Goal: Task Accomplishment & Management: Manage account settings

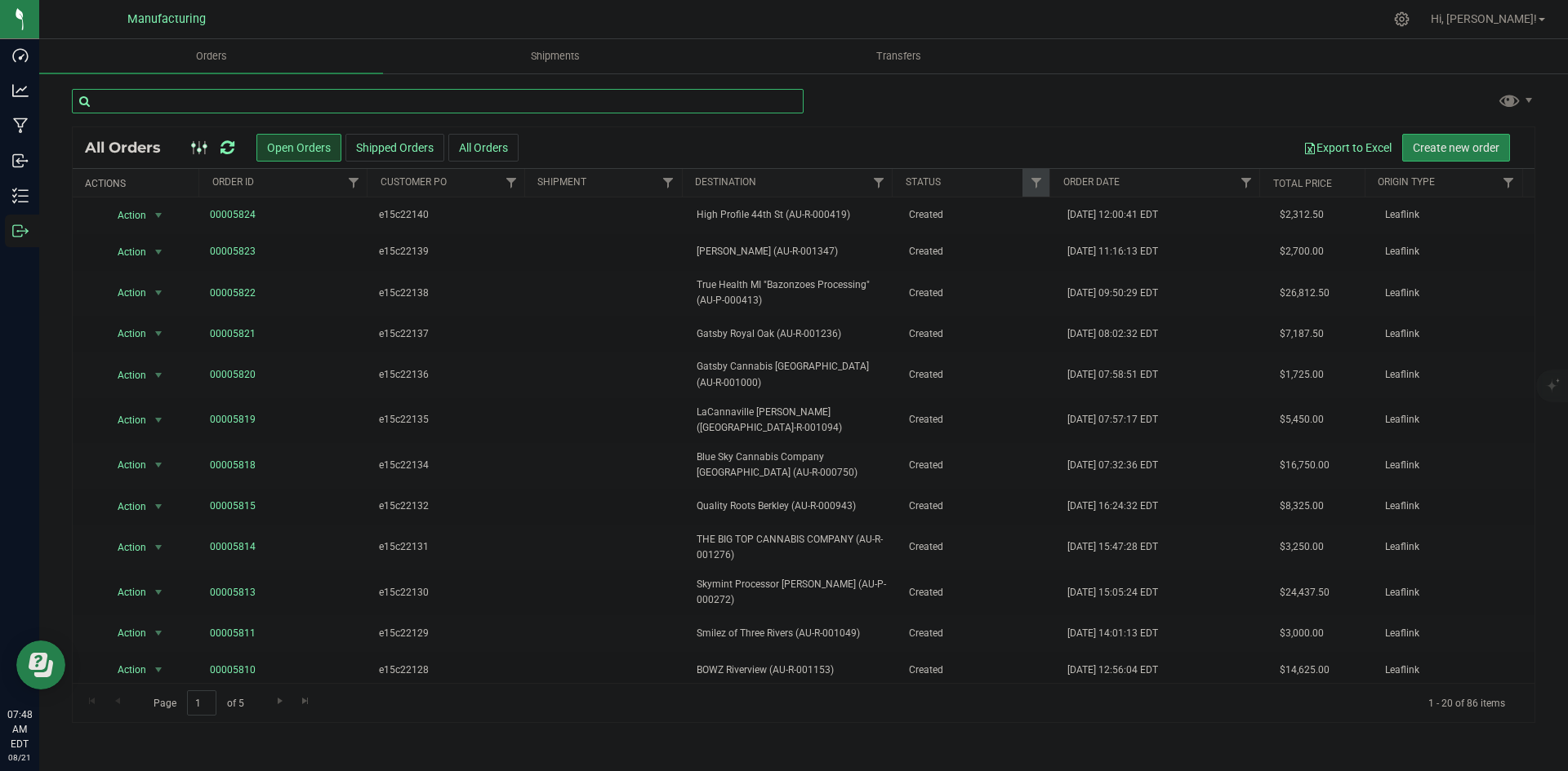
click at [151, 96] on input "text" at bounding box center [438, 101] width 732 height 25
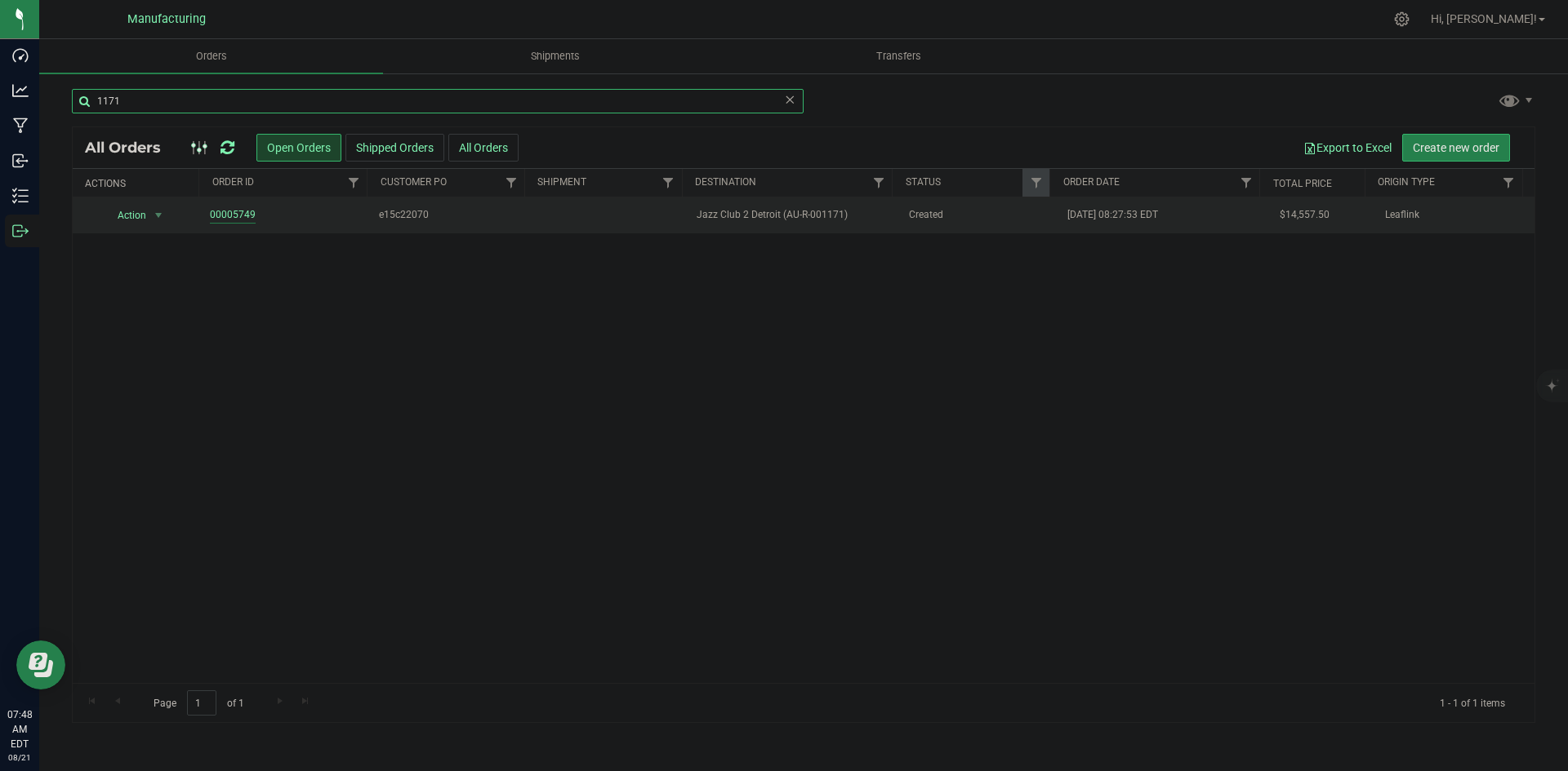
type input "1171"
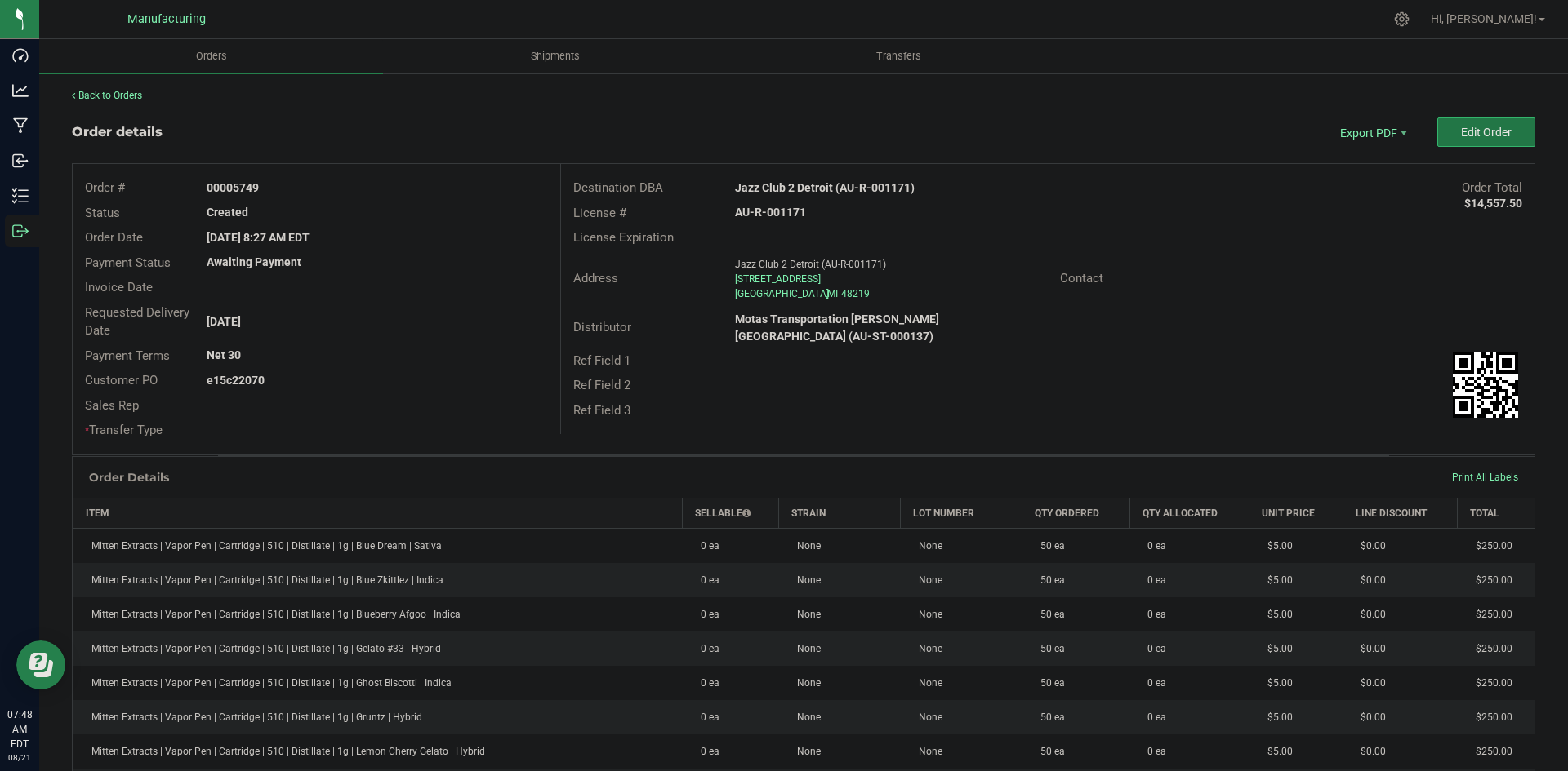
click at [1472, 130] on span "Edit Order" at bounding box center [1486, 132] width 51 height 13
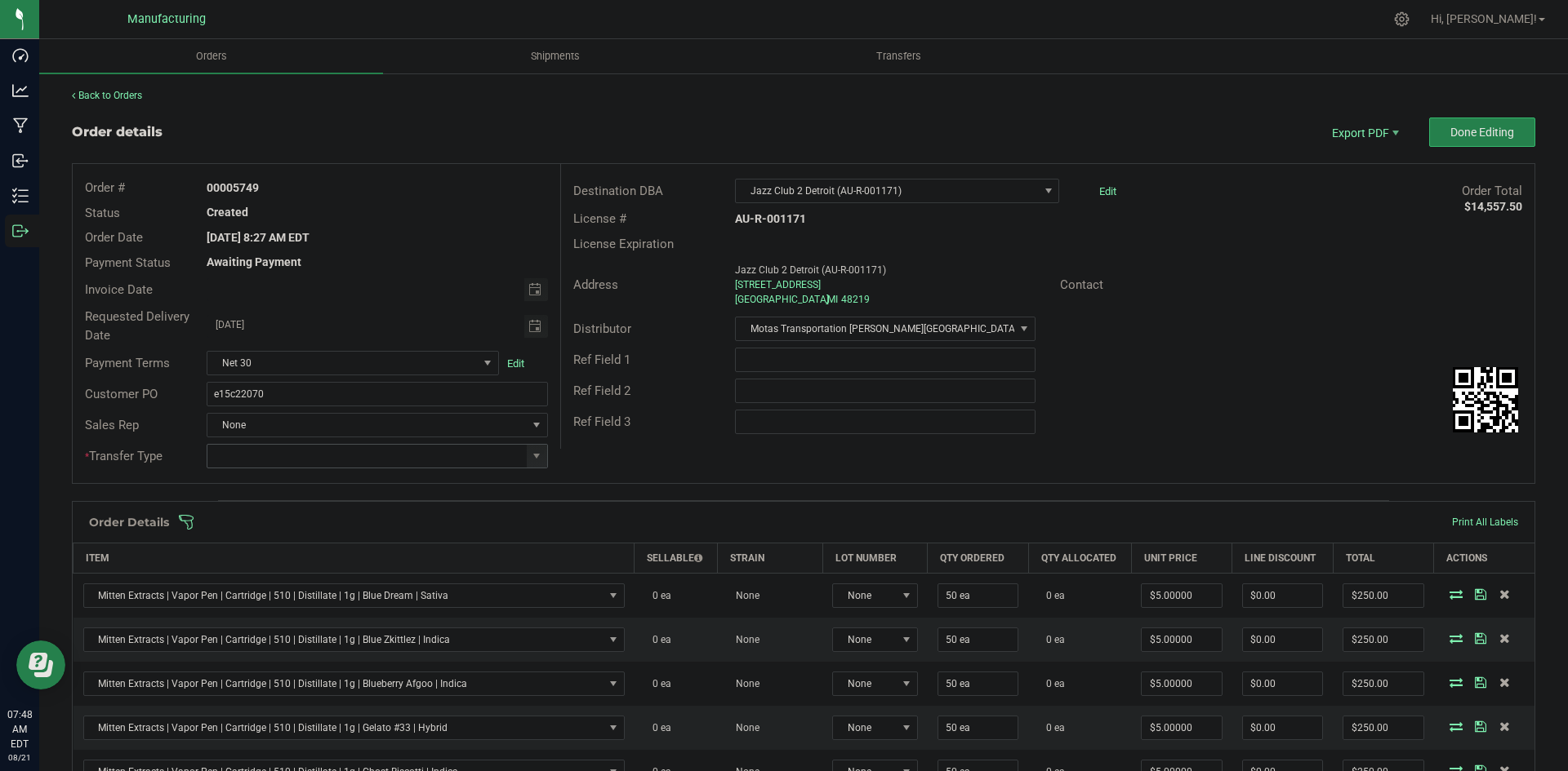
click at [533, 463] on span at bounding box center [536, 456] width 20 height 23
click at [288, 590] on li "Wholesale Transfer" at bounding box center [374, 594] width 336 height 28
type input "Wholesale Transfer"
click at [688, 460] on div "Order # 00005749 Status Created Order Date Aug 18, 2025 8:27 AM EDT Payment Sta…" at bounding box center [804, 324] width 1462 height 319
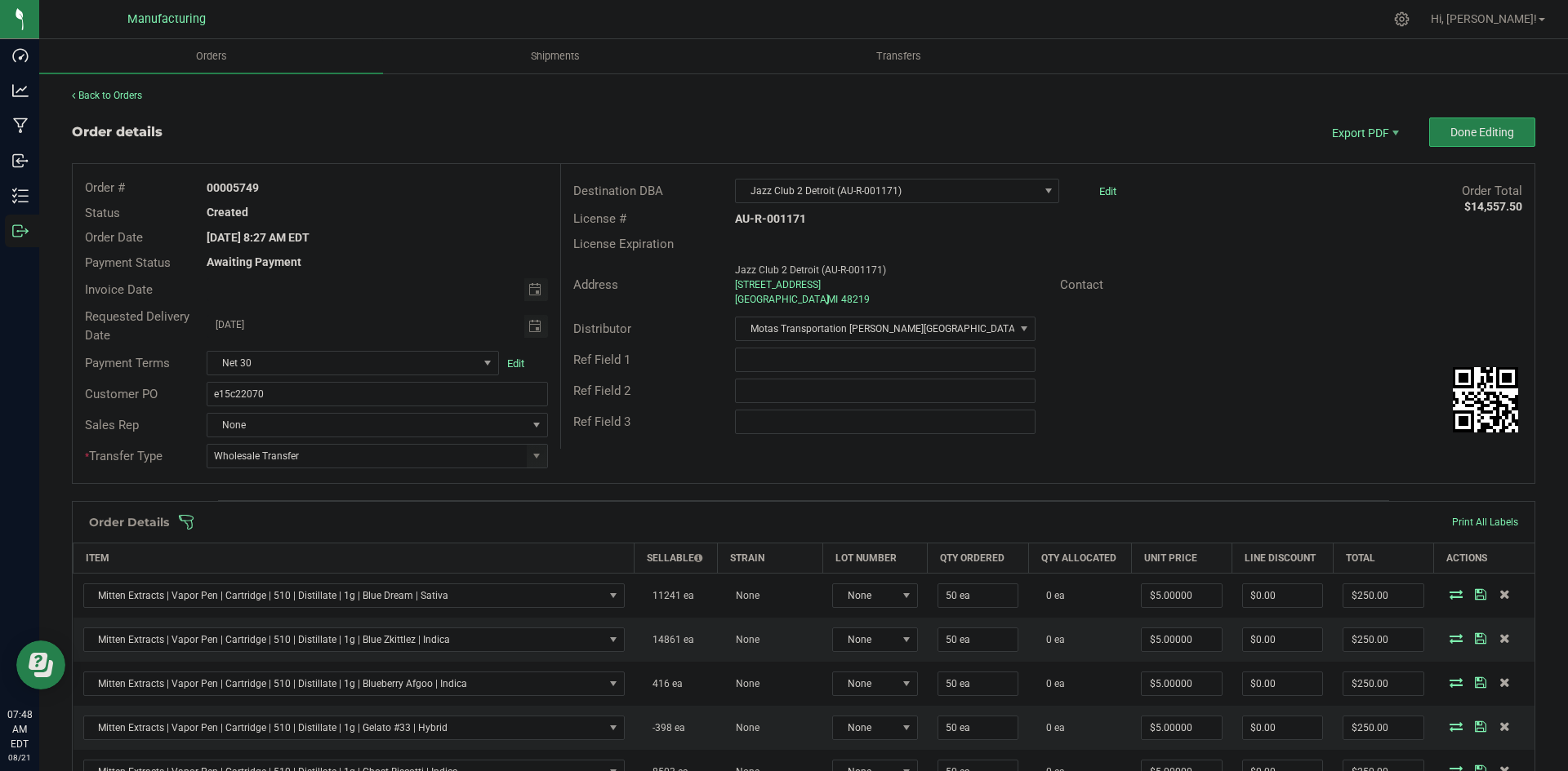
click at [660, 519] on span at bounding box center [910, 522] width 1464 height 17
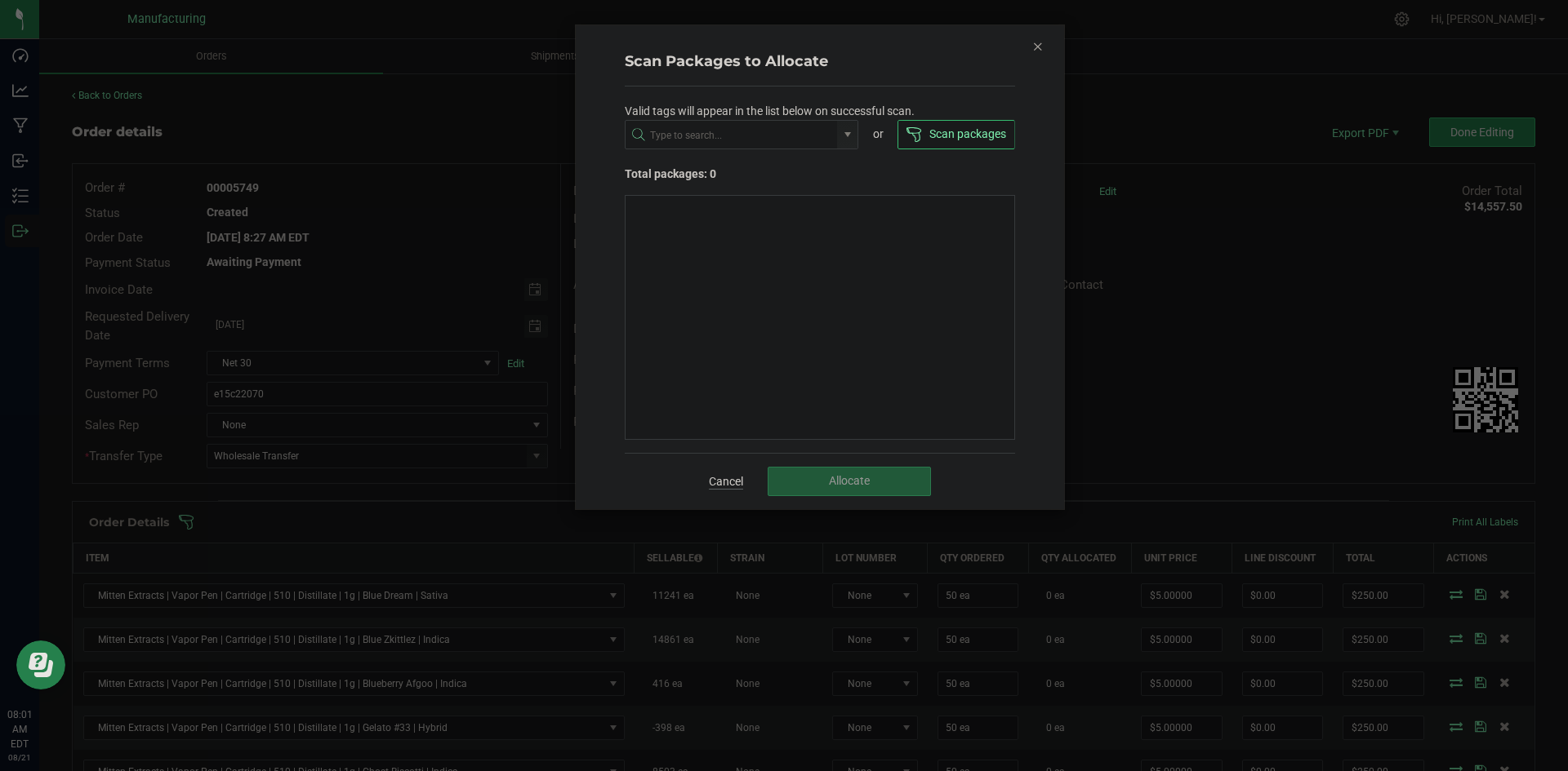
click at [717, 488] on link "Cancel" at bounding box center [726, 482] width 34 height 17
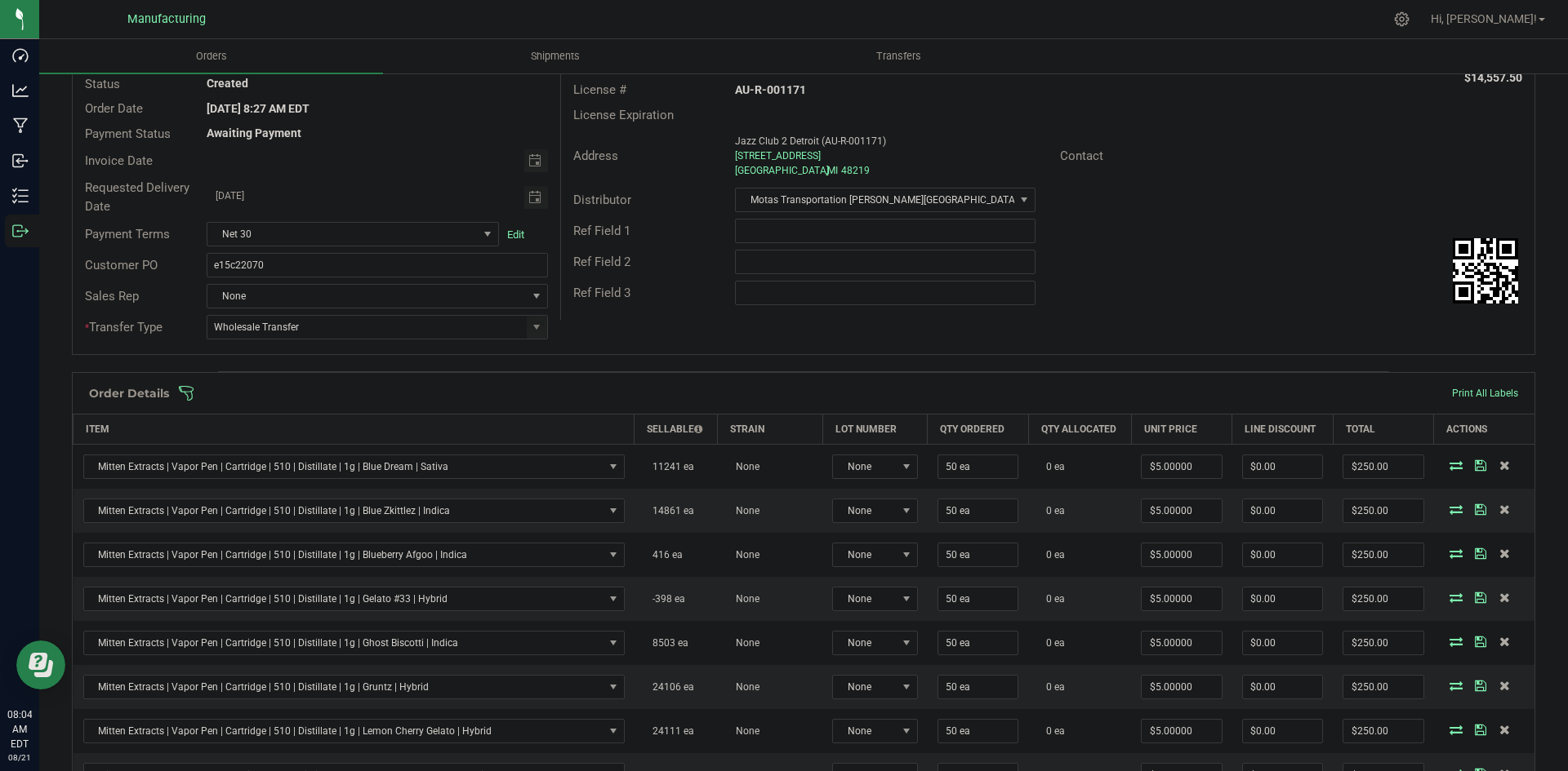
scroll to position [0, 0]
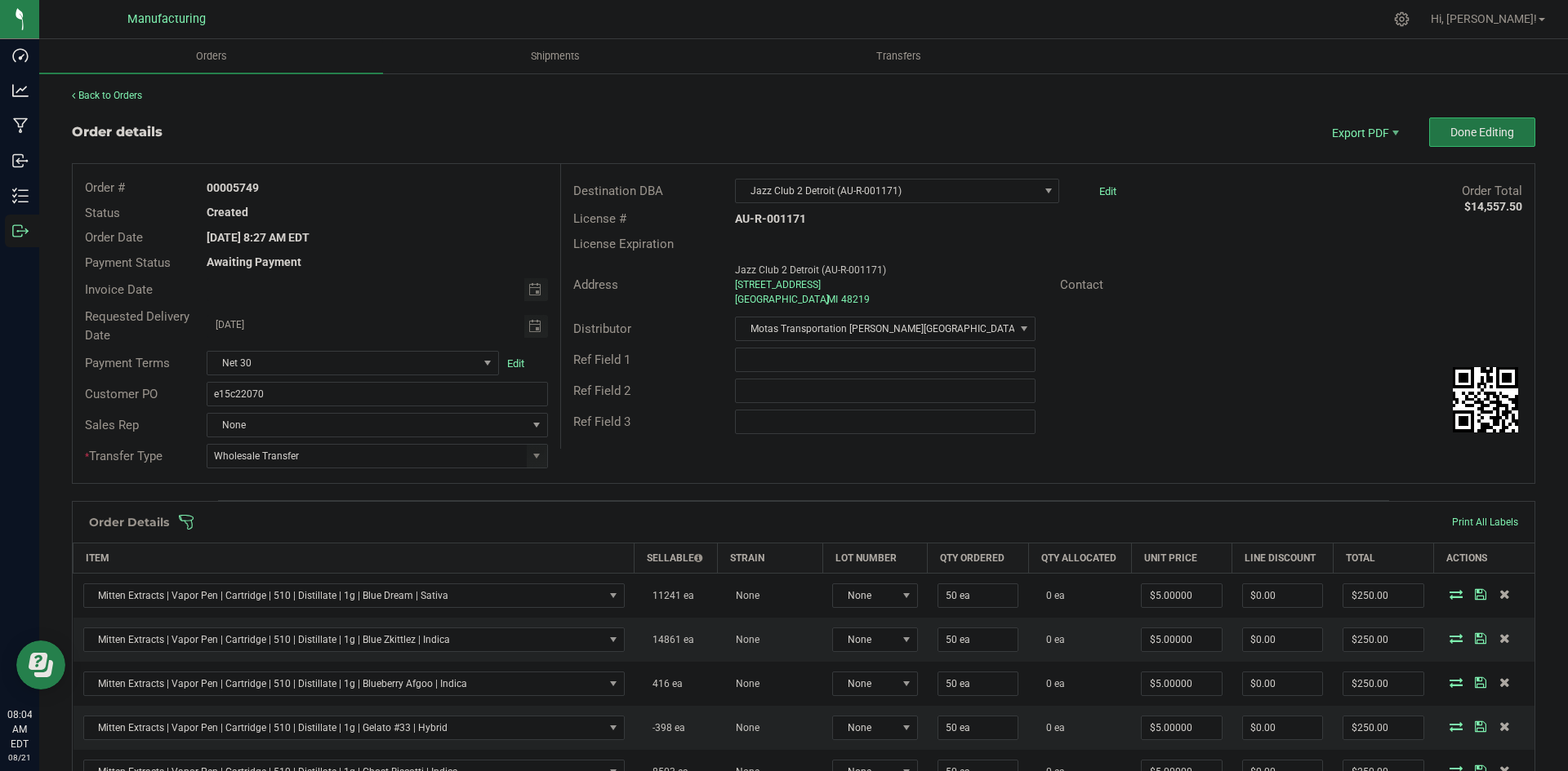
drag, startPoint x: 1503, startPoint y: 124, endPoint x: 1486, endPoint y: 182, distance: 60.4
click at [1503, 124] on button "Done Editing" at bounding box center [1481, 132] width 106 height 30
click at [462, 528] on span at bounding box center [910, 522] width 1464 height 17
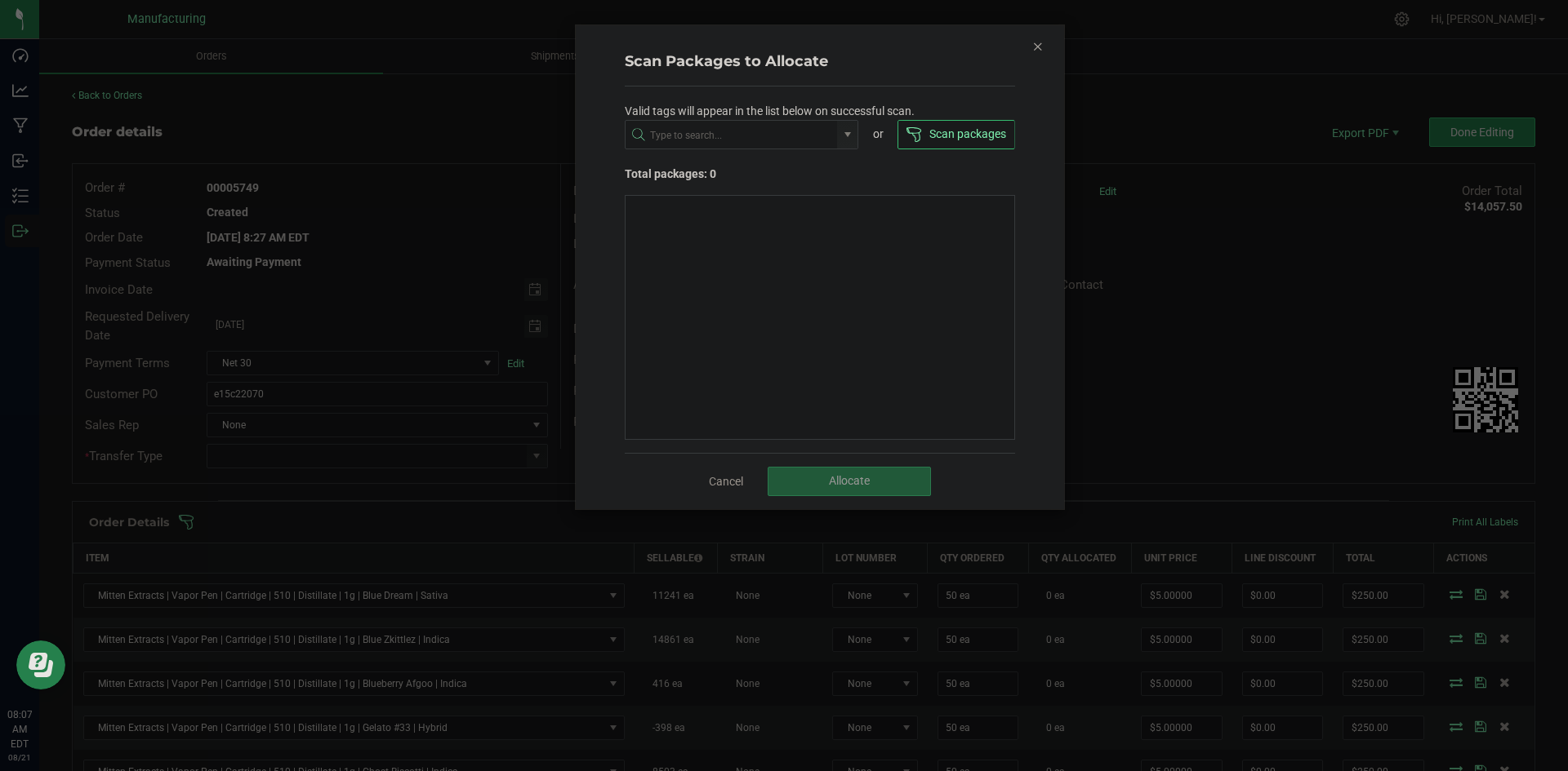
click at [1032, 49] on icon "Close" at bounding box center [1037, 46] width 11 height 19
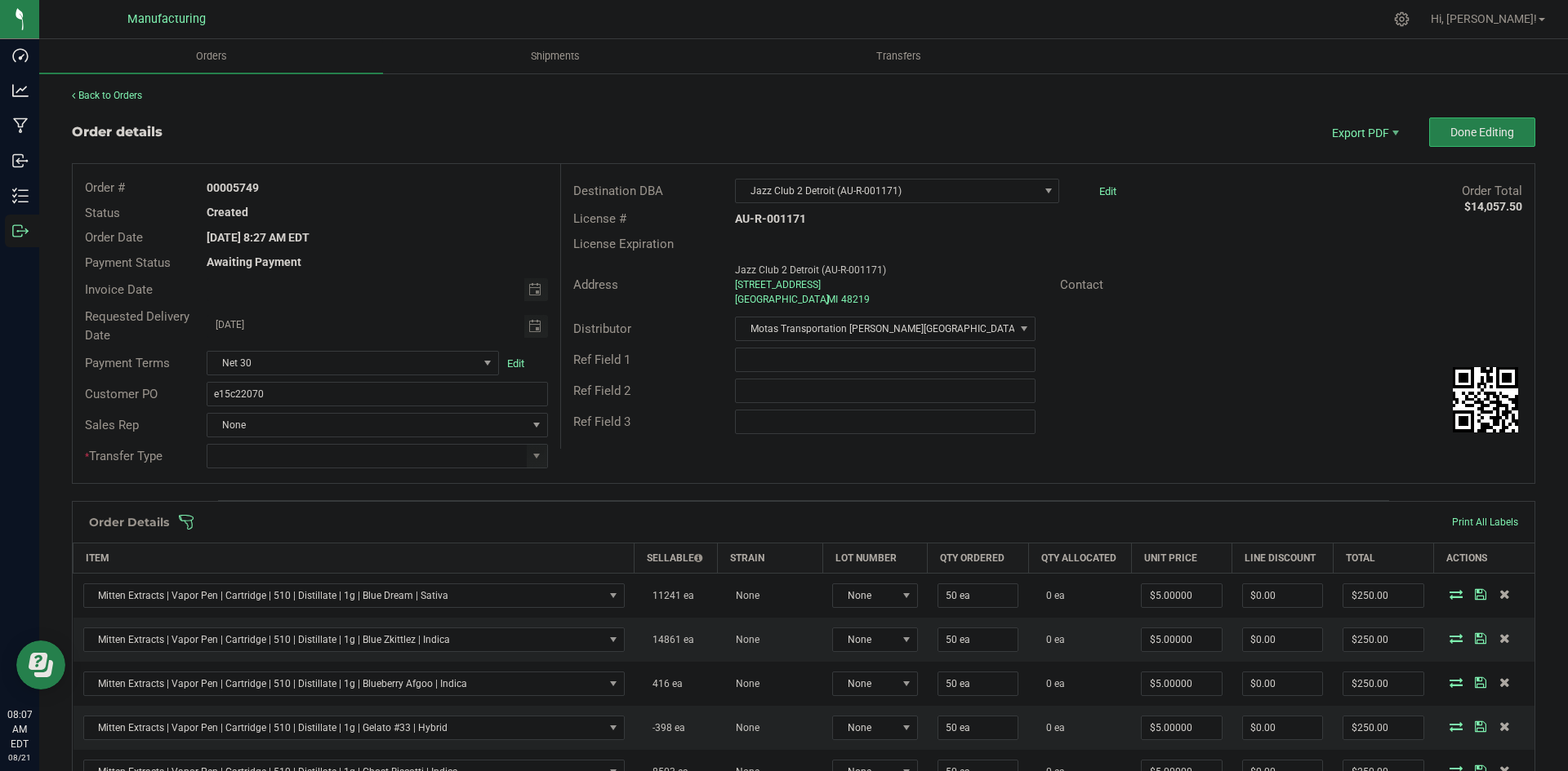
click at [807, 525] on span at bounding box center [910, 522] width 1464 height 17
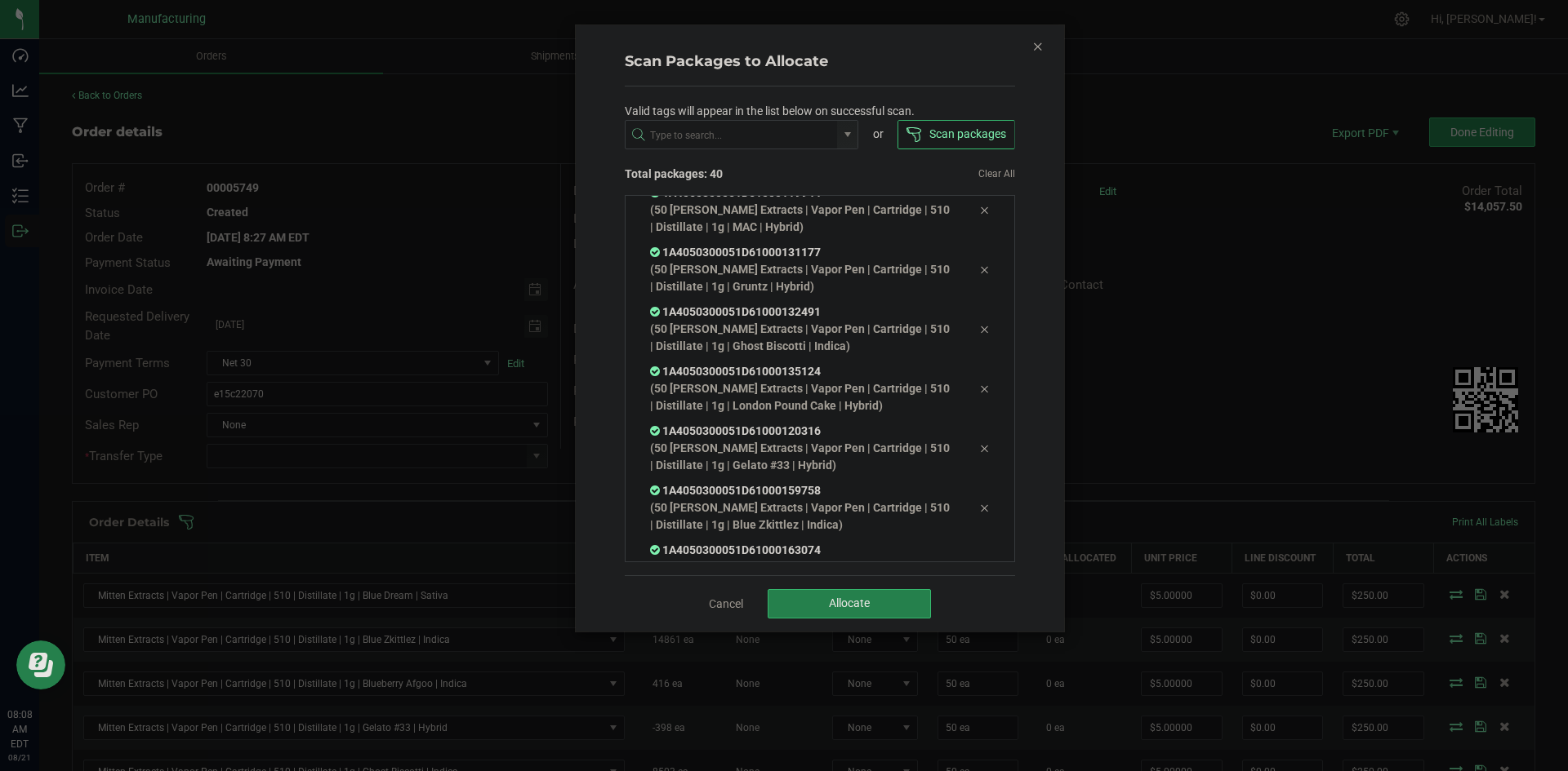
scroll to position [2145, 0]
click at [837, 597] on span "Allocate" at bounding box center [849, 603] width 41 height 13
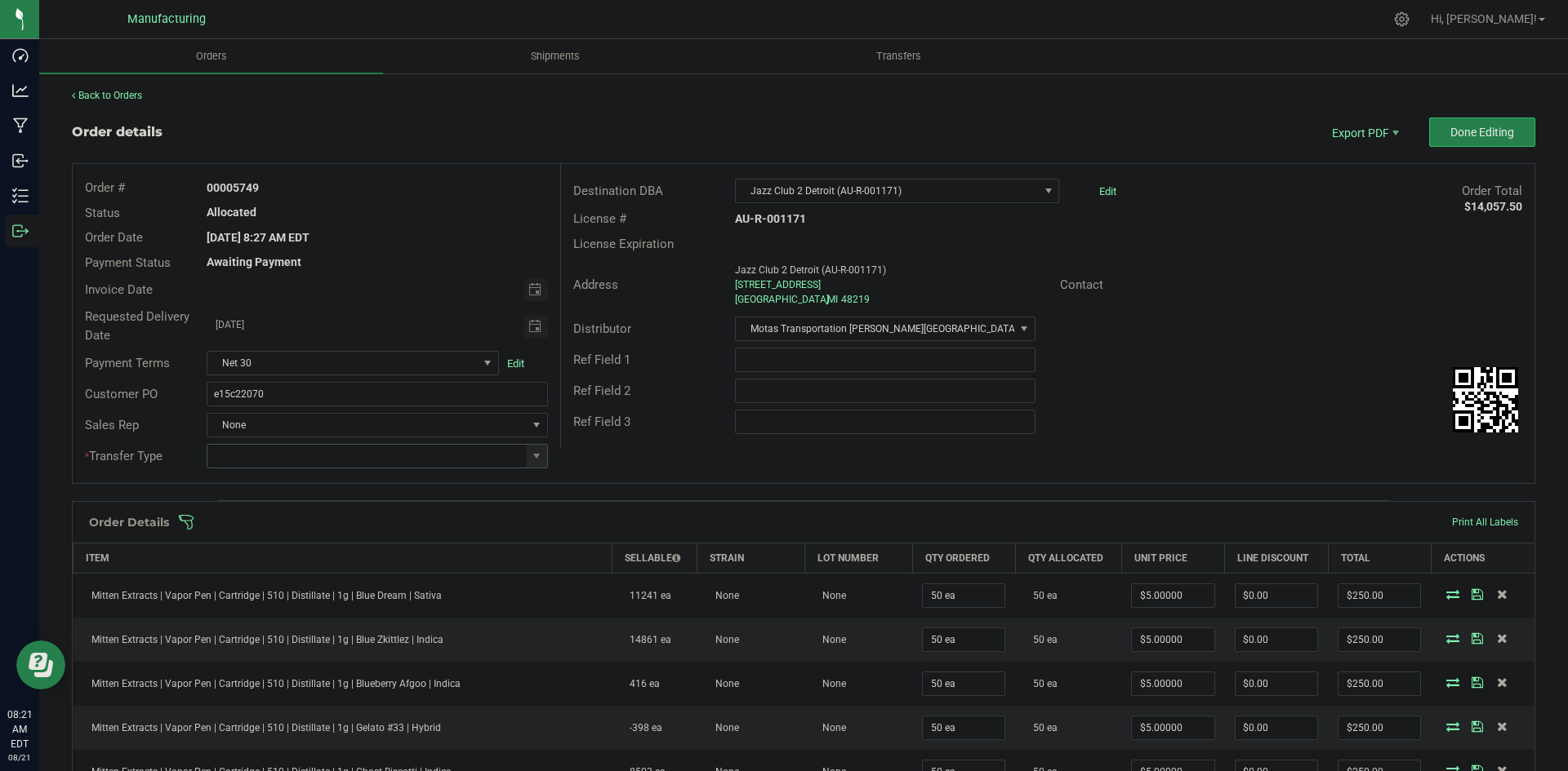
click at [533, 446] on span at bounding box center [536, 456] width 20 height 23
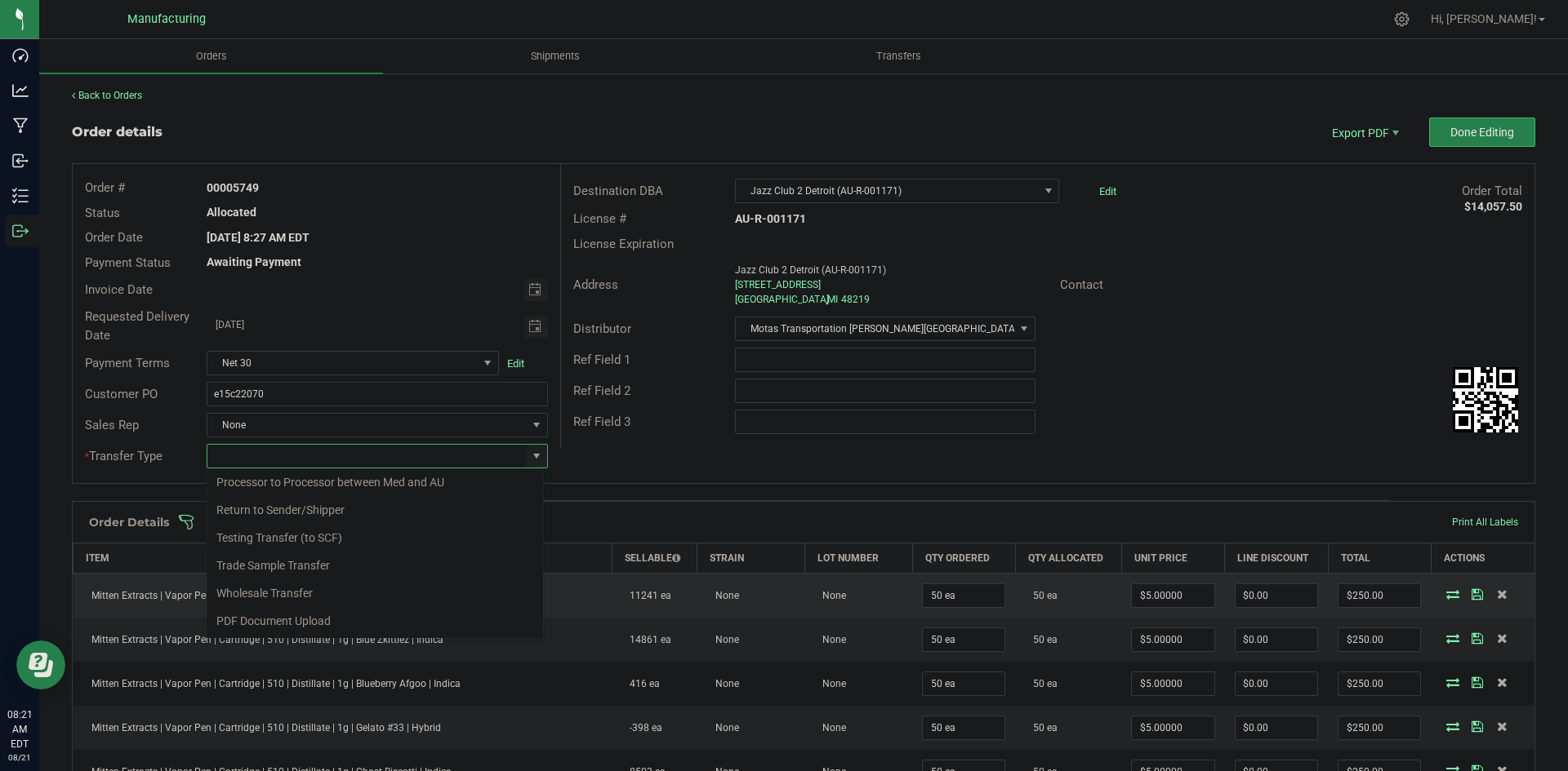
click at [277, 594] on li "Wholesale Transfer" at bounding box center [374, 594] width 336 height 28
type input "Wholesale Transfer"
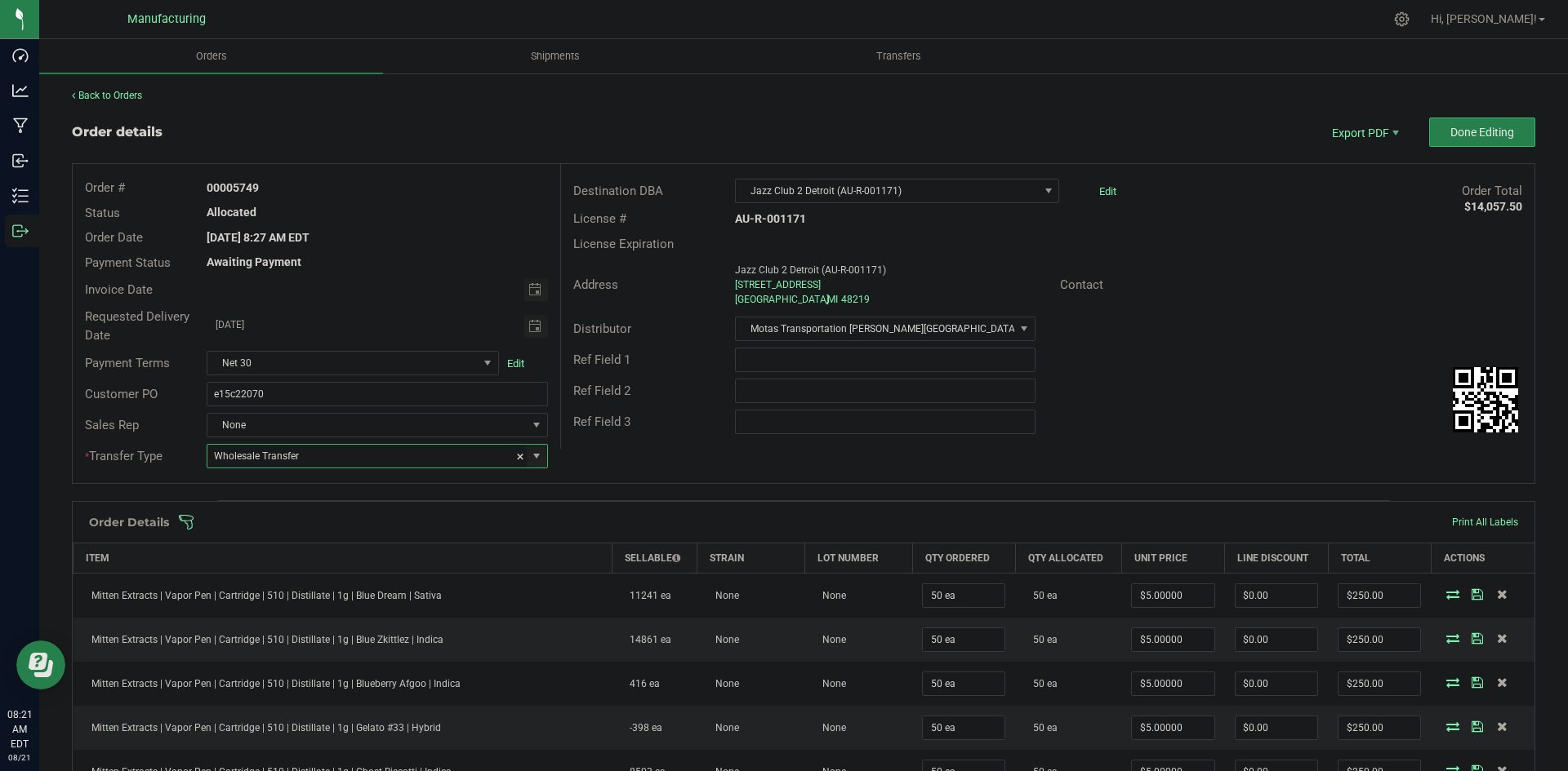
click at [638, 445] on div "Destination DBA Jazz Club 2 Detroit (AU-R-001171) Edit Order Total $14,057.50 L…" at bounding box center [1047, 306] width 974 height 285
click at [1469, 131] on span "Done Editing" at bounding box center [1482, 132] width 64 height 13
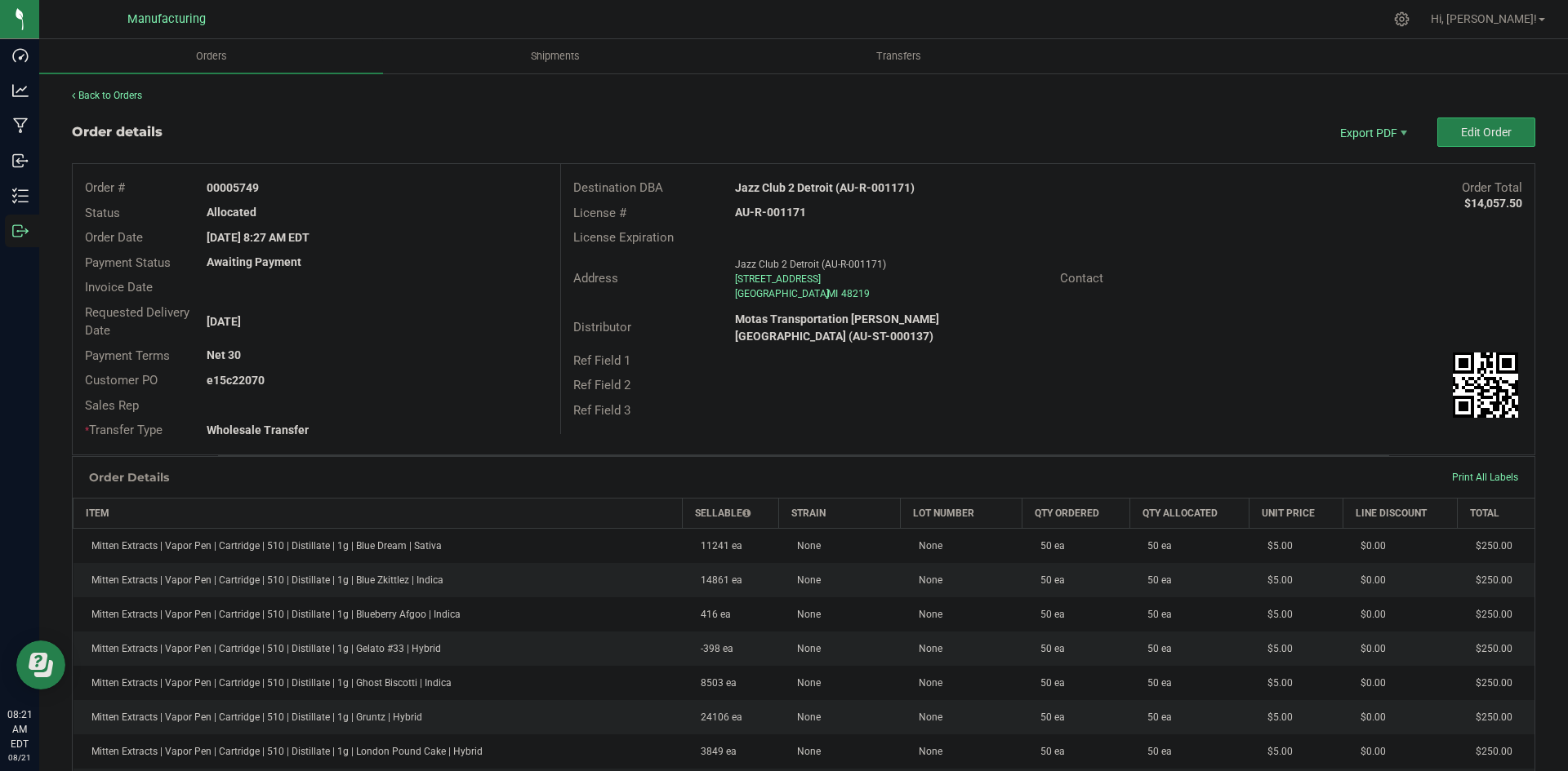
click at [993, 235] on div "License Expiration" at bounding box center [1047, 238] width 973 height 25
click at [797, 194] on strong "Jazz Club 2 Detroit (AU-R-001171)" at bounding box center [825, 188] width 180 height 13
copy strong "Jazz Club 2 Detroit (AU-R-001171)"
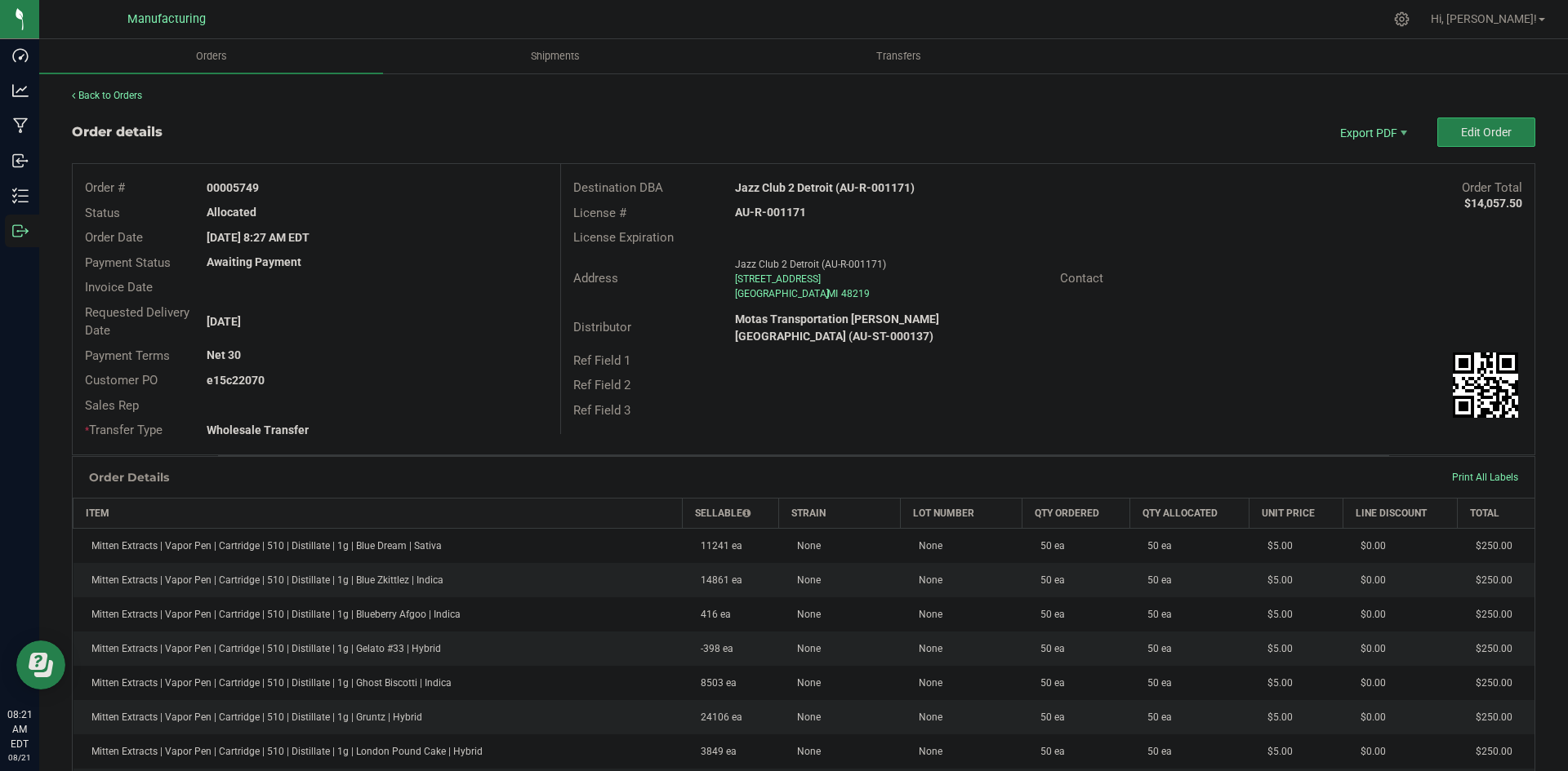
click at [766, 216] on strong "AU-R-001171" at bounding box center [770, 212] width 71 height 13
copy strong "AU-R-001171"
drag, startPoint x: 230, startPoint y: 182, endPoint x: 501, endPoint y: 186, distance: 271.0
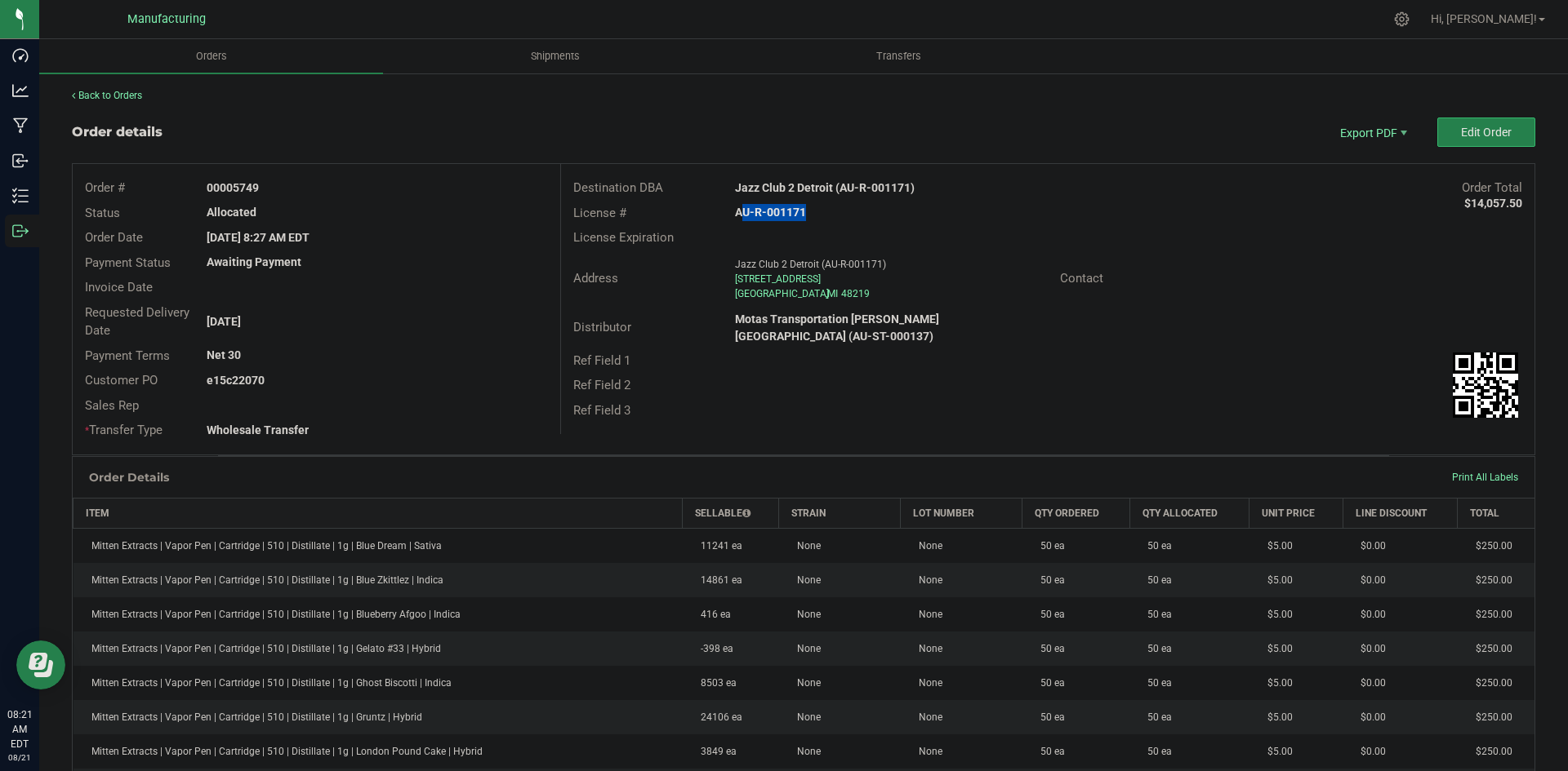
click at [490, 183] on div "00005749" at bounding box center [376, 189] width 365 height 18
copy strong "5749"
drag, startPoint x: 230, startPoint y: 382, endPoint x: 621, endPoint y: 432, distance: 394.2
click at [510, 425] on div "Order # 00005749 Status Allocated Order Date Aug 18, 2025 8:27 AM EDT Payment S…" at bounding box center [317, 309] width 488 height 290
copy div "22070 Sales Rep * Transfer Type Wholesale Transfer"
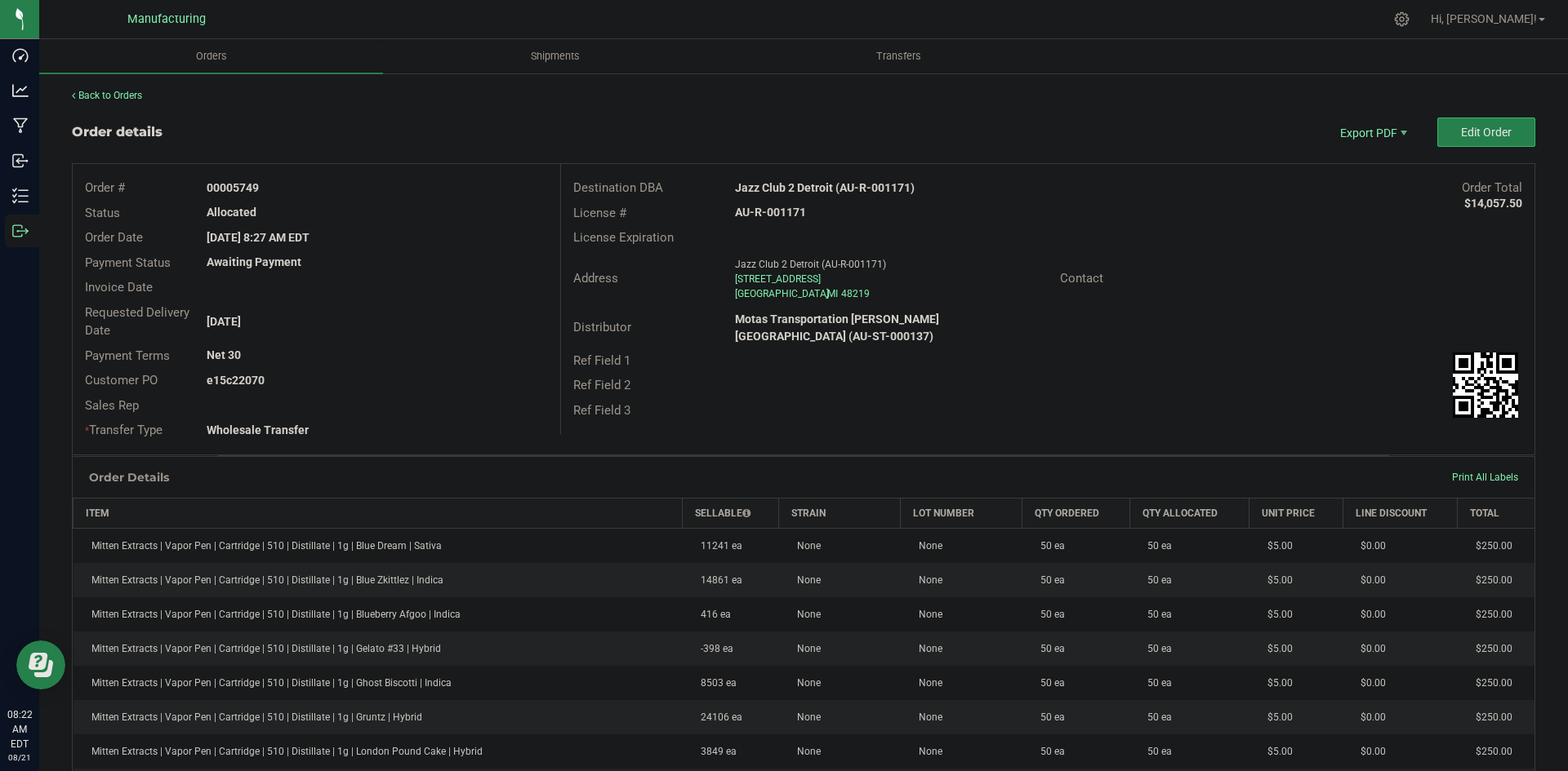
click at [562, 418] on div "Order # 00005749 Status Allocated Order Date Aug 18, 2025 8:27 AM EDT Payment S…" at bounding box center [804, 309] width 1462 height 290
click at [476, 429] on div "Wholesale Transfer" at bounding box center [376, 431] width 365 height 18
click at [1350, 160] on span "Packing List PDF" at bounding box center [1361, 159] width 101 height 24
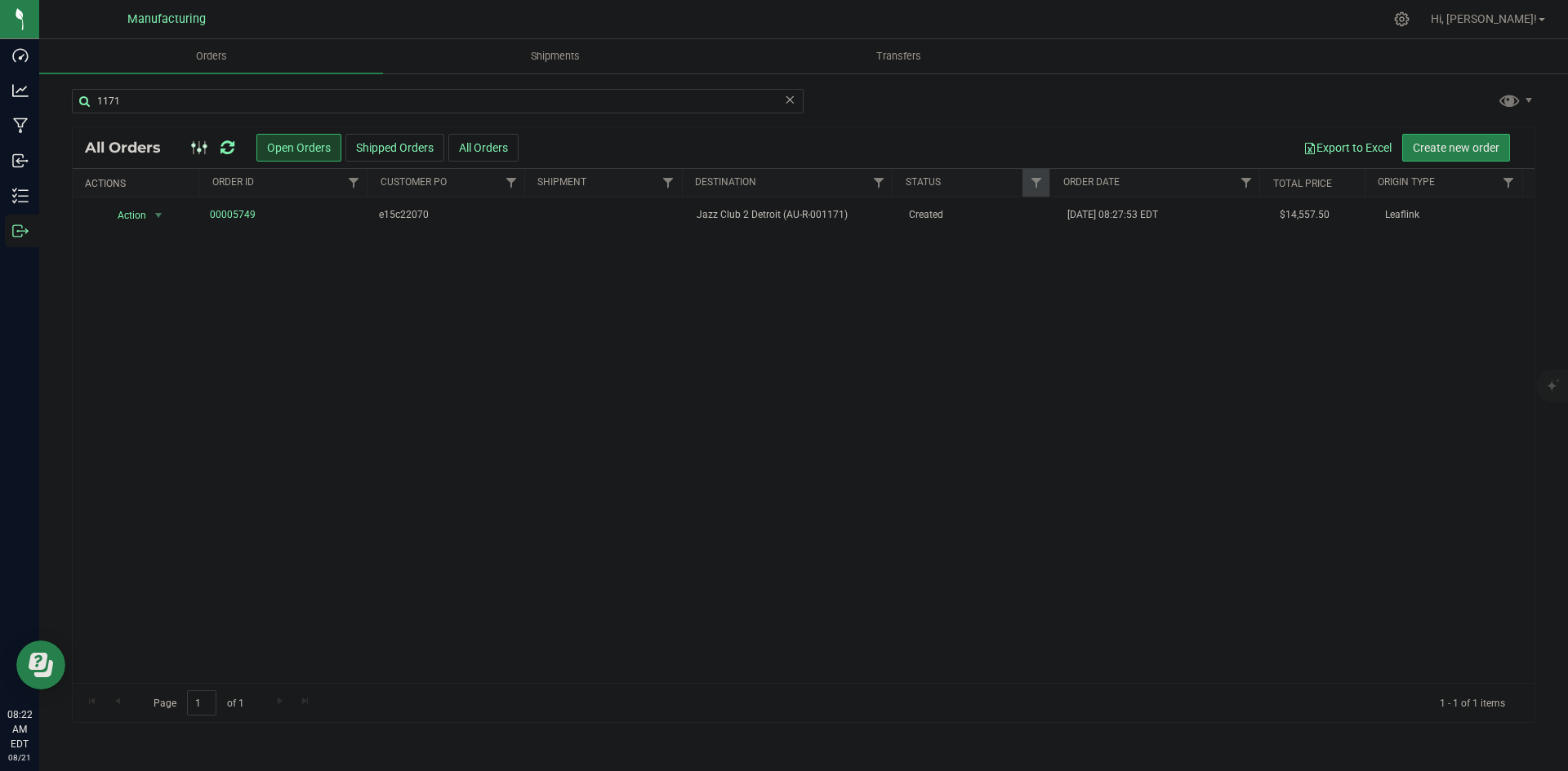
click at [229, 147] on icon at bounding box center [227, 147] width 14 height 17
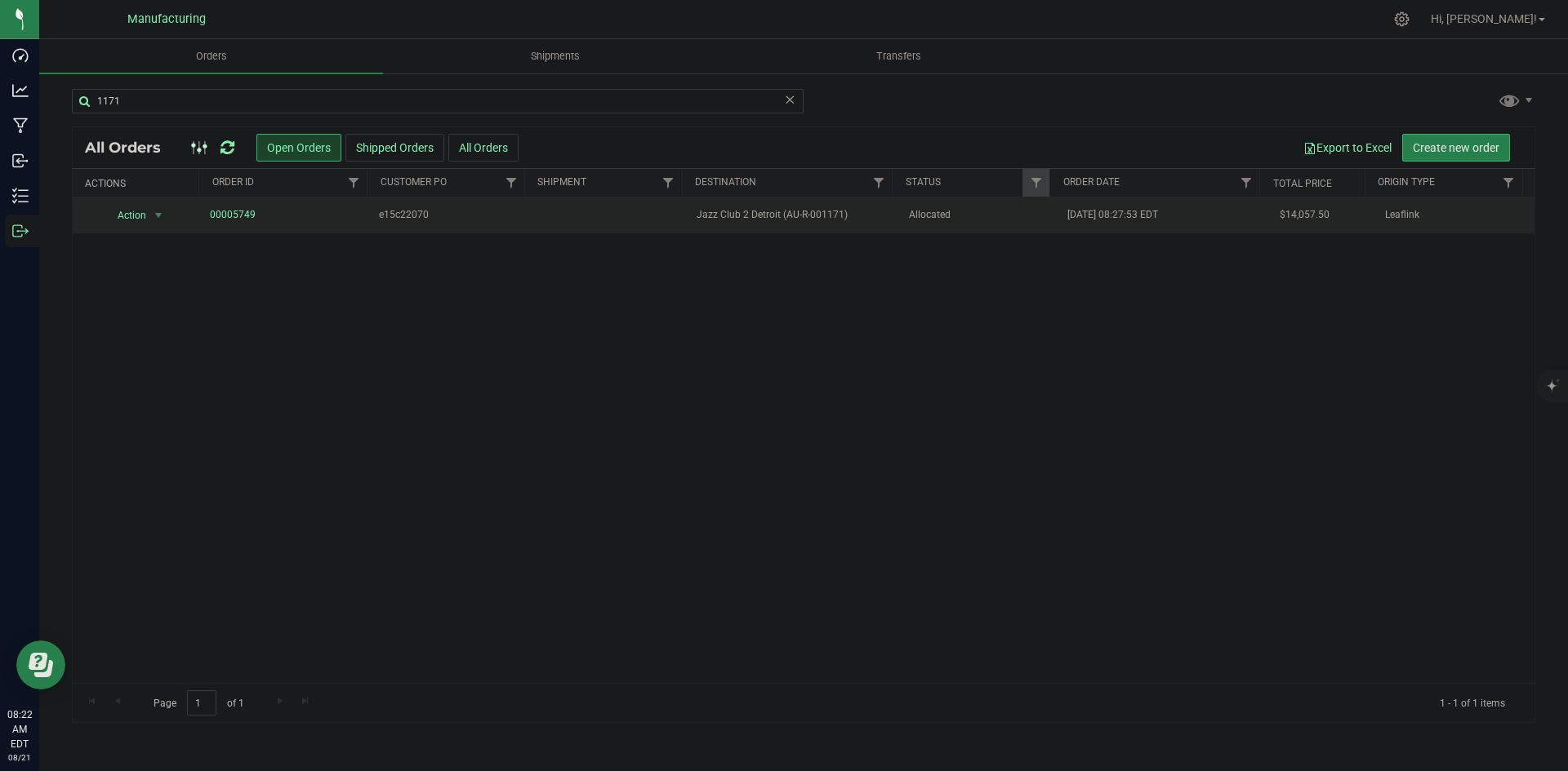
click at [966, 222] on span "Allocated" at bounding box center [978, 215] width 140 height 16
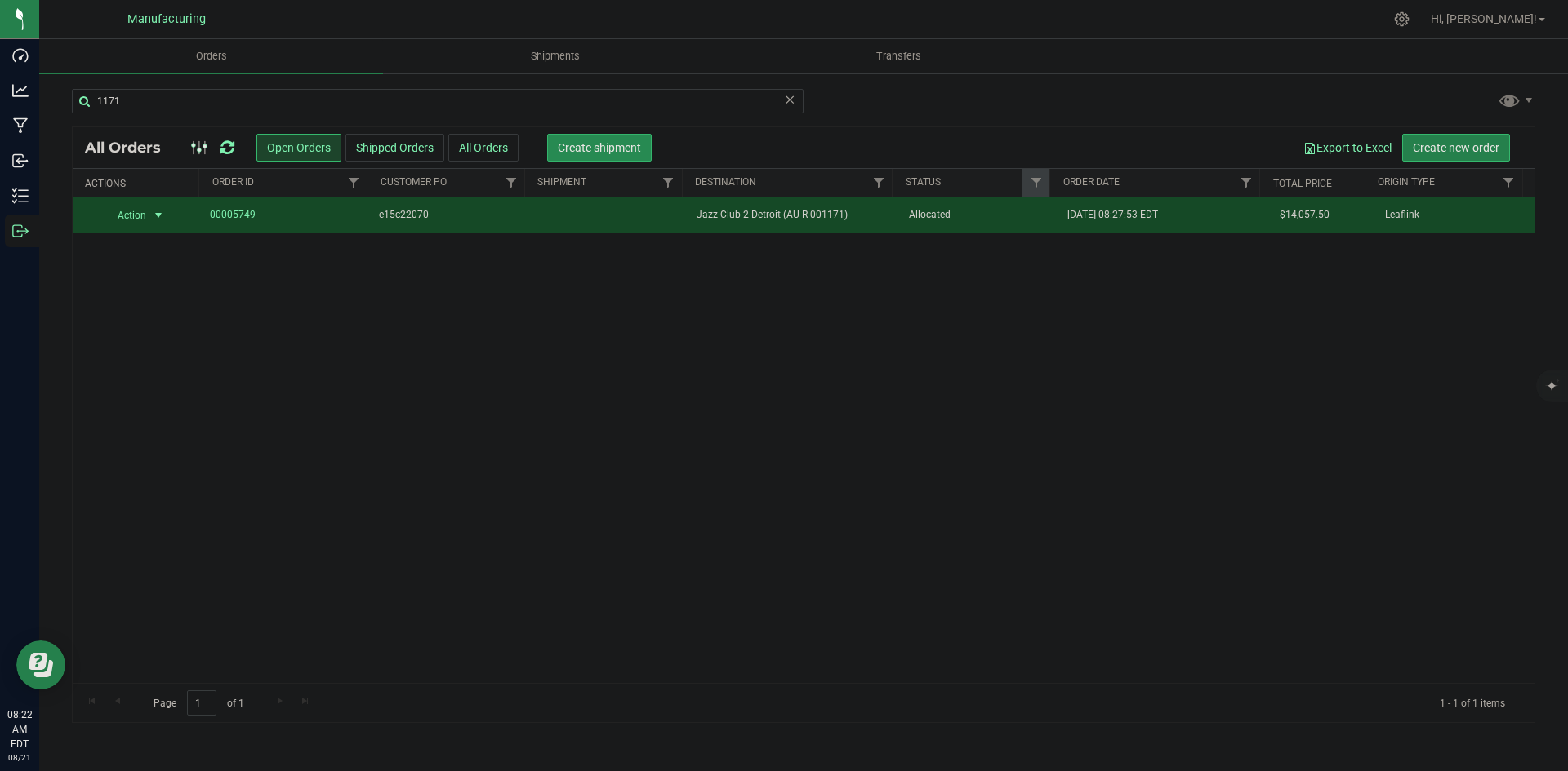
click at [615, 147] on span "Create shipment" at bounding box center [599, 147] width 83 height 13
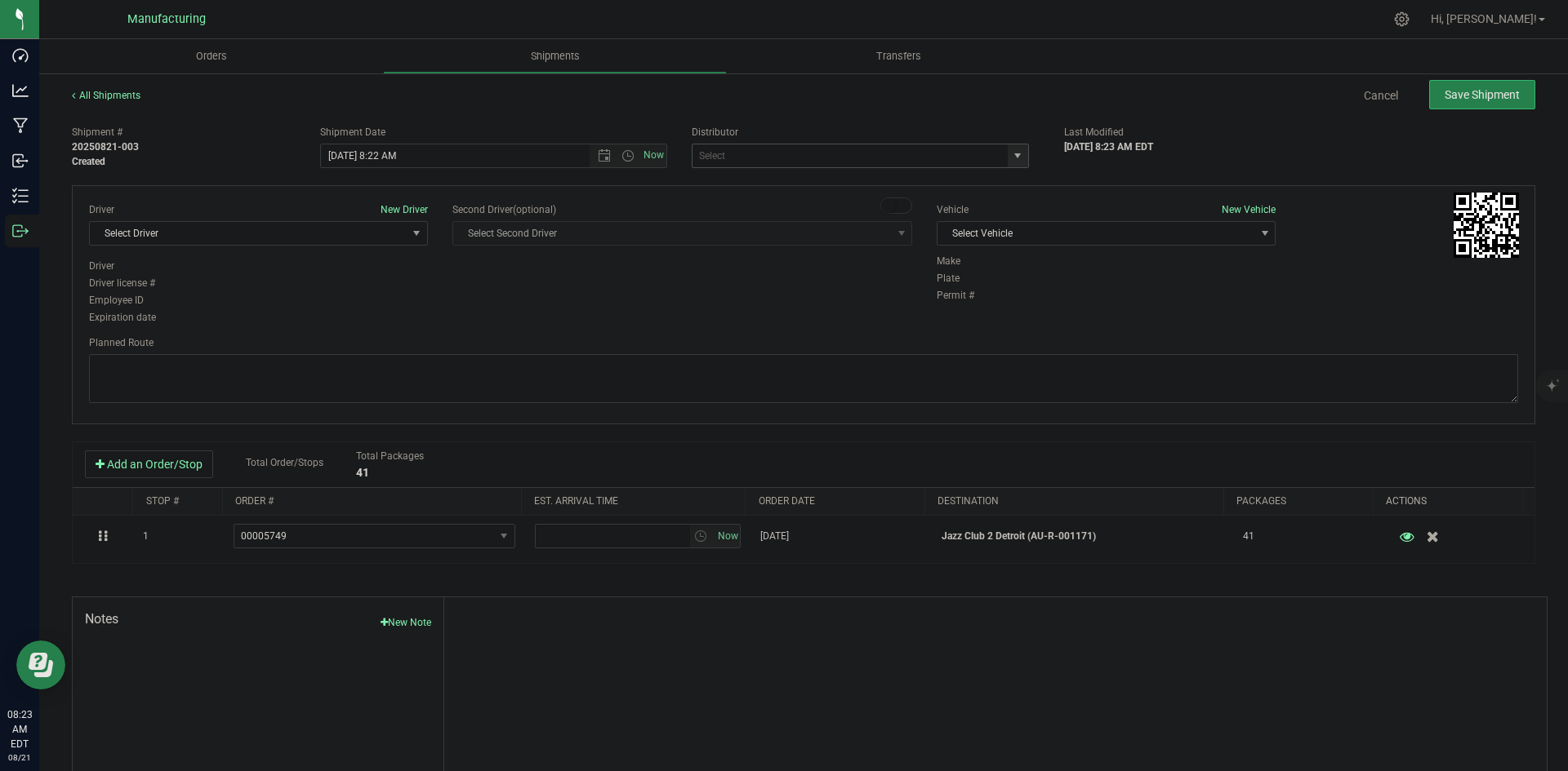
click at [1015, 160] on span "select" at bounding box center [1017, 155] width 13 height 13
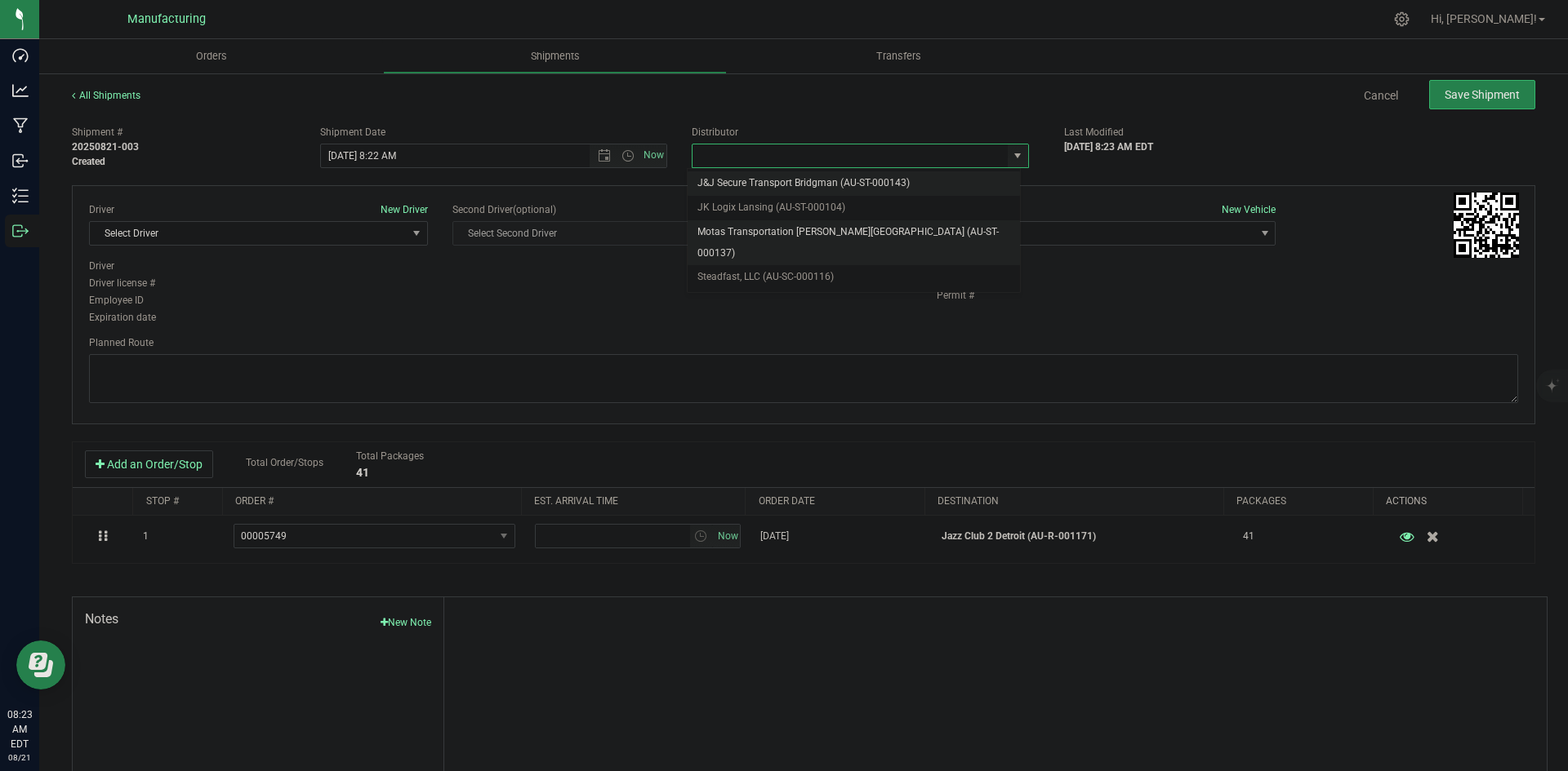
click at [899, 232] on li "Motas Transportation [PERSON_NAME][GEOGRAPHIC_DATA] (AU-ST-000137)" at bounding box center [854, 242] width 333 height 45
type input "Motas Transportation [PERSON_NAME][GEOGRAPHIC_DATA] (AU-ST-000137)"
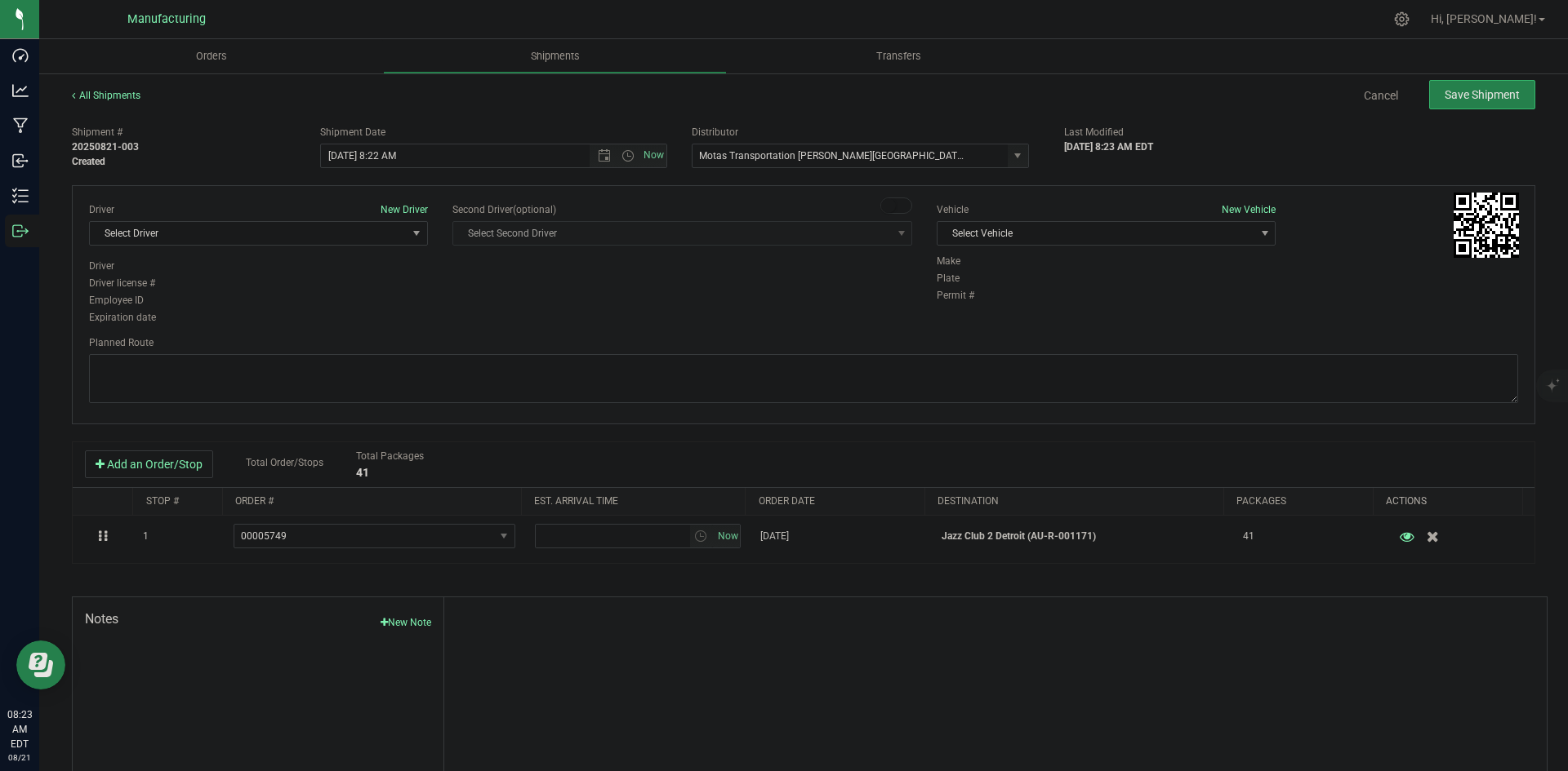
click at [1051, 100] on div "Cancel Save Shipment" at bounding box center [853, 95] width 1365 height 30
click at [1203, 242] on span "Select Vehicle" at bounding box center [1095, 233] width 317 height 23
click at [1066, 310] on li "T3" at bounding box center [1098, 311] width 334 height 25
click at [1215, 93] on div "Cancel Save Shipment" at bounding box center [853, 95] width 1365 height 30
click at [626, 158] on span "Open the time view" at bounding box center [627, 155] width 13 height 13
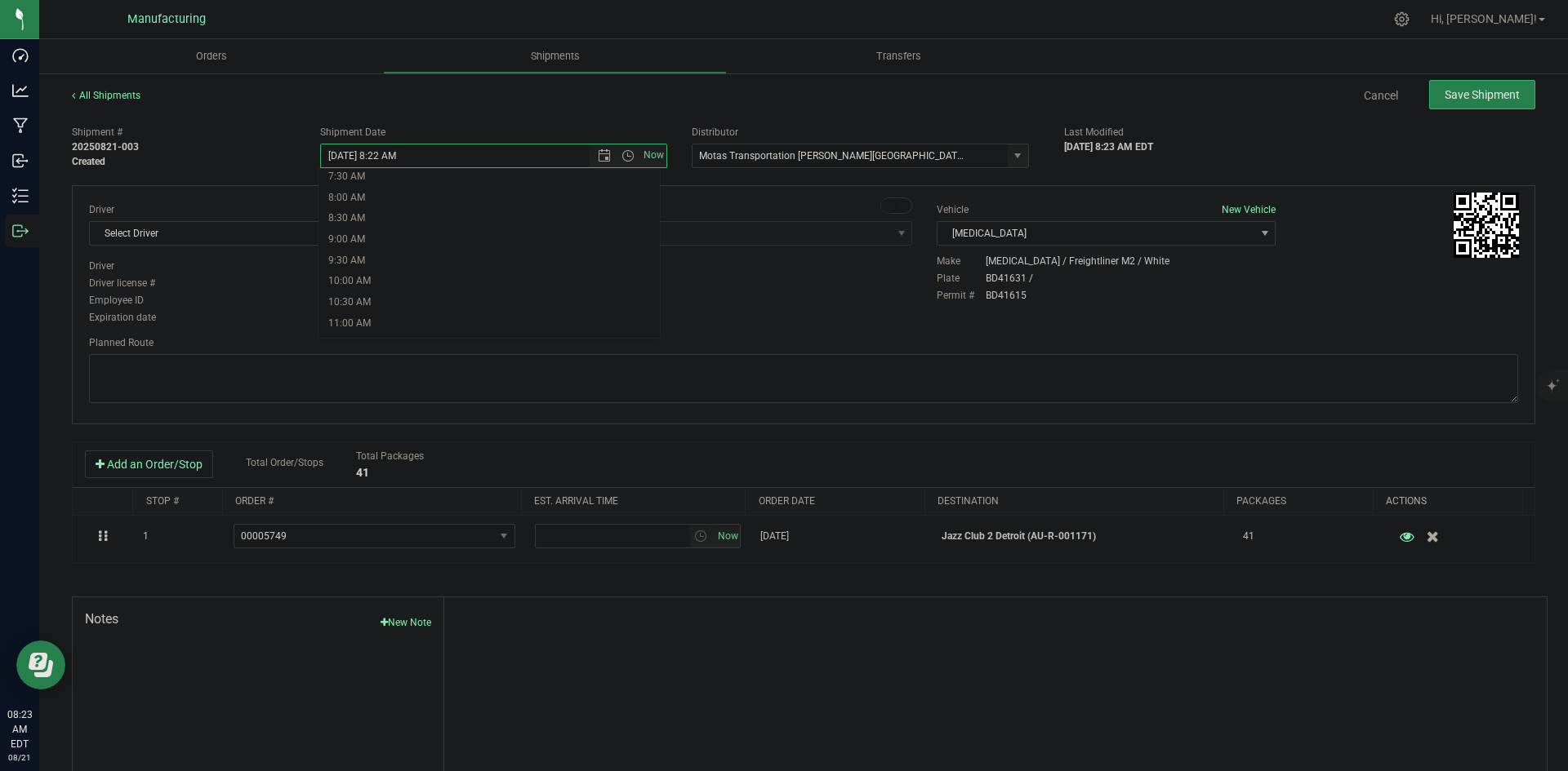
scroll to position [489, 0]
click at [387, 282] on li "2:00 PM" at bounding box center [489, 280] width 341 height 21
type input "8/21/2025 2:00 PM"
drag, startPoint x: 590, startPoint y: 296, endPoint x: 345, endPoint y: 256, distance: 248.2
click at [584, 296] on div "Driver New Driver Select Driver Select Driver Perry Black (JK Logix) Robert Cle…" at bounding box center [803, 265] width 1453 height 125
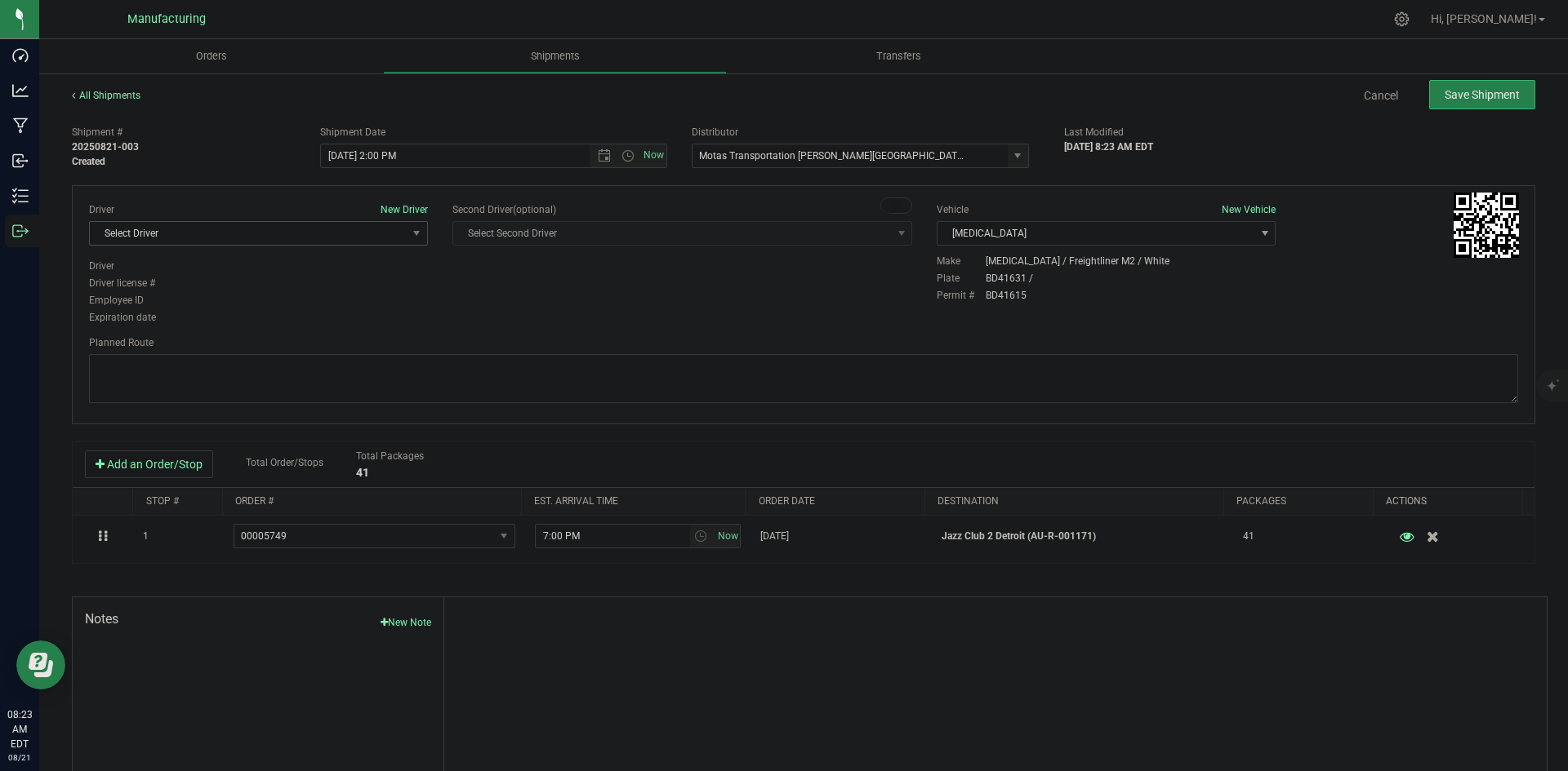
click at [345, 241] on span "Select Driver" at bounding box center [247, 233] width 317 height 23
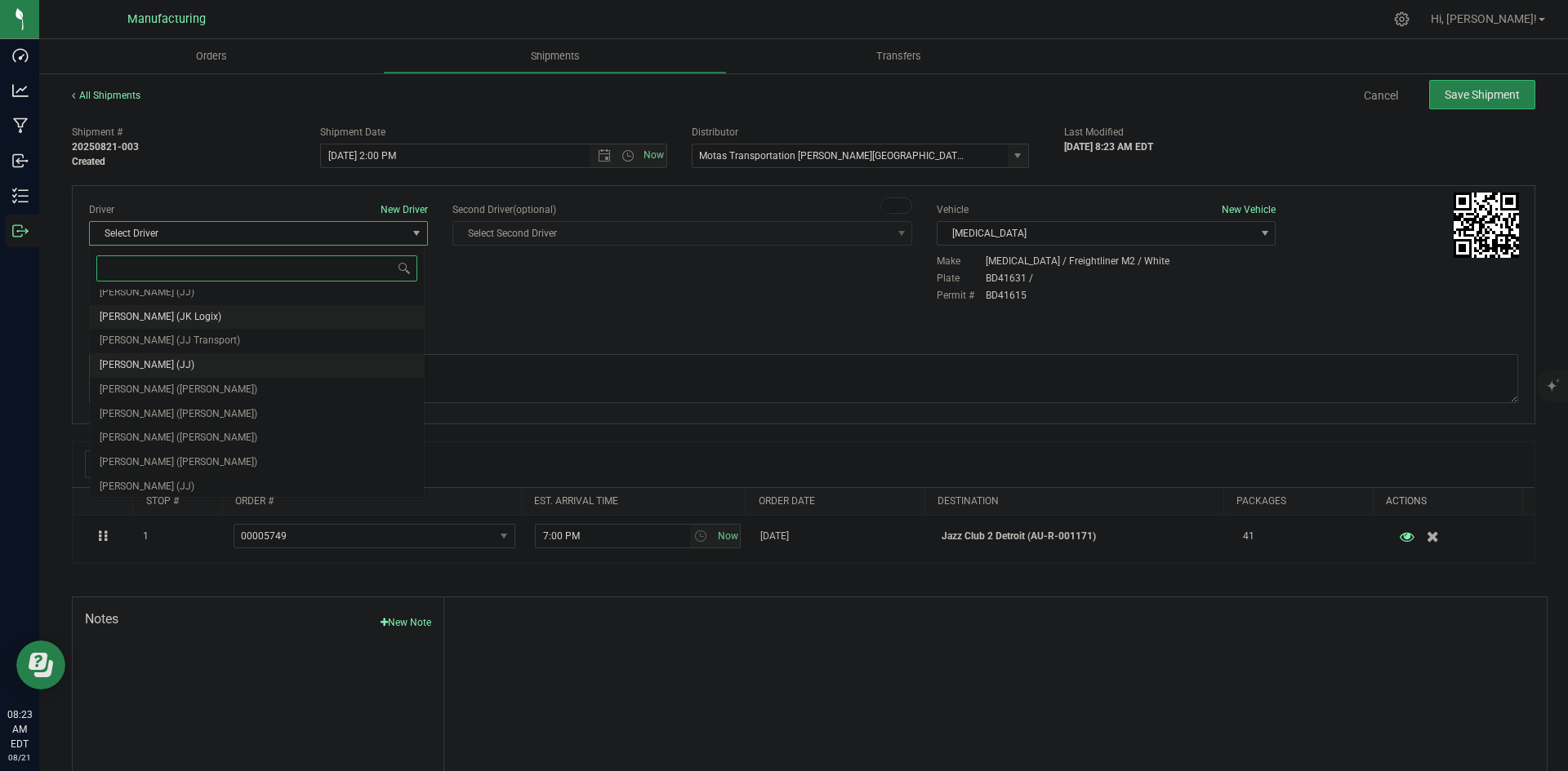
scroll to position [86, 0]
click at [168, 386] on span "Lloyd Neely (Motas)" at bounding box center [179, 386] width 158 height 21
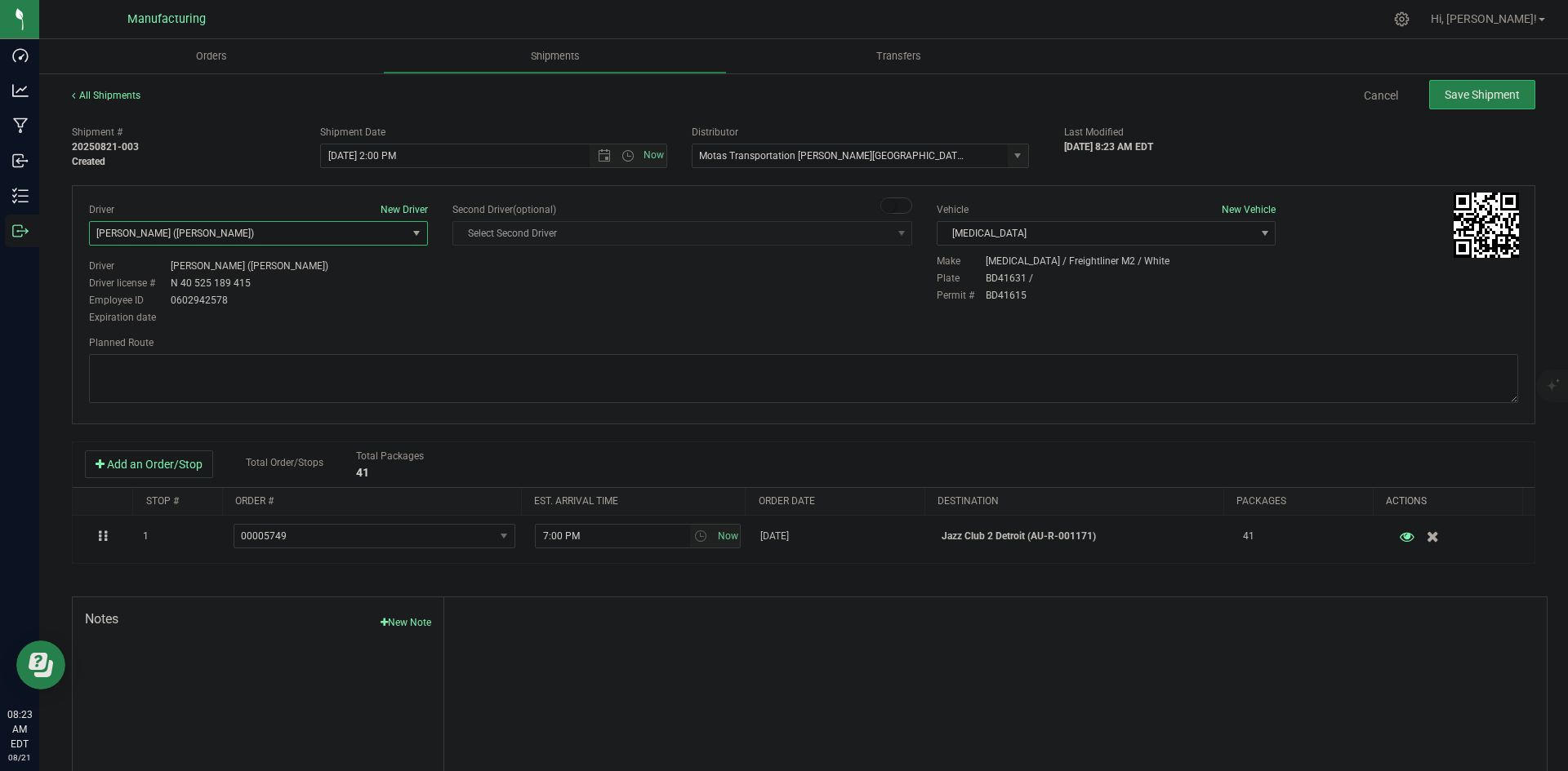
click at [519, 335] on div "Driver New Driver Lloyd Neely (Motas) Select Driver Perry Black (JK Logix) Robe…" at bounding box center [804, 304] width 1464 height 239
click at [519, 365] on textarea at bounding box center [803, 379] width 1428 height 49
click at [681, 378] on textarea at bounding box center [803, 379] width 1428 height 49
paste textarea "Head south 246 ft -- Turn right 325 ft -- Turn right 407 ft -- Turn right towar…"
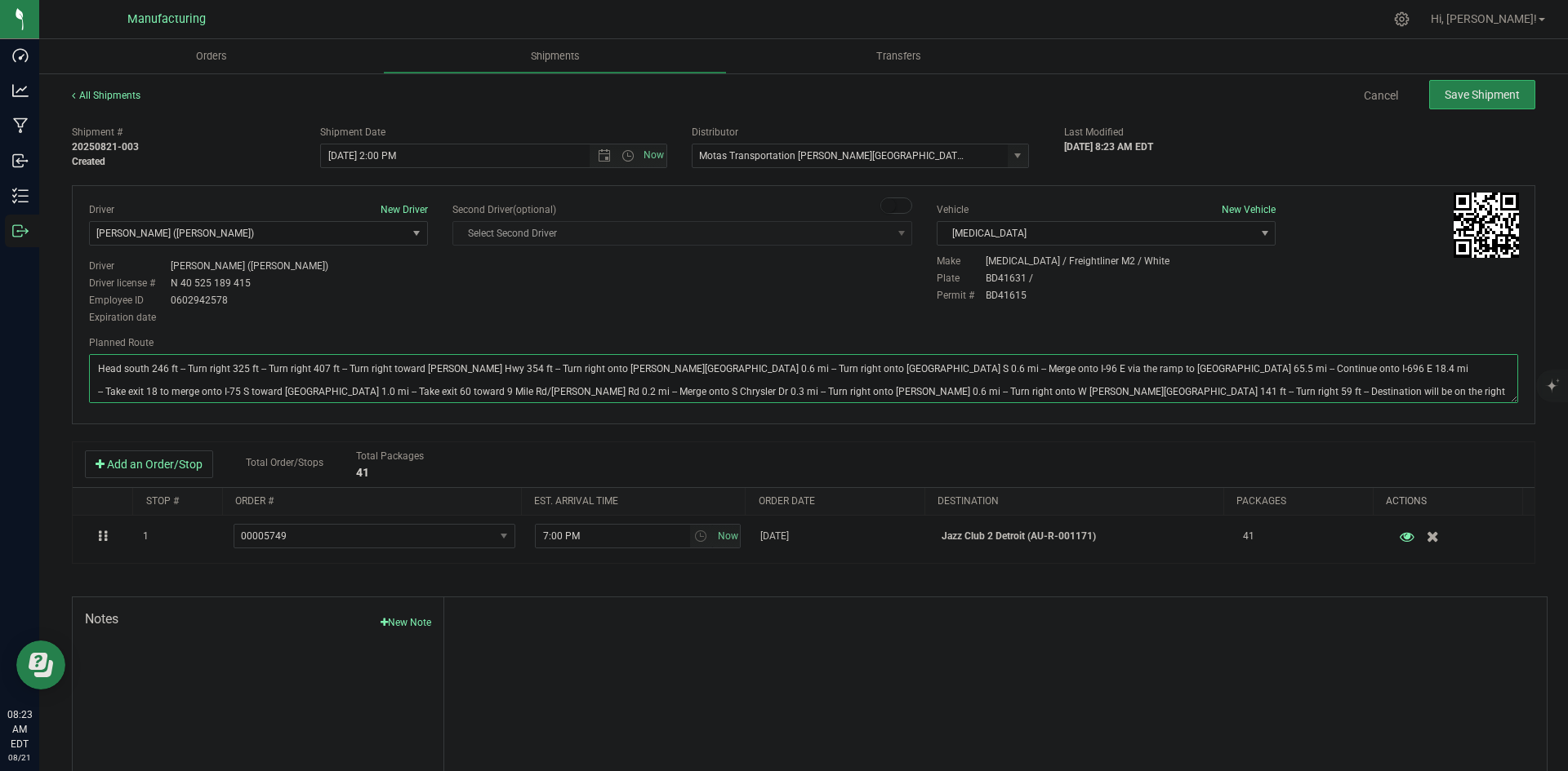
type textarea "Head south 246 ft -- Turn right 325 ft -- Turn right 407 ft -- Turn right towar…"
drag, startPoint x: 641, startPoint y: 286, endPoint x: 894, endPoint y: 207, distance: 265.0
click at [653, 282] on div "Driver New Driver Lloyd Neely (Motas) Select Driver Perry Black (JK Logix) Robe…" at bounding box center [803, 265] width 1453 height 125
click at [1486, 101] on span "Save Shipment" at bounding box center [1482, 95] width 75 height 13
type input "8/21/2025 6:00 PM"
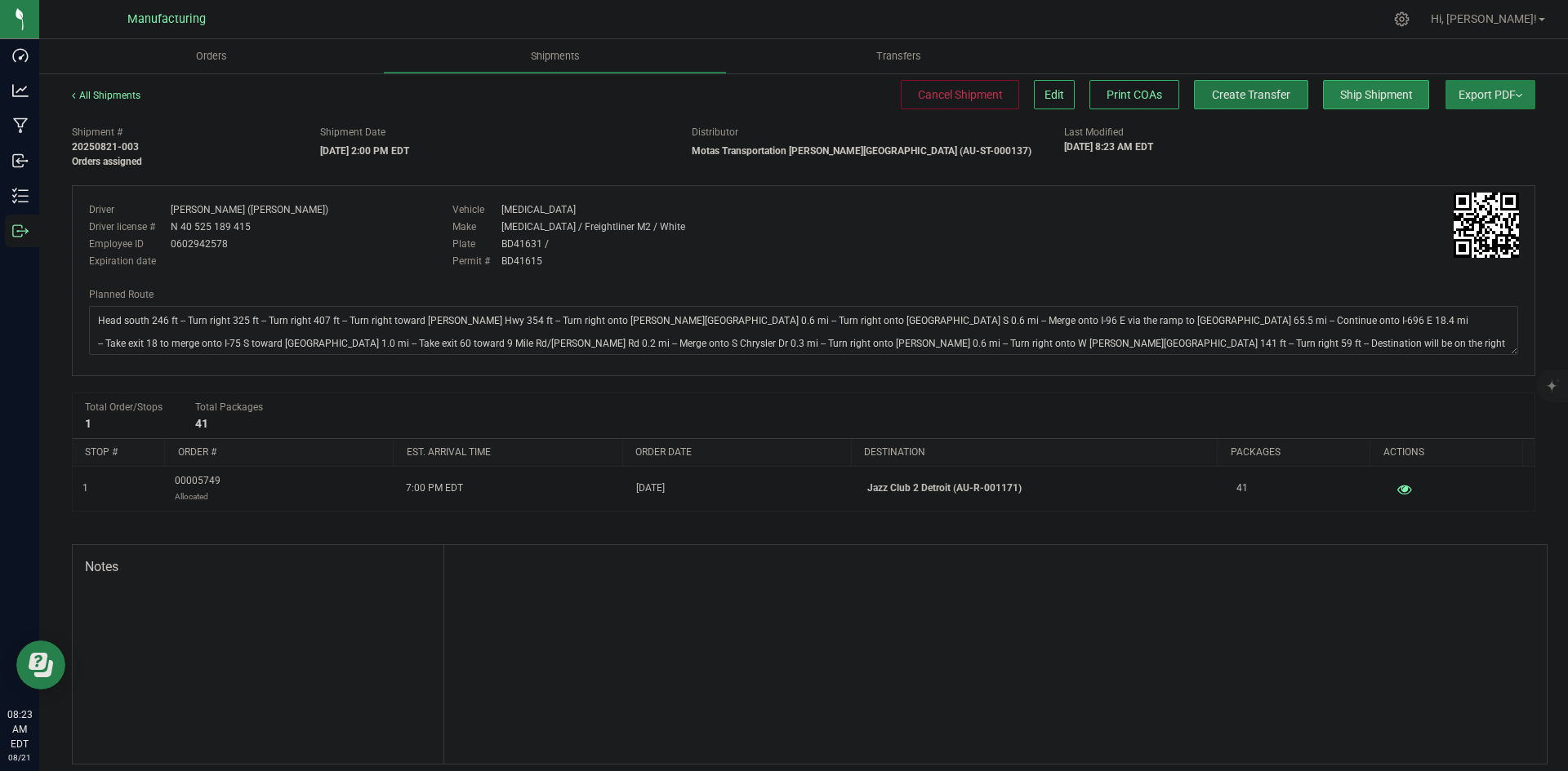
click at [1243, 100] on span "Create Transfer" at bounding box center [1250, 95] width 78 height 13
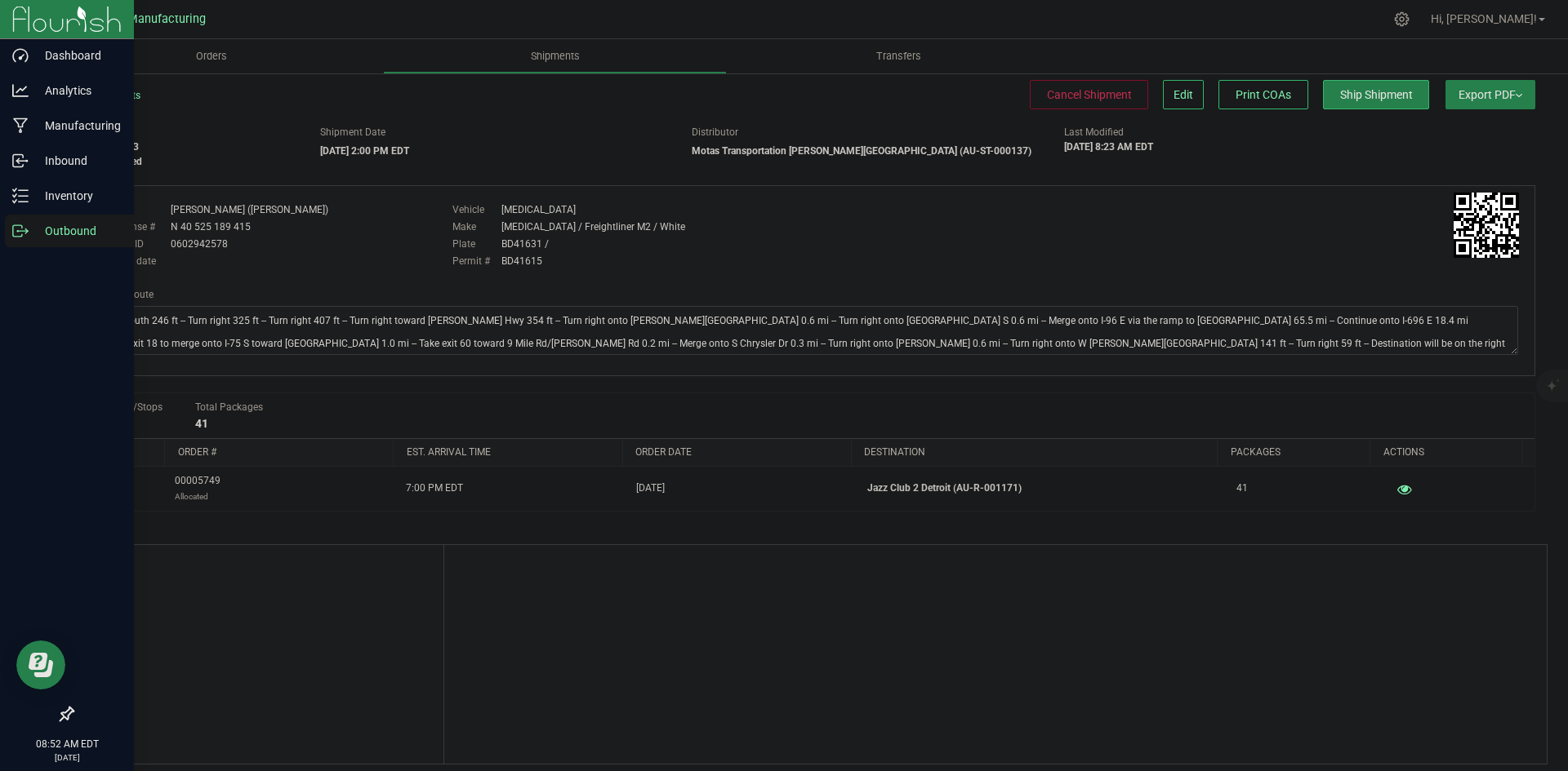
click at [10, 241] on div "Outbound" at bounding box center [69, 231] width 129 height 32
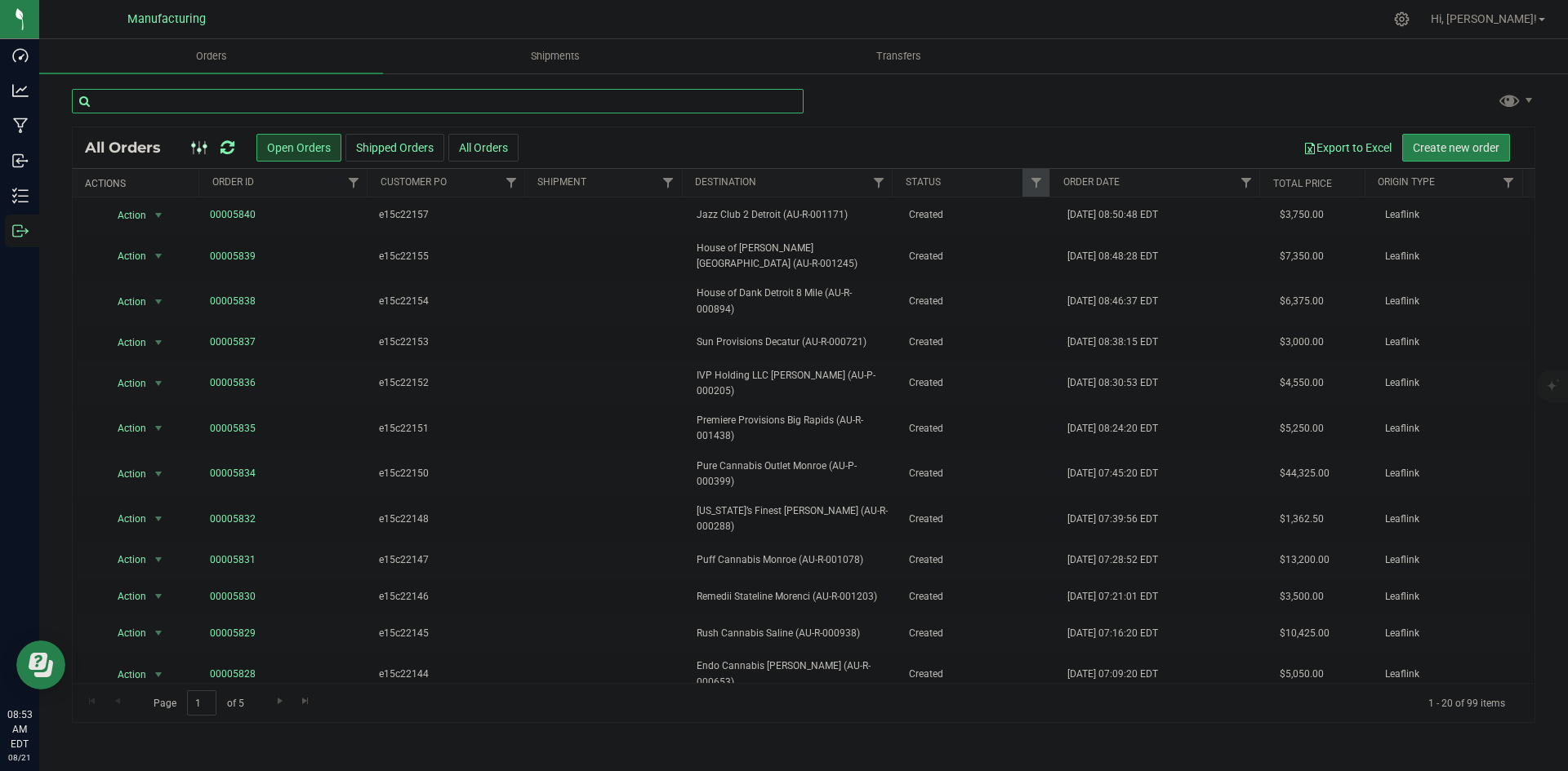
click at [152, 104] on input "text" at bounding box center [438, 101] width 732 height 25
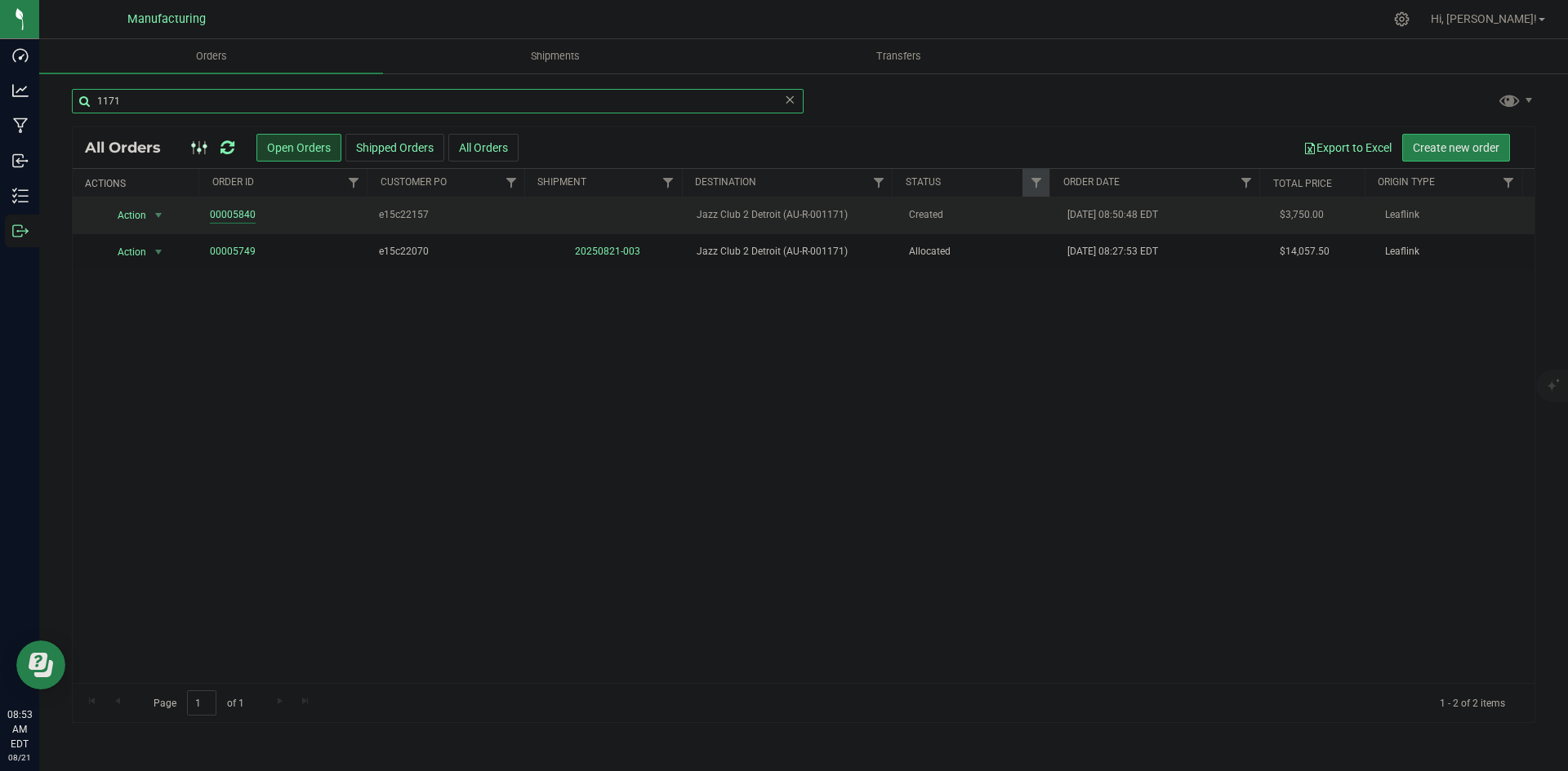
type input "1171"
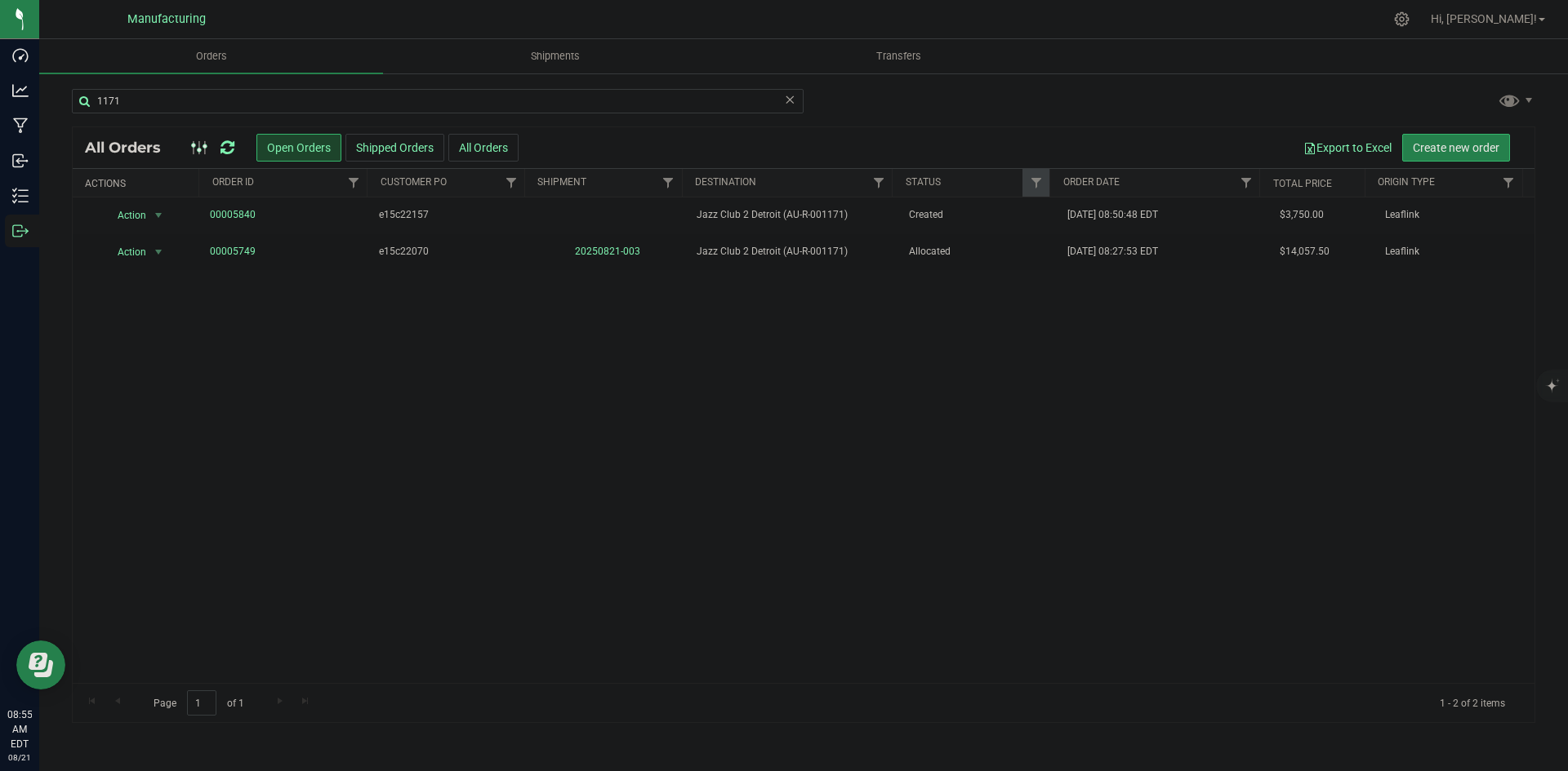
click at [233, 146] on icon at bounding box center [227, 147] width 14 height 17
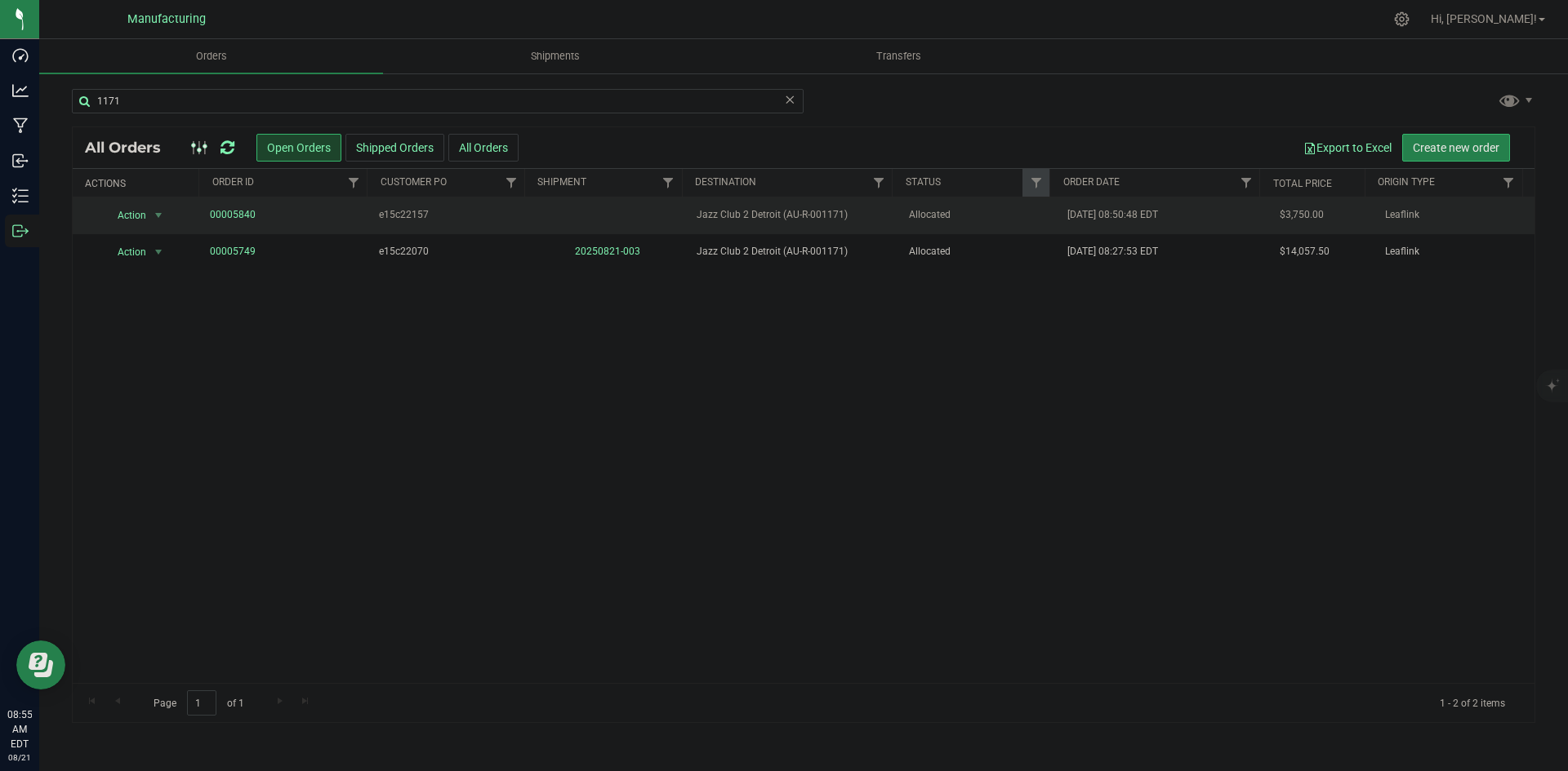
drag, startPoint x: 873, startPoint y: 224, endPoint x: 770, endPoint y: 205, distance: 104.7
click at [874, 223] on td "Jazz Club 2 Detroit (AU-R-001171)" at bounding box center [792, 216] width 211 height 37
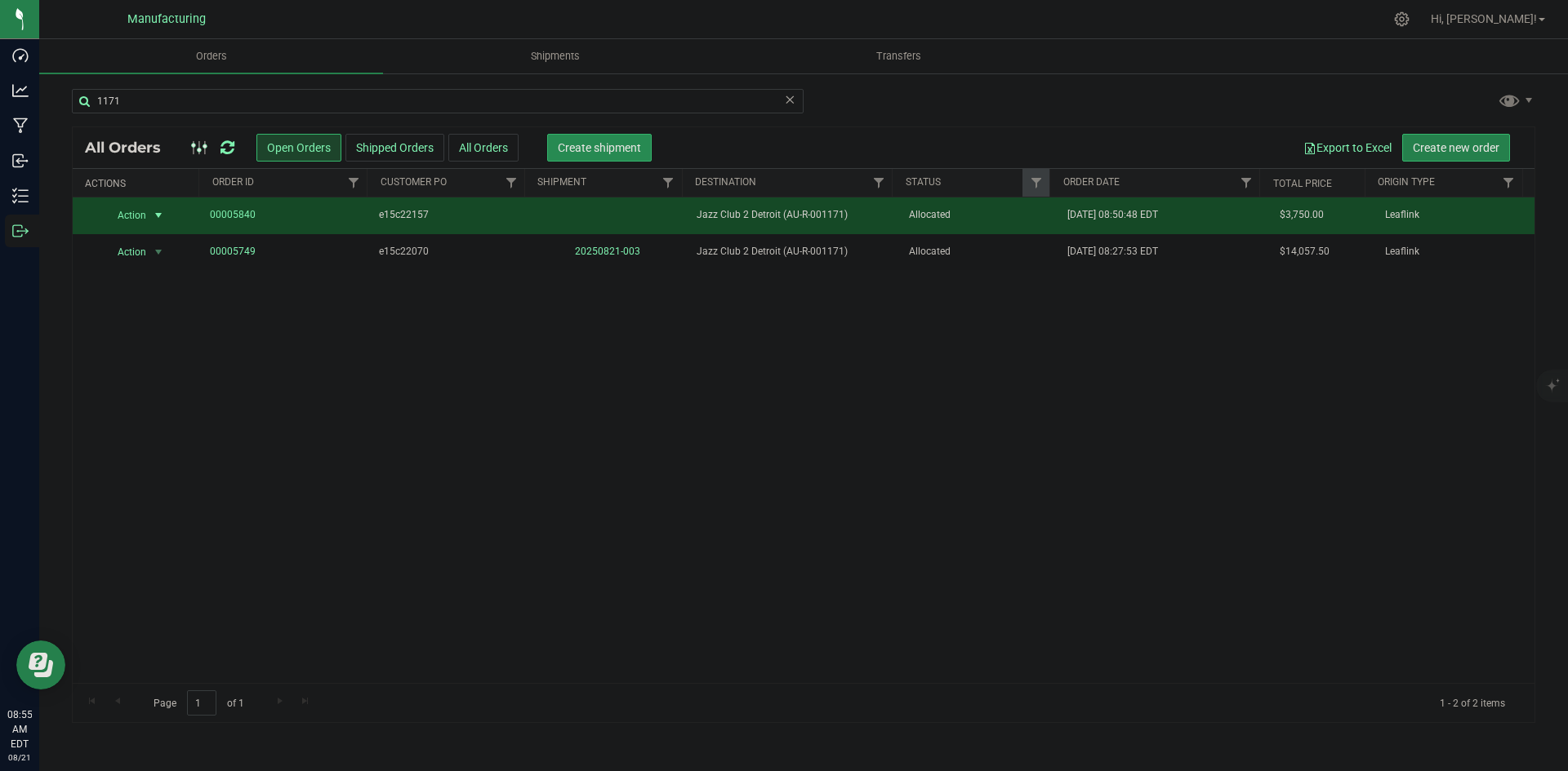
click at [588, 141] on span "Create shipment" at bounding box center [599, 147] width 83 height 13
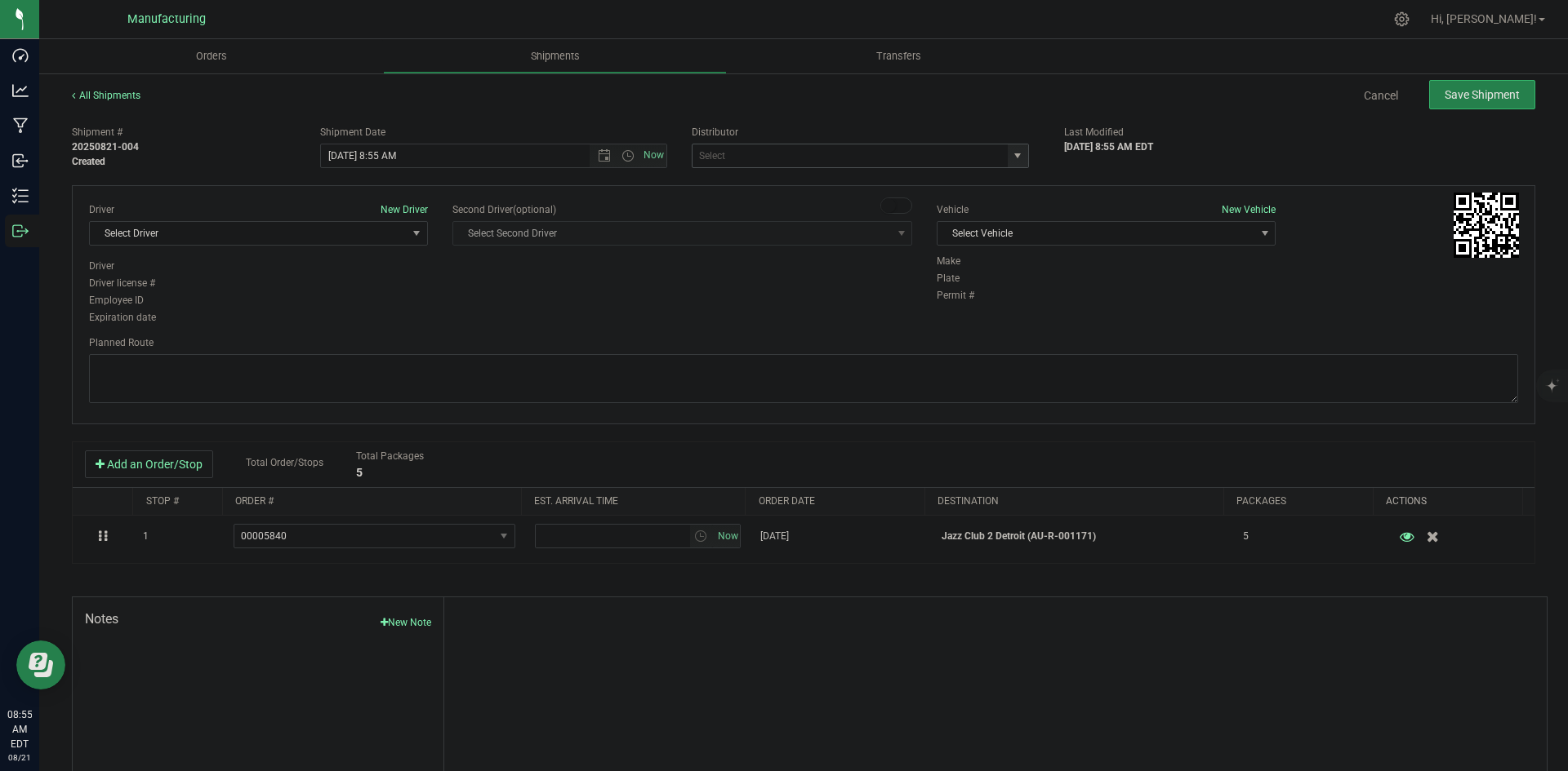
click at [1017, 146] on span "select" at bounding box center [1017, 156] width 20 height 23
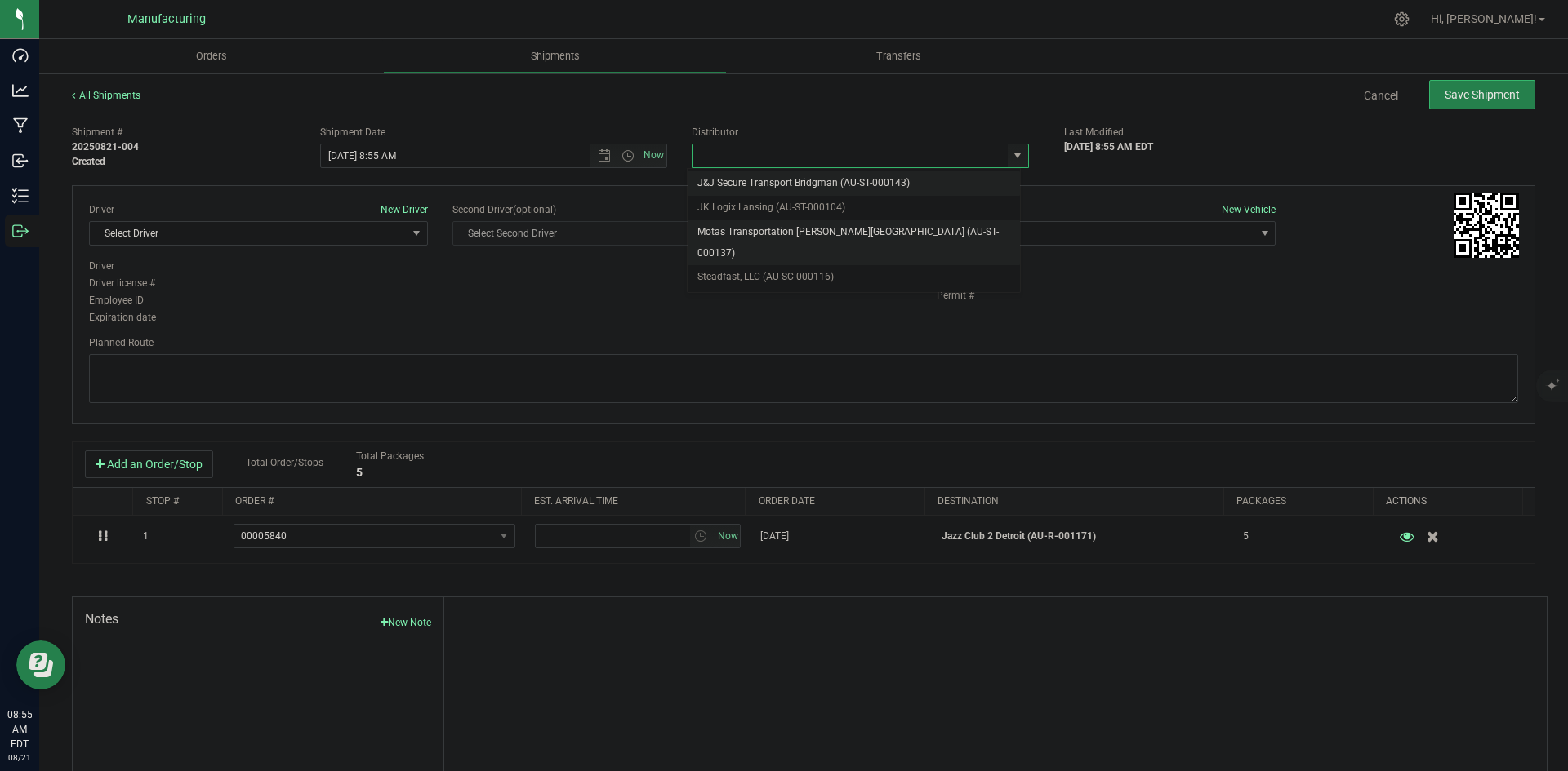
click at [813, 229] on li "Motas Transportation [PERSON_NAME][GEOGRAPHIC_DATA] (AU-ST-000137)" at bounding box center [854, 242] width 333 height 45
type input "Motas Transportation [PERSON_NAME][GEOGRAPHIC_DATA] (AU-ST-000137)"
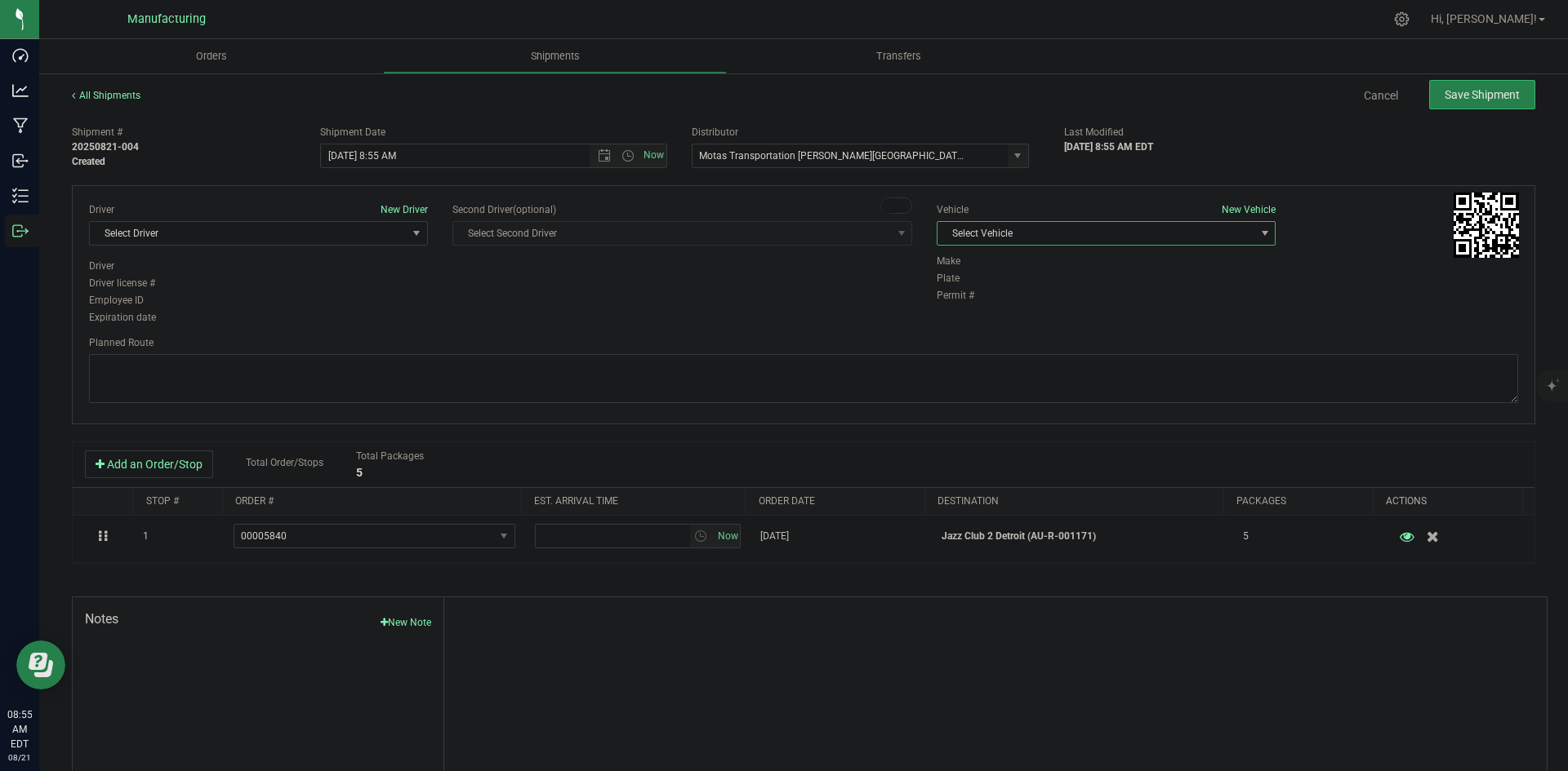
click at [1051, 225] on span "Select Vehicle" at bounding box center [1095, 233] width 317 height 23
click at [957, 311] on li "T3" at bounding box center [1098, 311] width 334 height 25
click at [253, 238] on span "Select Driver" at bounding box center [247, 233] width 317 height 23
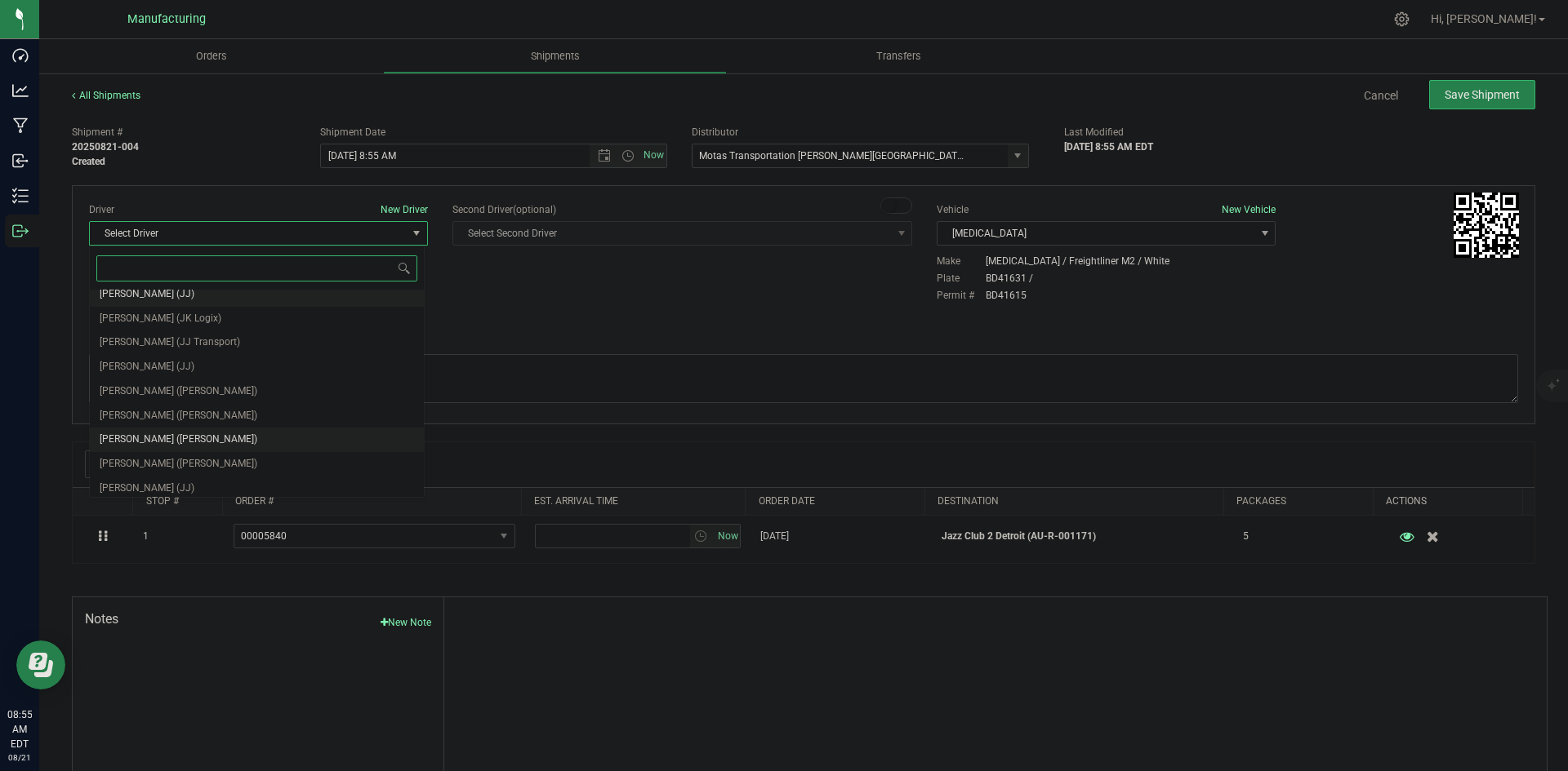
scroll to position [86, 0]
click at [142, 389] on span "Lloyd Neely (Motas)" at bounding box center [179, 386] width 158 height 21
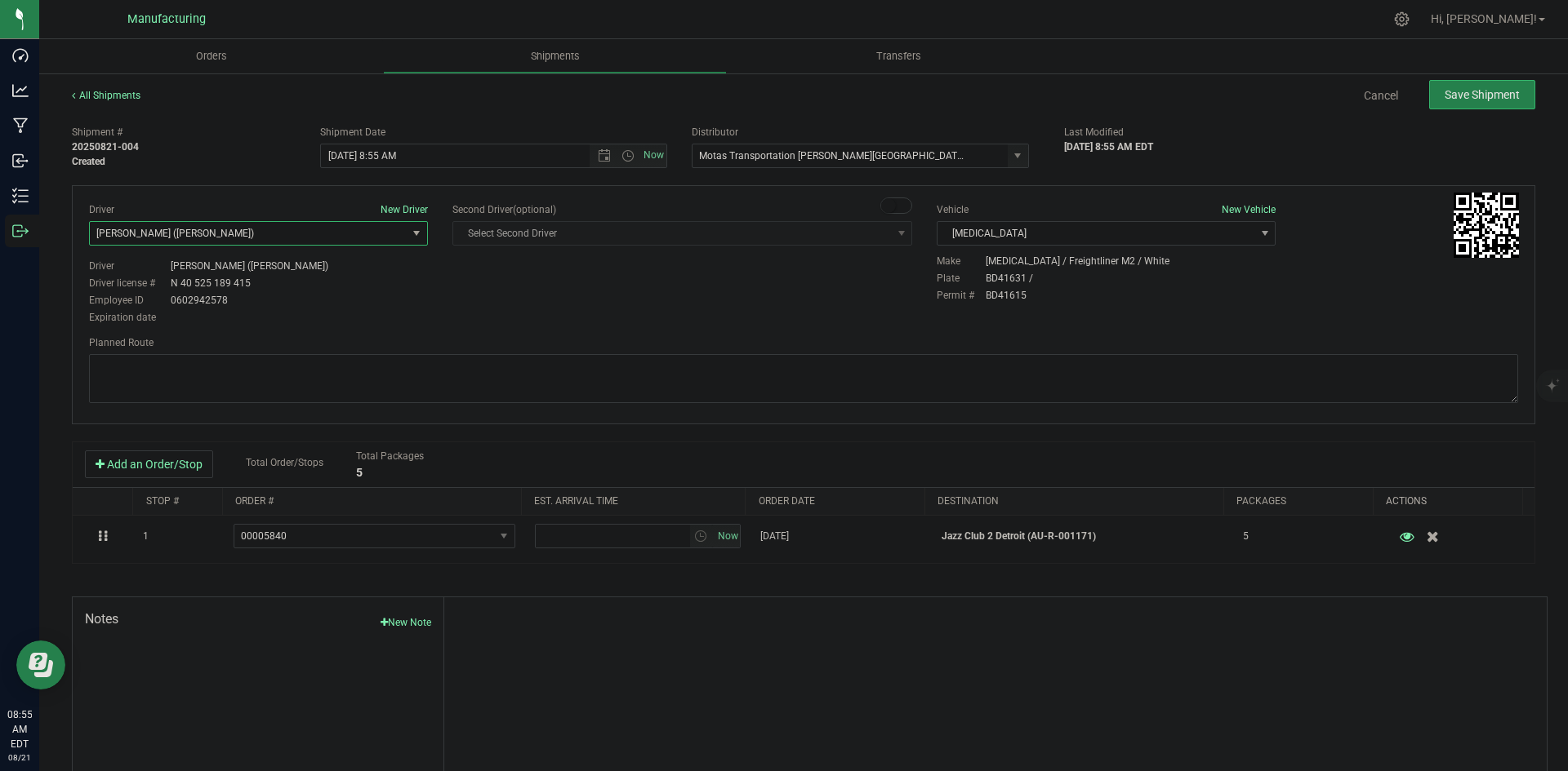
click at [371, 331] on div "Driver New Driver Lloyd Neely (Motas) Select Driver Perry Black (JK Logix) Robe…" at bounding box center [804, 304] width 1464 height 239
click at [627, 155] on span "Open the time view" at bounding box center [627, 155] width 13 height 13
click at [350, 281] on li "2:00 PM" at bounding box center [489, 280] width 341 height 21
type input "8/21/2025 2:00 PM"
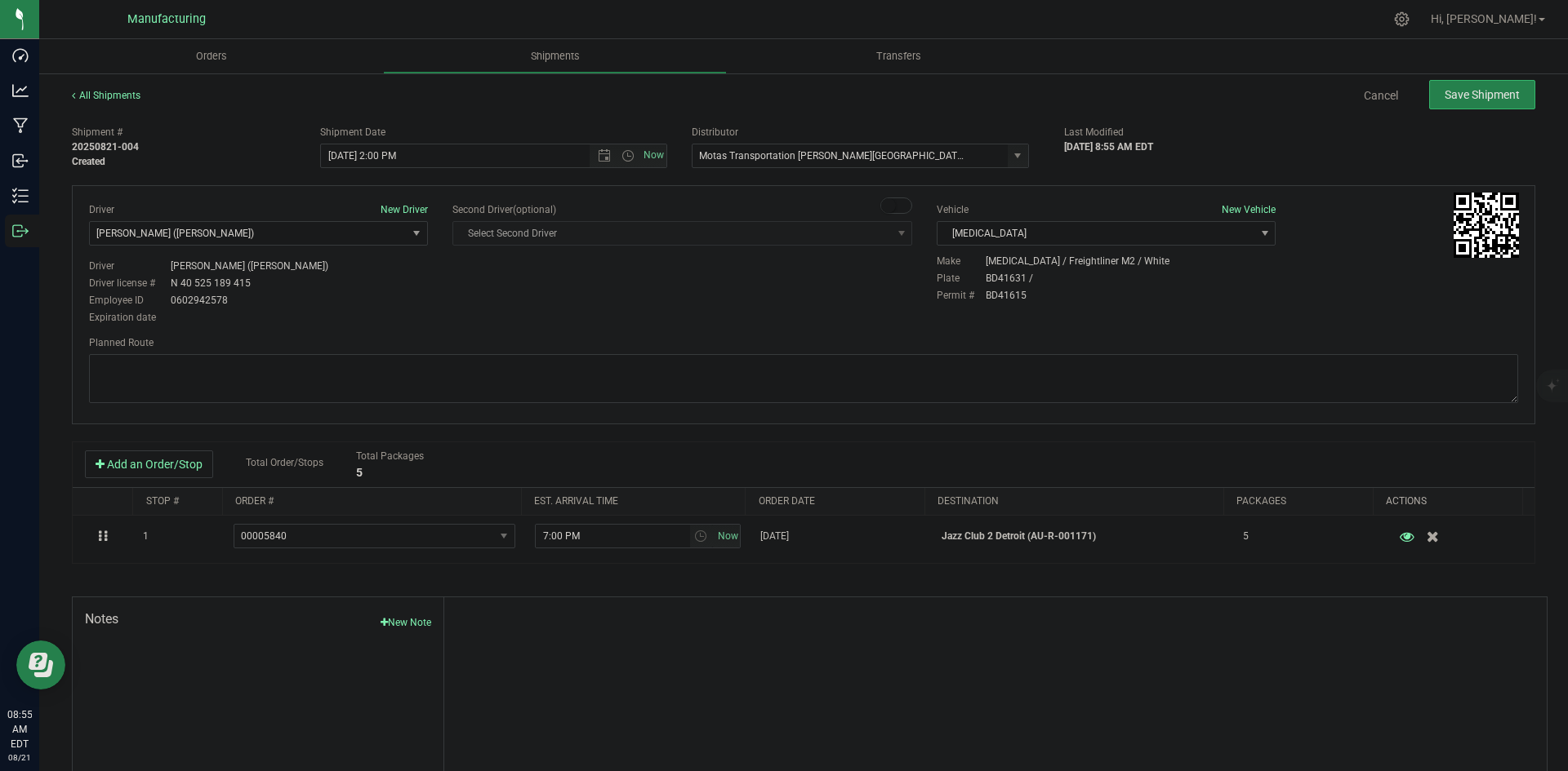
click at [523, 296] on div "Driver New Driver Lloyd Neely (Motas) Select Driver Perry Black (JK Logix) Robe…" at bounding box center [803, 265] width 1453 height 125
click at [768, 390] on textarea at bounding box center [803, 379] width 1428 height 49
paste textarea "Head south 246 ft -- Turn right 325 ft -- Turn right 407 ft -- Turn right towar…"
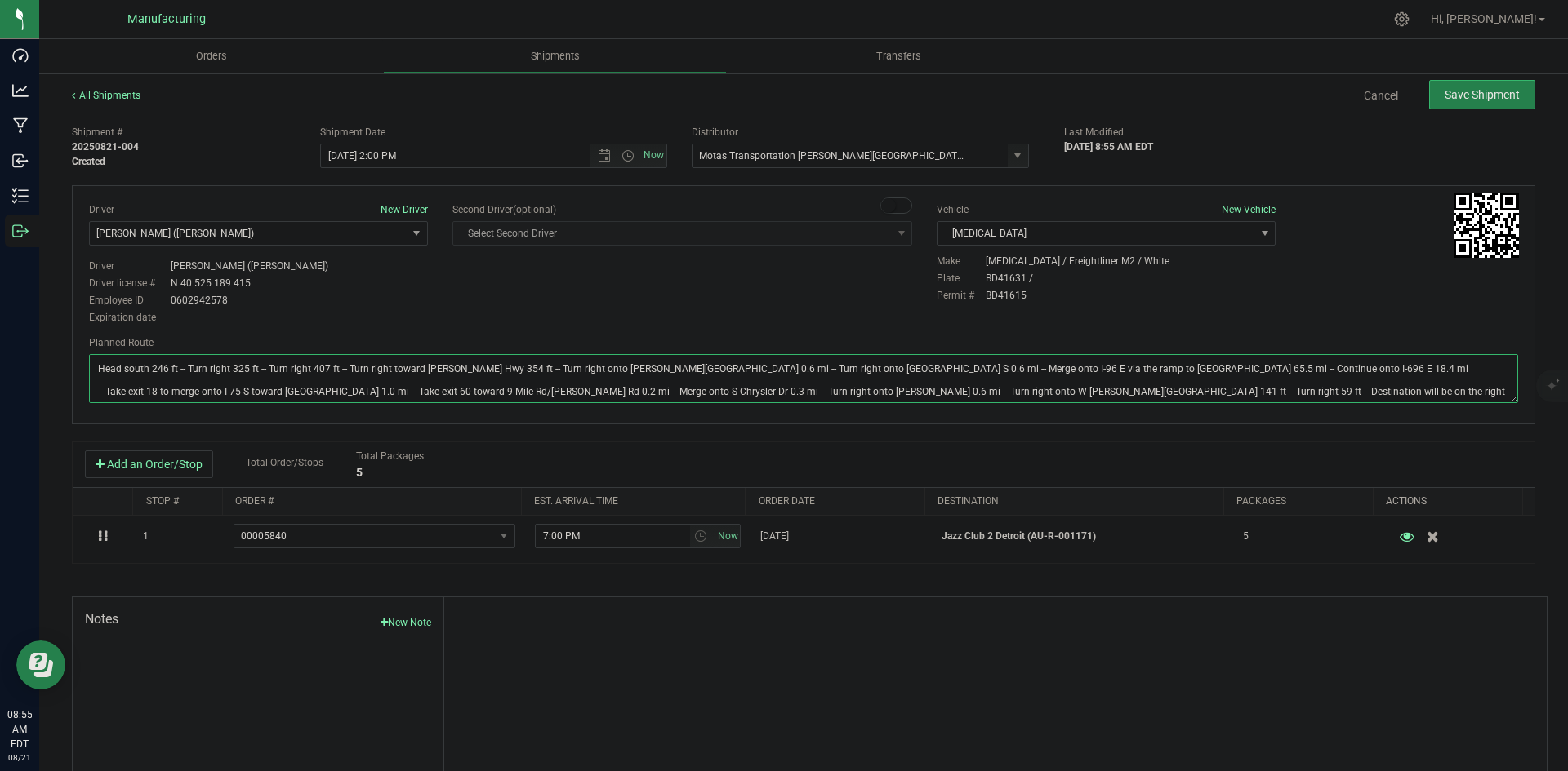
type textarea "Head south 246 ft -- Turn right 325 ft -- Turn right 407 ft -- Turn right towar…"
click at [788, 304] on div "Driver New Driver Lloyd Neely (Motas) Select Driver Perry Black (JK Logix) Robe…" at bounding box center [803, 265] width 1453 height 125
click at [1463, 89] on span "Save Shipment" at bounding box center [1482, 95] width 75 height 13
type input "8/21/2025 6:00 PM"
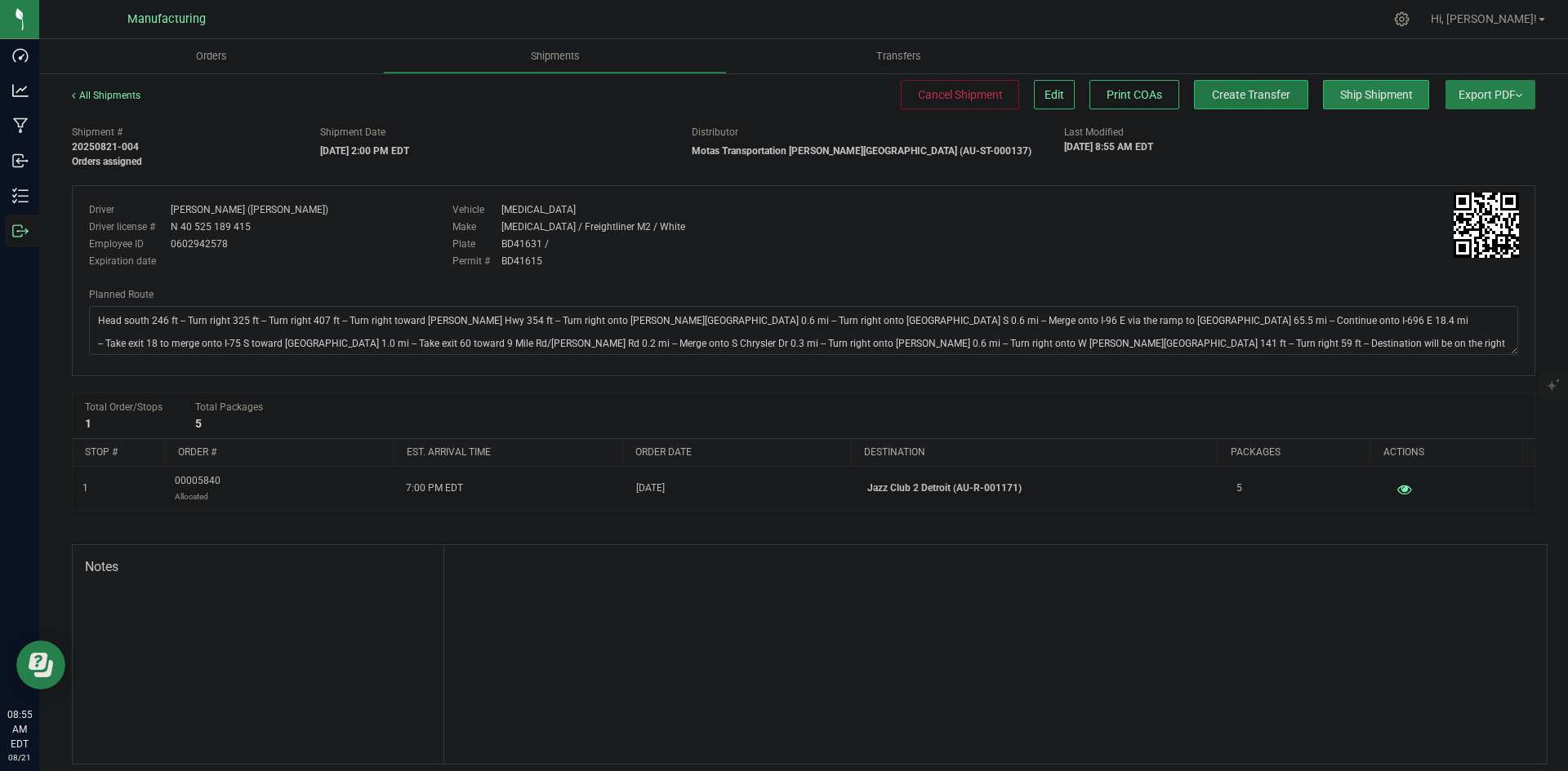
click at [1274, 91] on span "Create Transfer" at bounding box center [1250, 95] width 78 height 13
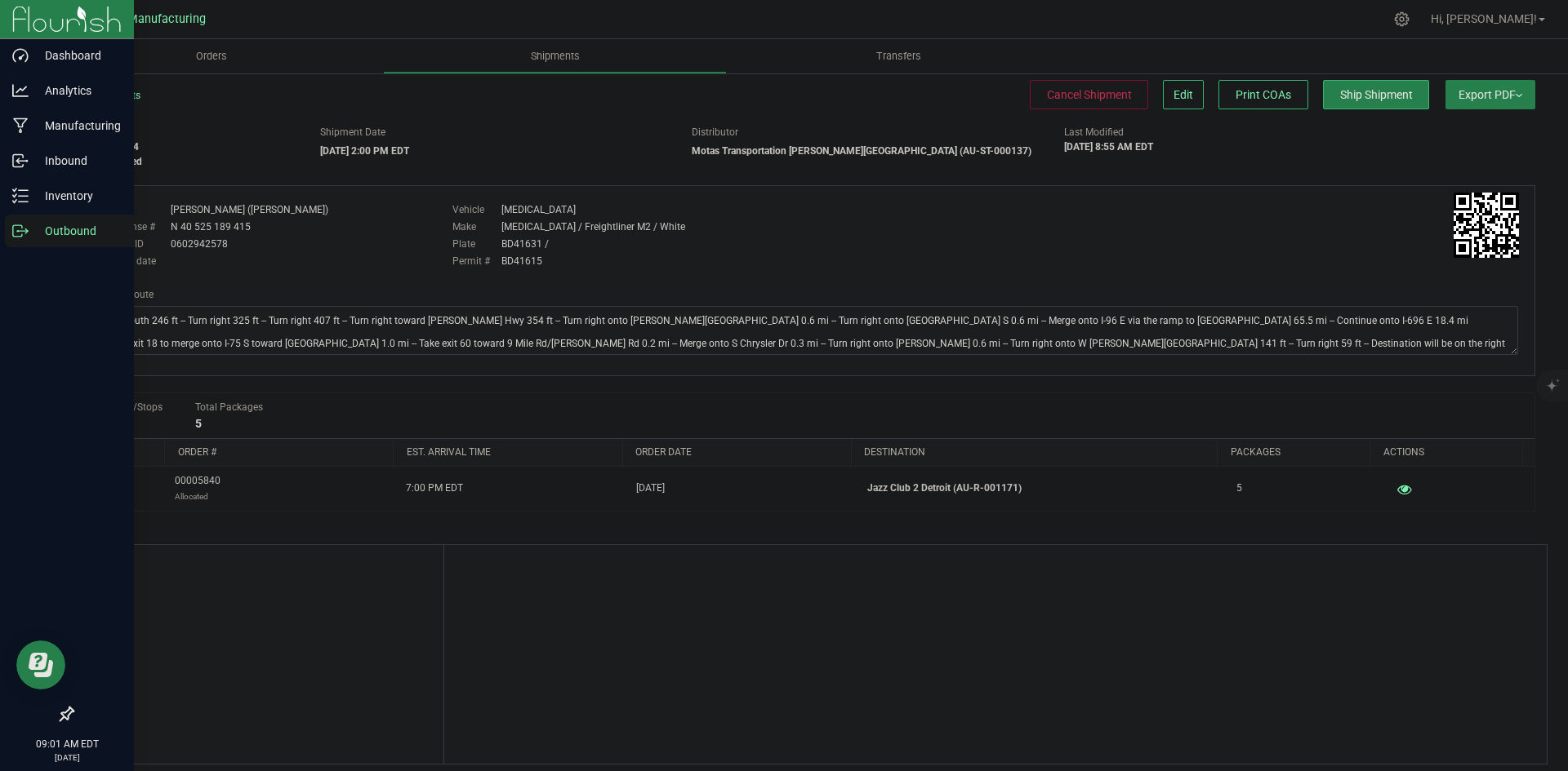
drag, startPoint x: 30, startPoint y: 233, endPoint x: 42, endPoint y: 233, distance: 12.0
click at [30, 233] on p "Outbound" at bounding box center [78, 231] width 98 height 19
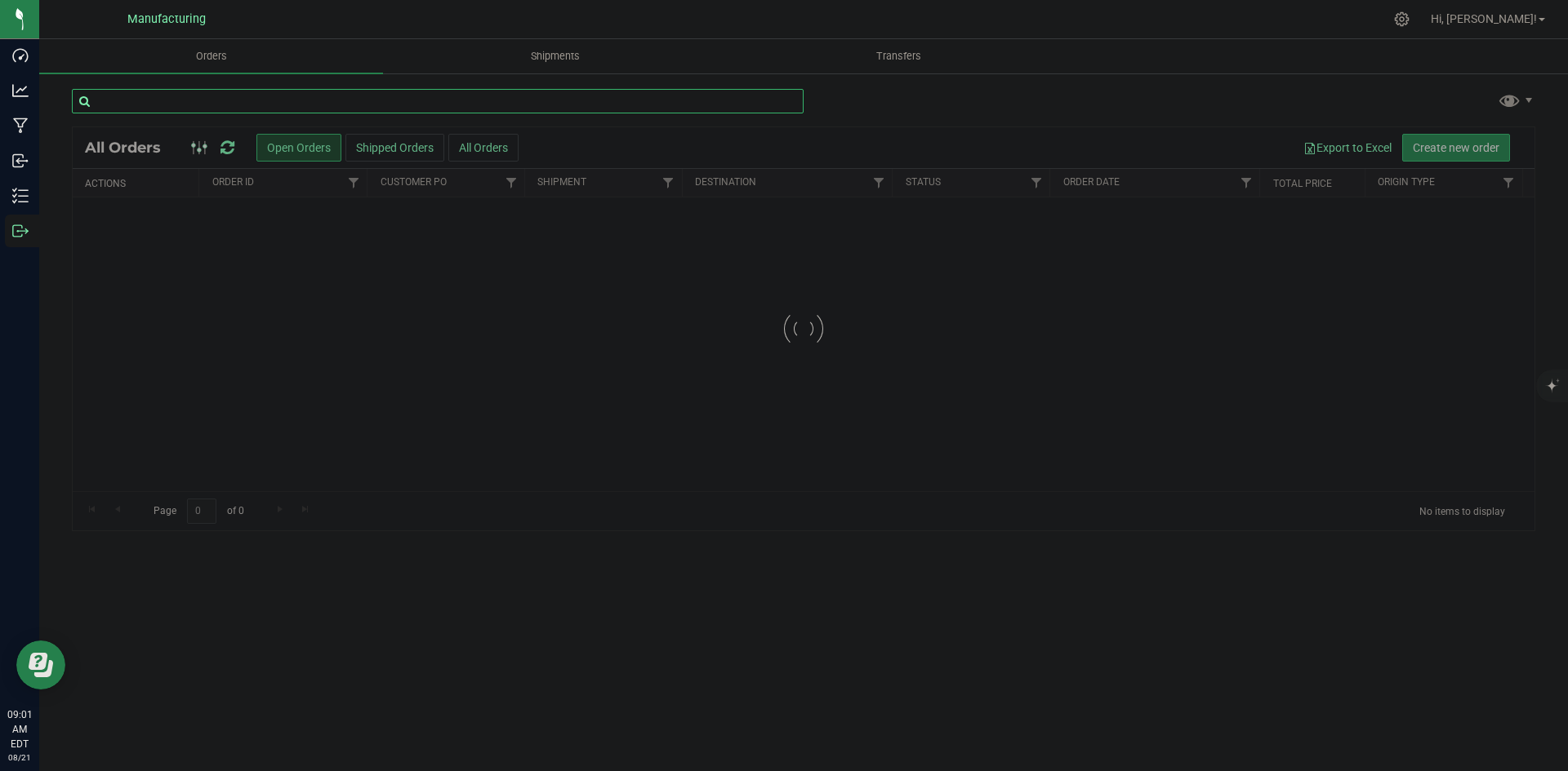
click at [195, 101] on input "text" at bounding box center [438, 101] width 732 height 25
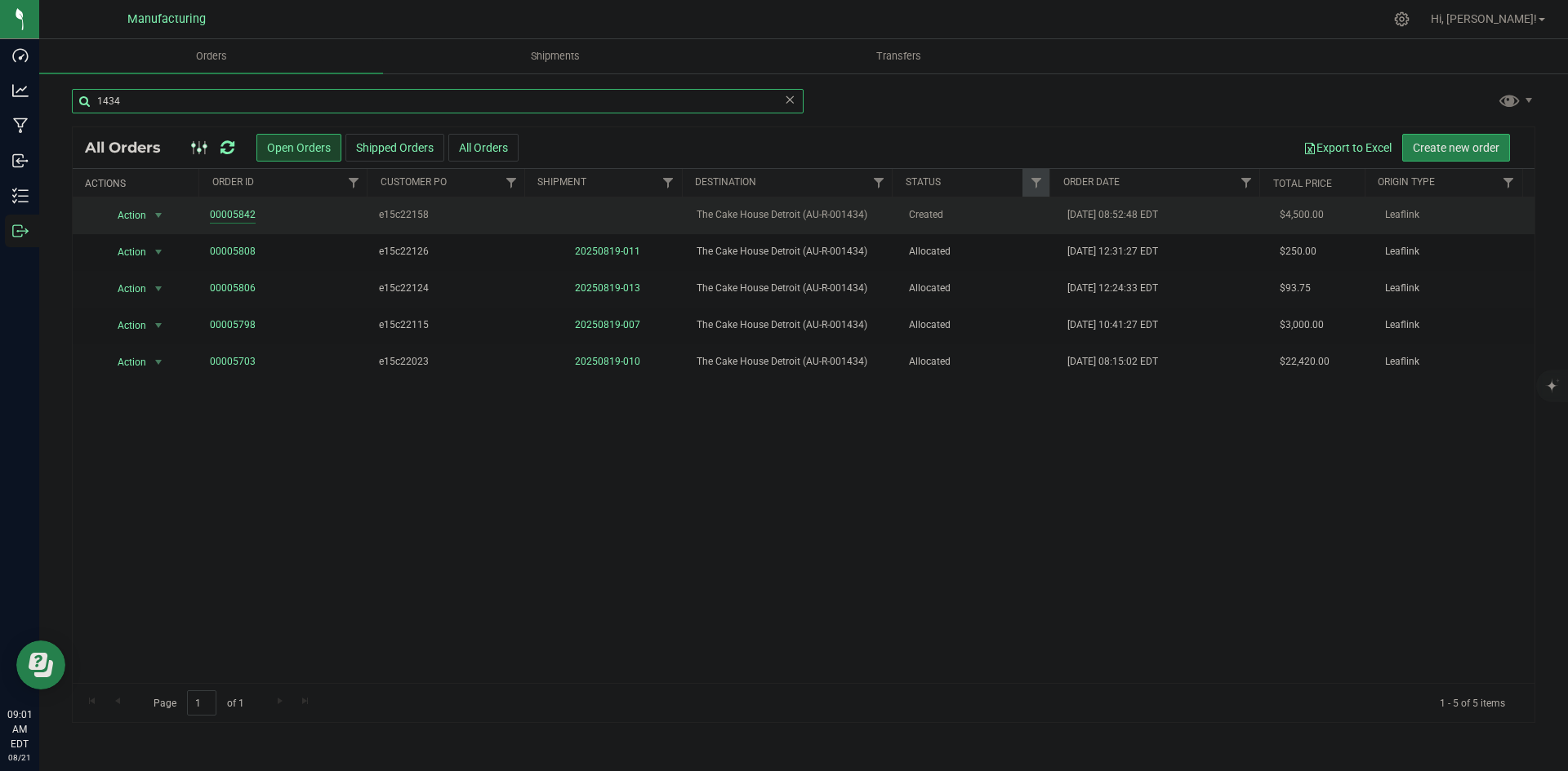
type input "1434"
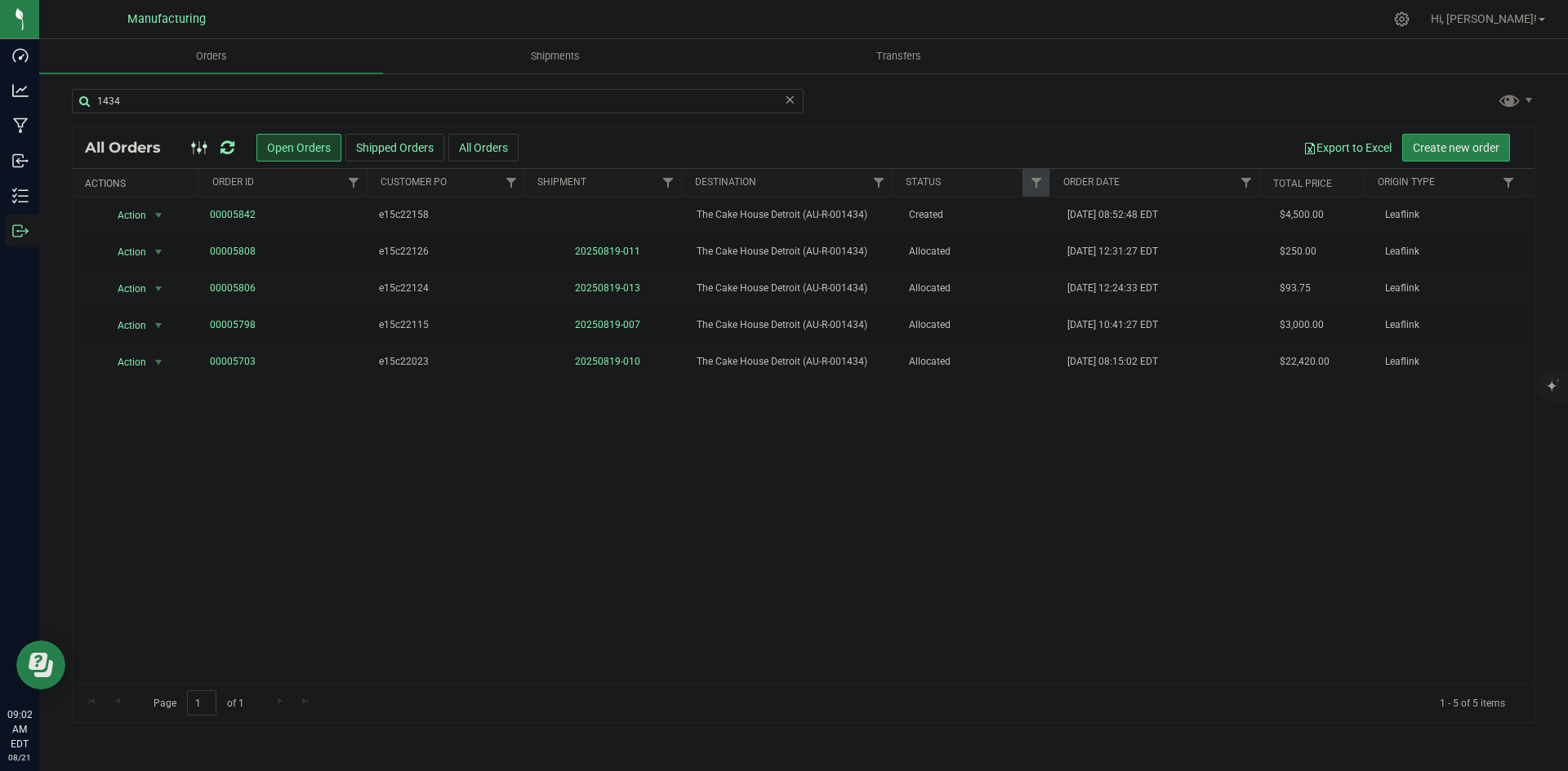
click at [230, 144] on icon at bounding box center [227, 147] width 14 height 17
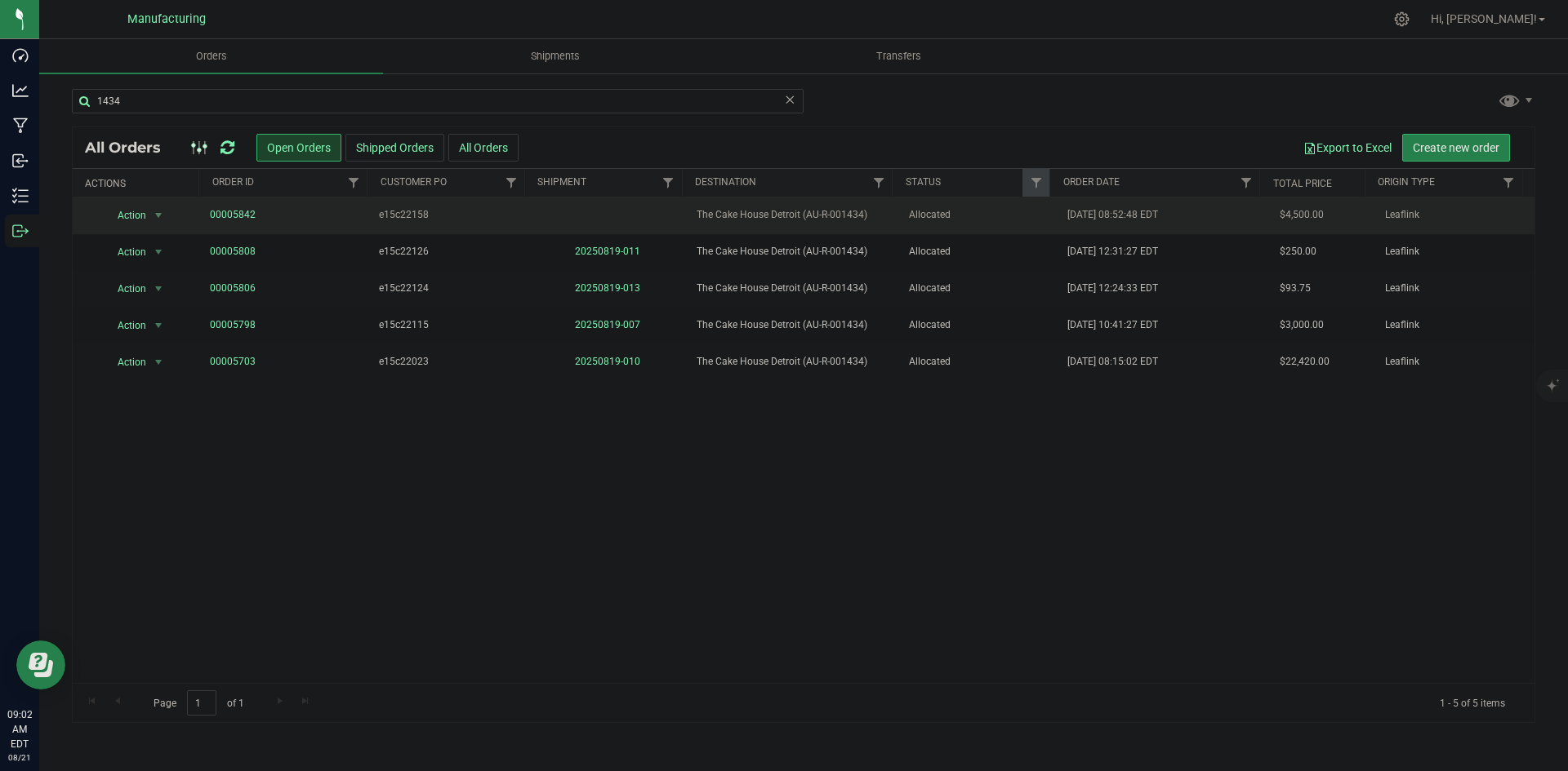
click at [798, 211] on span "The Cake House Detroit (AU-R-001434)" at bounding box center [792, 215] width 192 height 16
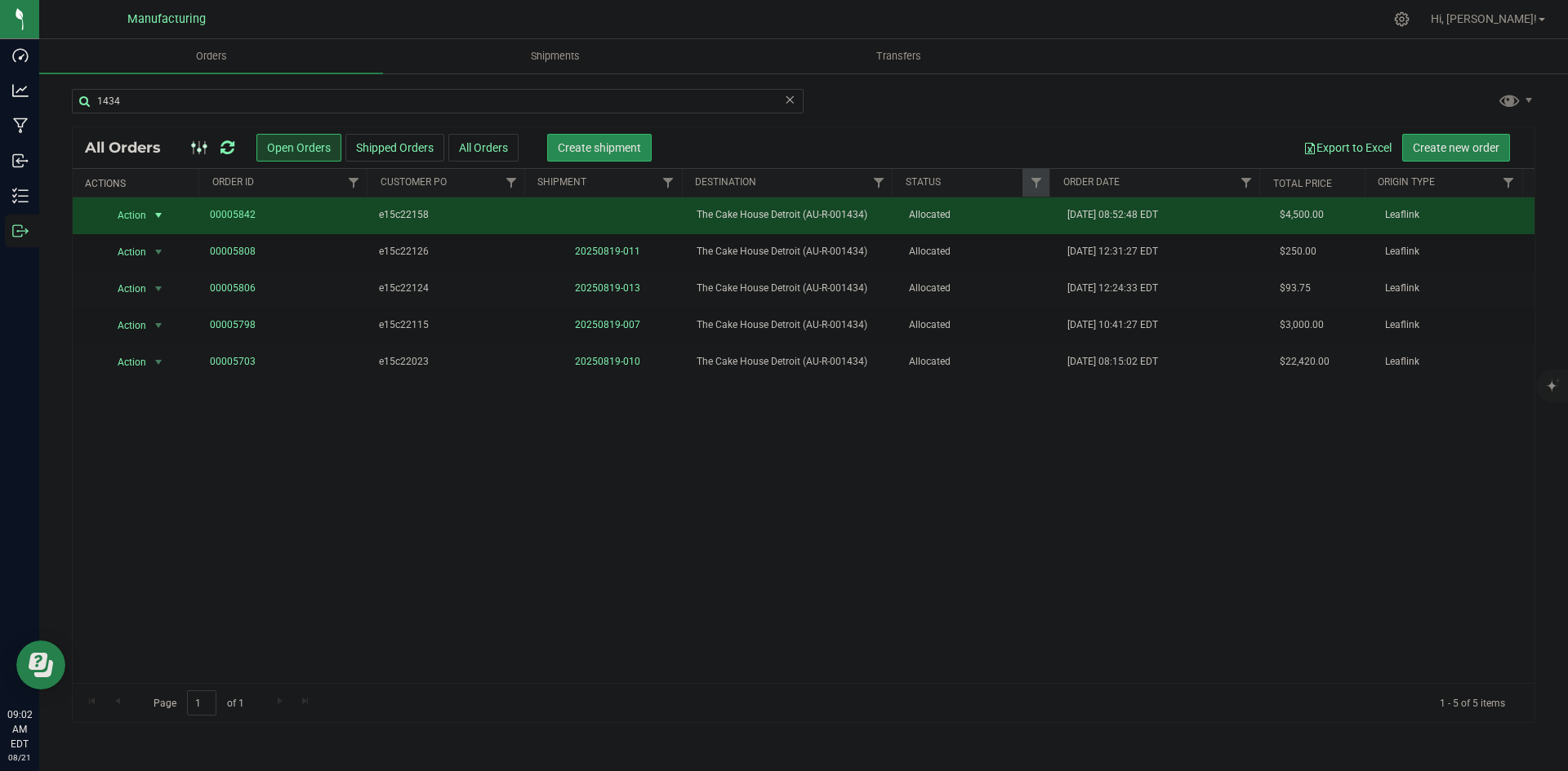
click at [618, 139] on button "Create shipment" at bounding box center [598, 148] width 104 height 28
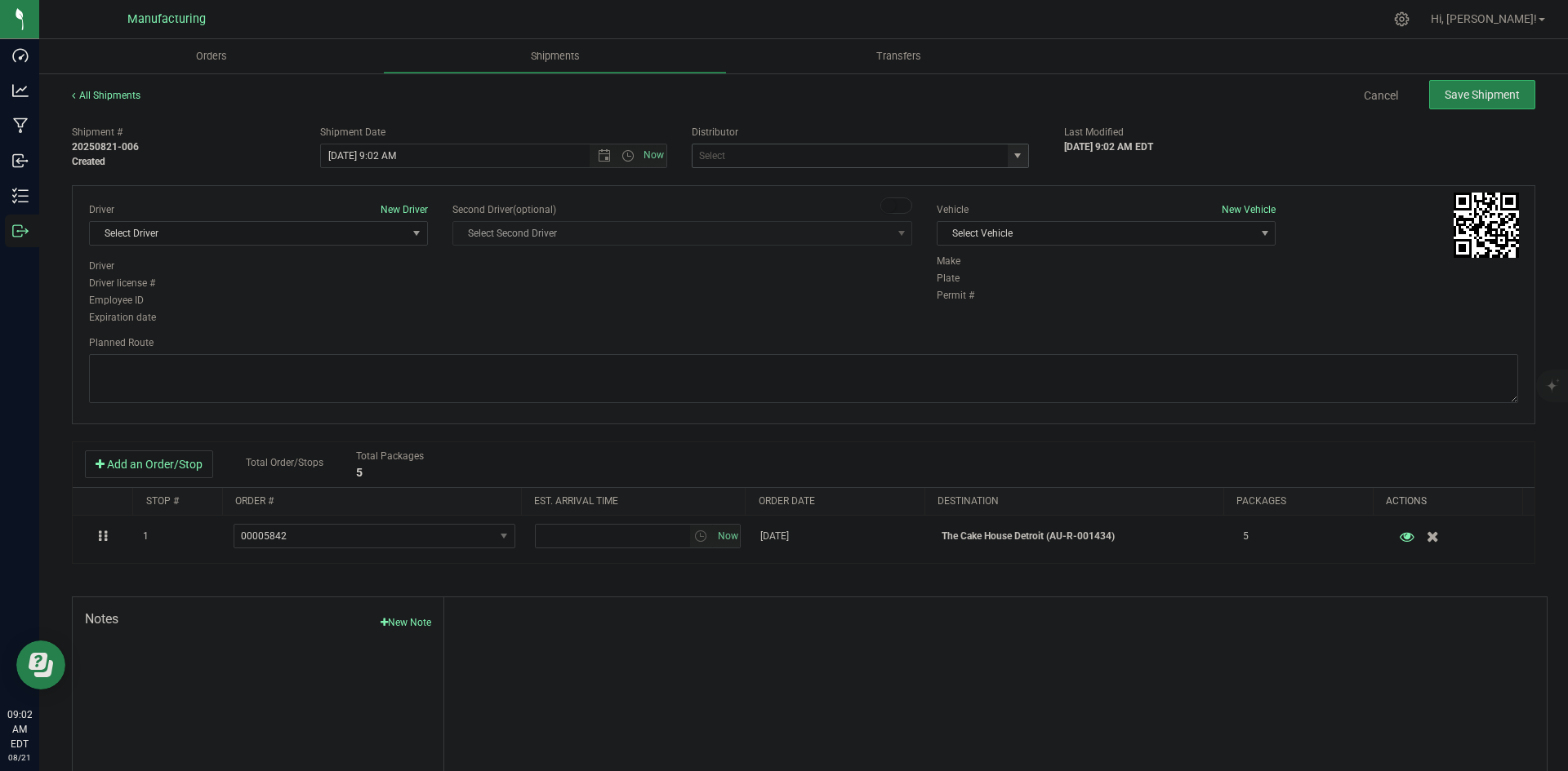
click at [1019, 150] on span "select" at bounding box center [1017, 156] width 20 height 23
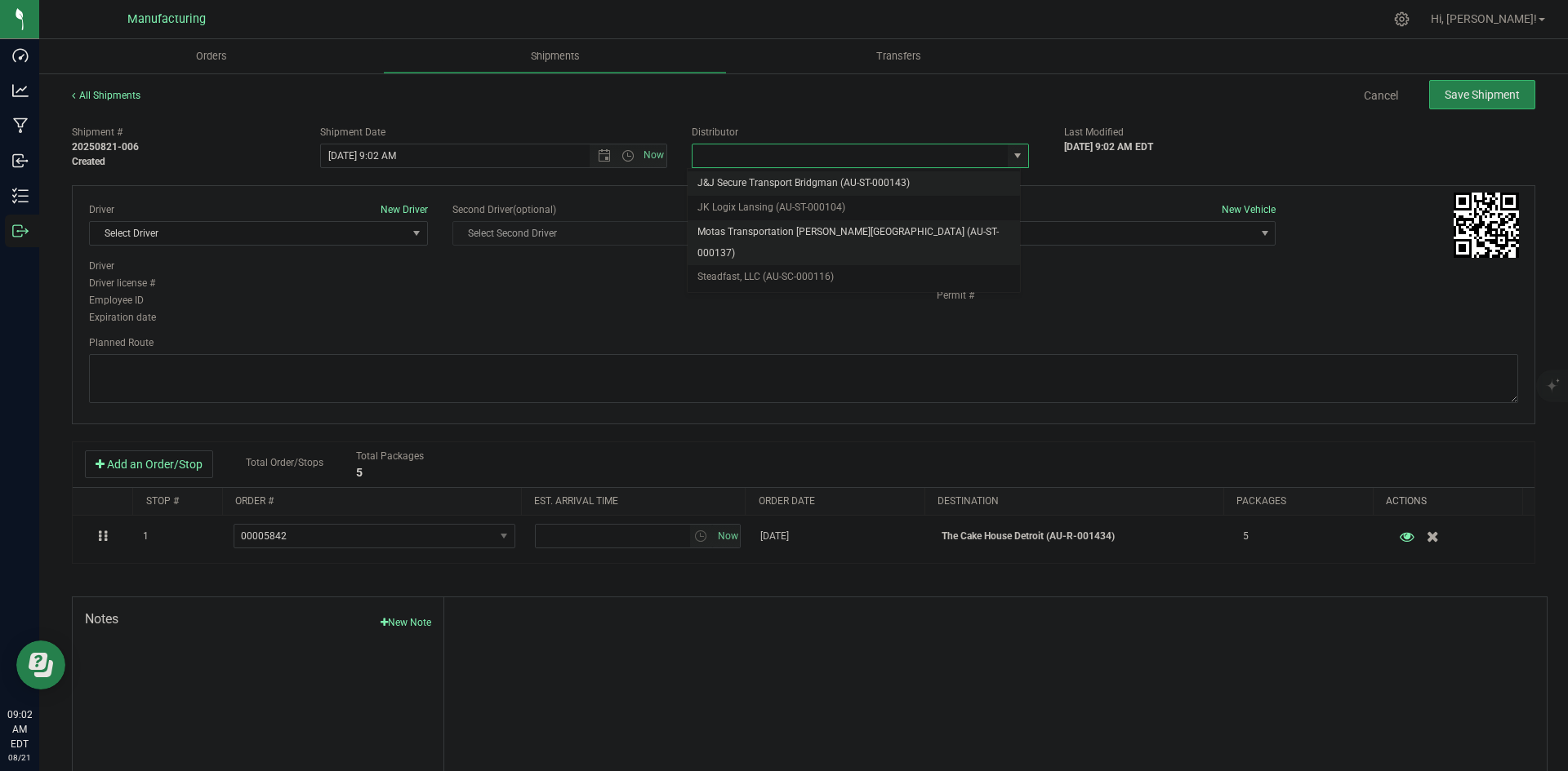
click at [759, 233] on li "Motas Transportation [PERSON_NAME][GEOGRAPHIC_DATA] (AU-ST-000137)" at bounding box center [854, 242] width 333 height 45
type input "Motas Transportation [PERSON_NAME][GEOGRAPHIC_DATA] (AU-ST-000137)"
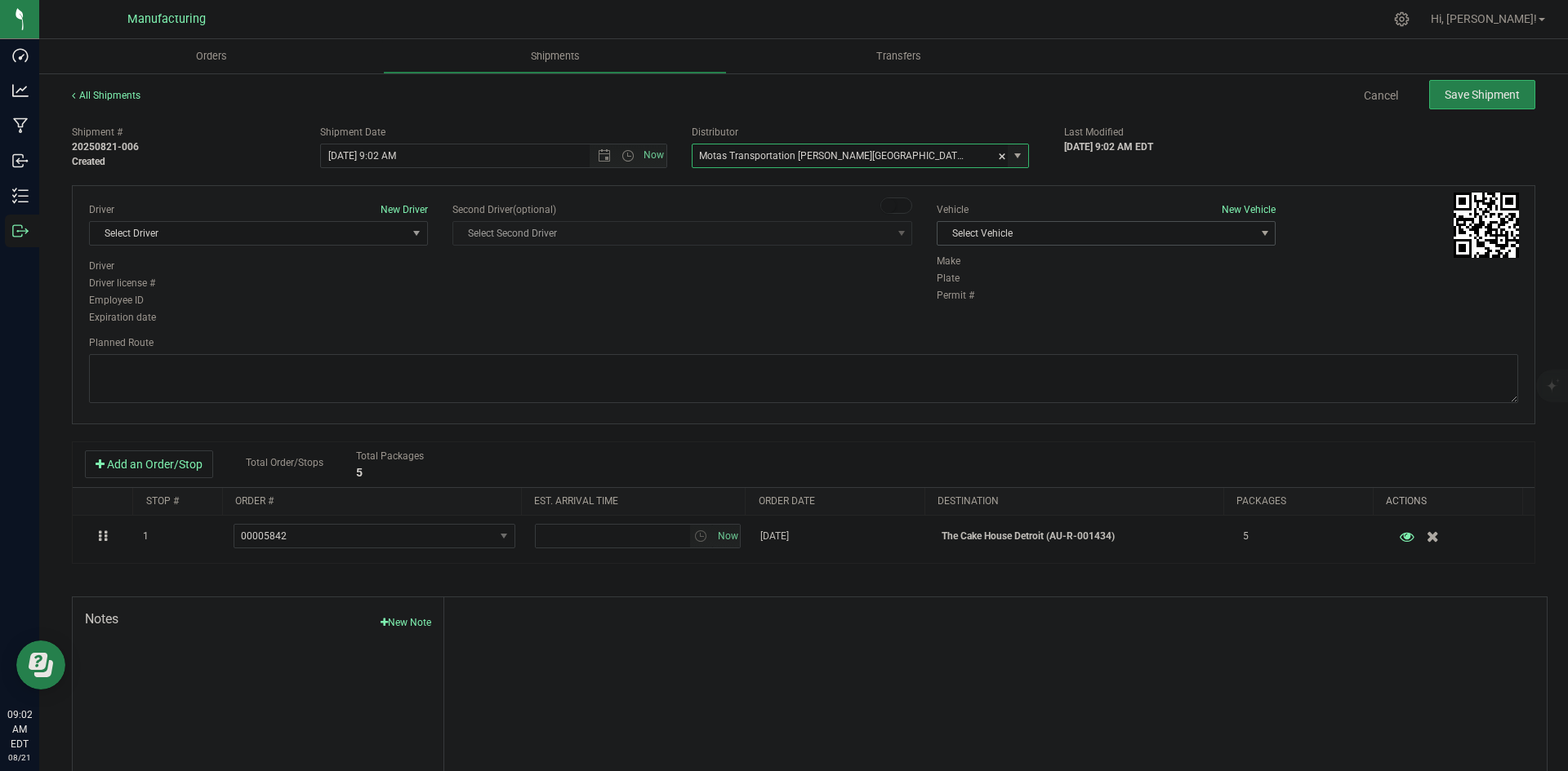
drag, startPoint x: 1052, startPoint y: 240, endPoint x: 1038, endPoint y: 246, distance: 15.2
click at [1052, 240] on span "Select Vehicle" at bounding box center [1095, 233] width 317 height 23
drag, startPoint x: 956, startPoint y: 305, endPoint x: 929, endPoint y: 305, distance: 27.0
click at [953, 305] on li "T3" at bounding box center [1098, 311] width 334 height 25
click at [354, 230] on span "Select Driver" at bounding box center [247, 233] width 317 height 23
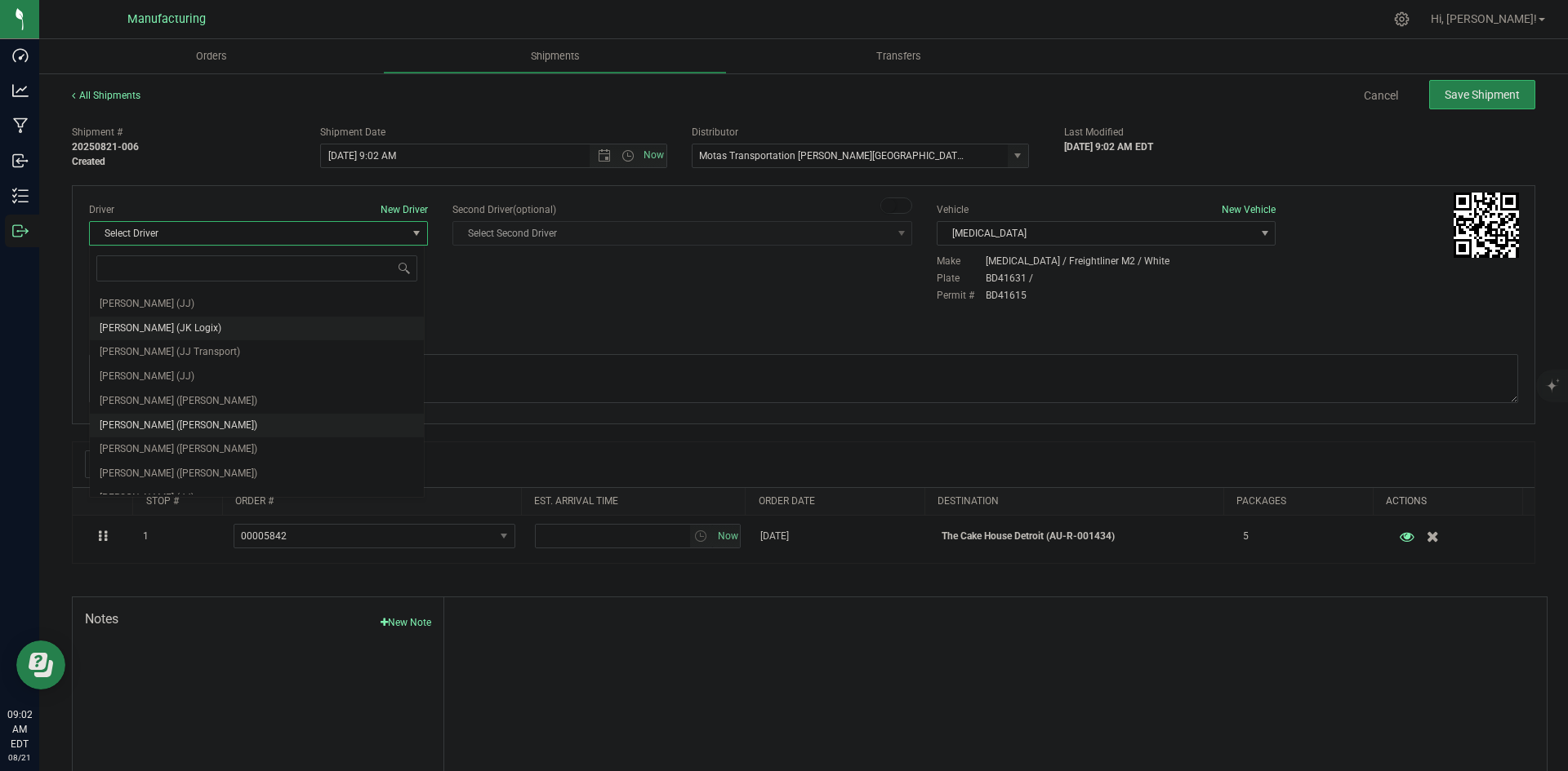
scroll to position [86, 0]
click at [166, 387] on span "Lloyd Neely (Motas)" at bounding box center [179, 386] width 158 height 21
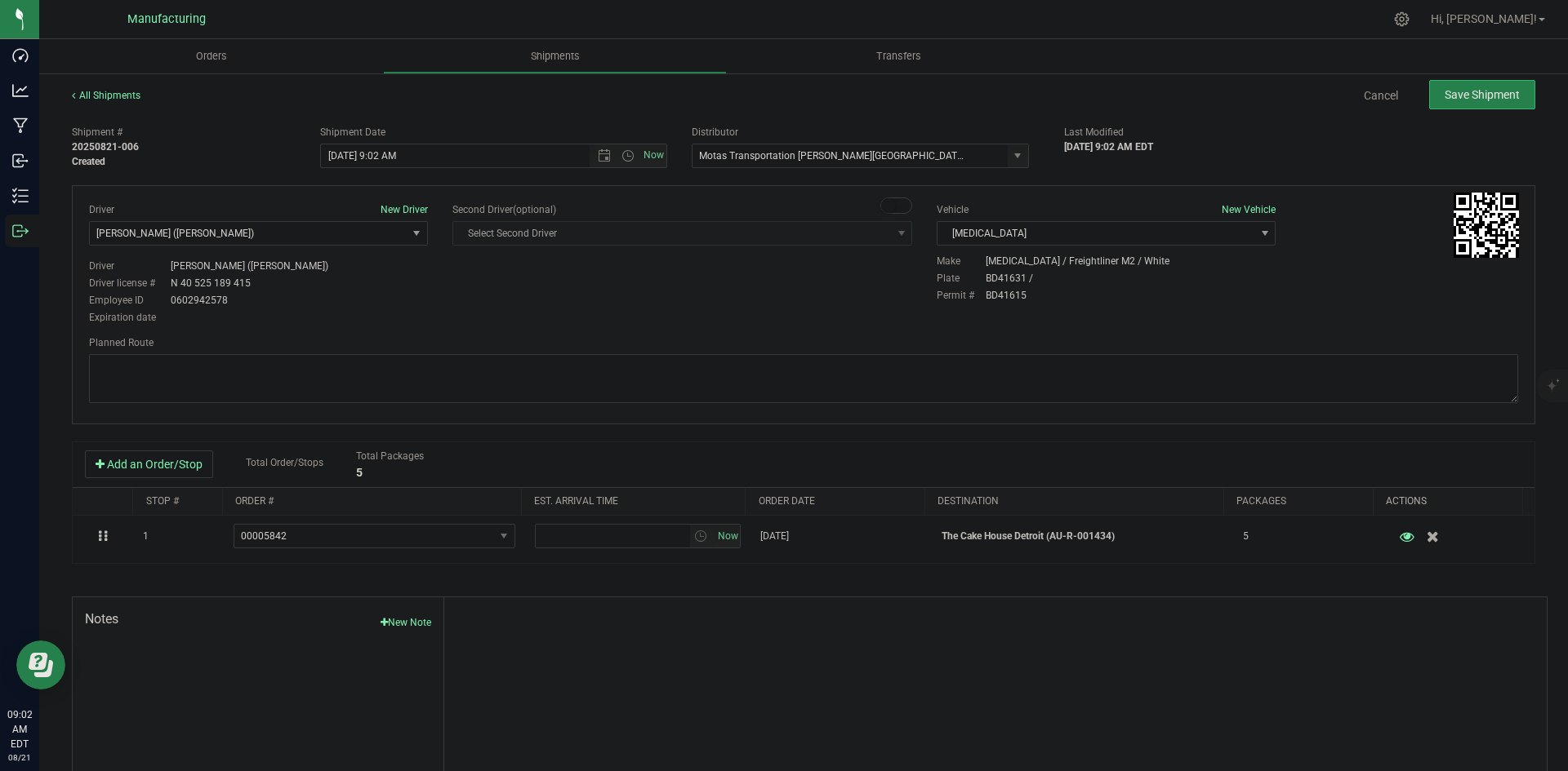
drag, startPoint x: 473, startPoint y: 318, endPoint x: 553, endPoint y: 243, distance: 109.7
click at [476, 318] on div "Driver New Driver Lloyd Neely (Motas) Select Driver Perry Black (JK Logix) Robe…" at bounding box center [803, 265] width 1453 height 125
click at [628, 157] on span "Open the time view" at bounding box center [627, 155] width 13 height 13
click at [364, 195] on li "2:00 PM" at bounding box center [489, 198] width 341 height 21
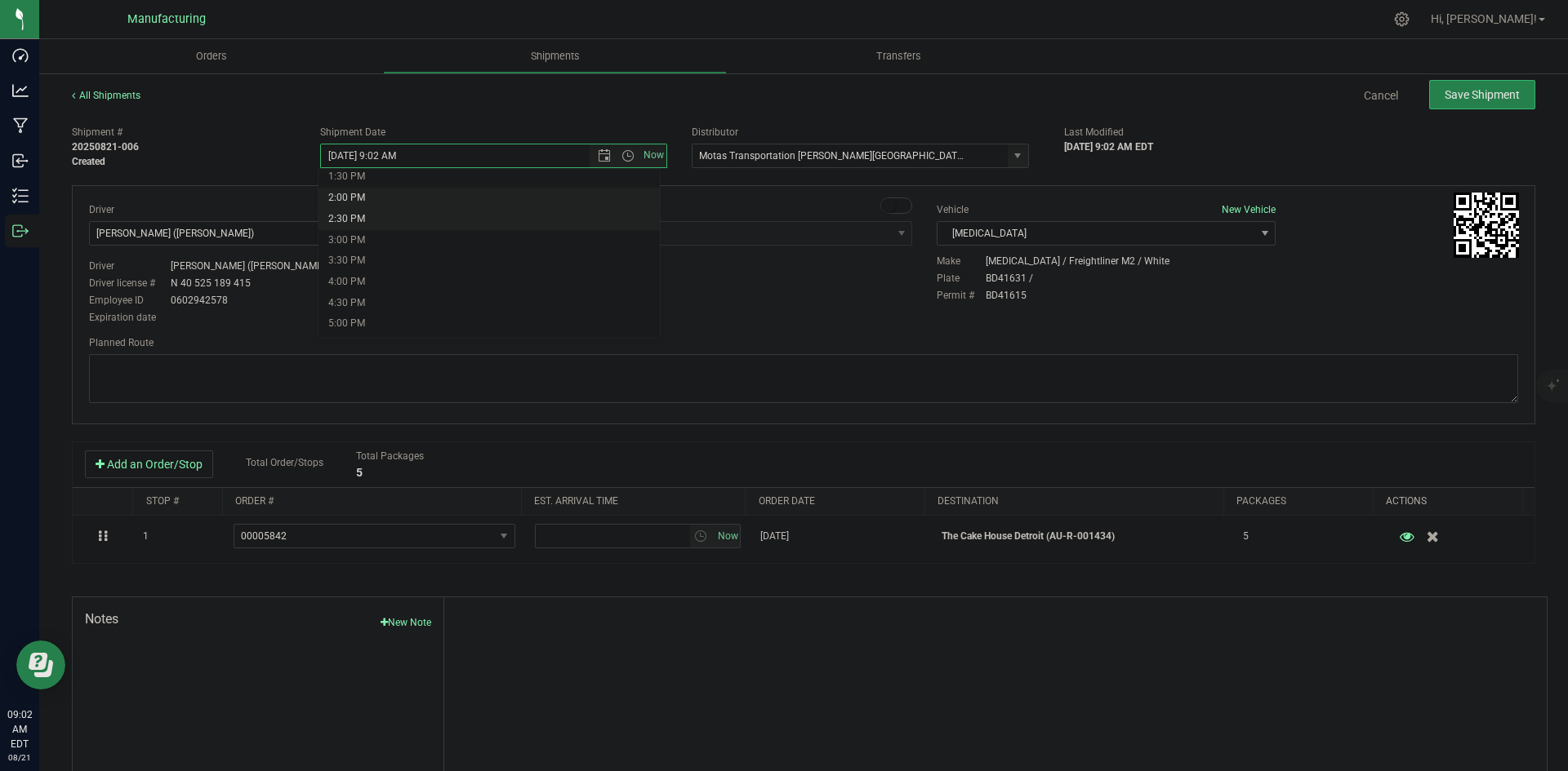
type input "8/21/2025 2:00 PM"
click at [570, 281] on div "Driver New Driver Lloyd Neely (Motas) Select Driver Perry Black (JK Logix) Robe…" at bounding box center [803, 265] width 1453 height 125
click at [836, 372] on textarea at bounding box center [803, 379] width 1428 height 49
paste textarea "Head south 246 ft -- Turn right 325 ft -- Turn right 407 ft -- Turn right towar…"
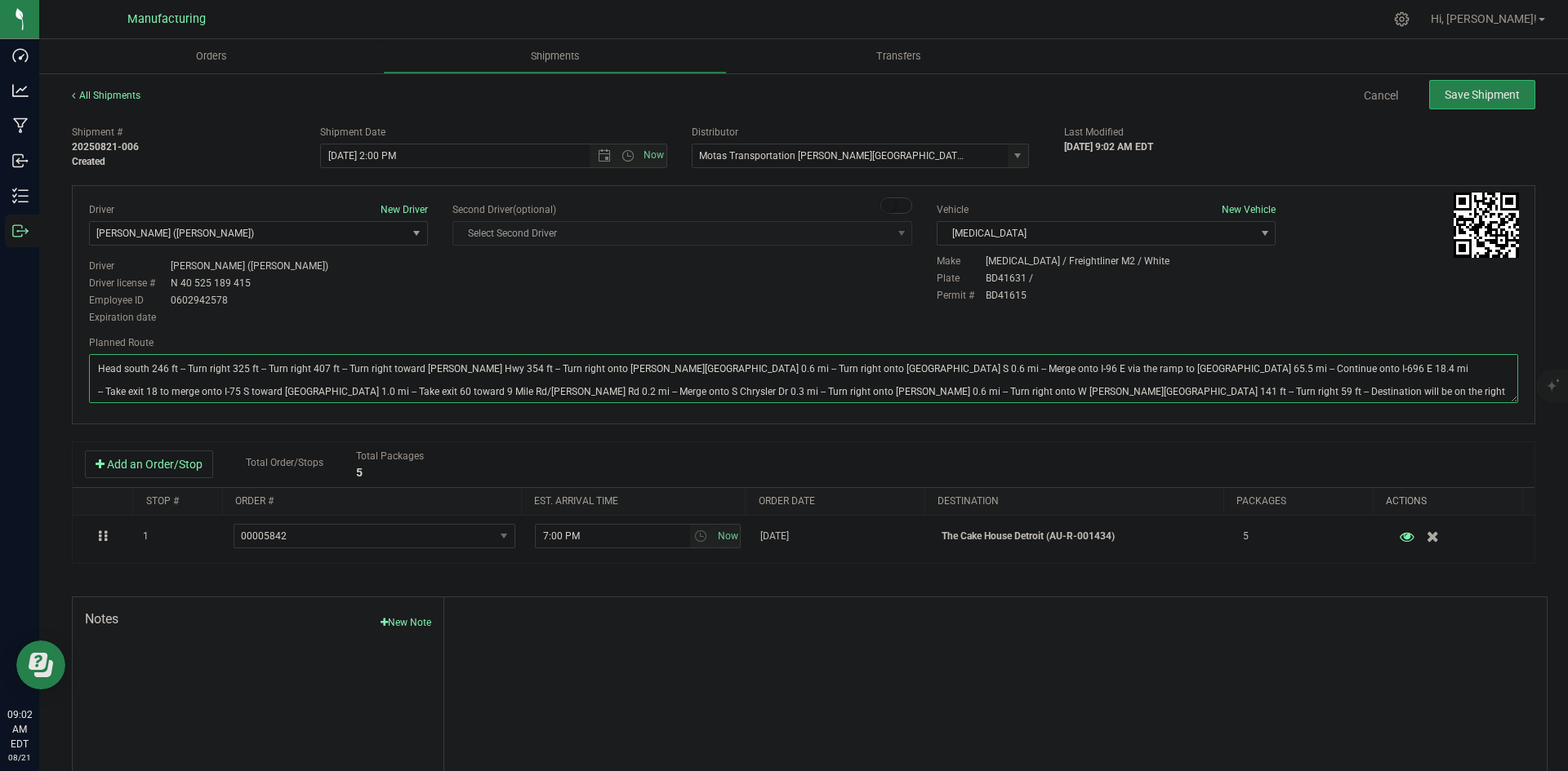
type textarea "Head south 246 ft -- Turn right 325 ft -- Turn right 407 ft -- Turn right towar…"
drag, startPoint x: 802, startPoint y: 323, endPoint x: 813, endPoint y: 322, distance: 11.0
click at [805, 323] on div "Driver New Driver Lloyd Neely (Motas) Select Driver Perry Black (JK Logix) Robe…" at bounding box center [803, 265] width 1453 height 125
click at [1471, 105] on button "Save Shipment" at bounding box center [1481, 95] width 106 height 30
type input "8/21/2025 6:00 PM"
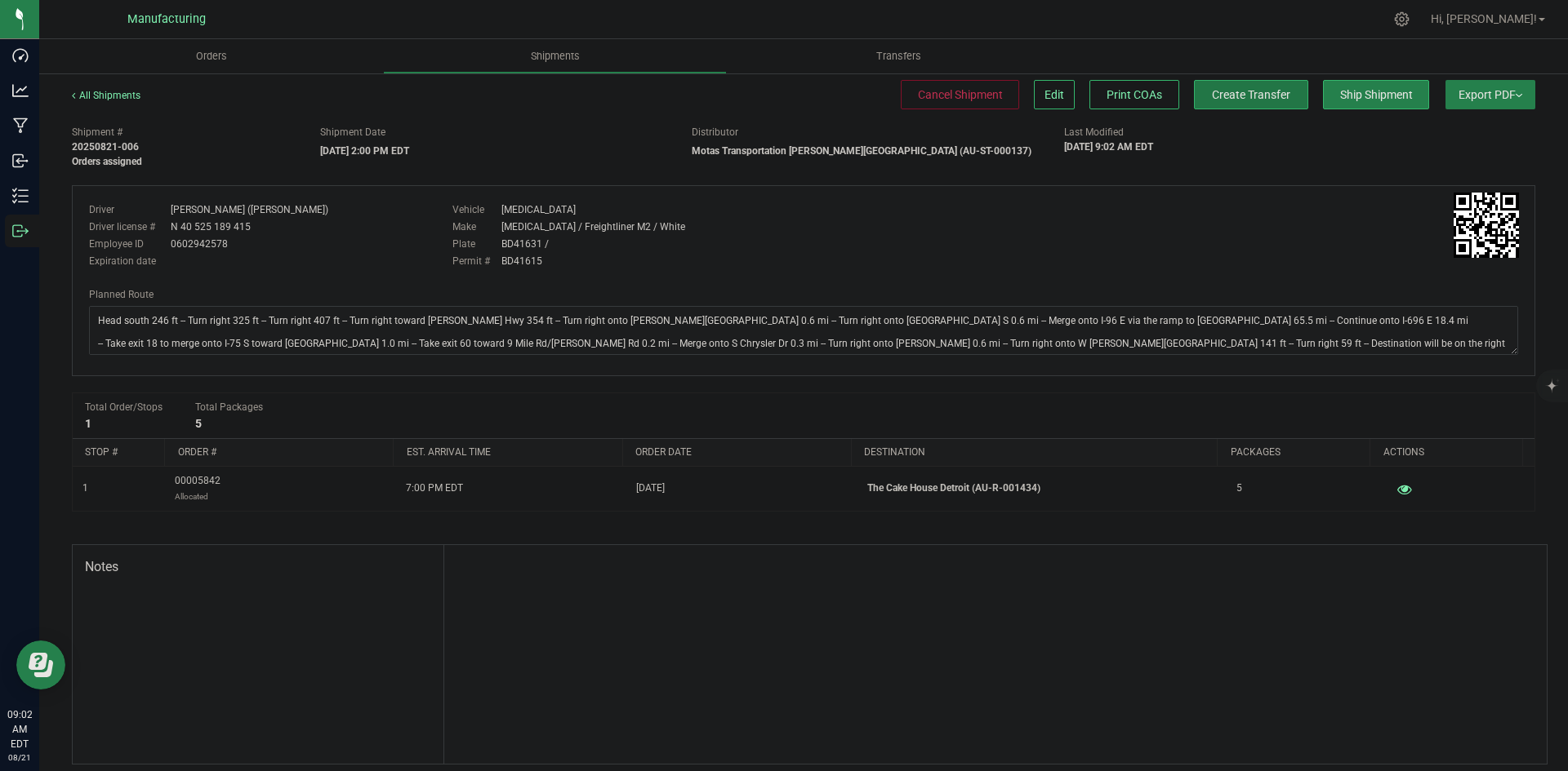
click at [1217, 109] on button "Create Transfer" at bounding box center [1250, 95] width 114 height 30
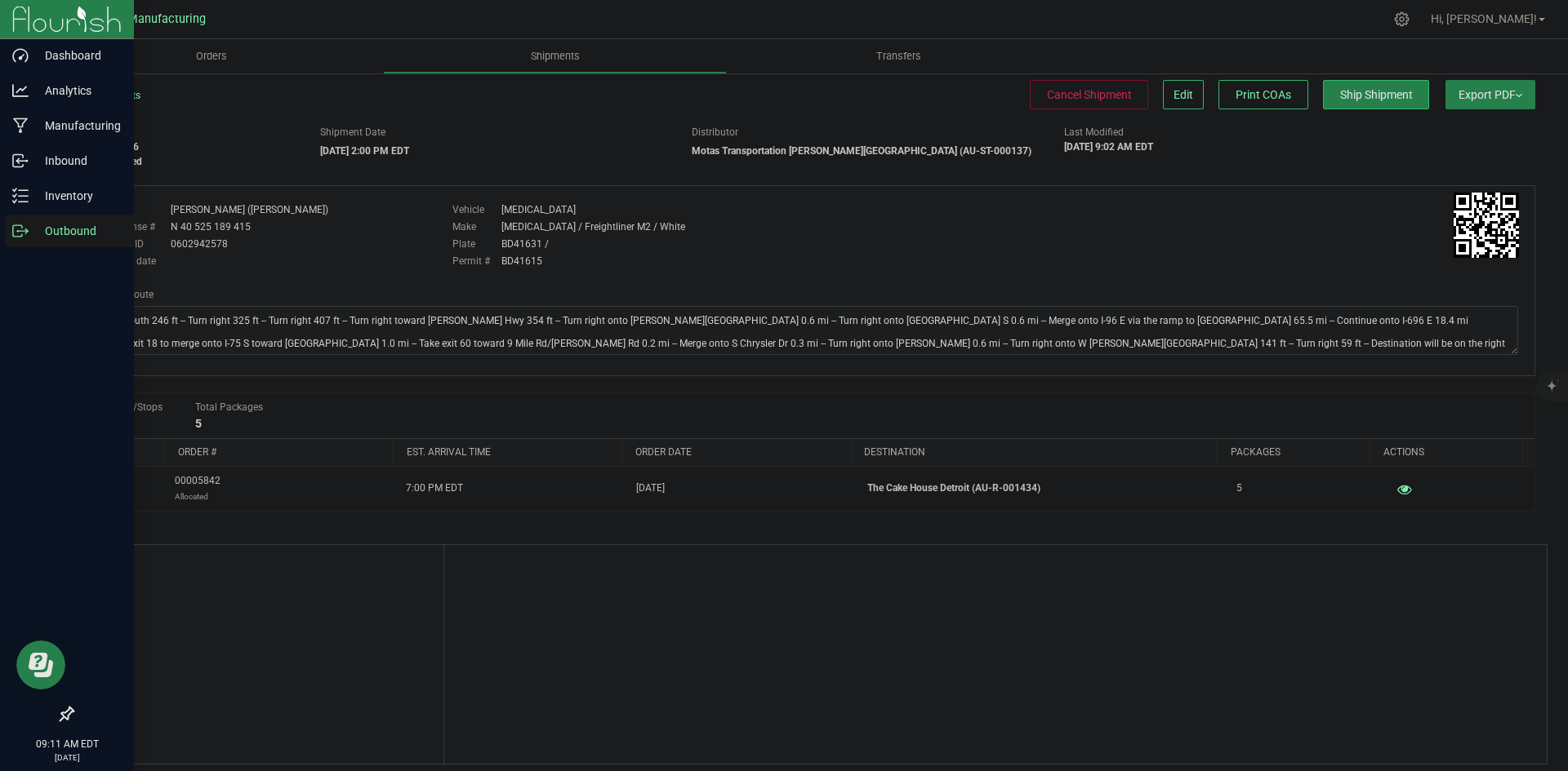
click at [25, 228] on icon at bounding box center [20, 231] width 17 height 17
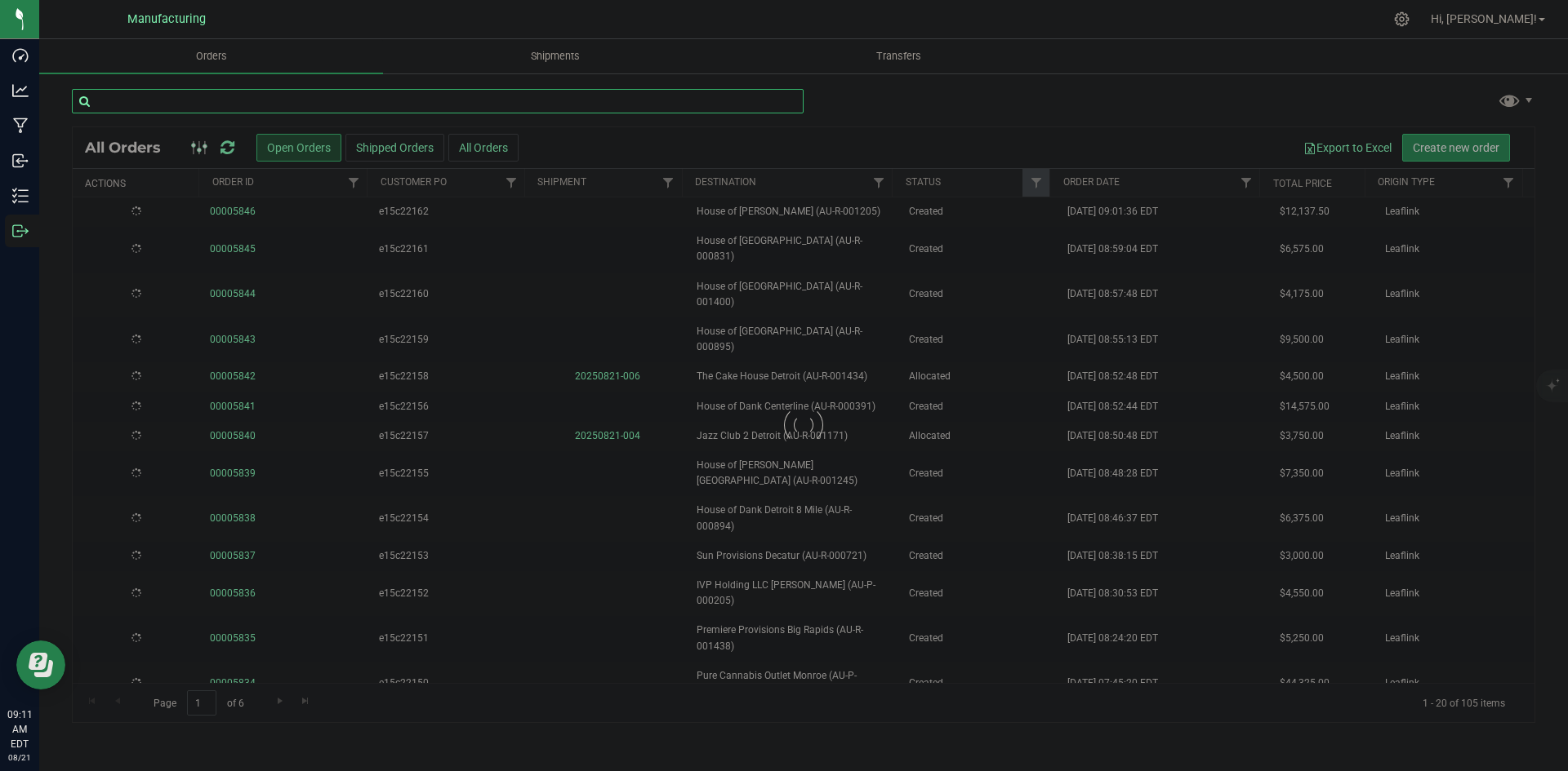
click at [219, 100] on input "text" at bounding box center [438, 101] width 732 height 25
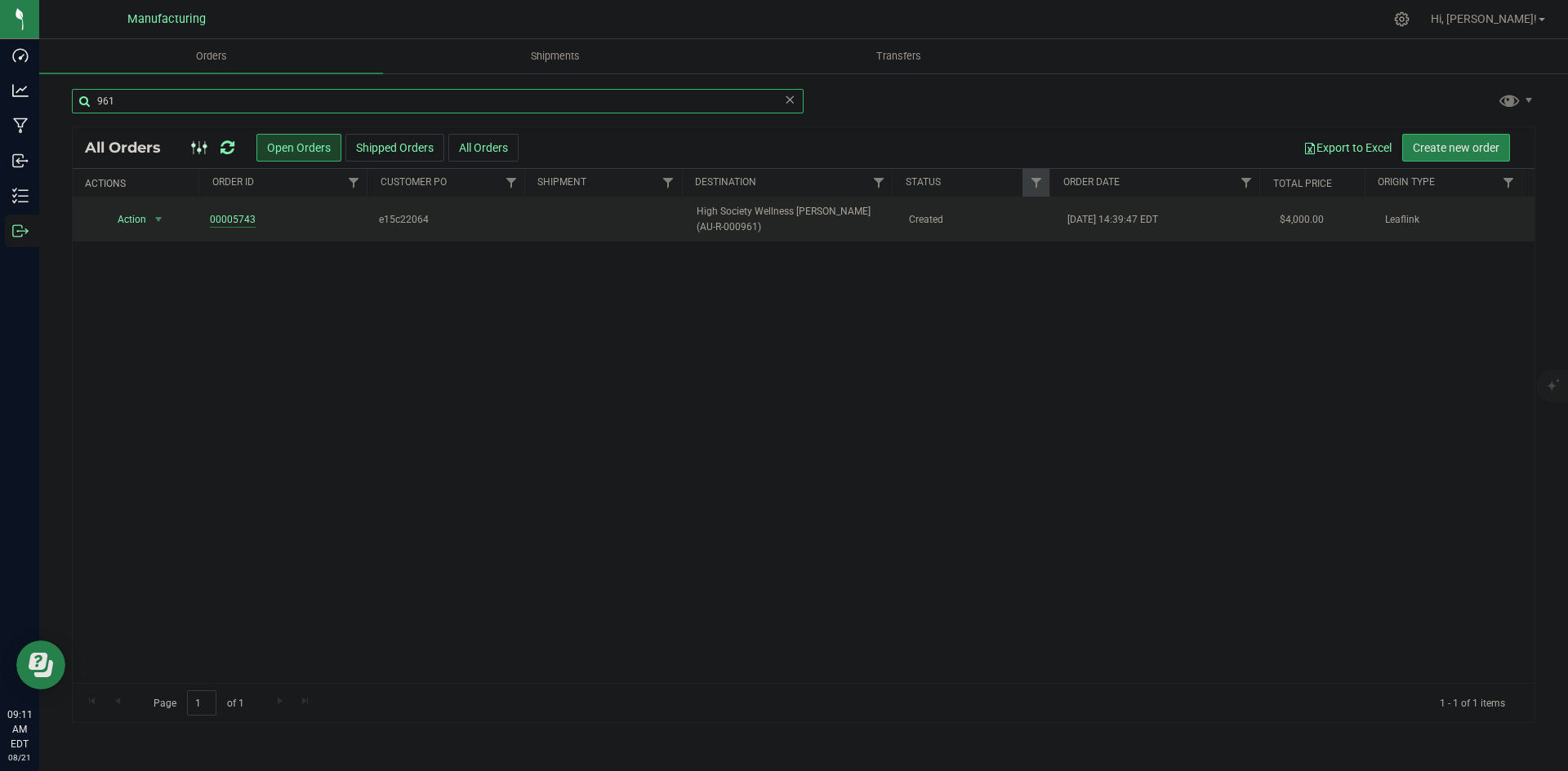
type input "961"
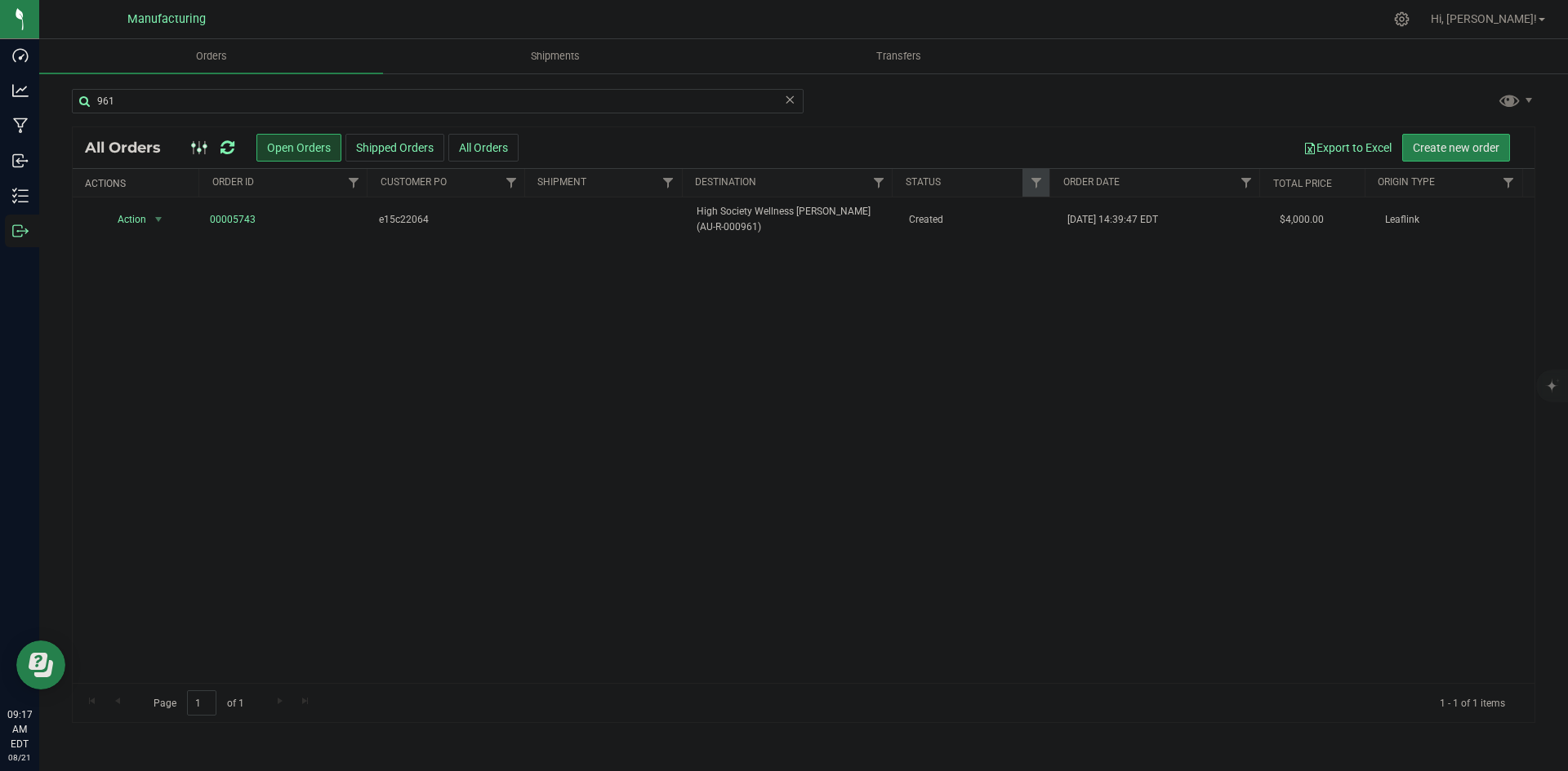
click at [225, 153] on icon at bounding box center [227, 147] width 14 height 17
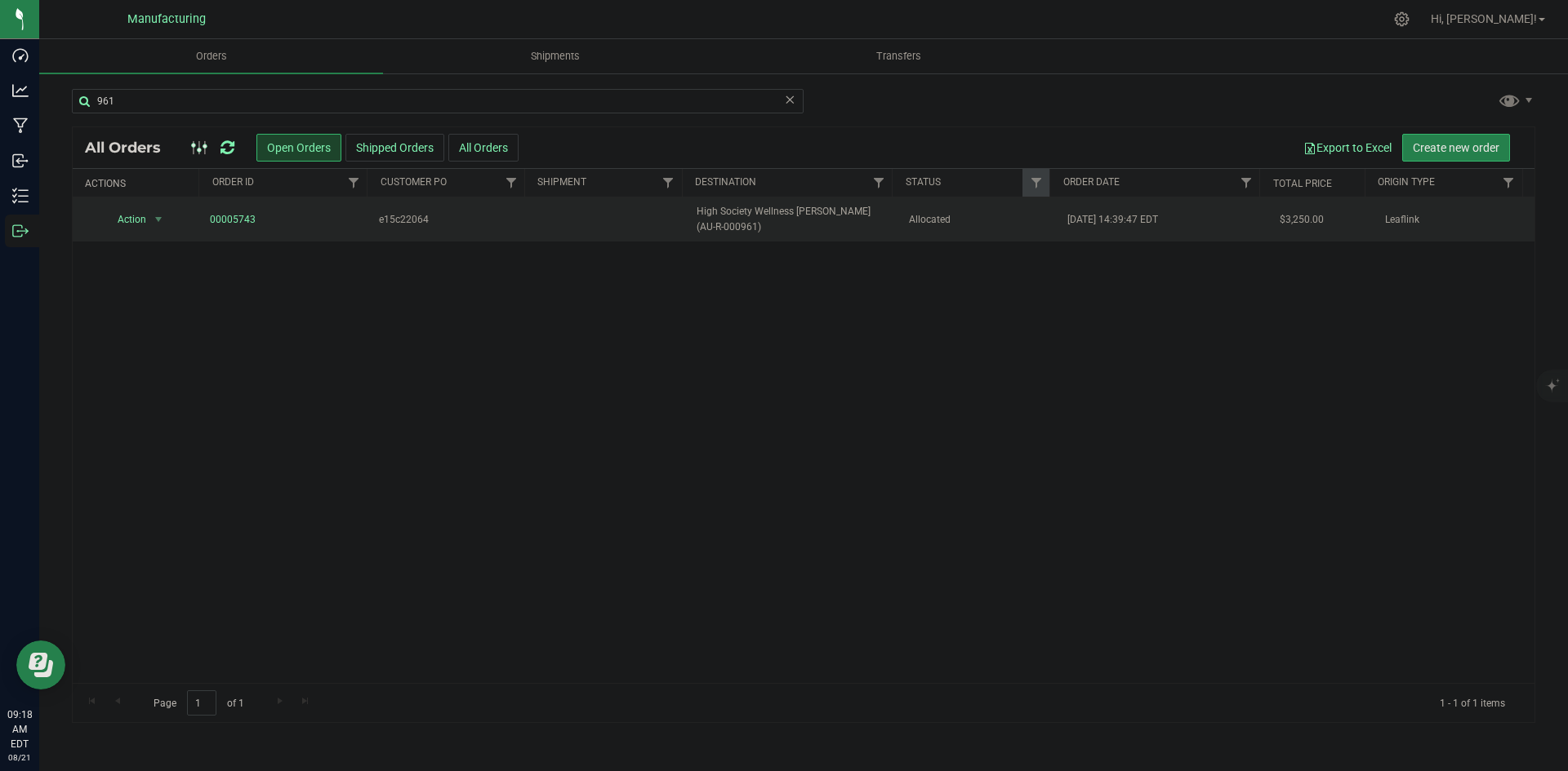
drag, startPoint x: 856, startPoint y: 232, endPoint x: 720, endPoint y: 204, distance: 138.9
click at [863, 232] on span "High Society Wellness Davison (AU-R-000961)" at bounding box center [792, 219] width 192 height 31
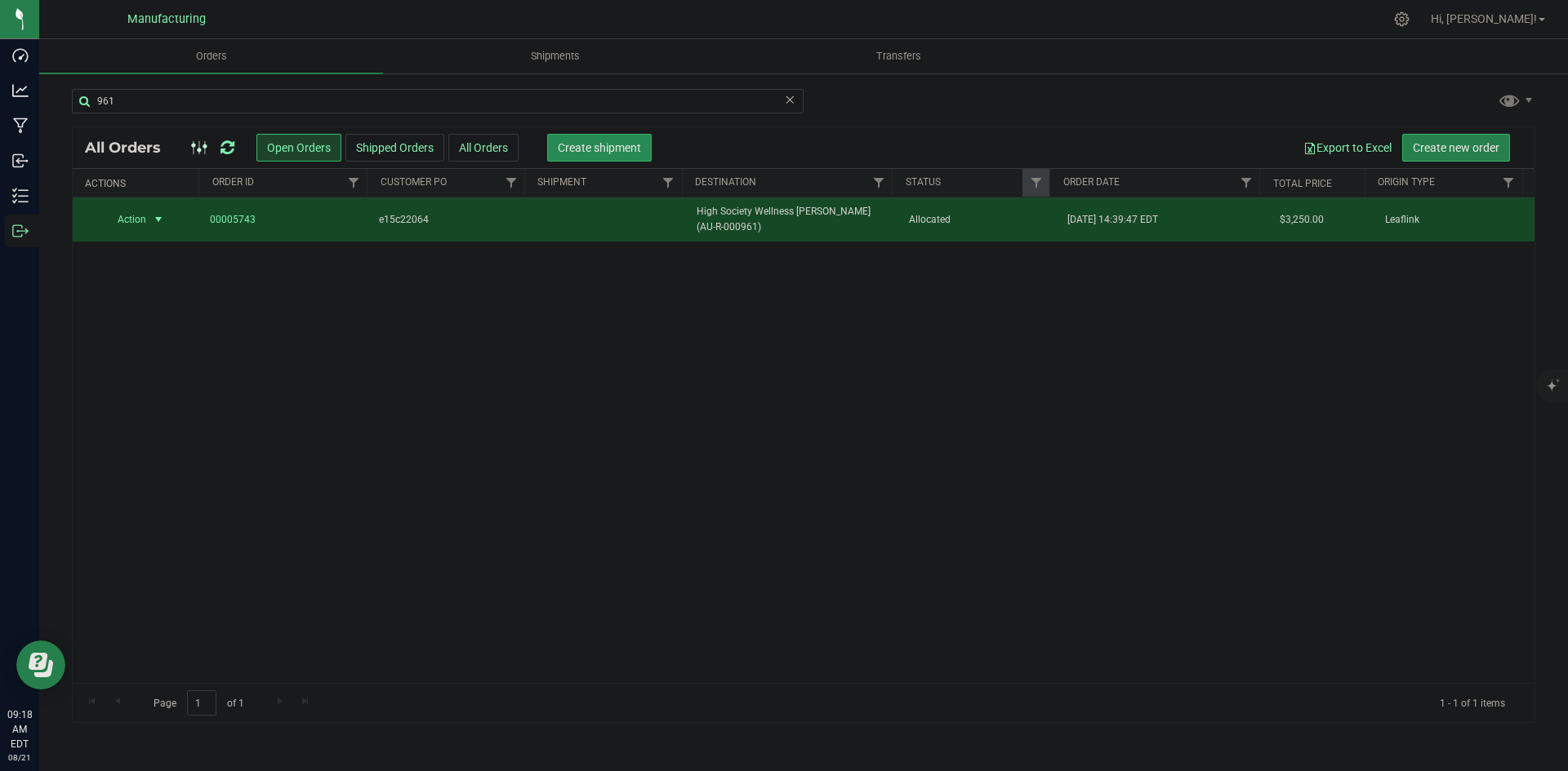
click at [599, 147] on span "Create shipment" at bounding box center [599, 147] width 83 height 13
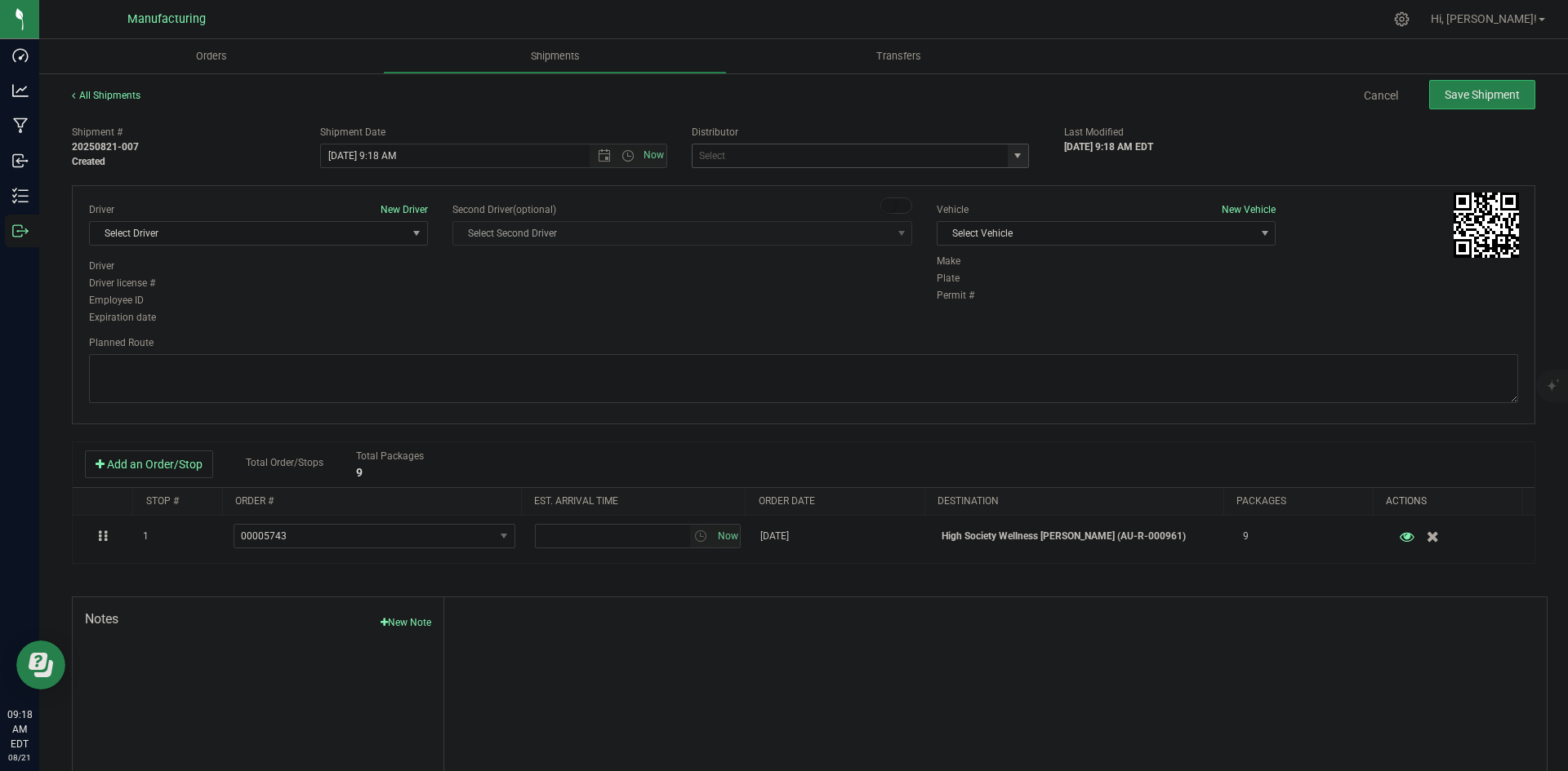
click at [1011, 153] on span "select" at bounding box center [1017, 155] width 13 height 13
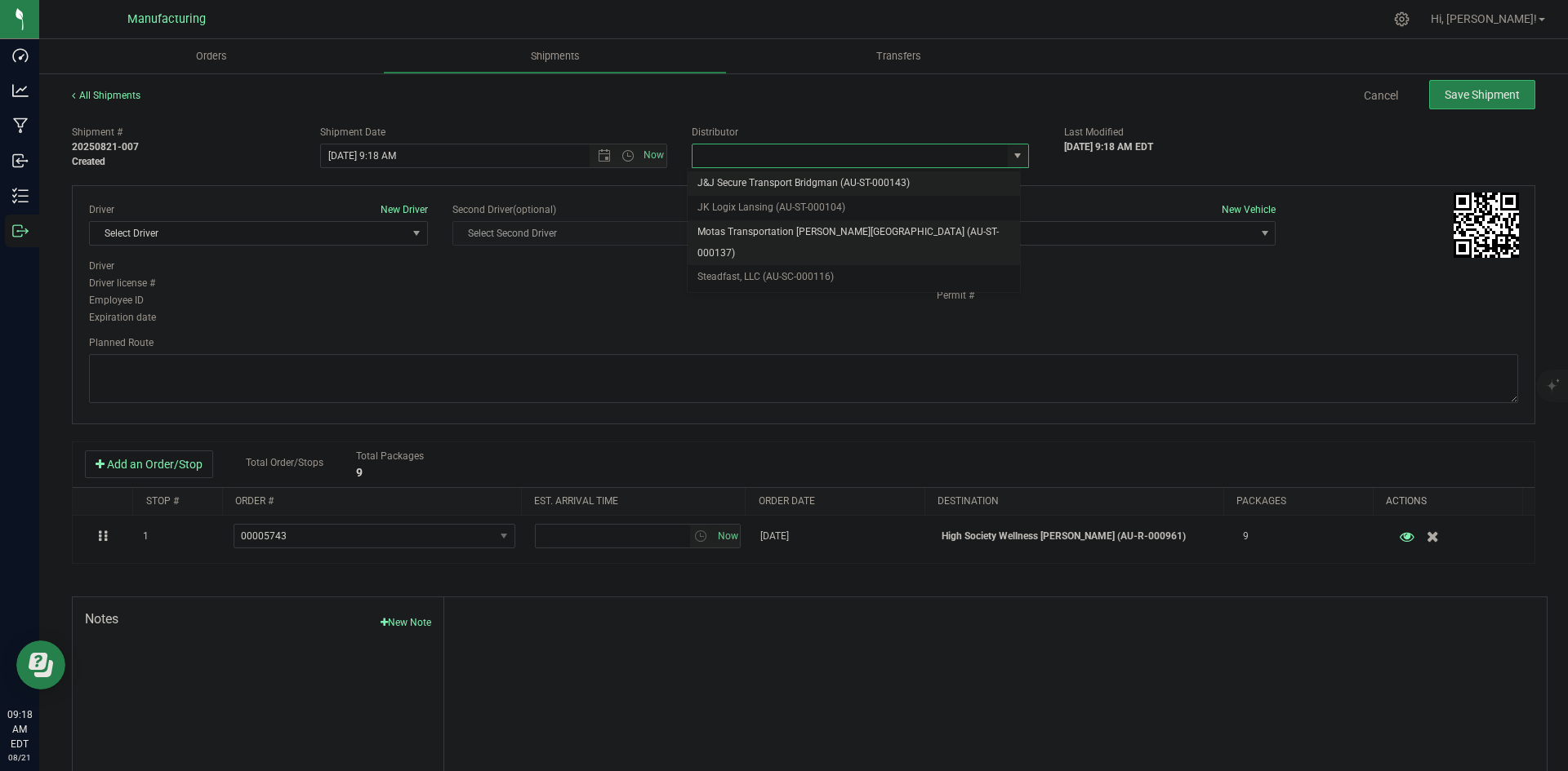
click at [811, 229] on li "Motas Transportation [PERSON_NAME][GEOGRAPHIC_DATA] (AU-ST-000137)" at bounding box center [854, 242] width 333 height 45
type input "Motas Transportation [PERSON_NAME][GEOGRAPHIC_DATA] (AU-ST-000137)"
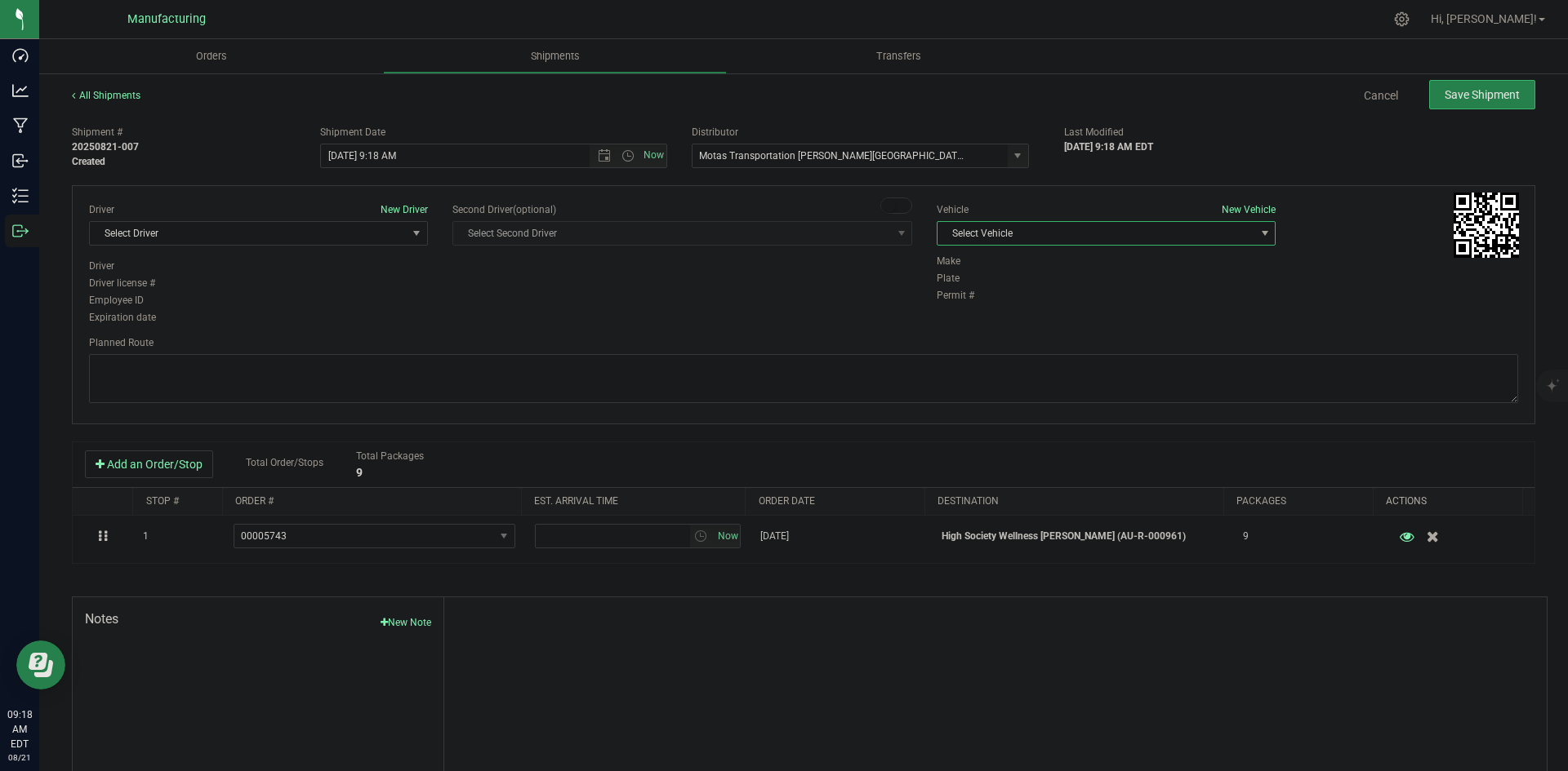
click at [1059, 229] on span "Select Vehicle" at bounding box center [1095, 233] width 317 height 23
click at [994, 295] on li "International (JJ)" at bounding box center [1098, 286] width 334 height 25
click at [1032, 235] on span "International (JJ)" at bounding box center [1095, 233] width 317 height 23
click at [992, 309] on li "T3" at bounding box center [1098, 311] width 334 height 25
click at [265, 248] on div "Driver New Driver Select Driver Select Driver Perry Black (JK Logix) Robert Cle…" at bounding box center [258, 231] width 339 height 56
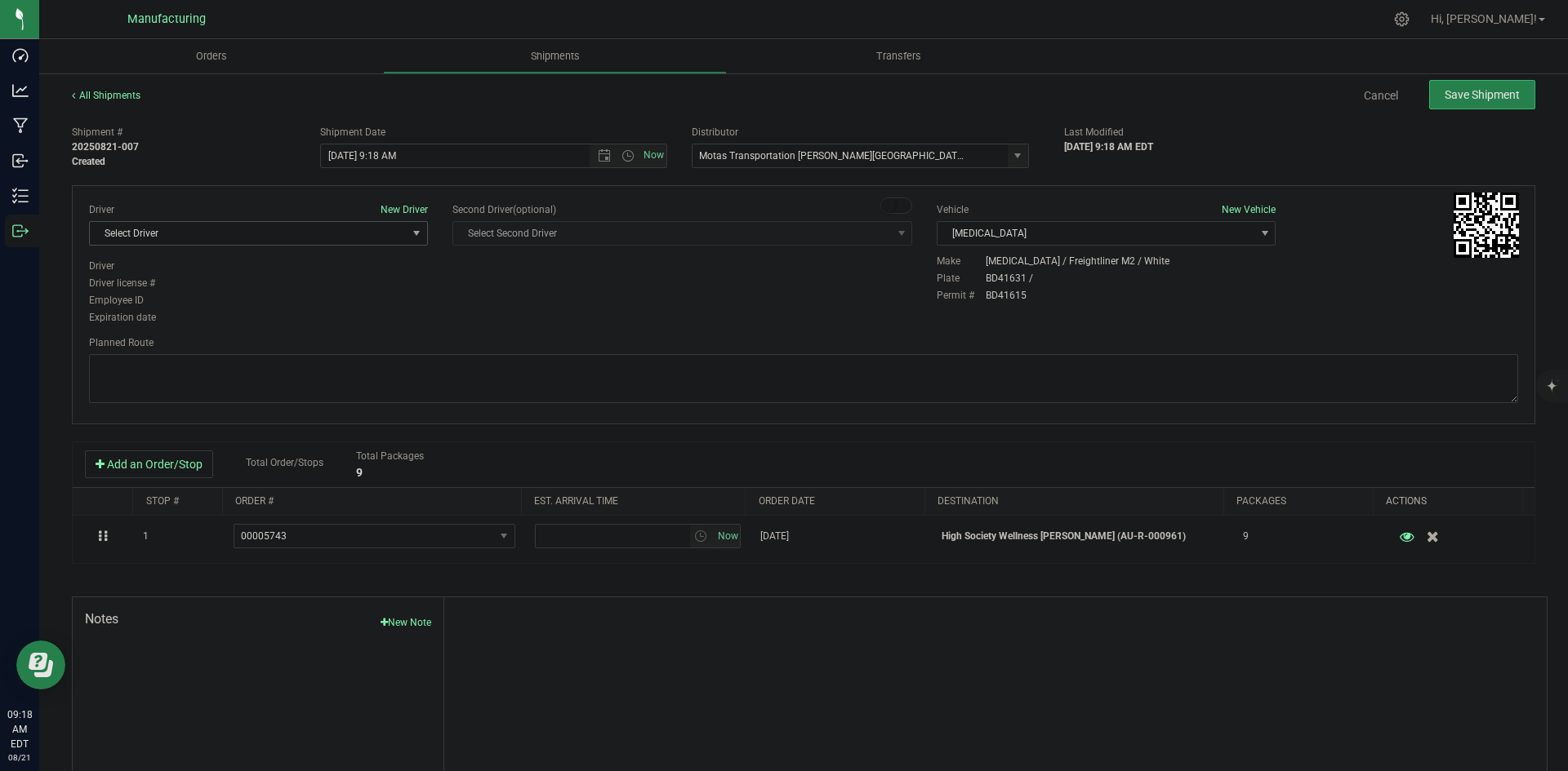
click at [257, 239] on span "Select Driver" at bounding box center [247, 233] width 317 height 23
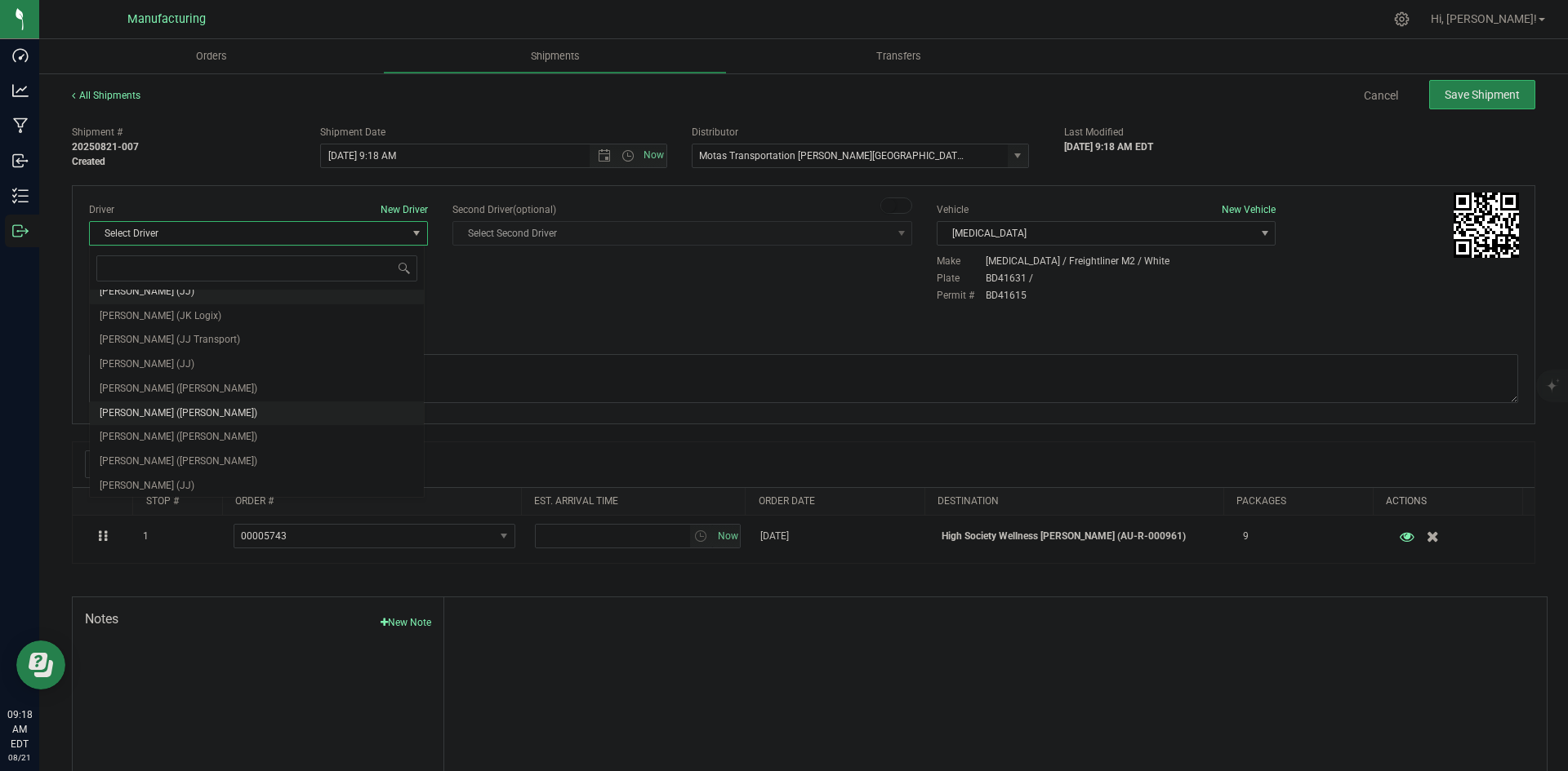
scroll to position [86, 0]
click at [147, 379] on span "Lloyd Neely (Motas)" at bounding box center [179, 386] width 158 height 21
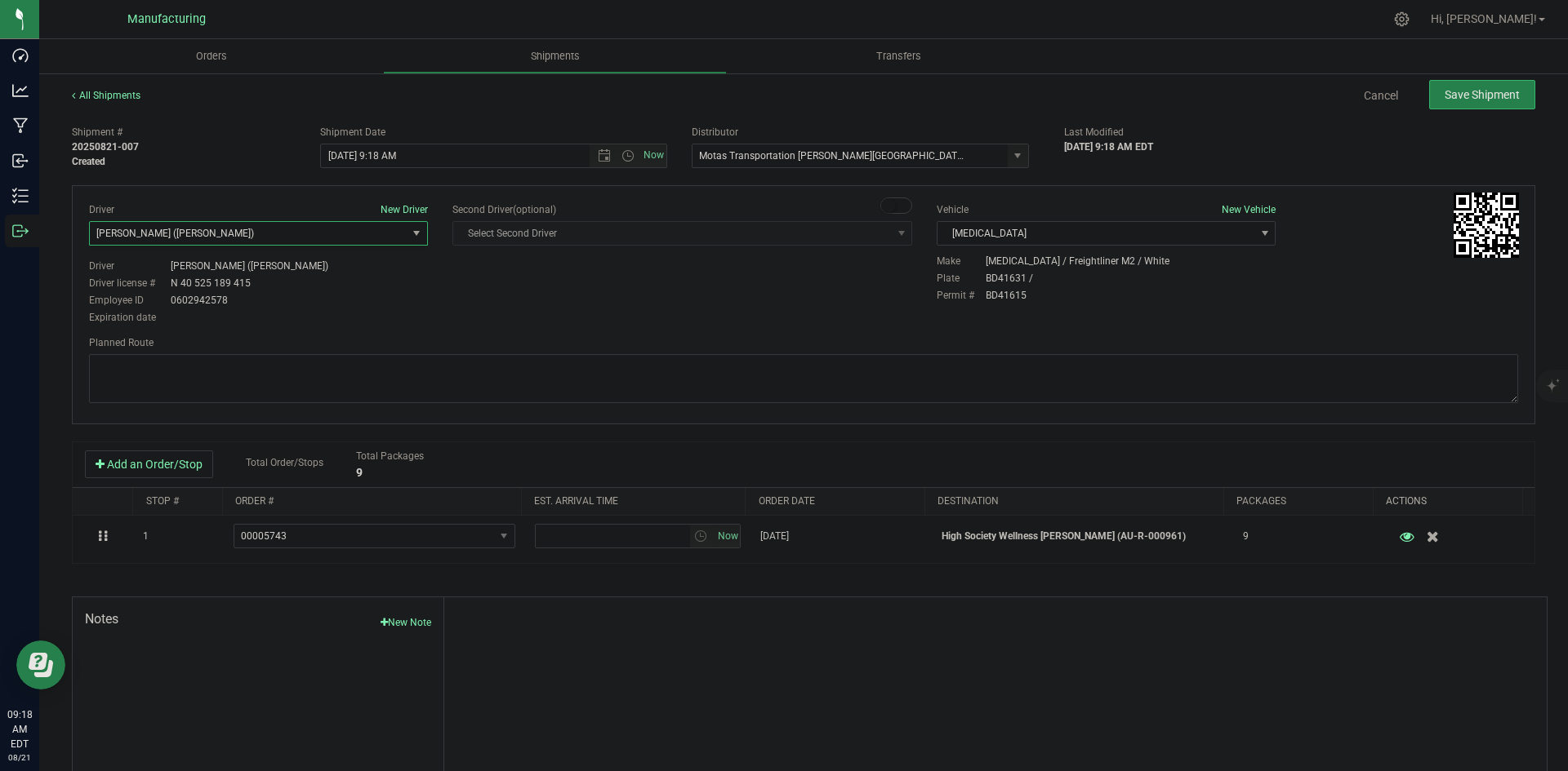
click at [441, 311] on div "Driver New Driver Lloyd Neely (Motas) Select Driver Perry Black (JK Logix) Robe…" at bounding box center [803, 265] width 1453 height 125
click at [621, 152] on span "Open the time view" at bounding box center [627, 155] width 13 height 13
click at [359, 275] on li "2:00 PM" at bounding box center [489, 280] width 341 height 21
type input "8/21/2025 2:00 PM"
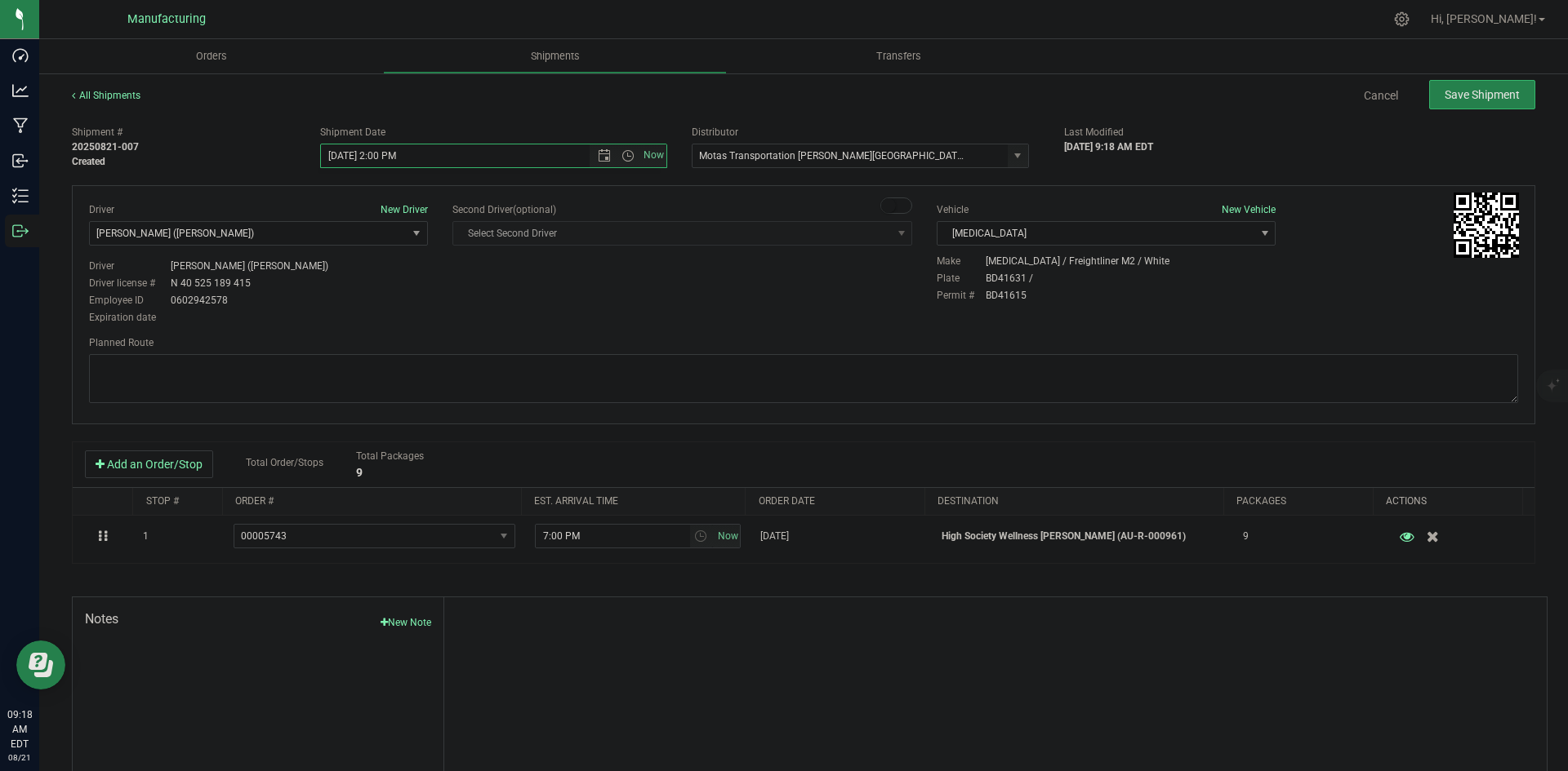
drag, startPoint x: 567, startPoint y: 288, endPoint x: 641, endPoint y: 288, distance: 74.0
click at [569, 288] on body "Dashboard Analytics Manufacturing Inbound Inventory Outbound 09:18 AM EDT 08/21…" at bounding box center [784, 385] width 1568 height 771
click at [899, 393] on textarea at bounding box center [803, 379] width 1428 height 49
paste textarea "Head south 246 ft -- Turn right 325 ft -- Turn right 407 ft -- Turn right towar…"
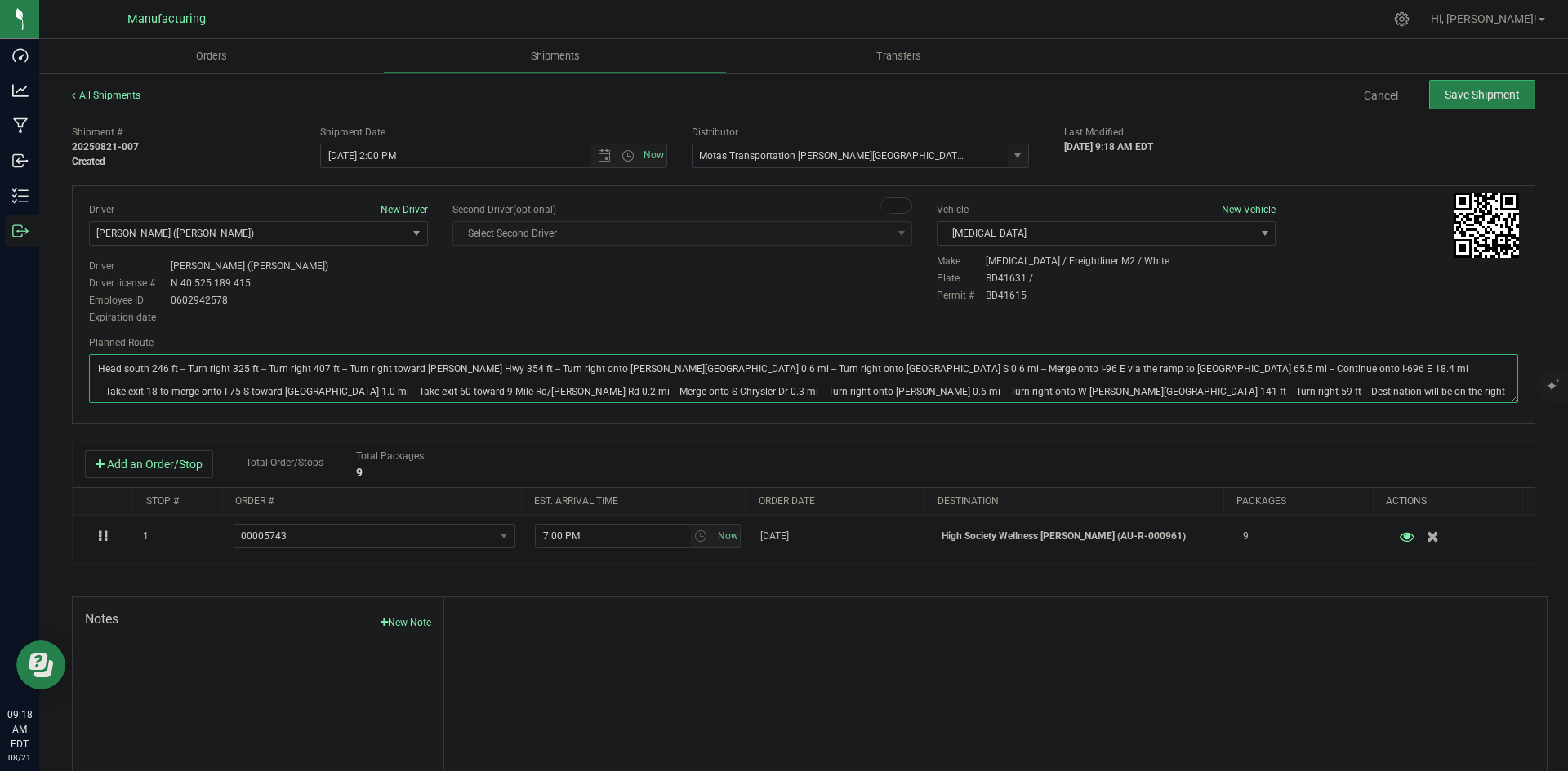
type textarea "Head south 246 ft -- Turn right 325 ft -- Turn right 407 ft -- Turn right towar…"
drag, startPoint x: 848, startPoint y: 286, endPoint x: 966, endPoint y: 251, distance: 123.1
click at [853, 284] on div "Driver New Driver Lloyd Neely (Motas) Select Driver Perry Black (JK Logix) Robe…" at bounding box center [803, 265] width 1453 height 125
click at [1503, 84] on button "Save Shipment" at bounding box center [1481, 95] width 106 height 30
type input "8/21/2025 6:00 PM"
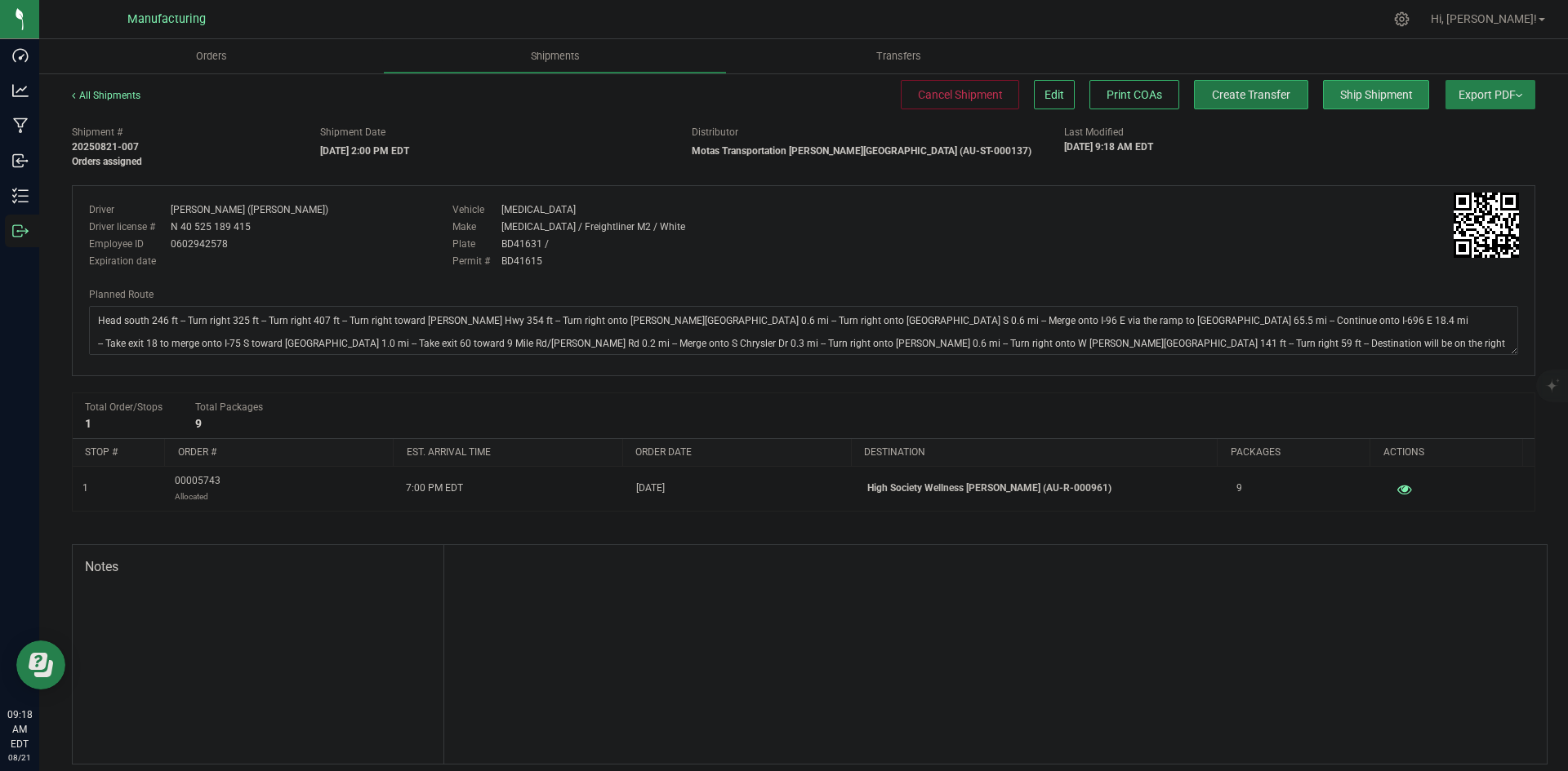
click at [1277, 96] on button "Create Transfer" at bounding box center [1250, 95] width 114 height 30
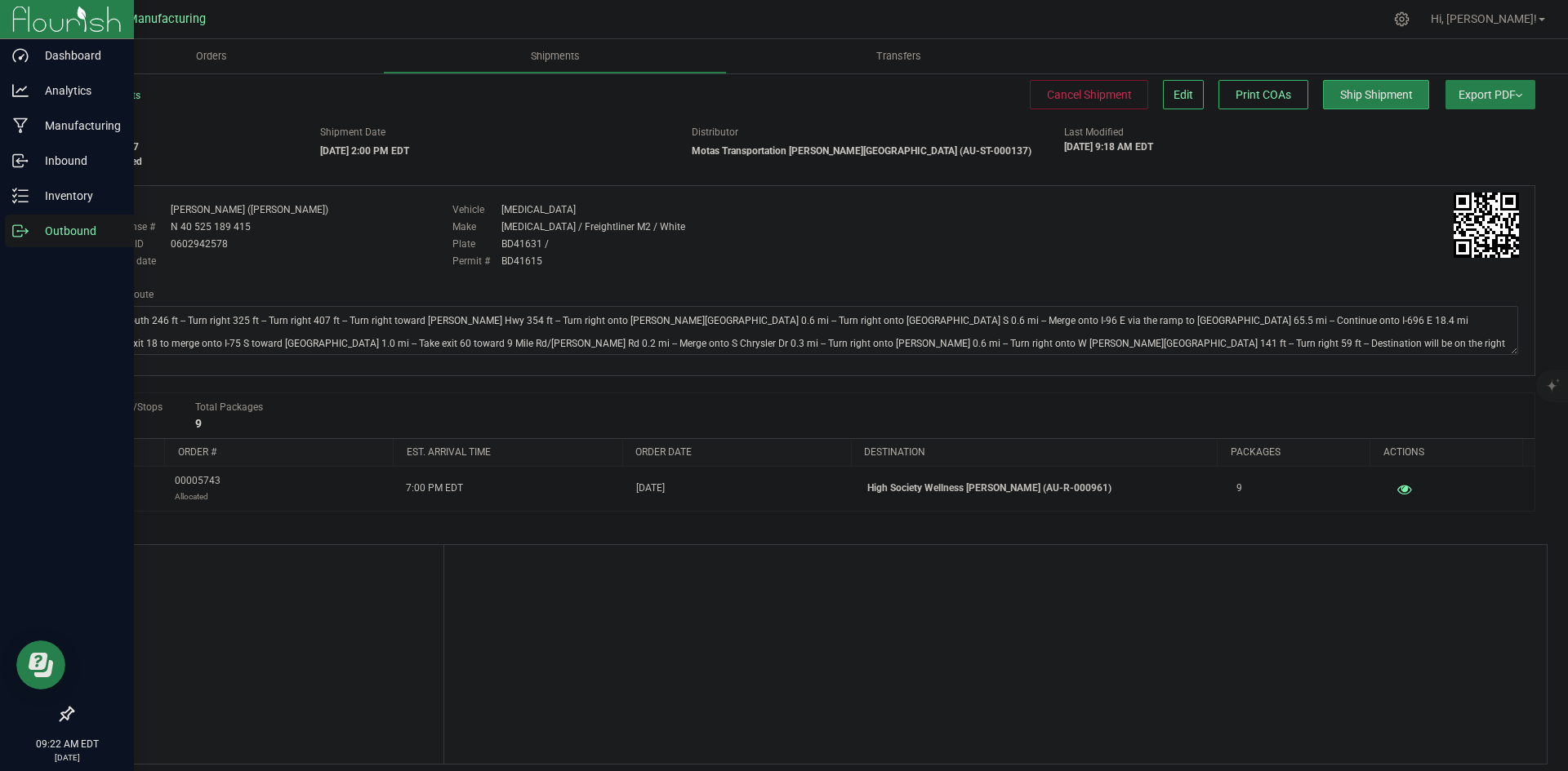
click at [13, 232] on icon at bounding box center [18, 231] width 9 height 11
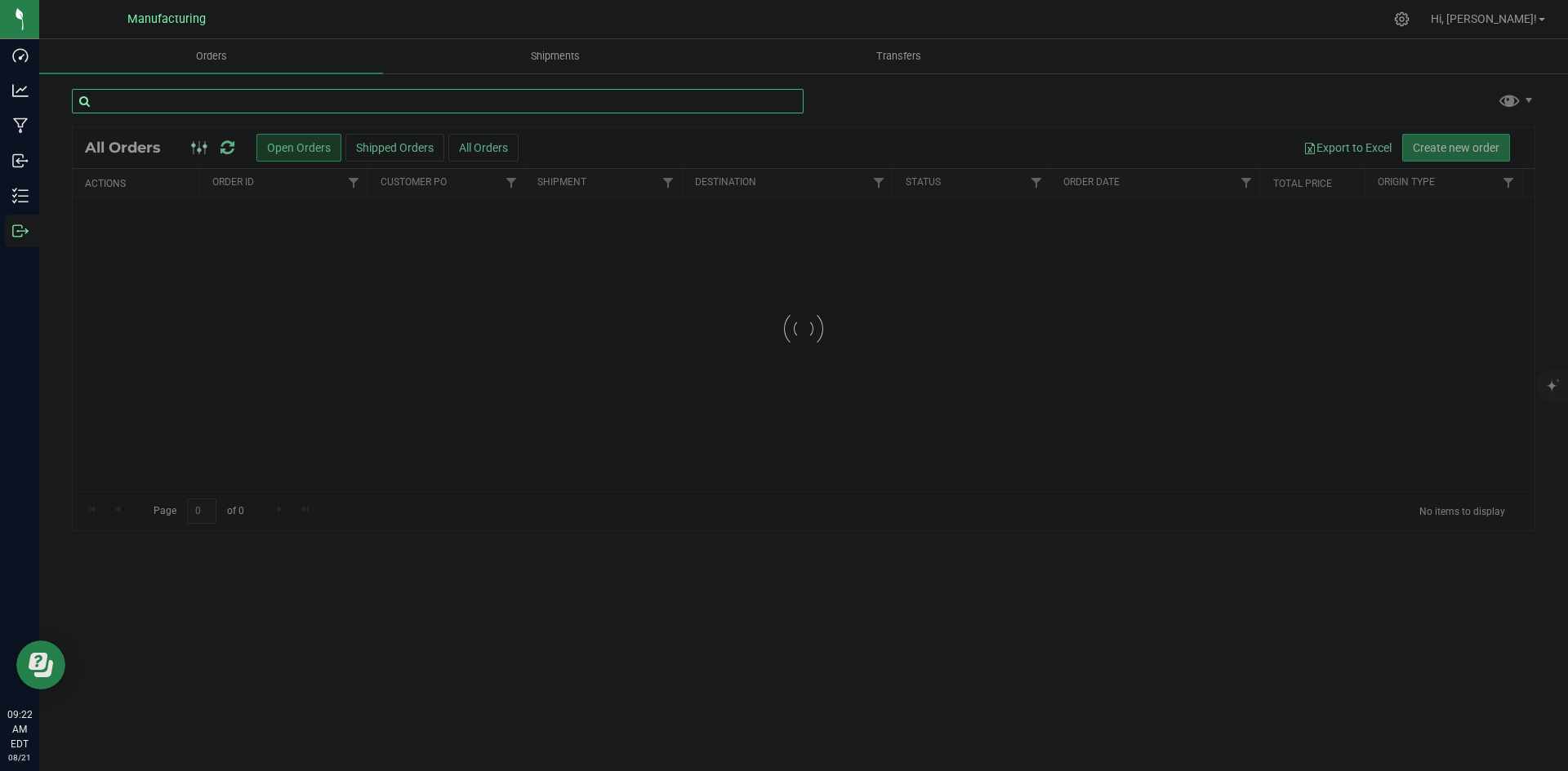
click at [271, 102] on input "text" at bounding box center [438, 101] width 732 height 25
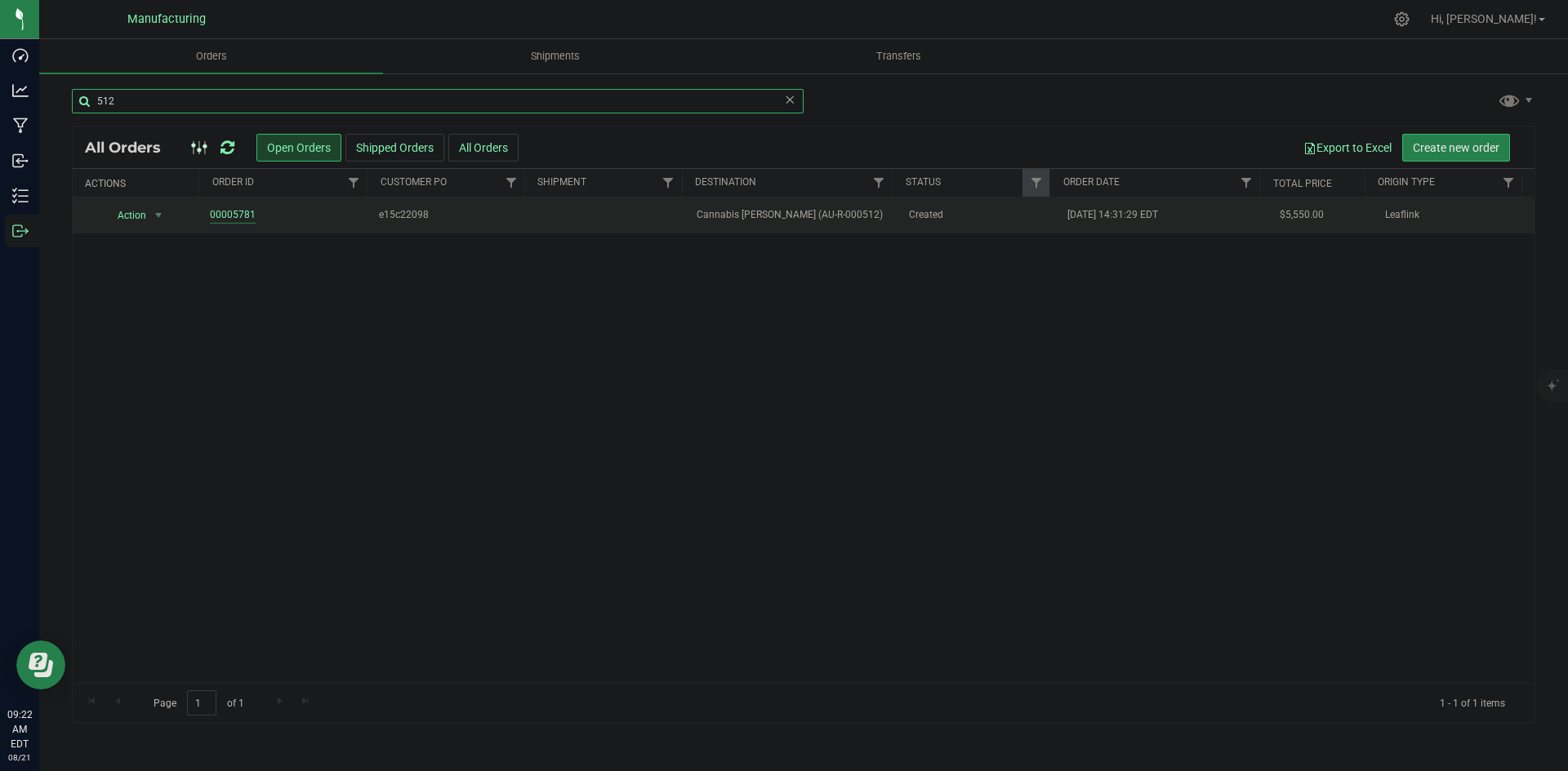
type input "512"
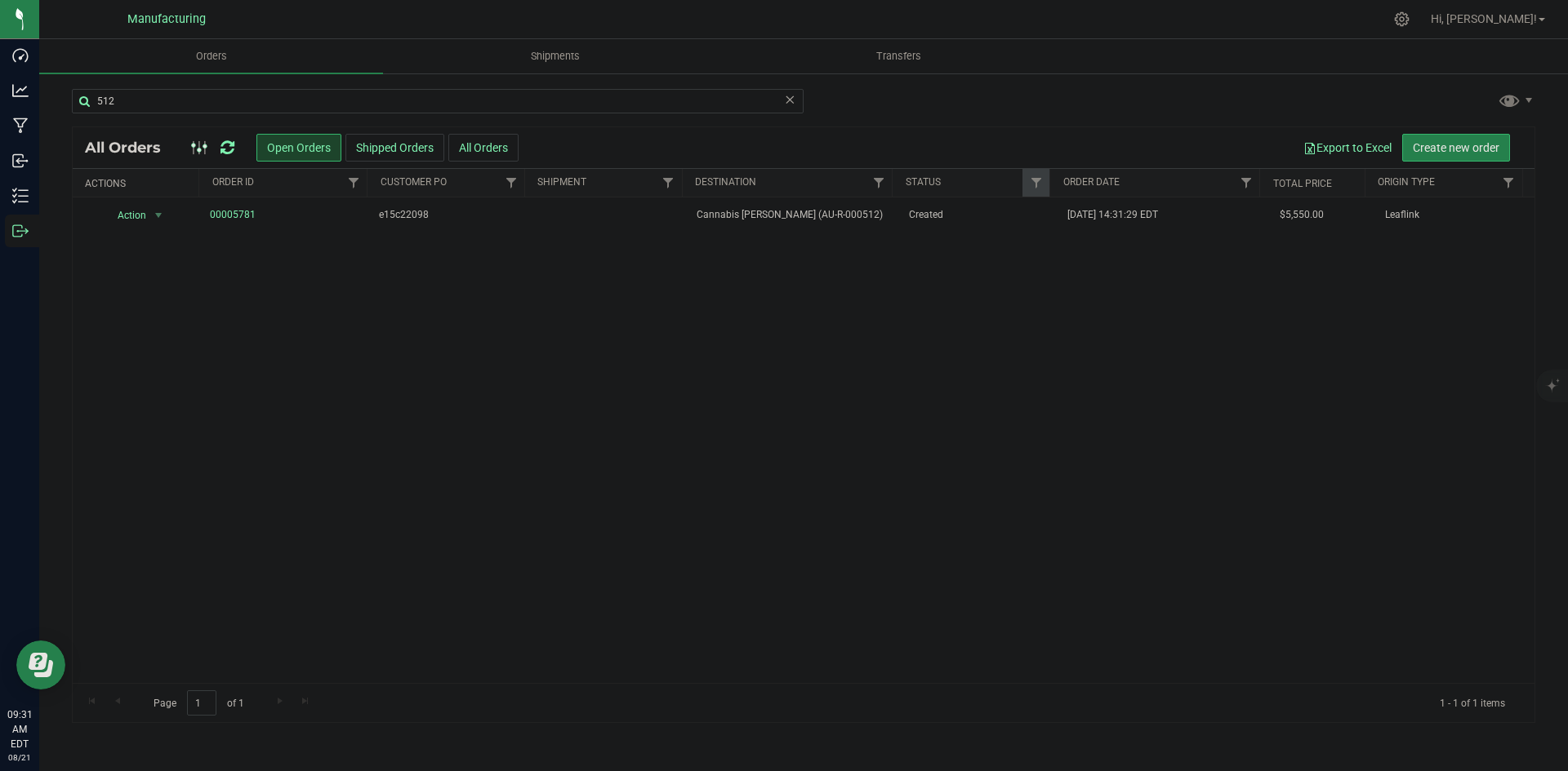
click at [222, 139] on icon at bounding box center [227, 147] width 14 height 17
click at [914, 225] on td "Allocated" at bounding box center [978, 215] width 159 height 36
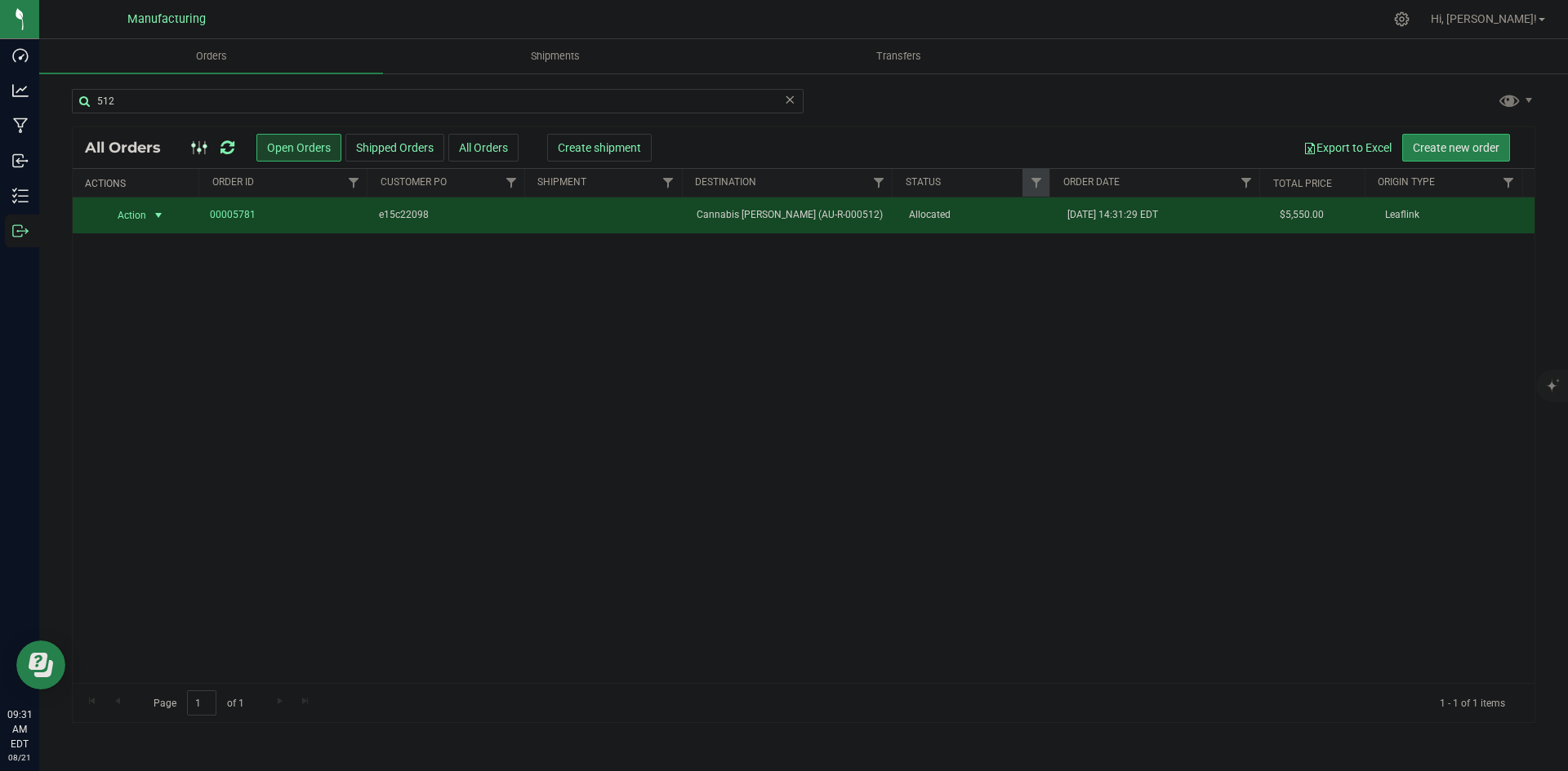
click at [646, 149] on div "Export to Excel Create new order" at bounding box center [1081, 148] width 883 height 28
click at [638, 149] on span "Create shipment" at bounding box center [599, 147] width 83 height 13
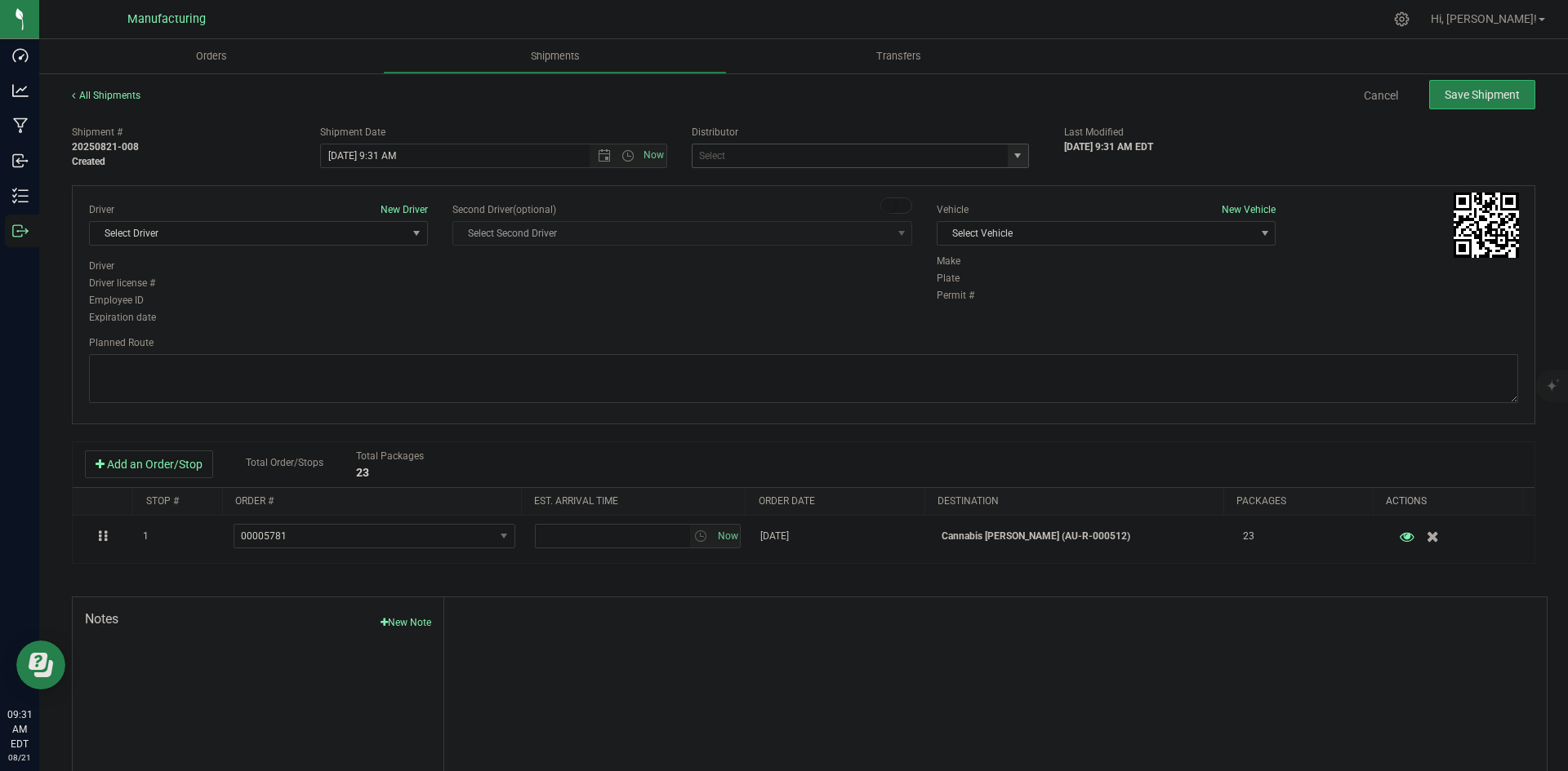
click at [1017, 159] on span "select" at bounding box center [1017, 156] width 20 height 23
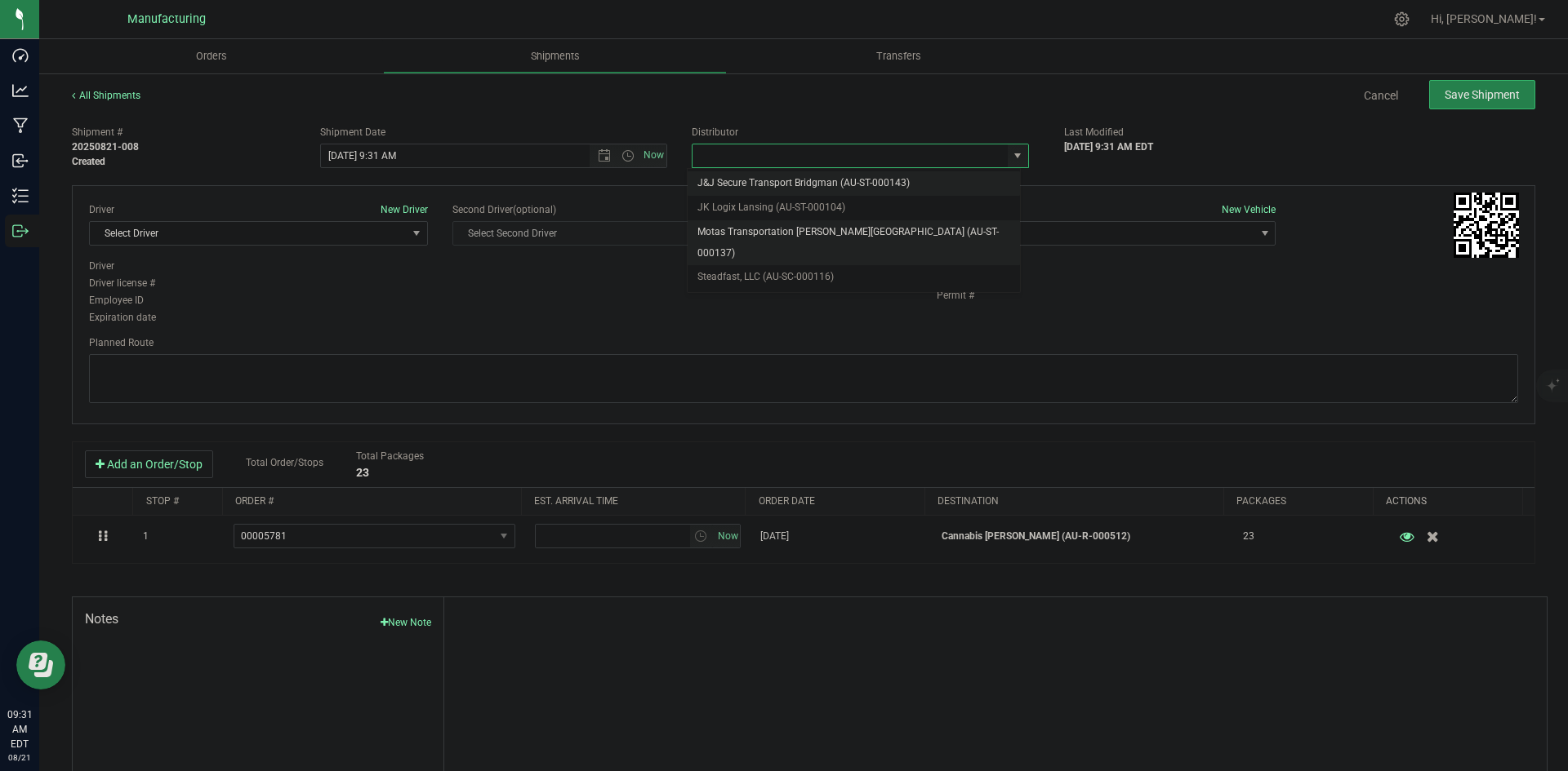
click at [754, 222] on li "Motas Transportation [PERSON_NAME][GEOGRAPHIC_DATA] (AU-ST-000137)" at bounding box center [854, 242] width 333 height 45
type input "Motas Transportation [PERSON_NAME][GEOGRAPHIC_DATA] (AU-ST-000137)"
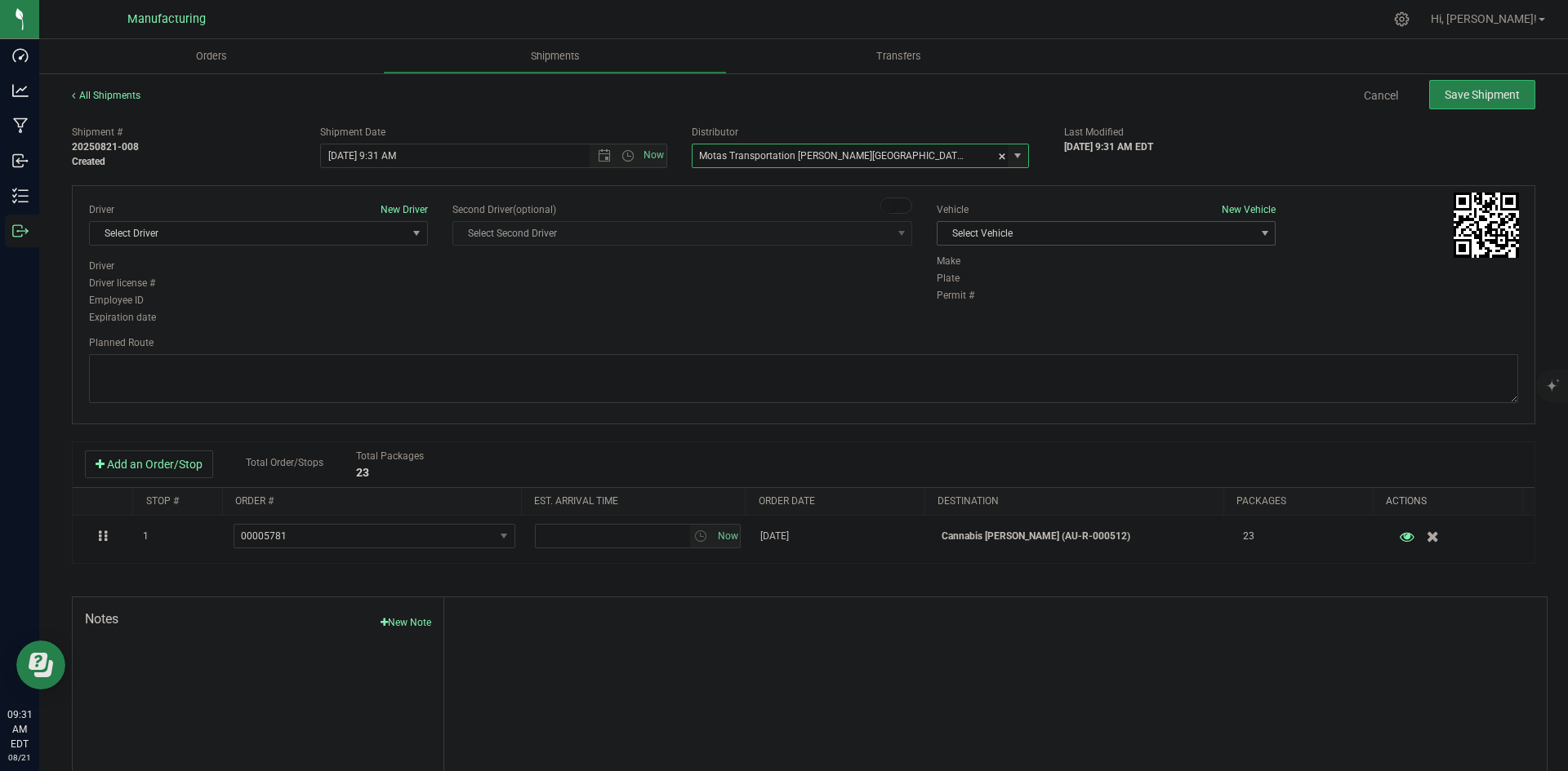
click at [1070, 227] on span "Select Vehicle" at bounding box center [1095, 233] width 317 height 23
click at [980, 304] on li "T3" at bounding box center [1098, 311] width 334 height 25
click at [378, 237] on span "Select Driver" at bounding box center [247, 233] width 317 height 23
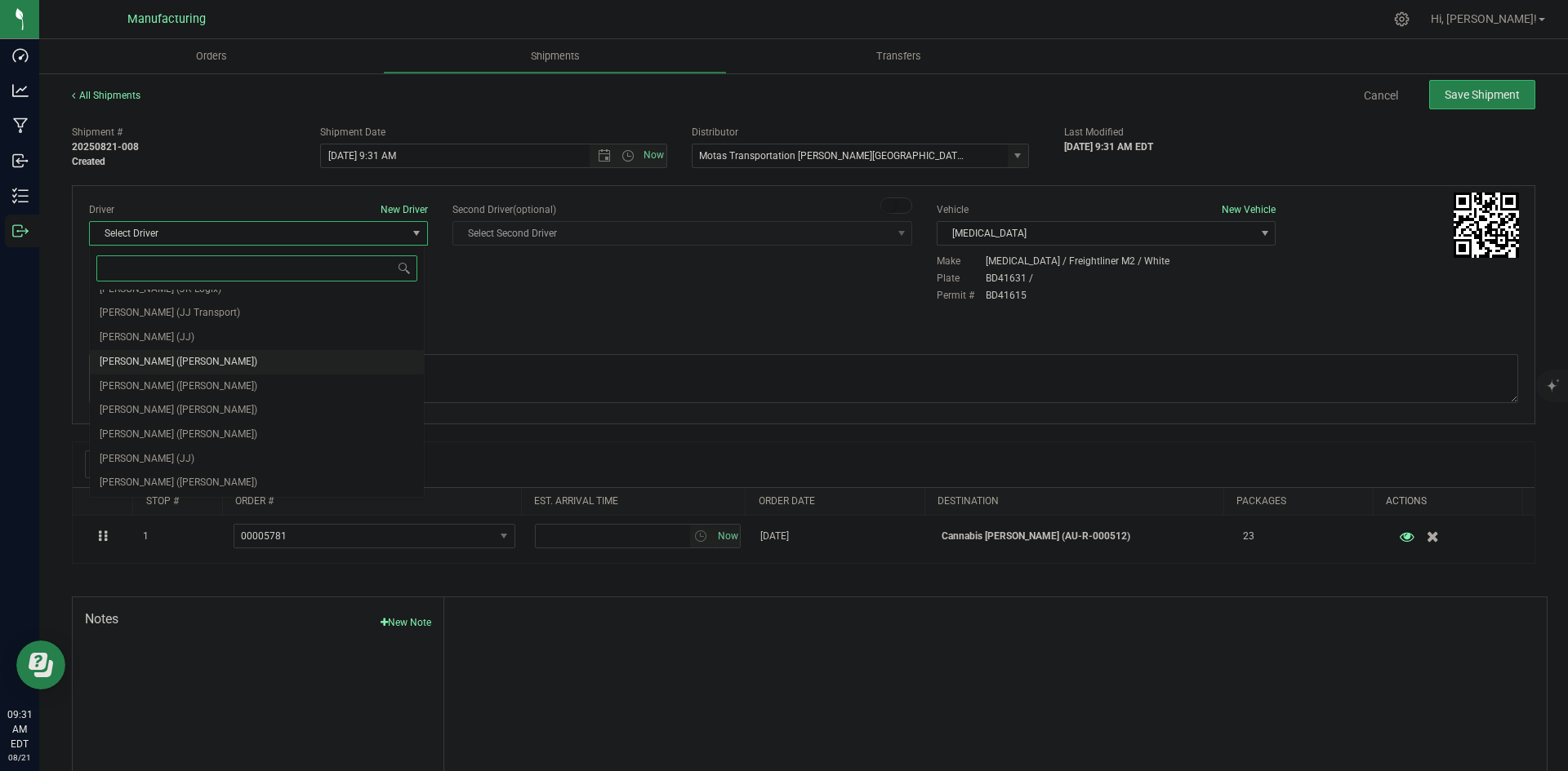
scroll to position [86, 0]
click at [140, 382] on span "Lloyd Neely (Motas)" at bounding box center [179, 386] width 158 height 21
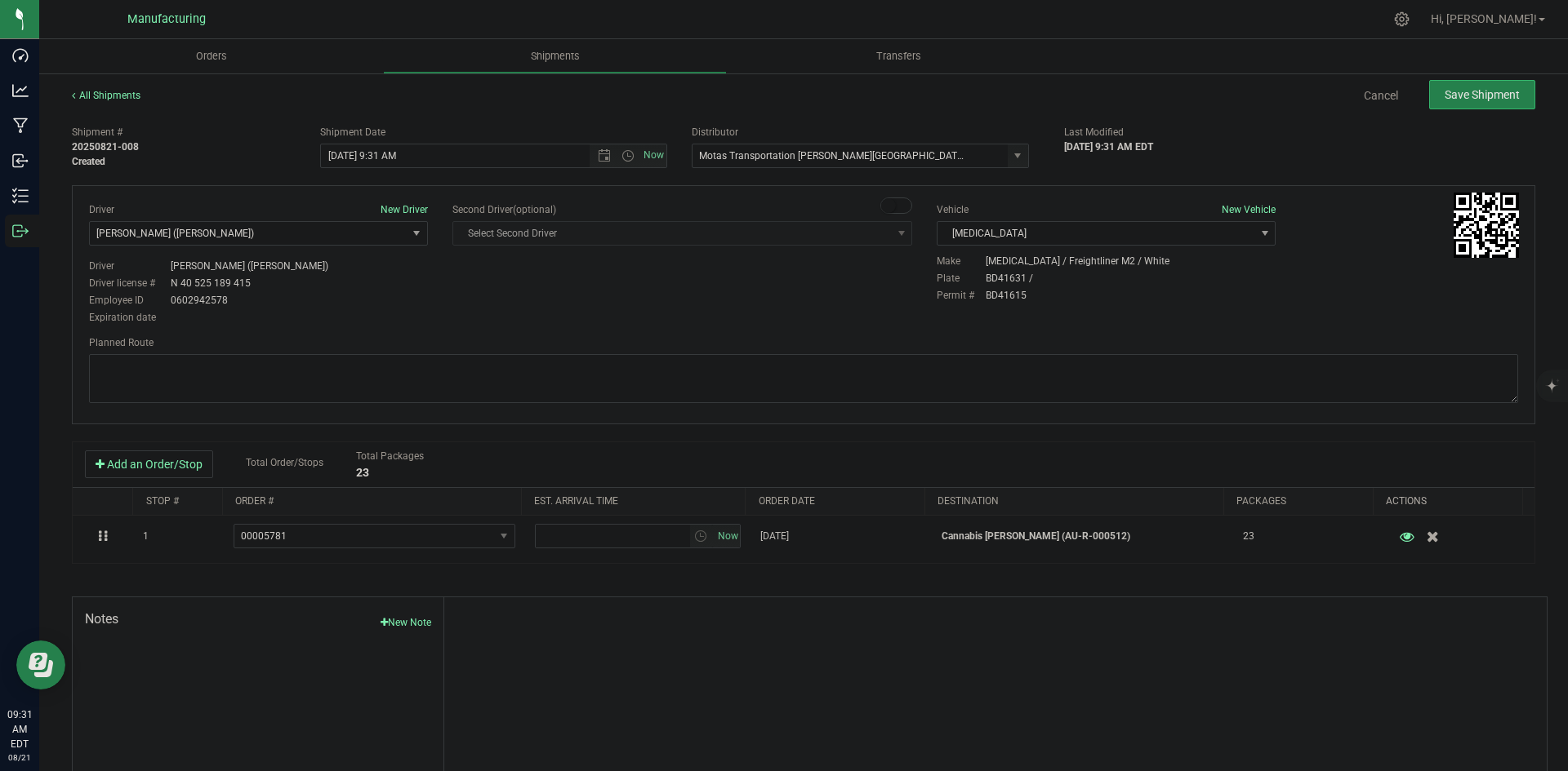
drag, startPoint x: 335, startPoint y: 292, endPoint x: 358, endPoint y: 283, distance: 24.7
click at [338, 291] on div "Driver Lloyd Neely (Motas) Driver license # N 40 525 189 415 Employee ID 060294…" at bounding box center [258, 291] width 339 height 66
click at [624, 159] on span "Open the time view" at bounding box center [627, 155] width 13 height 13
click at [377, 275] on li "2:00 PM" at bounding box center [489, 280] width 341 height 21
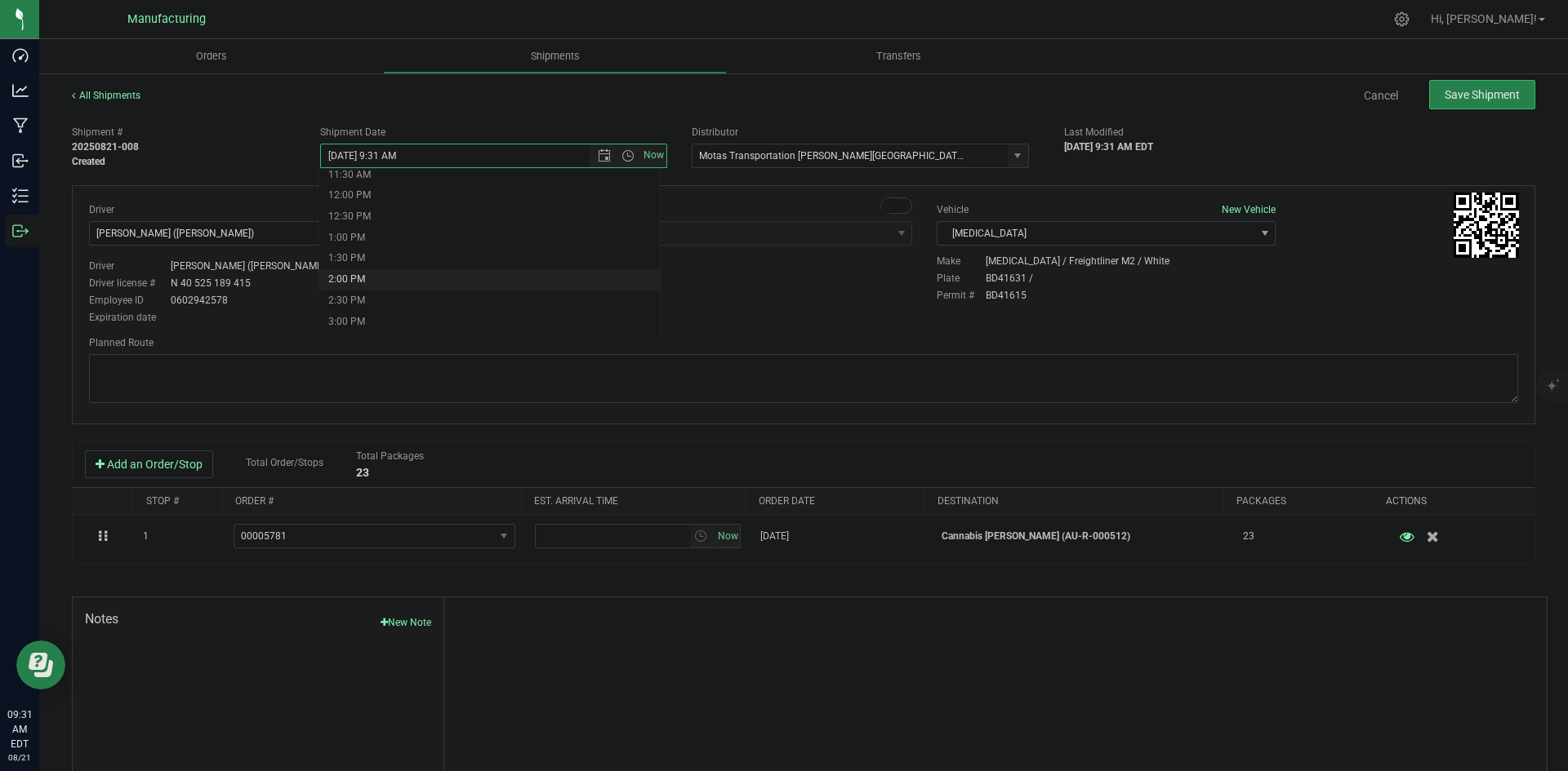
type input "8/21/2025 2:00 PM"
click at [527, 308] on div "Driver New Driver Lloyd Neely (Motas) Select Driver Perry Black (JK Logix) Robe…" at bounding box center [803, 265] width 1453 height 125
click at [822, 359] on textarea at bounding box center [803, 379] width 1428 height 49
paste textarea "Head south 246 ft -- Turn right 325 ft -- Turn right 407 ft -- Turn right towar…"
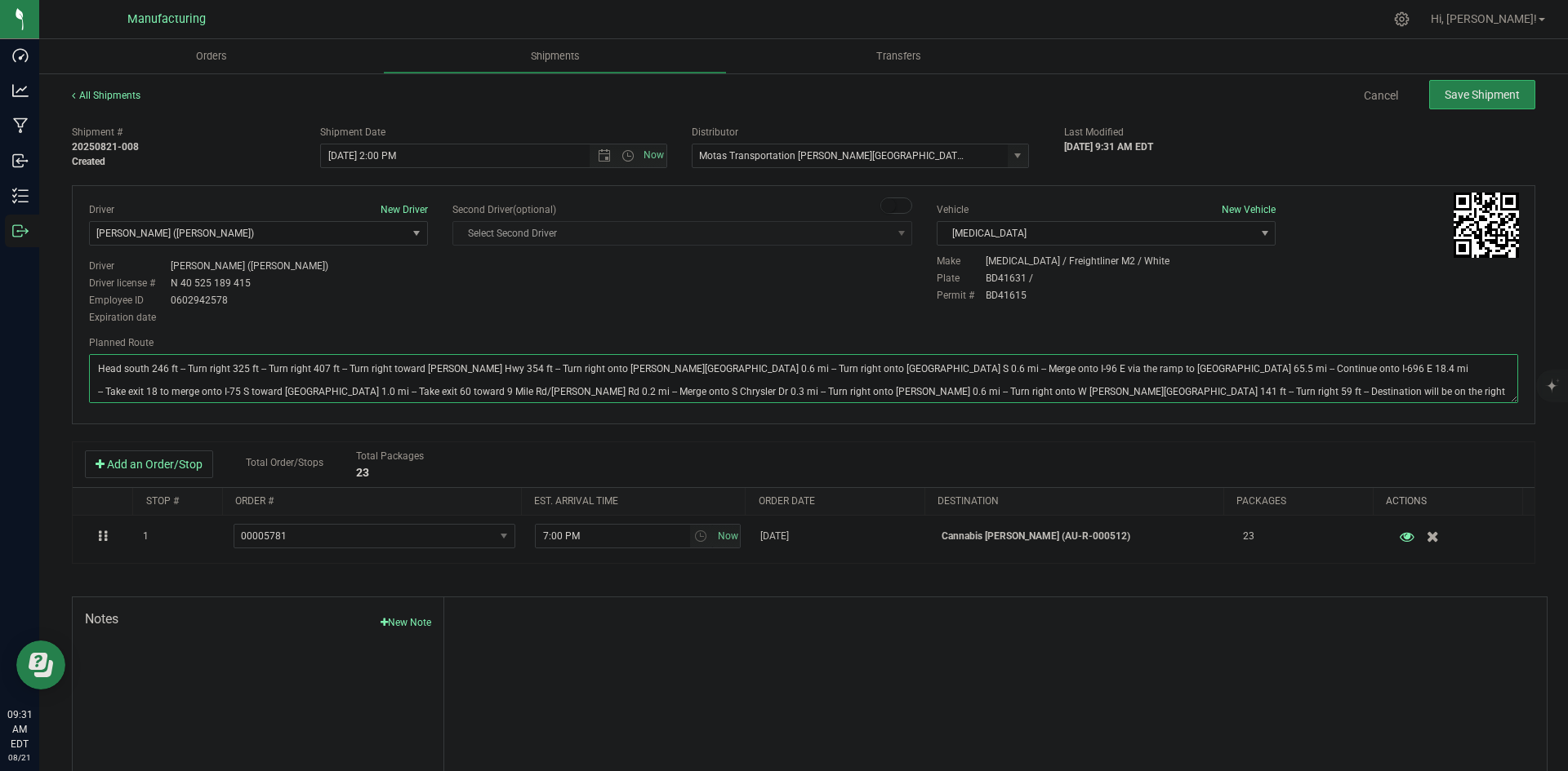
type textarea "Head south 246 ft -- Turn right 325 ft -- Turn right 407 ft -- Turn right towar…"
drag, startPoint x: 827, startPoint y: 325, endPoint x: 959, endPoint y: 289, distance: 136.8
click at [828, 325] on div "Driver New Driver Lloyd Neely (Motas) Select Driver Perry Black (JK Logix) Robe…" at bounding box center [803, 265] width 1453 height 125
click at [1428, 104] on button "Save Shipment" at bounding box center [1481, 95] width 106 height 30
type input "8/21/2025 6:00 PM"
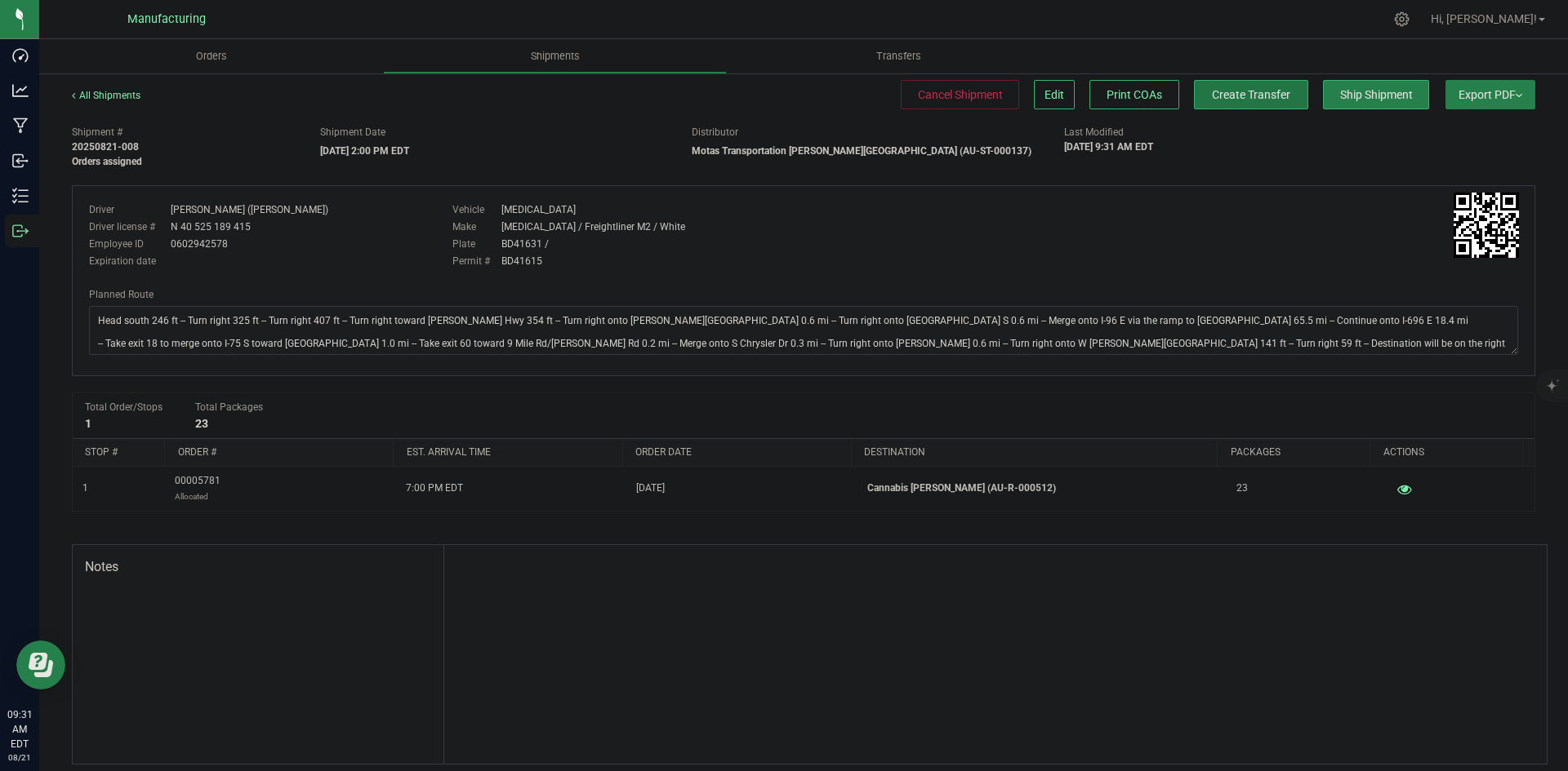
click at [1233, 102] on button "Create Transfer" at bounding box center [1250, 95] width 114 height 30
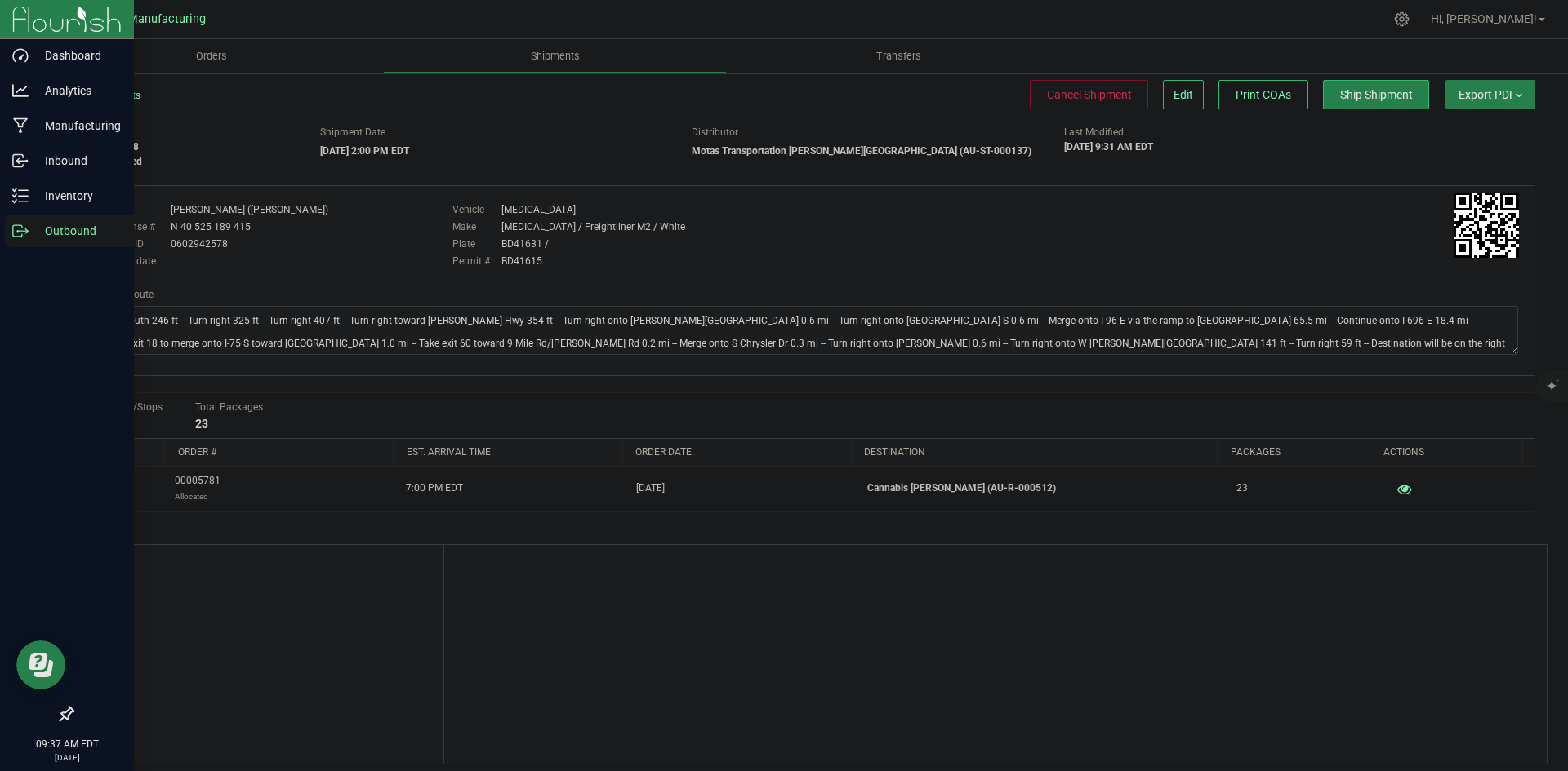
click at [6, 230] on div "Outbound" at bounding box center [69, 231] width 129 height 32
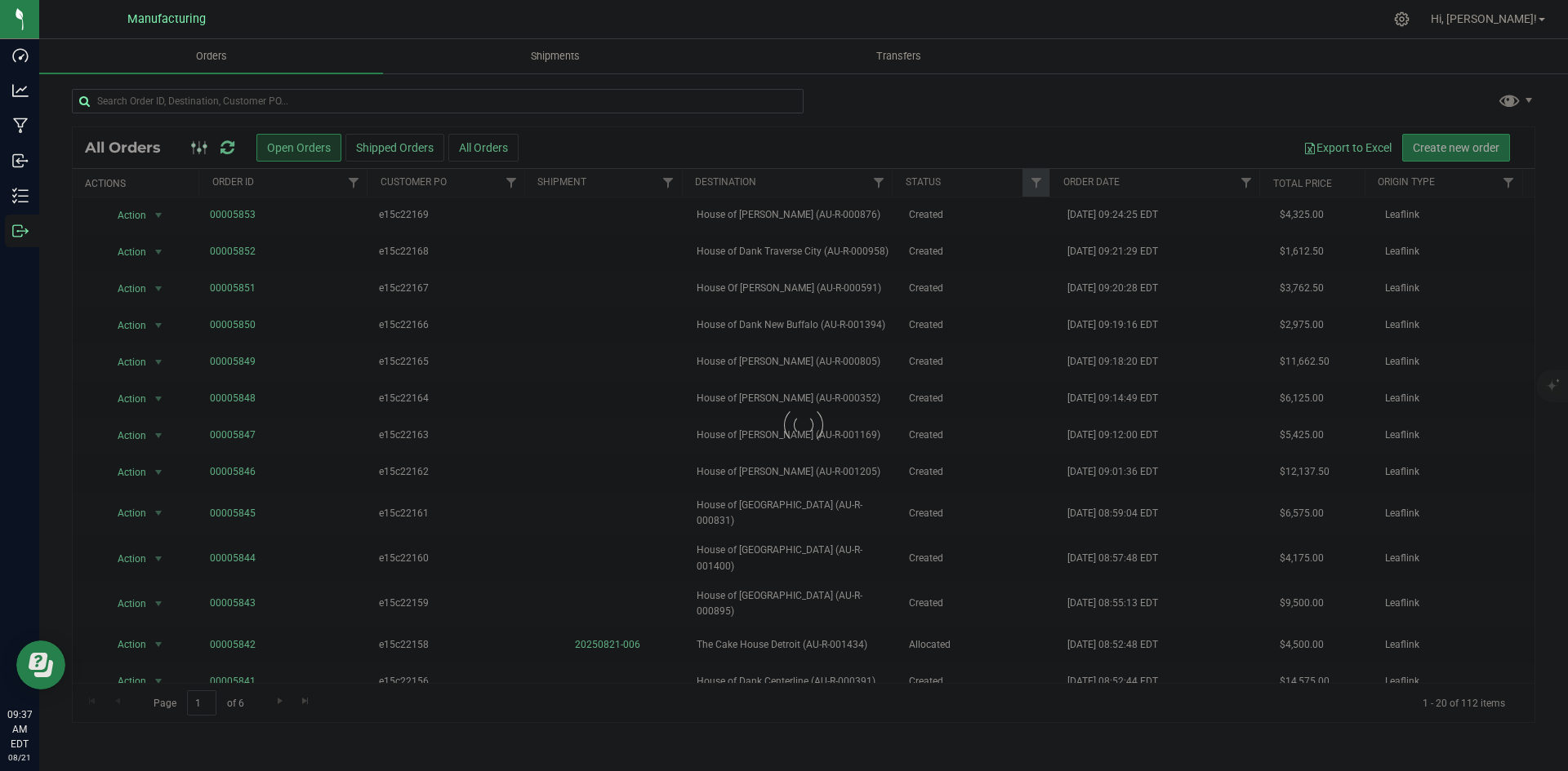
click at [314, 87] on div "Loading... All Orders Open Orders Shipped Orders All Orders Export to Excel Cre…" at bounding box center [804, 405] width 1529 height 667
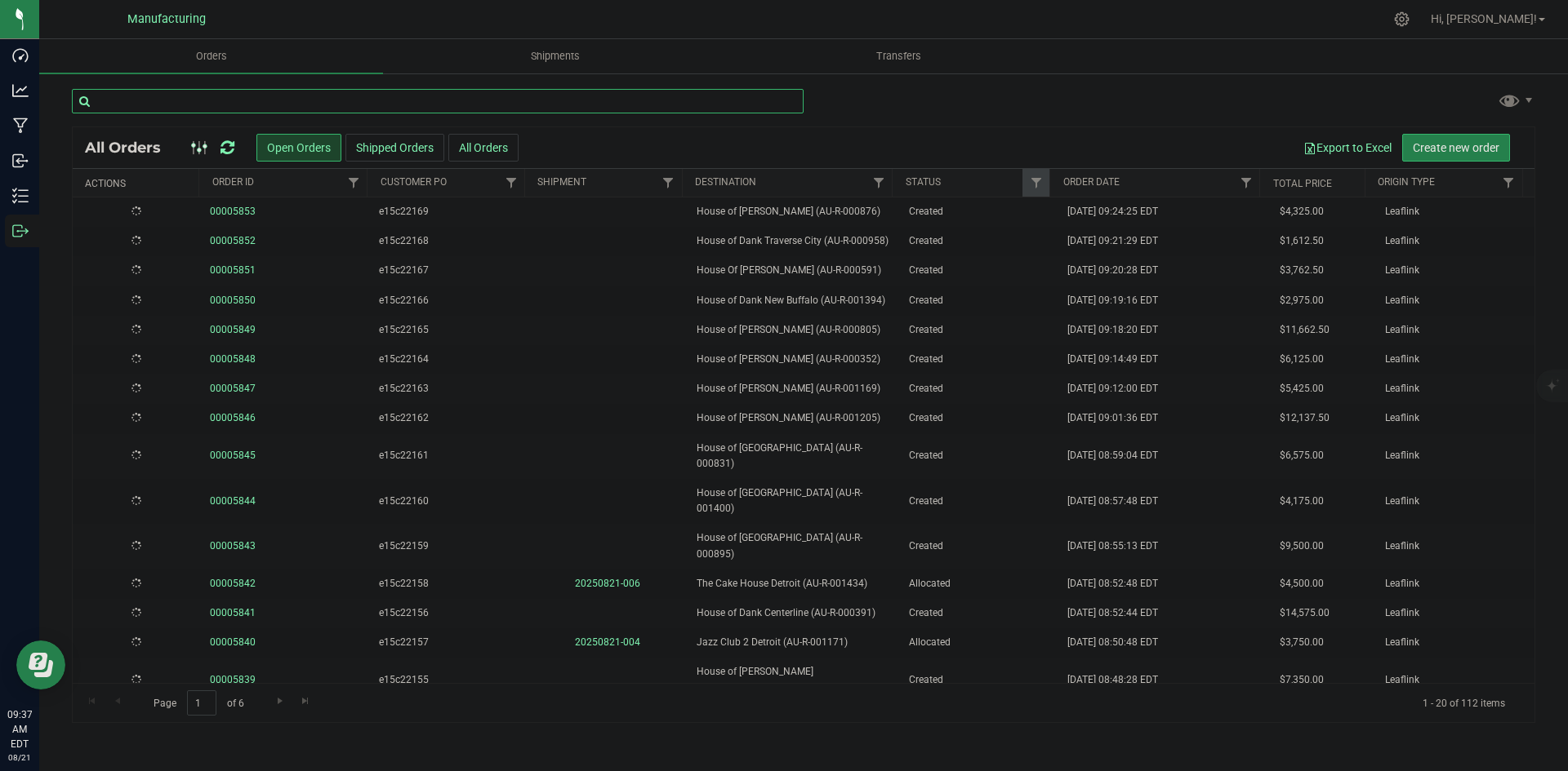
click at [311, 93] on input "text" at bounding box center [438, 101] width 732 height 25
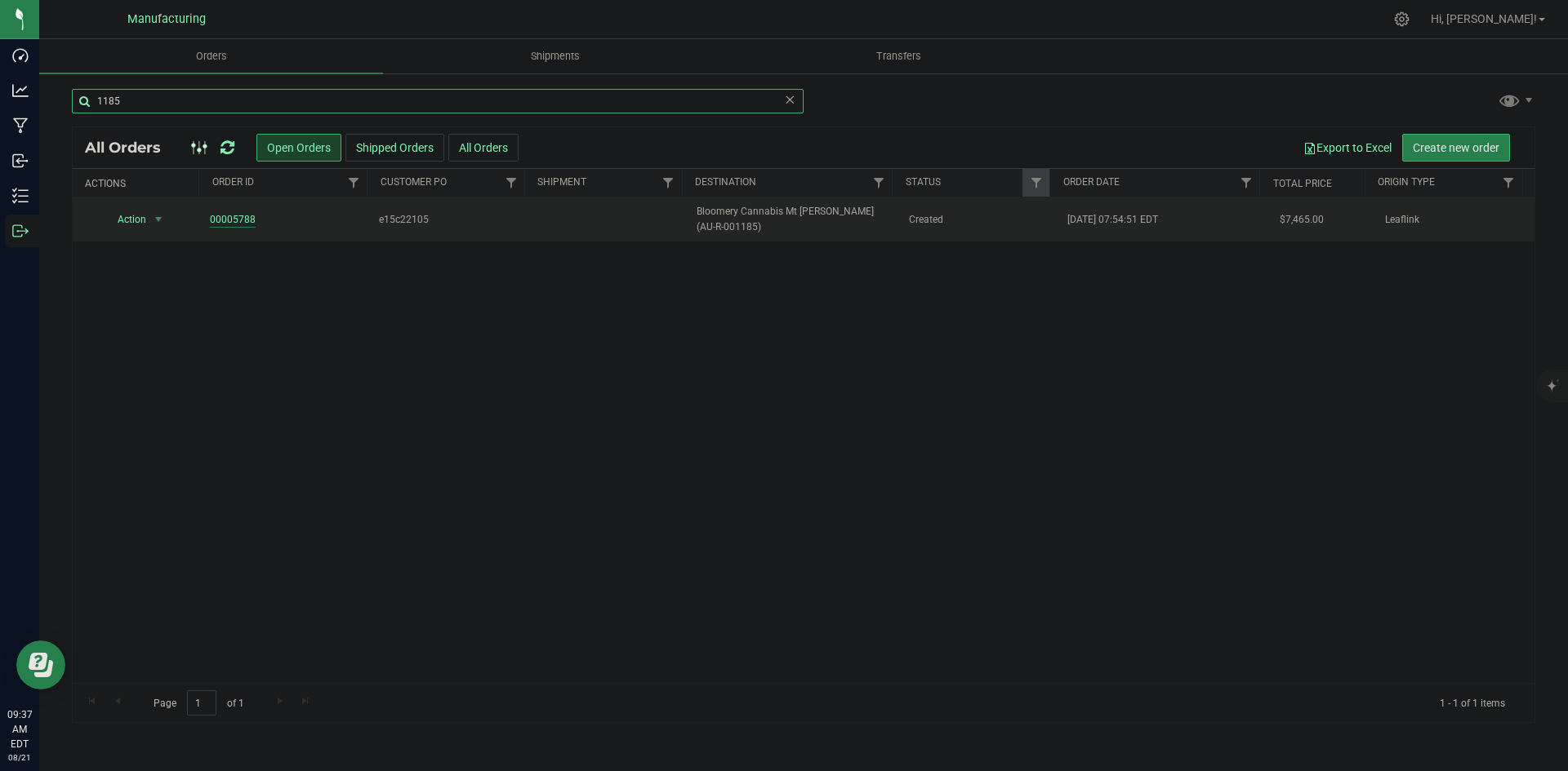
type input "1185"
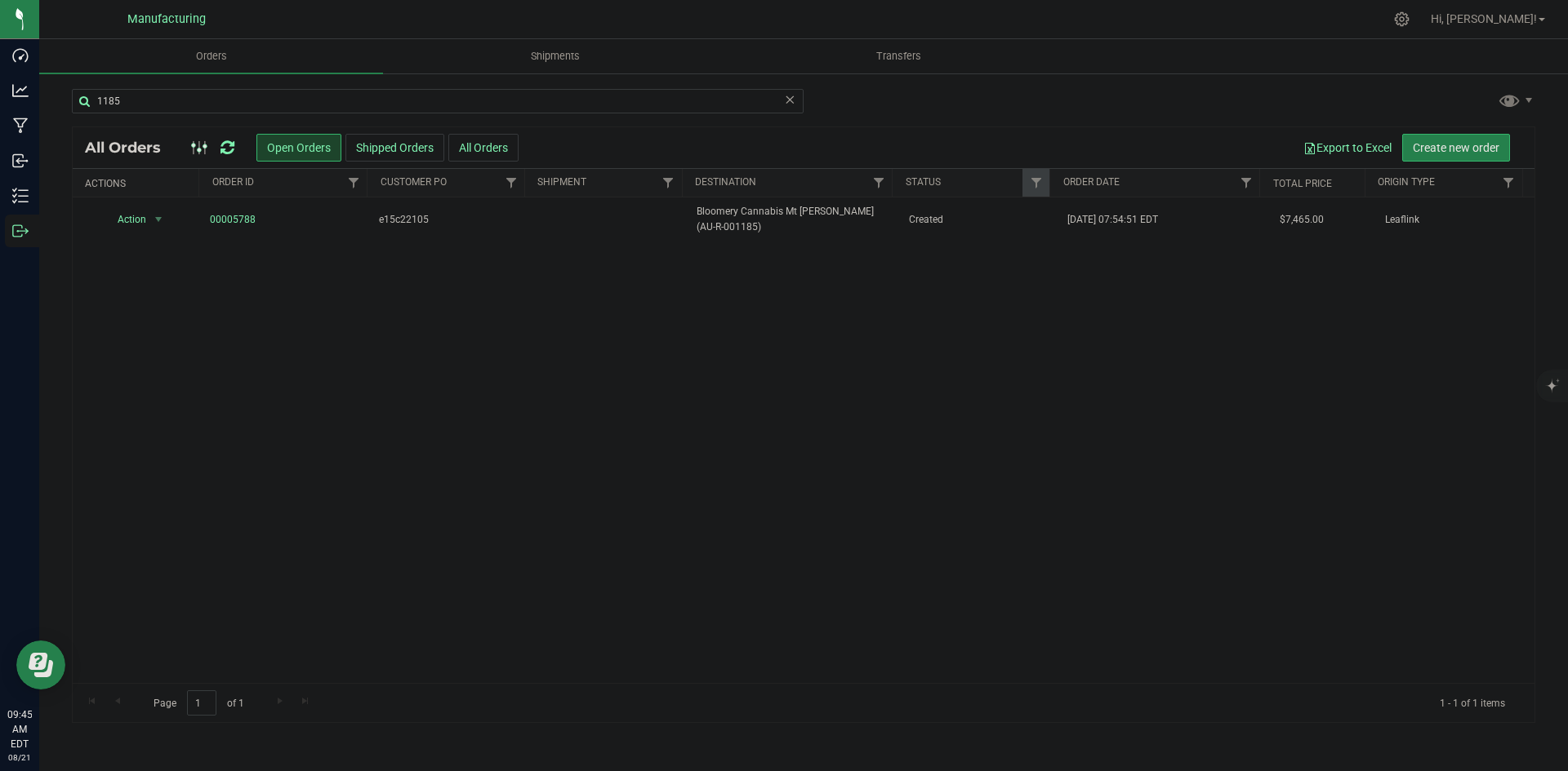
click at [230, 148] on icon at bounding box center [227, 147] width 14 height 17
click at [962, 220] on span "Allocated" at bounding box center [978, 220] width 140 height 16
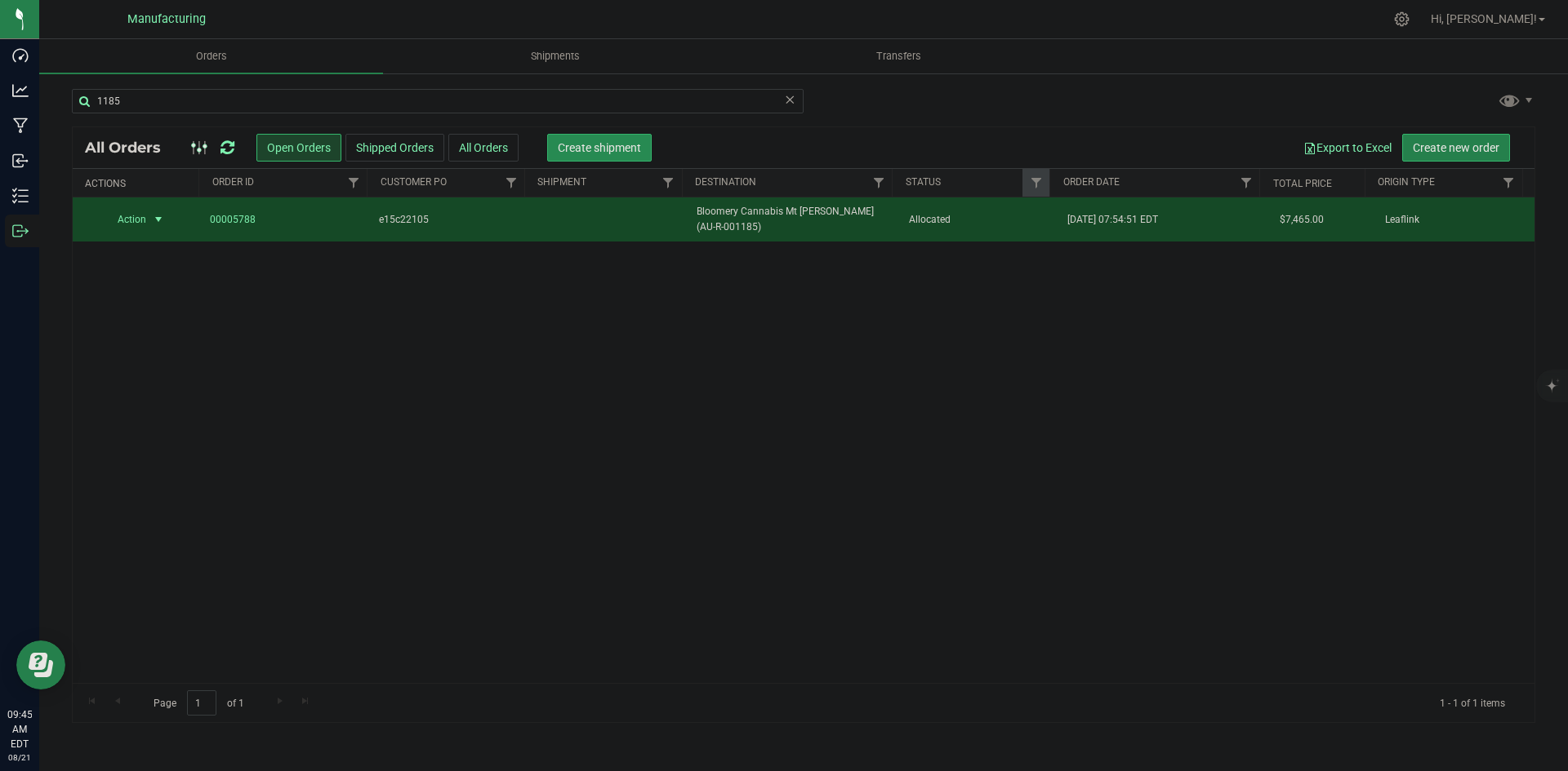
click at [615, 156] on button "Create shipment" at bounding box center [598, 148] width 104 height 28
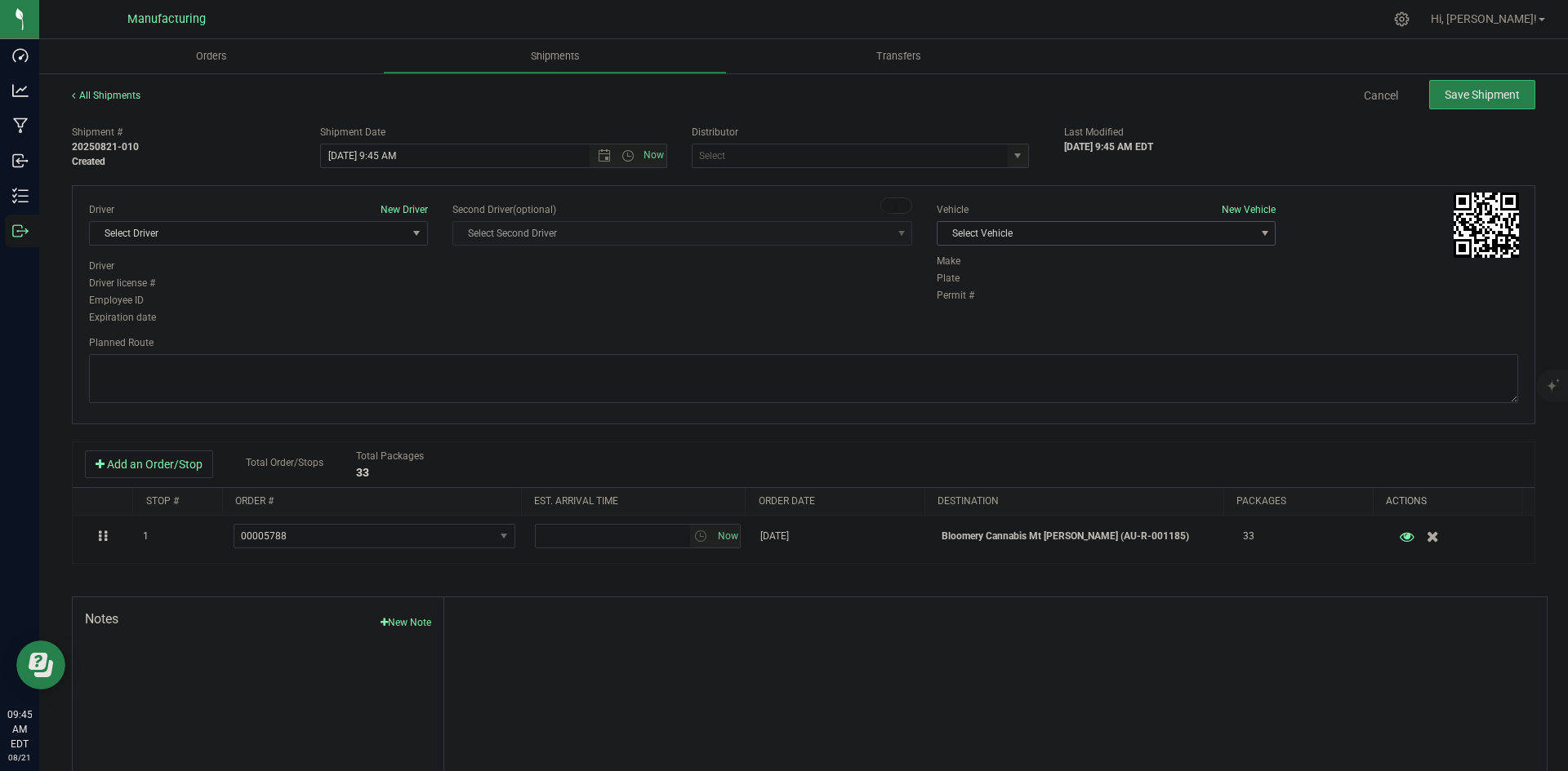
click at [1053, 238] on span "Select Vehicle" at bounding box center [1095, 233] width 317 height 23
click at [960, 304] on li "T3" at bounding box center [1098, 311] width 334 height 25
click at [1013, 159] on span "select" at bounding box center [1017, 155] width 13 height 13
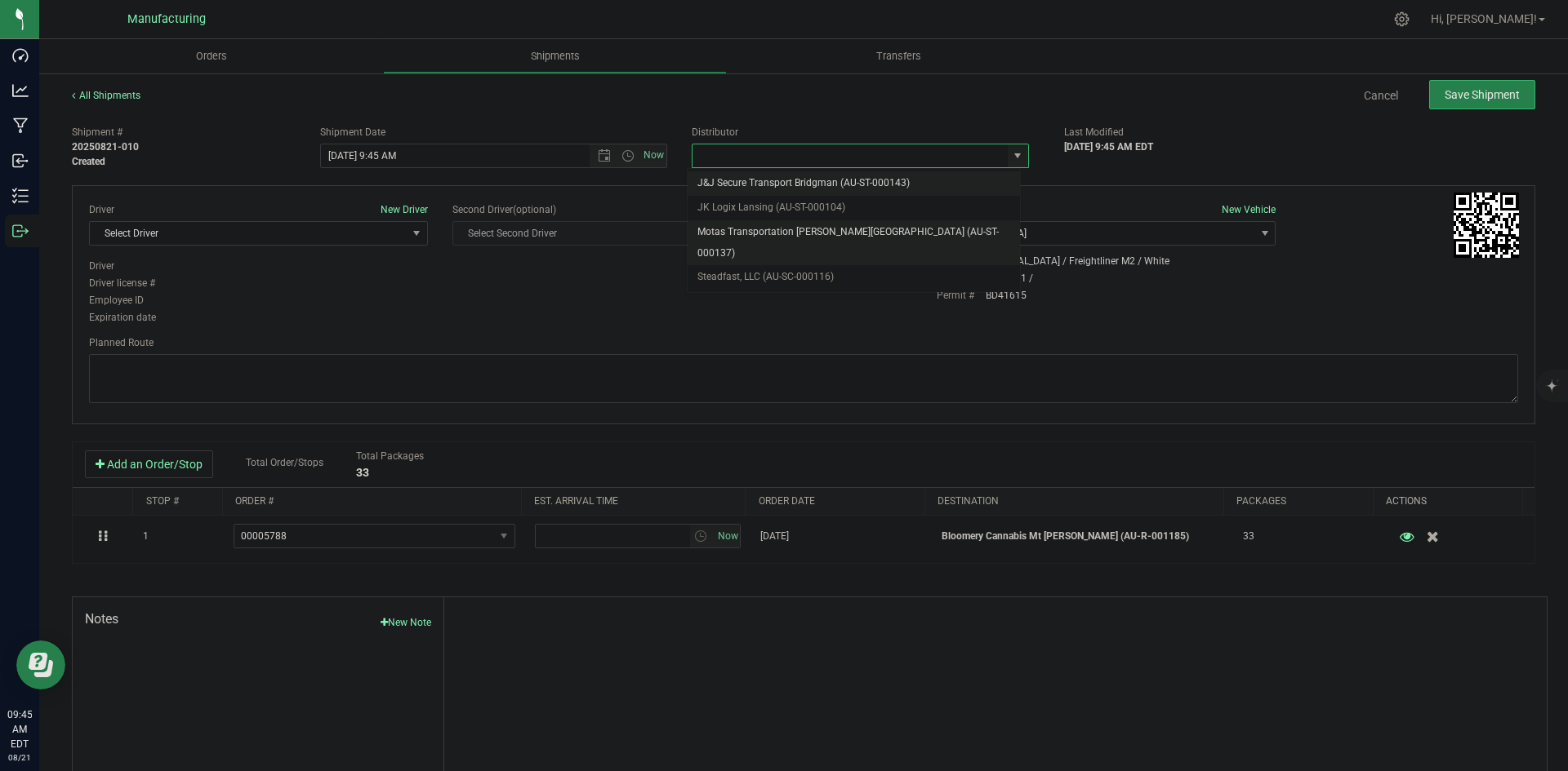
click at [835, 235] on li "Motas Transportation [PERSON_NAME][GEOGRAPHIC_DATA] (AU-ST-000137)" at bounding box center [854, 242] width 333 height 45
type input "Motas Transportation [PERSON_NAME][GEOGRAPHIC_DATA] (AU-ST-000137)"
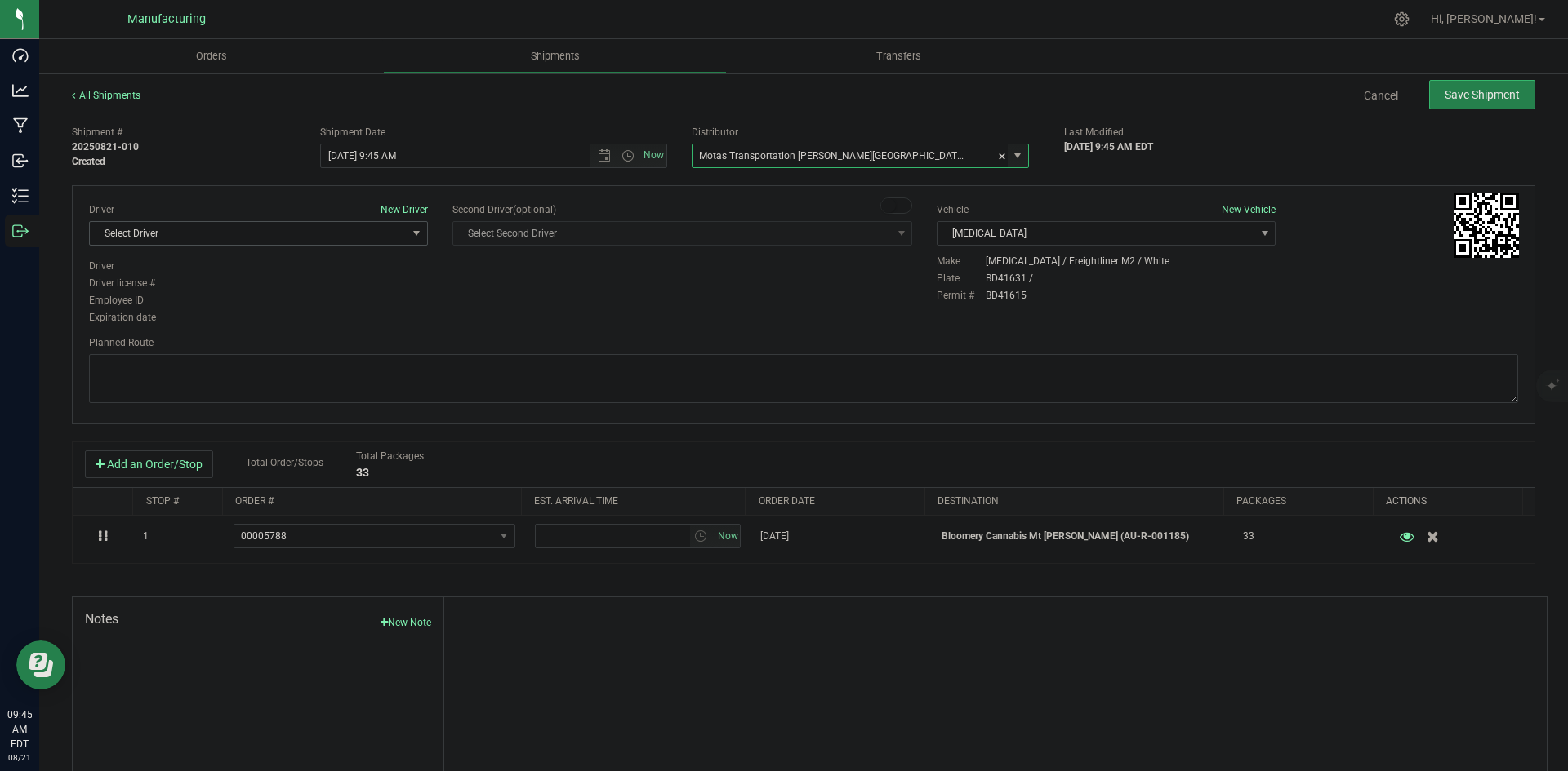
click at [385, 237] on span "Select Driver" at bounding box center [247, 233] width 317 height 23
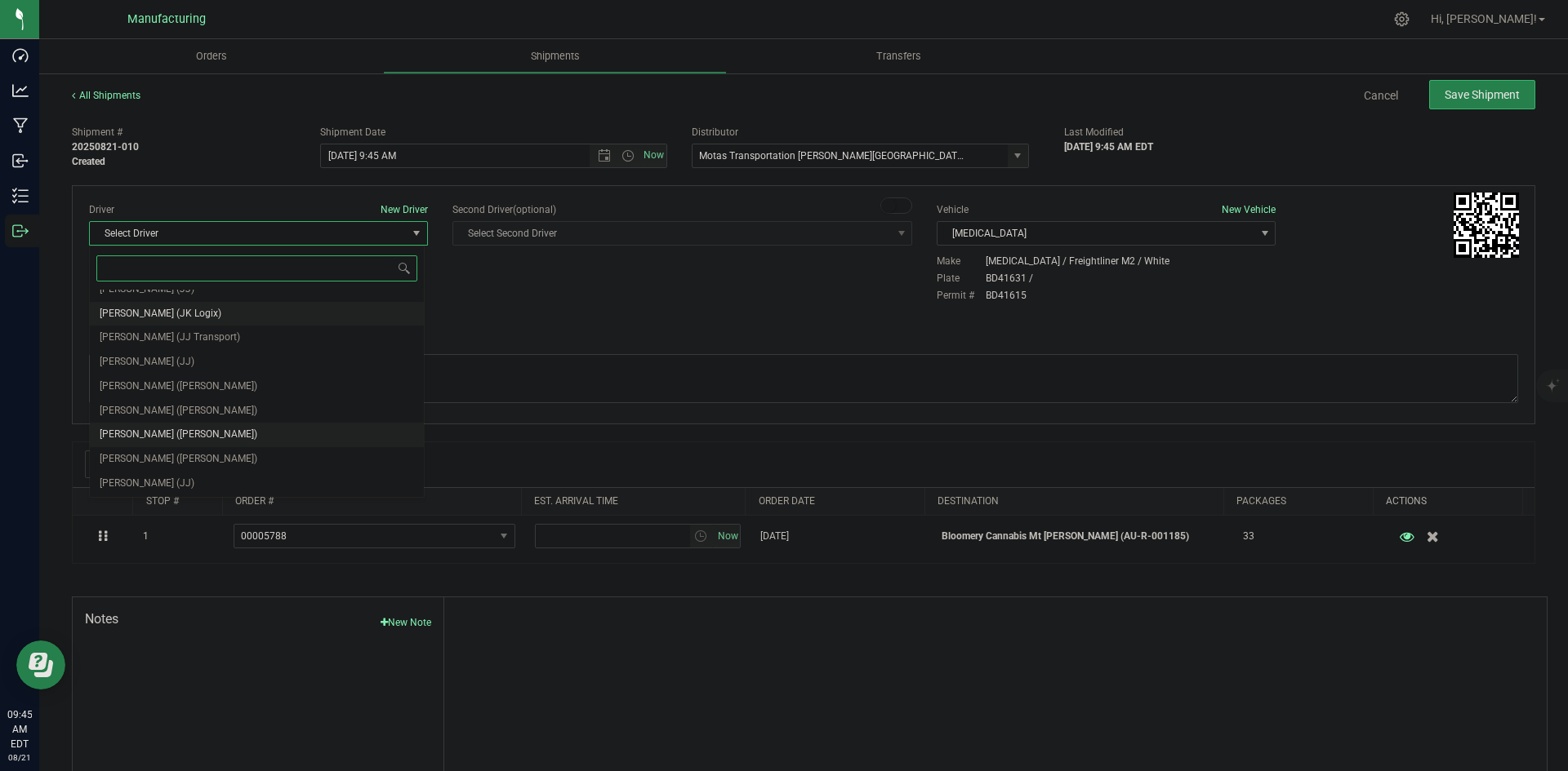
scroll to position [86, 0]
click at [174, 396] on span "Lloyd Neely (Motas)" at bounding box center [179, 386] width 158 height 21
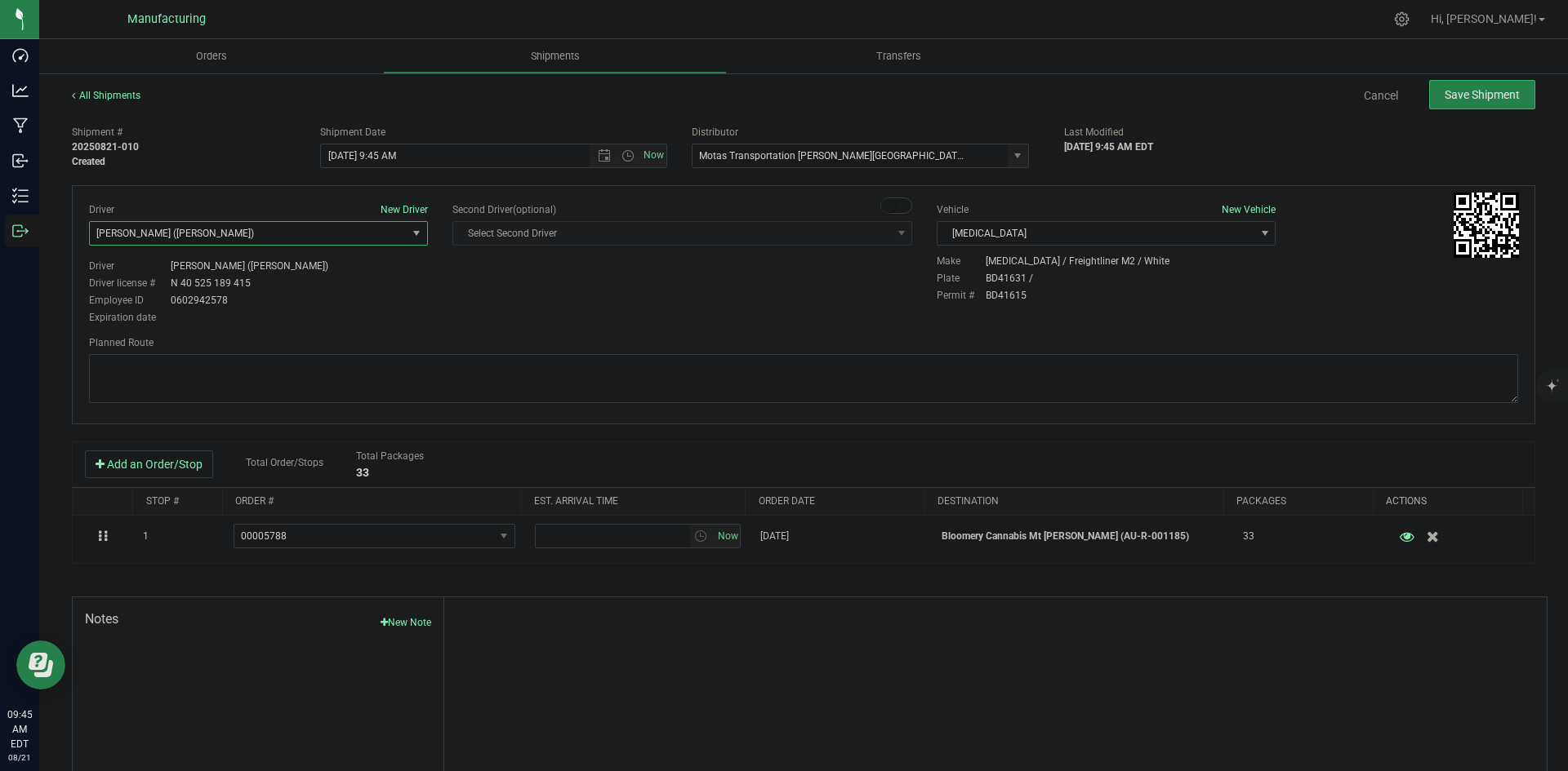
click at [508, 288] on div "Driver New Driver Lloyd Neely (Motas) Select Driver Perry Black (JK Logix) Robe…" at bounding box center [803, 265] width 1453 height 125
click at [629, 153] on span "Open the time view" at bounding box center [628, 155] width 28 height 13
click at [340, 196] on li "2:00 PM" at bounding box center [489, 198] width 341 height 21
type input "8/21/2025 2:00 PM"
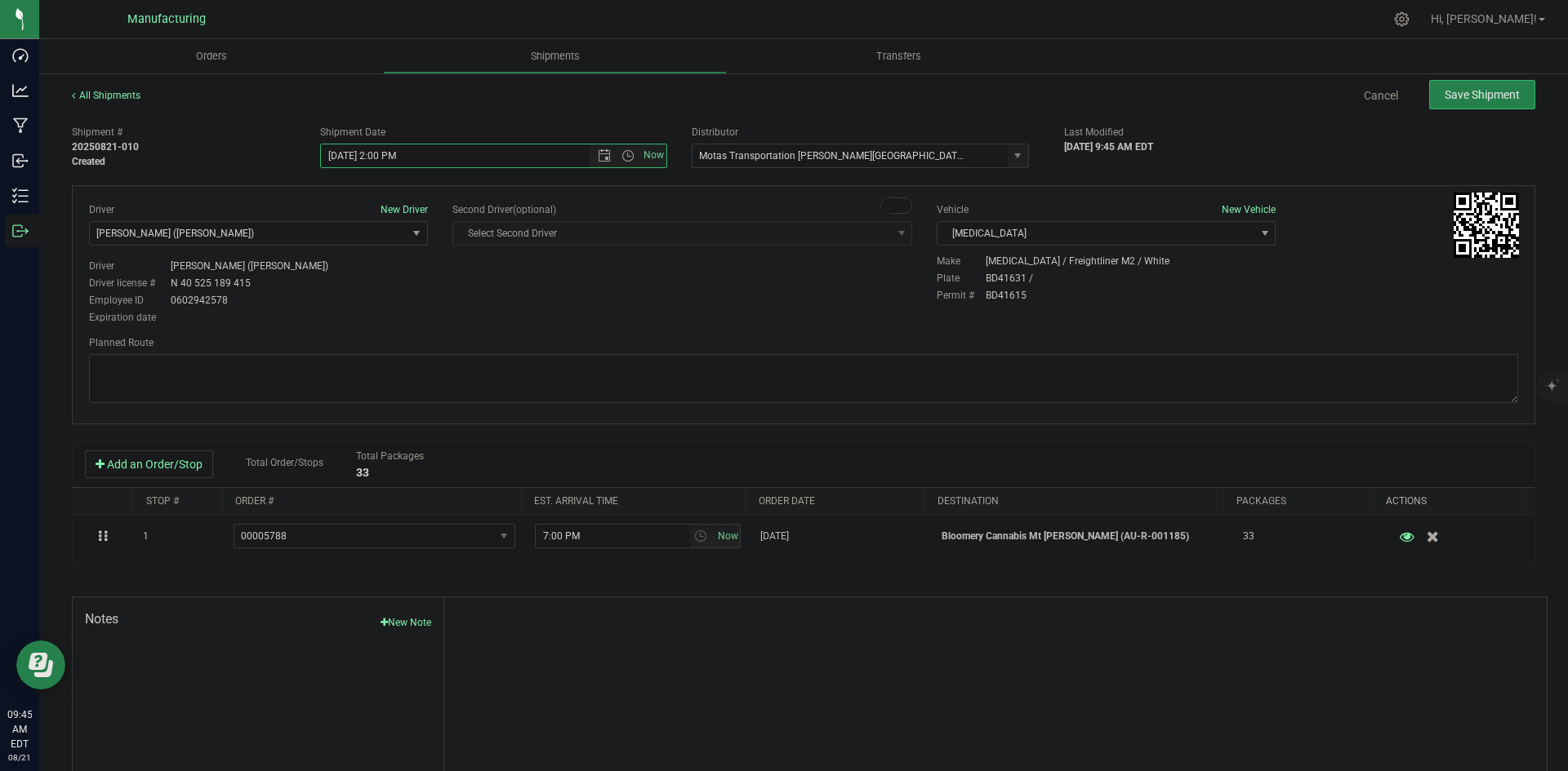
click at [484, 297] on div "Driver New Driver Lloyd Neely (Motas) Select Driver Perry Black (JK Logix) Robe…" at bounding box center [803, 265] width 1453 height 125
drag, startPoint x: 992, startPoint y: 371, endPoint x: 971, endPoint y: 353, distance: 27.7
click at [992, 371] on textarea at bounding box center [803, 379] width 1428 height 49
paste textarea "Head south 246 ft -- Turn right 325 ft -- Turn right 407 ft -- Turn right towar…"
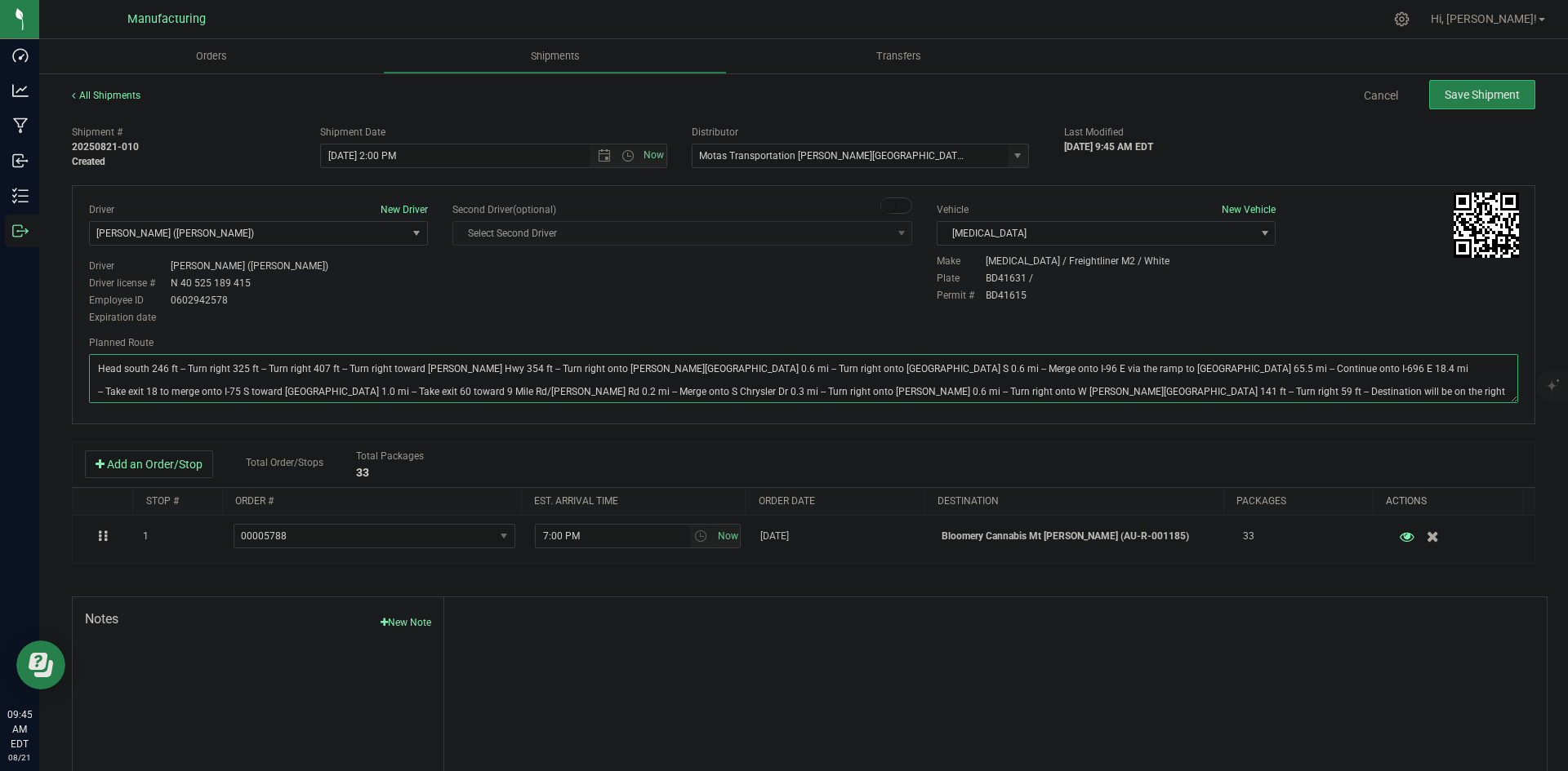
type textarea "Head south 246 ft -- Turn right 325 ft -- Turn right 407 ft -- Turn right towar…"
click at [879, 299] on div "Driver New Driver Lloyd Neely (Motas) Select Driver Perry Black (JK Logix) Robe…" at bounding box center [803, 265] width 1453 height 125
click at [1488, 95] on span "Save Shipment" at bounding box center [1482, 95] width 75 height 13
type input "8/21/2025 6:00 PM"
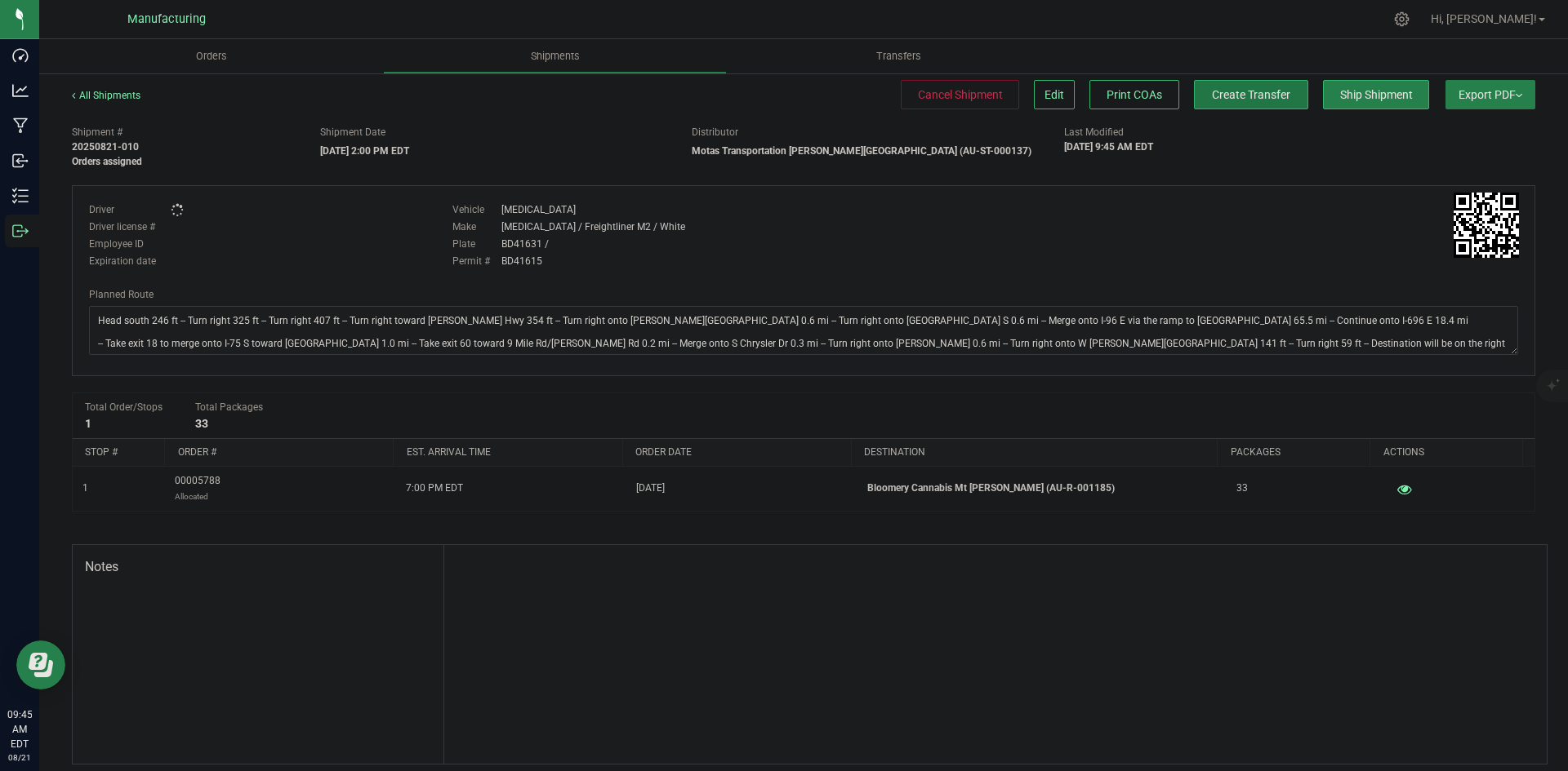
click at [1265, 95] on span "Create Transfer" at bounding box center [1250, 95] width 78 height 13
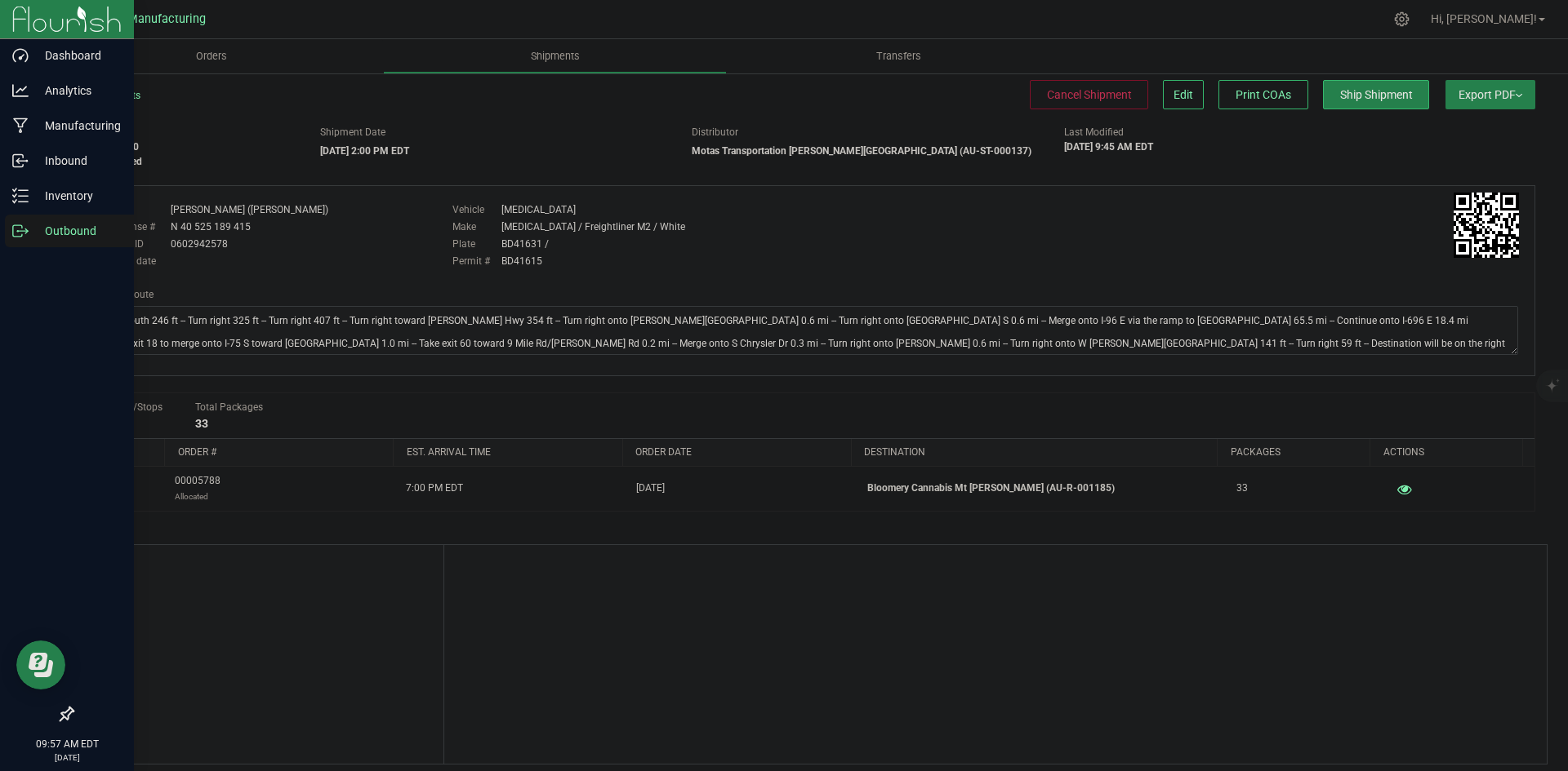
click at [33, 237] on p "Outbound" at bounding box center [78, 231] width 98 height 19
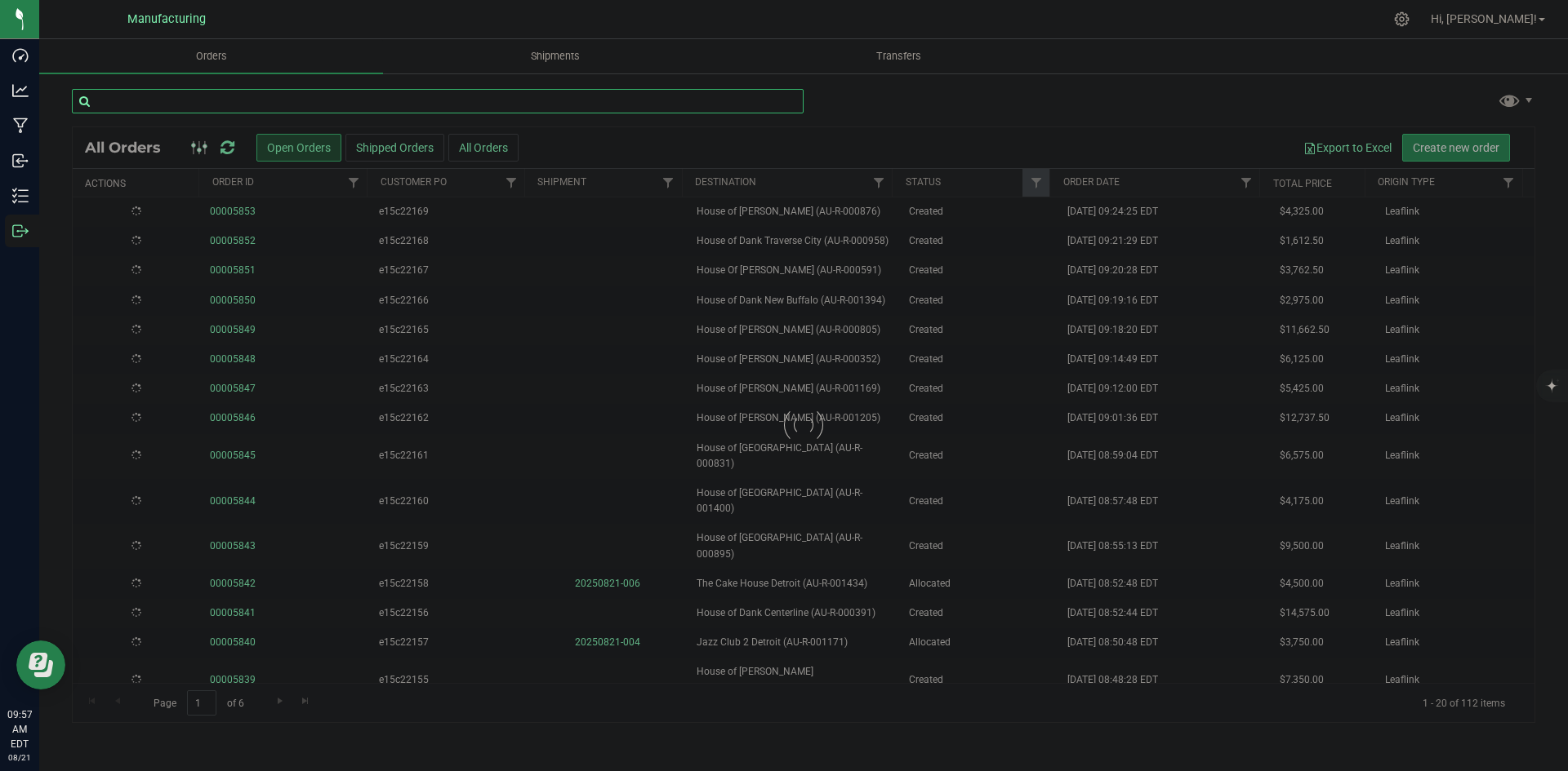
click at [150, 100] on input "text" at bounding box center [438, 101] width 732 height 25
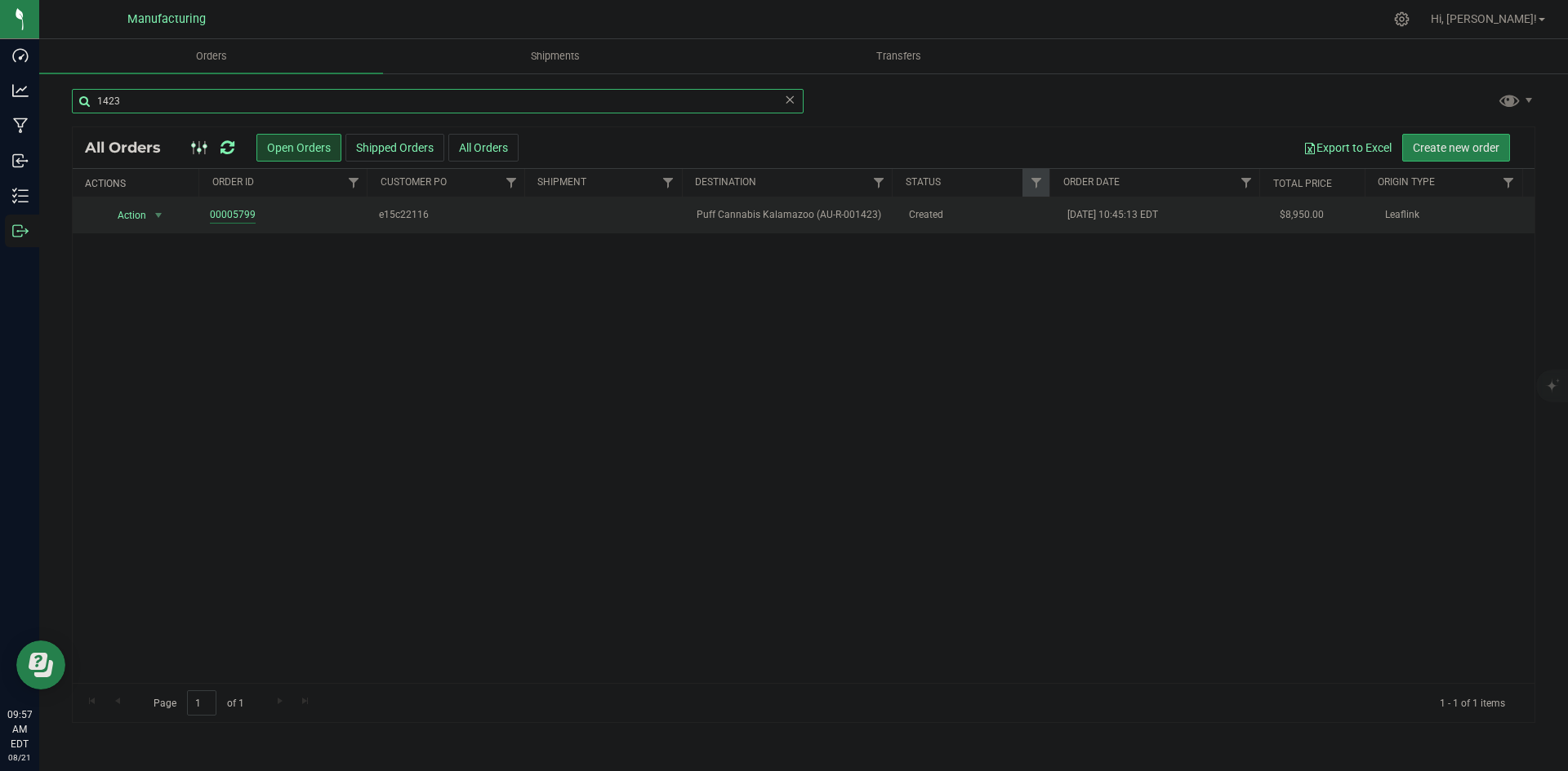
type input "1423"
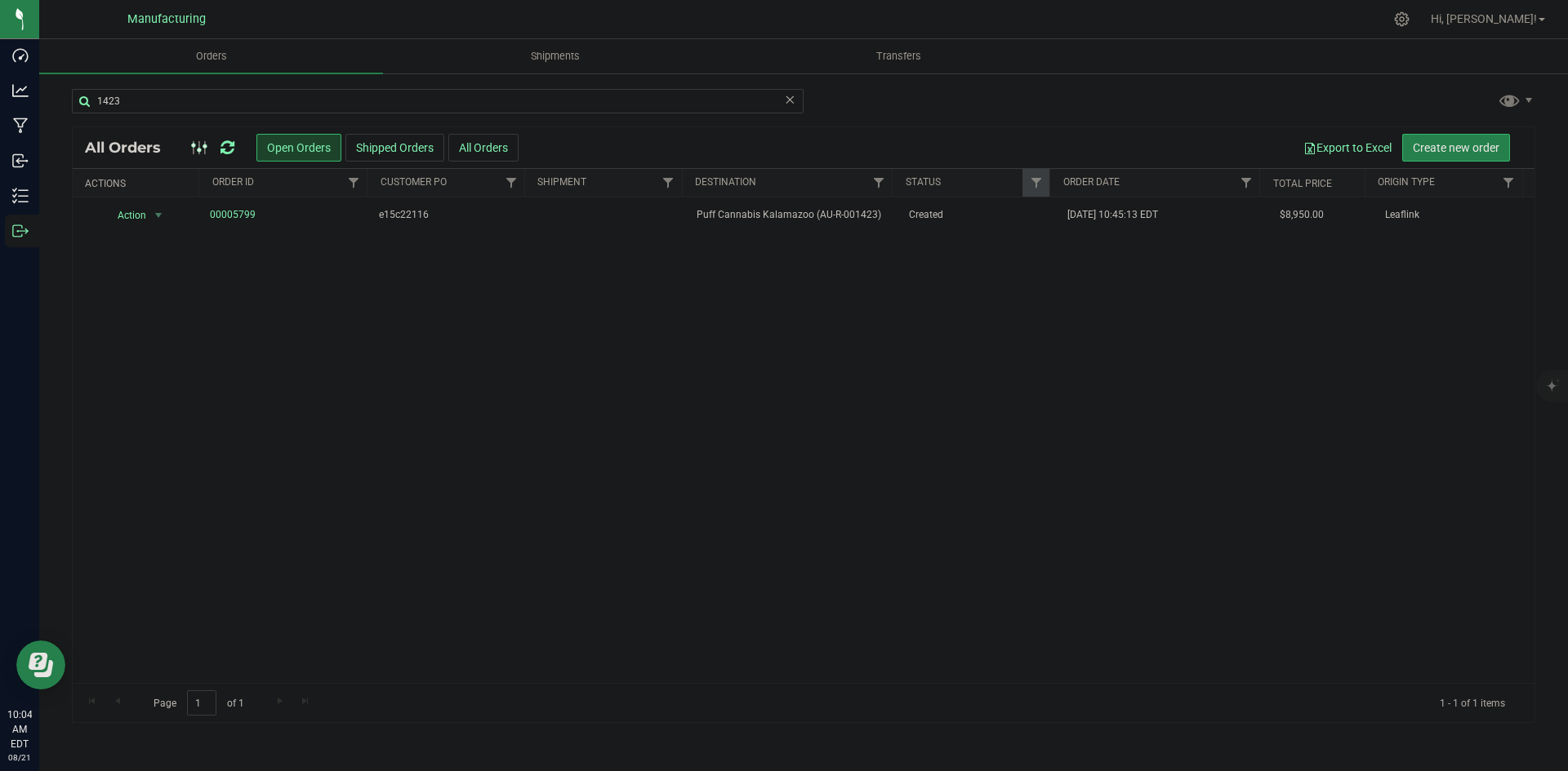
click at [225, 140] on icon at bounding box center [227, 147] width 14 height 17
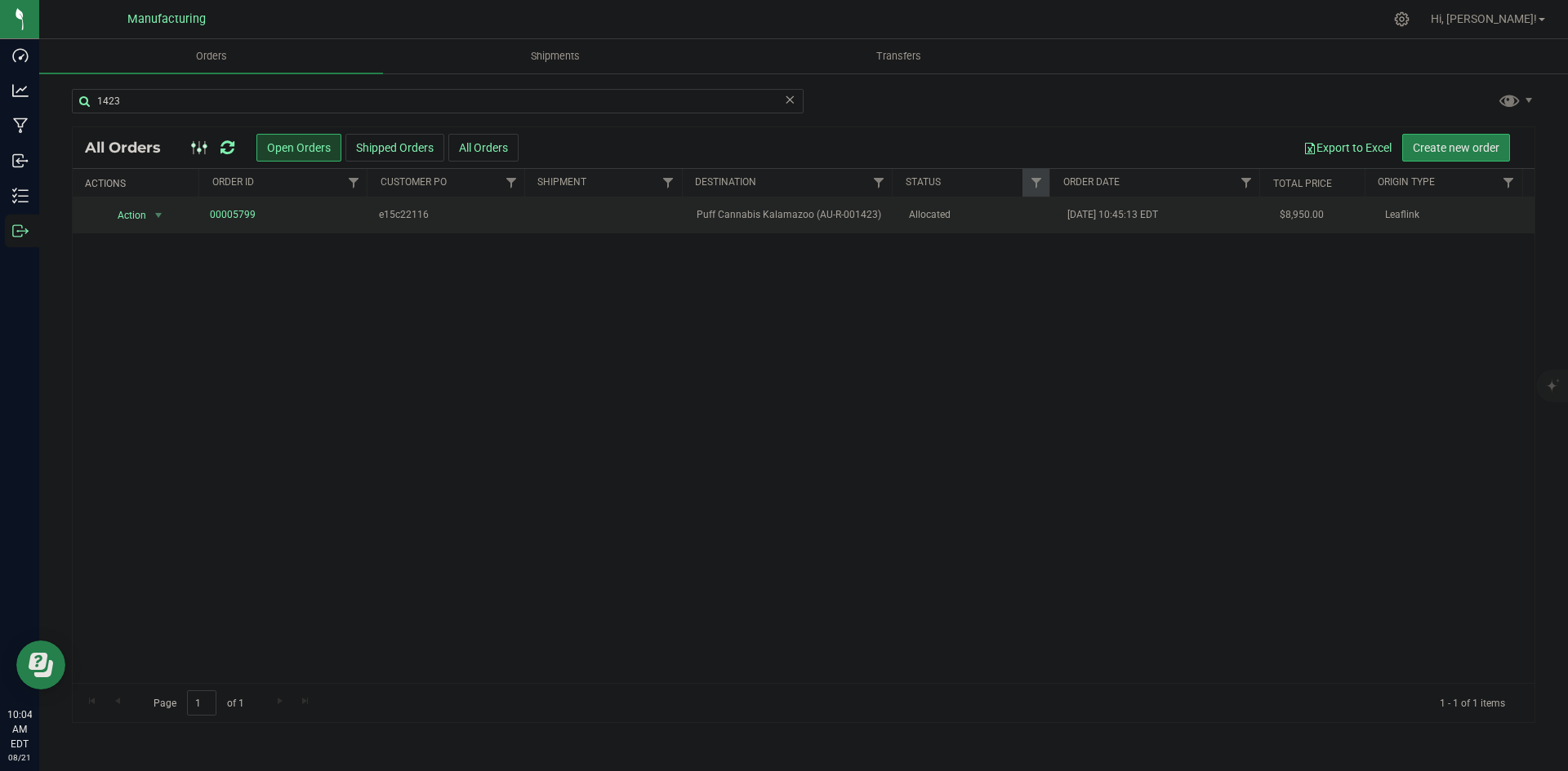
click at [866, 225] on td "Puff Cannabis Kalamazoo (AU-R-001423)" at bounding box center [792, 215] width 211 height 36
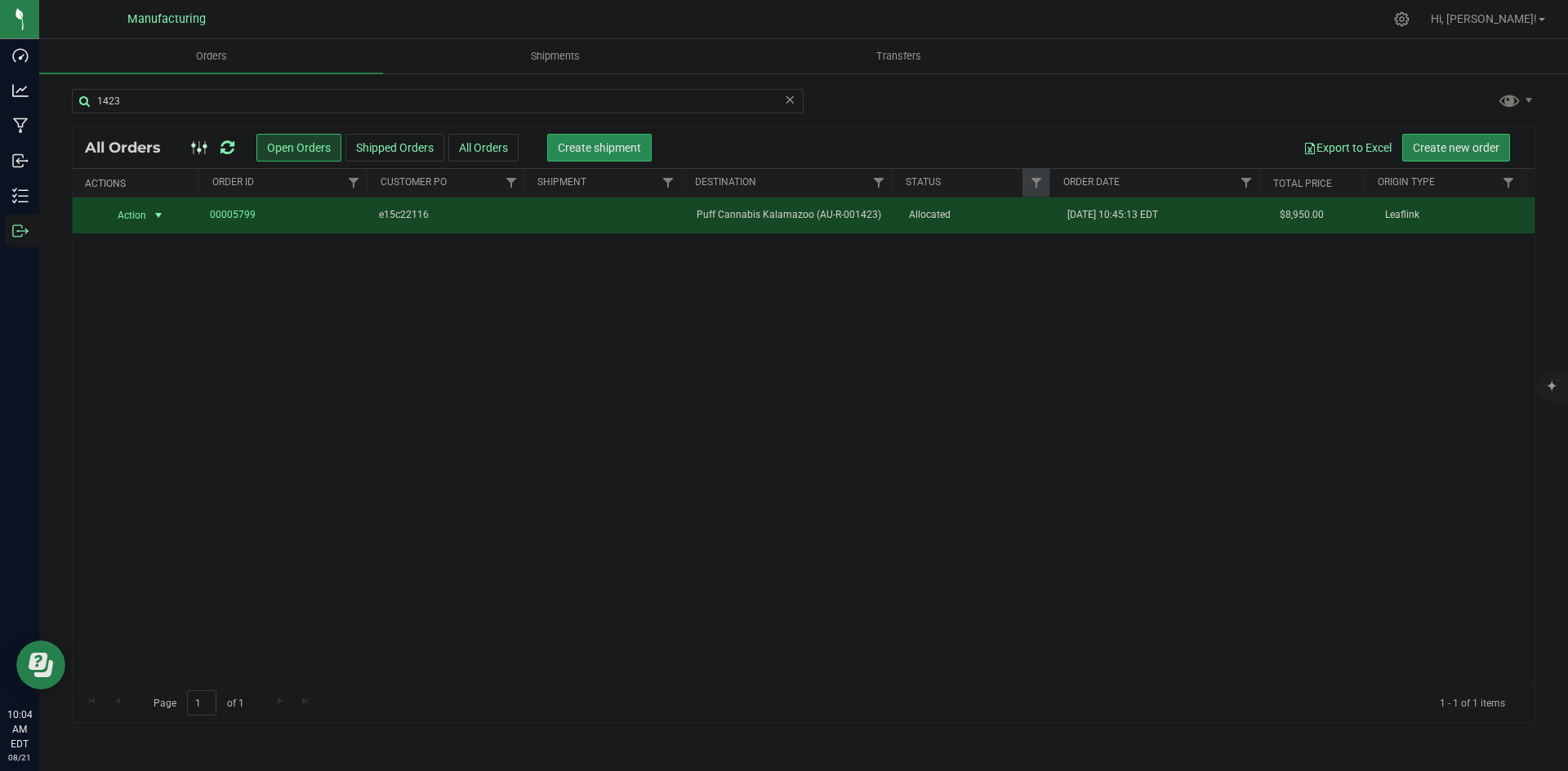
click at [612, 149] on span "Create shipment" at bounding box center [599, 147] width 83 height 13
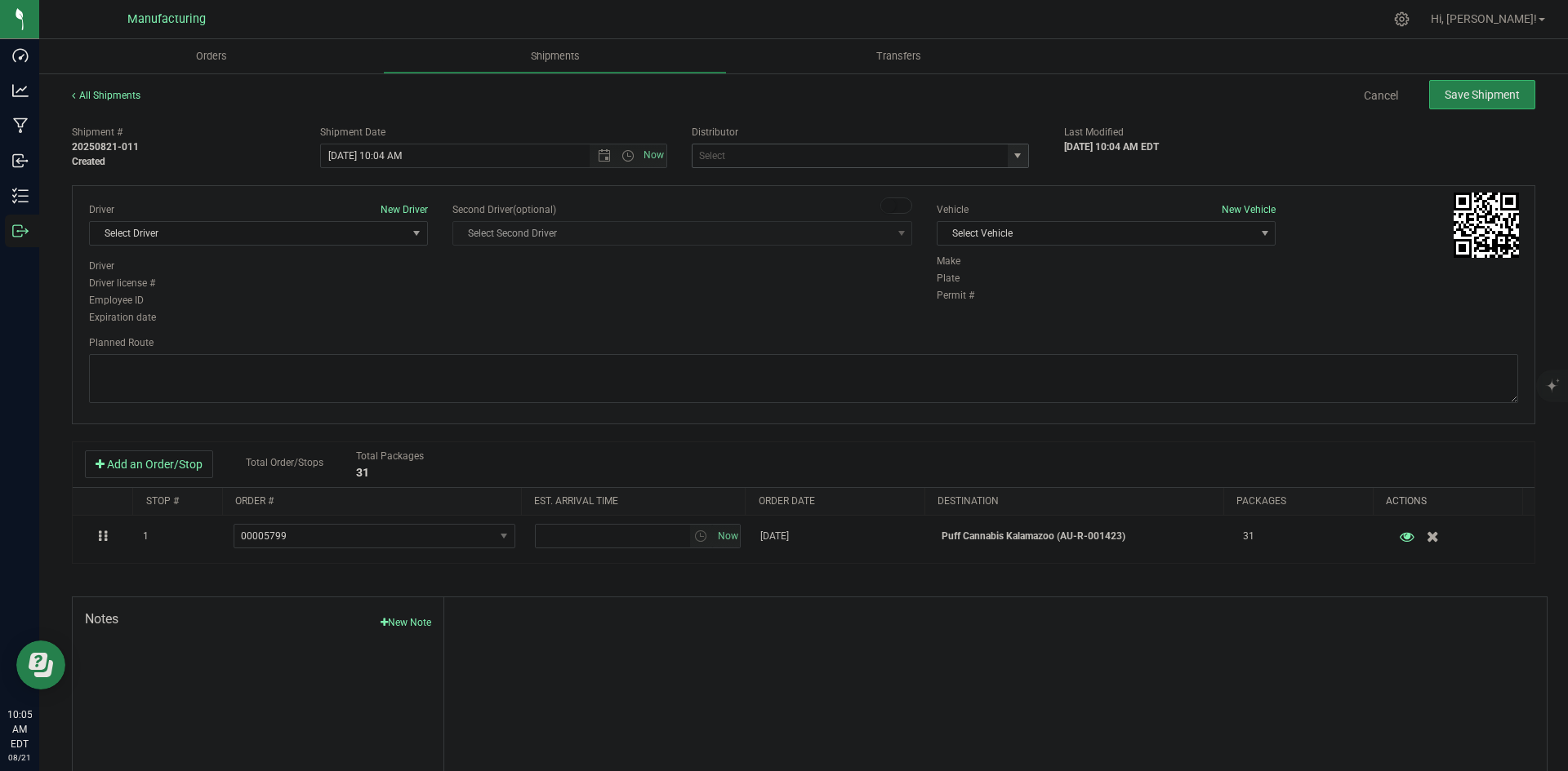
click at [1011, 153] on span "select" at bounding box center [1017, 155] width 13 height 13
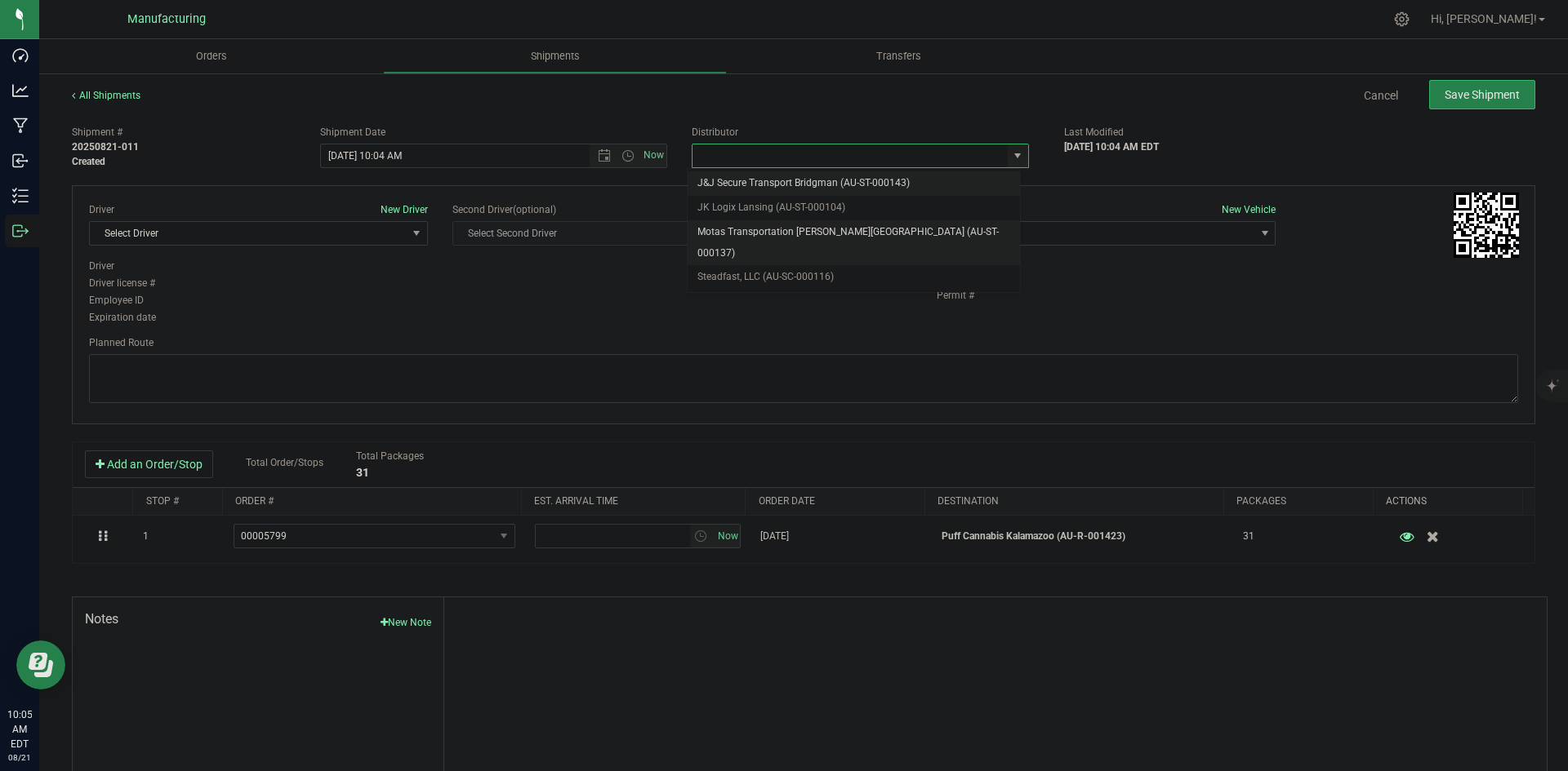
click at [853, 225] on li "Motas Transportation [PERSON_NAME][GEOGRAPHIC_DATA] (AU-ST-000137)" at bounding box center [854, 242] width 333 height 45
type input "Motas Transportation [PERSON_NAME][GEOGRAPHIC_DATA] (AU-ST-000137)"
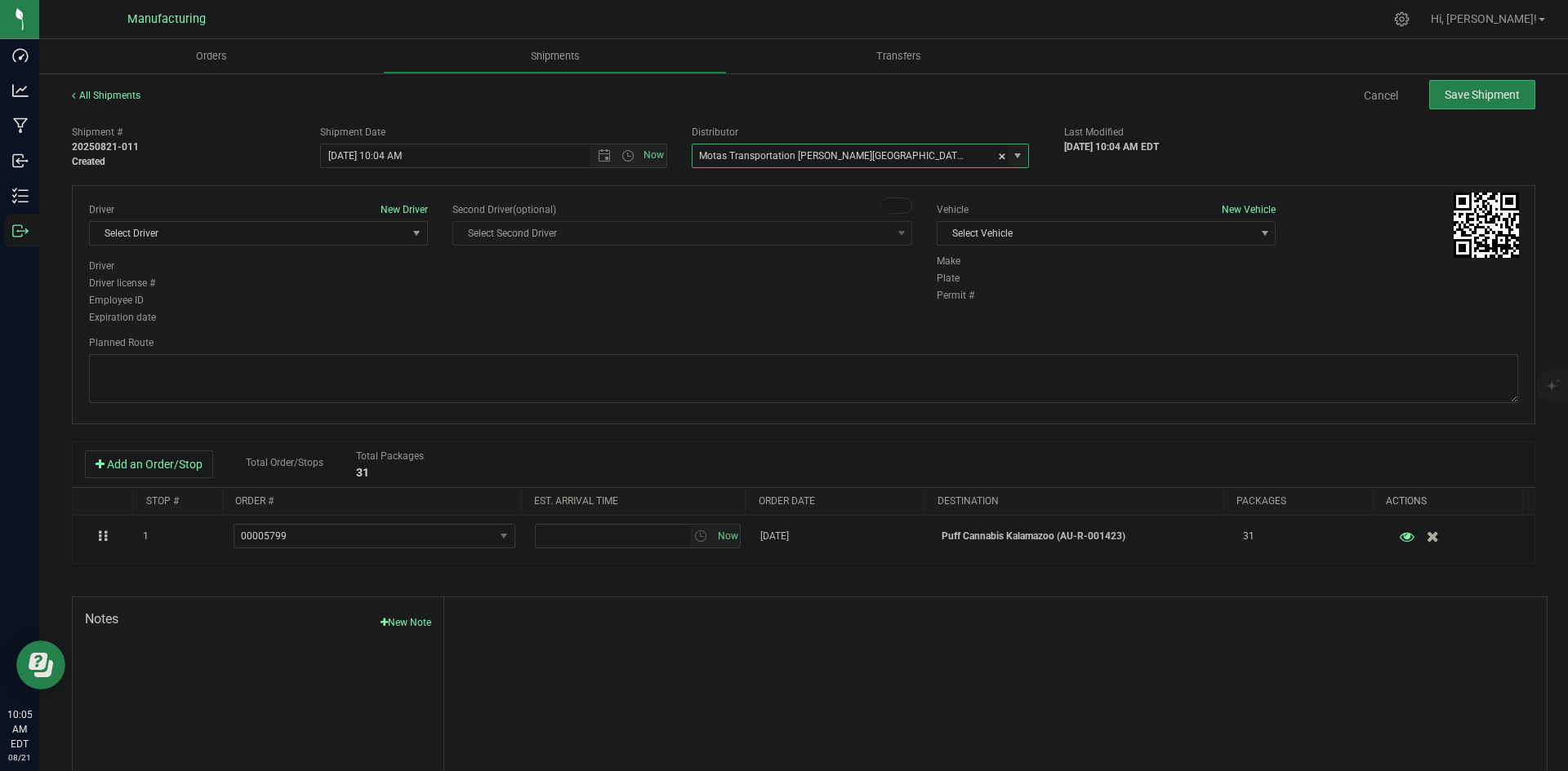
click at [1170, 182] on div "Shipment # 20250821-011 Created Shipment Date 8/21/2025 10:04 AM Now Distributo…" at bounding box center [804, 467] width 1464 height 699
click at [625, 158] on span "Open the time view" at bounding box center [627, 155] width 13 height 13
click at [361, 197] on li "2:00 PM" at bounding box center [489, 198] width 341 height 21
type input "8/21/2025 2:00 PM"
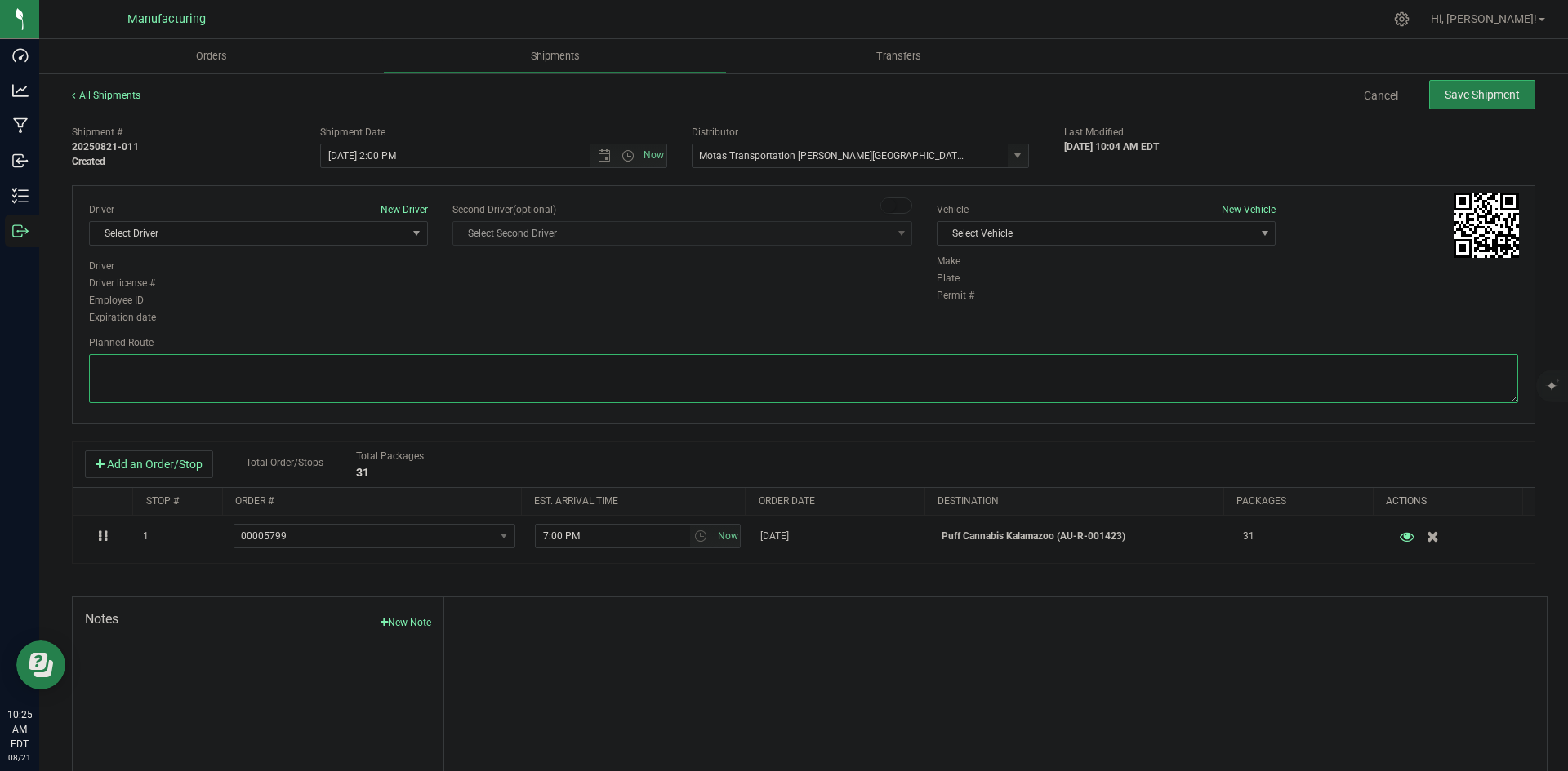
drag, startPoint x: 468, startPoint y: 379, endPoint x: 388, endPoint y: 308, distance: 107.0
click at [469, 379] on textarea at bounding box center [803, 379] width 1428 height 49
click at [321, 239] on span "Select Driver" at bounding box center [247, 233] width 317 height 23
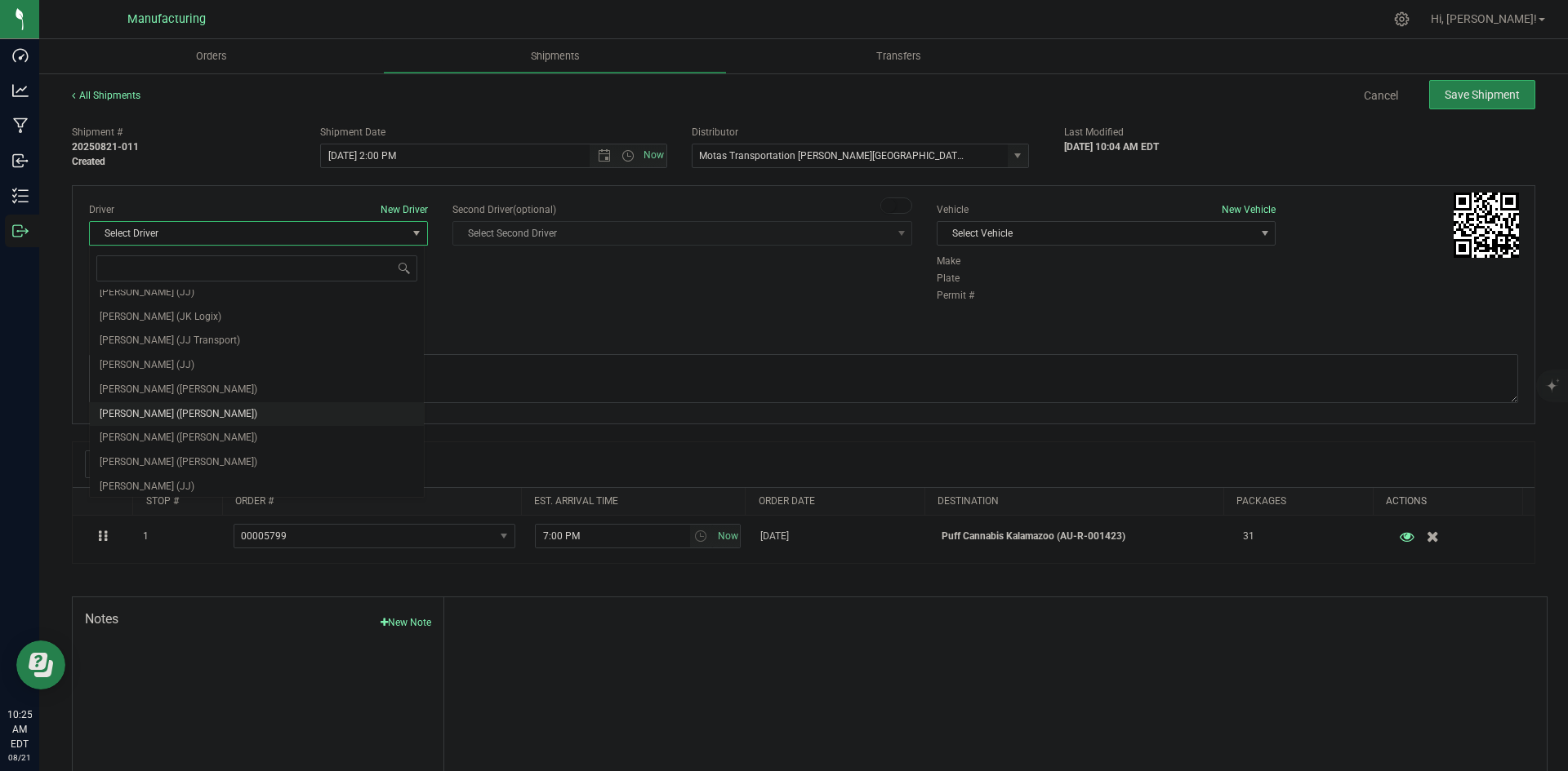
scroll to position [86, 0]
click at [161, 382] on span "Lloyd Neely (Motas)" at bounding box center [179, 386] width 158 height 21
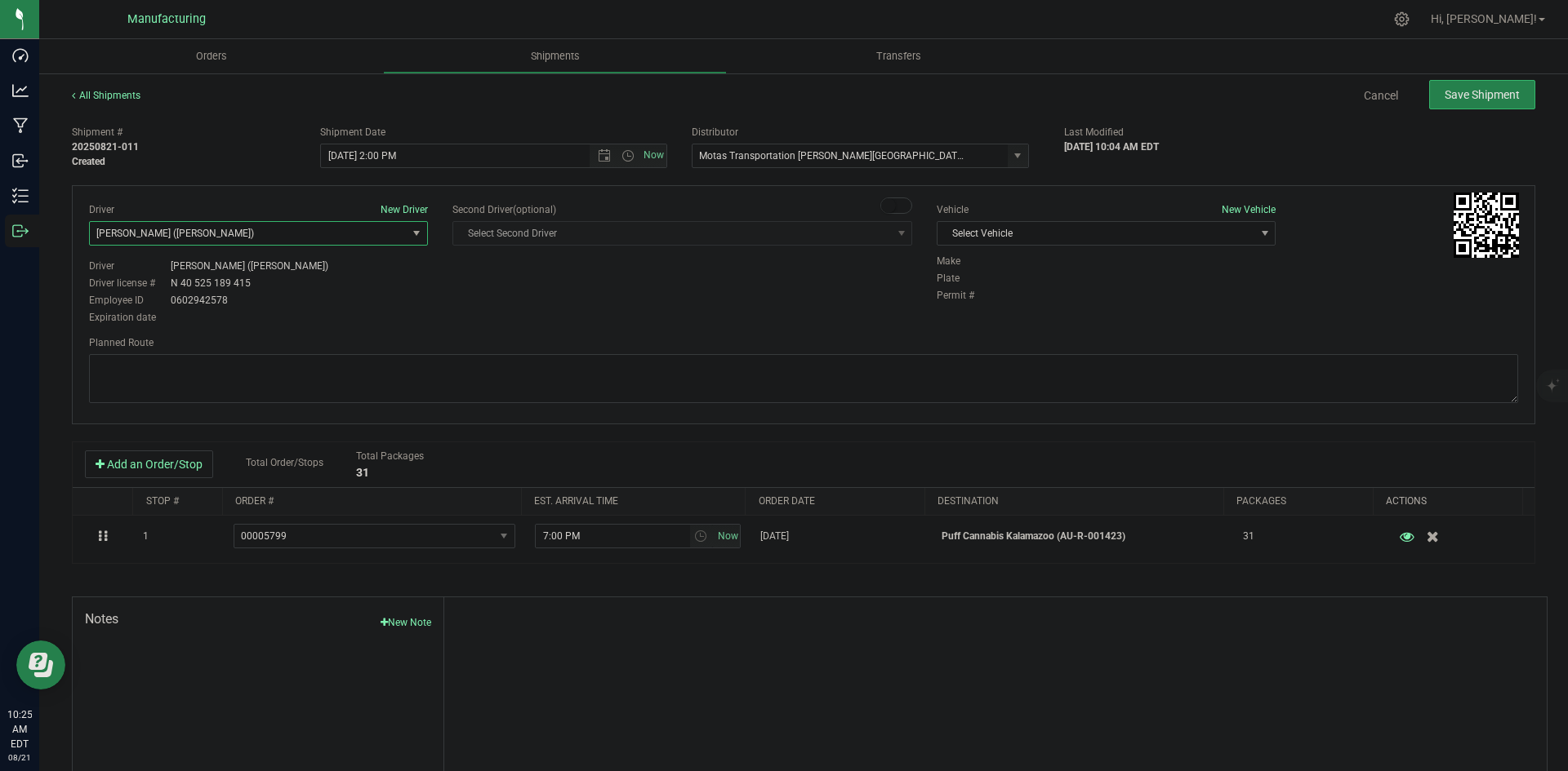
click at [512, 339] on div "Planned Route" at bounding box center [803, 342] width 1428 height 15
click at [1067, 224] on span "Select Vehicle" at bounding box center [1095, 233] width 317 height 23
drag, startPoint x: 941, startPoint y: 308, endPoint x: 726, endPoint y: 311, distance: 215.0
click at [942, 308] on li "T3" at bounding box center [1098, 311] width 334 height 25
drag, startPoint x: 453, startPoint y: 309, endPoint x: 512, endPoint y: 332, distance: 63.3
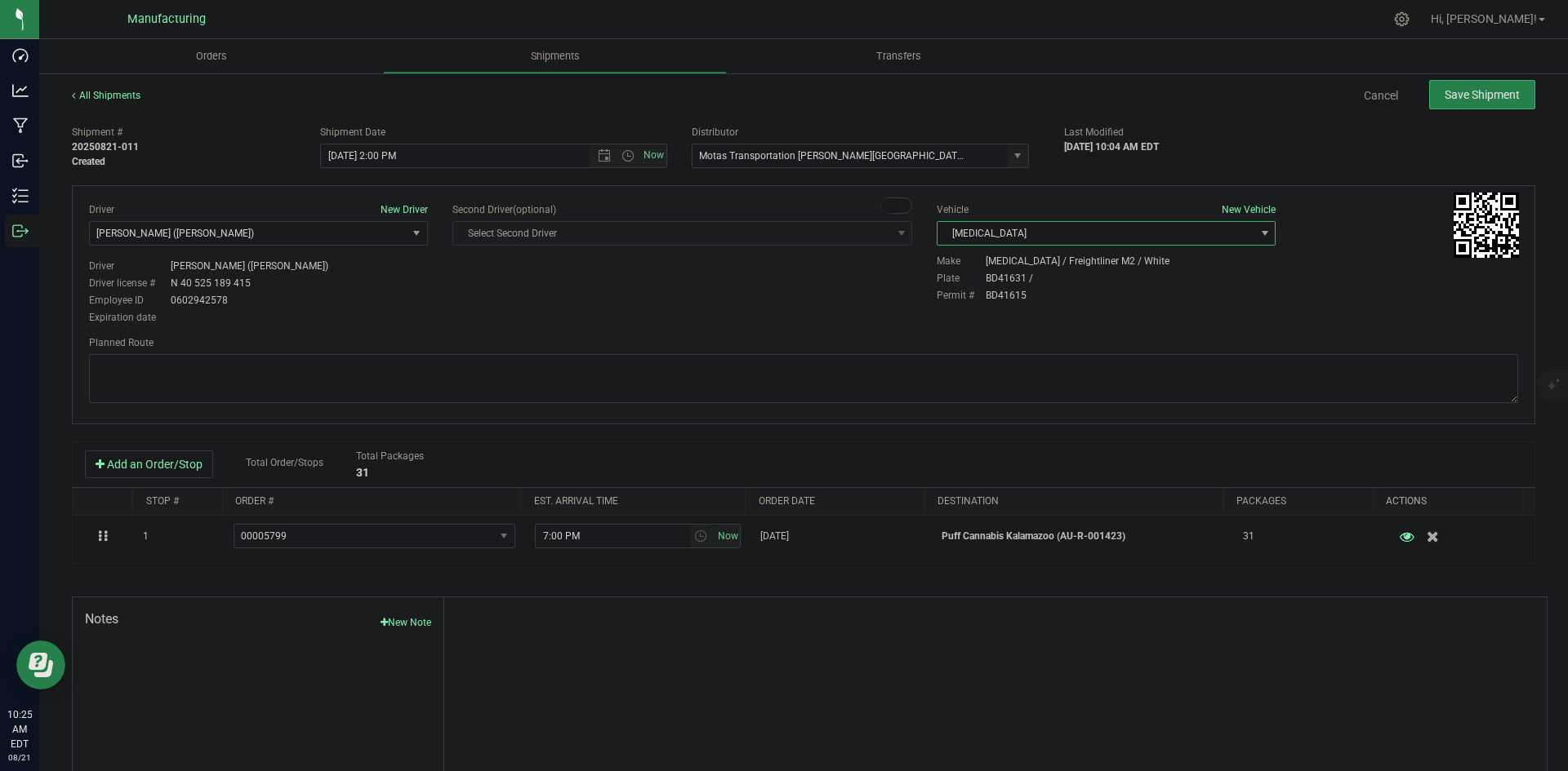
click at [460, 311] on div "Driver New Driver Lloyd Neely (Motas) Select Driver Perry Black (JK Logix) Robe…" at bounding box center [803, 265] width 1453 height 125
click at [865, 386] on textarea at bounding box center [803, 379] width 1428 height 49
paste textarea "Head south 246 ft -- Turn right 325 ft -- Turn right 407 ft -- Turn right towar…"
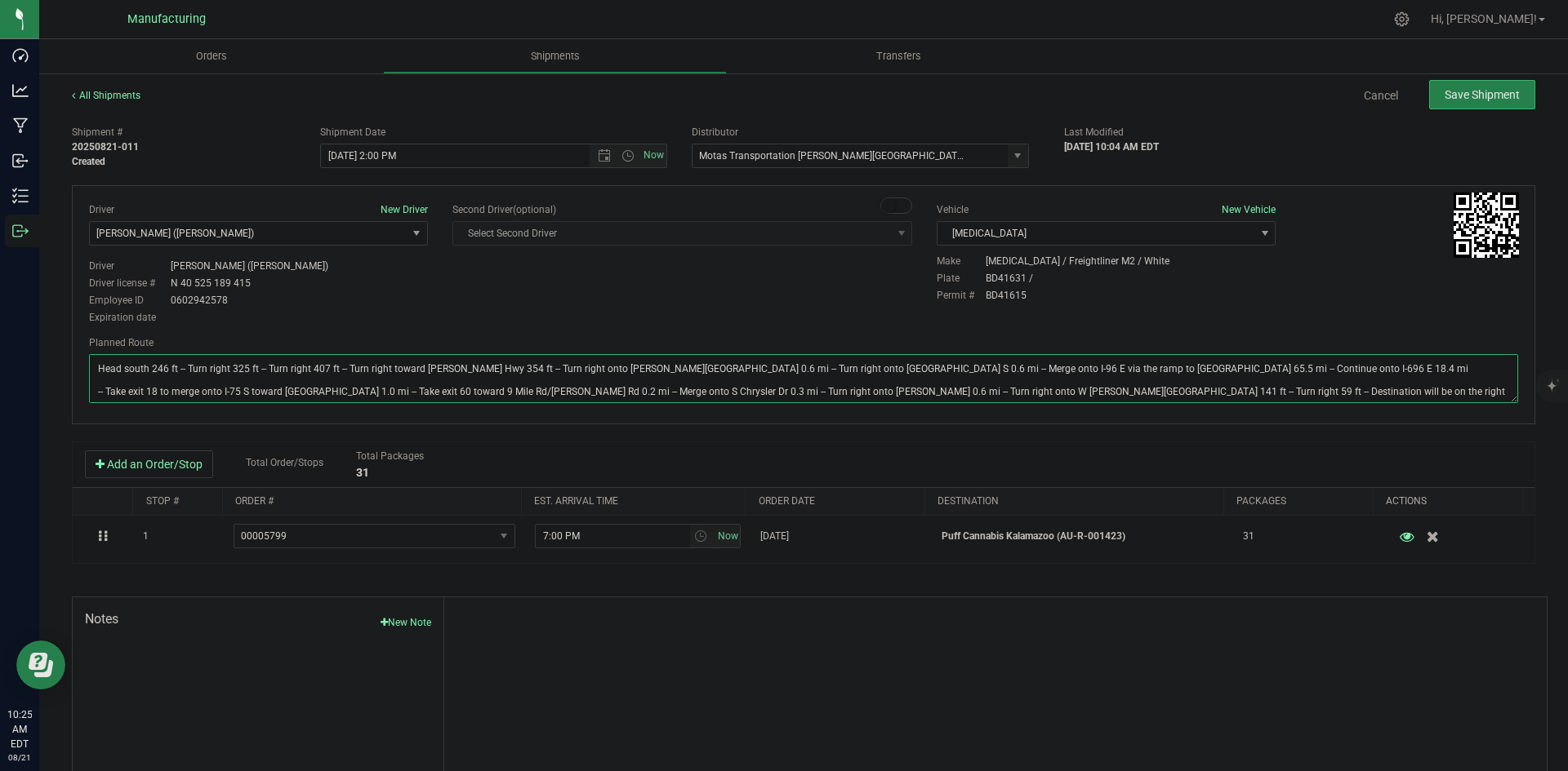
type textarea "Head south 246 ft -- Turn right 325 ft -- Turn right 407 ft -- Turn right towar…"
drag, startPoint x: 836, startPoint y: 268, endPoint x: 878, endPoint y: 253, distance: 44.6
click at [837, 268] on div "Driver New Driver Lloyd Neely (Motas) Select Driver Perry Black (JK Logix) Robe…" at bounding box center [803, 265] width 1453 height 125
click at [1490, 84] on button "Save Shipment" at bounding box center [1481, 95] width 106 height 30
type input "8/21/2025 6:00 PM"
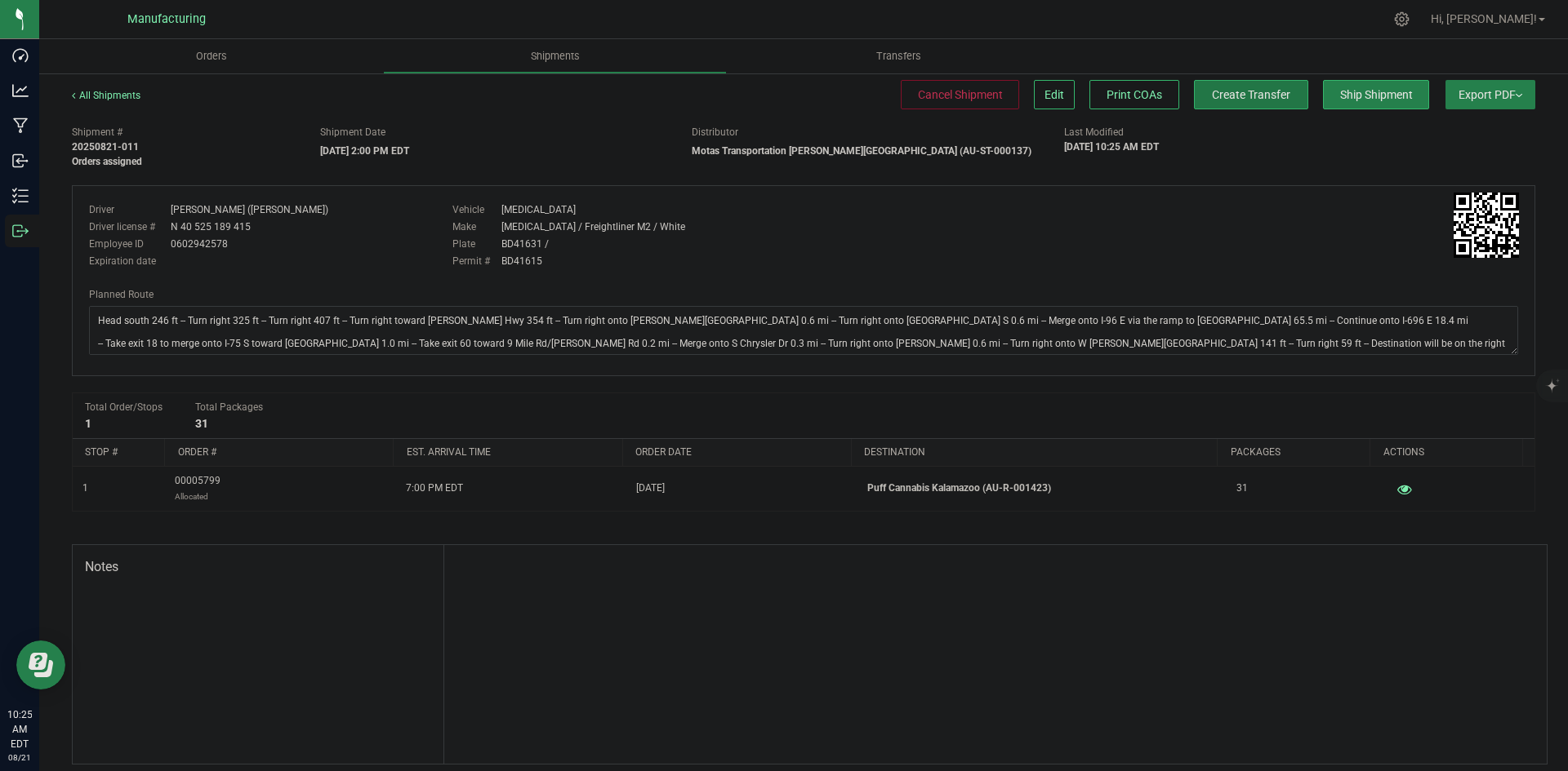
click at [1223, 104] on button "Create Transfer" at bounding box center [1250, 95] width 114 height 30
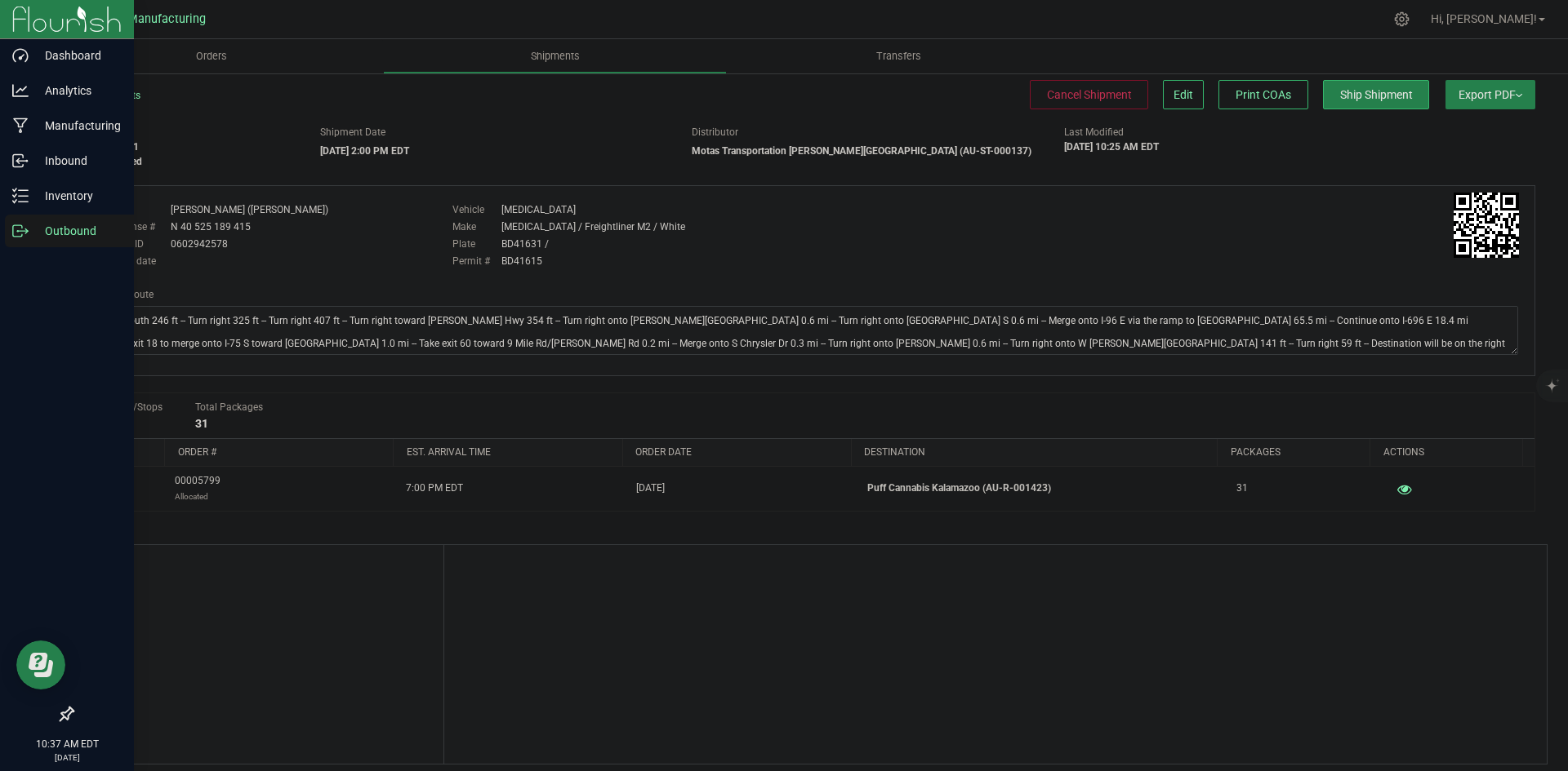
click at [18, 221] on div "Outbound" at bounding box center [69, 231] width 129 height 32
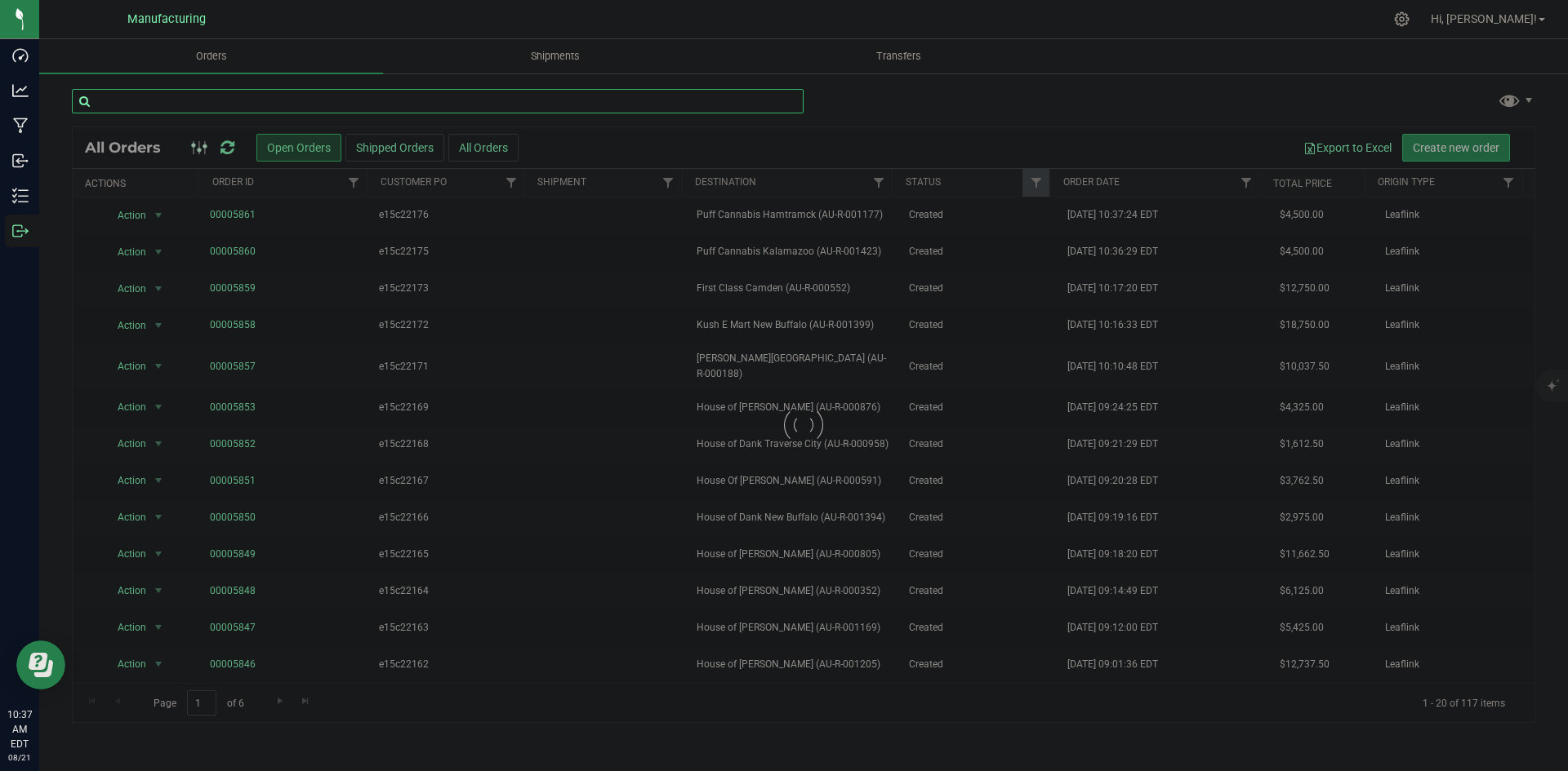
click at [316, 104] on input "text" at bounding box center [438, 101] width 732 height 25
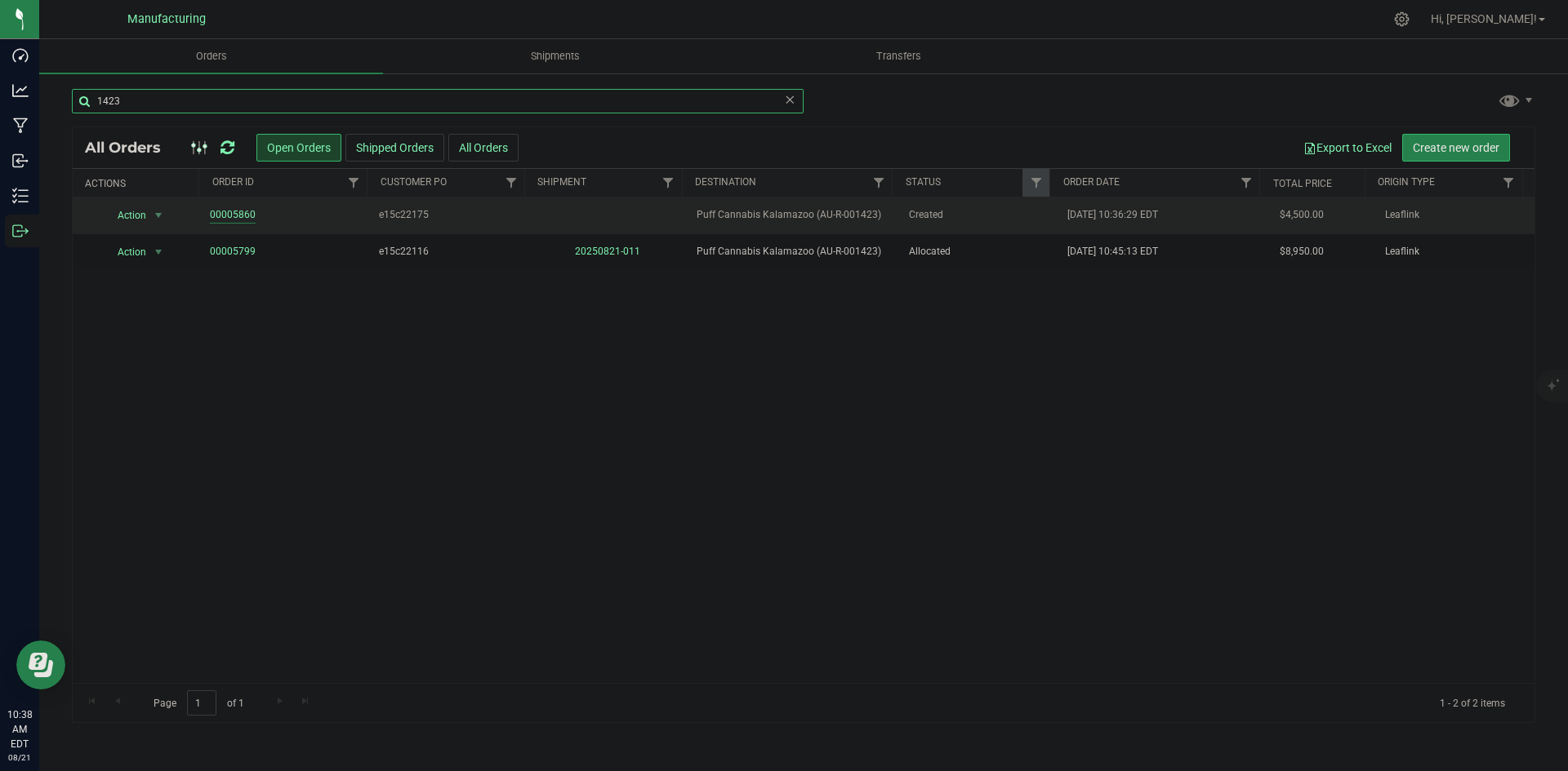
type input "1423"
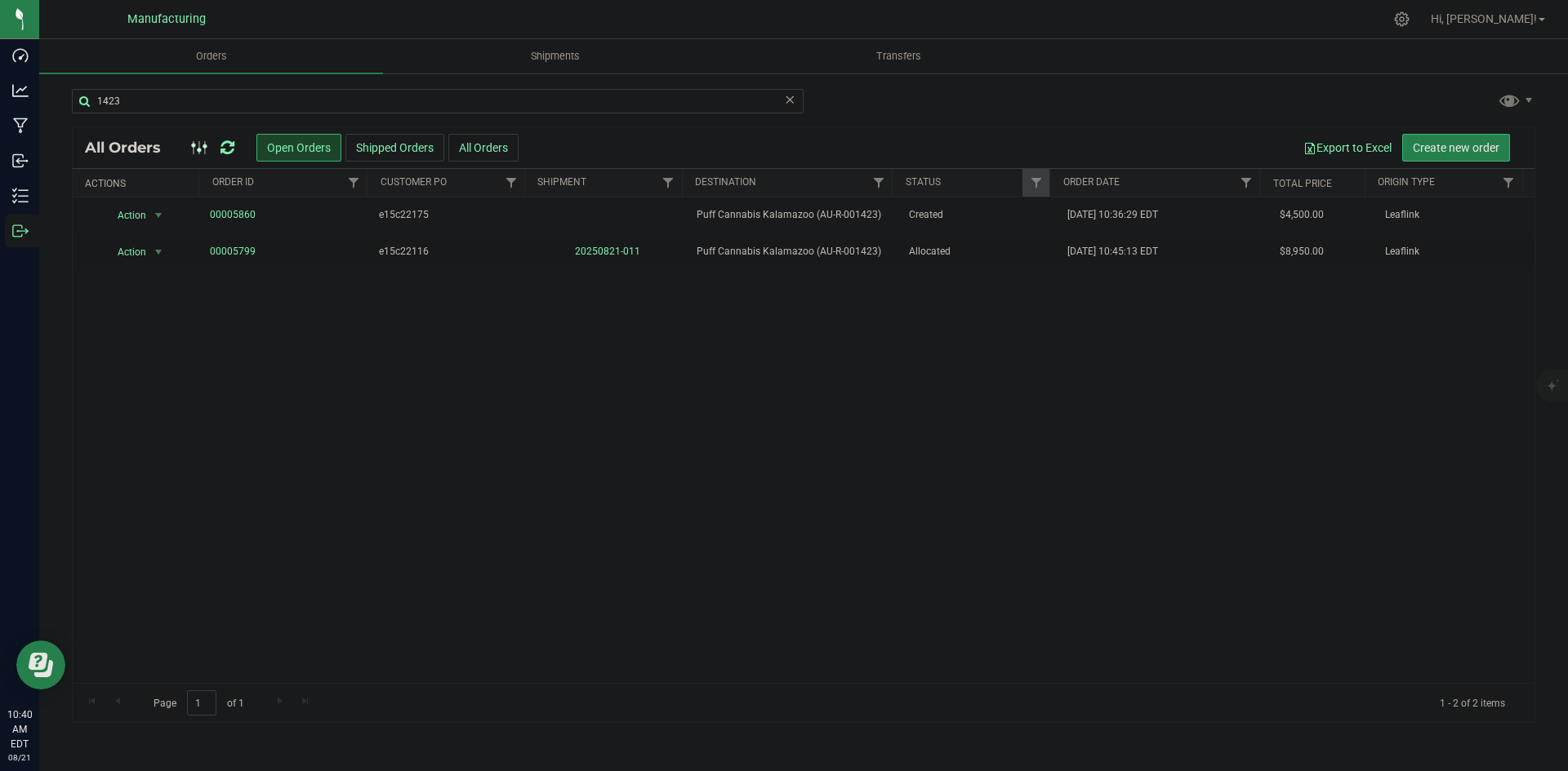
click at [228, 144] on icon at bounding box center [227, 147] width 14 height 17
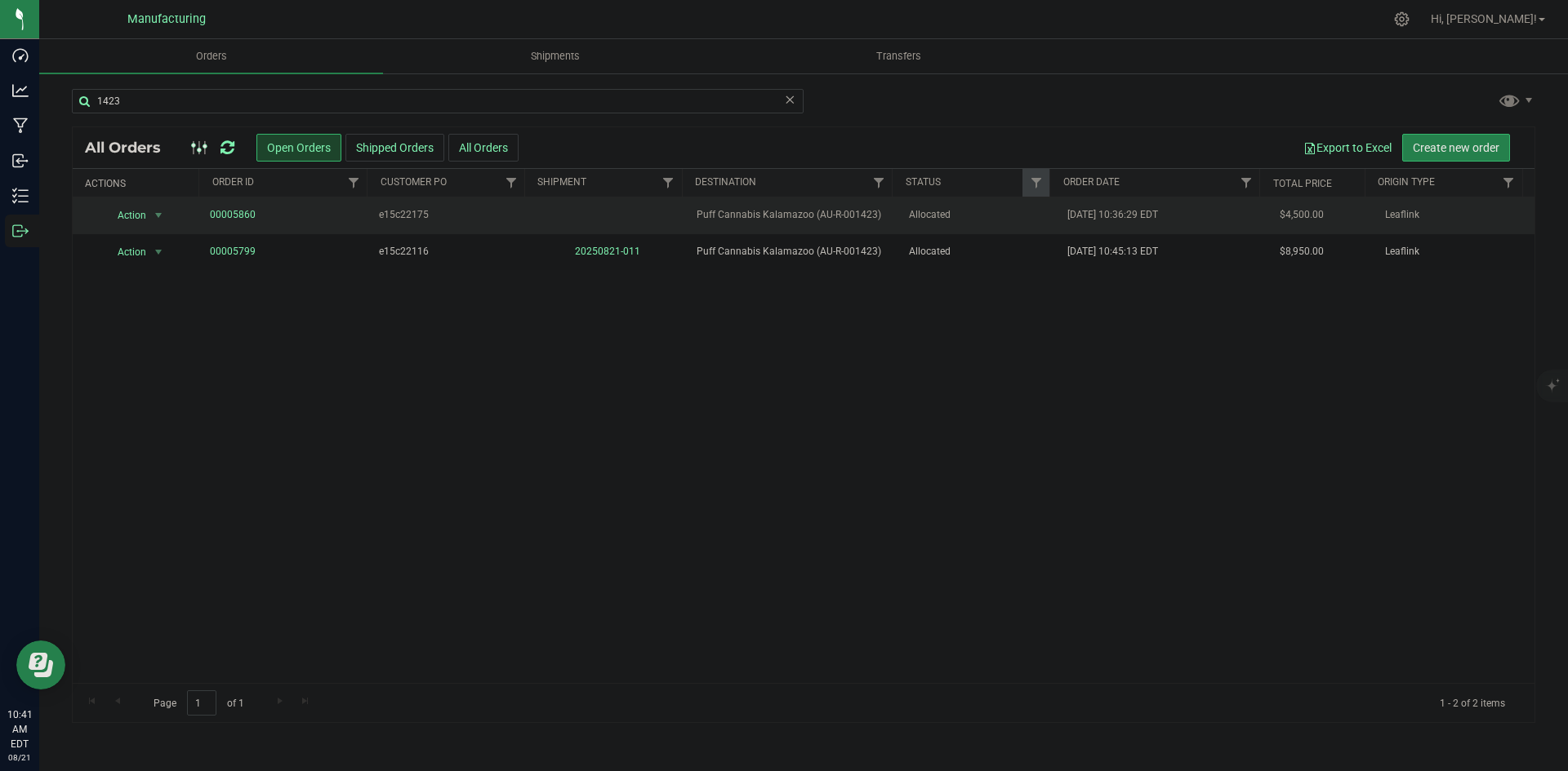
click at [955, 217] on span "Allocated" at bounding box center [978, 215] width 140 height 16
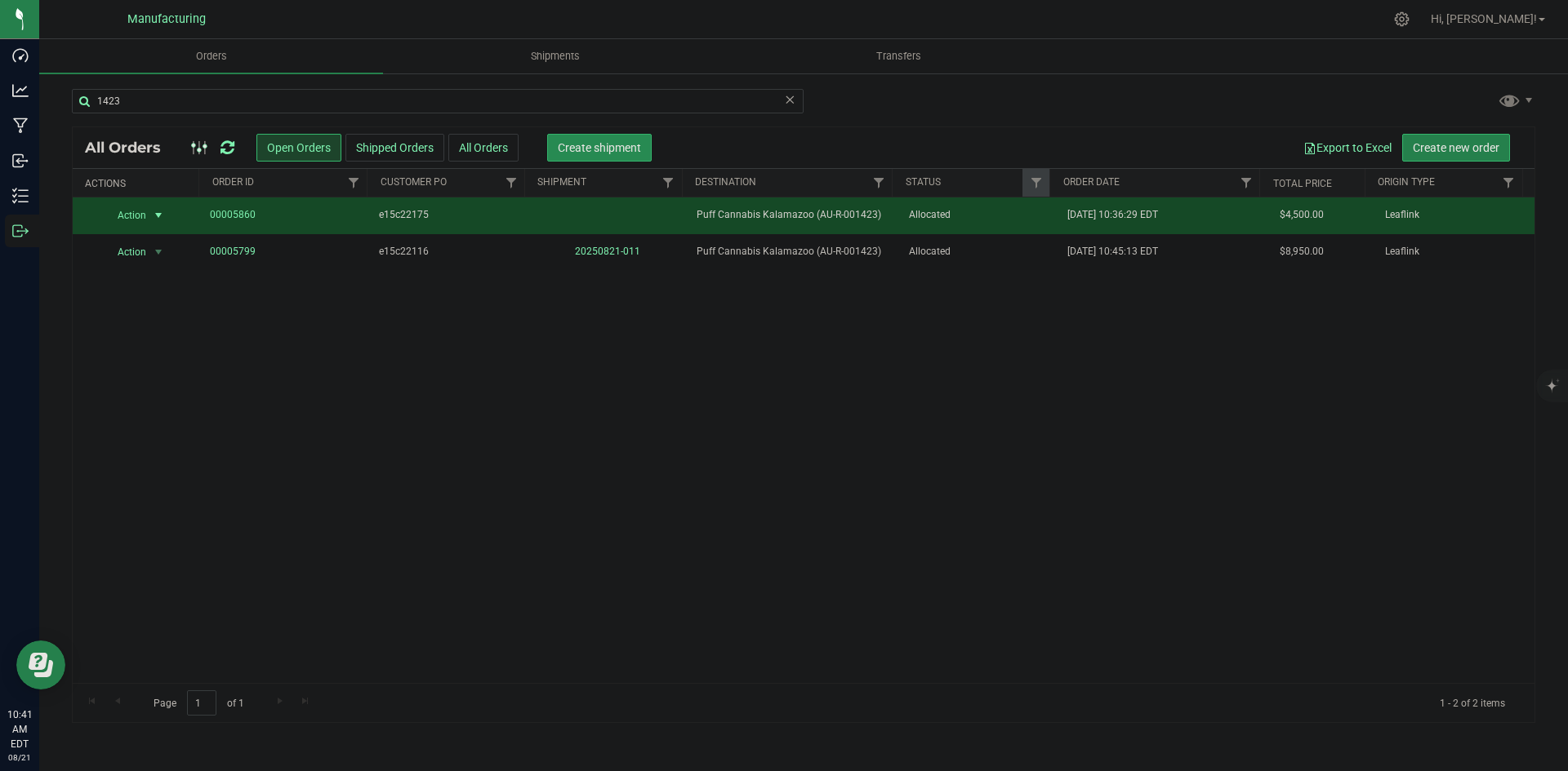
click at [577, 139] on button "Create shipment" at bounding box center [598, 148] width 104 height 28
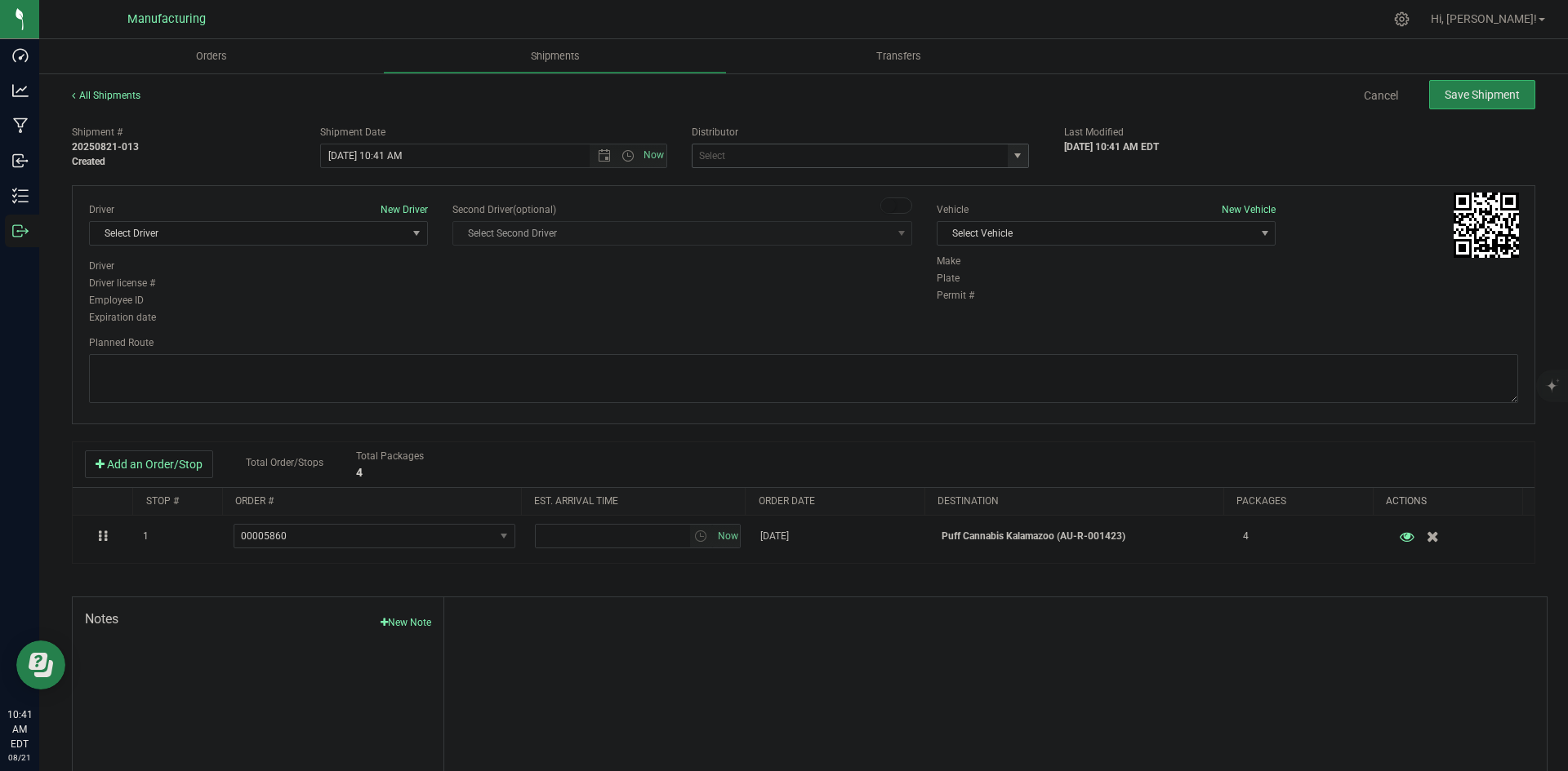
click at [1012, 158] on span "select" at bounding box center [1017, 155] width 13 height 13
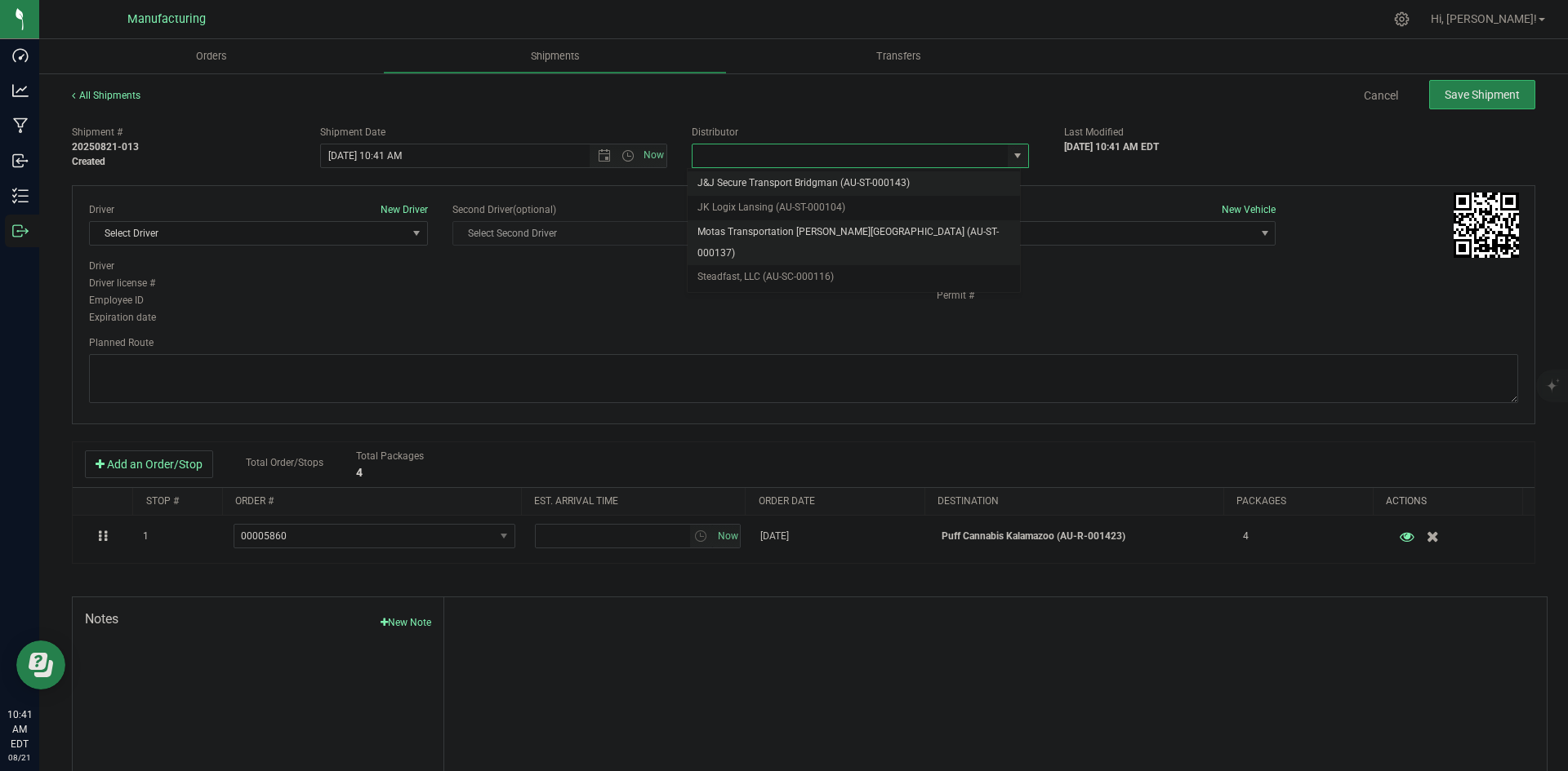
click at [758, 232] on li "Motas Transportation [PERSON_NAME][GEOGRAPHIC_DATA] (AU-ST-000137)" at bounding box center [854, 242] width 333 height 45
type input "Motas Transportation [PERSON_NAME][GEOGRAPHIC_DATA] (AU-ST-000137)"
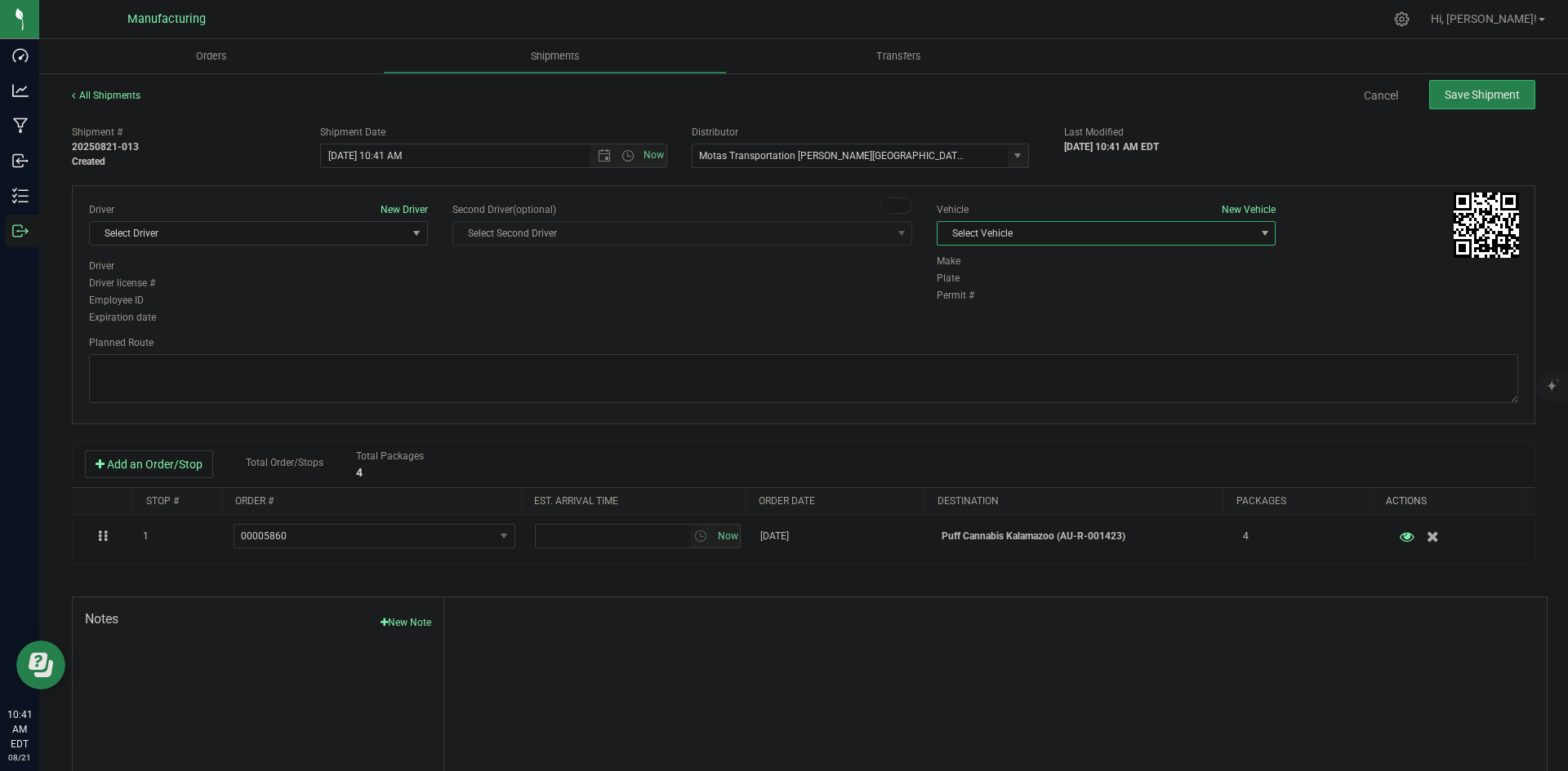
drag, startPoint x: 1150, startPoint y: 236, endPoint x: 1112, endPoint y: 240, distance: 38.2
click at [1149, 236] on span "Select Vehicle" at bounding box center [1095, 233] width 317 height 23
click at [984, 309] on li "T3" at bounding box center [1098, 311] width 334 height 25
click at [258, 246] on div "Driver New Driver Select Driver Select Driver Perry Black (JK Logix) Robert Cle…" at bounding box center [258, 231] width 339 height 56
click at [258, 243] on span "Select Driver" at bounding box center [247, 233] width 317 height 23
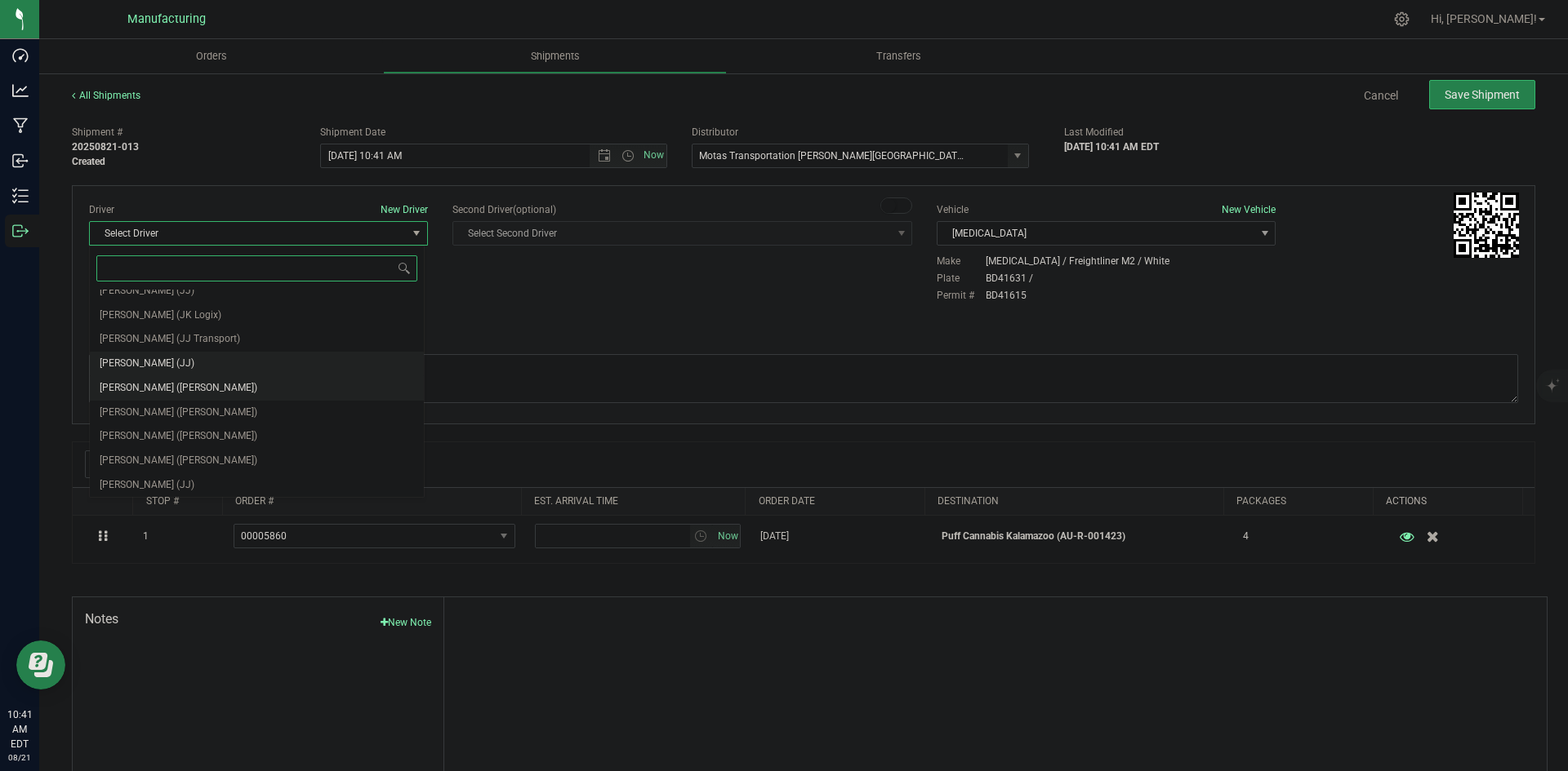
scroll to position [86, 0]
click at [165, 382] on span "Lloyd Neely (Motas)" at bounding box center [179, 386] width 158 height 21
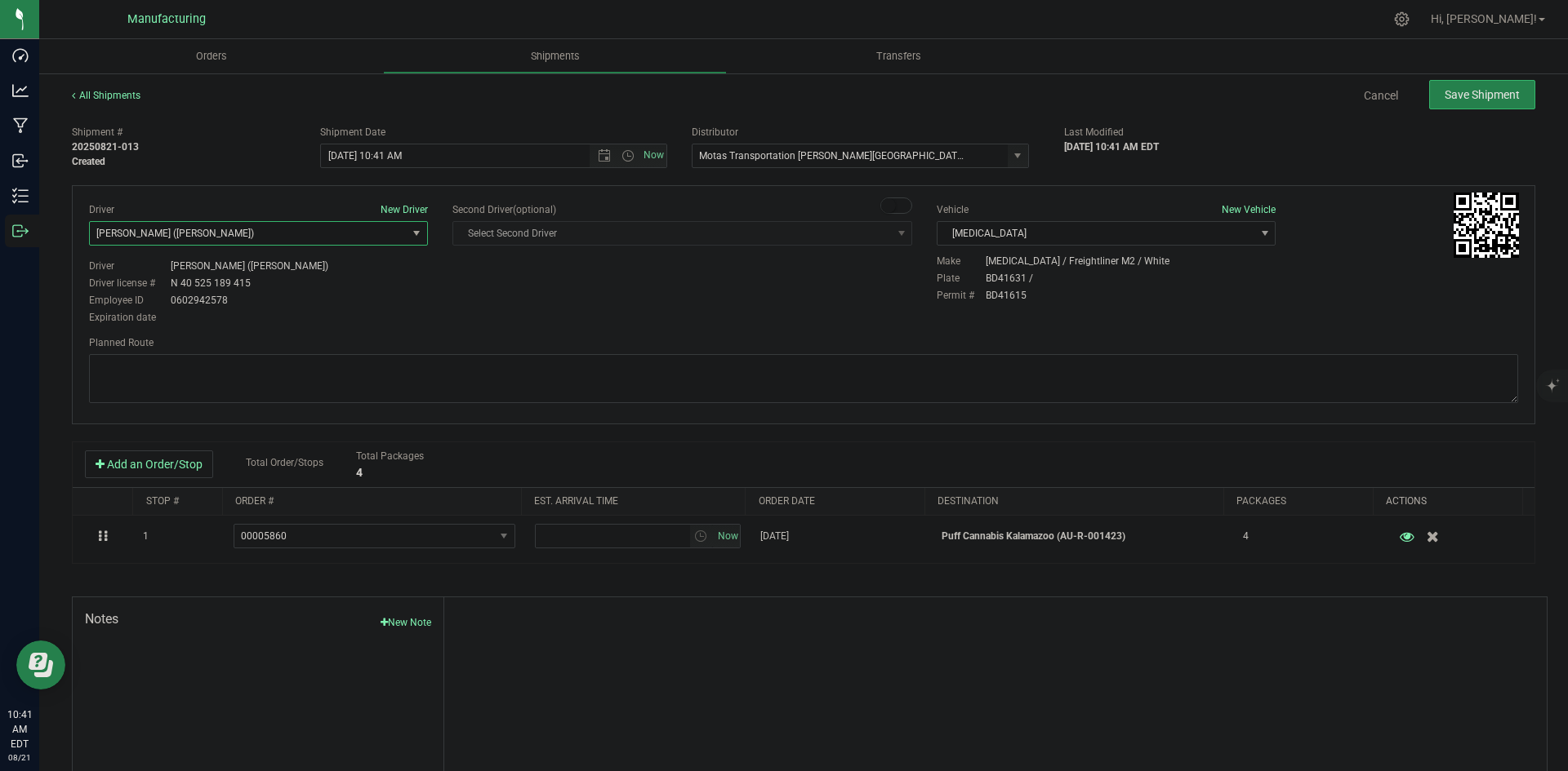
click at [428, 300] on div "Driver New Driver Lloyd Neely (Motas) Select Driver Perry Black (JK Logix) Robe…" at bounding box center [258, 265] width 363 height 125
click at [621, 153] on span "Open the time view" at bounding box center [627, 155] width 13 height 13
click at [364, 275] on li "2:00 PM" at bounding box center [489, 280] width 341 height 21
type input "8/21/2025 2:00 PM"
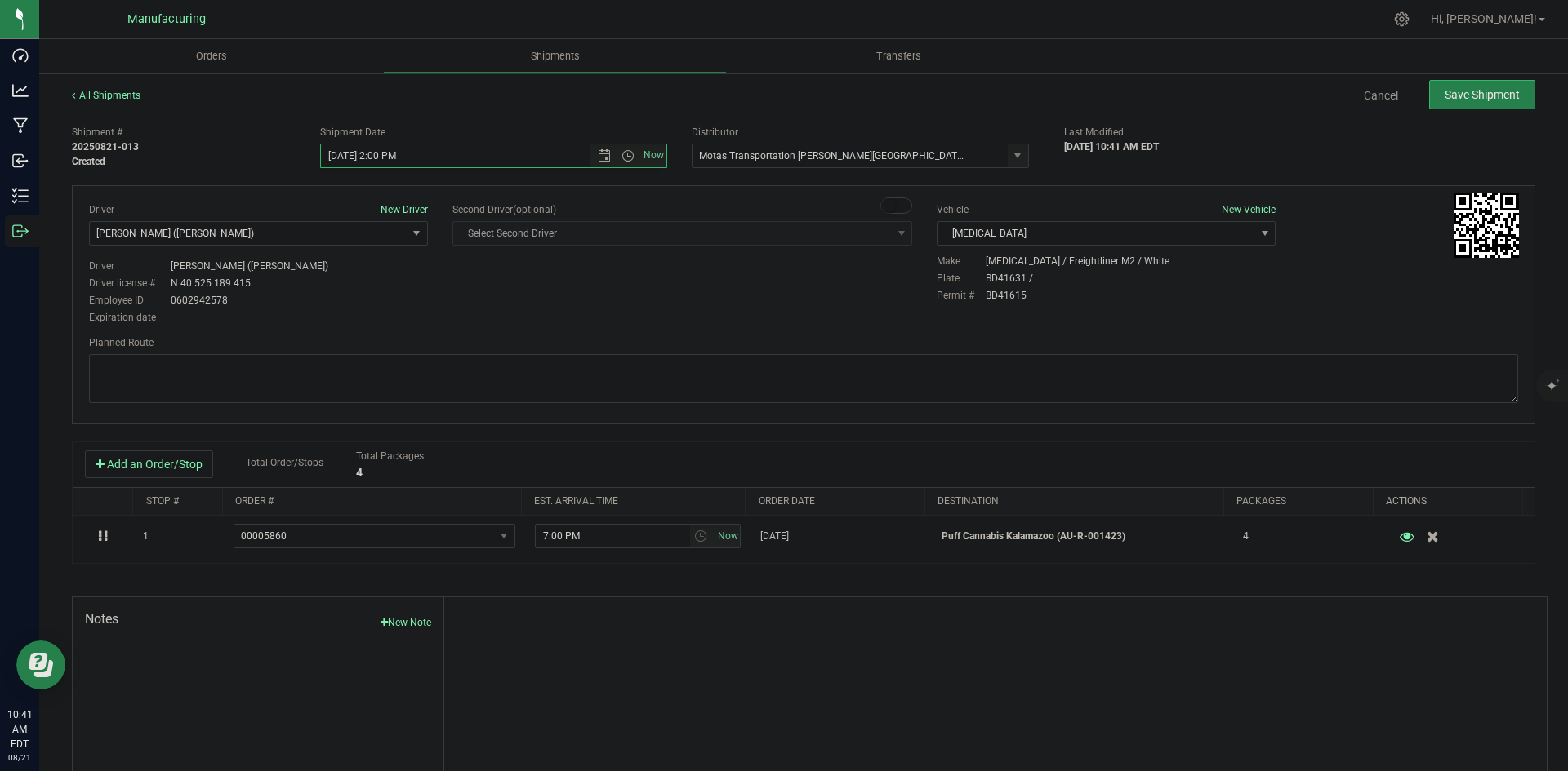
click at [499, 285] on body "Dashboard Analytics Manufacturing Inbound Inventory Outbound 10:41 AM EDT 08/21…" at bounding box center [784, 385] width 1568 height 771
drag, startPoint x: 947, startPoint y: 357, endPoint x: 887, endPoint y: 353, distance: 60.1
click at [947, 357] on textarea at bounding box center [803, 379] width 1428 height 49
paste textarea "Head south 246 ft -- Turn right 325 ft -- Turn right 407 ft -- Turn right towar…"
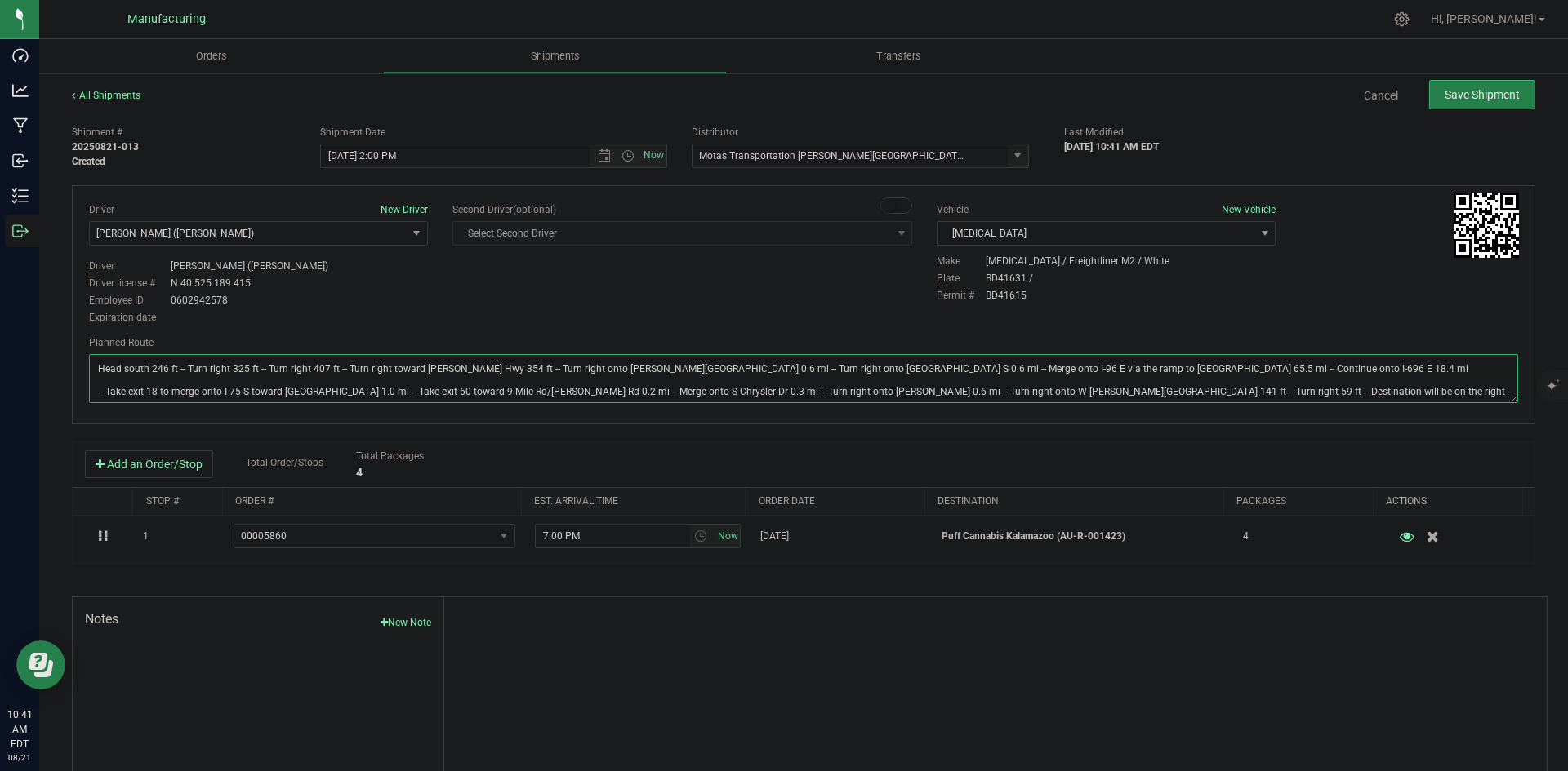
type textarea "Head south 246 ft -- Turn right 325 ft -- Turn right 407 ft -- Turn right towar…"
drag, startPoint x: 798, startPoint y: 316, endPoint x: 821, endPoint y: 303, distance: 26.4
click at [806, 311] on div "Driver New Driver Lloyd Neely (Motas) Select Driver Perry Black (JK Logix) Robe…" at bounding box center [803, 265] width 1453 height 125
click at [1434, 102] on button "Save Shipment" at bounding box center [1481, 95] width 106 height 30
type input "8/21/2025 6:00 PM"
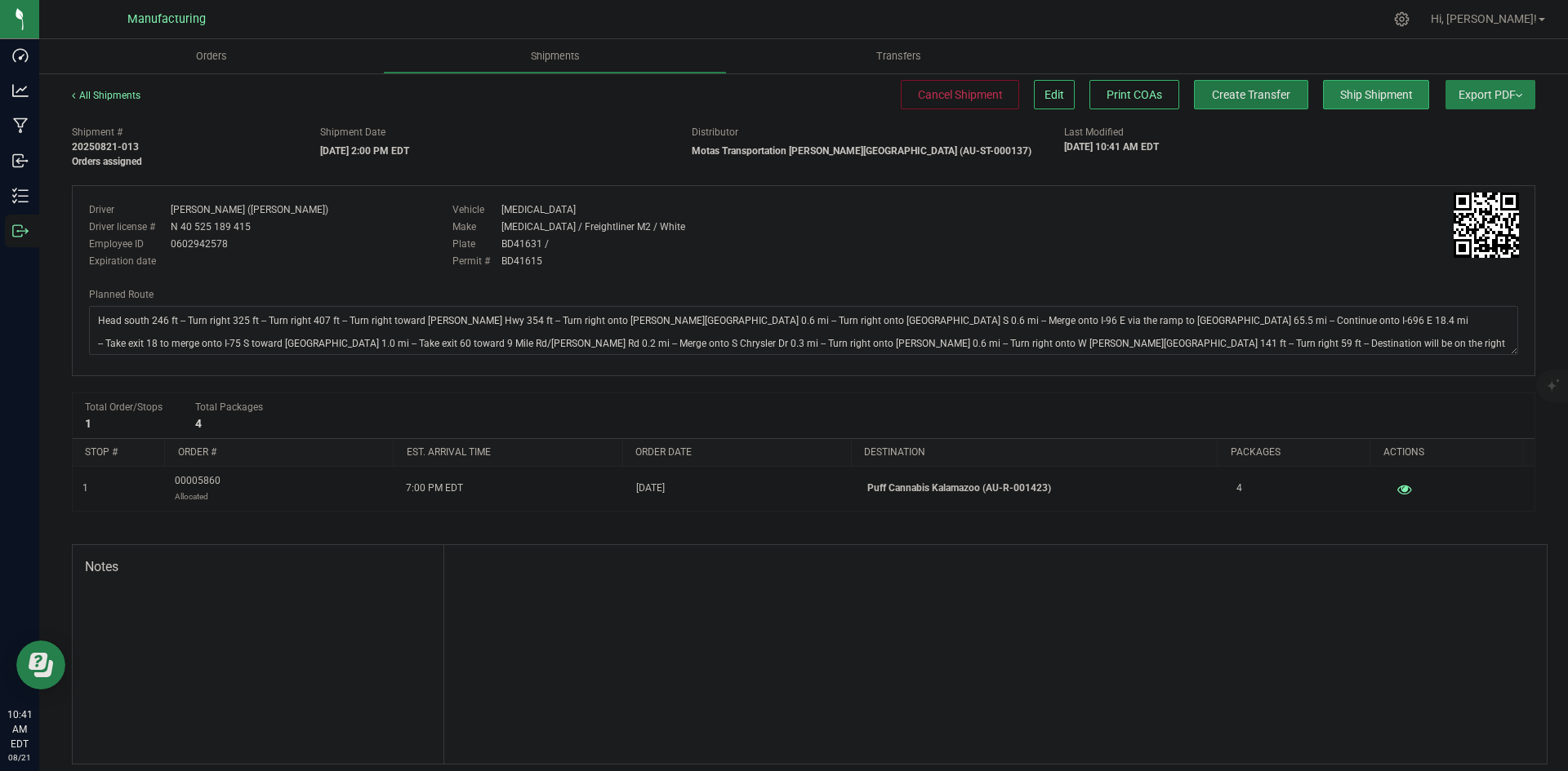
click at [1253, 96] on span "Create Transfer" at bounding box center [1250, 95] width 78 height 13
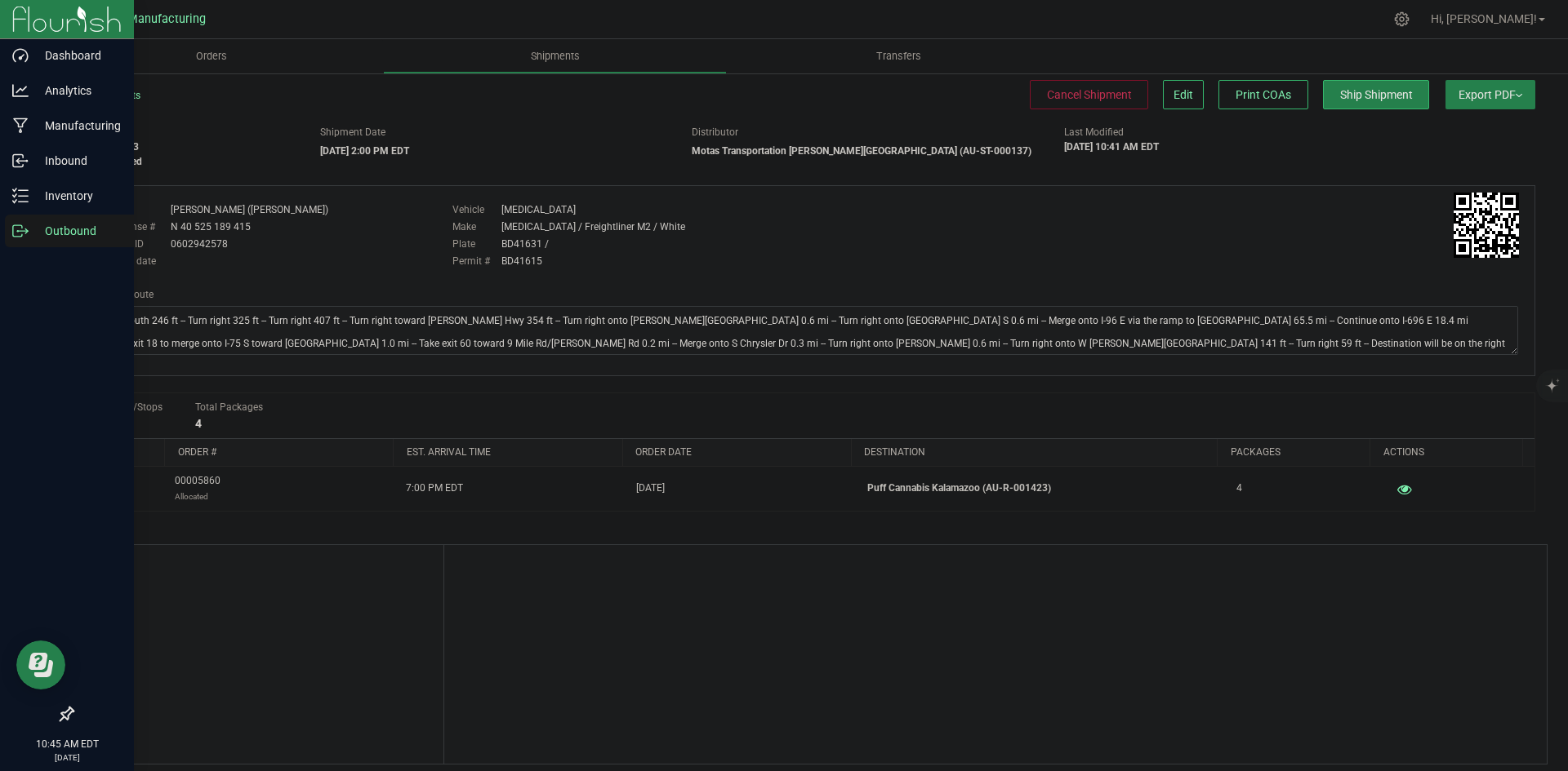
click at [31, 235] on p "Outbound" at bounding box center [78, 231] width 98 height 19
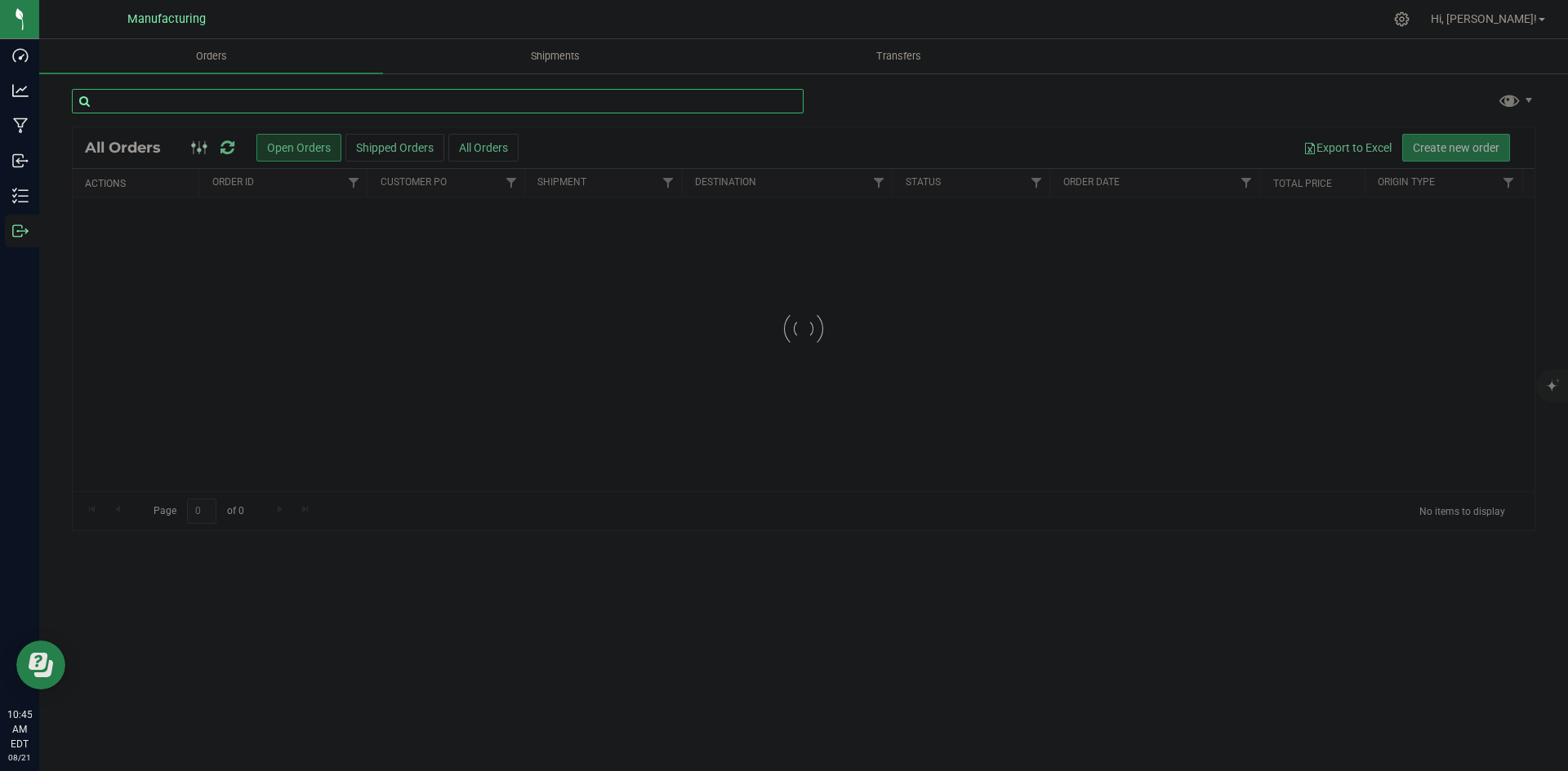
click at [207, 94] on input "text" at bounding box center [438, 101] width 732 height 25
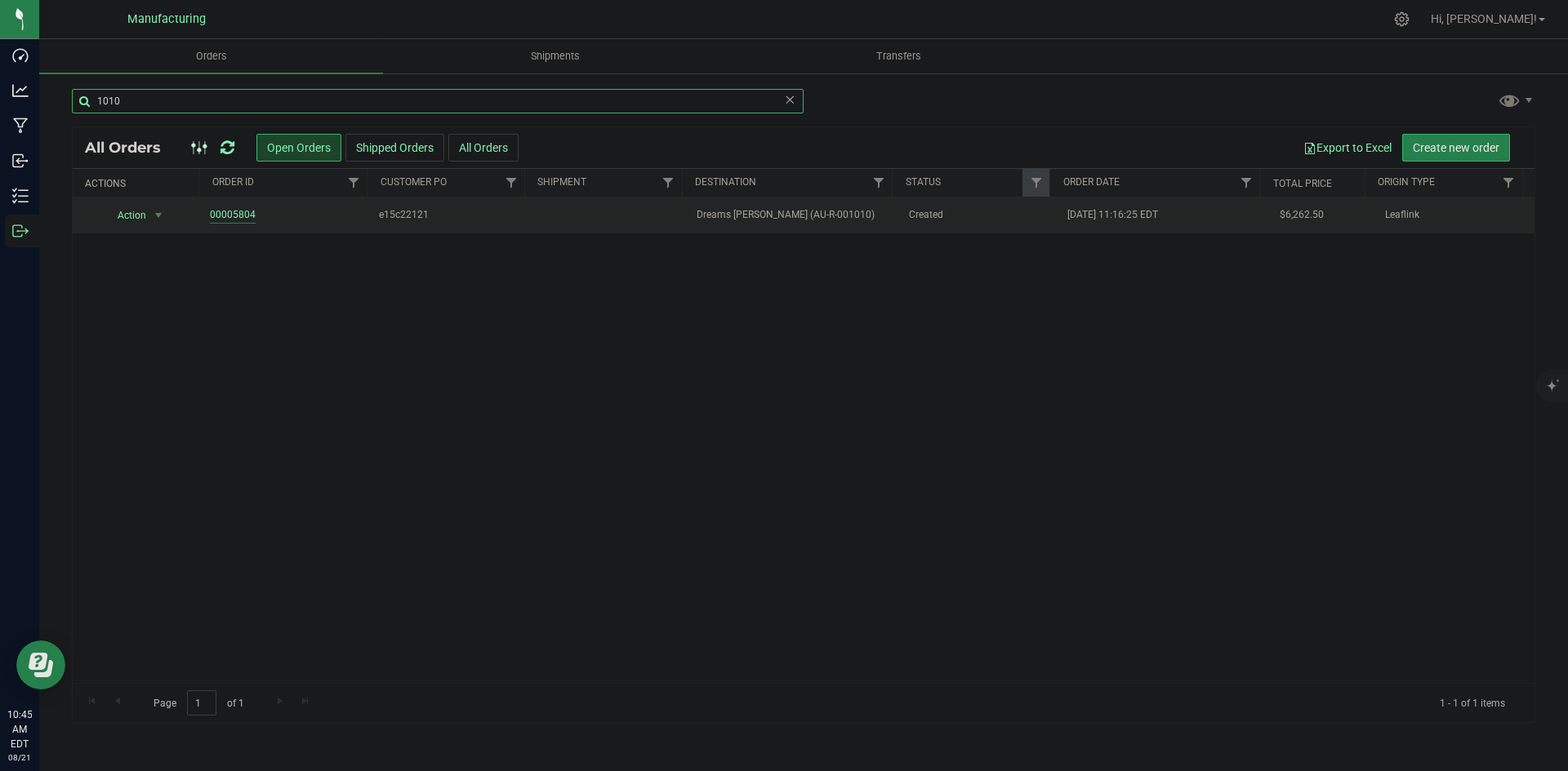
type input "1010"
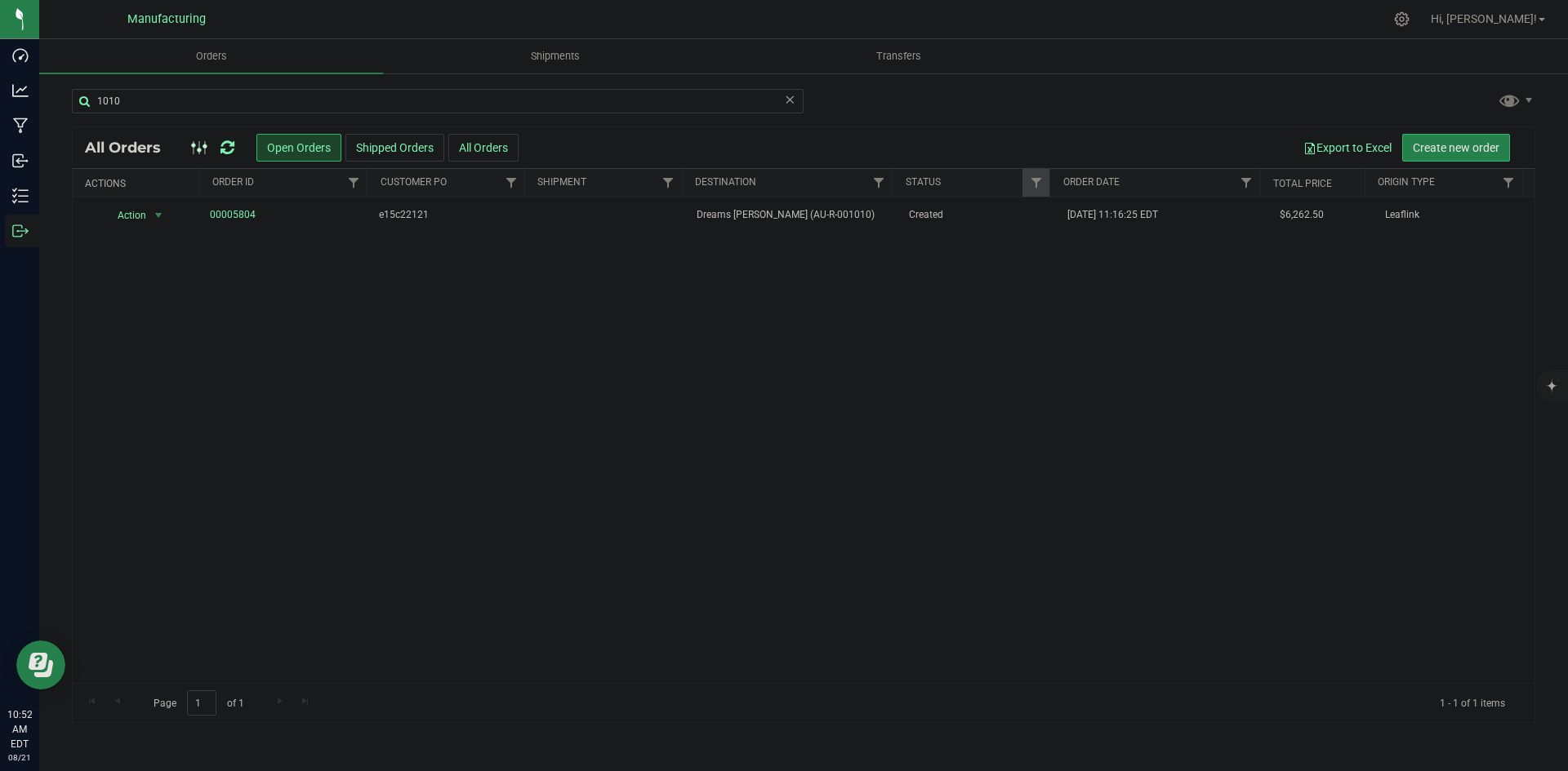
click at [229, 146] on icon at bounding box center [227, 147] width 14 height 17
click at [921, 219] on span "Allocated" at bounding box center [978, 215] width 140 height 16
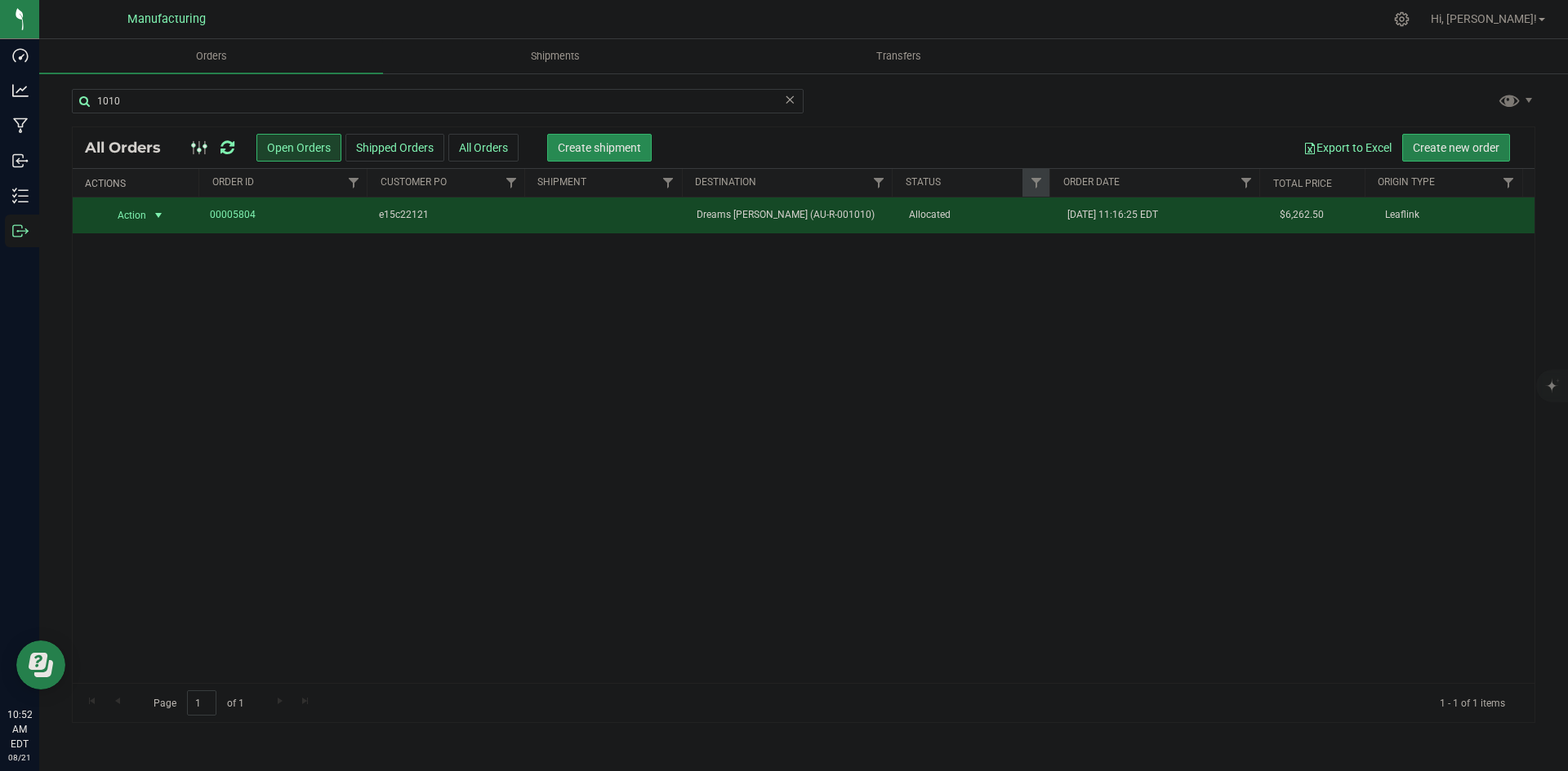
click at [605, 145] on span "Create shipment" at bounding box center [599, 147] width 83 height 13
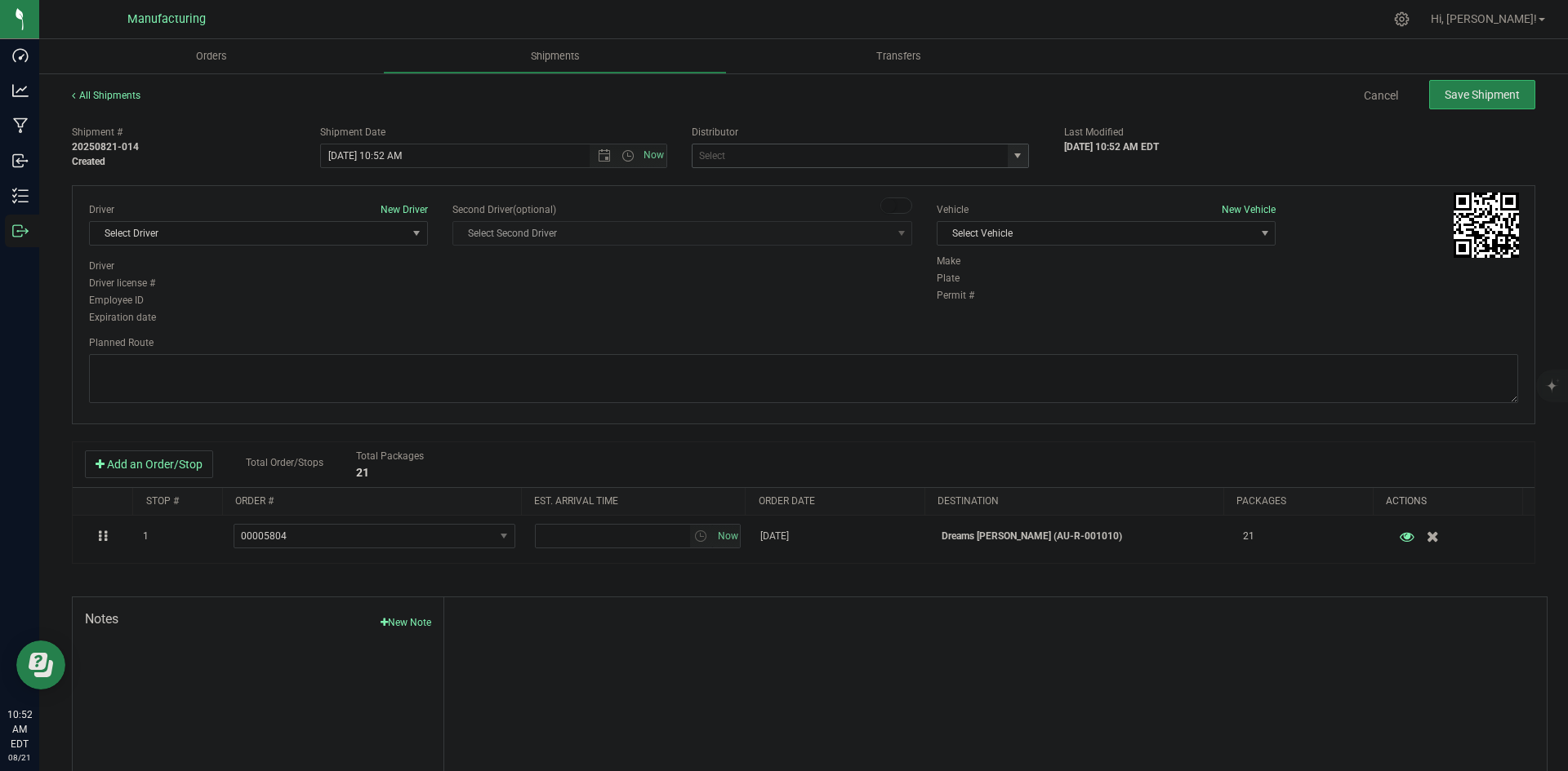
click at [1011, 153] on span "select" at bounding box center [1017, 155] width 13 height 13
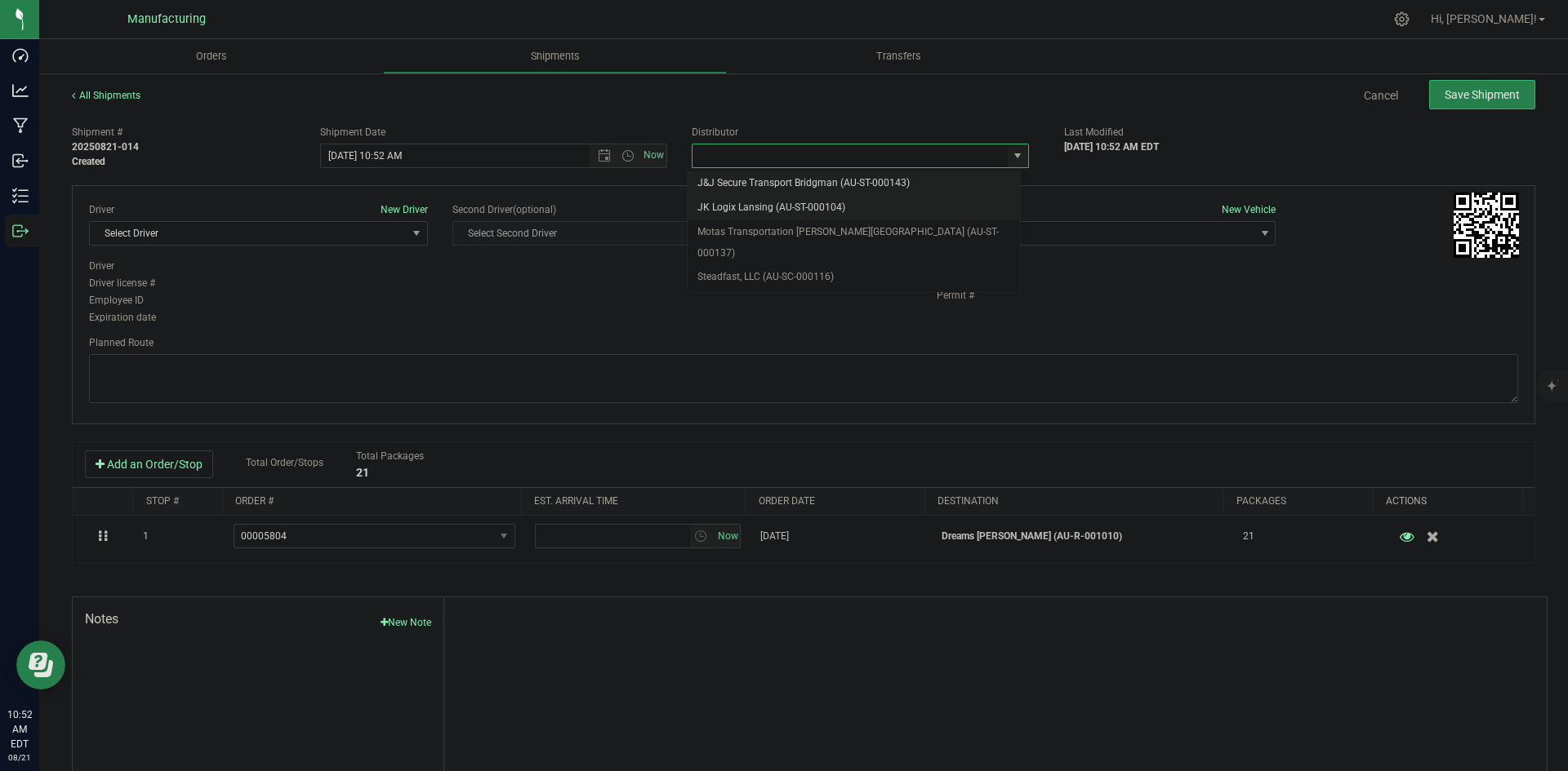
click at [853, 217] on li "JK Logix Lansing (AU-ST-000104)" at bounding box center [854, 208] width 333 height 25
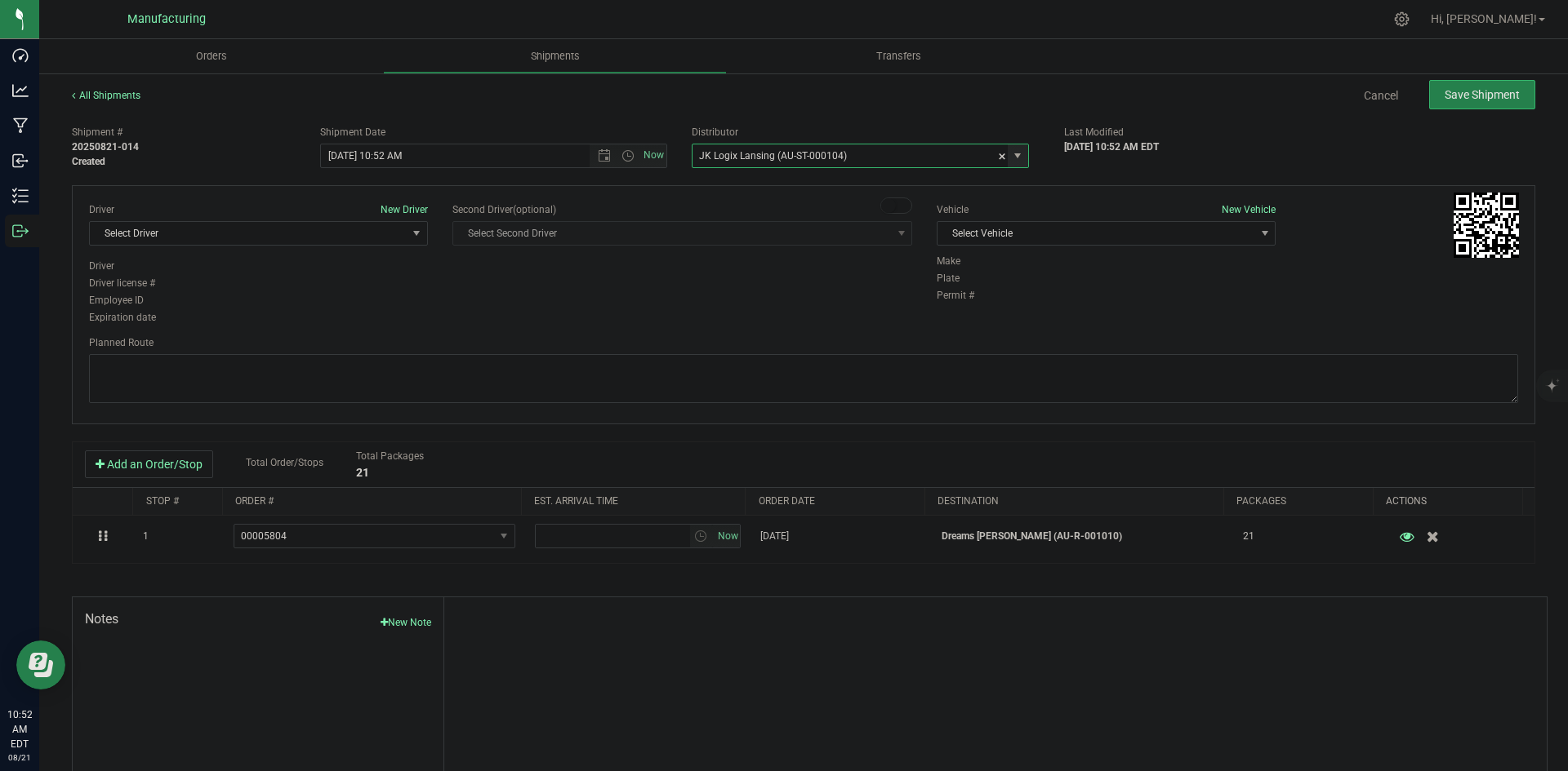
click at [1013, 155] on span "select" at bounding box center [1017, 155] width 13 height 13
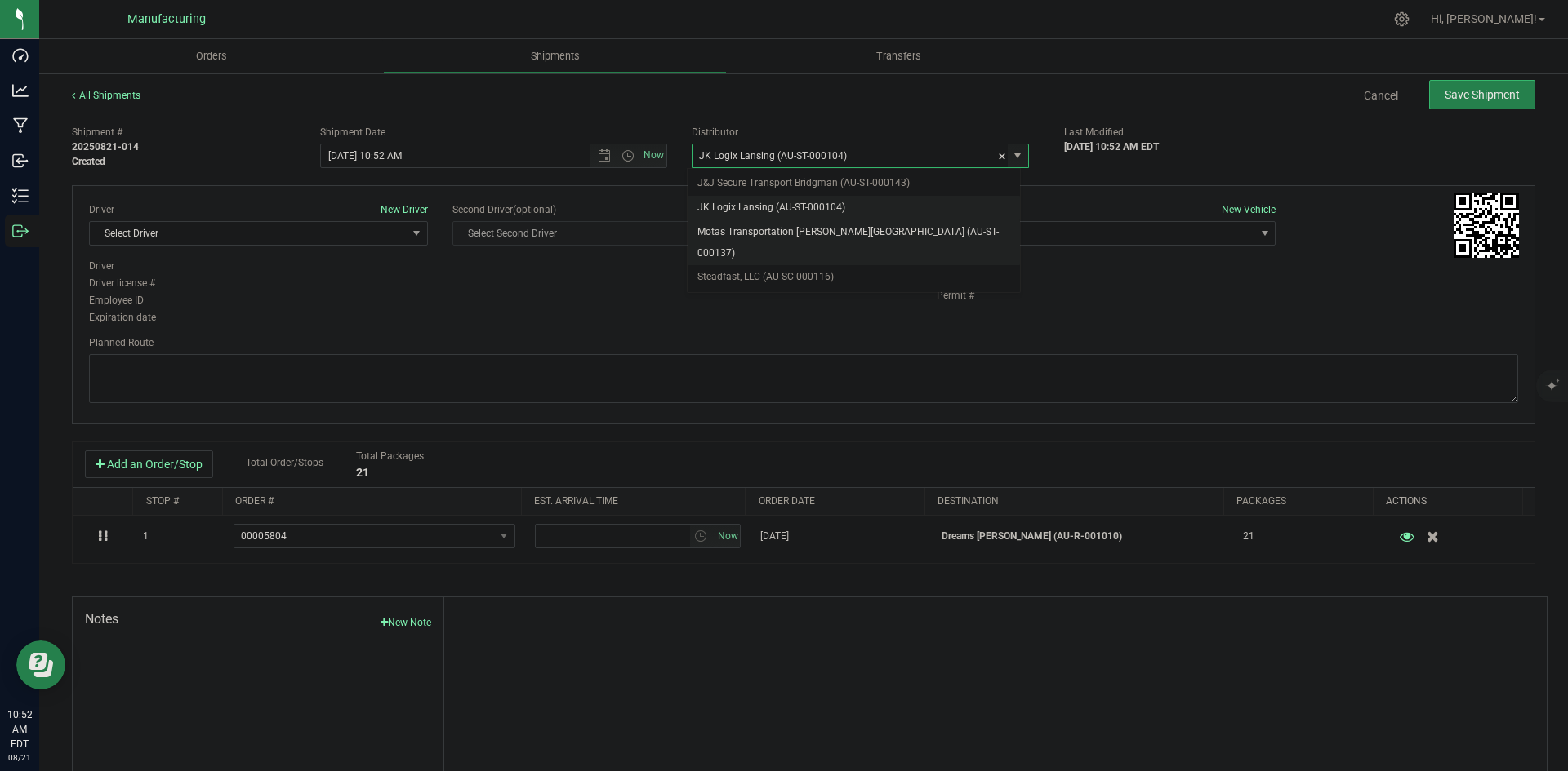
click at [806, 226] on li "Motas Transportation [PERSON_NAME][GEOGRAPHIC_DATA] (AU-ST-000137)" at bounding box center [854, 242] width 333 height 45
type input "Motas Transportation [PERSON_NAME][GEOGRAPHIC_DATA] (AU-ST-000137)"
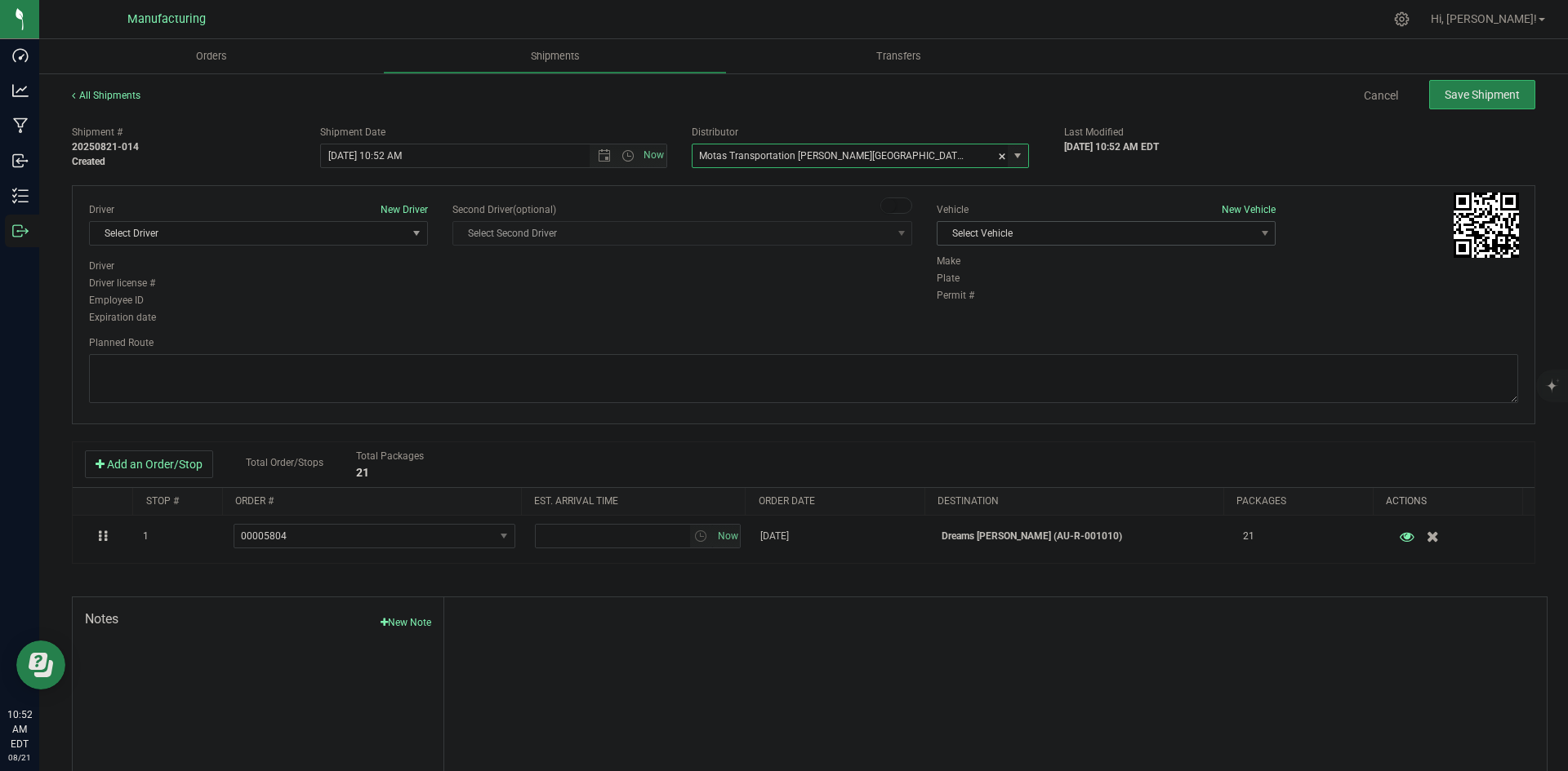
click at [1044, 224] on span "Select Vehicle" at bounding box center [1095, 233] width 317 height 23
click at [975, 302] on li "T3" at bounding box center [1098, 311] width 334 height 25
click at [364, 239] on span "Select Driver" at bounding box center [247, 233] width 317 height 23
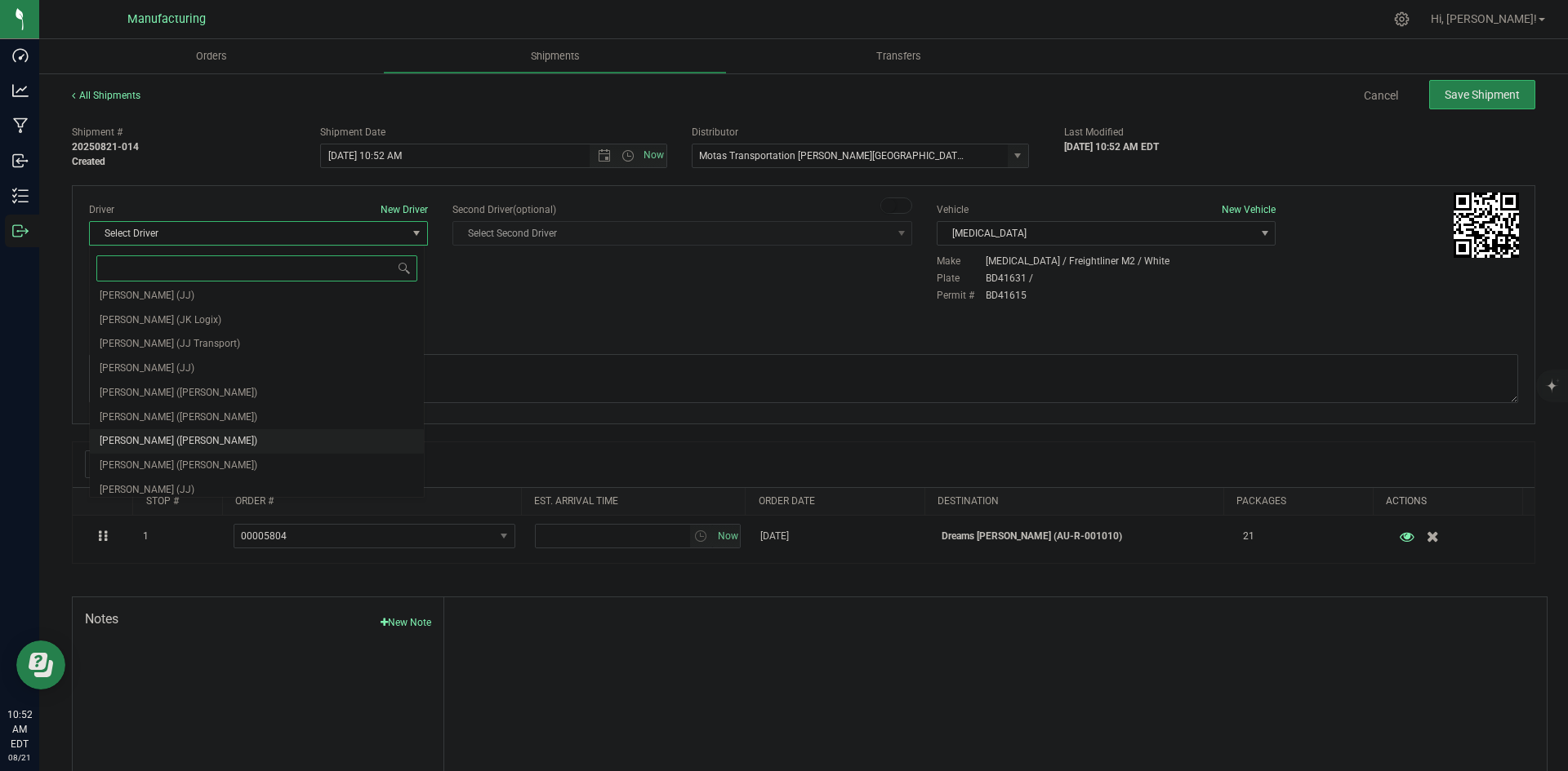
scroll to position [86, 0]
click at [168, 380] on span "Lloyd Neely (Motas)" at bounding box center [179, 386] width 158 height 21
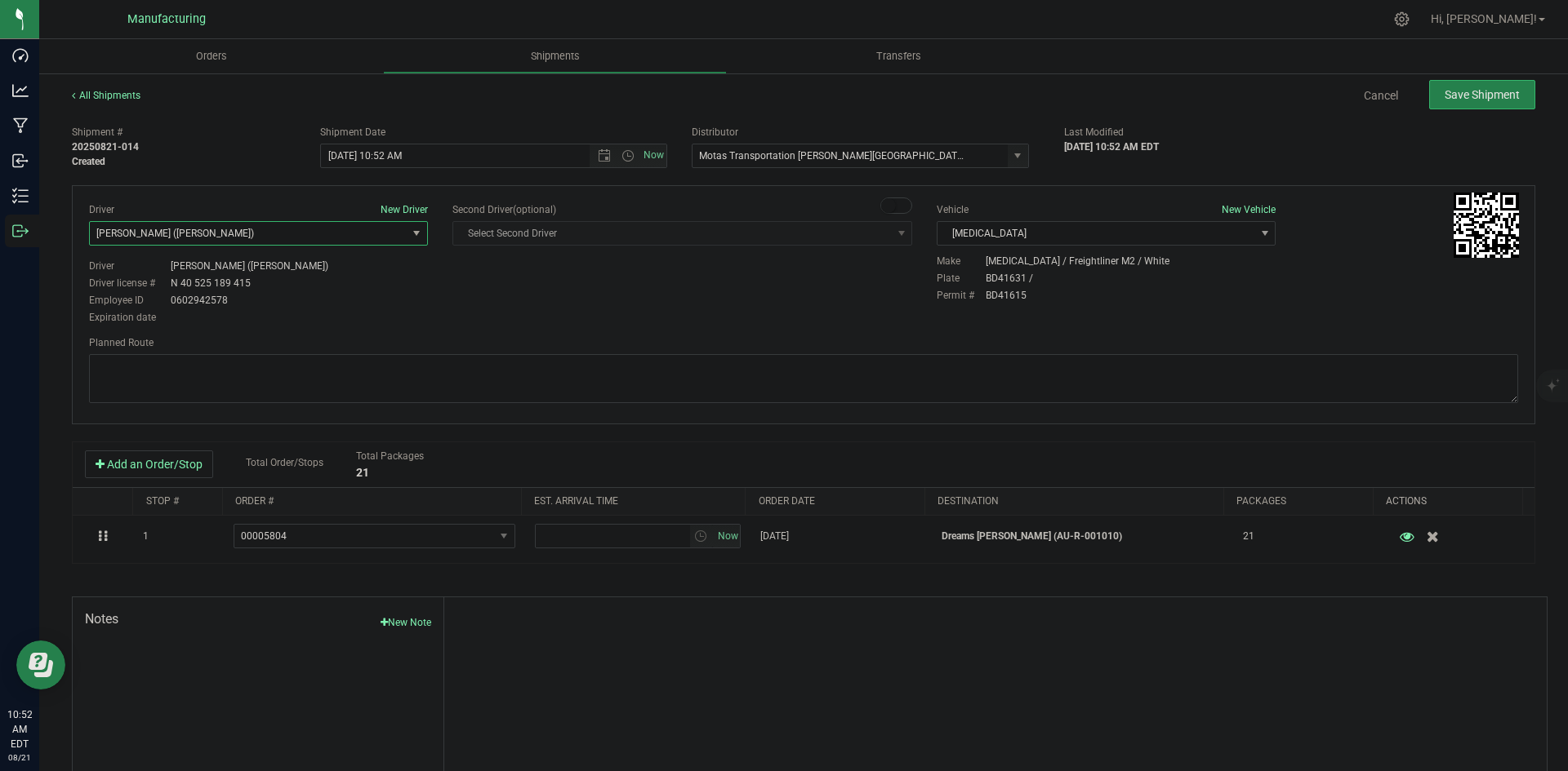
click at [447, 307] on div "Driver New Driver Lloyd Neely (Motas) Select Driver Perry Black (JK Logix) Robe…" at bounding box center [803, 265] width 1453 height 125
click at [621, 159] on span "Open the time view" at bounding box center [627, 155] width 13 height 13
click at [357, 276] on li "2:00 PM" at bounding box center [489, 280] width 341 height 21
type input "8/21/2025 2:00 PM"
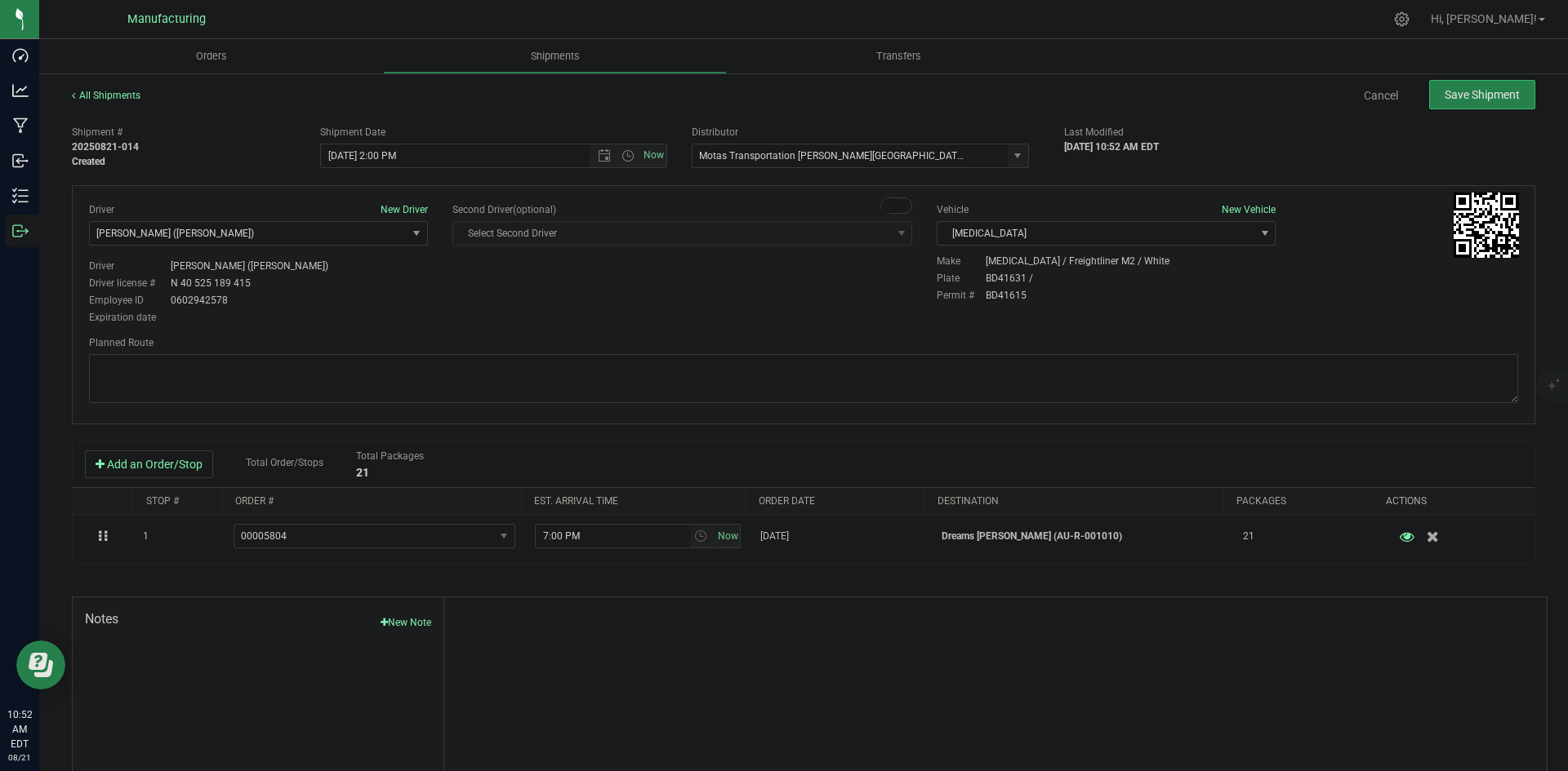
click at [475, 307] on div "Driver New Driver Lloyd Neely (Motas) Select Driver Perry Black (JK Logix) Robe…" at bounding box center [803, 265] width 1453 height 125
click at [805, 370] on textarea at bounding box center [803, 379] width 1428 height 49
paste textarea "Head south 246 ft -- Turn right 325 ft -- Turn right 407 ft -- Turn right towar…"
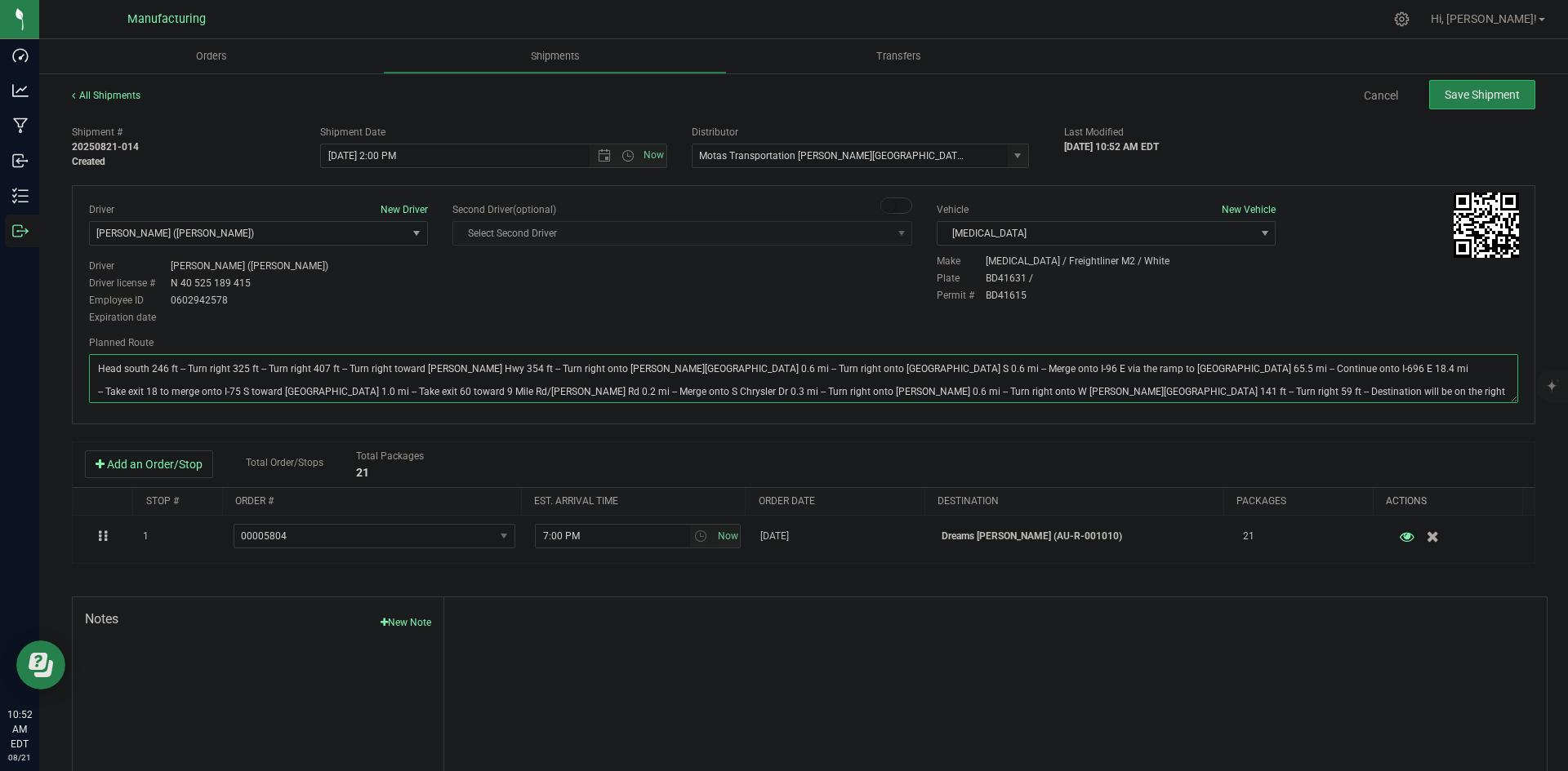
type textarea "Head south 246 ft -- Turn right 325 ft -- Turn right 407 ft -- Turn right towar…"
drag, startPoint x: 794, startPoint y: 324, endPoint x: 1046, endPoint y: 228, distance: 269.7
click at [811, 317] on div "Driver New Driver Lloyd Neely (Motas) Select Driver Perry Black (JK Logix) Robe…" at bounding box center [803, 265] width 1453 height 125
click at [1431, 93] on button "Save Shipment" at bounding box center [1481, 95] width 106 height 30
type input "8/21/2025 6:00 PM"
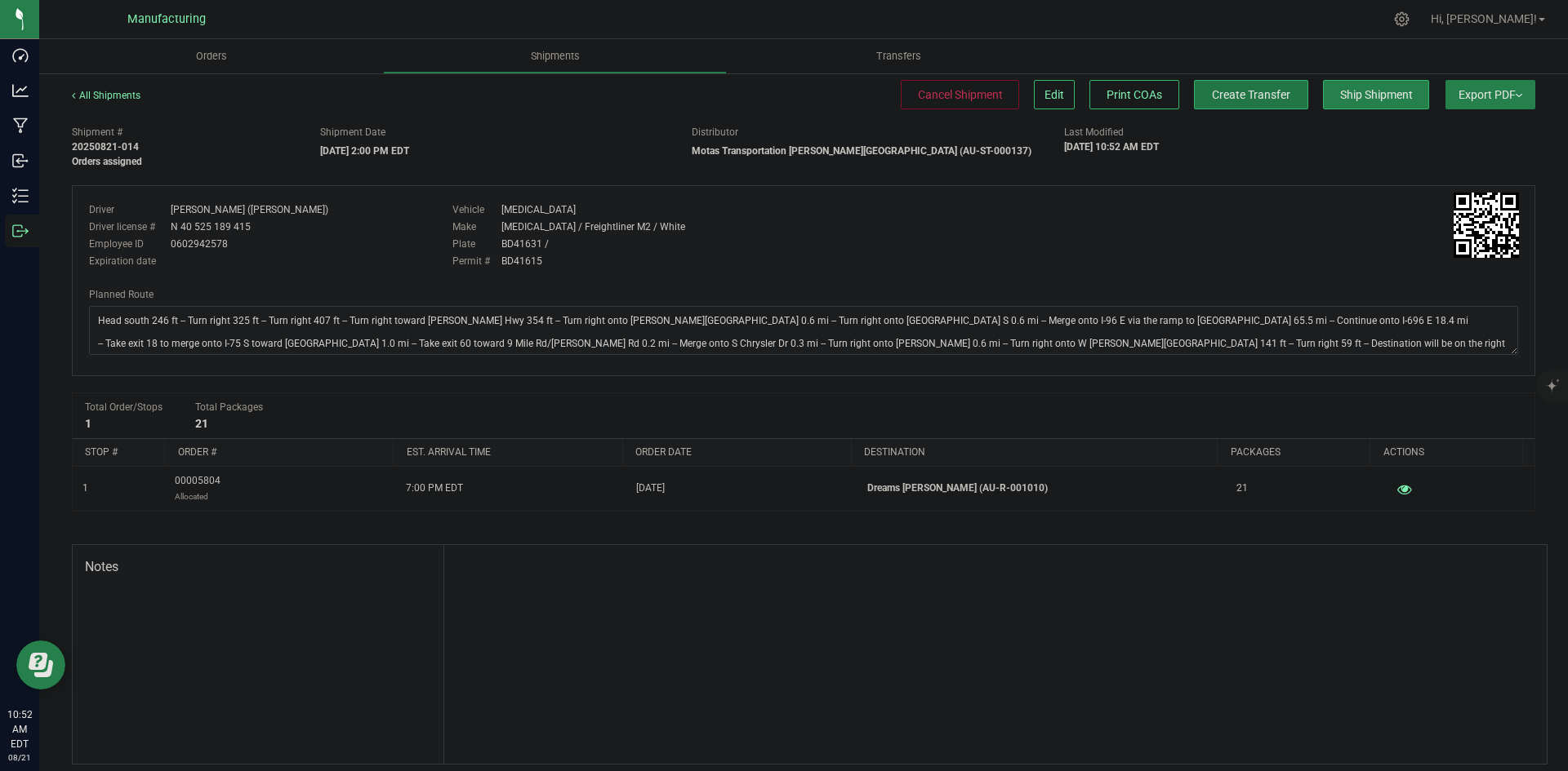
click at [1242, 100] on span "Create Transfer" at bounding box center [1250, 95] width 78 height 13
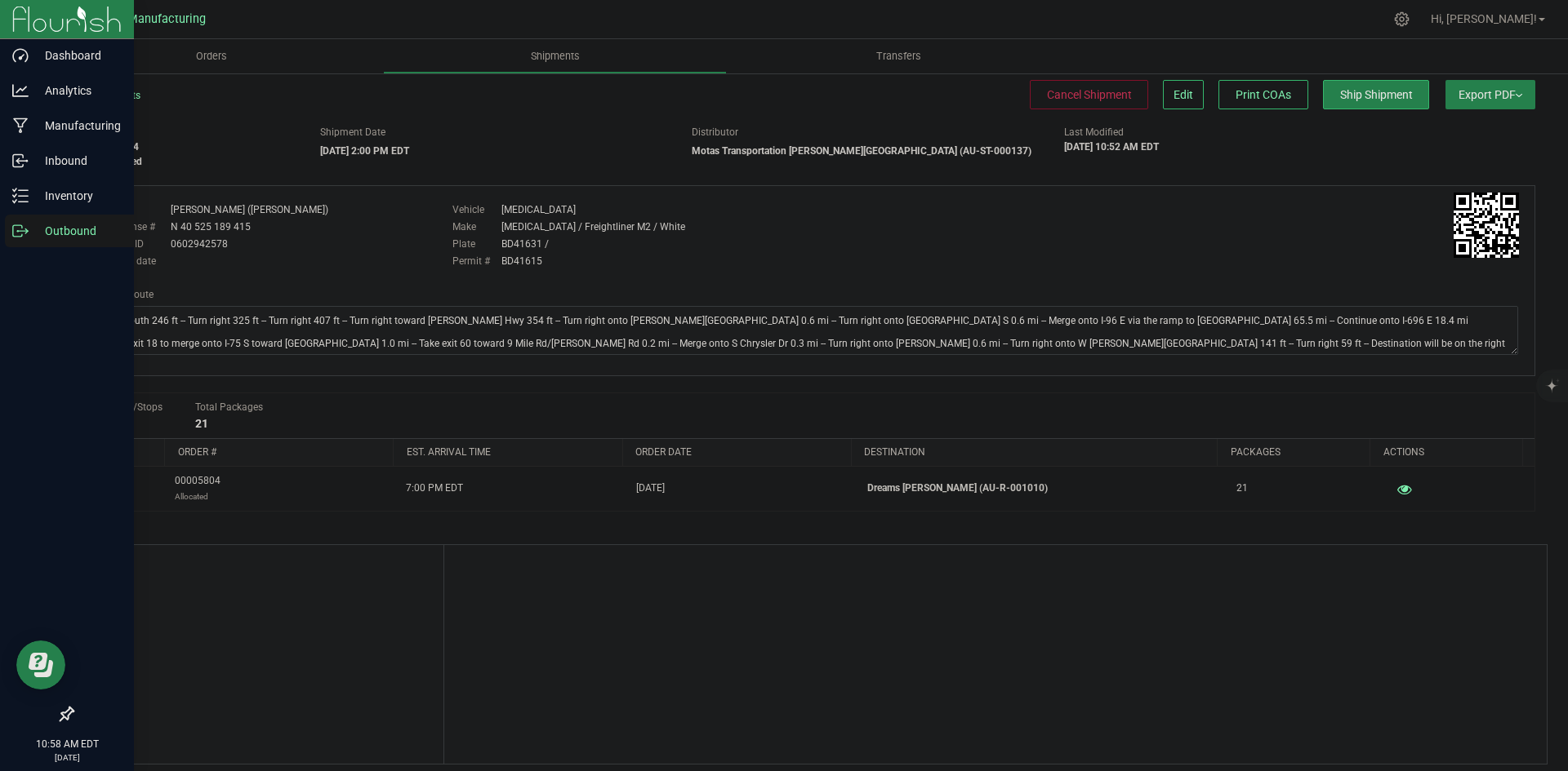
click at [75, 220] on div "Outbound" at bounding box center [69, 231] width 129 height 32
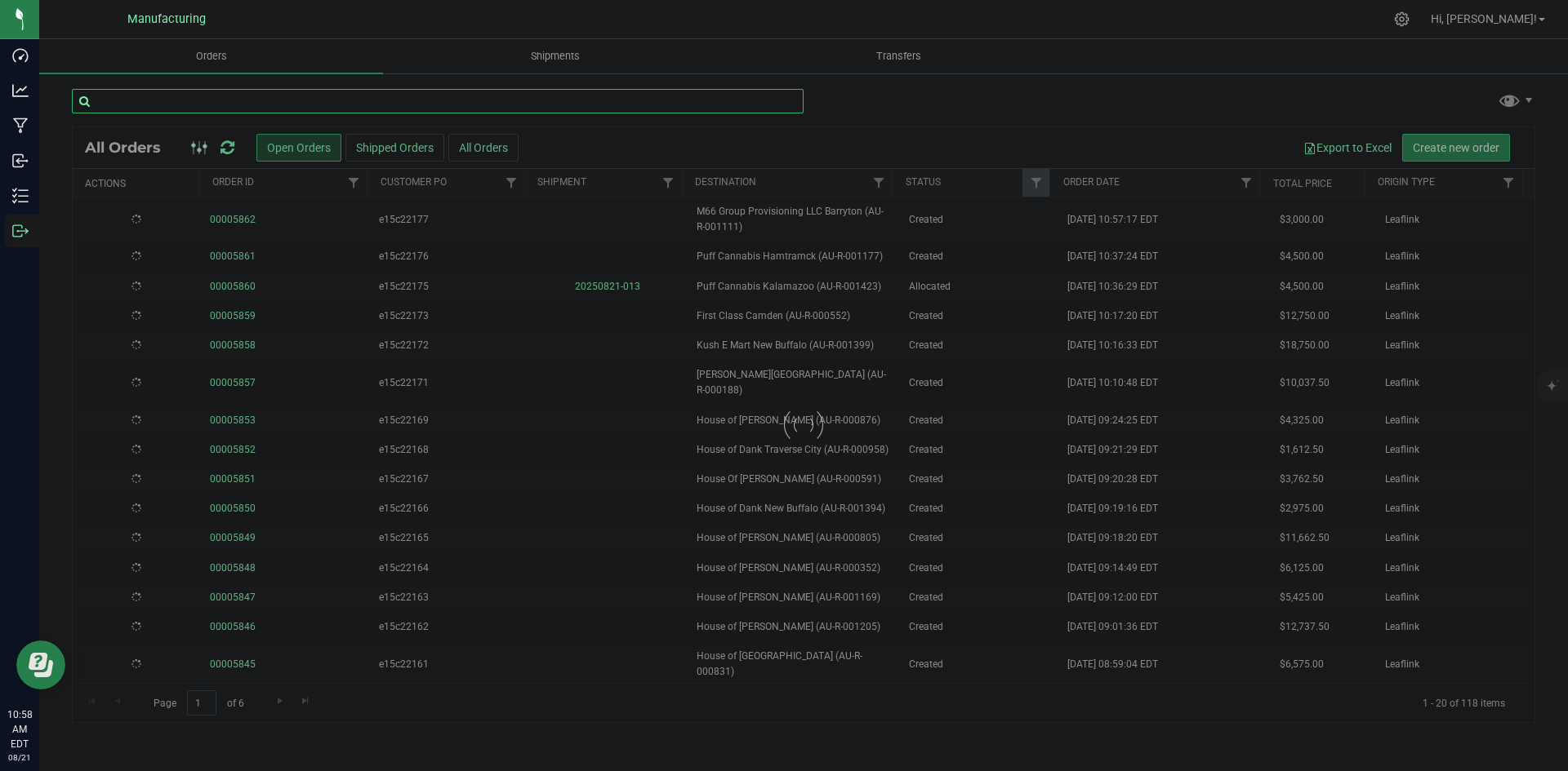
click at [276, 102] on input "text" at bounding box center [438, 101] width 732 height 25
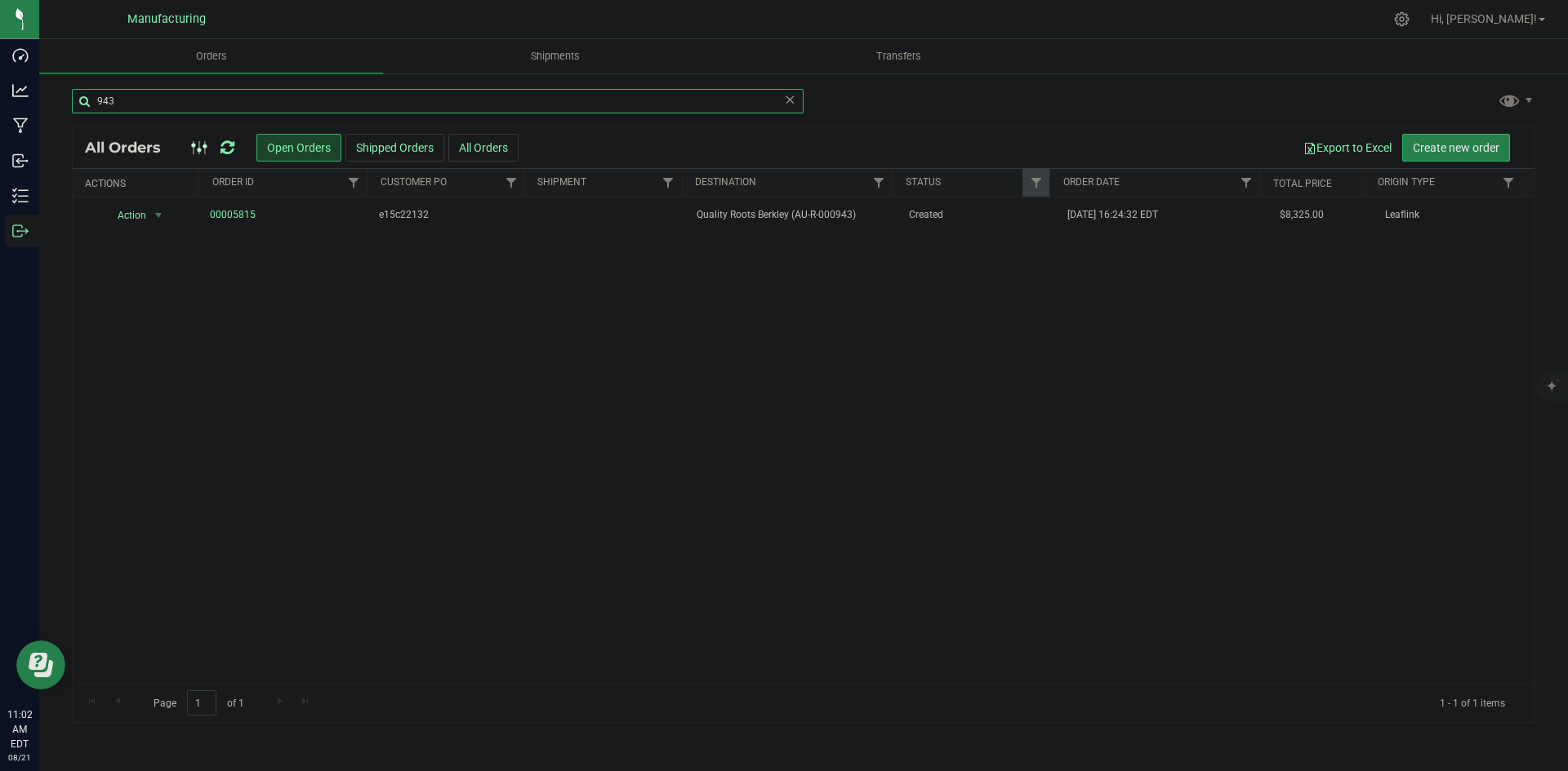
click at [135, 95] on input "943" at bounding box center [438, 101] width 732 height 25
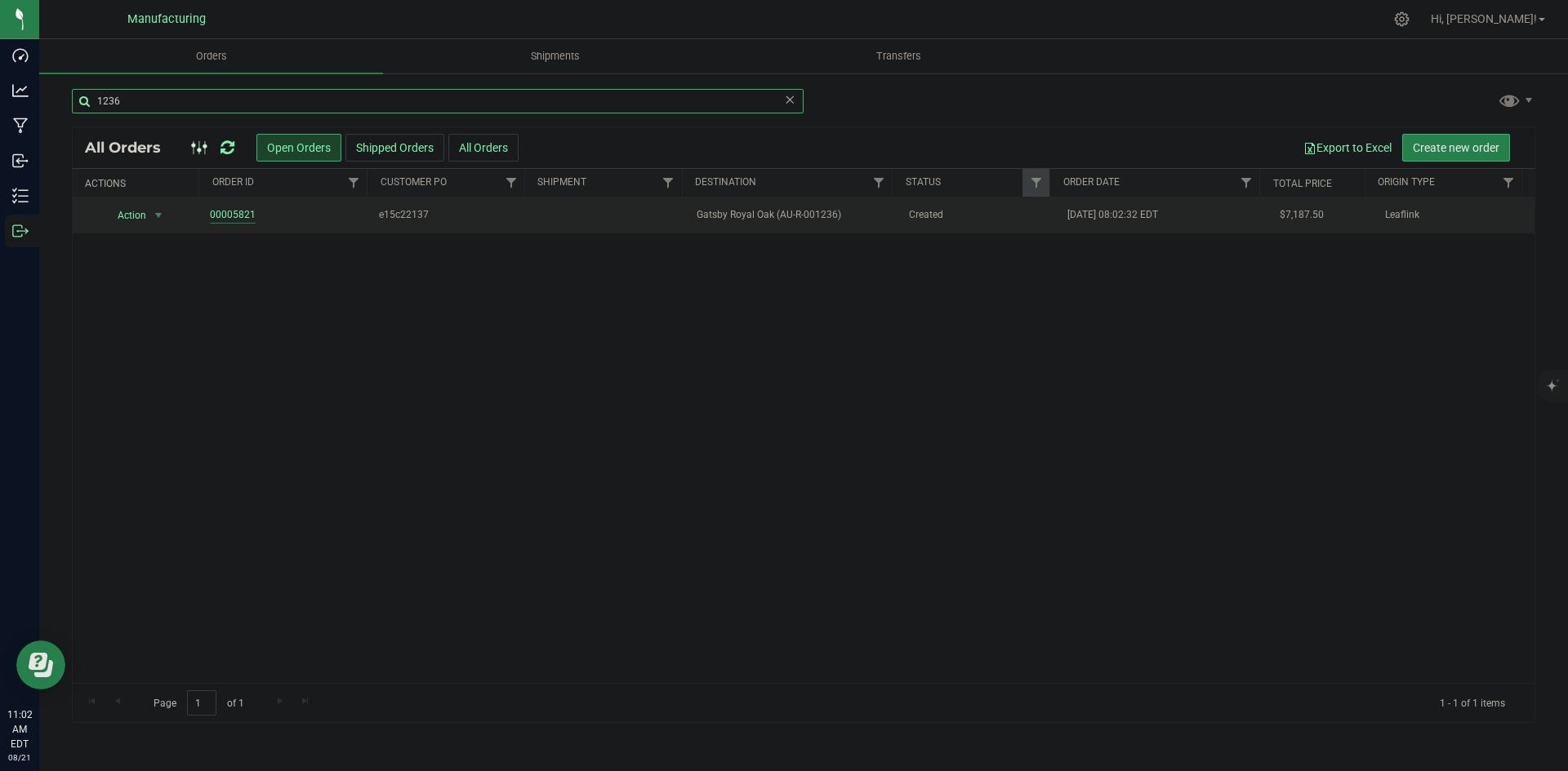
type input "1236"
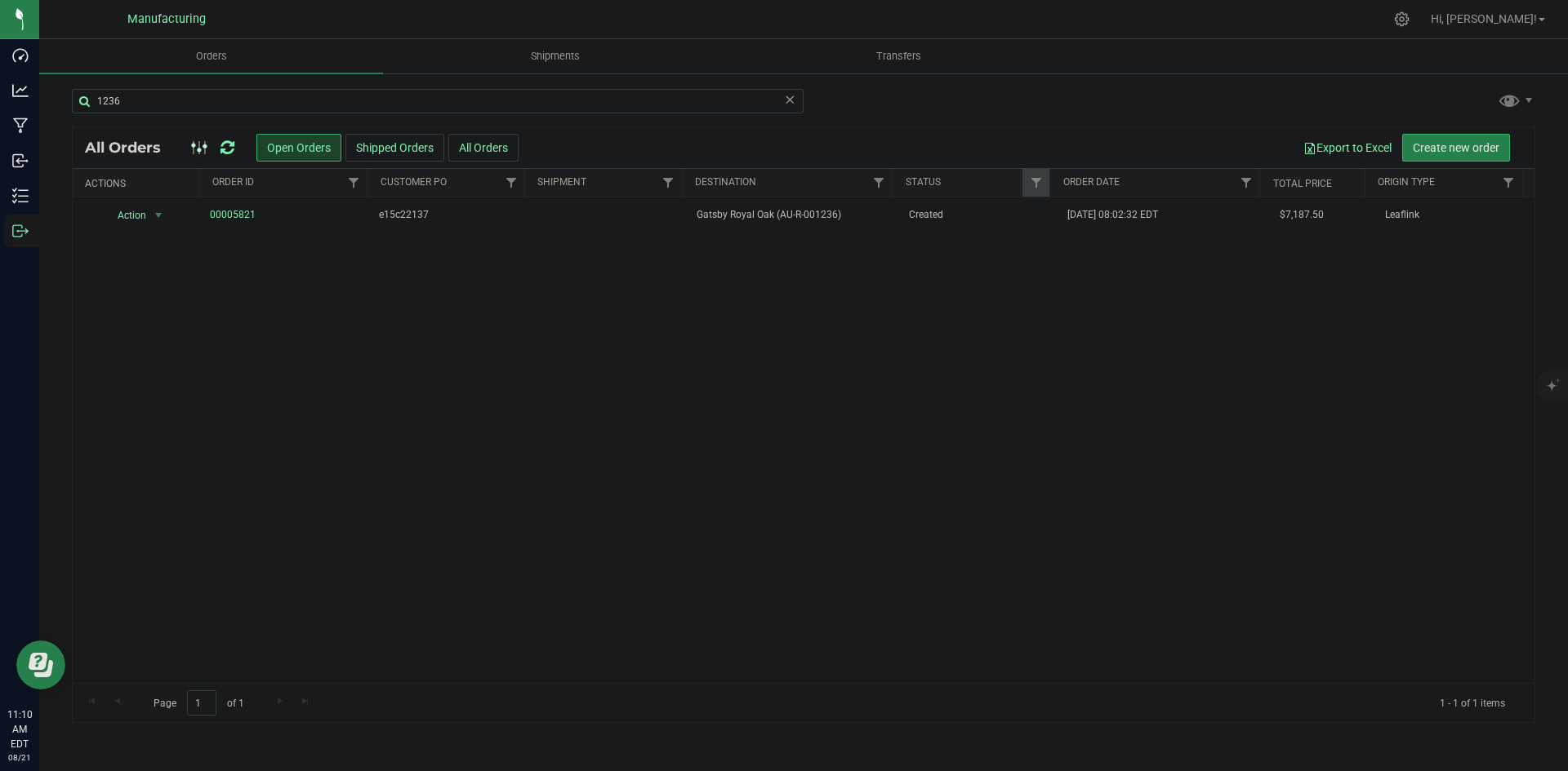
click at [226, 145] on icon at bounding box center [227, 147] width 14 height 17
click at [923, 218] on span "Allocated" at bounding box center [978, 215] width 140 height 16
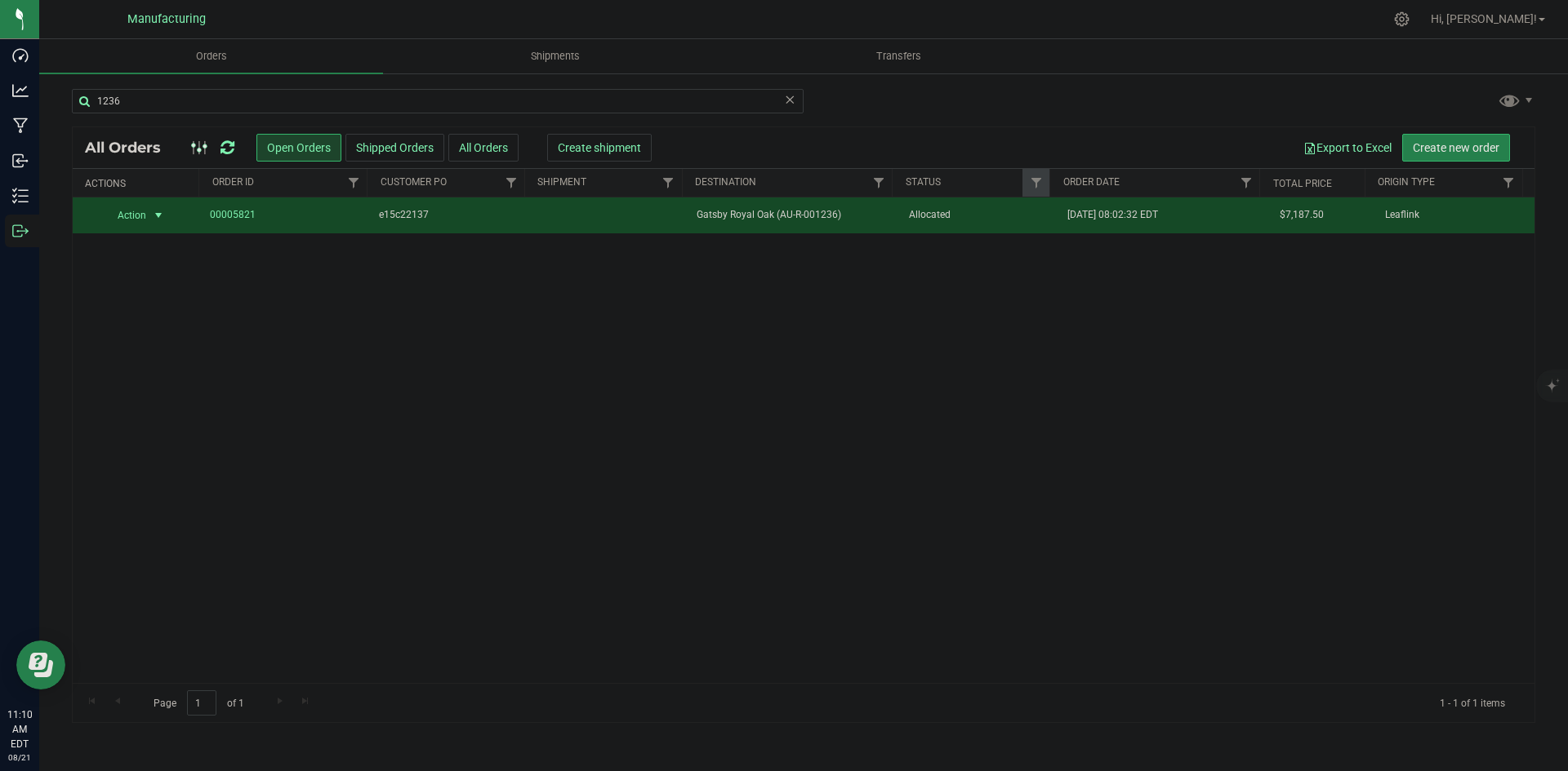
click at [641, 149] on div "Export to Excel Create new order" at bounding box center [1081, 148] width 883 height 28
click at [625, 147] on span "Create shipment" at bounding box center [599, 147] width 83 height 13
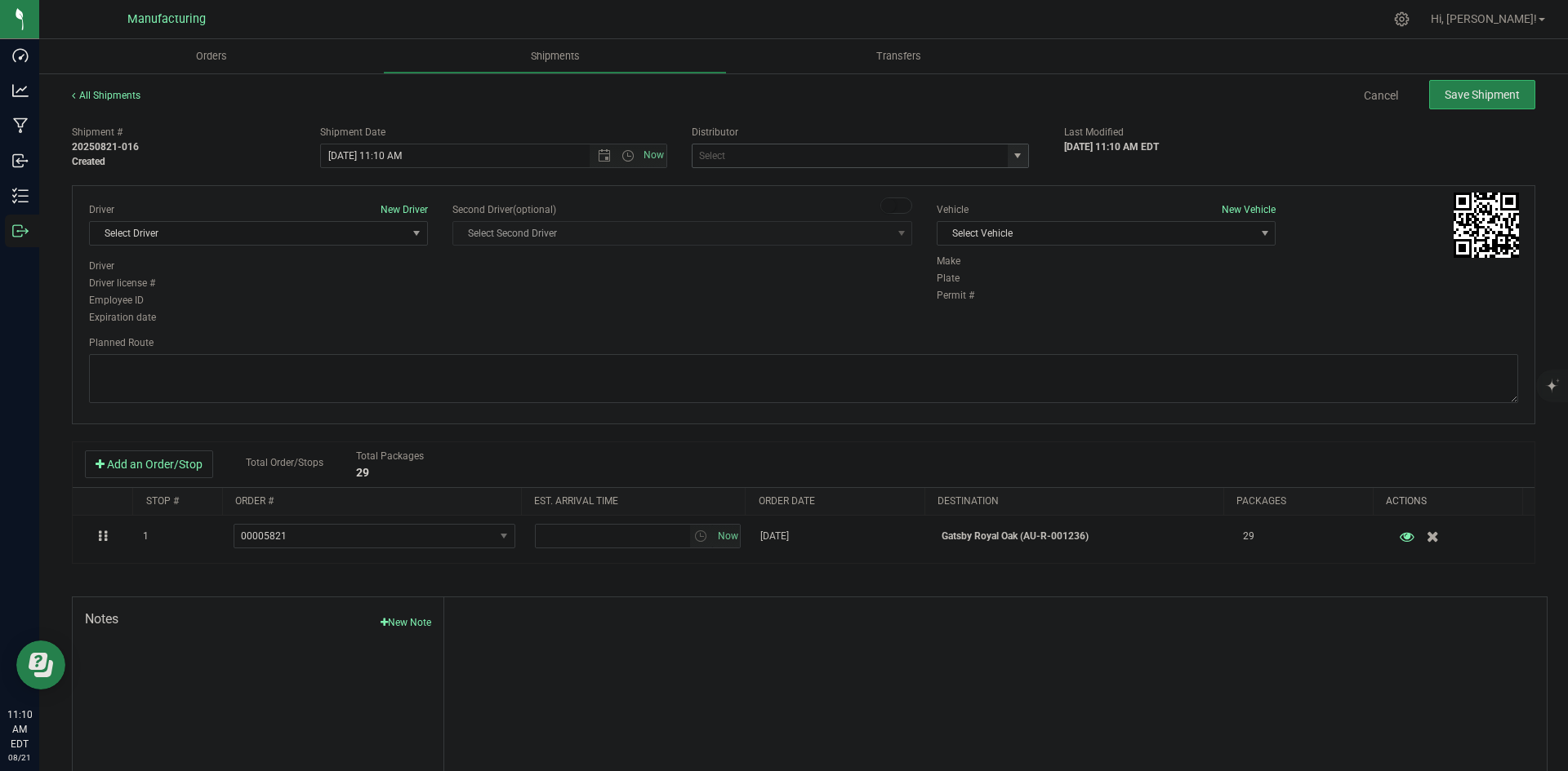
click at [1011, 153] on span "select" at bounding box center [1017, 155] width 13 height 13
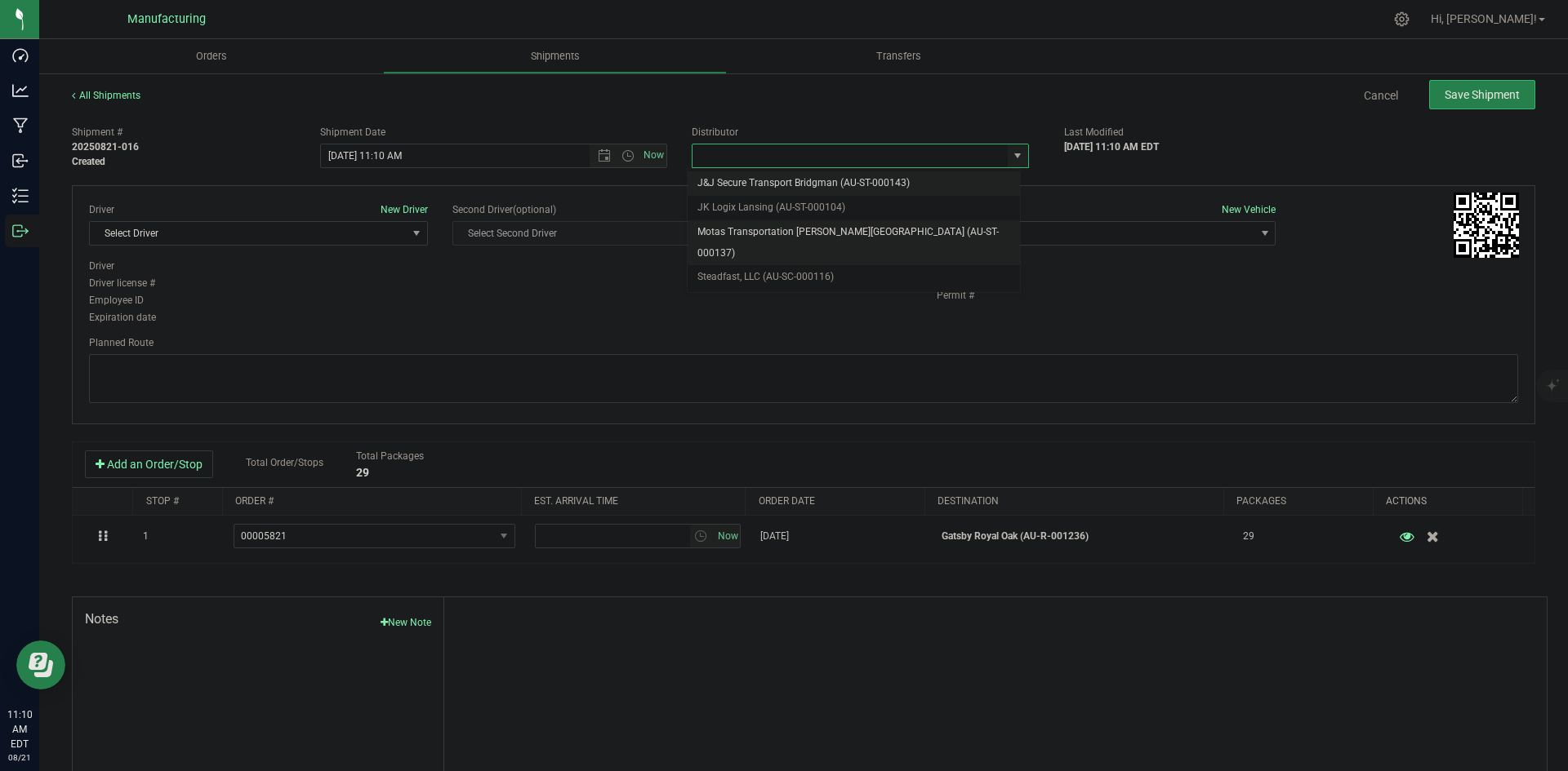
click at [777, 230] on li "Motas Transportation [PERSON_NAME][GEOGRAPHIC_DATA] (AU-ST-000137)" at bounding box center [854, 242] width 333 height 45
type input "Motas Transportation [PERSON_NAME][GEOGRAPHIC_DATA] (AU-ST-000137)"
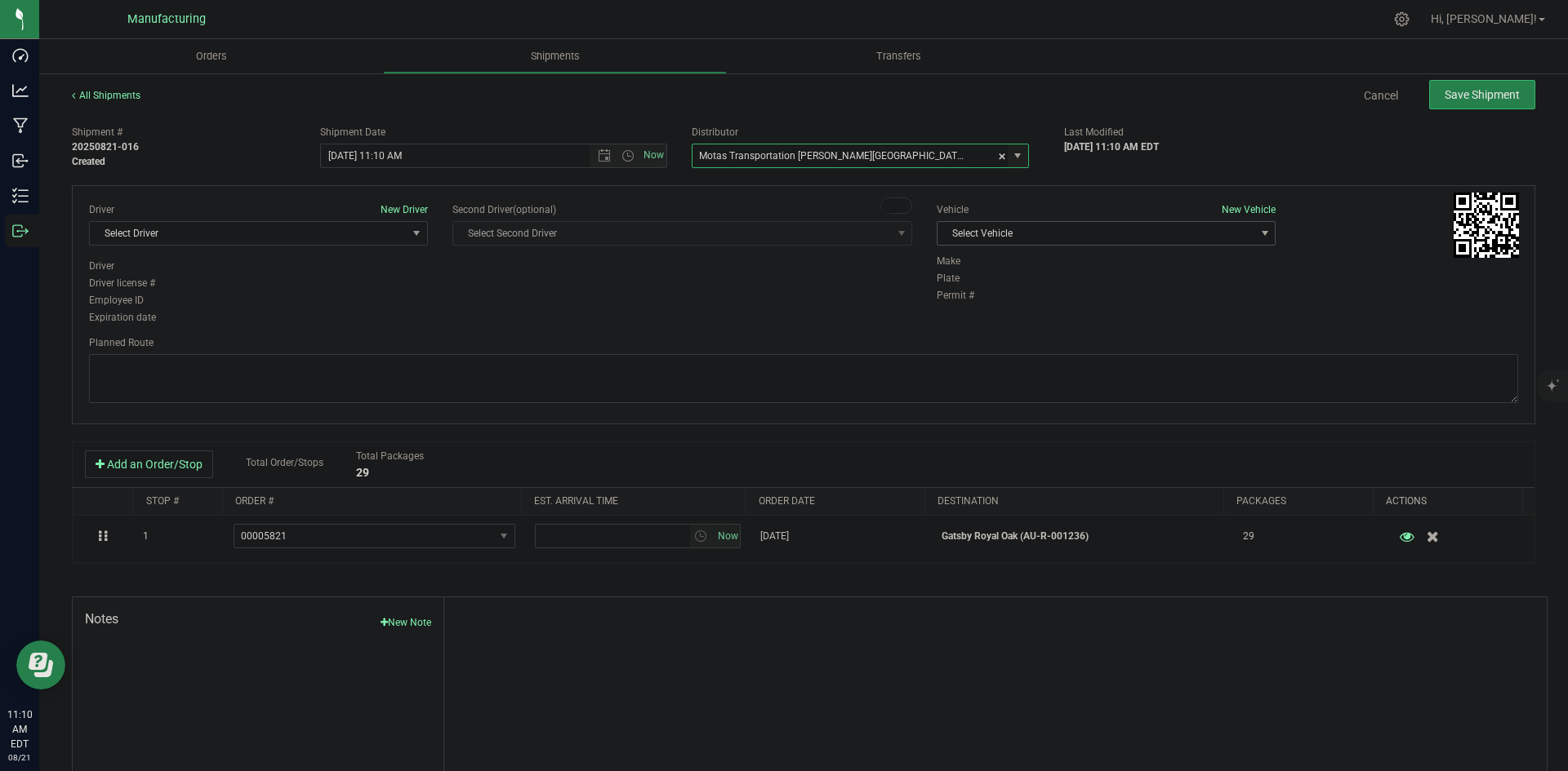
click at [1031, 232] on span "Select Vehicle" at bounding box center [1095, 233] width 317 height 23
click at [948, 301] on li "T3" at bounding box center [1098, 311] width 334 height 25
click at [249, 231] on span "Select Driver" at bounding box center [247, 233] width 317 height 23
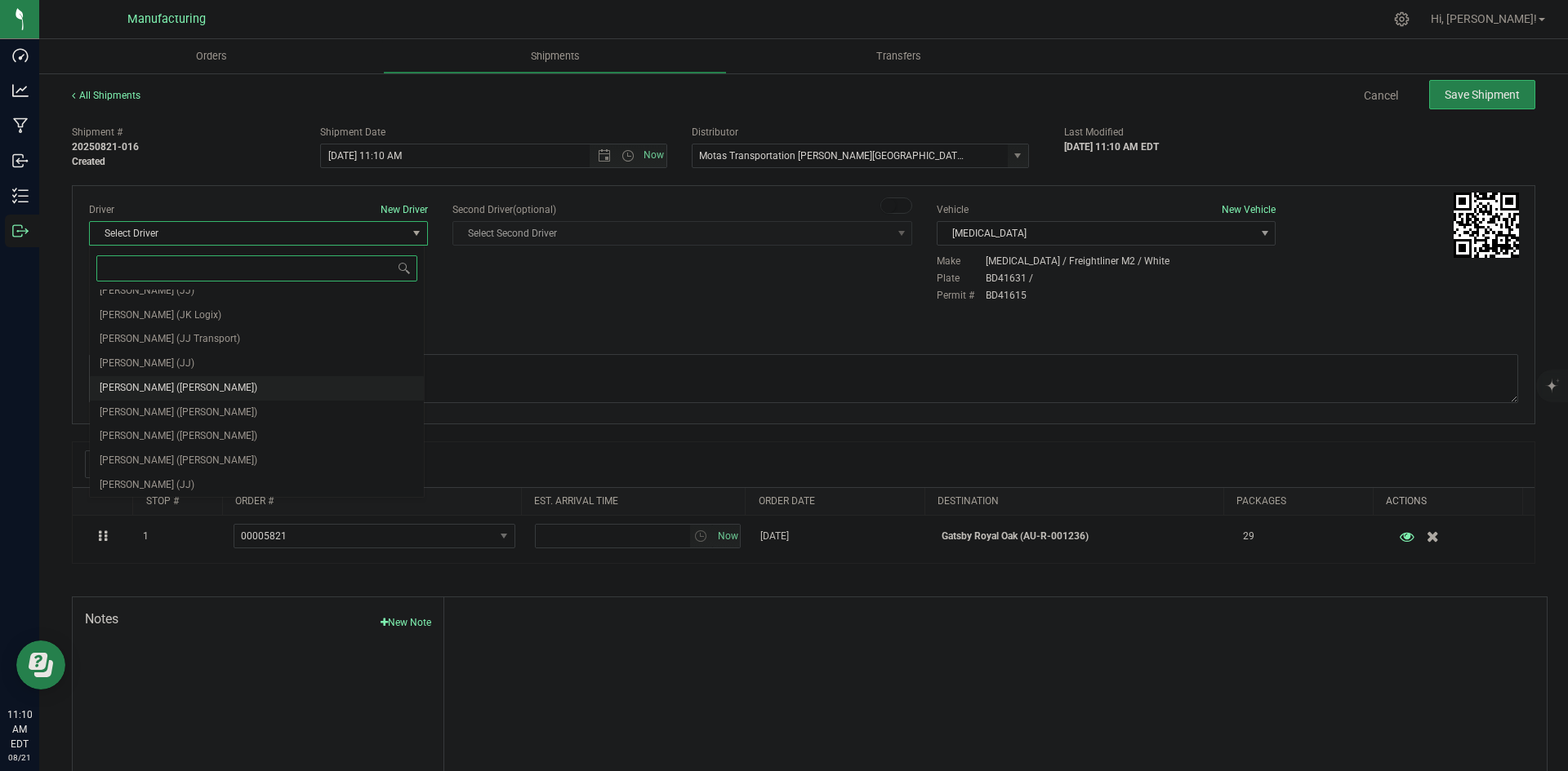
scroll to position [86, 0]
click at [168, 375] on span "Lloyd Neely (Motas)" at bounding box center [179, 386] width 158 height 21
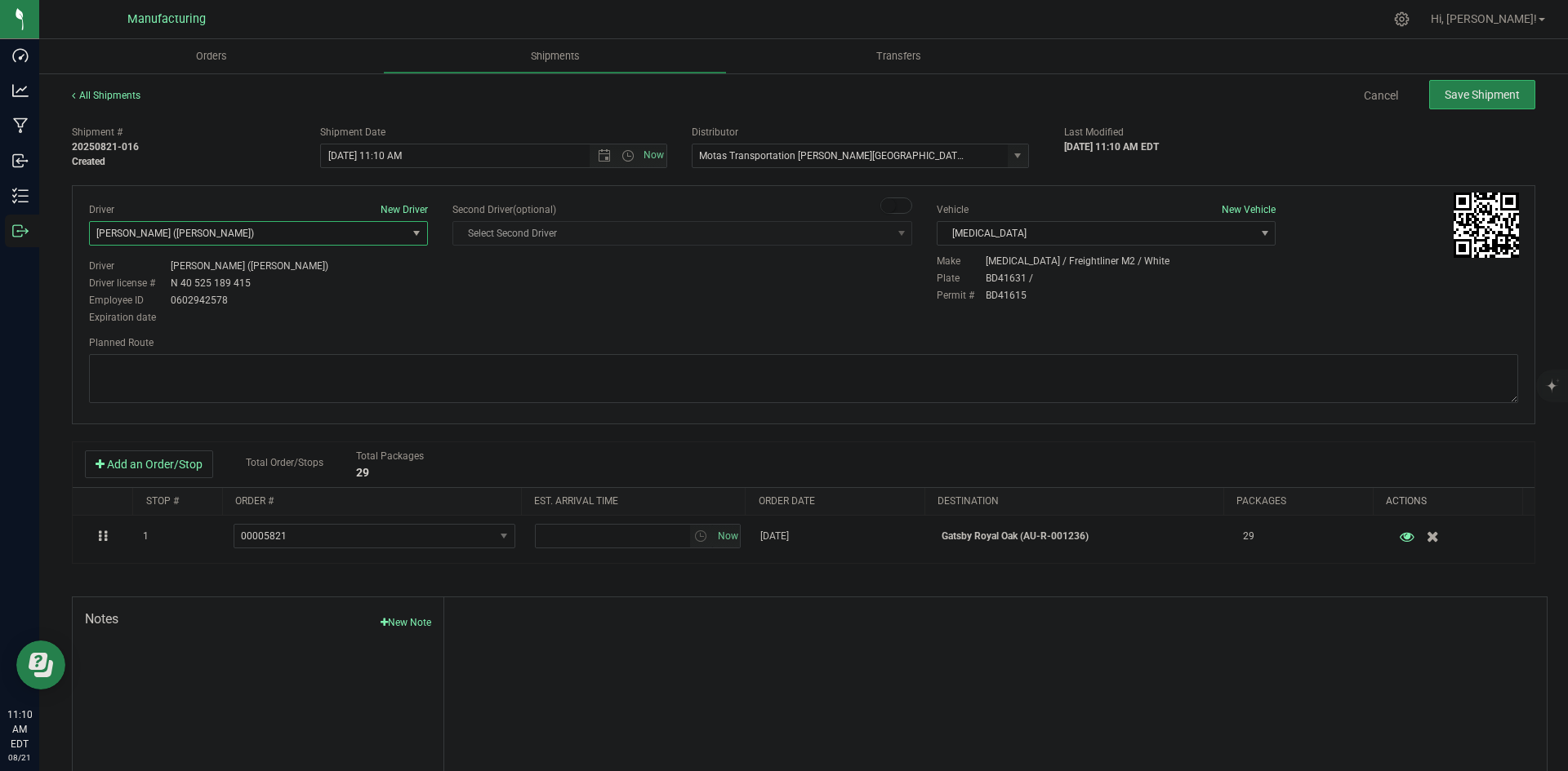
click at [433, 329] on div "Driver New Driver Lloyd Neely (Motas) Select Driver Perry Black (JK Logix) Robe…" at bounding box center [804, 304] width 1464 height 239
click at [621, 154] on span "Open the time view" at bounding box center [627, 155] width 13 height 13
click at [369, 196] on li "2:00 PM" at bounding box center [489, 198] width 341 height 21
type input "8/21/2025 2:00 PM"
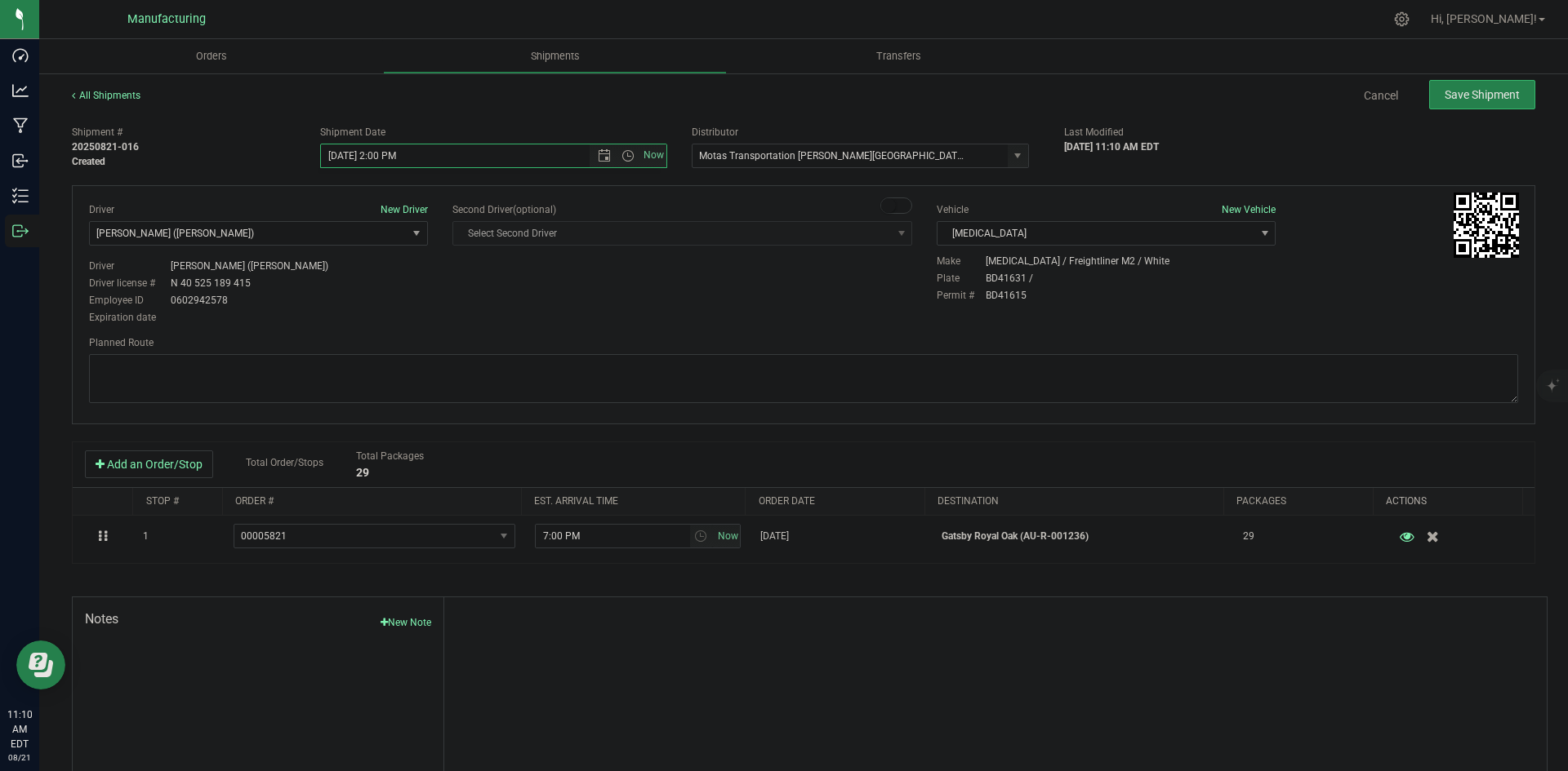
click at [440, 329] on div "Driver New Driver Lloyd Neely (Motas) Select Driver Perry Black (JK Logix) Robe…" at bounding box center [804, 304] width 1464 height 239
click at [1052, 389] on textarea at bounding box center [803, 379] width 1428 height 49
paste textarea "Head south 246 ft -- Turn right 325 ft -- Turn right 407 ft -- Turn right towar…"
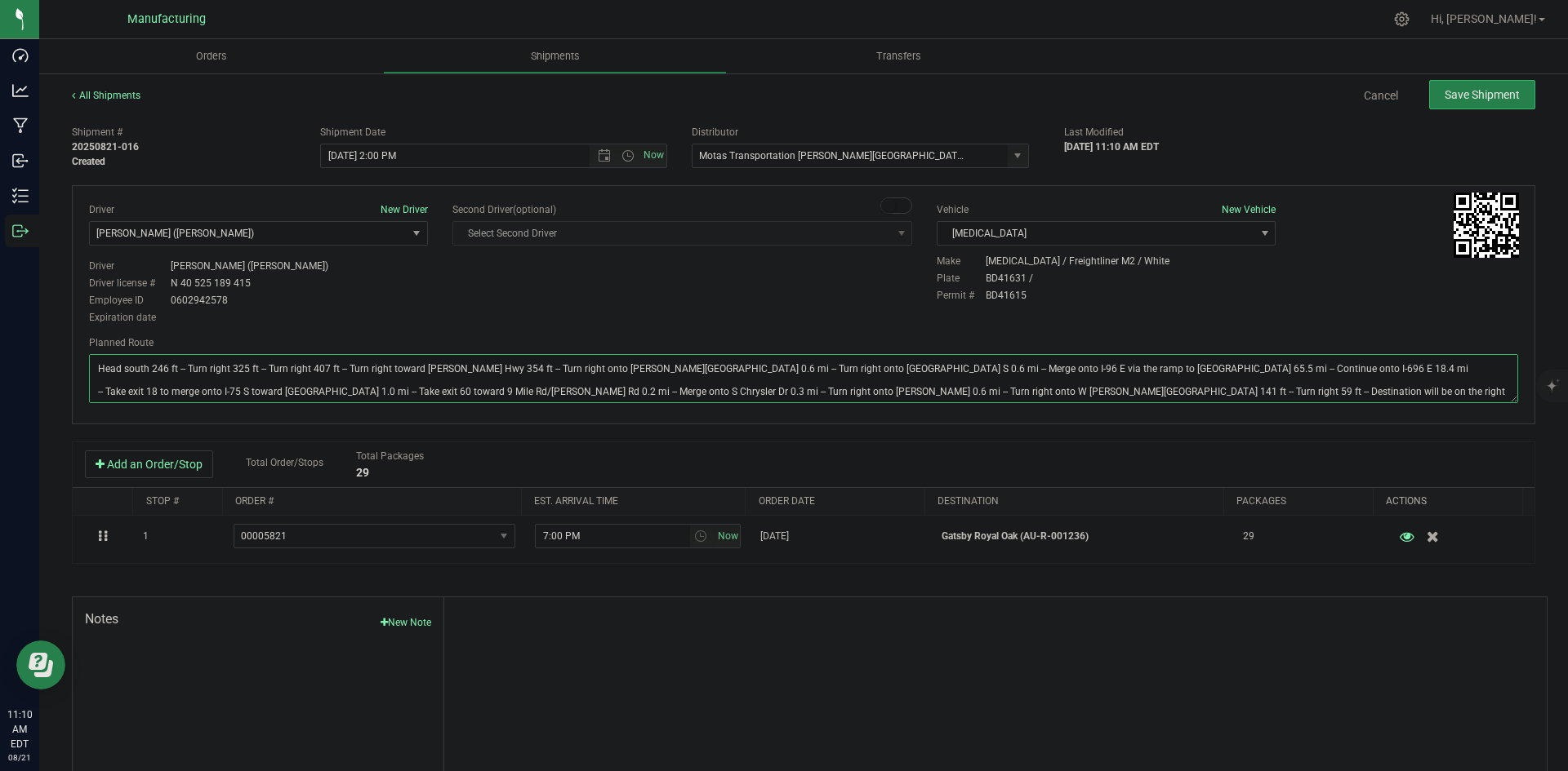
type textarea "Head south 246 ft -- Turn right 325 ft -- Turn right 407 ft -- Turn right towar…"
click at [841, 299] on div "Driver New Driver Lloyd Neely (Motas) Select Driver Perry Black (JK Logix) Robe…" at bounding box center [803, 265] width 1453 height 125
click at [1504, 89] on span "Save Shipment" at bounding box center [1482, 95] width 75 height 13
type input "8/21/2025 6:00 PM"
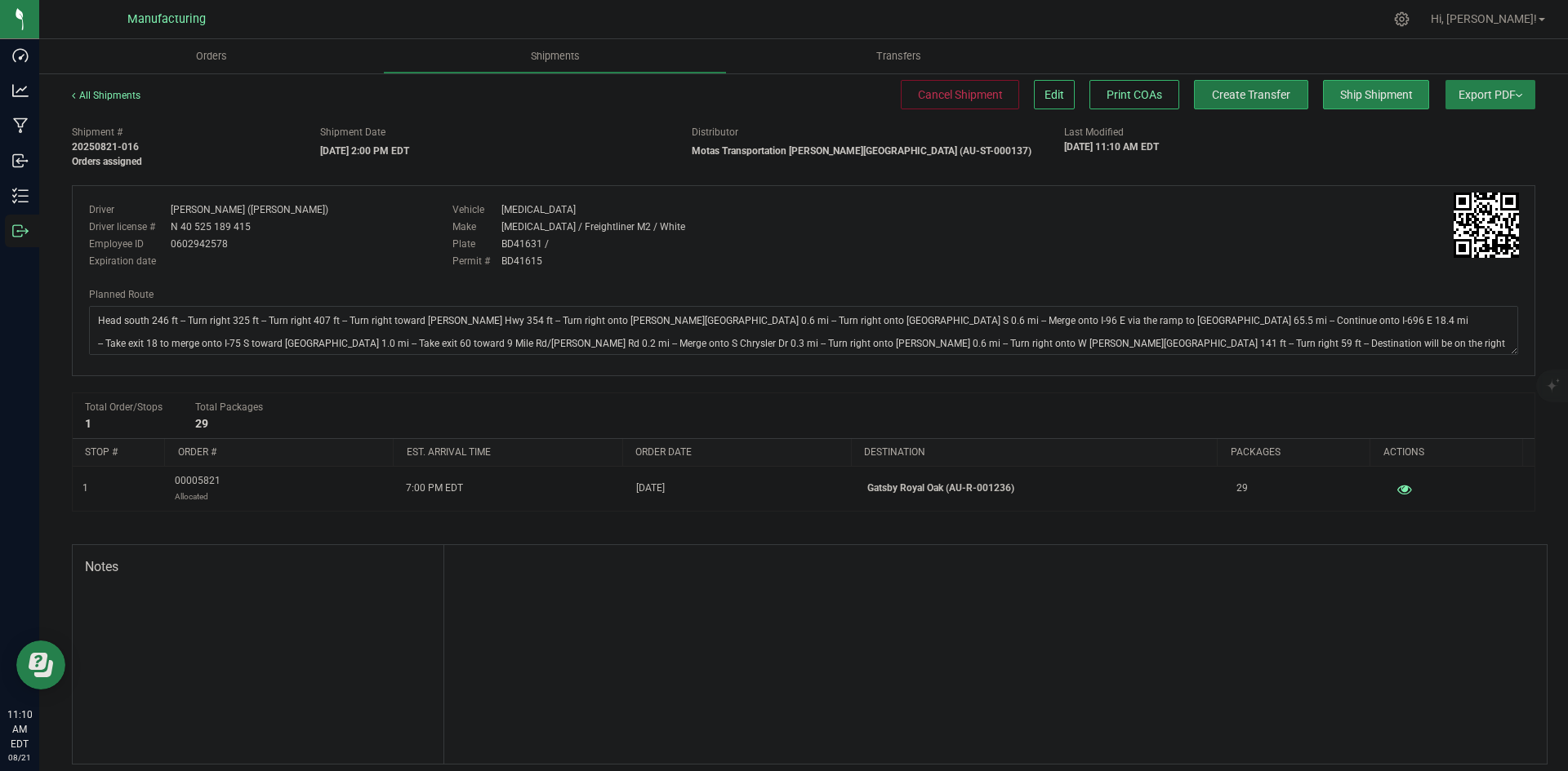
click at [1247, 99] on span "Create Transfer" at bounding box center [1250, 95] width 78 height 13
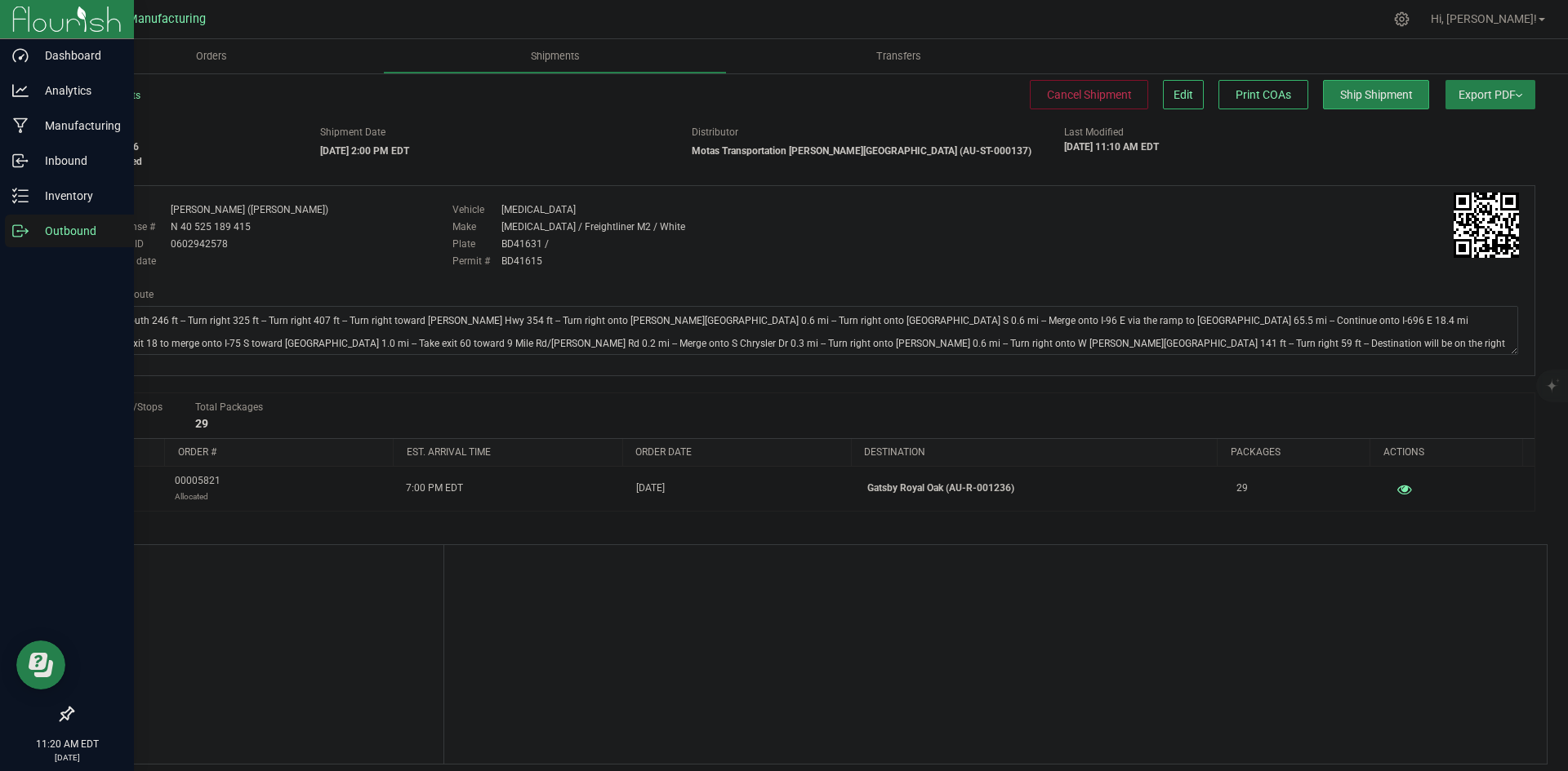
click at [54, 224] on p "Outbound" at bounding box center [78, 231] width 98 height 19
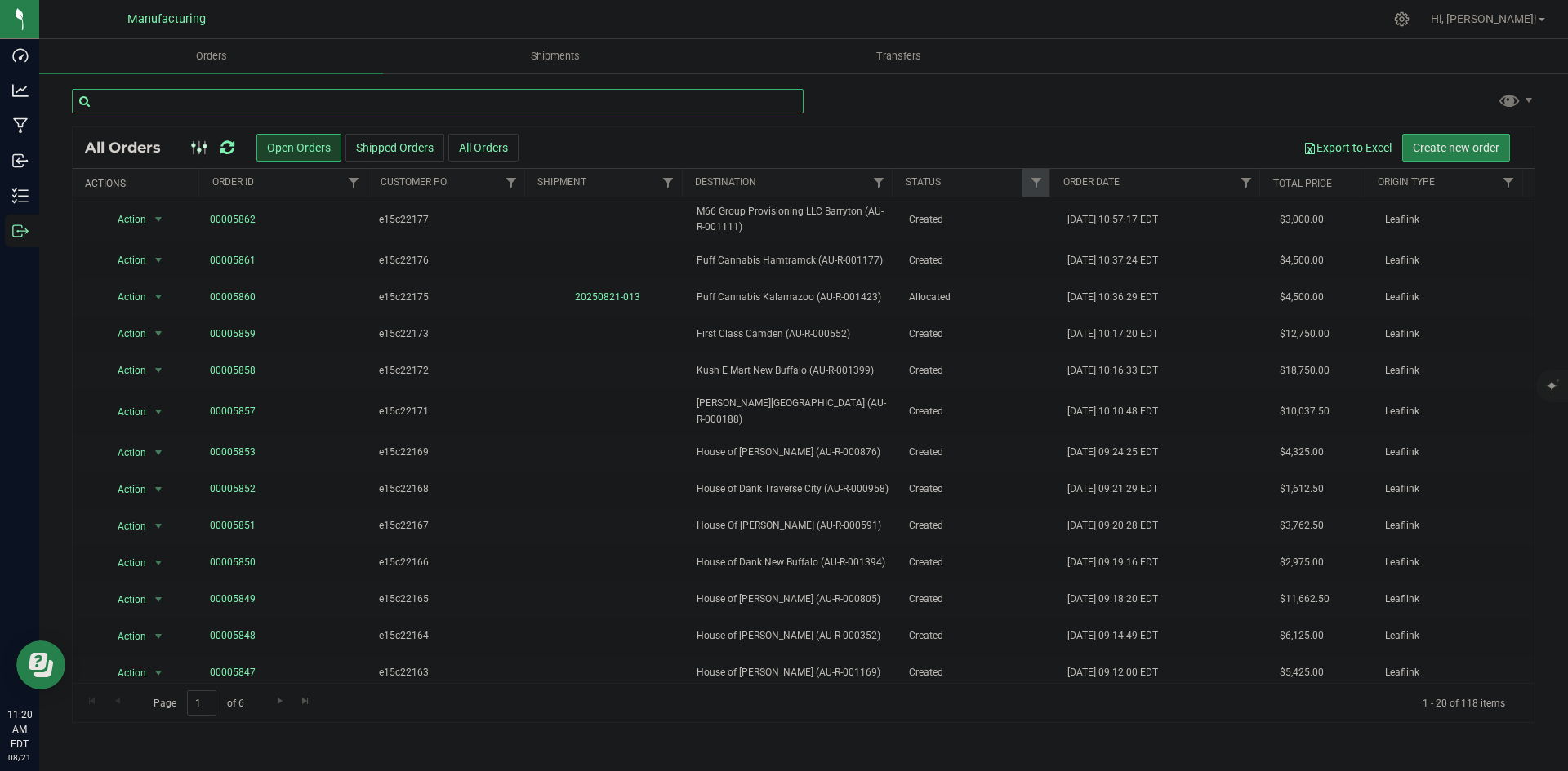
click at [512, 105] on input "text" at bounding box center [438, 101] width 732 height 25
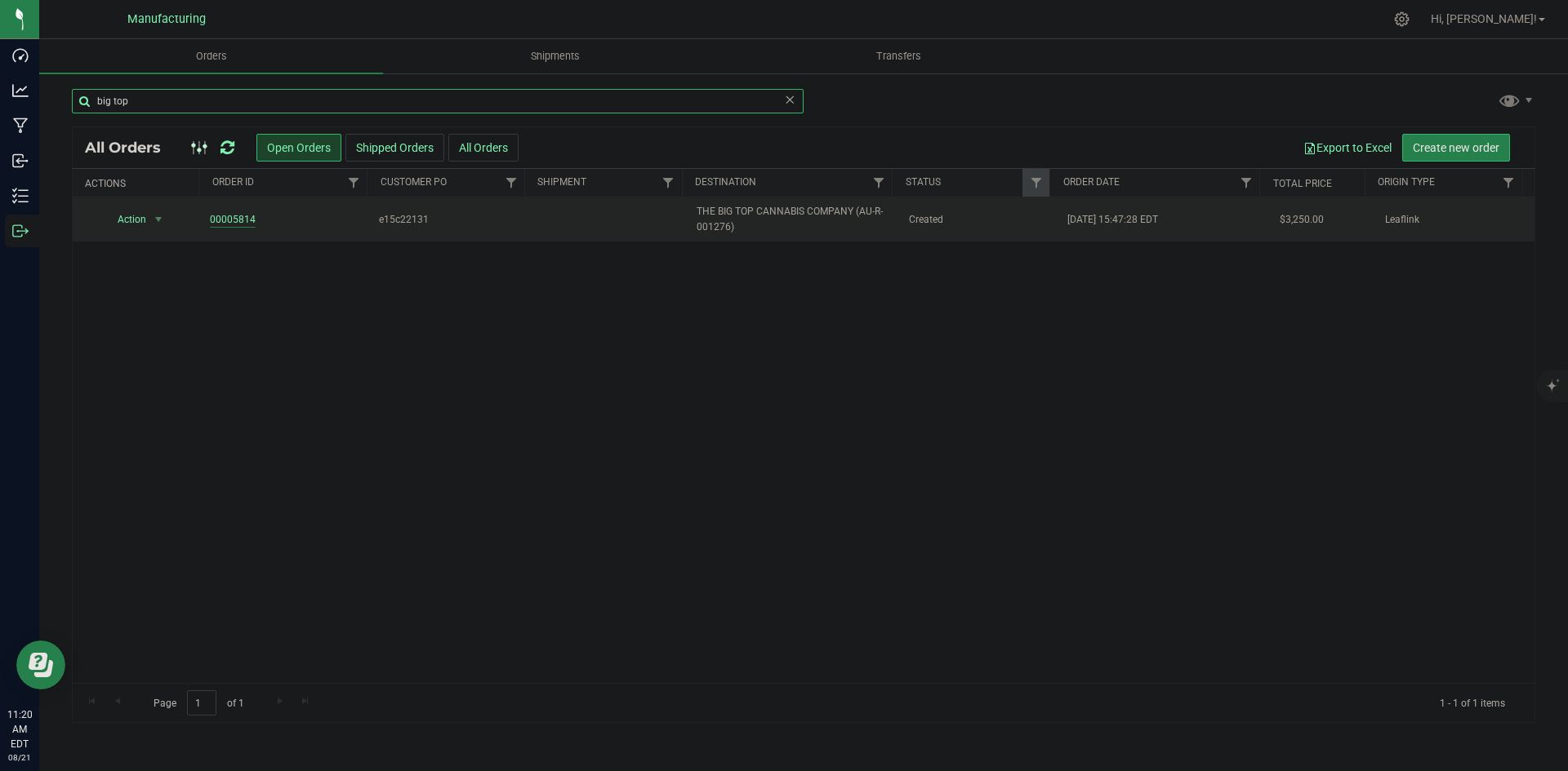
type input "big top"
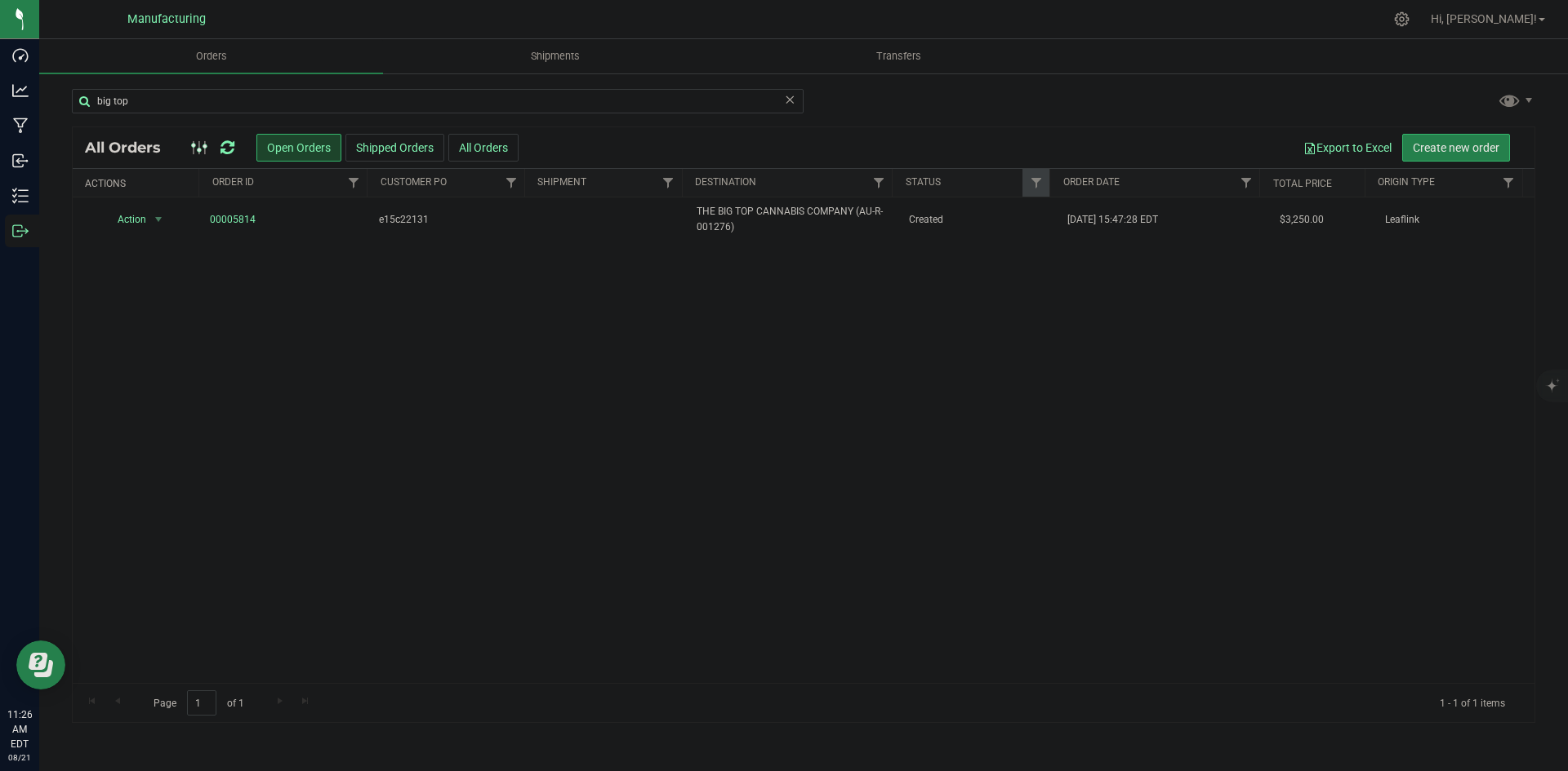
click at [226, 146] on icon at bounding box center [227, 147] width 14 height 17
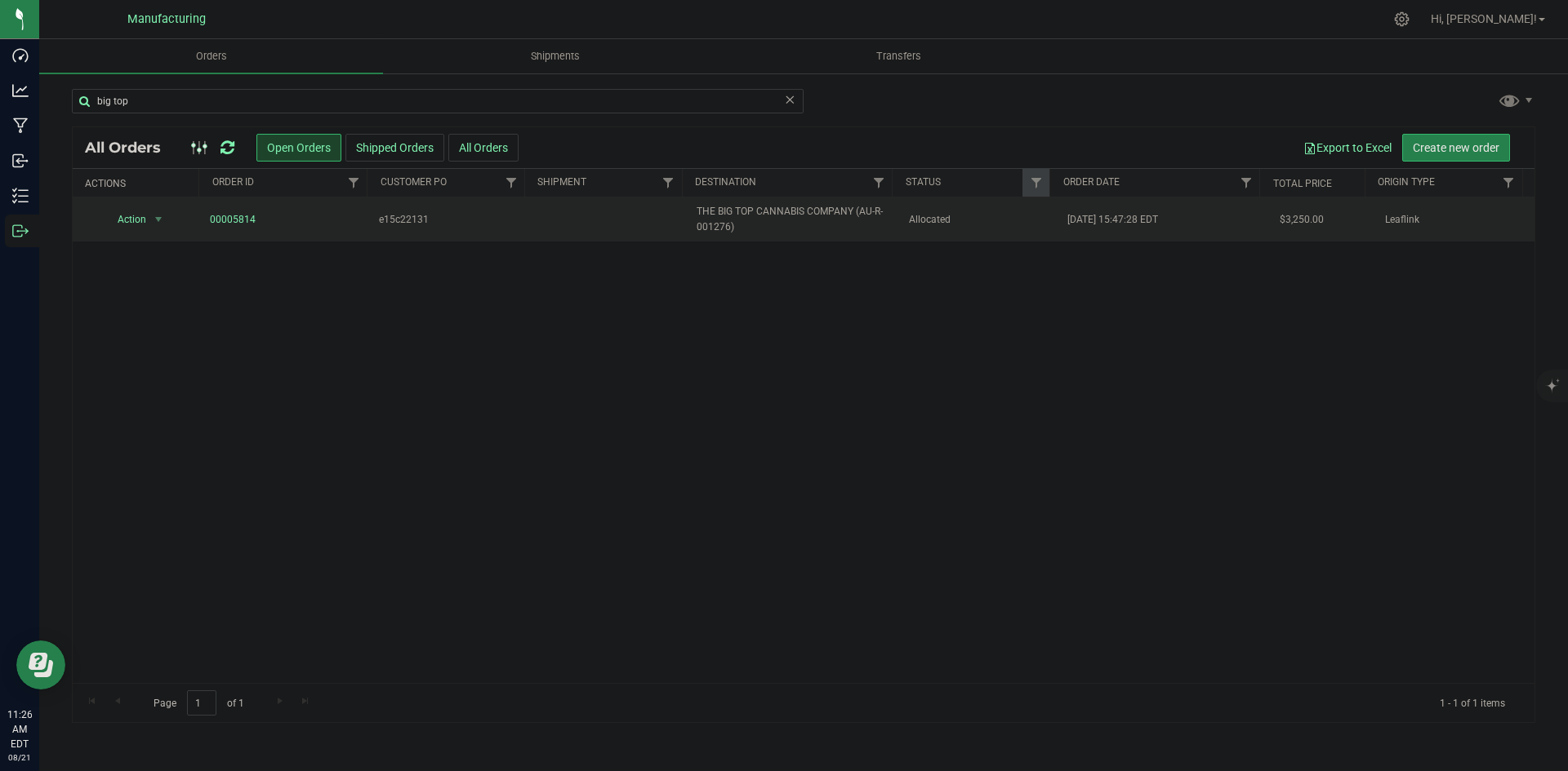
click at [698, 211] on span "THE BIG TOP CANNABIS COMPANY (AU-R-001276)" at bounding box center [792, 219] width 192 height 31
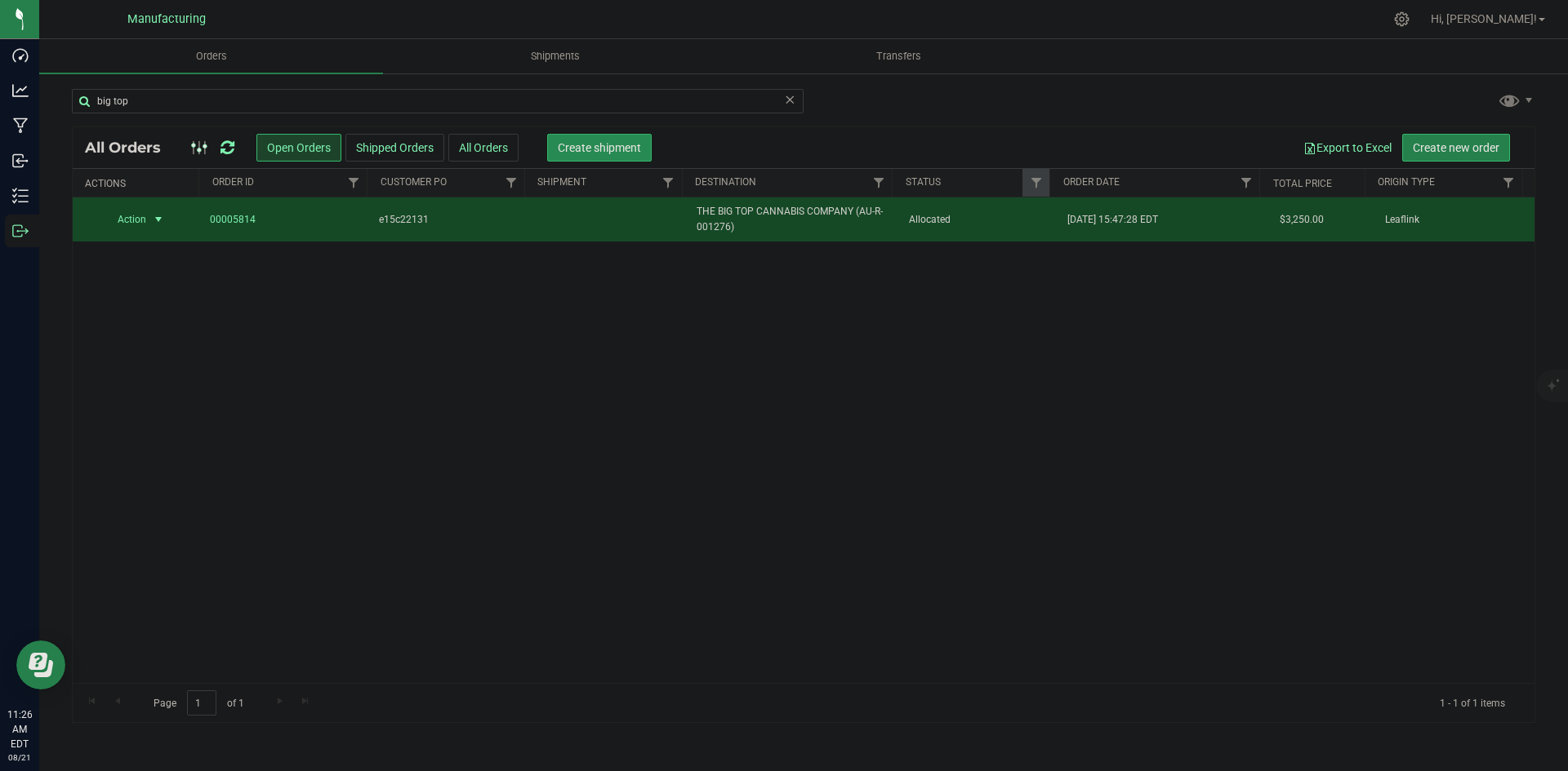
click at [561, 145] on span "Create shipment" at bounding box center [599, 147] width 83 height 13
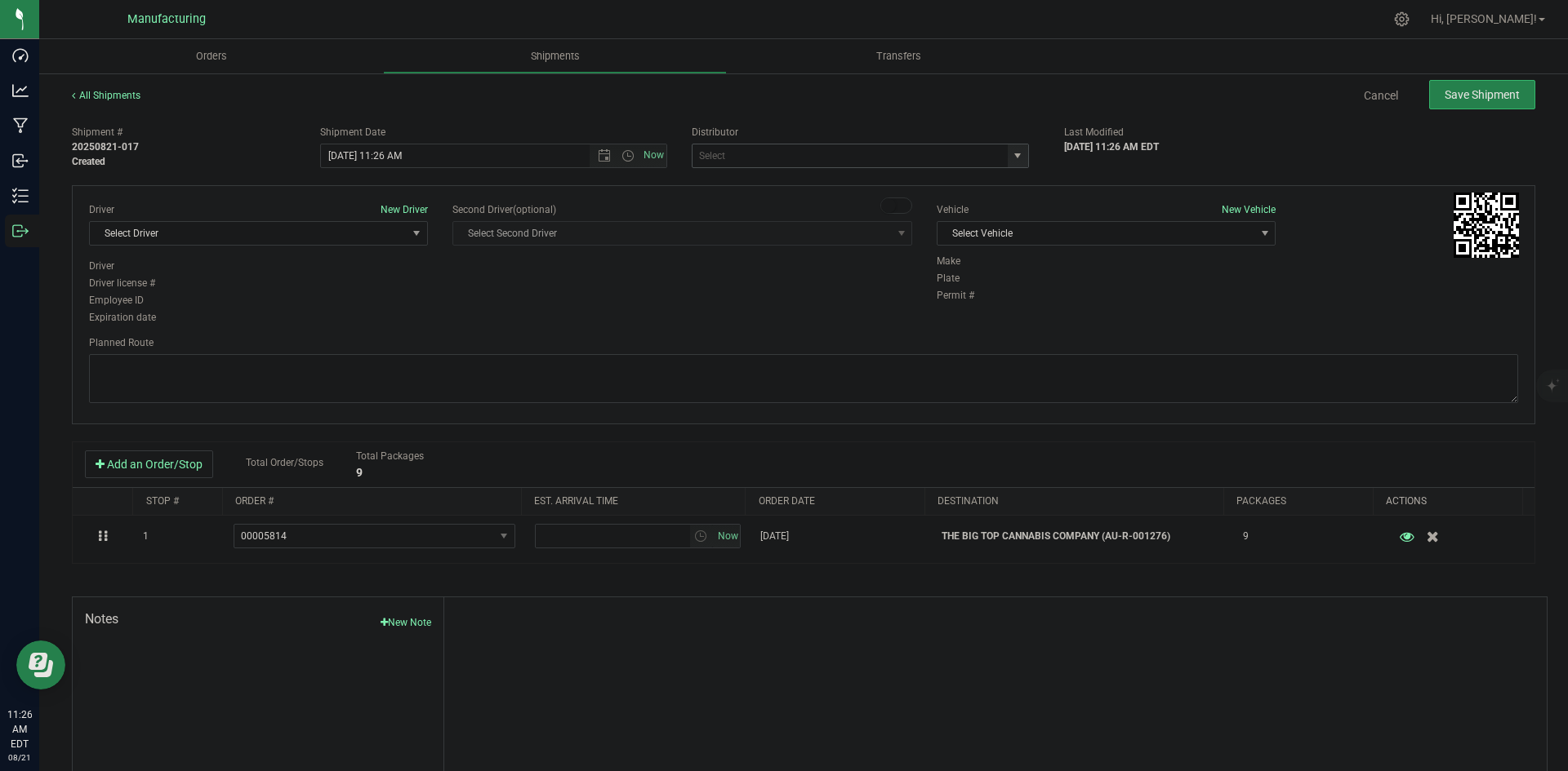
click at [1015, 152] on span "select" at bounding box center [1017, 155] width 13 height 13
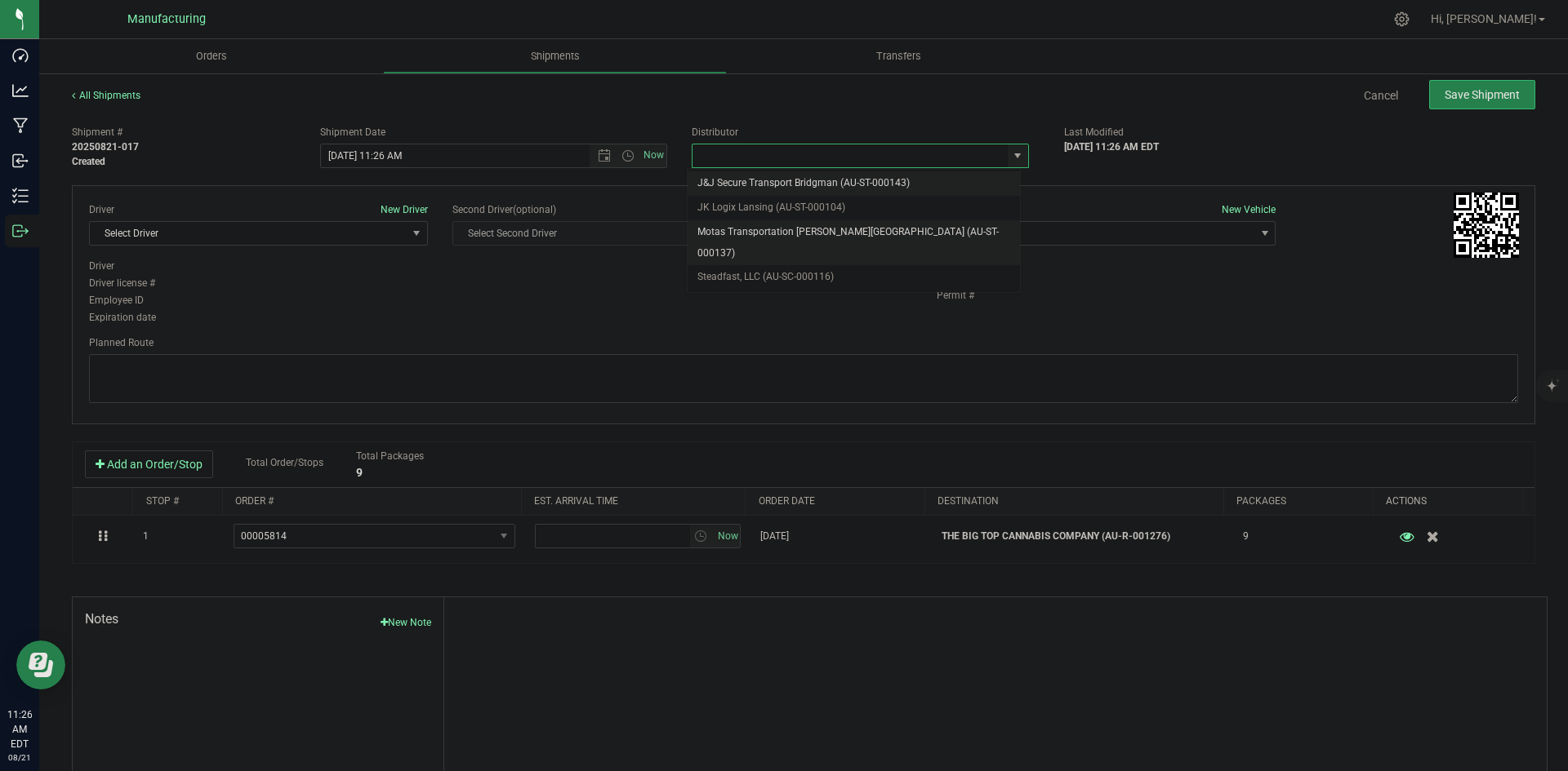
click at [818, 237] on li "Motas Transportation [PERSON_NAME][GEOGRAPHIC_DATA] (AU-ST-000137)" at bounding box center [854, 242] width 333 height 45
type input "Motas Transportation [PERSON_NAME][GEOGRAPHIC_DATA] (AU-ST-000137)"
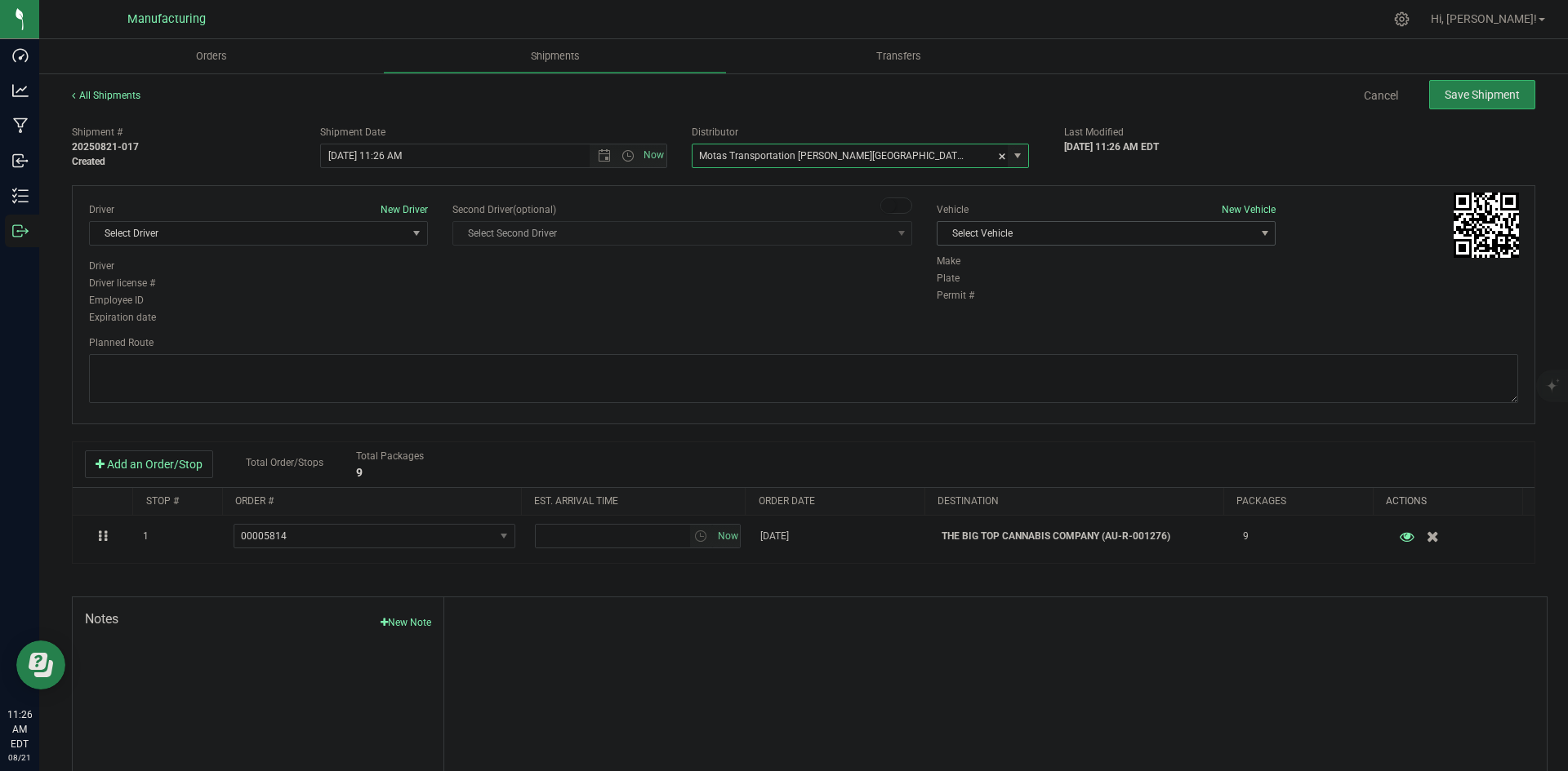
click at [1107, 230] on span "Select Vehicle" at bounding box center [1095, 233] width 317 height 23
click at [970, 302] on li "T3" at bounding box center [1098, 311] width 334 height 25
click at [402, 233] on span "Select Driver" at bounding box center [247, 233] width 317 height 23
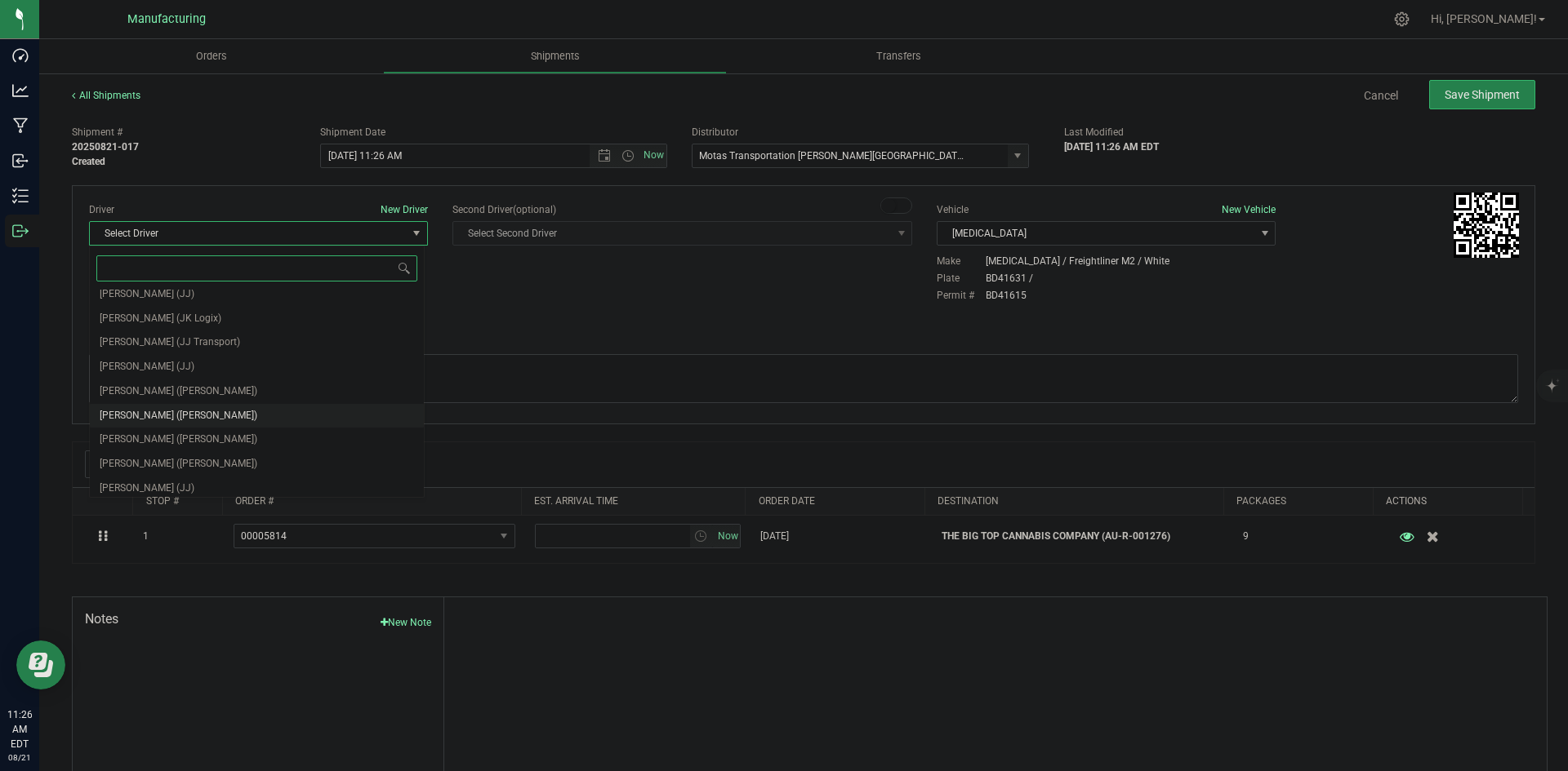
scroll to position [86, 0]
click at [151, 386] on span "Lloyd Neely (Motas)" at bounding box center [179, 386] width 158 height 21
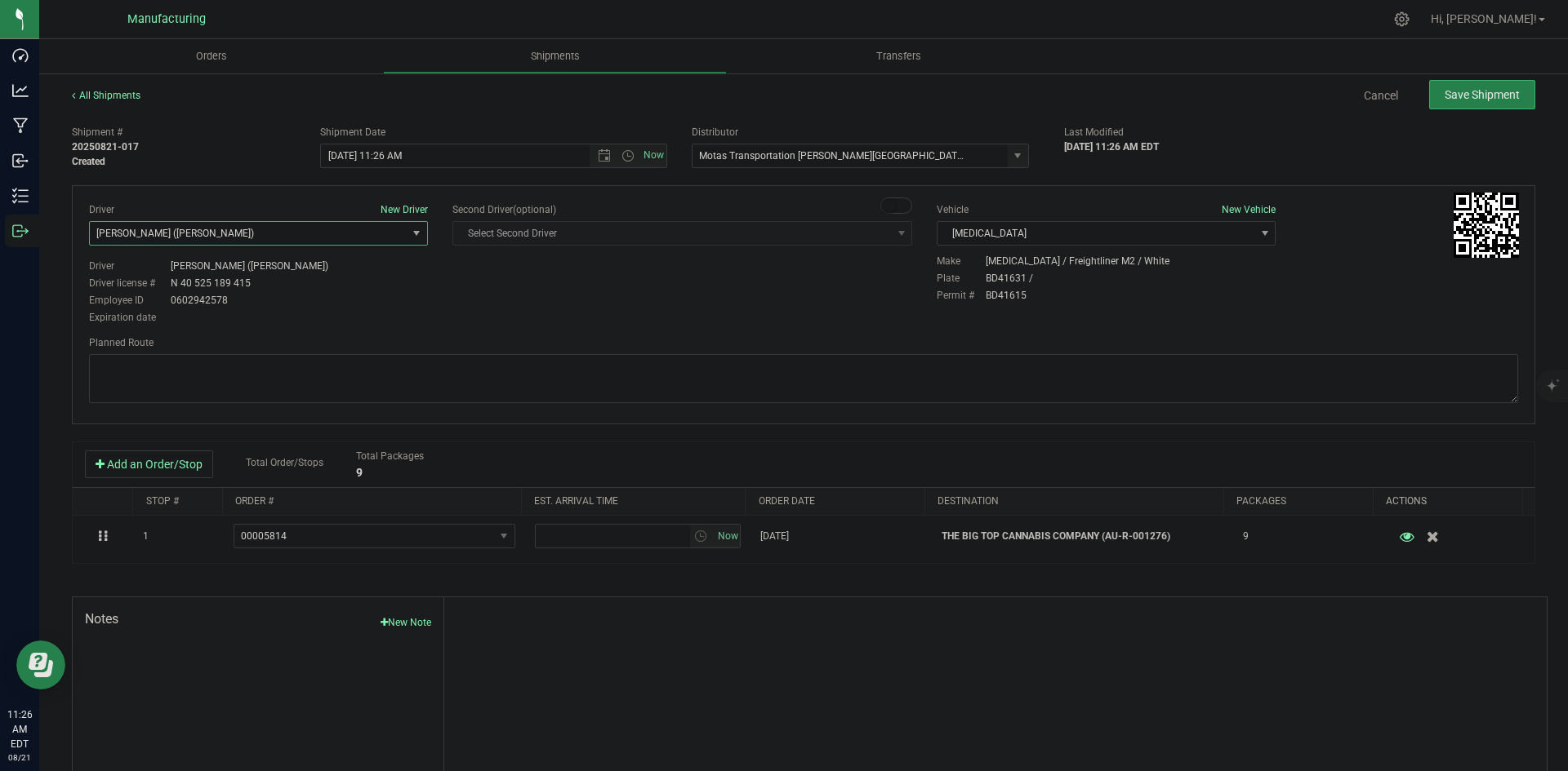
click at [483, 304] on div "Driver New Driver Lloyd Neely (Motas) Select Driver Perry Black (JK Logix) Robe…" at bounding box center [803, 265] width 1453 height 125
click at [621, 158] on span "Open the time view" at bounding box center [627, 155] width 13 height 13
click at [359, 194] on li "2:00 PM" at bounding box center [489, 198] width 341 height 21
type input "8/21/2025 2:00 PM"
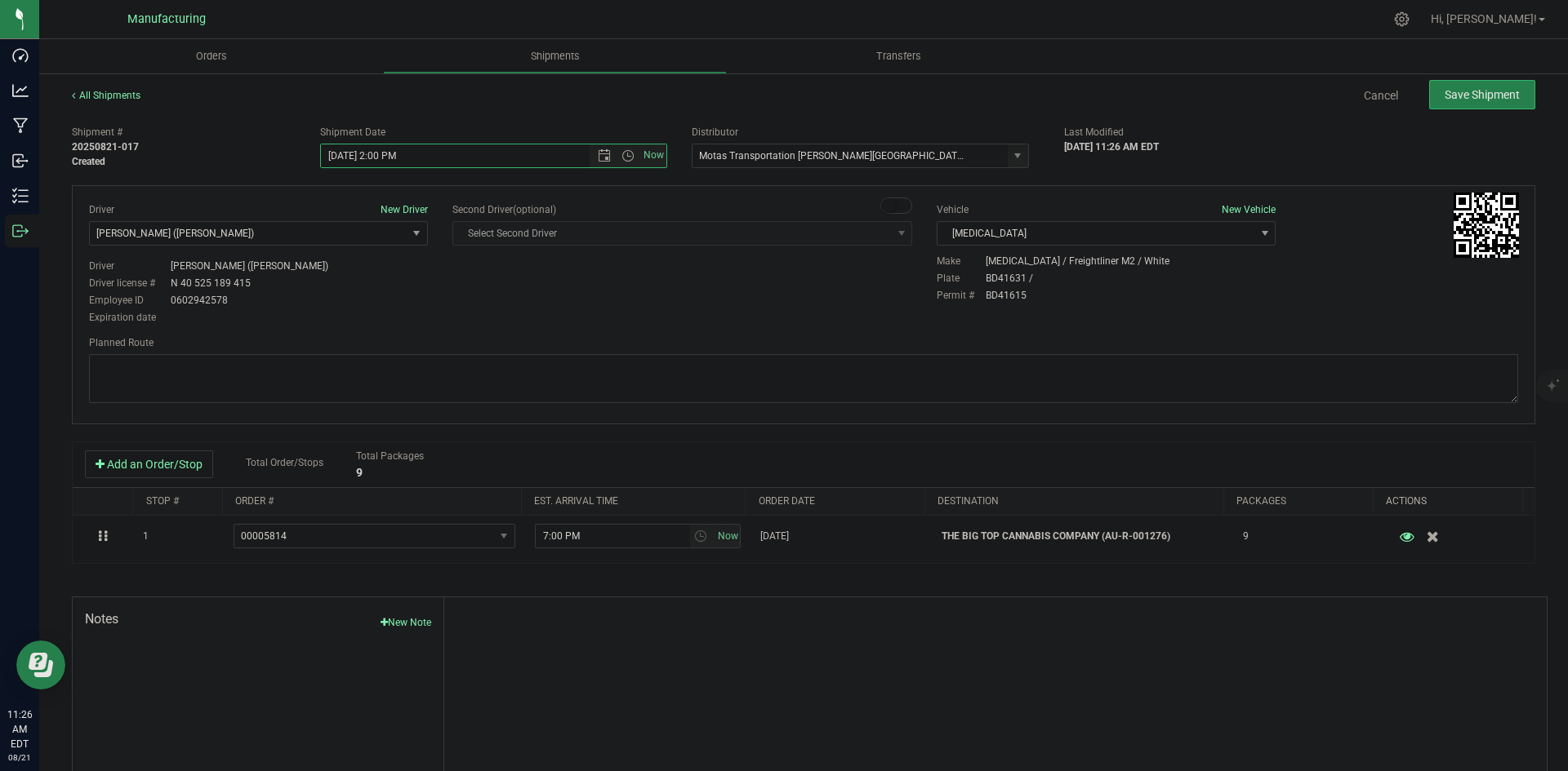
click at [465, 276] on div "Driver New Driver Lloyd Neely (Motas) Select Driver Perry Black (JK Logix) Robe…" at bounding box center [803, 265] width 1453 height 125
click at [853, 363] on textarea at bounding box center [803, 379] width 1428 height 49
paste textarea "Head south 246 ft -- Turn right 325 ft -- Turn right 407 ft -- Turn right towar…"
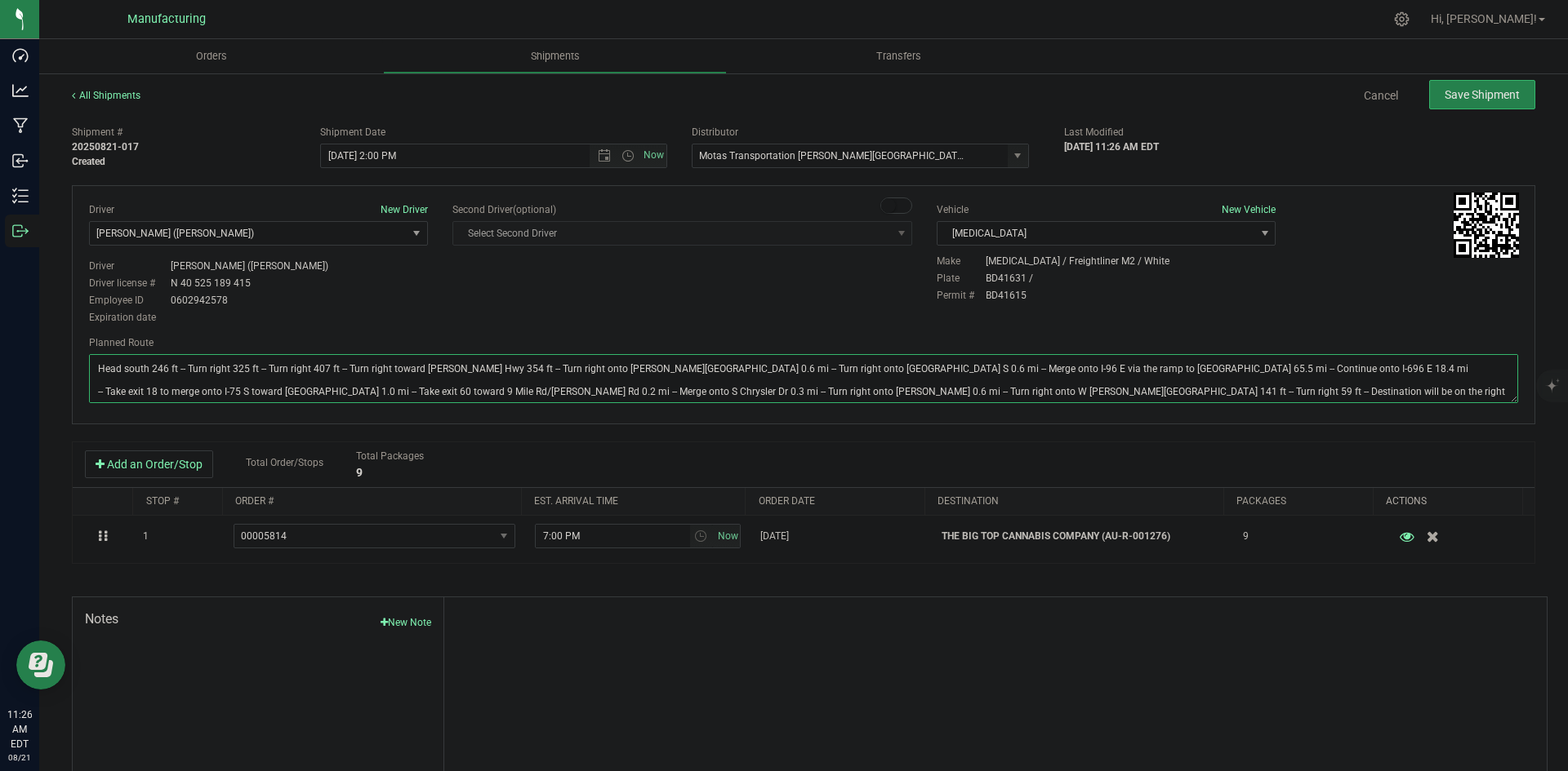
type textarea "Head south 246 ft -- Turn right 325 ft -- Turn right 407 ft -- Turn right towar…"
drag, startPoint x: 800, startPoint y: 289, endPoint x: 966, endPoint y: 247, distance: 171.2
click at [804, 289] on div "Driver New Driver Lloyd Neely (Motas) Select Driver Perry Black (JK Logix) Robe…" at bounding box center [803, 265] width 1453 height 125
click at [1466, 93] on span "Save Shipment" at bounding box center [1482, 95] width 75 height 13
type input "8/21/2025 6:00 PM"
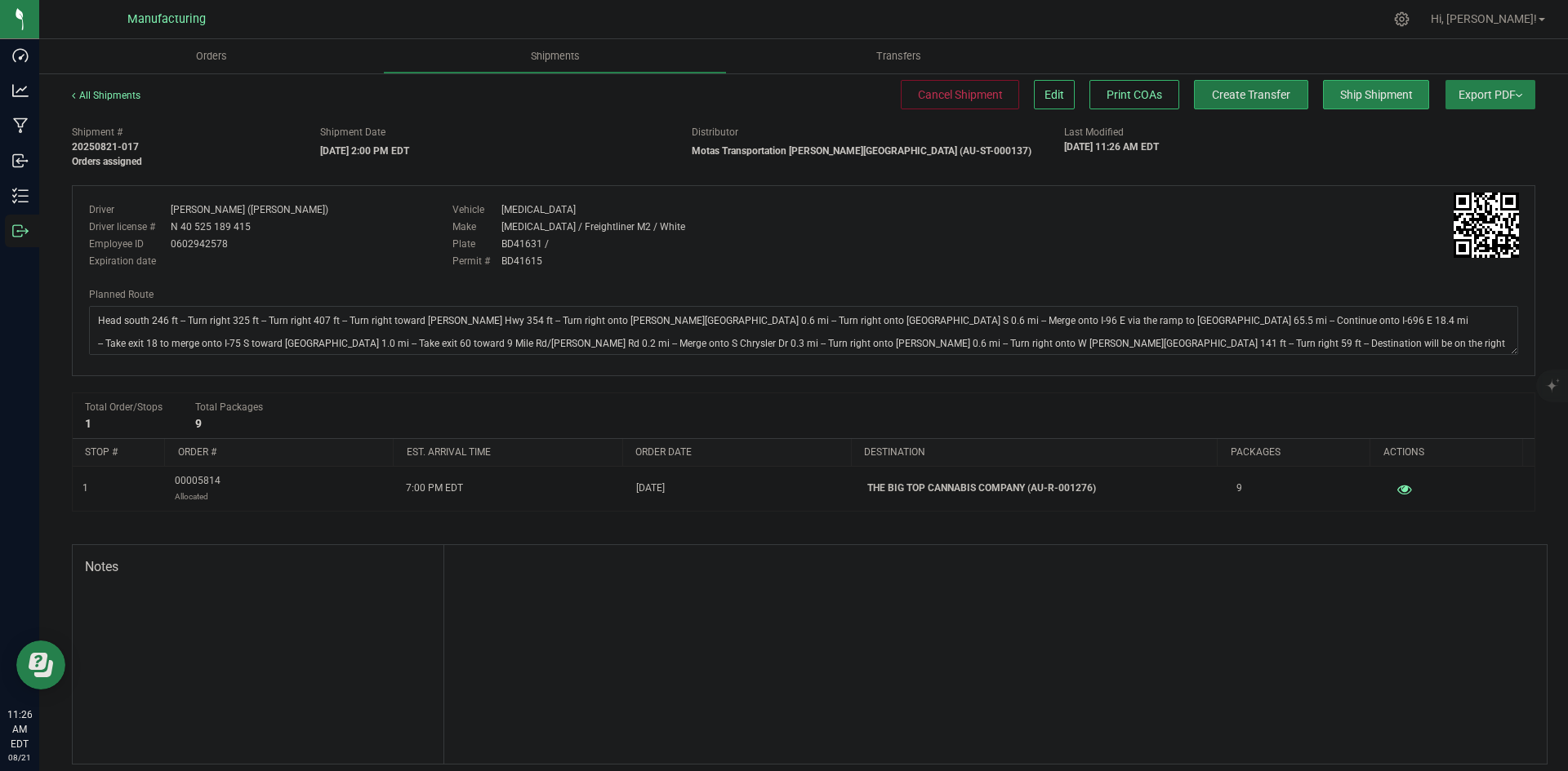
click at [1269, 98] on span "Create Transfer" at bounding box center [1250, 95] width 78 height 13
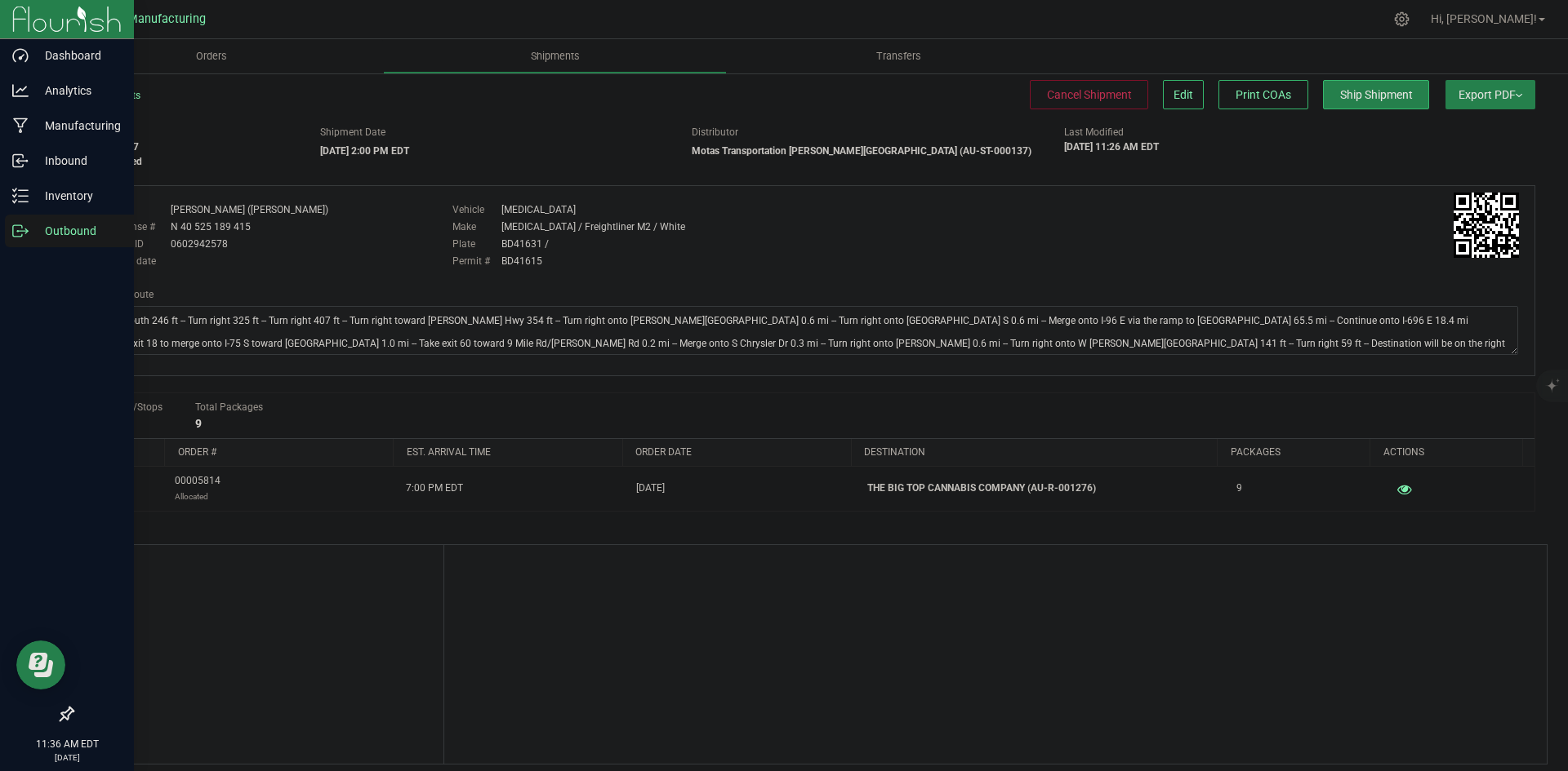
click at [33, 234] on p "Outbound" at bounding box center [78, 231] width 98 height 19
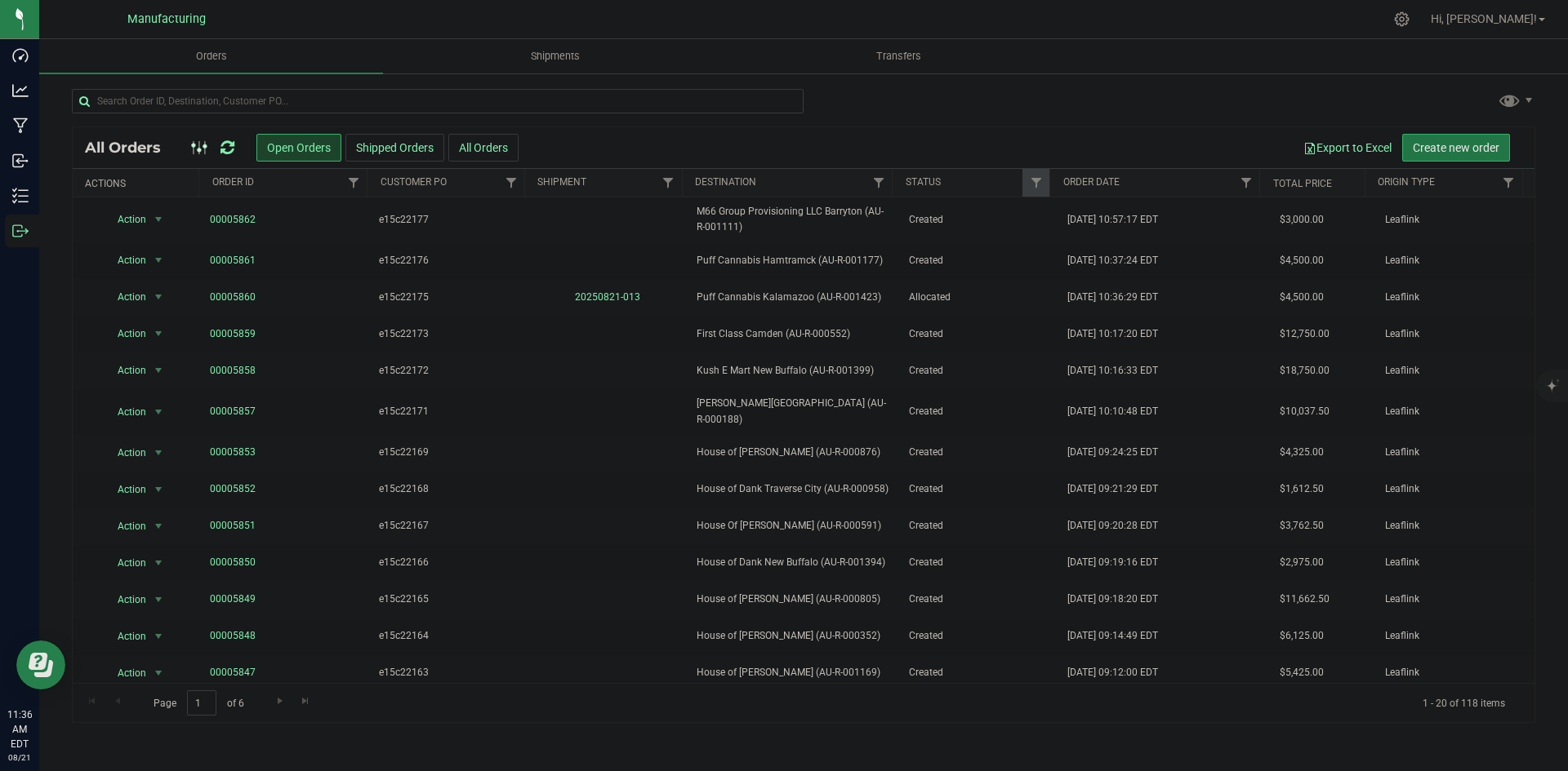
click at [1465, 151] on span "Create new order" at bounding box center [1456, 147] width 87 height 13
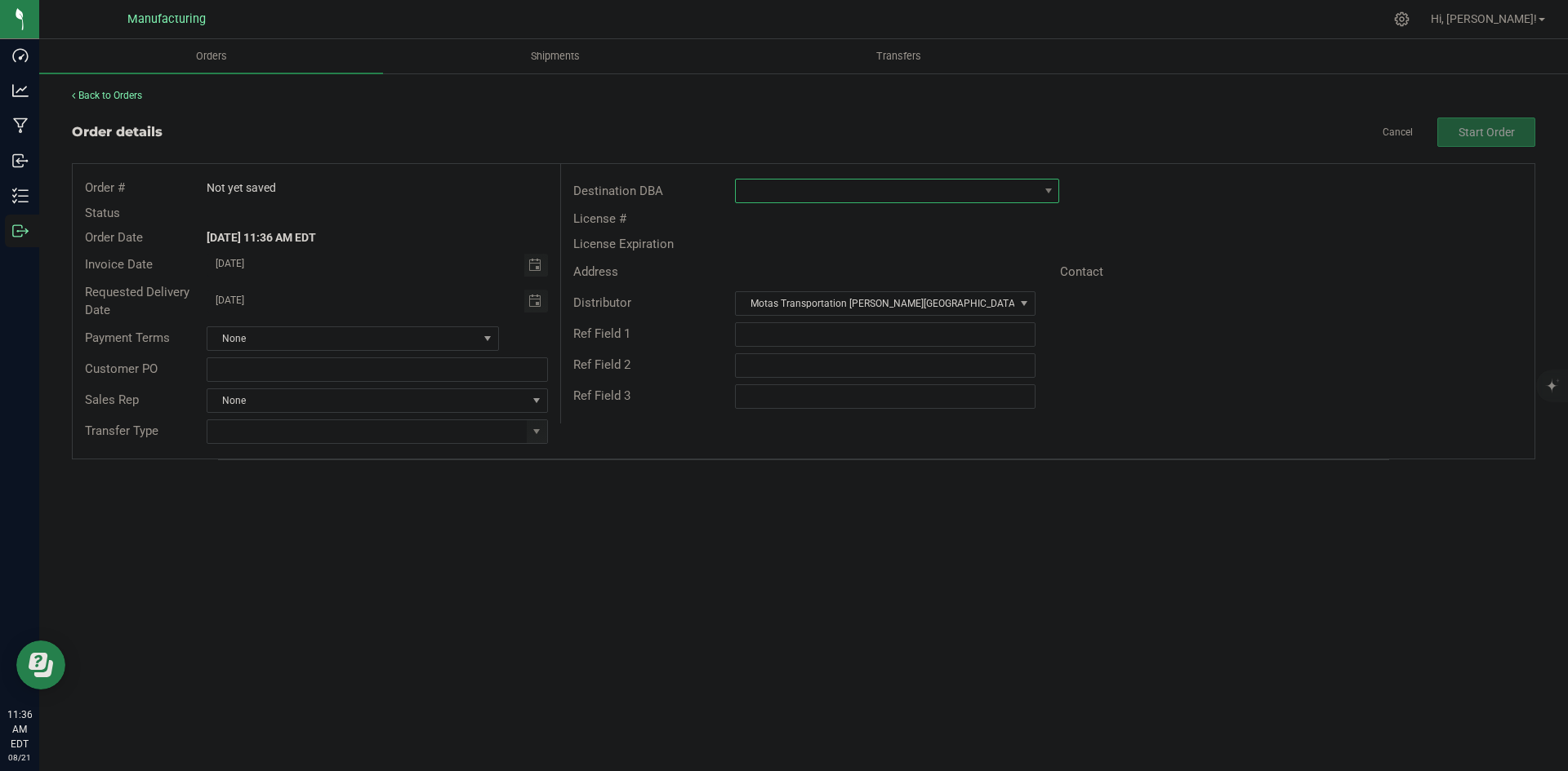
click at [848, 192] on span at bounding box center [886, 191] width 302 height 23
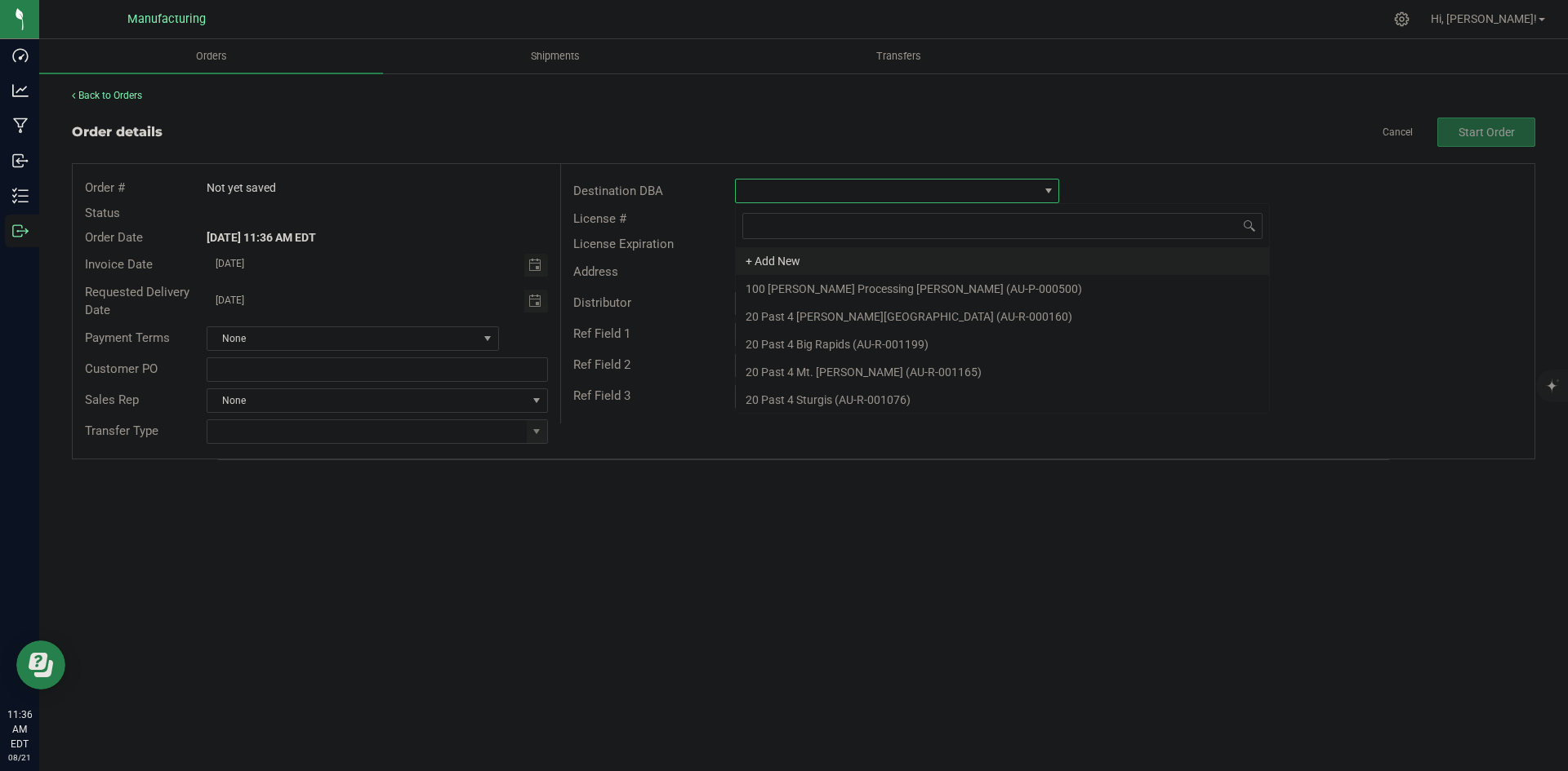
scroll to position [25, 324]
type input "214"
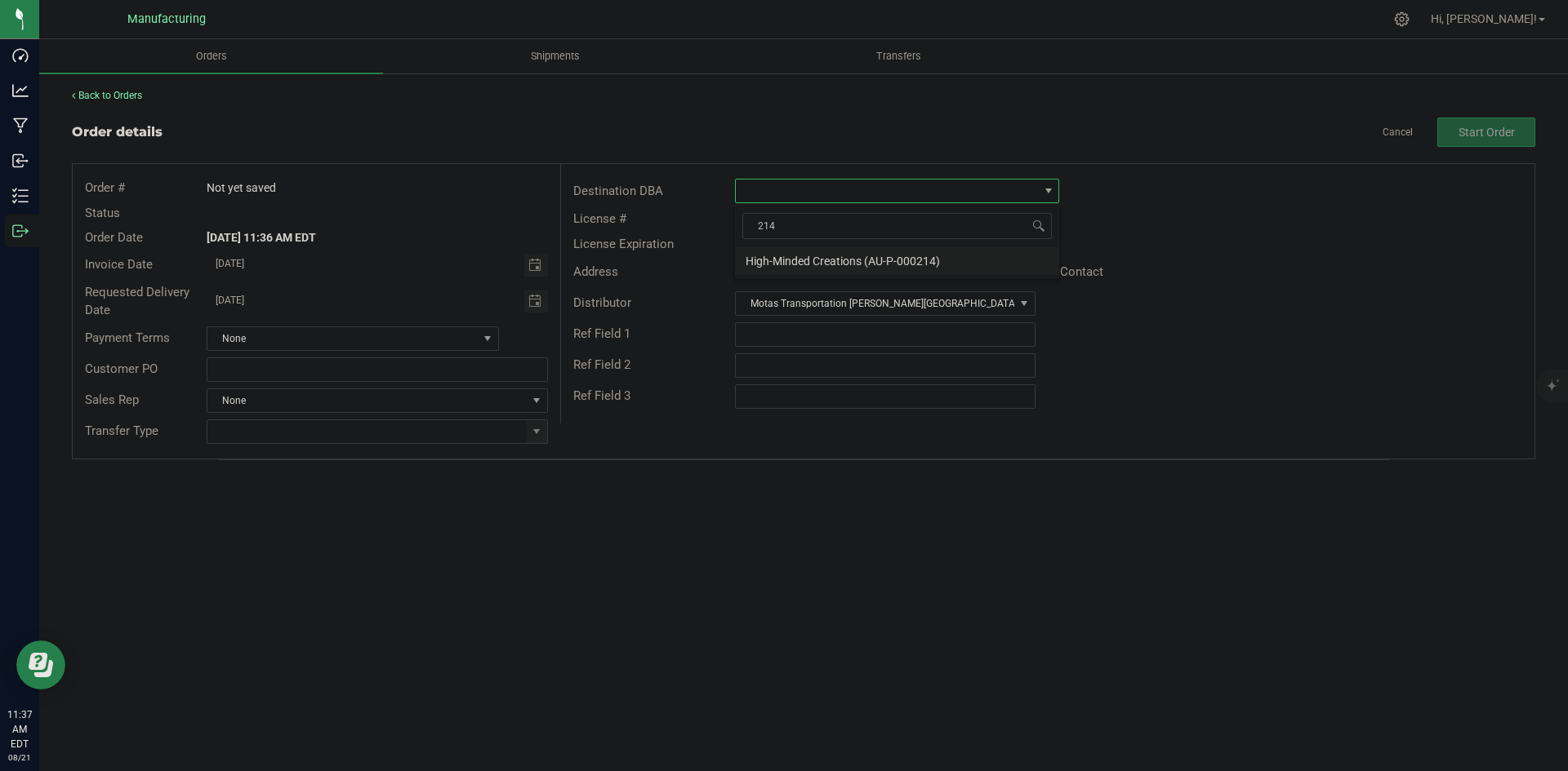
click at [874, 262] on li "High-Minded Creations (AU-P-000214)" at bounding box center [897, 261] width 323 height 28
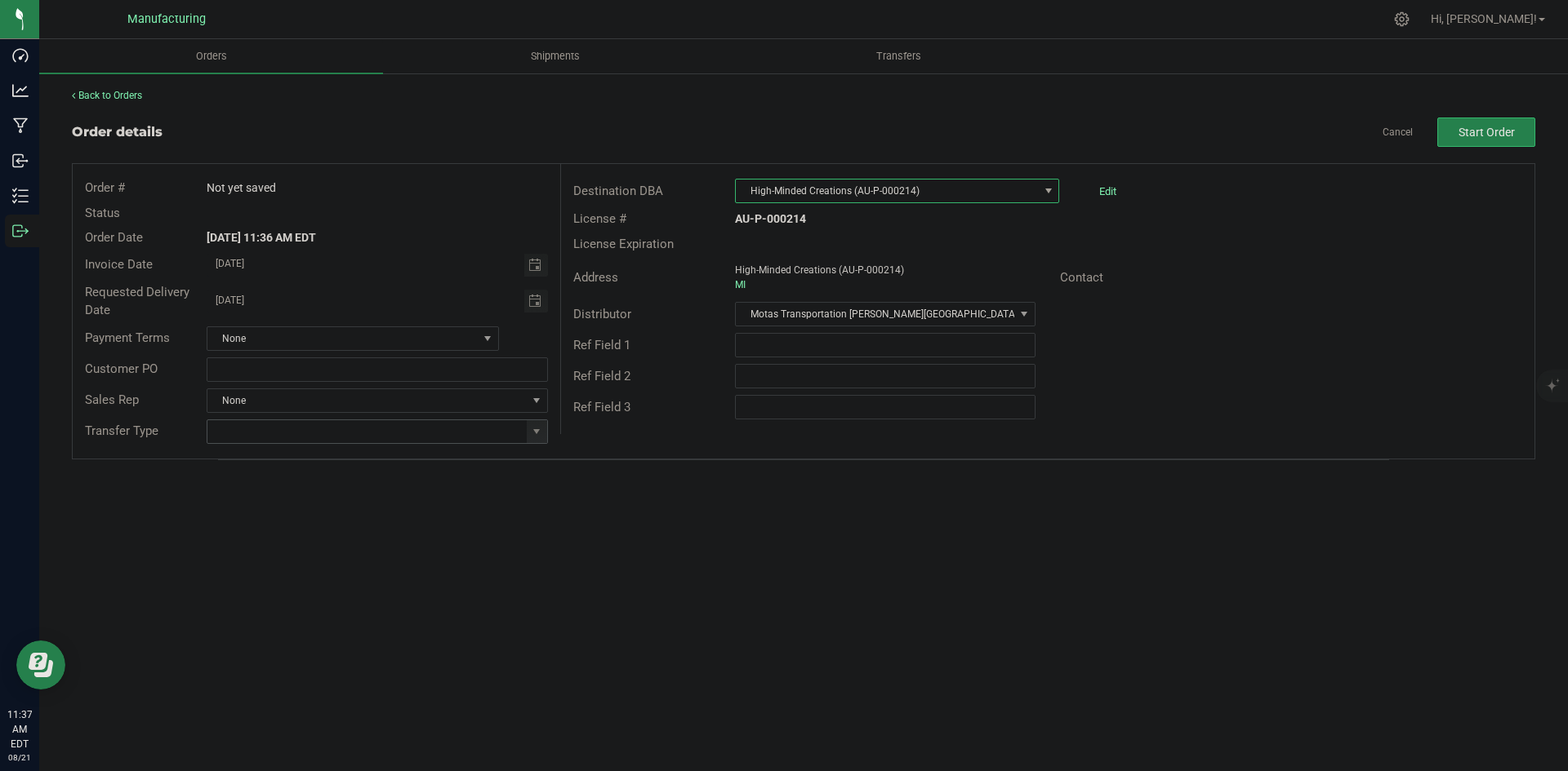
click at [545, 429] on span at bounding box center [536, 432] width 20 height 23
click at [311, 575] on li "Wholesale Transfer" at bounding box center [376, 569] width 339 height 28
type input "Wholesale Transfer"
drag, startPoint x: 644, startPoint y: 589, endPoint x: 659, endPoint y: 591, distance: 15.1
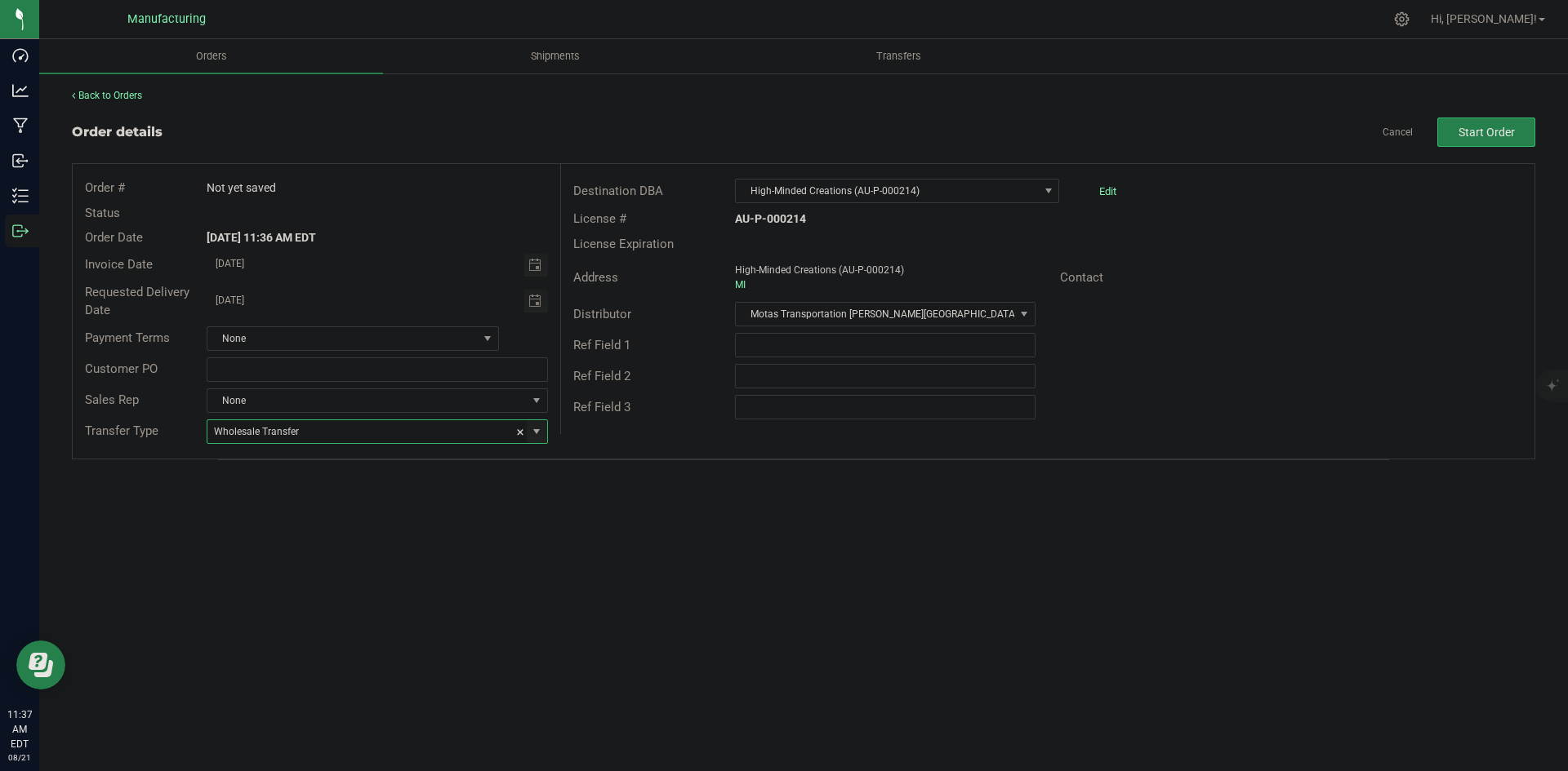
click at [647, 590] on div "Orders Shipments Transfers Back to Orders Order details Cancel Start Order Orde…" at bounding box center [804, 405] width 1529 height 732
click at [1472, 124] on button "Start Order" at bounding box center [1486, 132] width 98 height 30
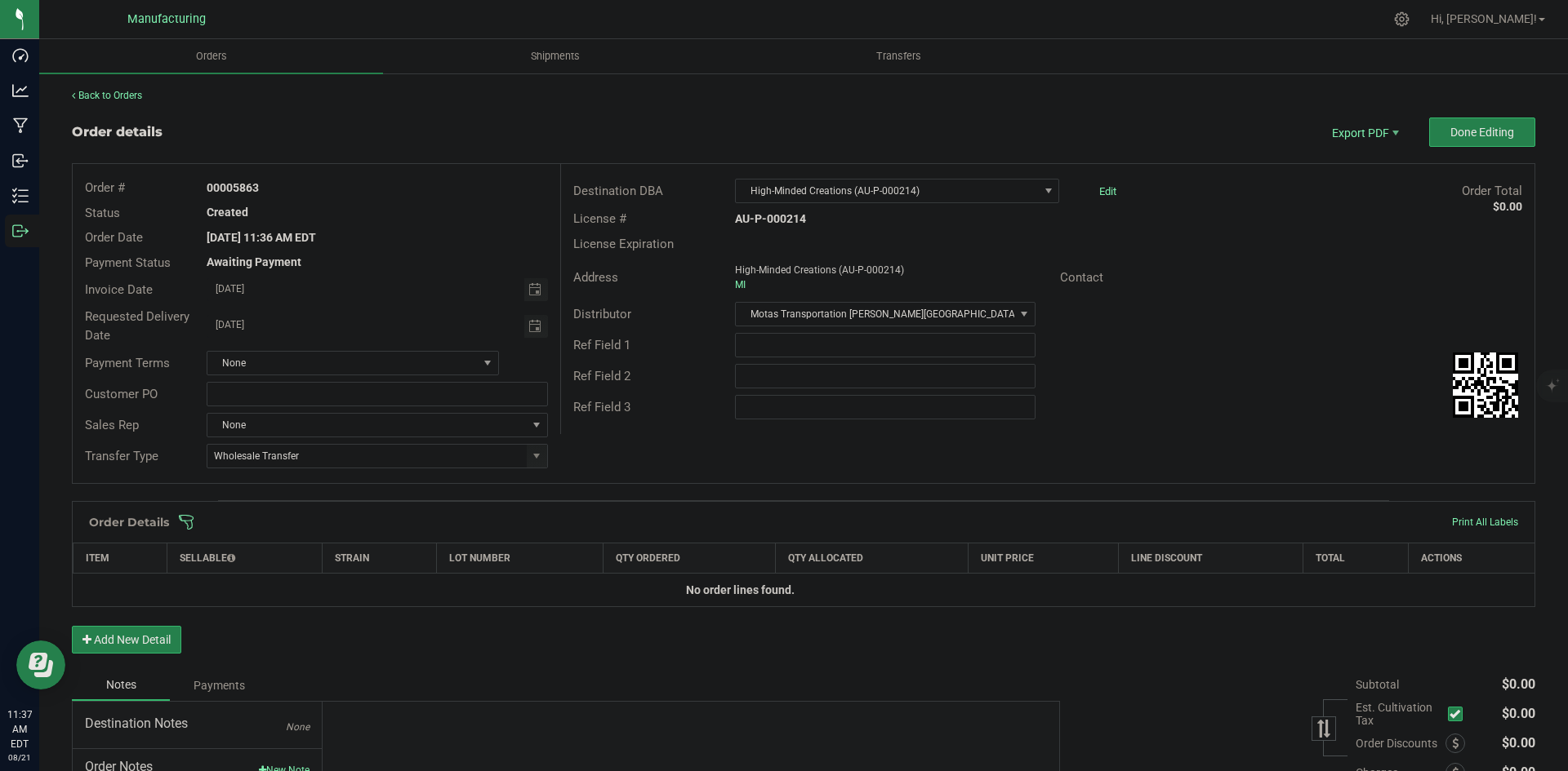
click at [847, 522] on span at bounding box center [910, 522] width 1464 height 17
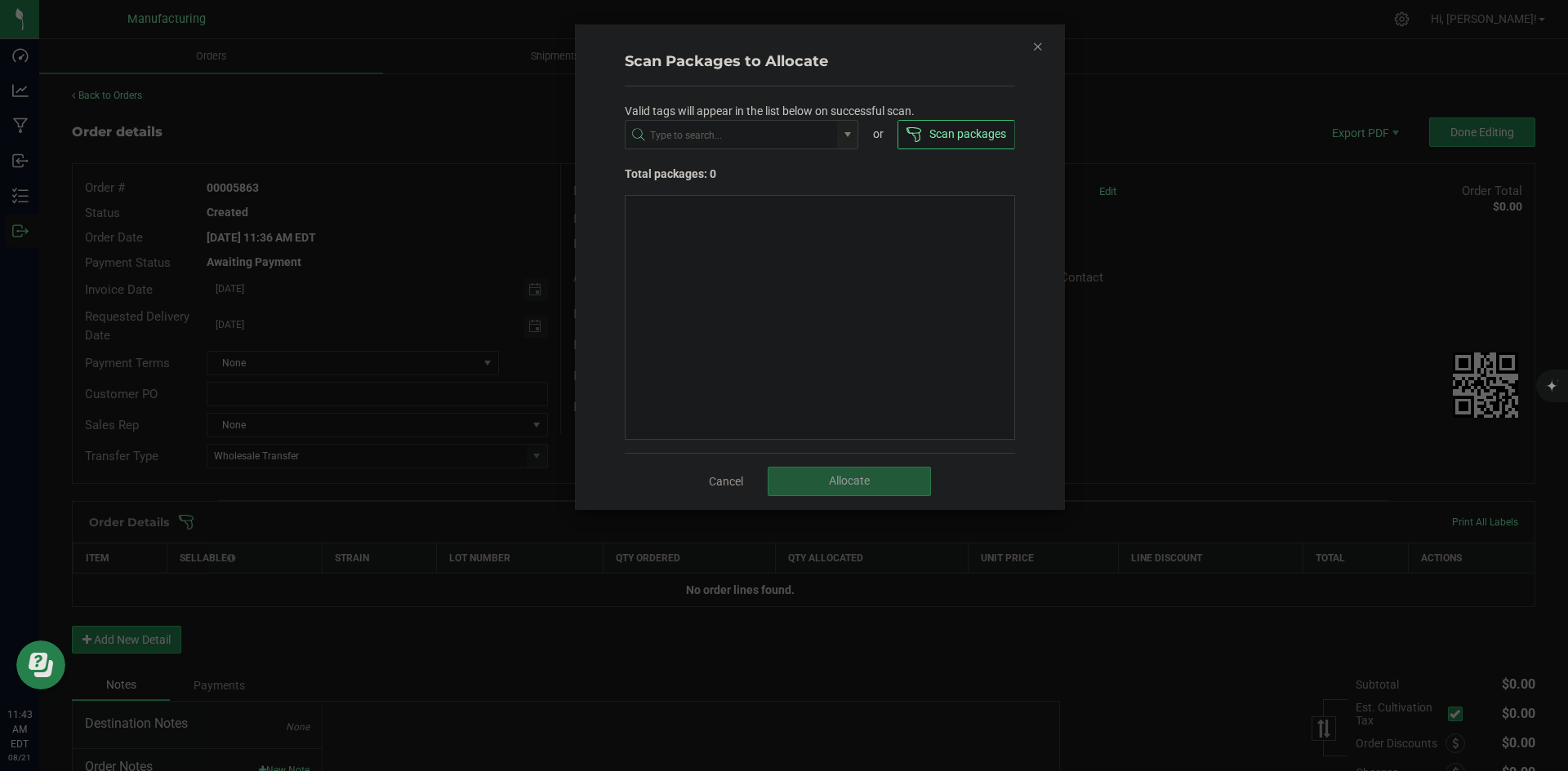
click at [1039, 44] on icon "Close" at bounding box center [1037, 46] width 11 height 19
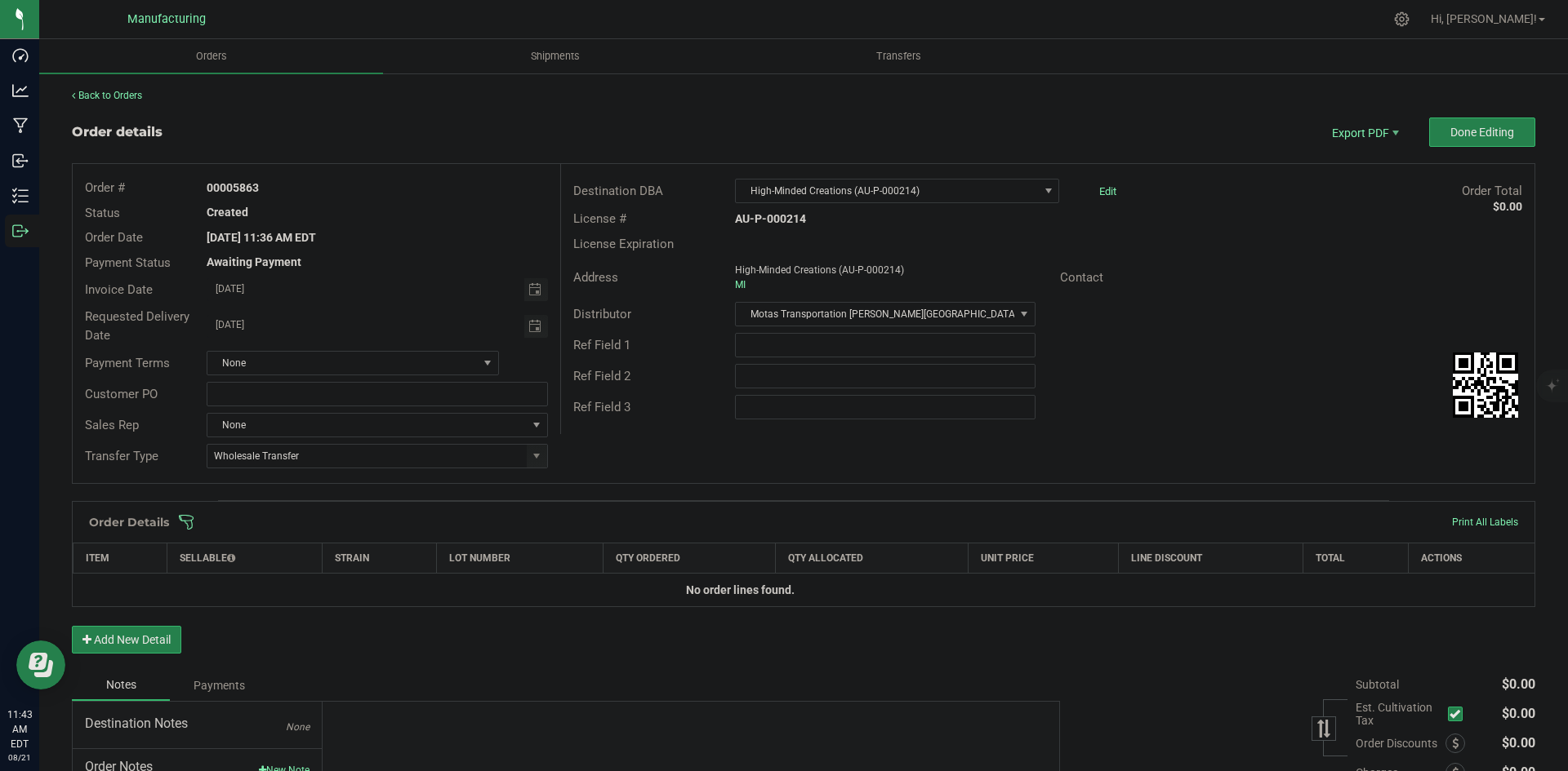
click at [840, 526] on span at bounding box center [910, 522] width 1464 height 17
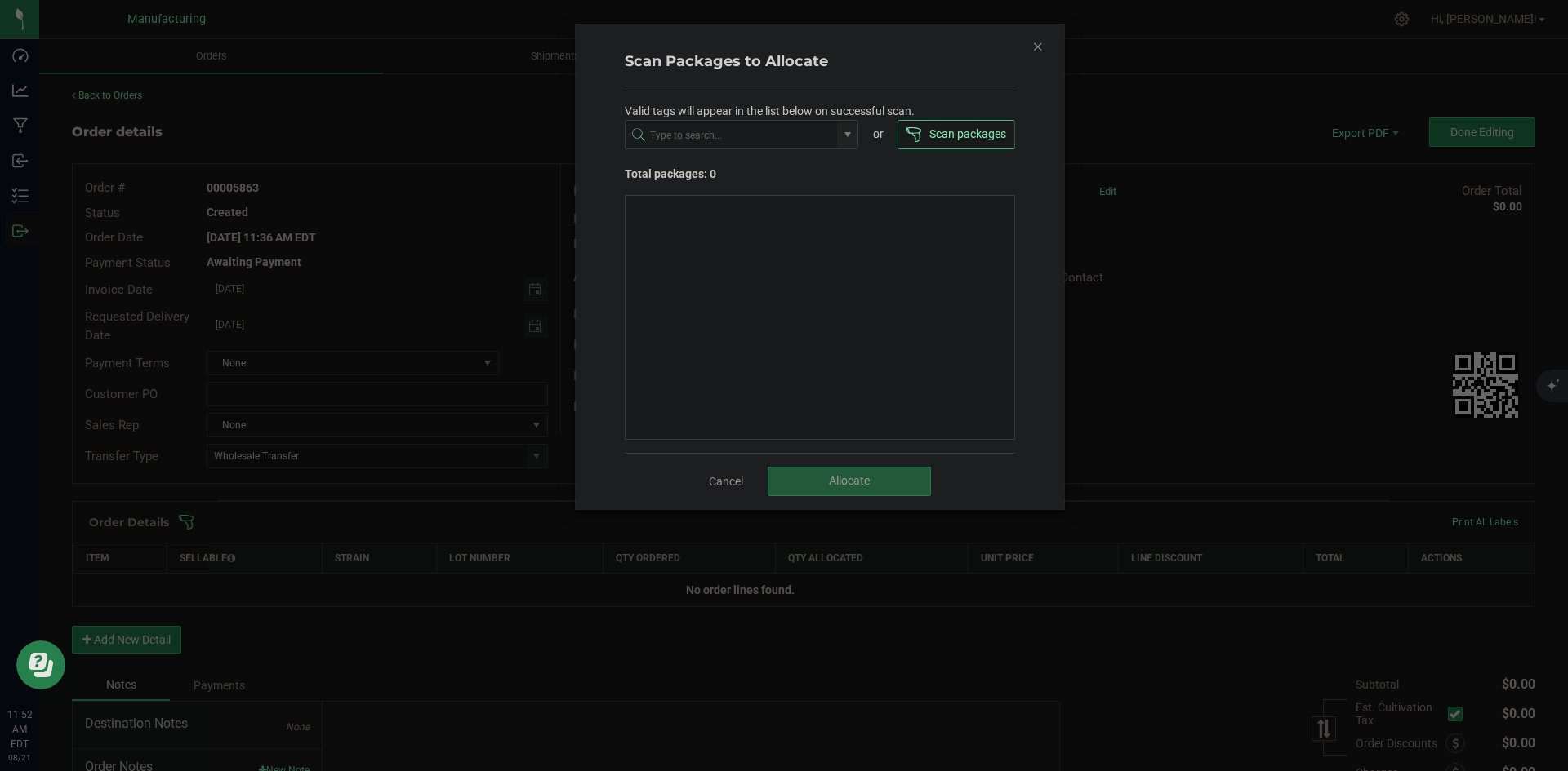
click at [1034, 43] on icon "Close" at bounding box center [1037, 46] width 11 height 19
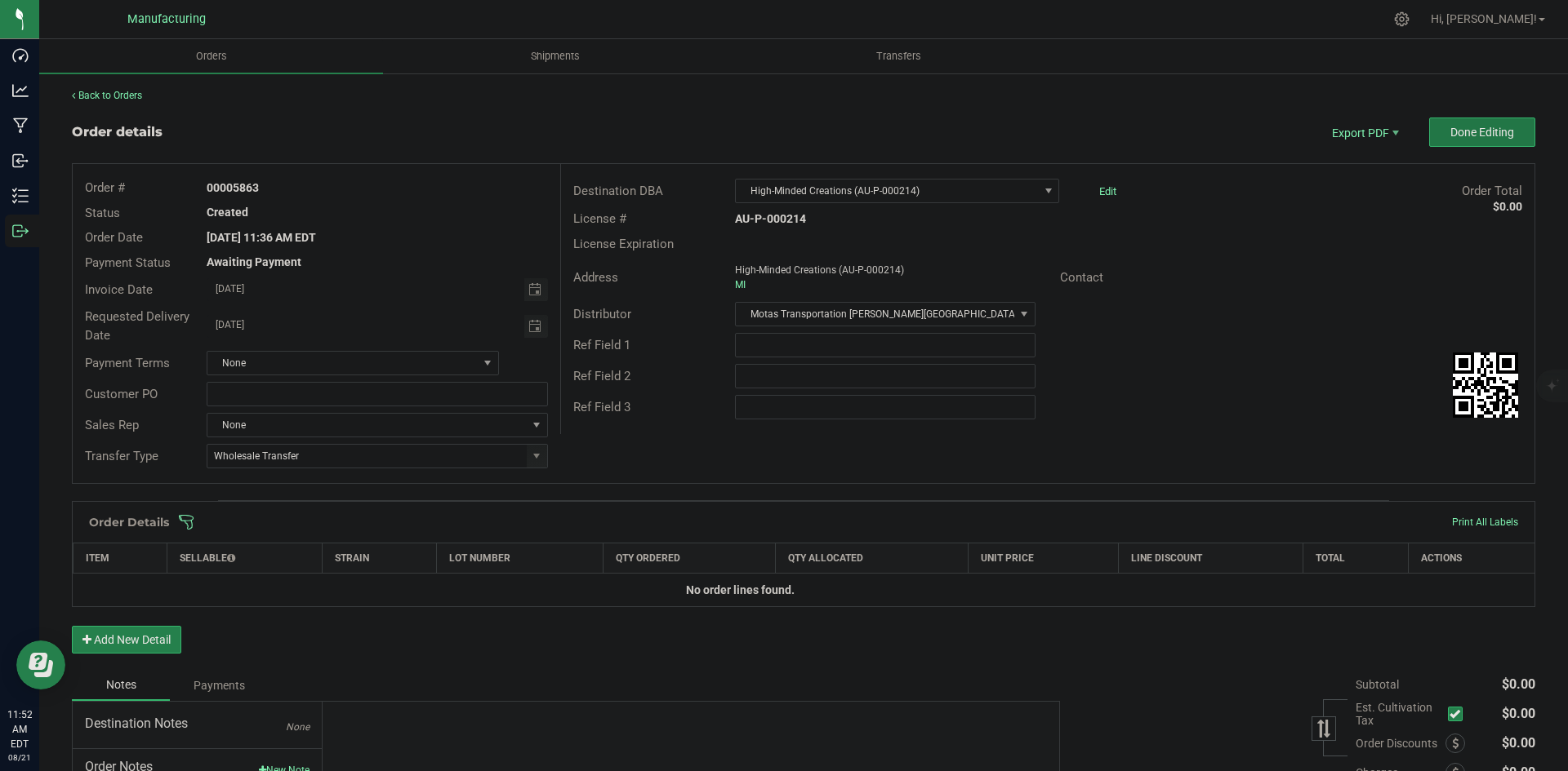
click at [1428, 135] on button "Done Editing" at bounding box center [1481, 132] width 106 height 30
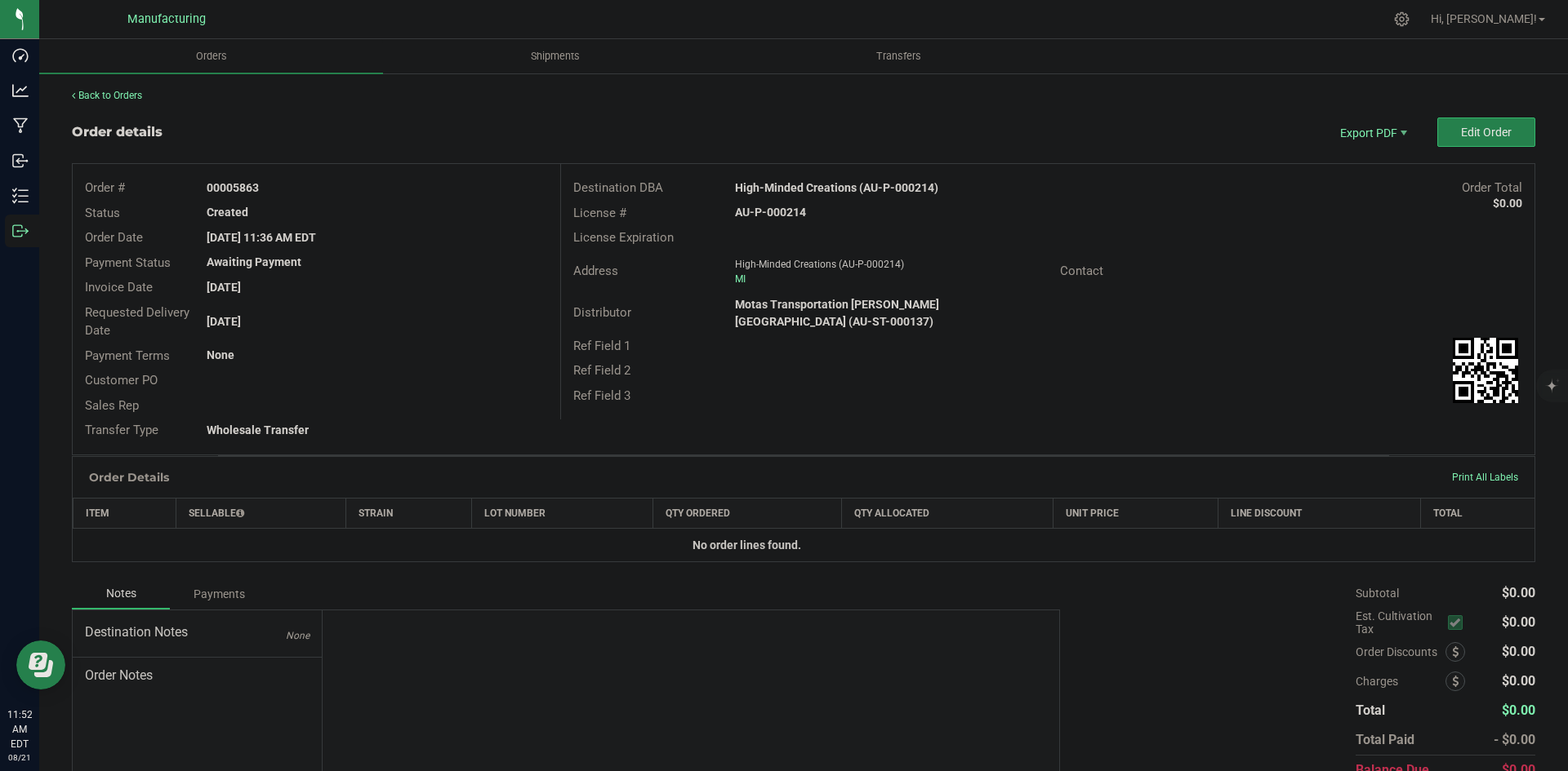
click at [824, 189] on strong "High-Minded Creations (AU-P-000214)" at bounding box center [837, 188] width 204 height 13
click at [825, 189] on strong "High-Minded Creations (AU-P-000214)" at bounding box center [837, 188] width 204 height 13
copy strong "High-Minded Creations (AU-P-000214)"
click at [812, 211] on div "AU-P-000214" at bounding box center [884, 213] width 324 height 18
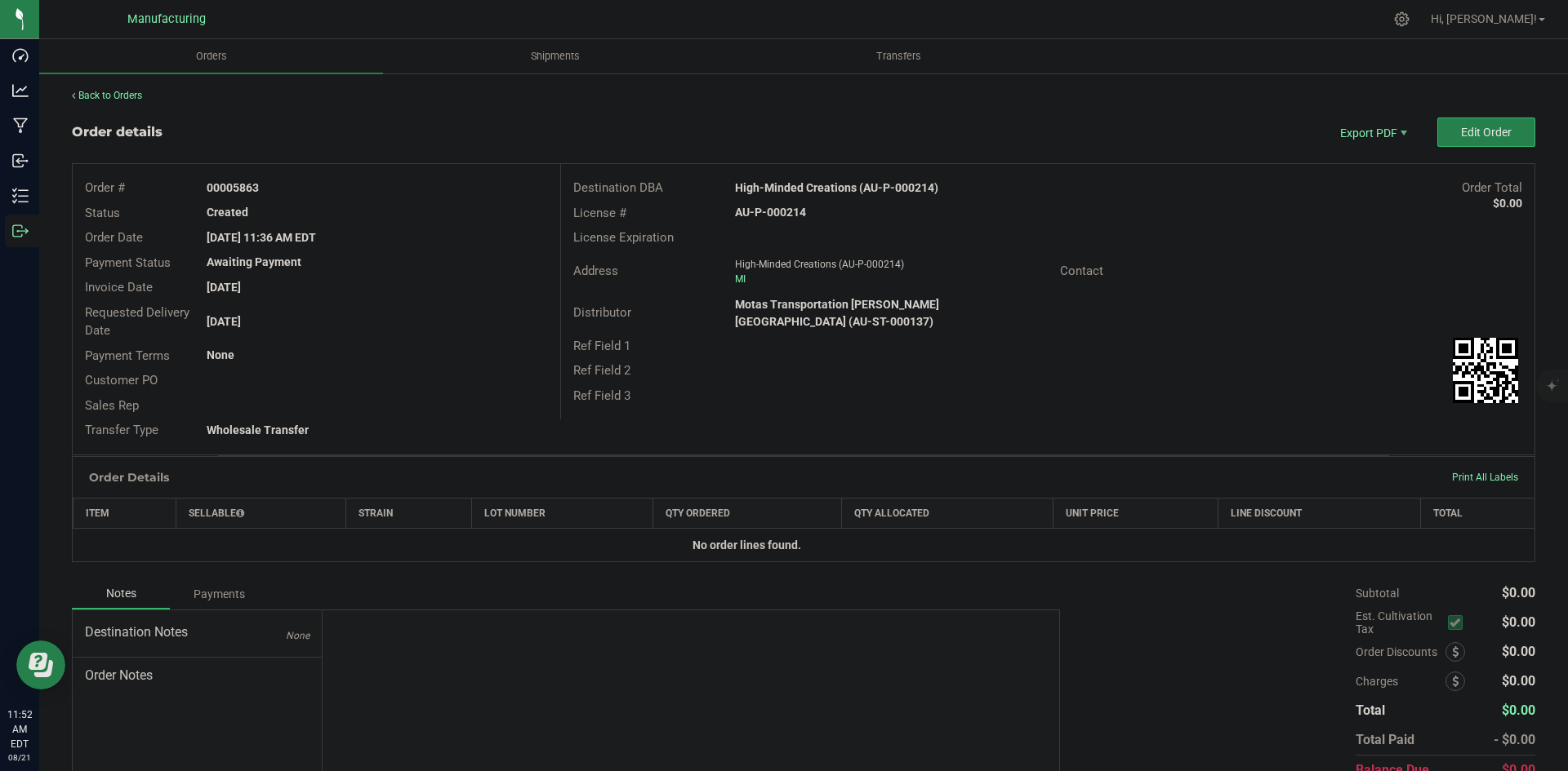
click at [779, 210] on strong "AU-P-000214" at bounding box center [770, 212] width 71 height 13
copy strong "AU-P-000214"
drag, startPoint x: 231, startPoint y: 184, endPoint x: 338, endPoint y: 182, distance: 107.0
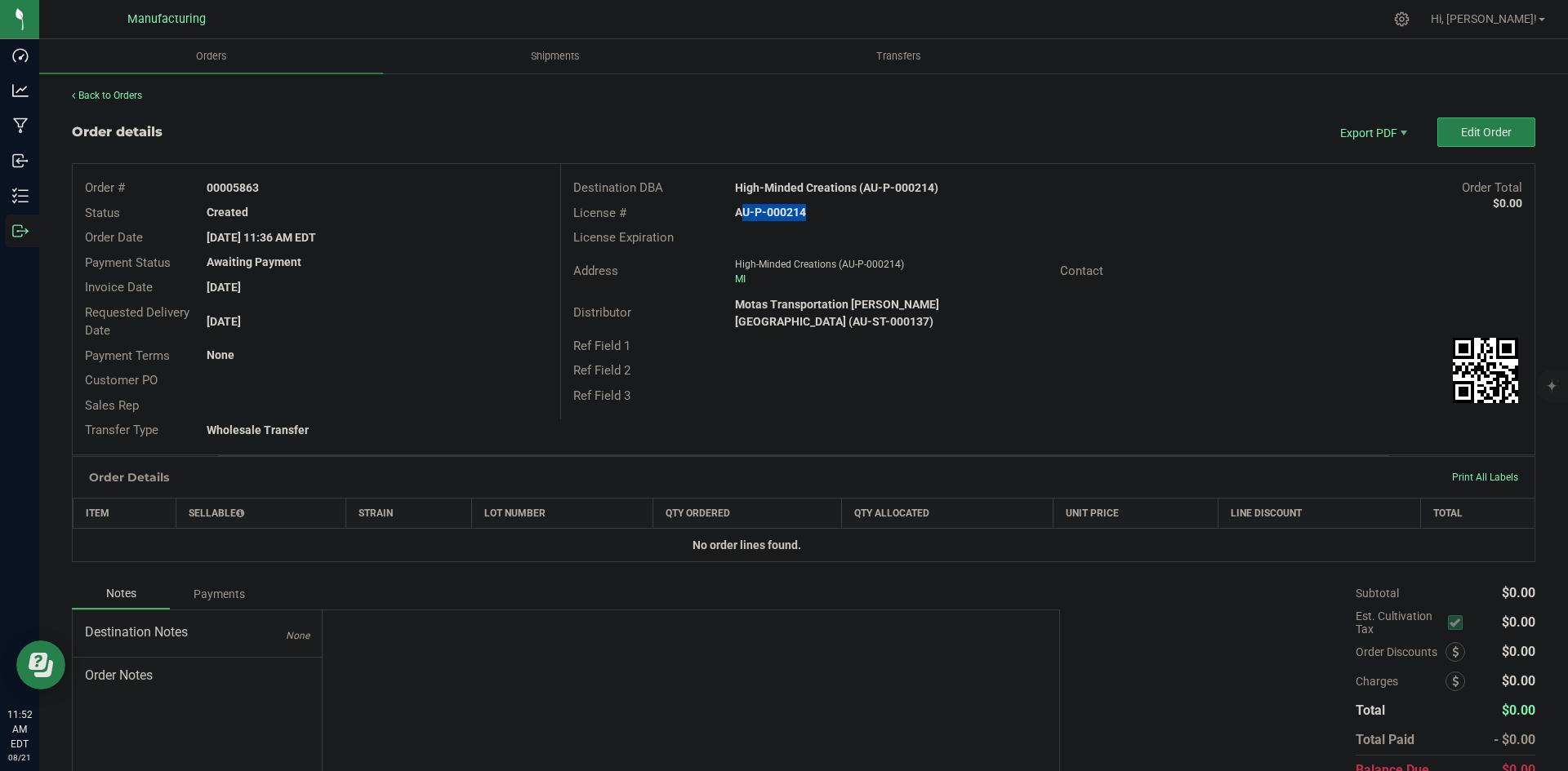
click at [335, 182] on div "00005863" at bounding box center [376, 189] width 365 height 18
copy strong "5863"
click at [1478, 146] on button "Edit Order" at bounding box center [1486, 132] width 98 height 30
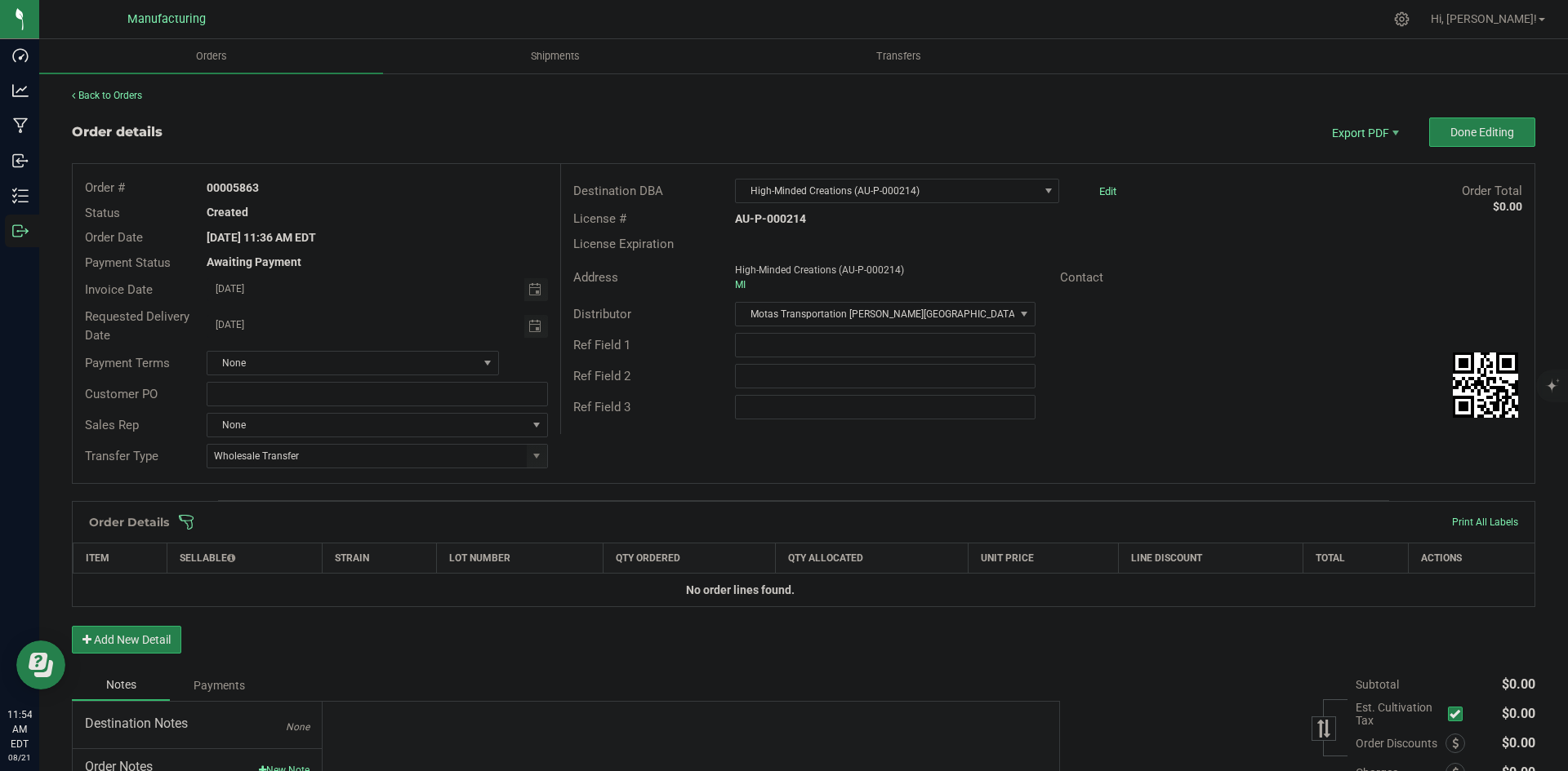
click at [654, 524] on span at bounding box center [910, 522] width 1464 height 17
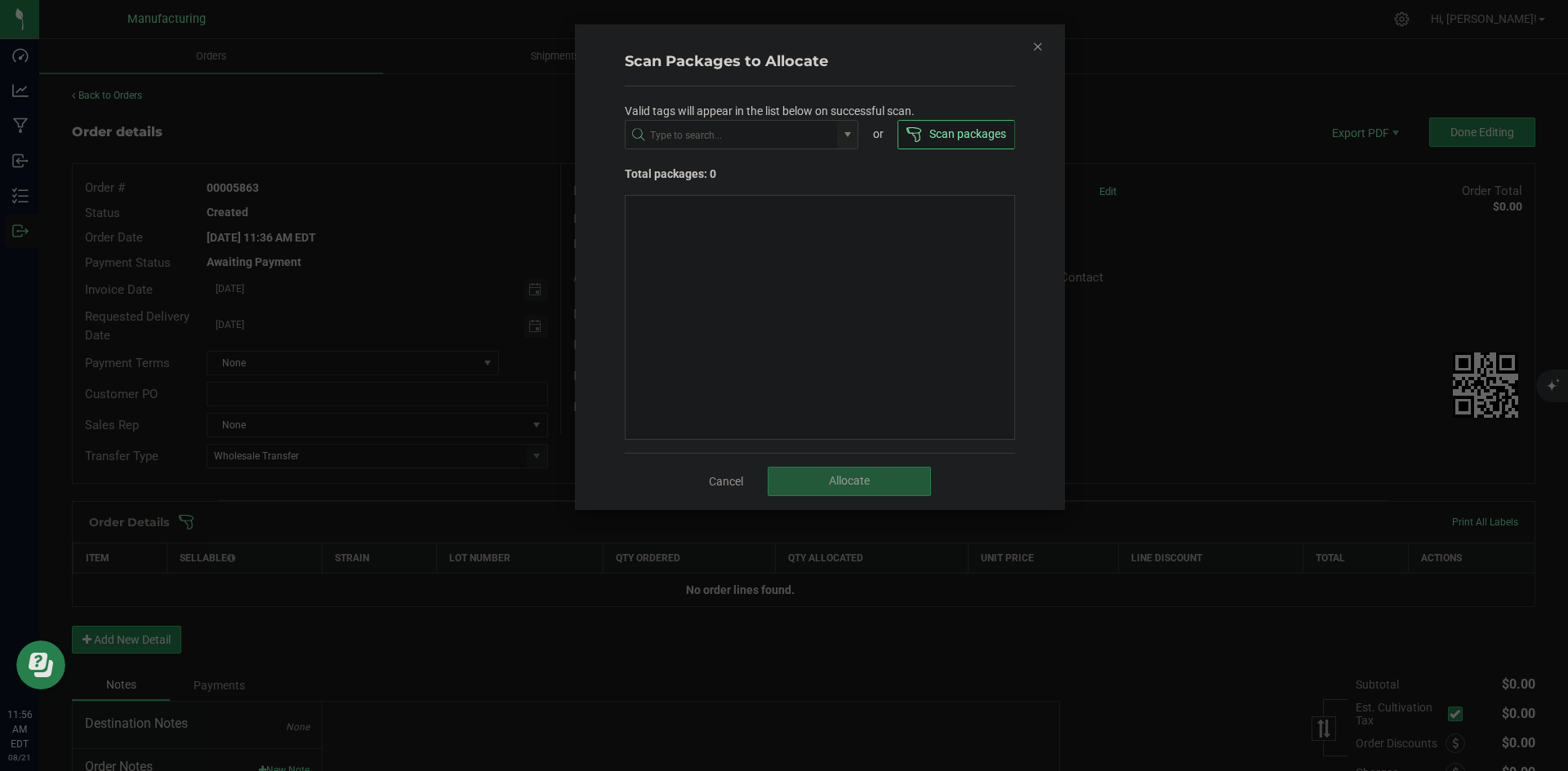
click at [1032, 41] on icon "Close" at bounding box center [1037, 46] width 11 height 19
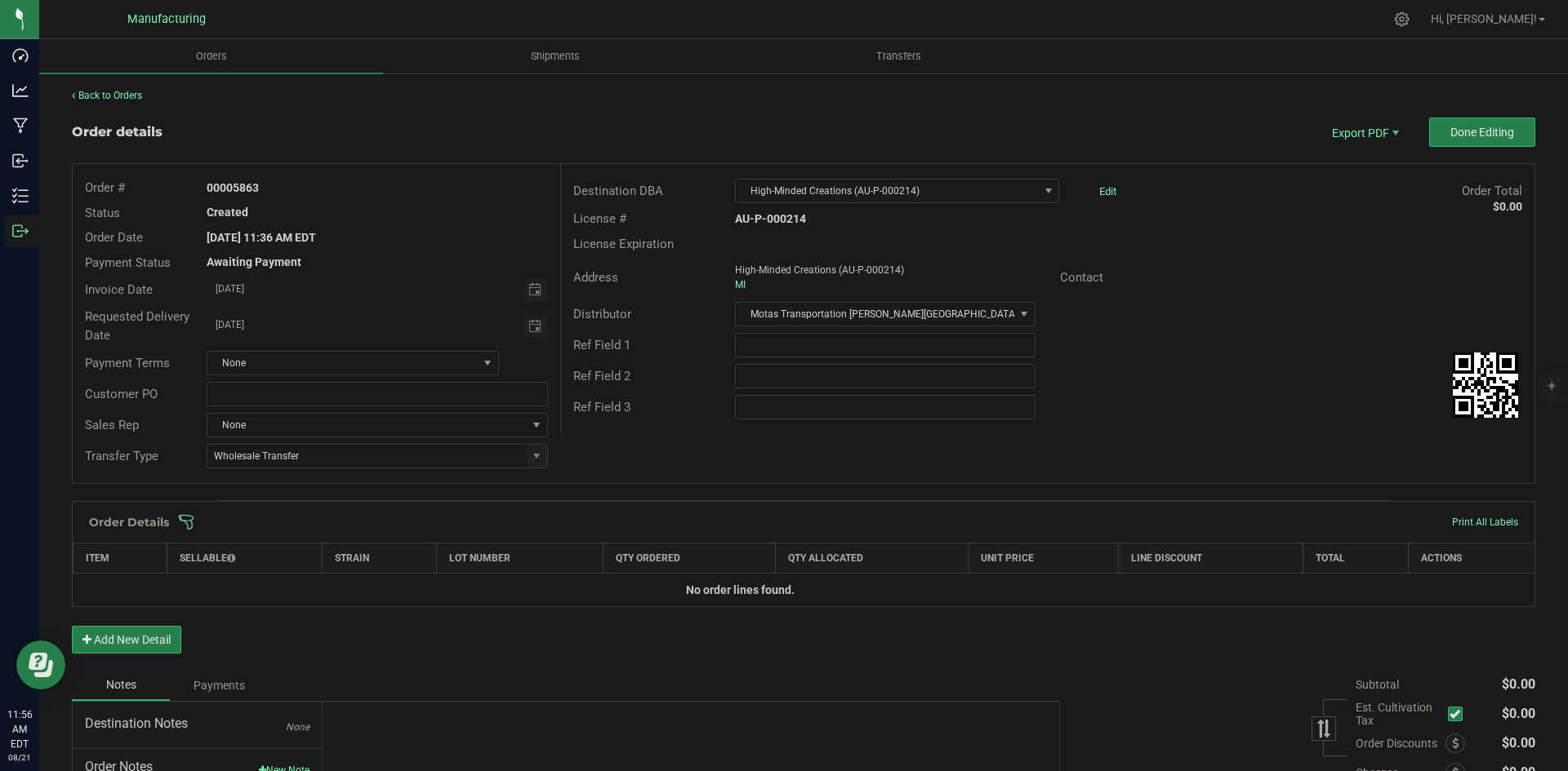
click at [813, 525] on span at bounding box center [910, 522] width 1464 height 17
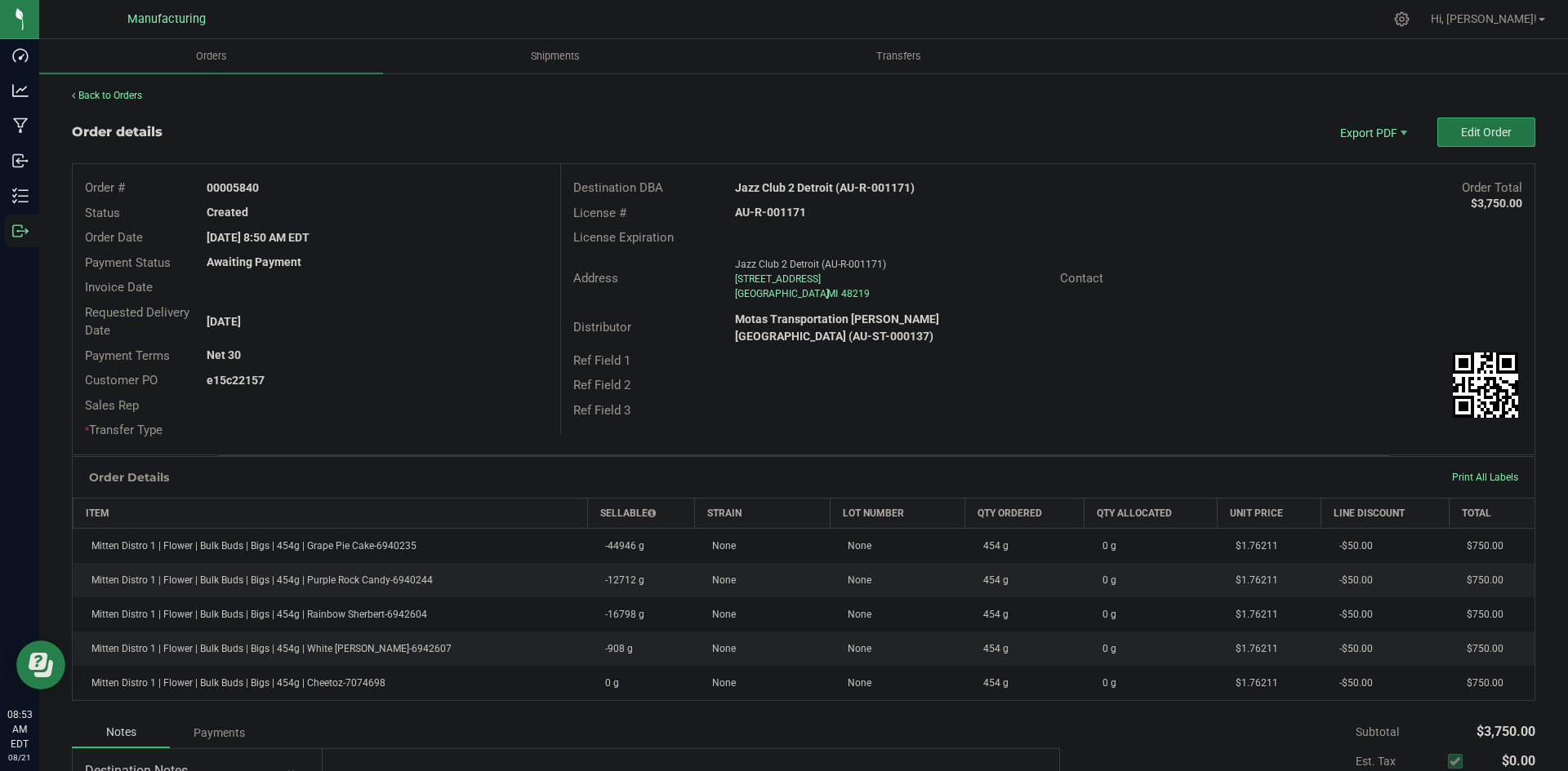
click at [1464, 135] on span "Edit Order" at bounding box center [1486, 132] width 51 height 13
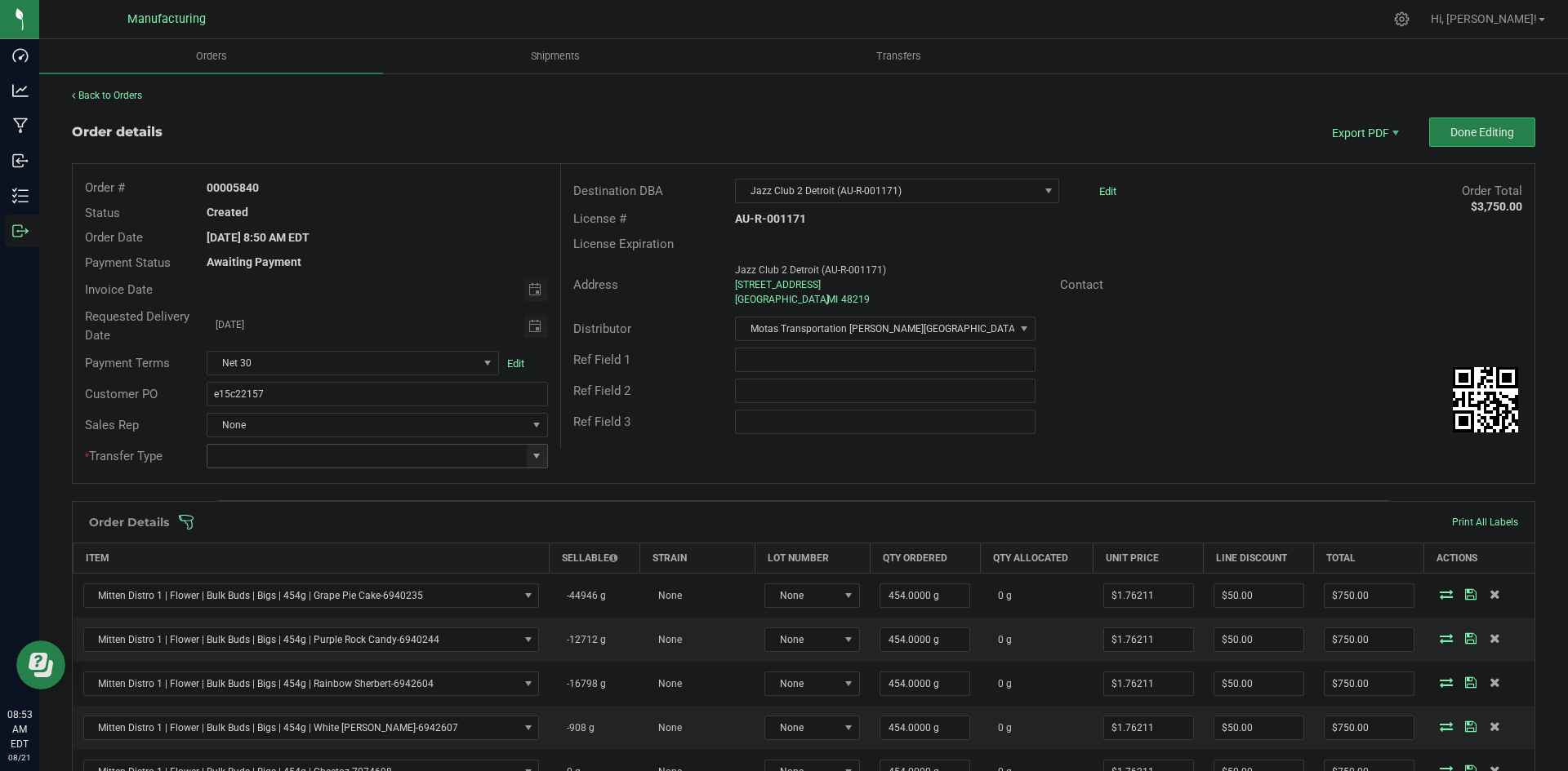
click at [533, 460] on span at bounding box center [536, 456] width 13 height 13
click at [292, 590] on li "Wholesale Transfer" at bounding box center [374, 594] width 336 height 28
type input "Wholesale Transfer"
click at [681, 436] on div "Ref Field 3" at bounding box center [1047, 421] width 973 height 31
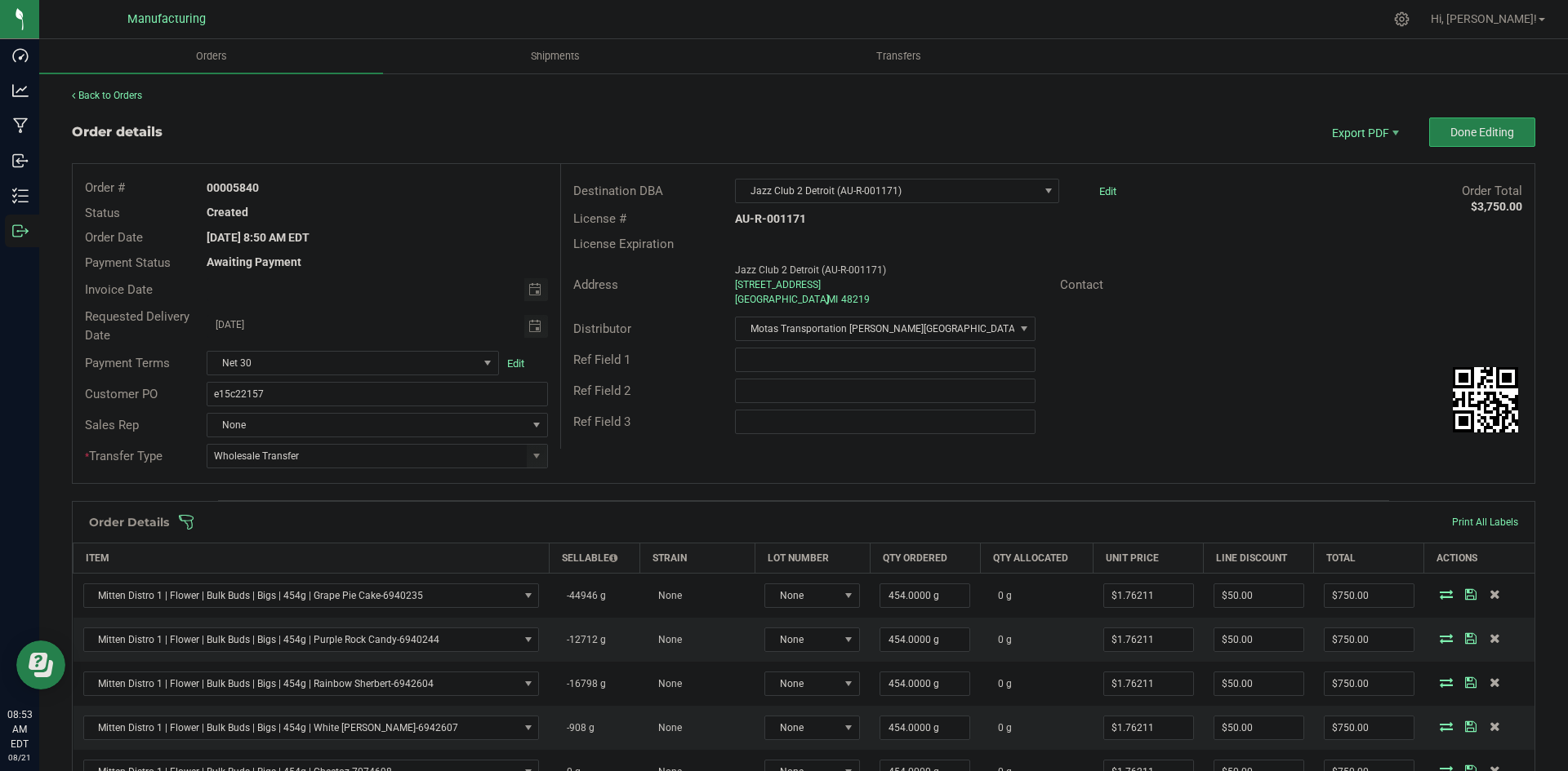
click at [611, 526] on span at bounding box center [910, 522] width 1464 height 17
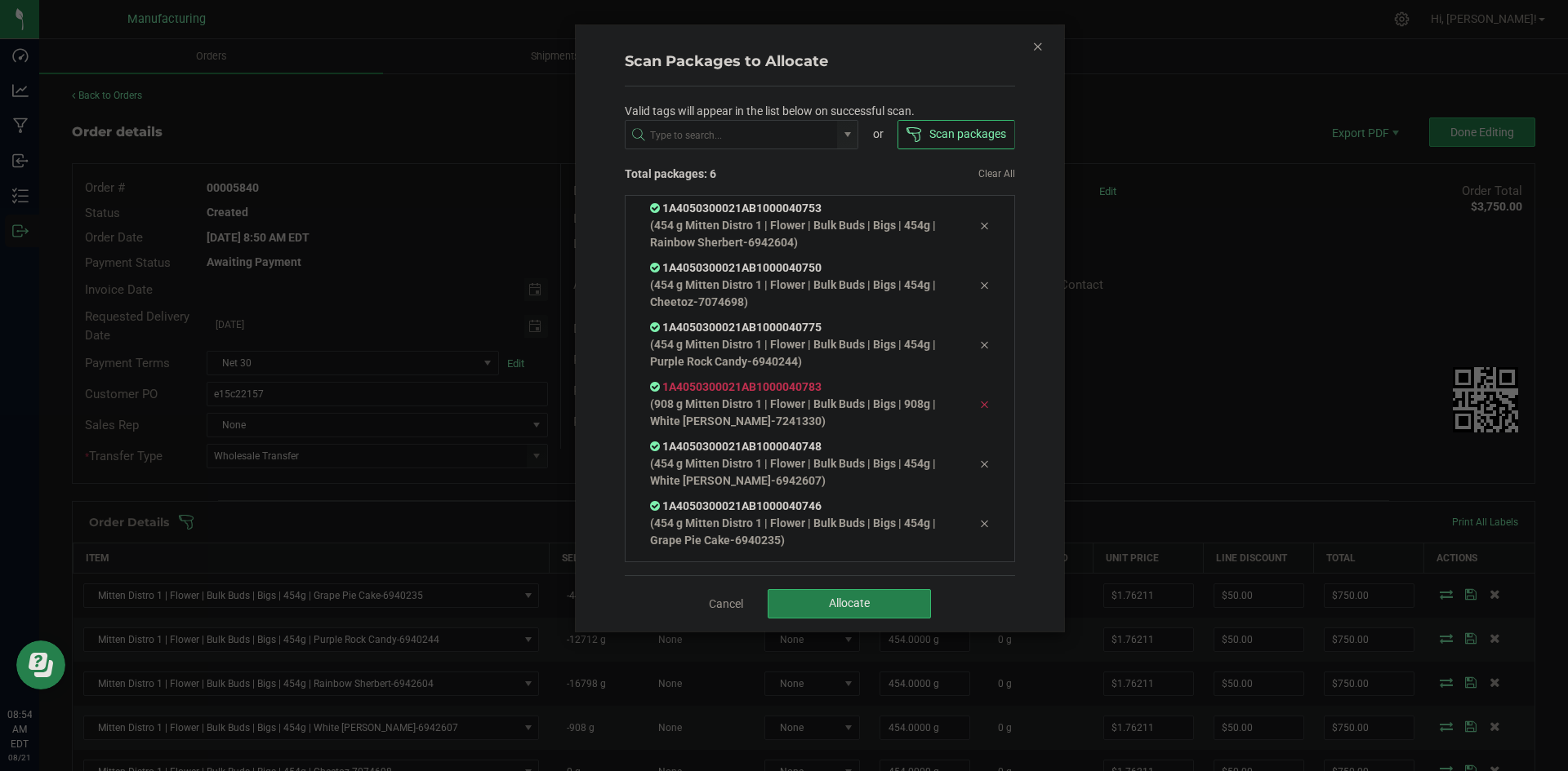
click at [967, 407] on div at bounding box center [984, 403] width 34 height 19
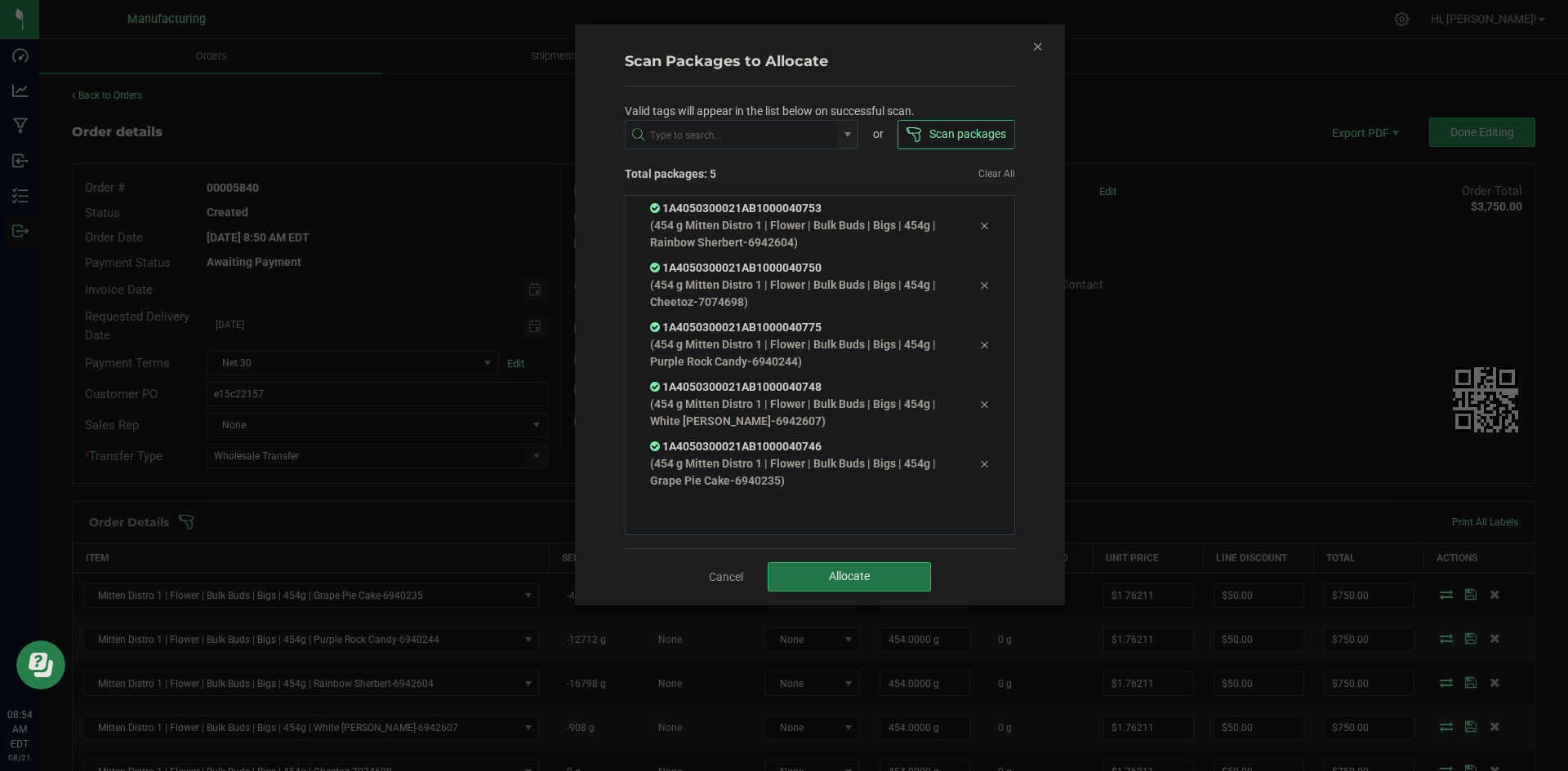
click at [876, 582] on button "Allocate" at bounding box center [849, 577] width 163 height 30
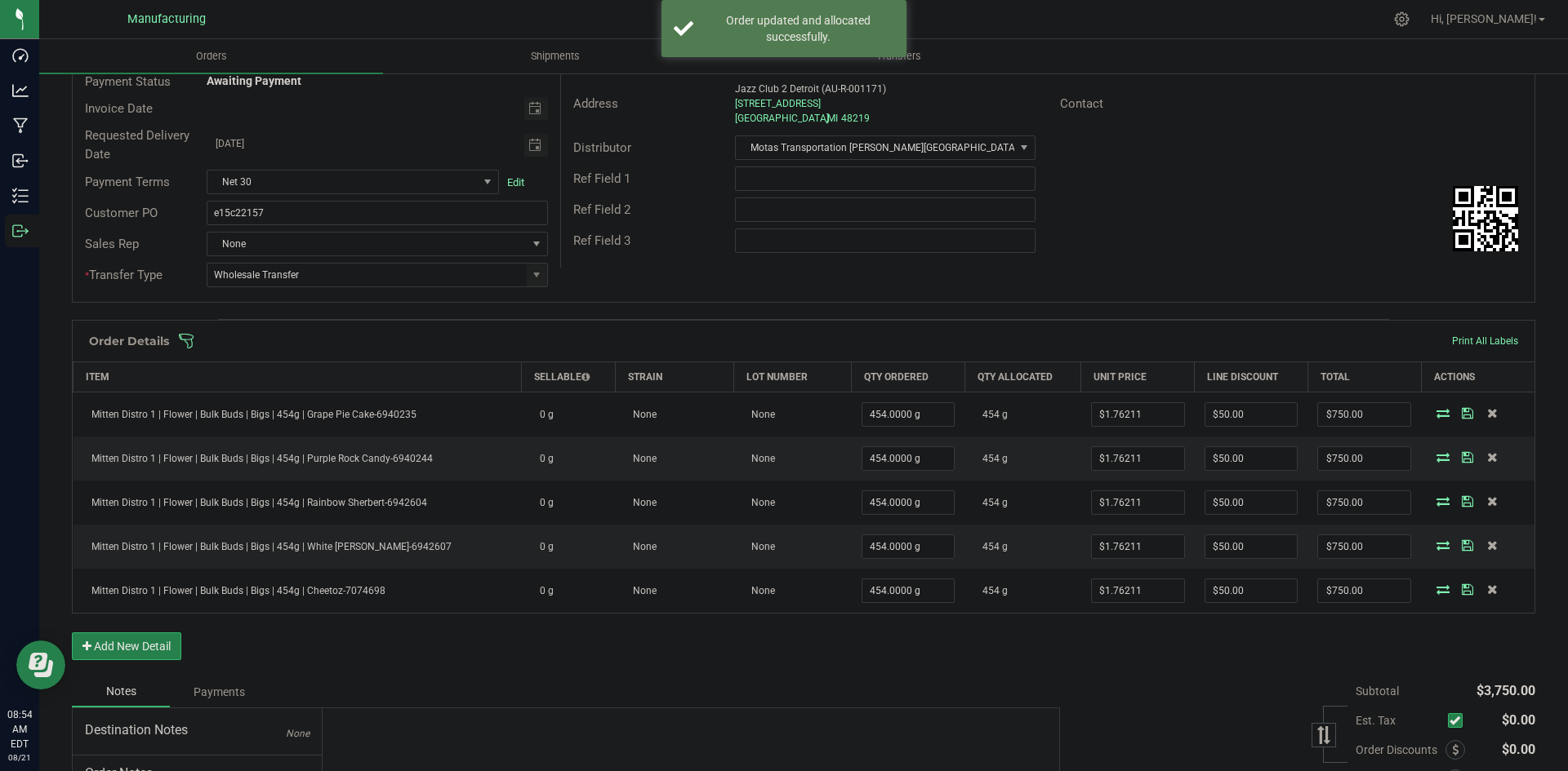
scroll to position [0, 0]
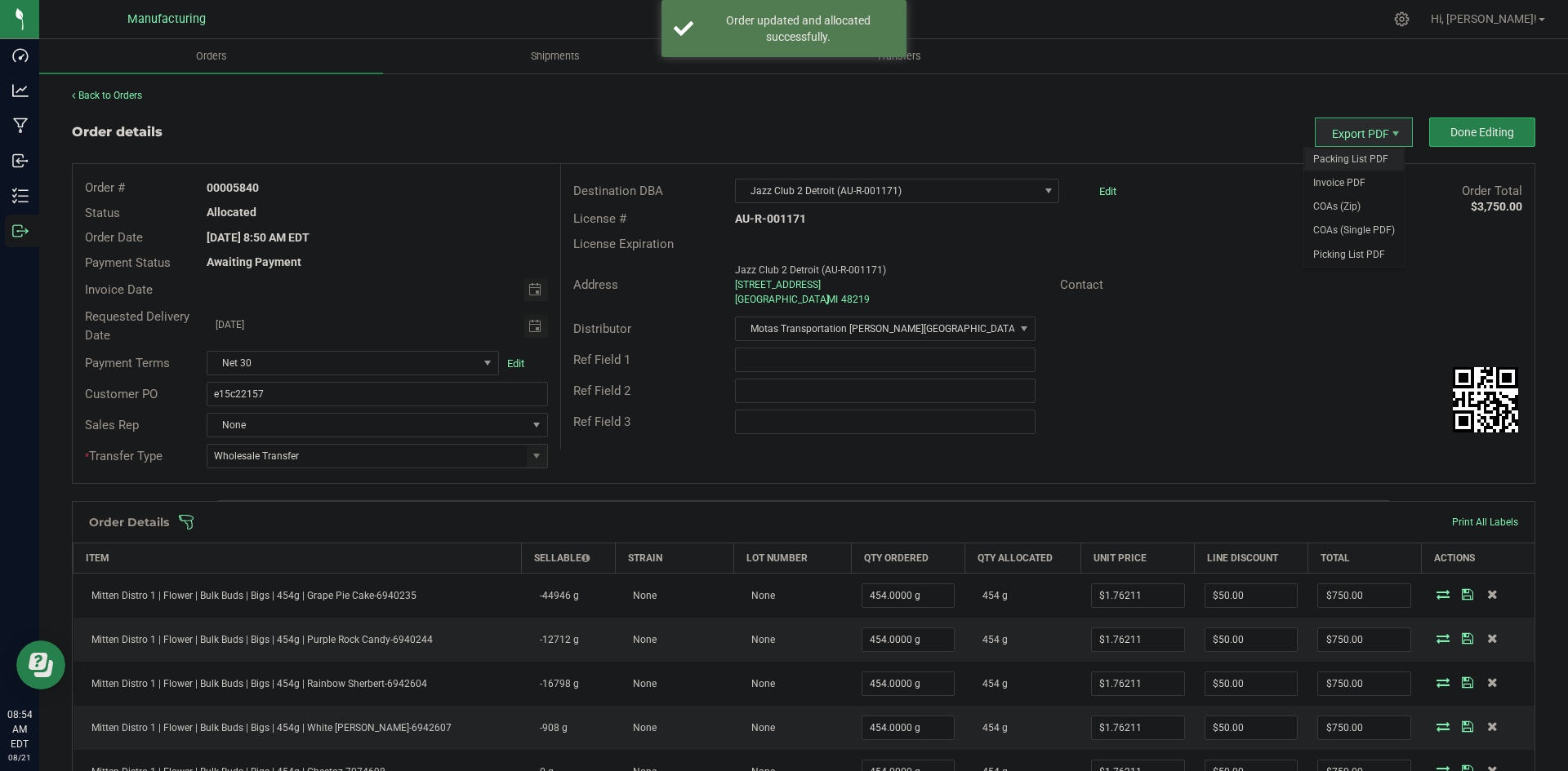
click at [1343, 162] on span "Packing List PDF" at bounding box center [1353, 159] width 101 height 24
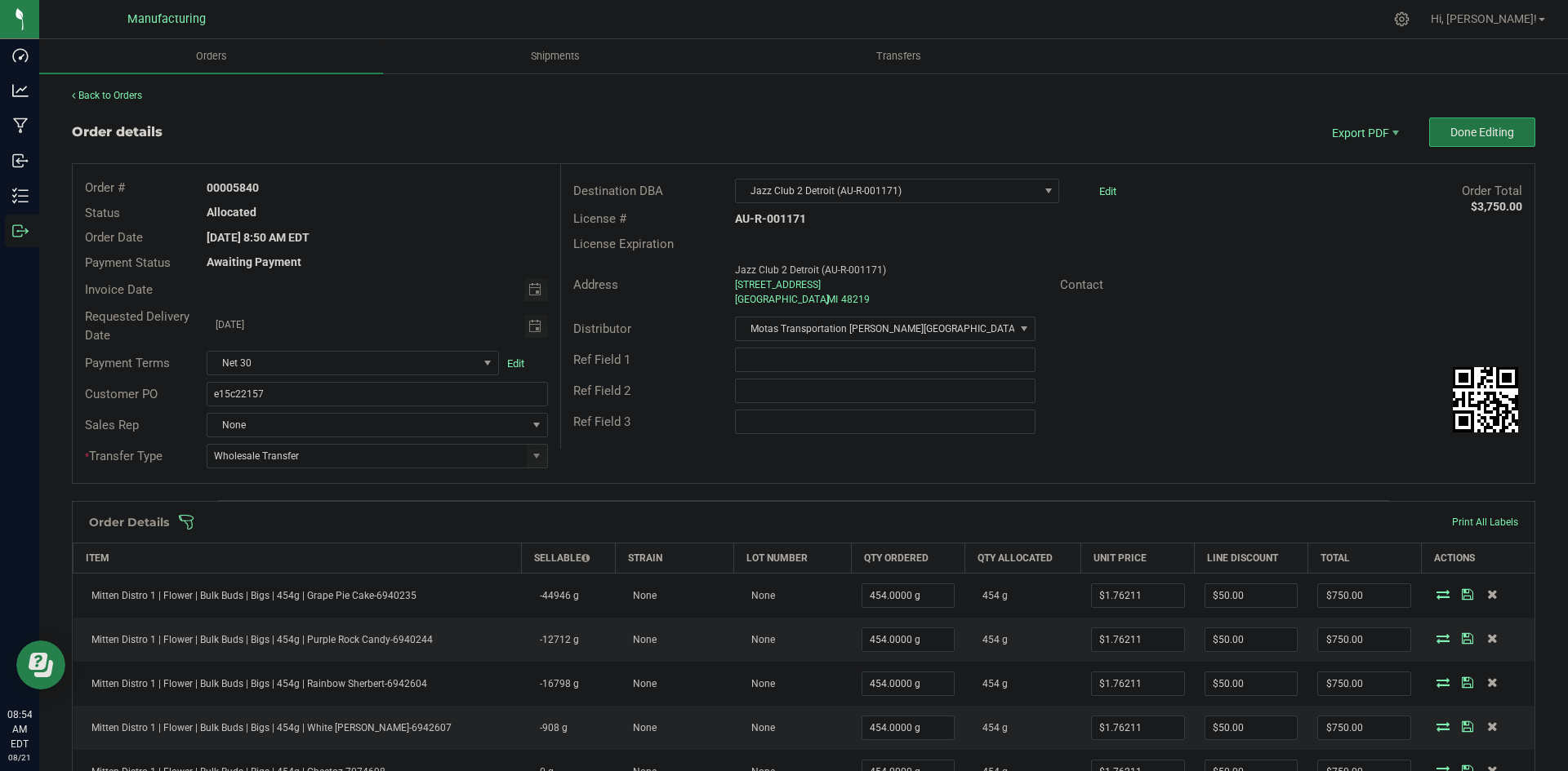
click at [1476, 136] on span "Done Editing" at bounding box center [1482, 132] width 64 height 13
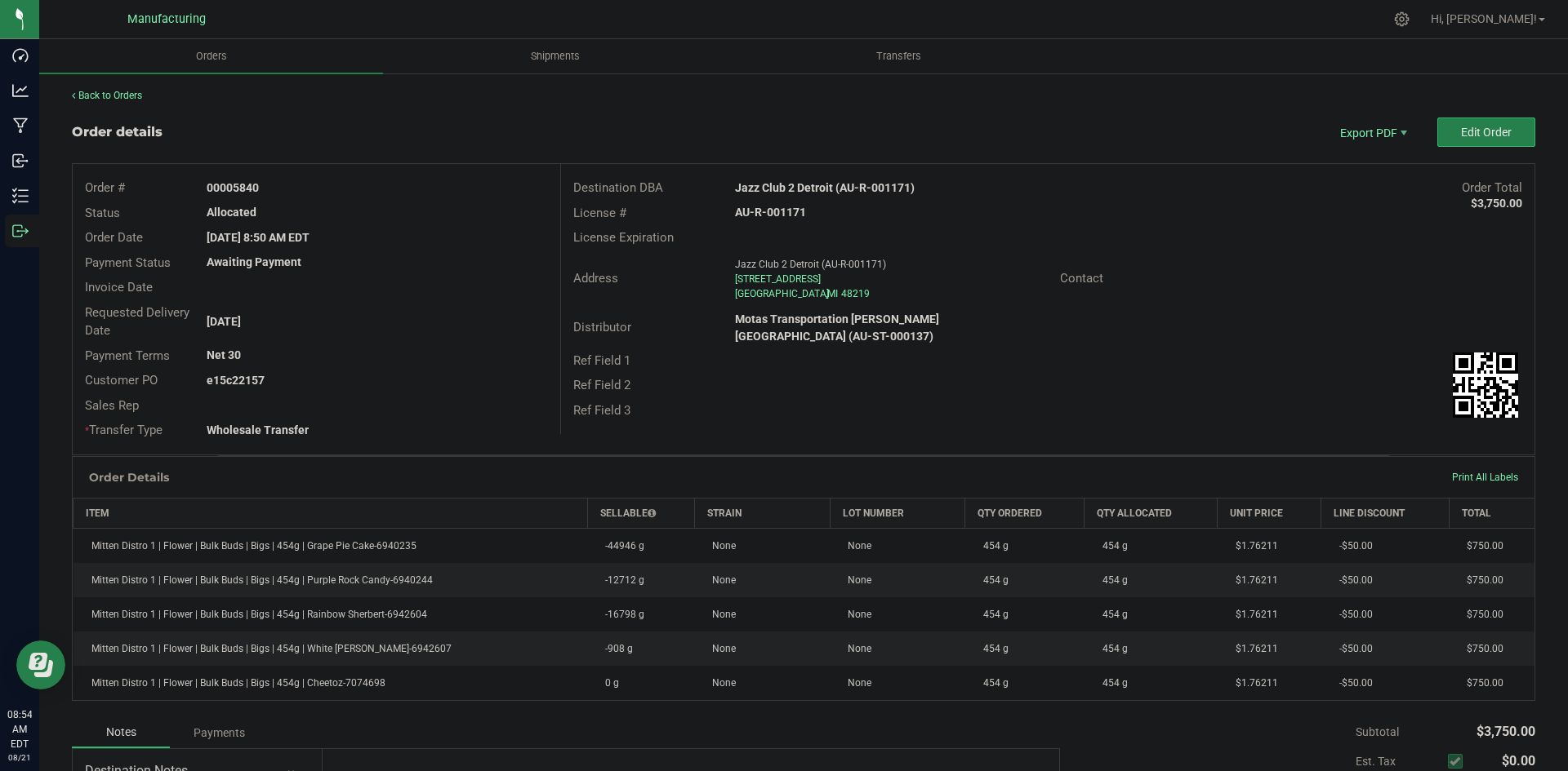
click at [810, 185] on strong "Jazz Club 2 Detroit (AU-R-001171)" at bounding box center [825, 188] width 180 height 13
copy strong "Jazz Club 2 Detroit (AU-R-001171)"
drag, startPoint x: 233, startPoint y: 186, endPoint x: 305, endPoint y: 182, distance: 72.1
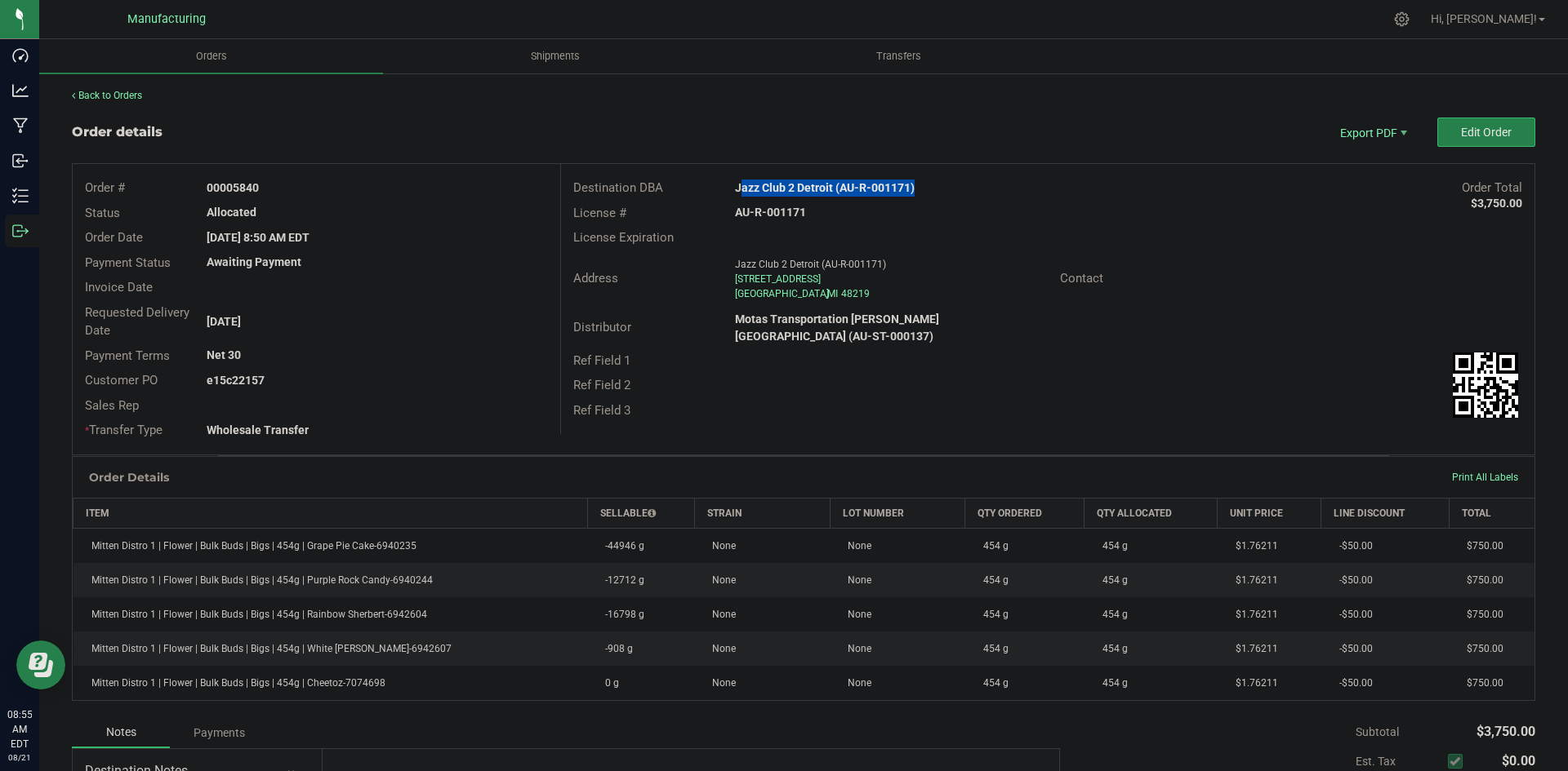
click at [305, 182] on div "00005840" at bounding box center [376, 189] width 365 height 18
copy strong "5840"
drag, startPoint x: 231, startPoint y: 379, endPoint x: 347, endPoint y: 374, distance: 116.1
click at [345, 374] on div "e15c22157" at bounding box center [376, 381] width 365 height 18
copy strong "22157"
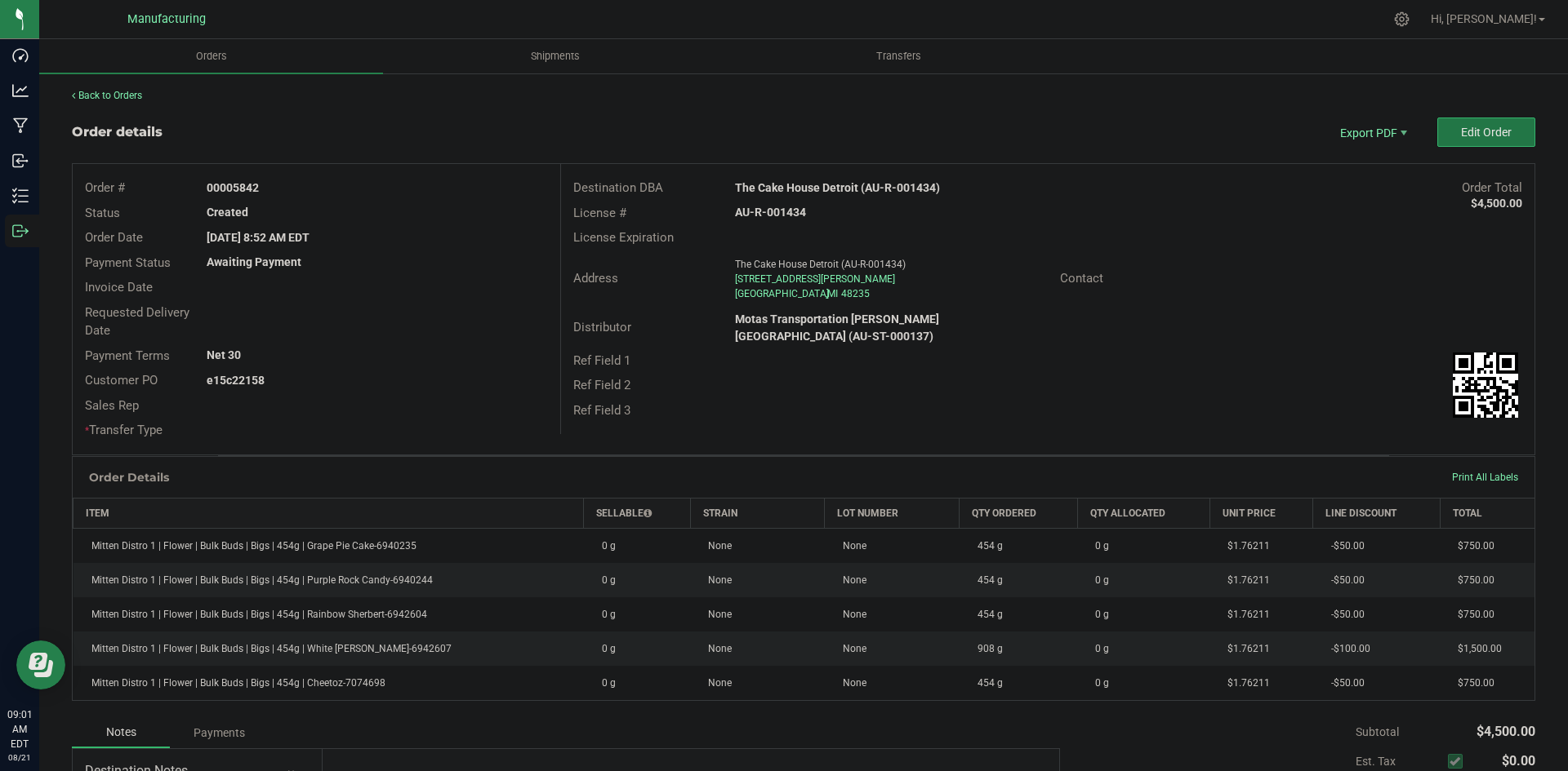
click at [1461, 134] on span "Edit Order" at bounding box center [1486, 132] width 51 height 13
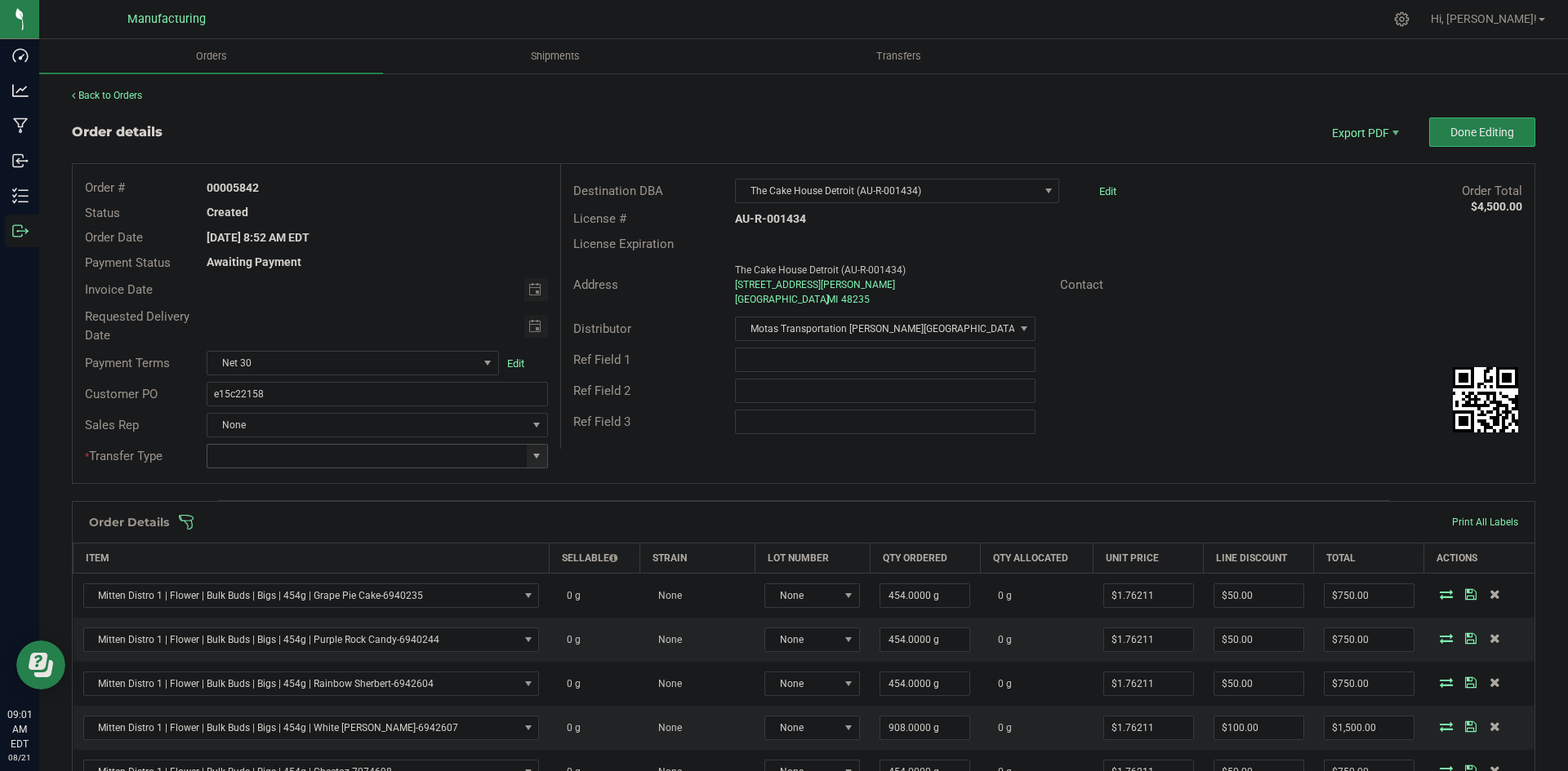
click at [532, 451] on span at bounding box center [536, 456] width 13 height 13
click at [294, 583] on li "Wholesale Transfer" at bounding box center [374, 594] width 336 height 28
type input "Wholesale Transfer"
click at [649, 482] on div "Order # 00005842 Status Created Order Date [DATE] 8:52 AM EDT Payment Status Aw…" at bounding box center [804, 324] width 1462 height 319
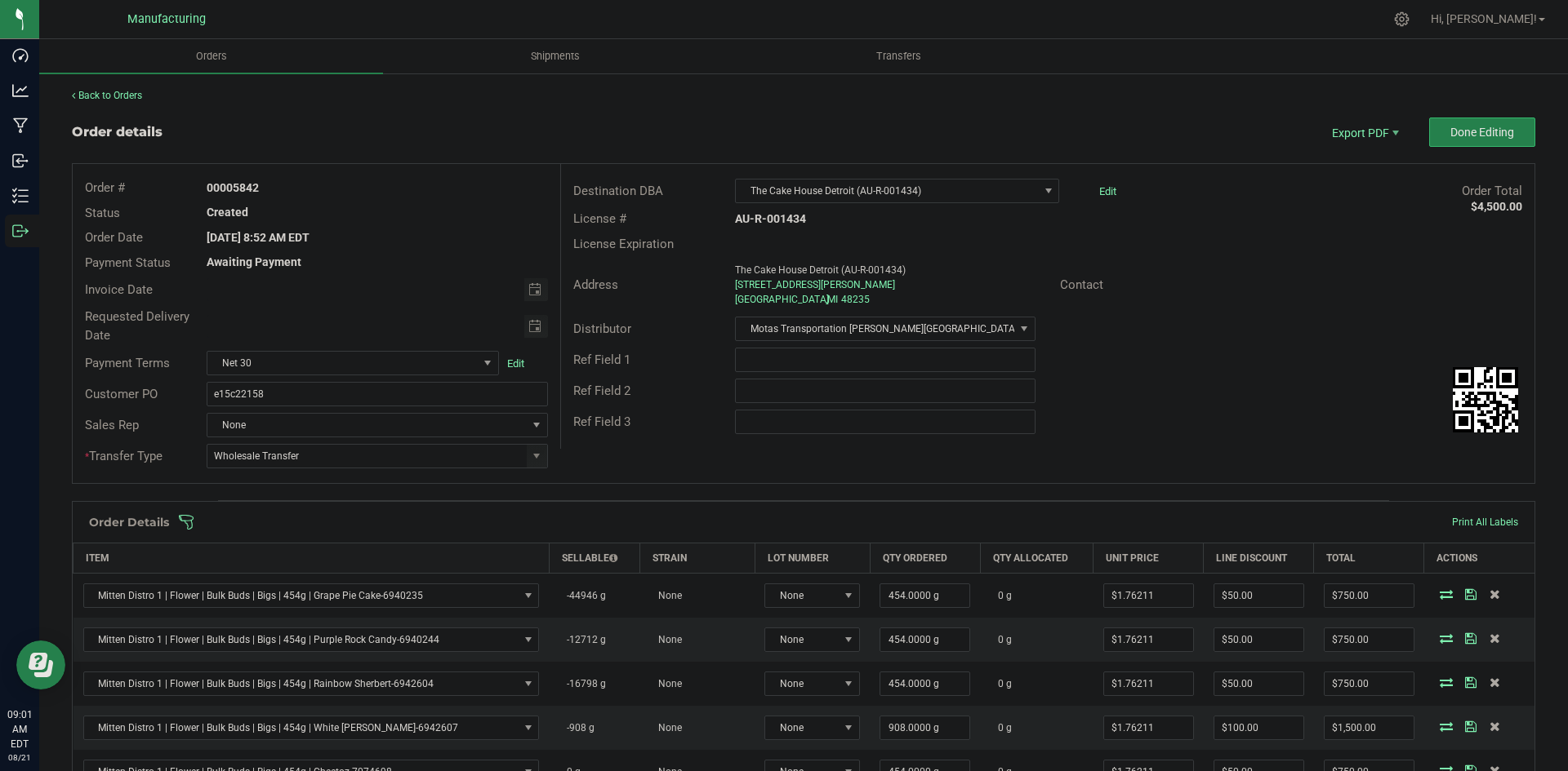
click at [623, 521] on span at bounding box center [910, 522] width 1464 height 17
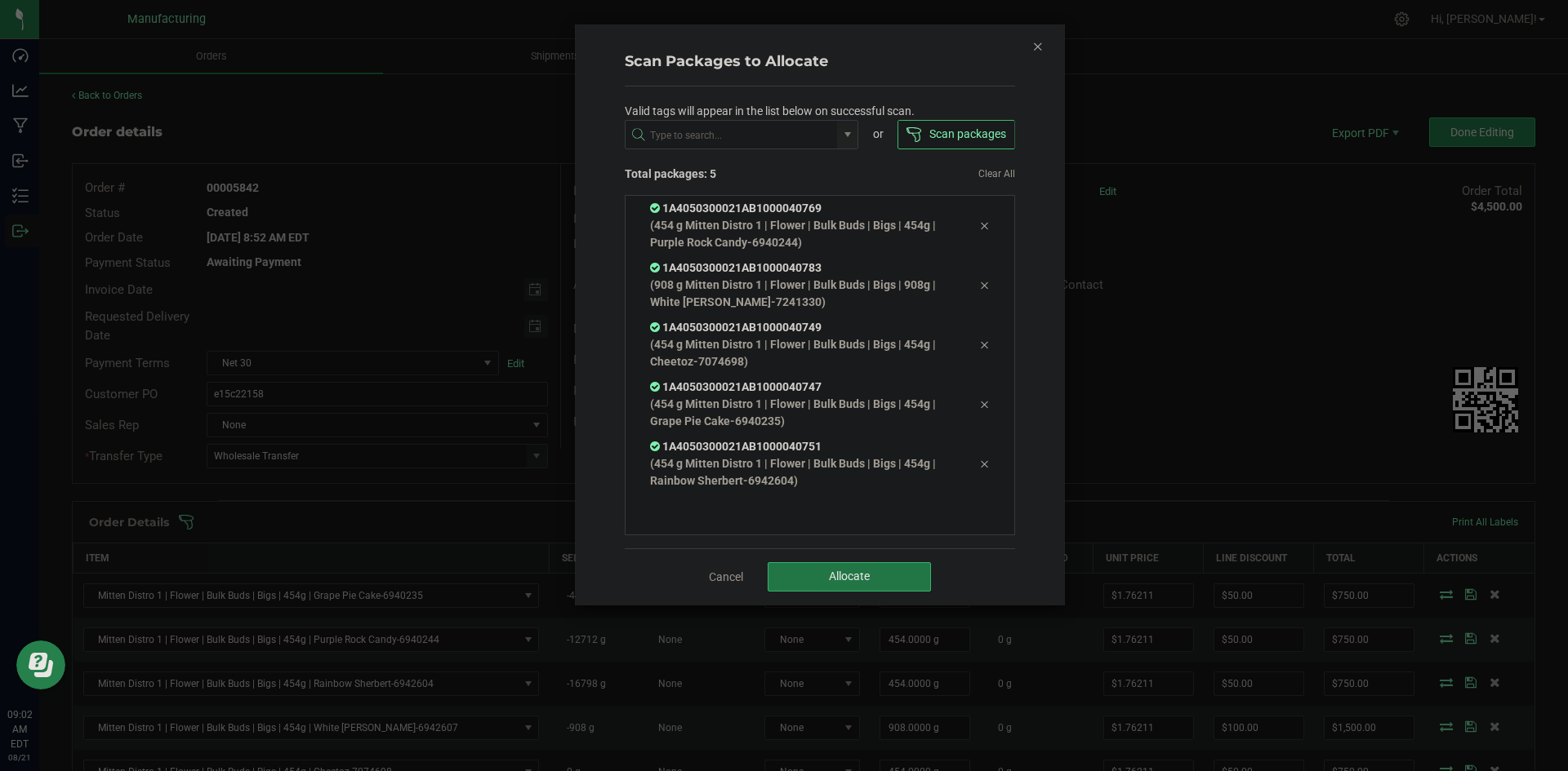
click at [827, 566] on button "Allocate" at bounding box center [849, 577] width 163 height 30
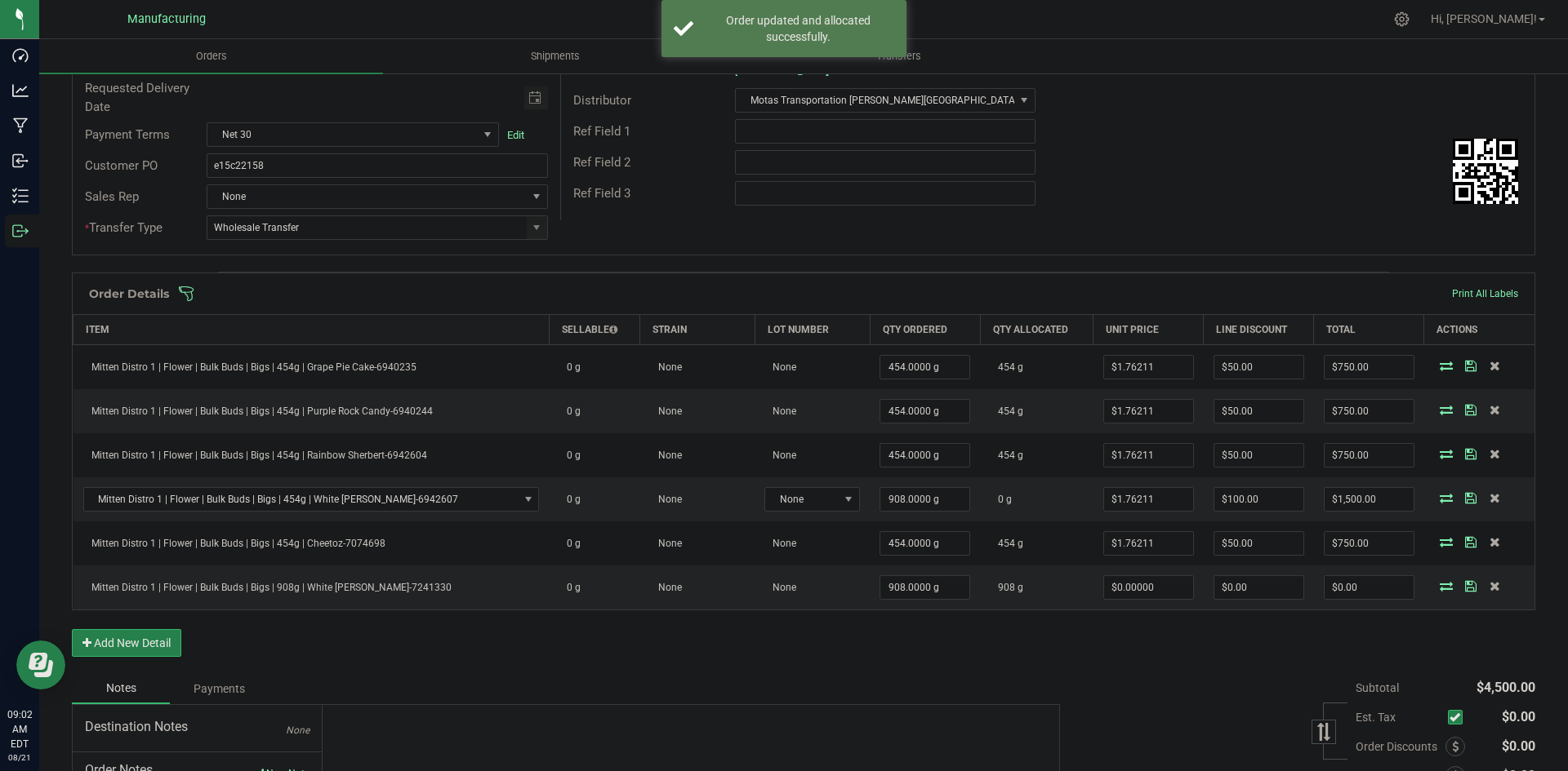
scroll to position [245, 0]
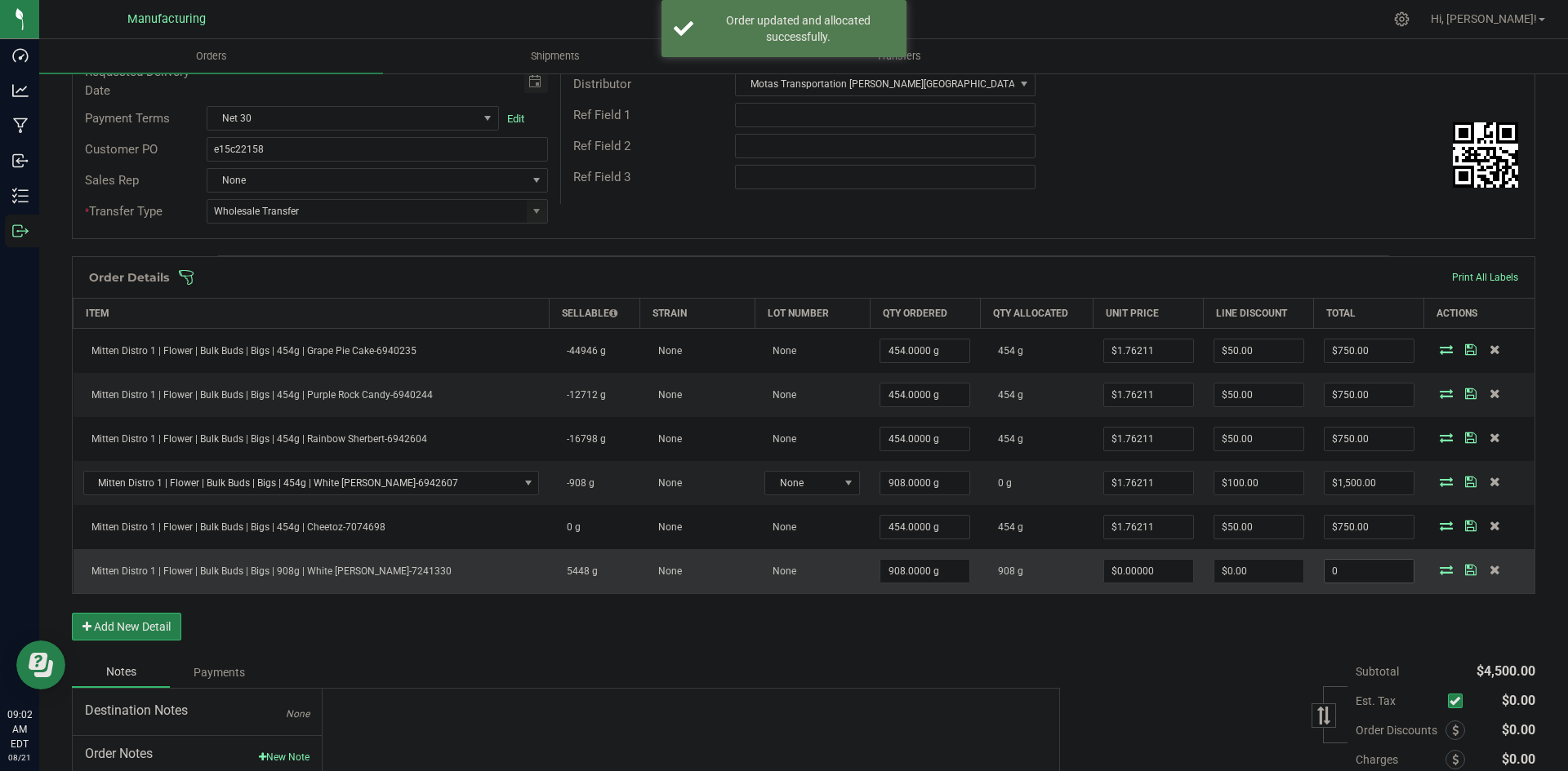
click at [1337, 565] on input "0" at bounding box center [1368, 571] width 89 height 23
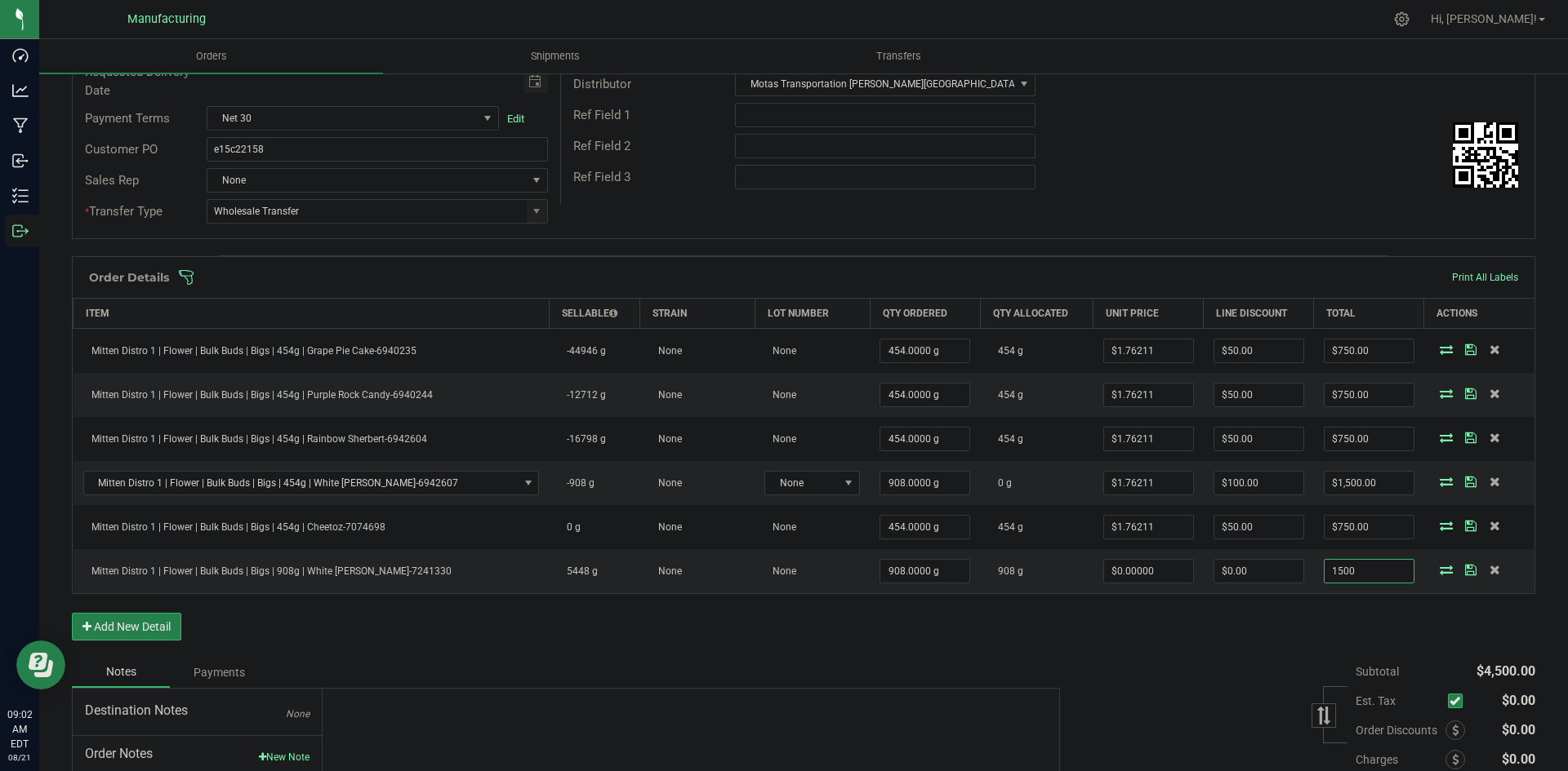
type input "1500"
type input "$1.65198"
type input "$1,500.00"
click at [1268, 683] on div "Subtotal $4,500.00 Est. Tax" at bounding box center [1292, 760] width 488 height 206
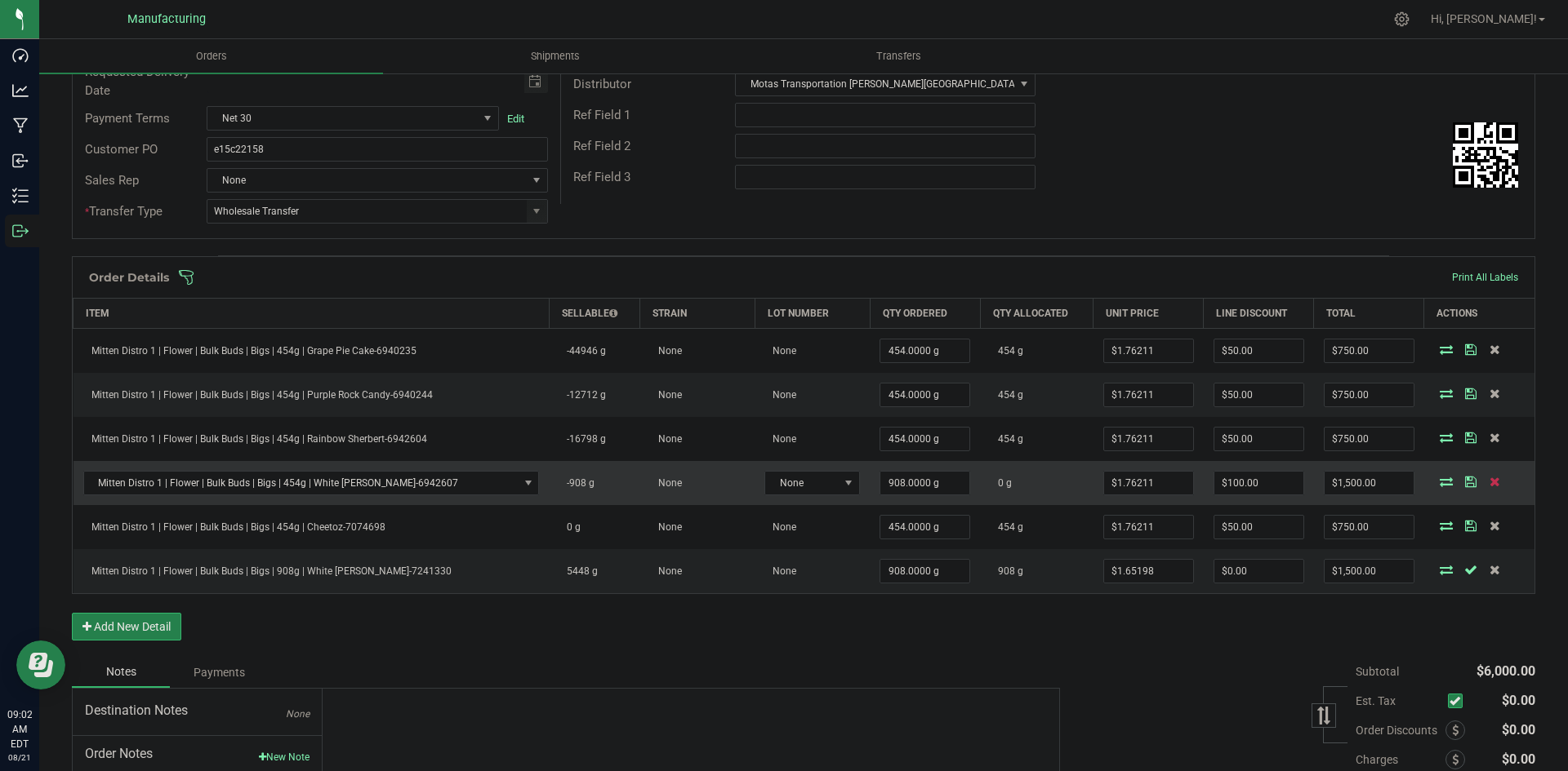
click at [1483, 485] on span at bounding box center [1495, 481] width 25 height 10
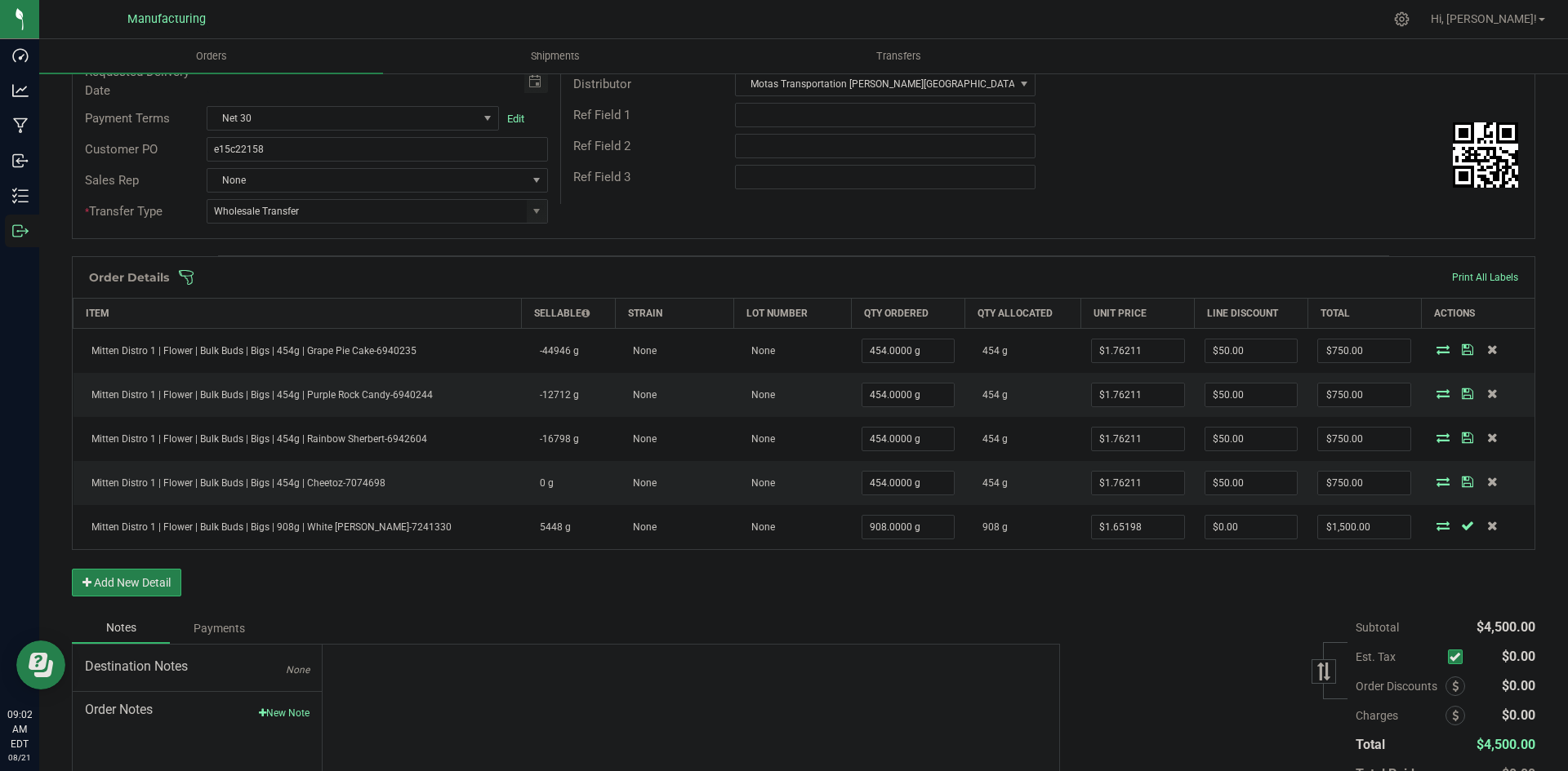
scroll to position [0, 0]
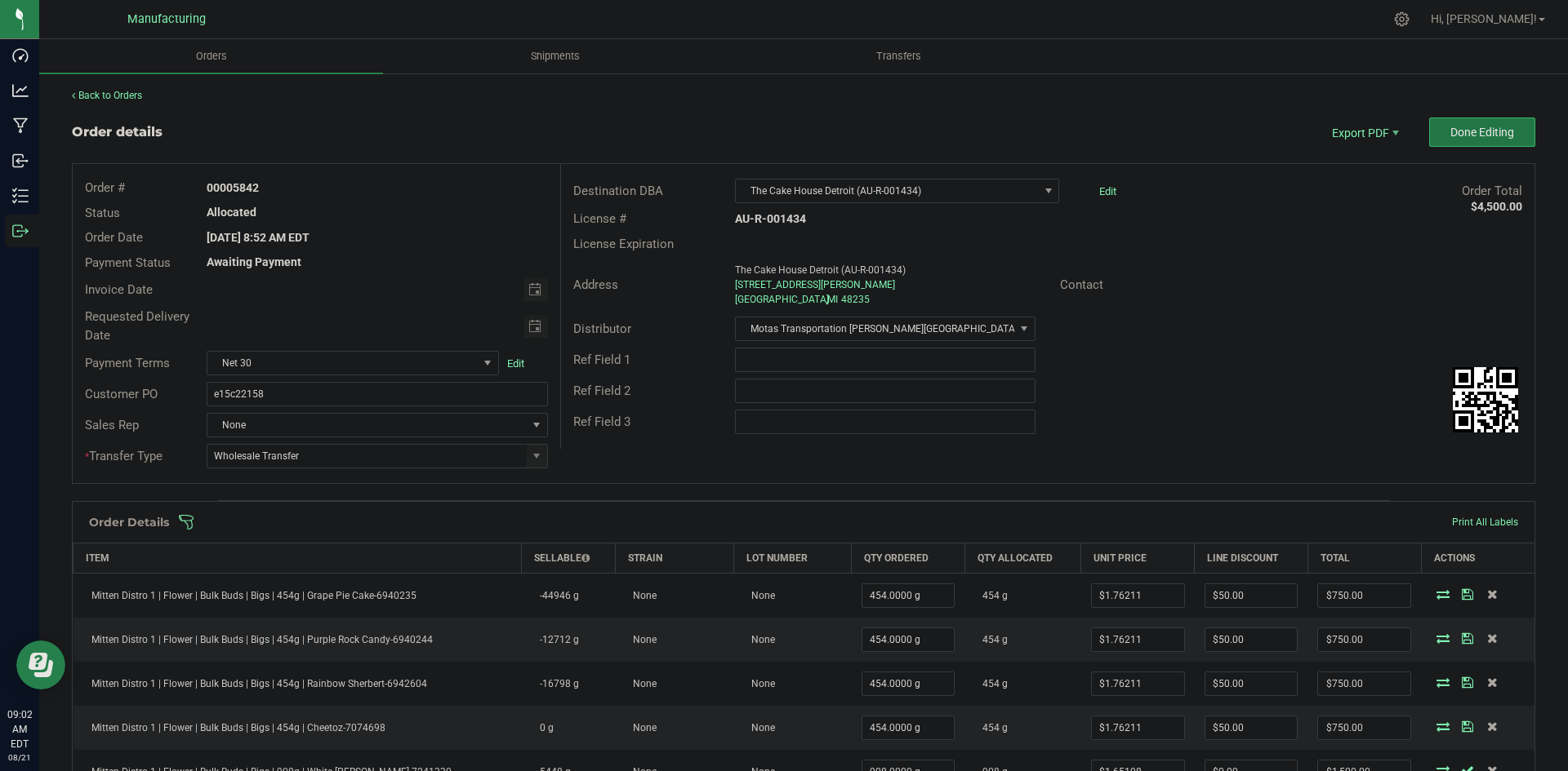
click at [1474, 142] on button "Done Editing" at bounding box center [1481, 132] width 106 height 30
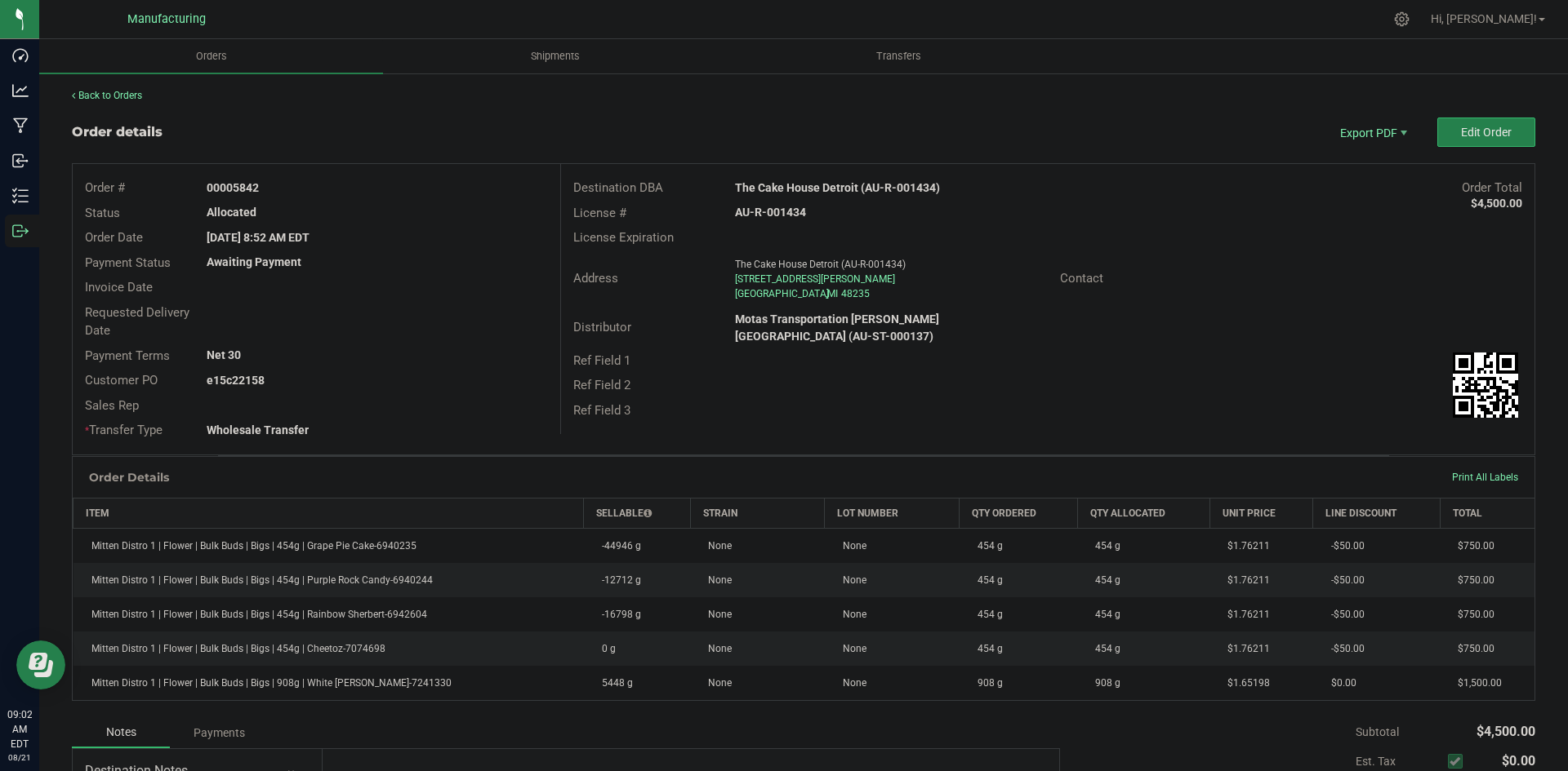
click at [846, 191] on strong "The Cake House Detroit (AU-R-001434)" at bounding box center [838, 188] width 205 height 13
copy strong "The Cake House Detroit (AU-R-001434)"
click at [776, 207] on strong "AU-R-001434" at bounding box center [770, 212] width 71 height 13
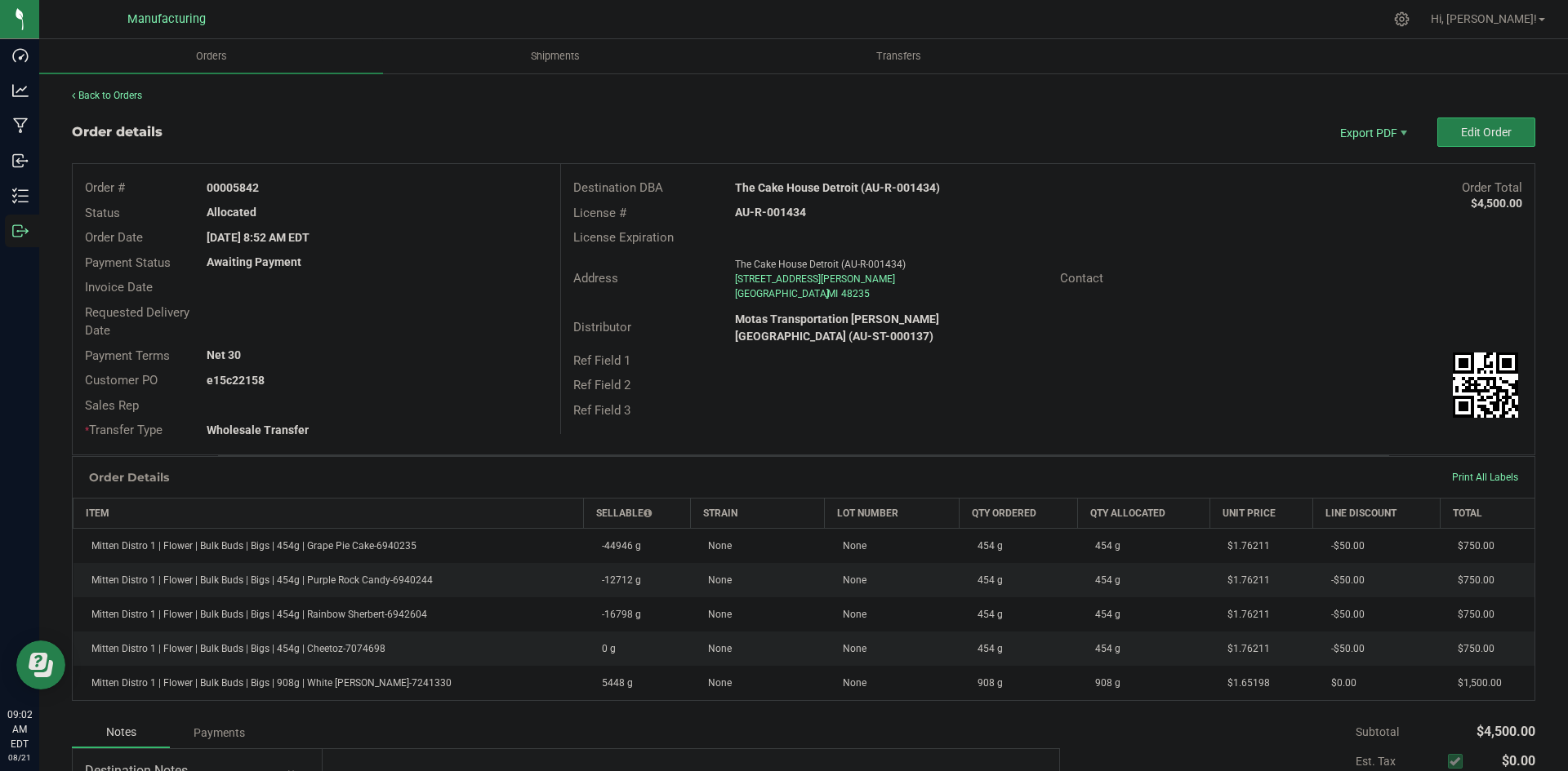
click at [776, 207] on strong "AU-R-001434" at bounding box center [770, 212] width 71 height 13
copy strong "AU-R-001434"
drag, startPoint x: 232, startPoint y: 183, endPoint x: 433, endPoint y: 189, distance: 201.1
click at [396, 188] on div "00005842" at bounding box center [376, 189] width 365 height 18
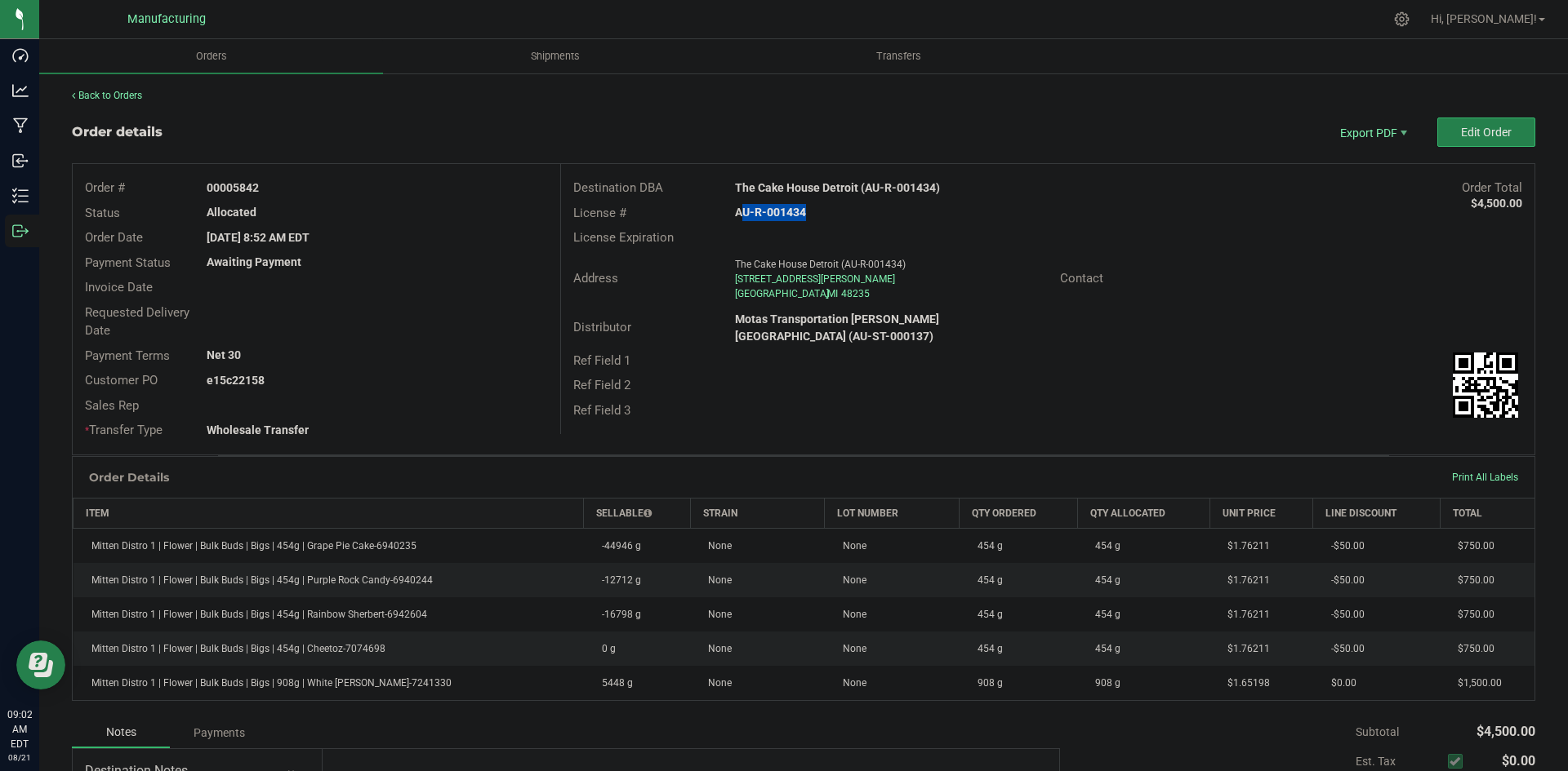
copy strong "5842"
drag, startPoint x: 231, startPoint y: 379, endPoint x: 478, endPoint y: 382, distance: 247.0
click at [440, 381] on div "e15c22158" at bounding box center [376, 381] width 365 height 18
copy strong "22158"
click at [1371, 164] on span "Packing List PDF" at bounding box center [1361, 159] width 101 height 24
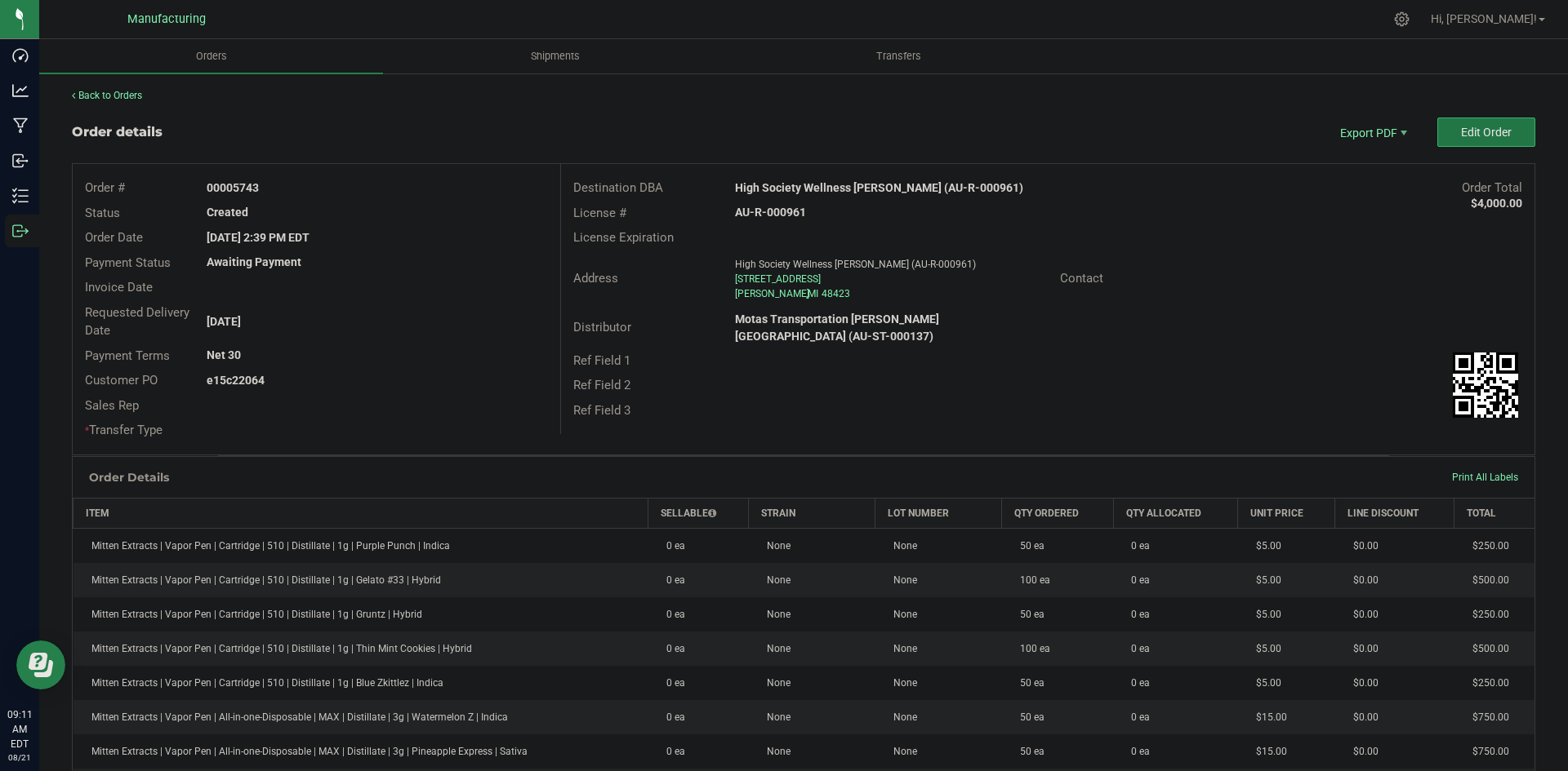
click at [1461, 131] on span "Edit Order" at bounding box center [1486, 132] width 51 height 13
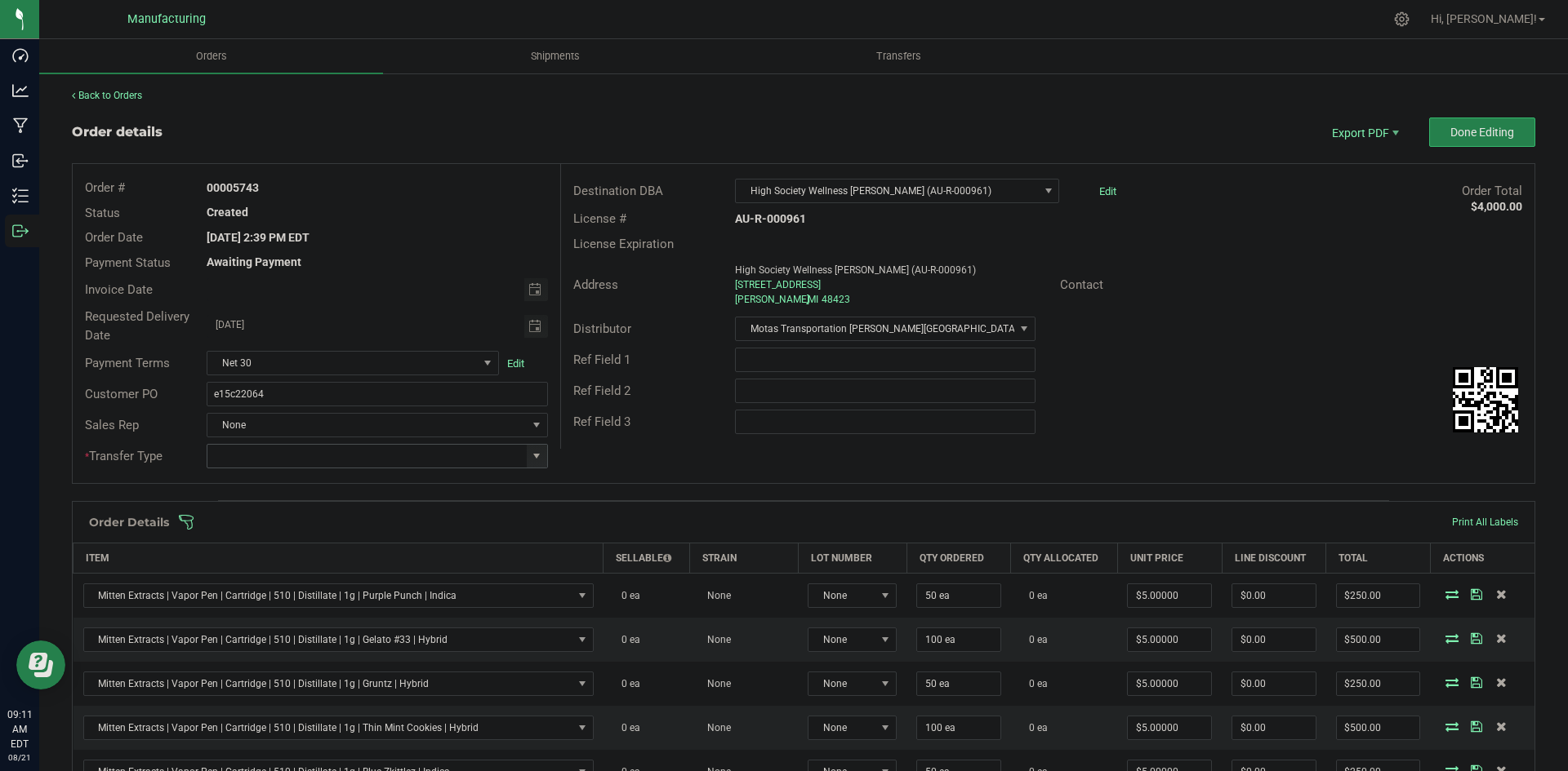
click at [536, 453] on span at bounding box center [536, 456] width 13 height 13
click at [304, 589] on li "Wholesale Transfer" at bounding box center [374, 594] width 336 height 28
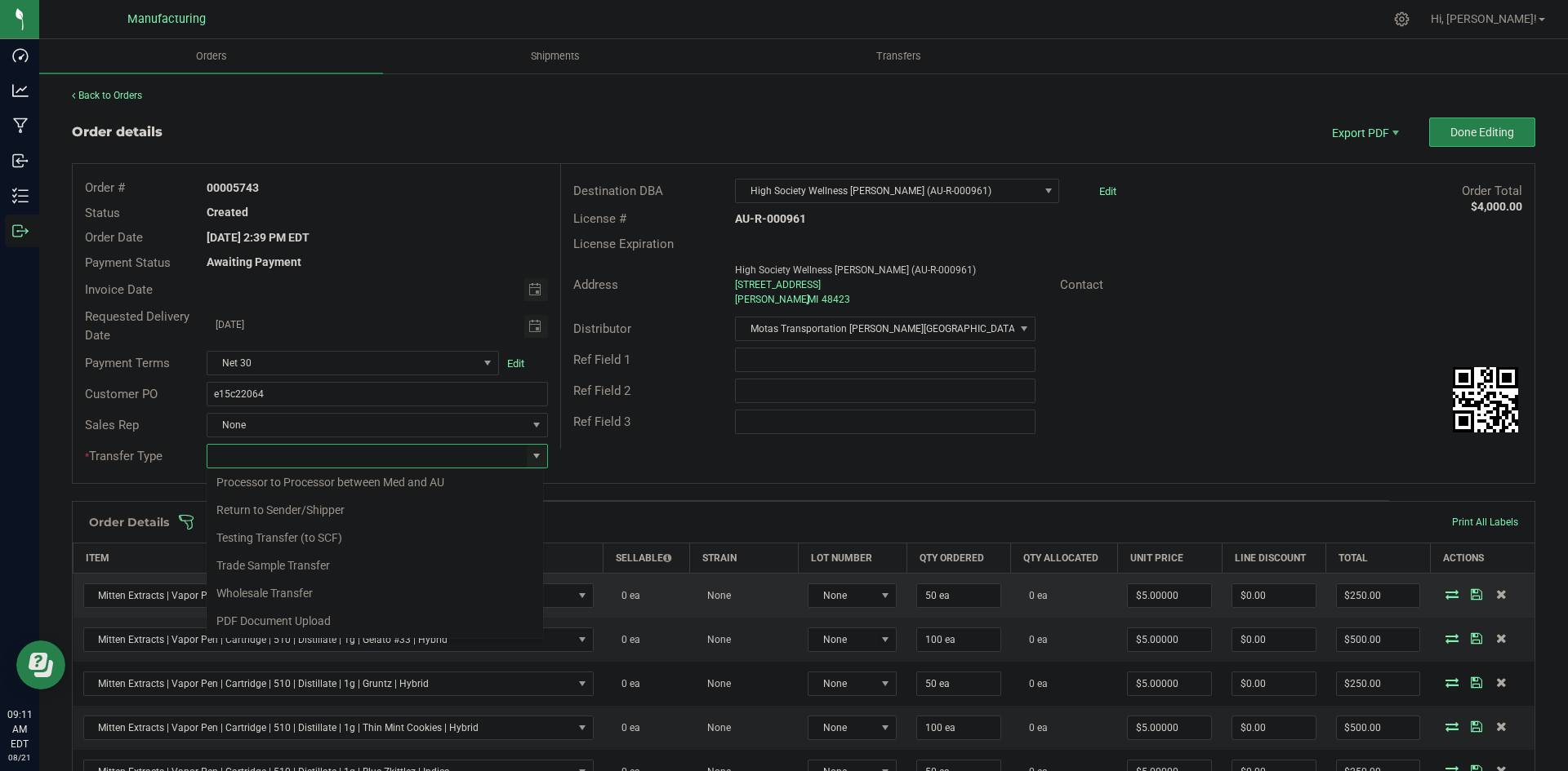
type input "Wholesale Transfer"
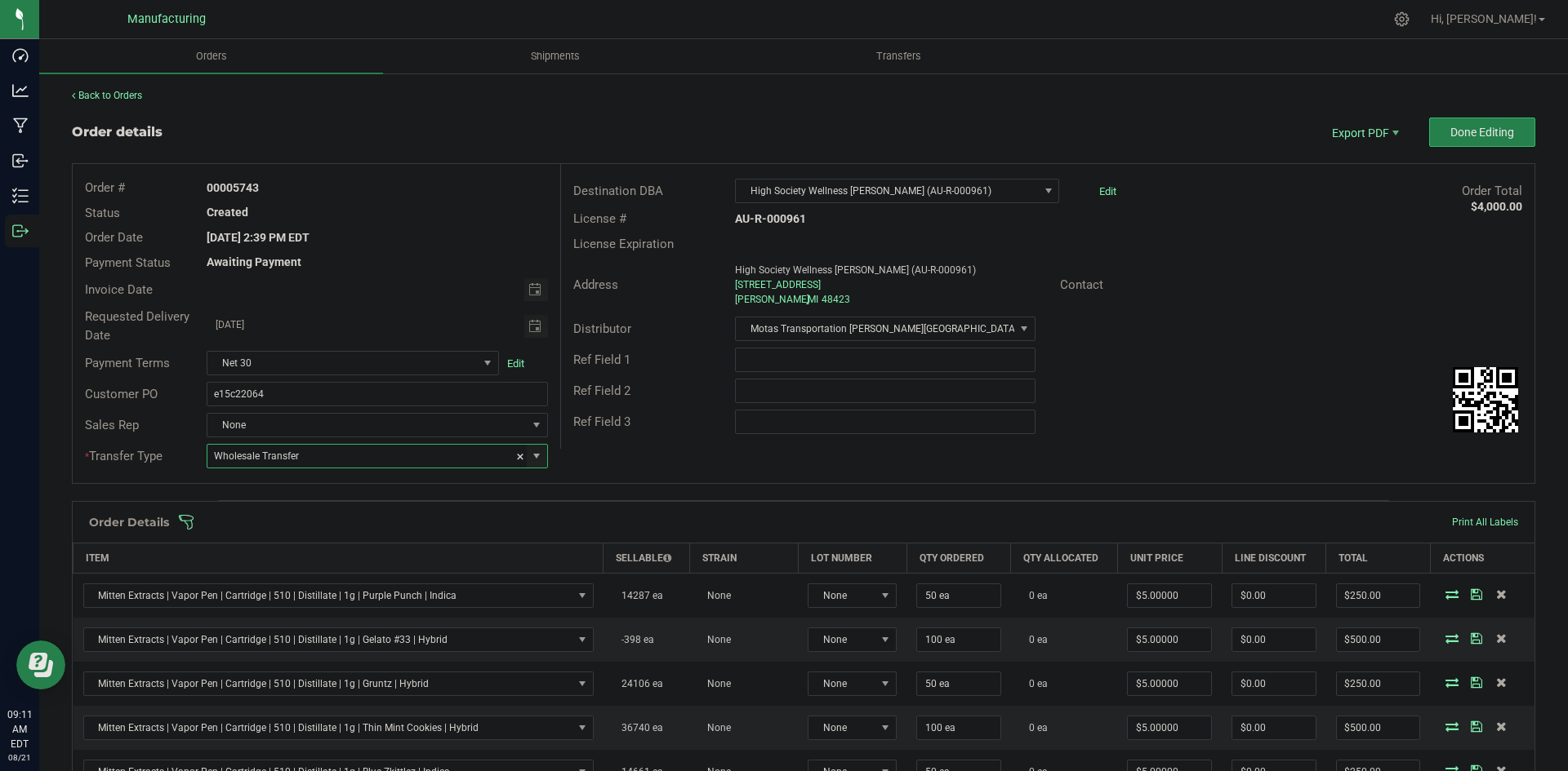
click at [665, 468] on div "Order # 00005743 Status Created Order Date [DATE] 2:39 PM EDT Payment Status Aw…" at bounding box center [804, 324] width 1462 height 319
click at [636, 531] on div "Order Details Print All Labels" at bounding box center [804, 522] width 1462 height 41
click at [636, 525] on span at bounding box center [910, 522] width 1464 height 17
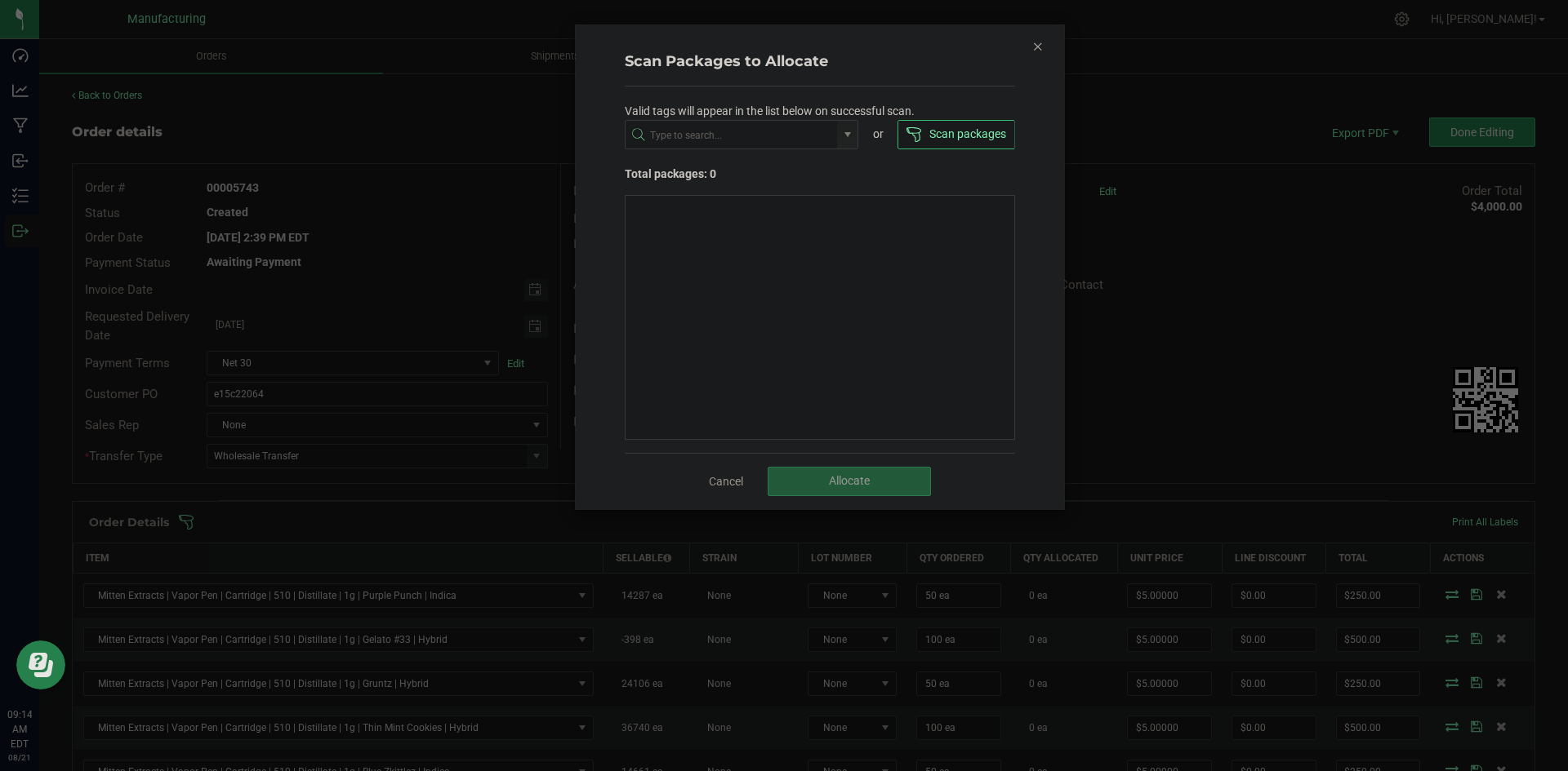
click at [723, 486] on link "Cancel" at bounding box center [726, 482] width 34 height 17
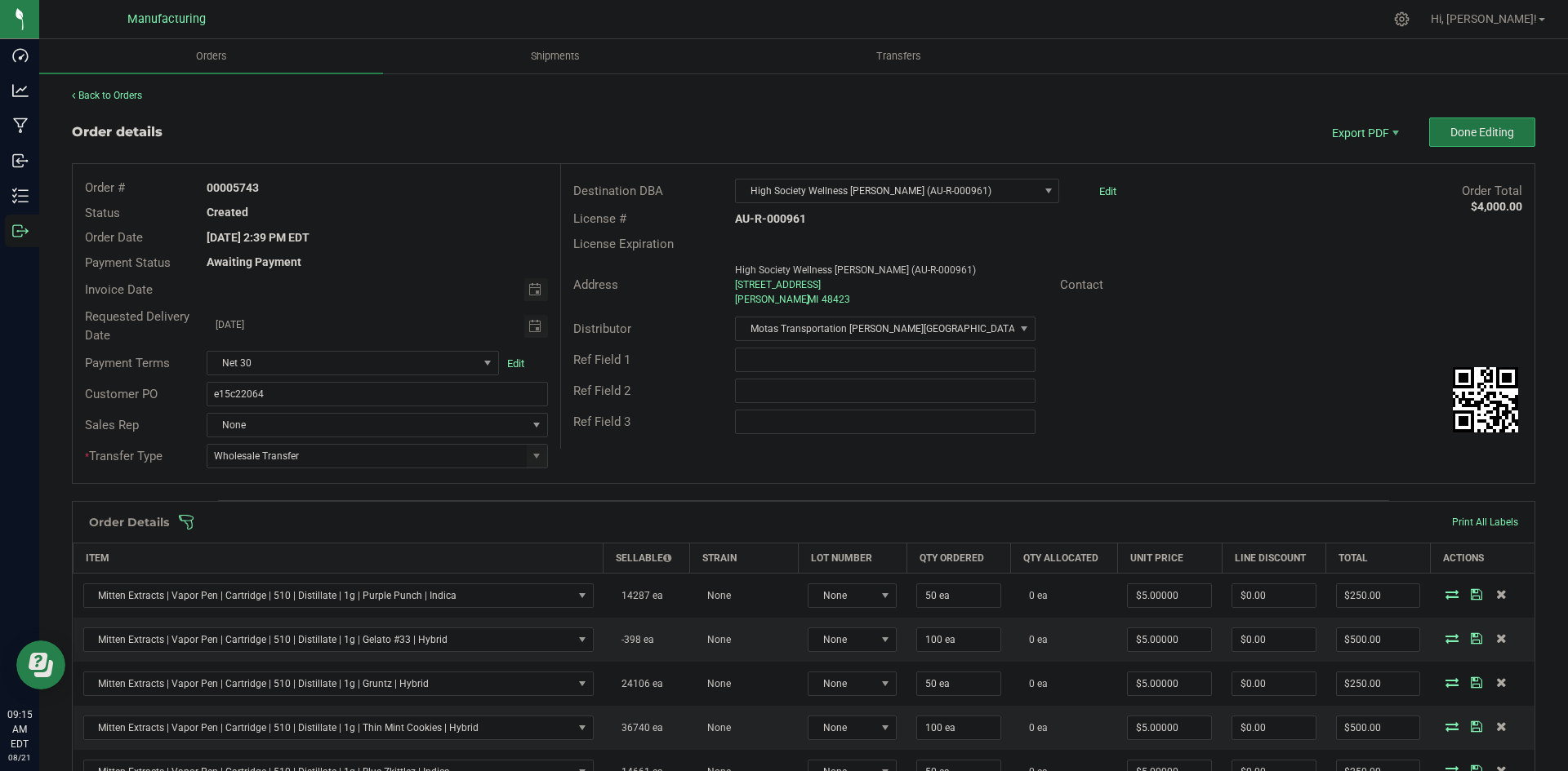
click at [1428, 138] on button "Done Editing" at bounding box center [1481, 132] width 106 height 30
click at [538, 455] on span at bounding box center [536, 456] width 13 height 13
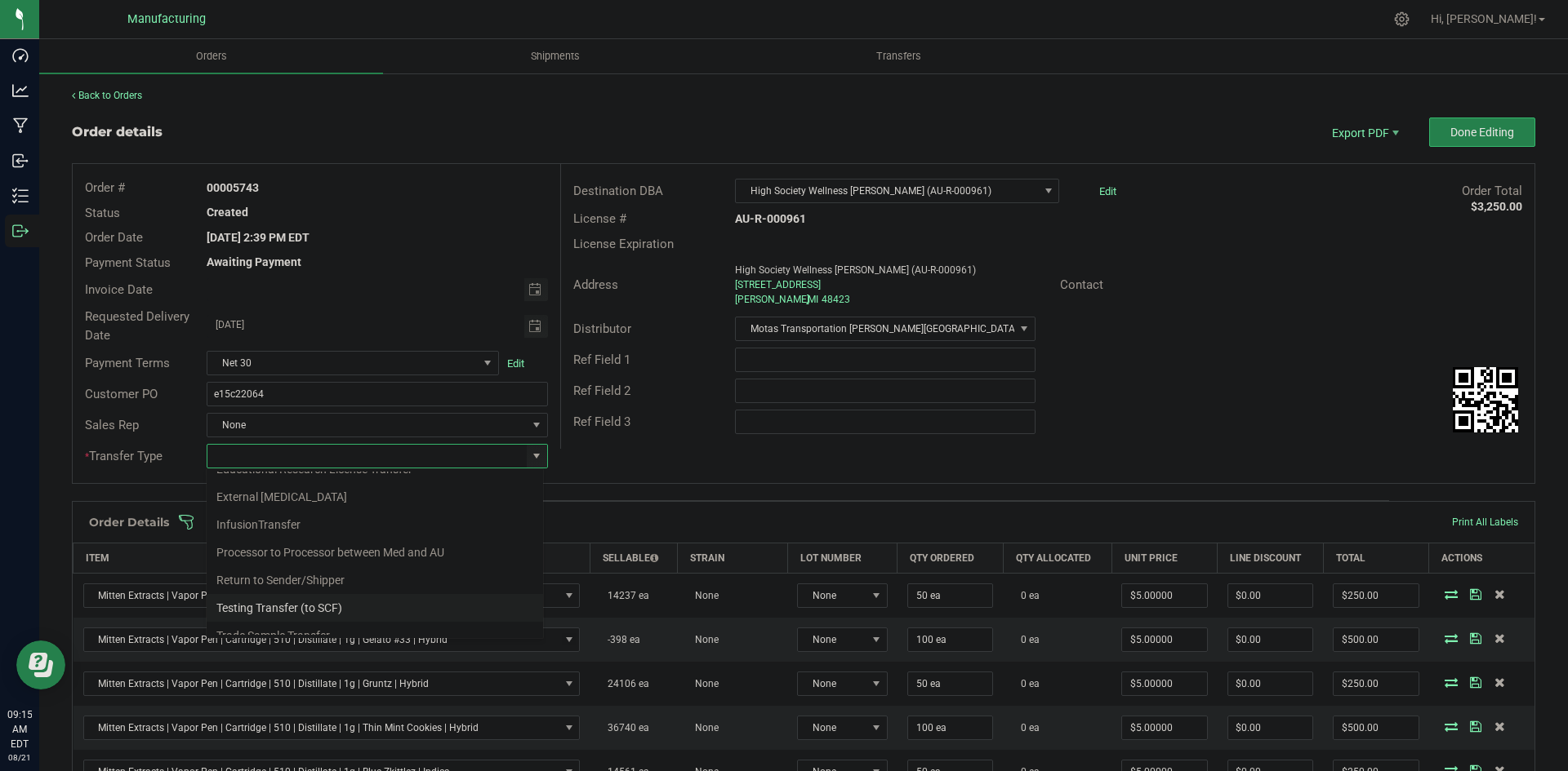
scroll to position [114, 0]
click at [278, 582] on li "Wholesale Transfer" at bounding box center [374, 594] width 336 height 28
type input "Wholesale Transfer"
click at [628, 449] on div "Order # 00005743 Status Created Order Date Aug 15, 2025 2:39 PM EDT Payment Sta…" at bounding box center [804, 324] width 1462 height 319
click at [1493, 128] on span "Done Editing" at bounding box center [1482, 132] width 64 height 13
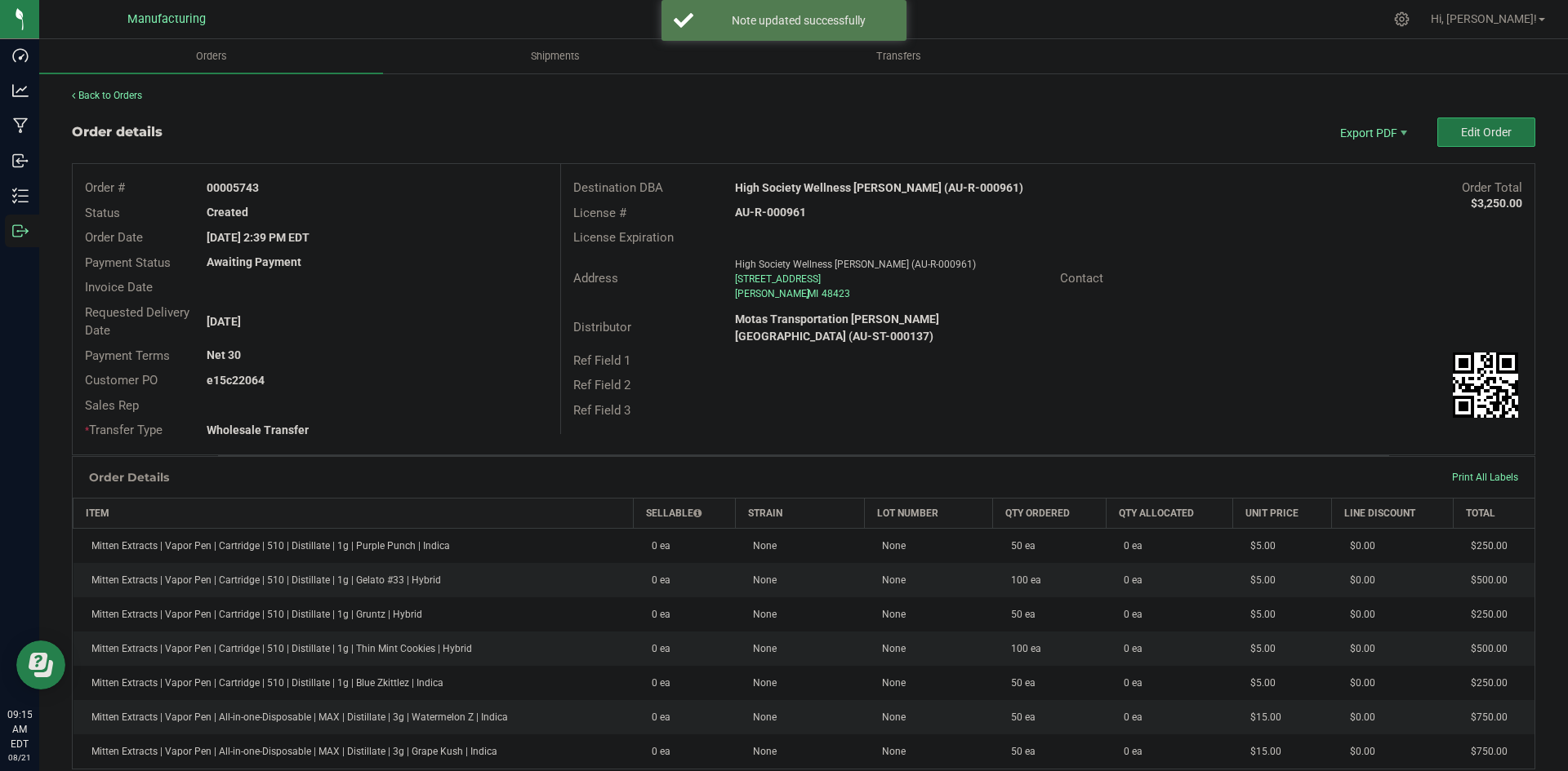
click at [1461, 136] on span "Edit Order" at bounding box center [1486, 132] width 51 height 13
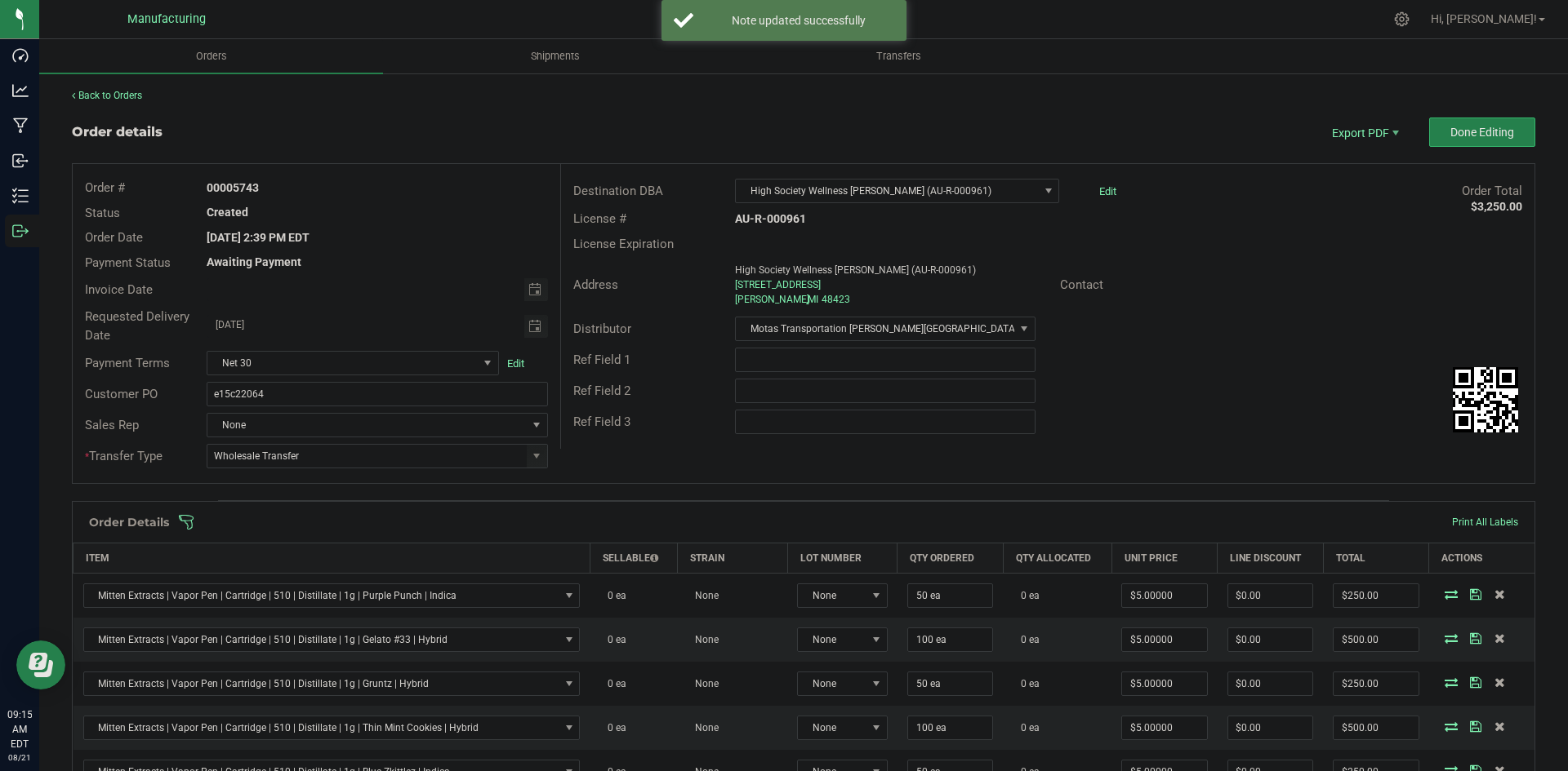
click at [757, 517] on span at bounding box center [910, 522] width 1464 height 17
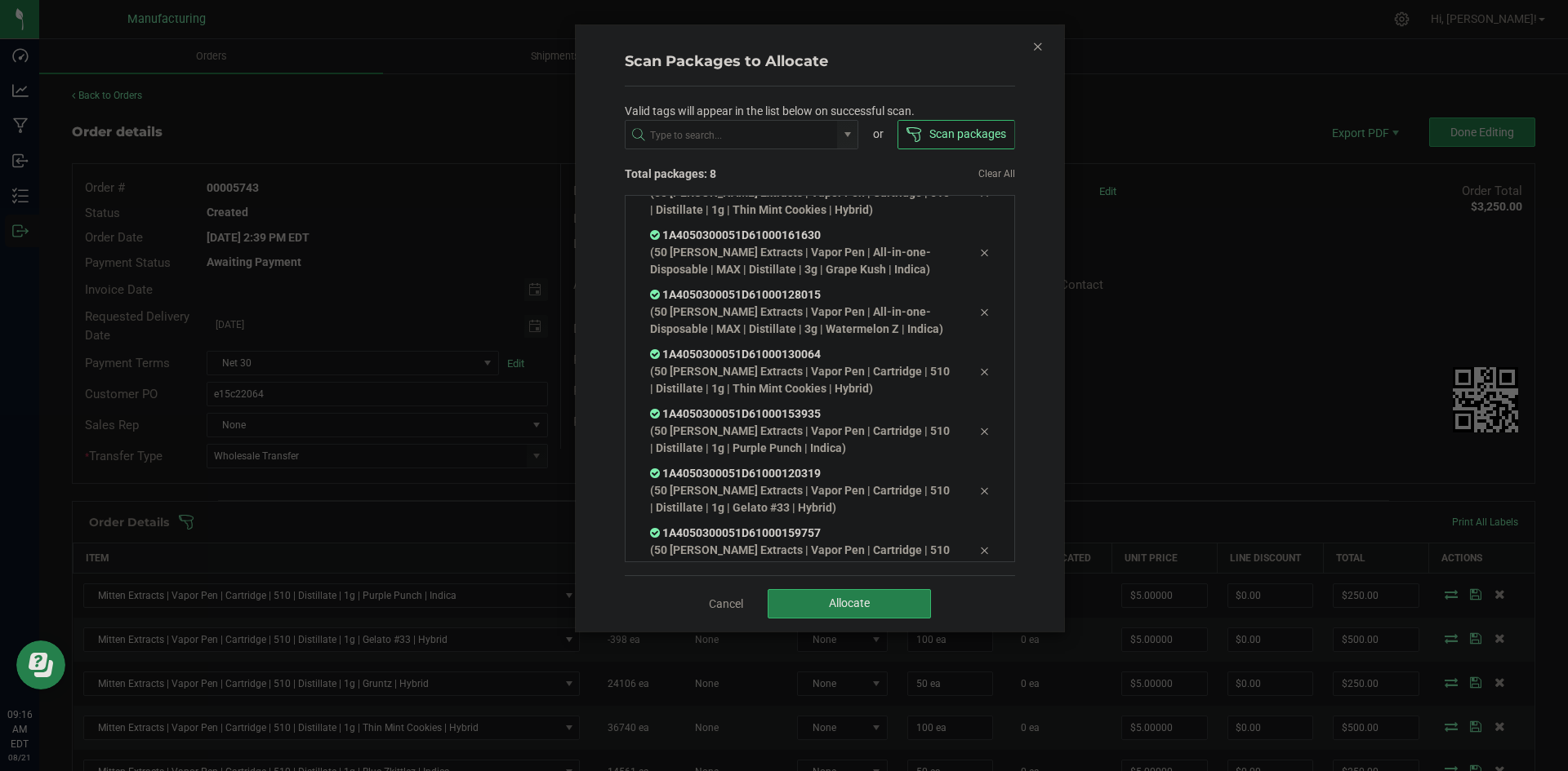
scroll to position [92, 0]
click at [855, 595] on button "Allocate" at bounding box center [849, 604] width 163 height 30
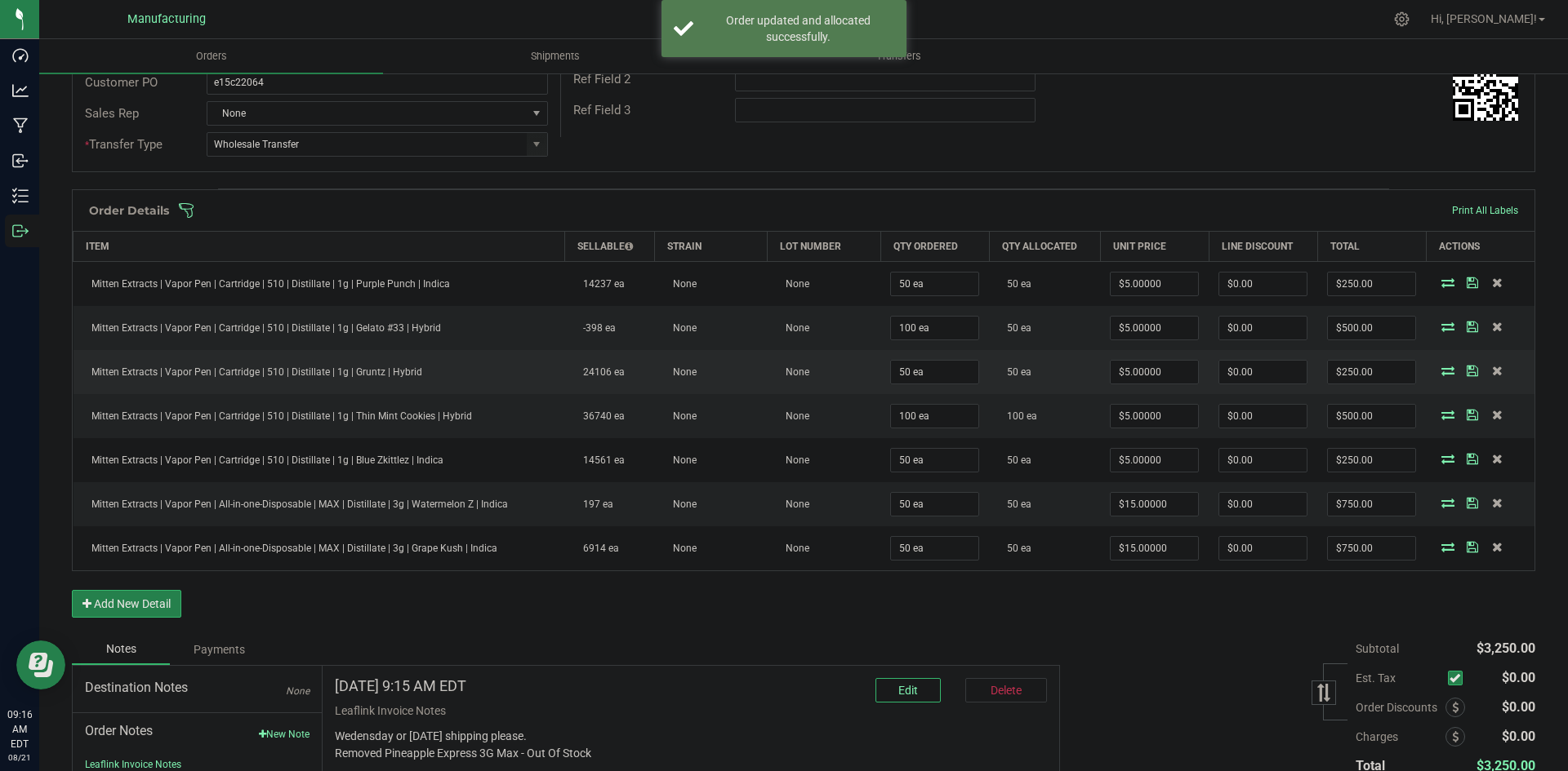
scroll to position [279, 0]
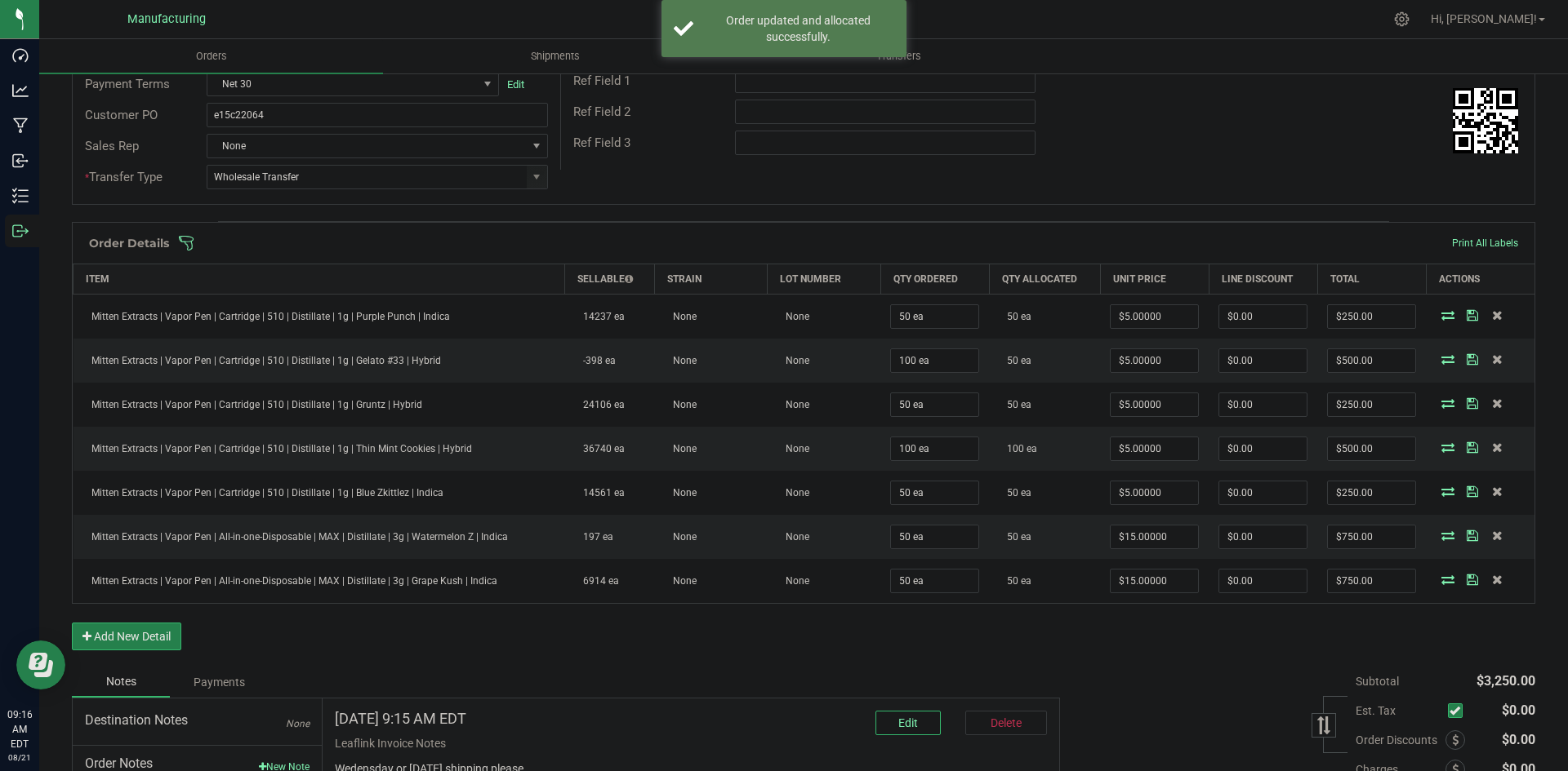
click at [871, 247] on span at bounding box center [910, 243] width 1464 height 17
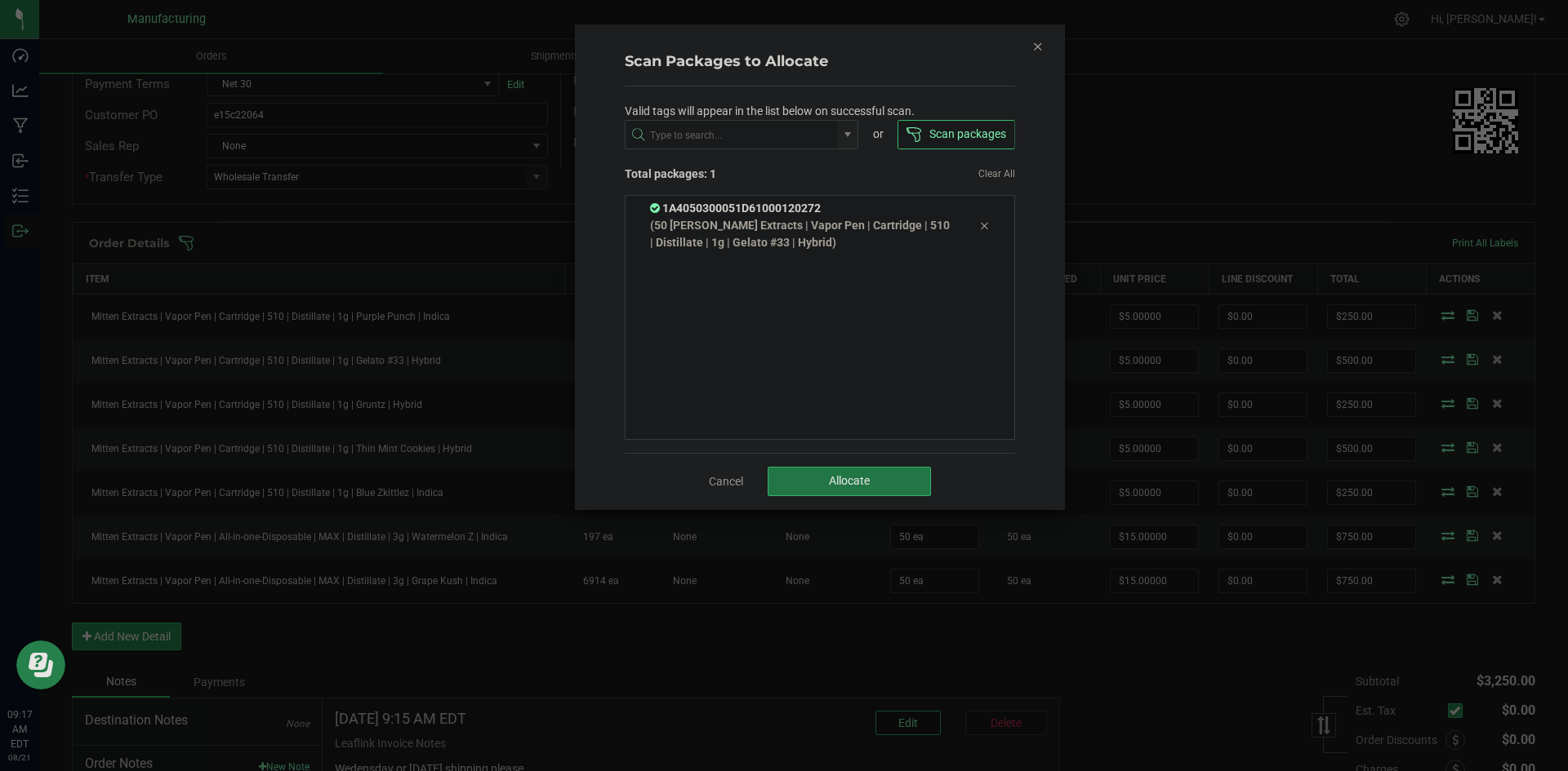
click at [816, 491] on button "Allocate" at bounding box center [849, 482] width 163 height 30
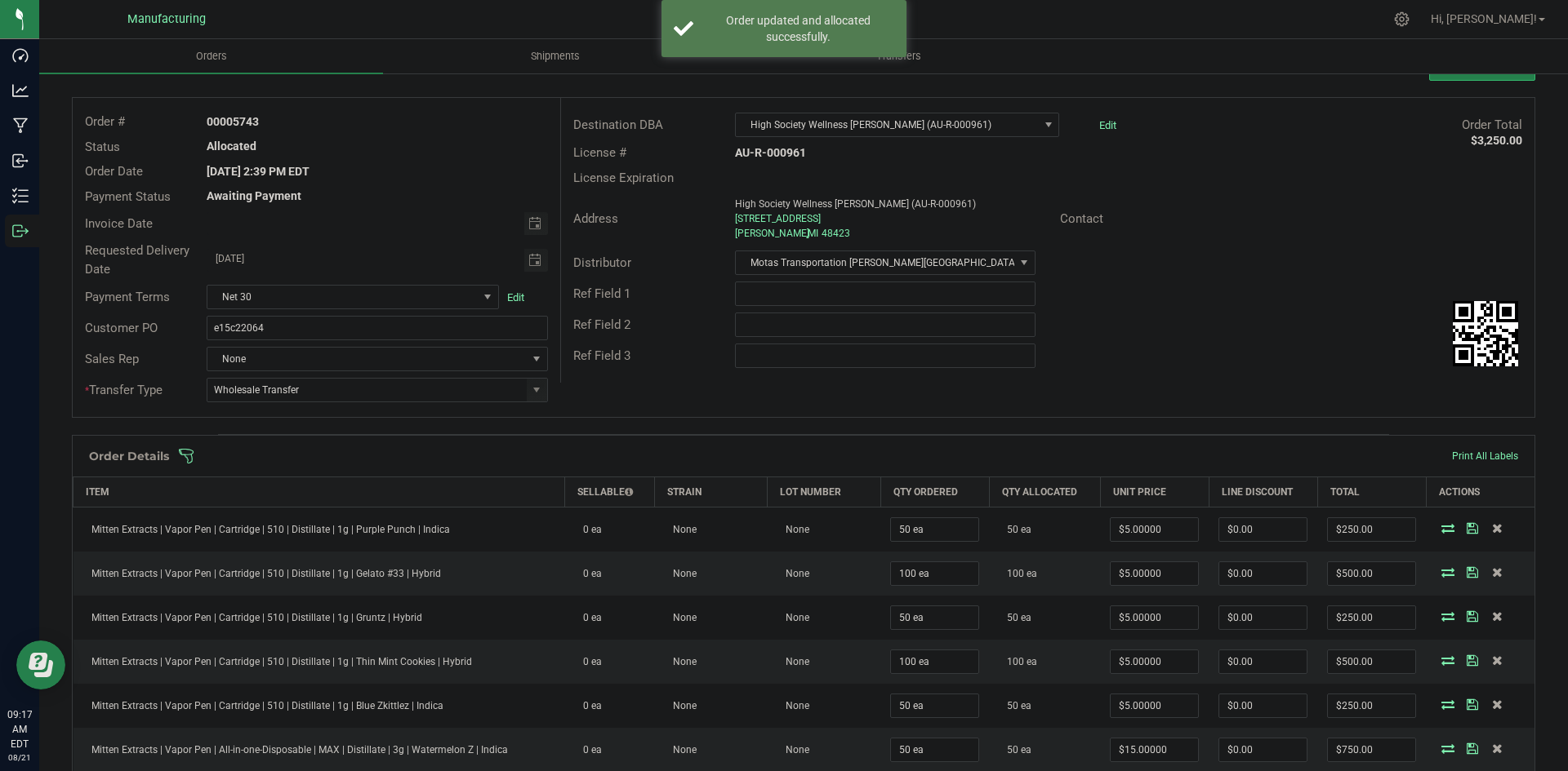
scroll to position [0, 0]
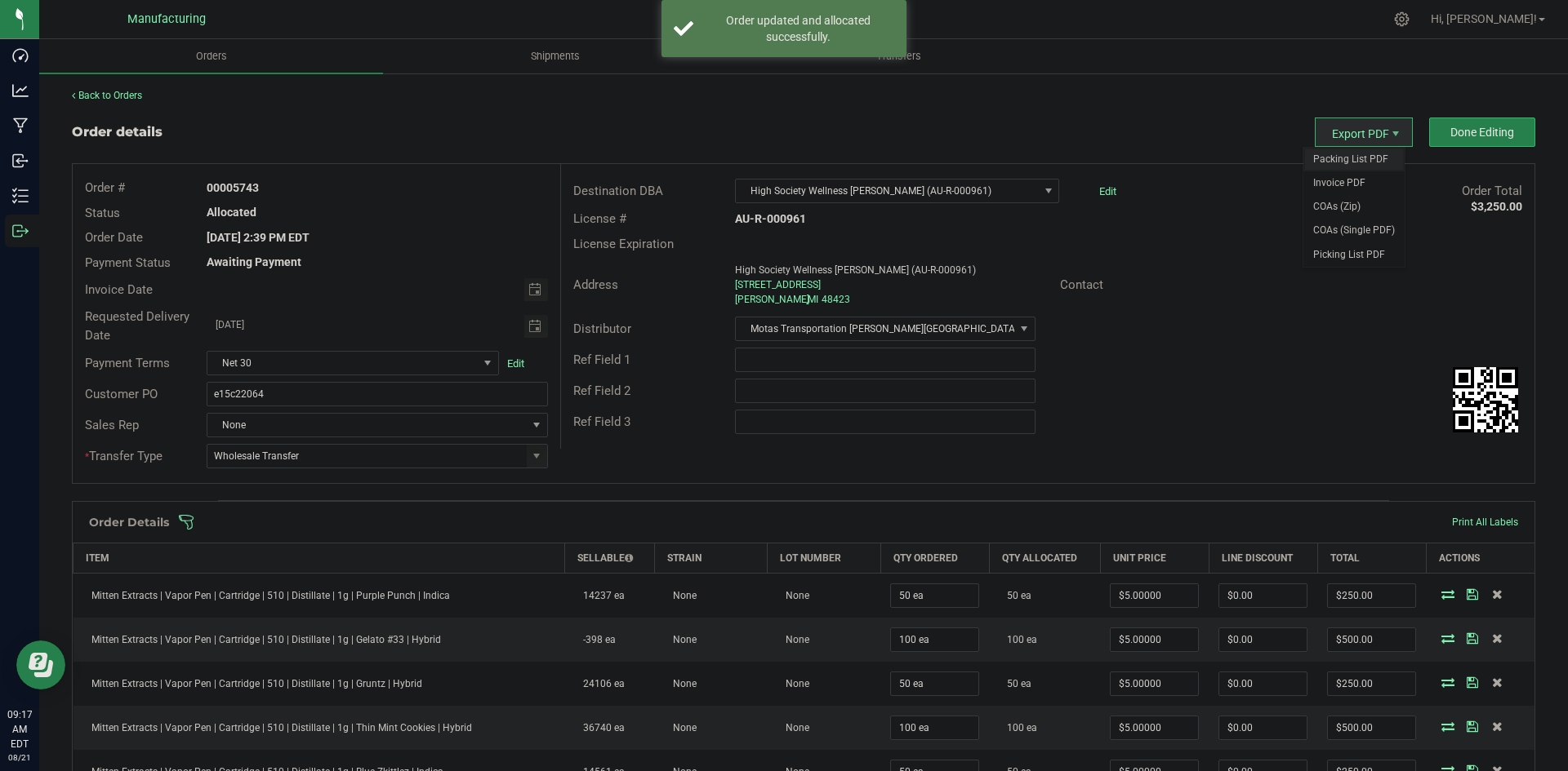
click at [1325, 153] on span "Packing List PDF" at bounding box center [1353, 159] width 101 height 24
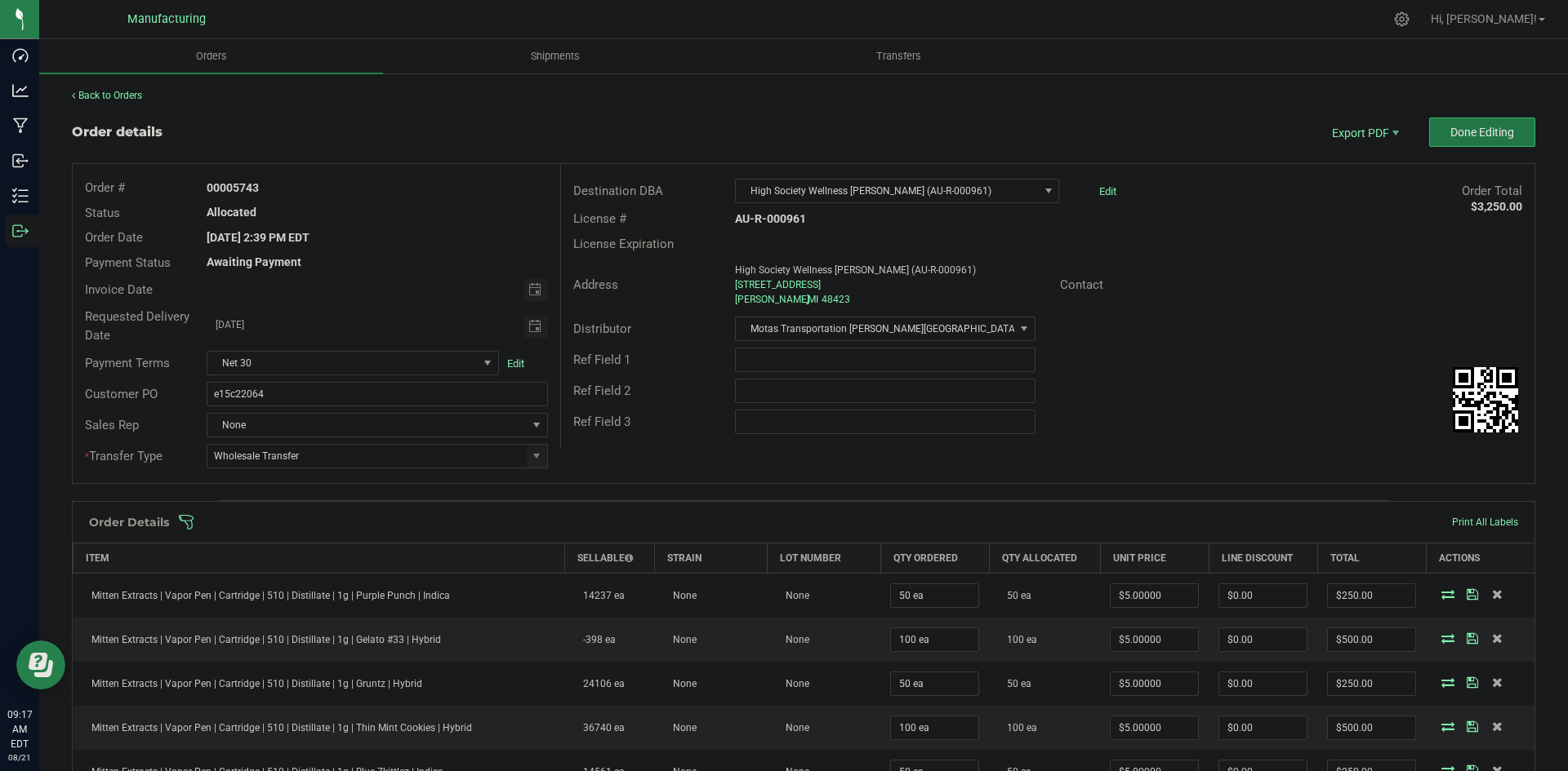
click at [1441, 123] on button "Done Editing" at bounding box center [1481, 132] width 106 height 30
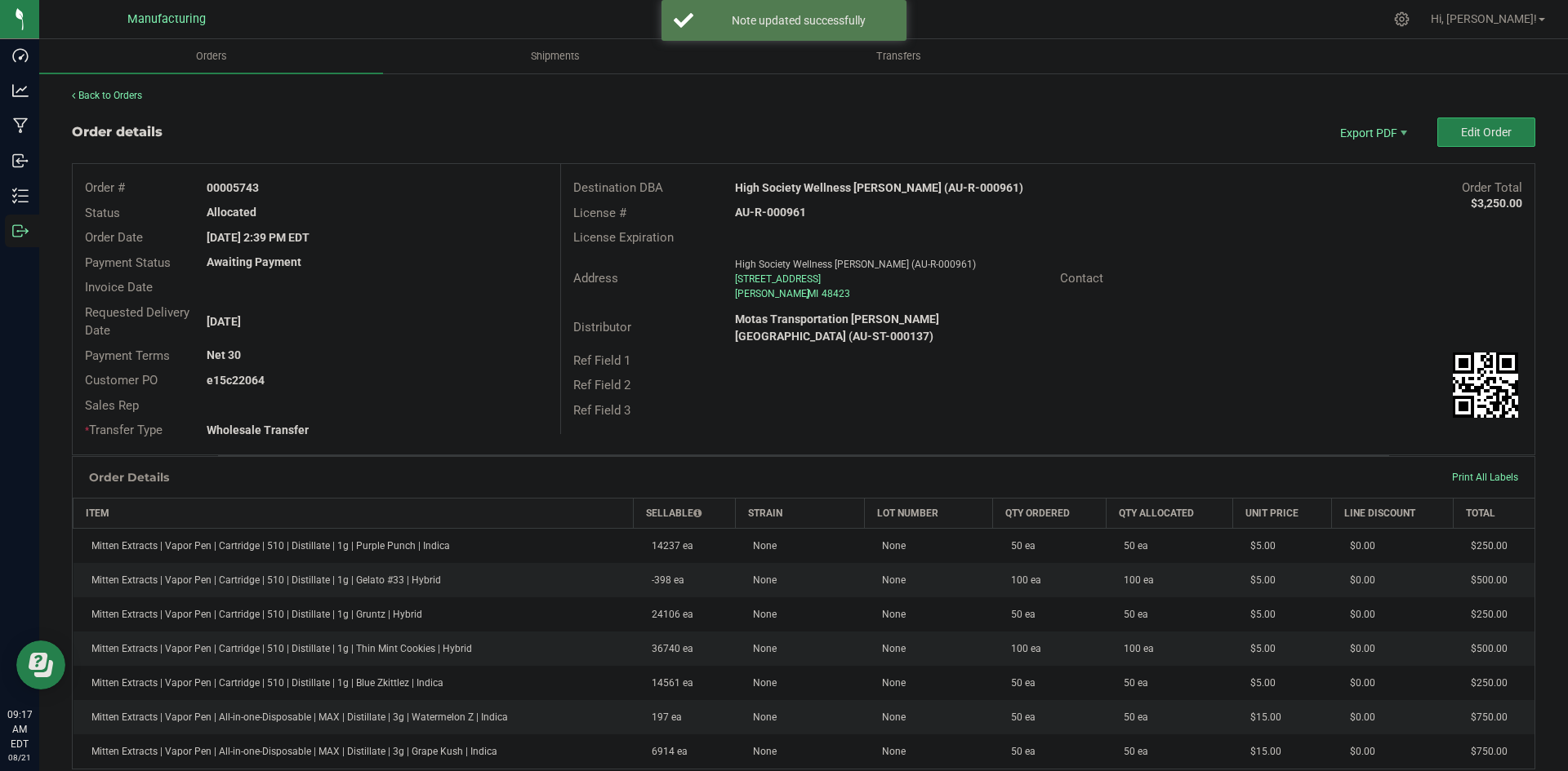
click at [871, 190] on strong "High Society Wellness Davison (AU-R-000961)" at bounding box center [879, 188] width 288 height 13
copy strong "High Society Wellness Davison (AU-R-000961)"
click at [756, 211] on strong "AU-R-000961" at bounding box center [770, 212] width 71 height 13
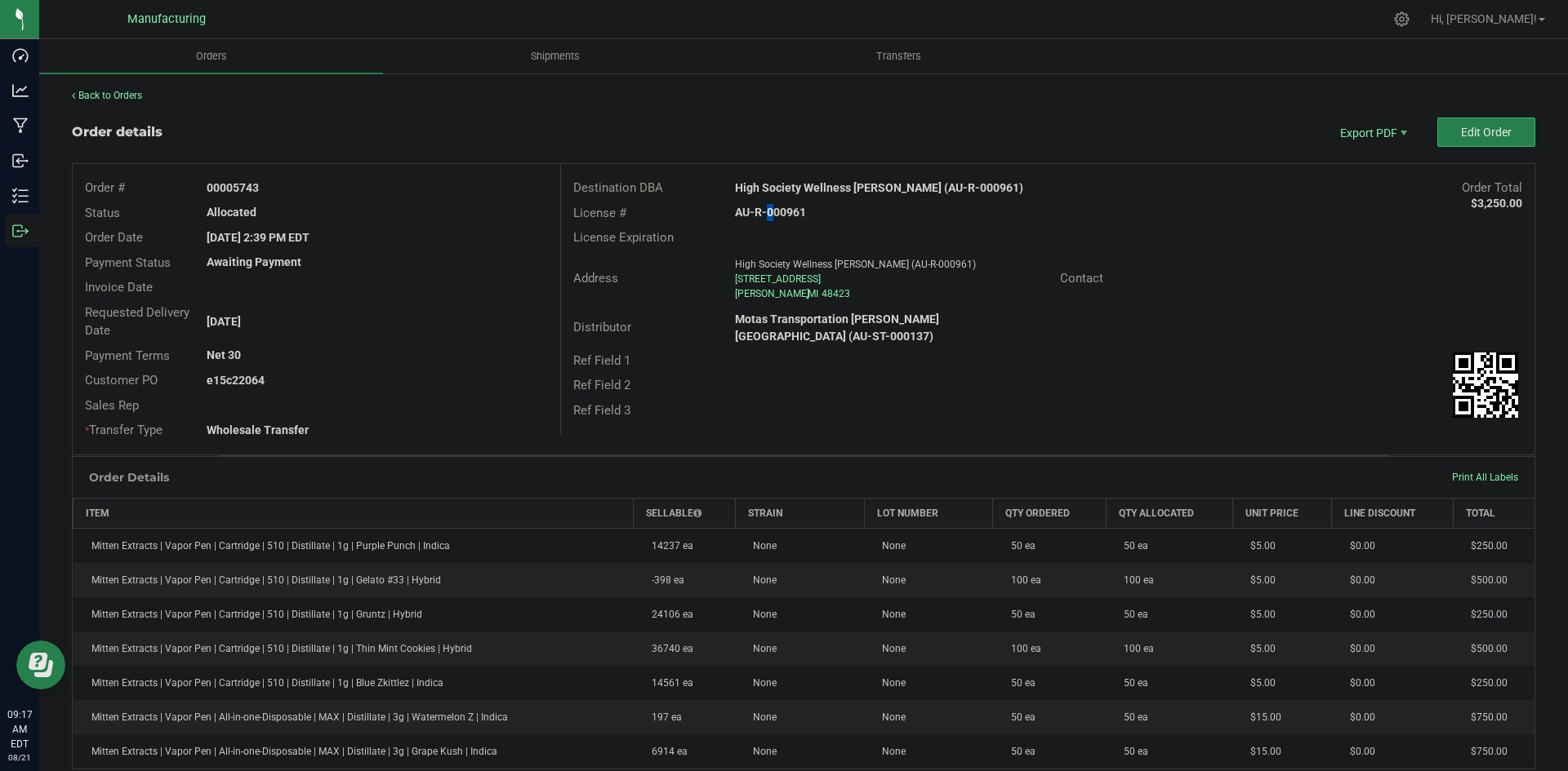
click at [756, 211] on strong "AU-R-000961" at bounding box center [770, 212] width 71 height 13
copy strong "AU-R-000961"
drag, startPoint x: 233, startPoint y: 183, endPoint x: 344, endPoint y: 186, distance: 111.0
click at [342, 185] on div "00005743" at bounding box center [376, 189] width 365 height 18
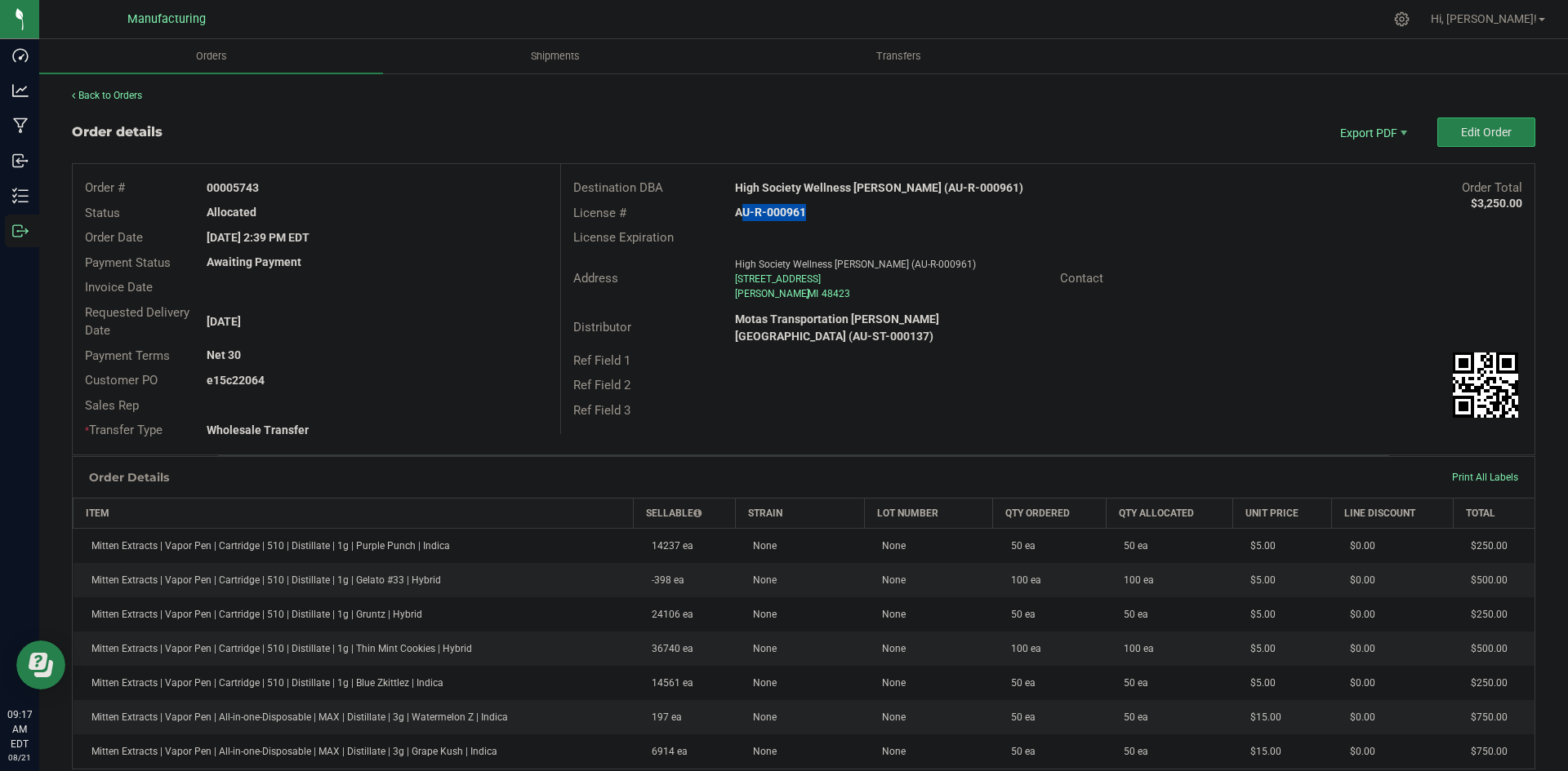
copy strong "5743"
drag, startPoint x: 233, startPoint y: 376, endPoint x: 434, endPoint y: 378, distance: 201.0
click at [422, 377] on div "e15c22064" at bounding box center [376, 381] width 365 height 18
copy strong "22064"
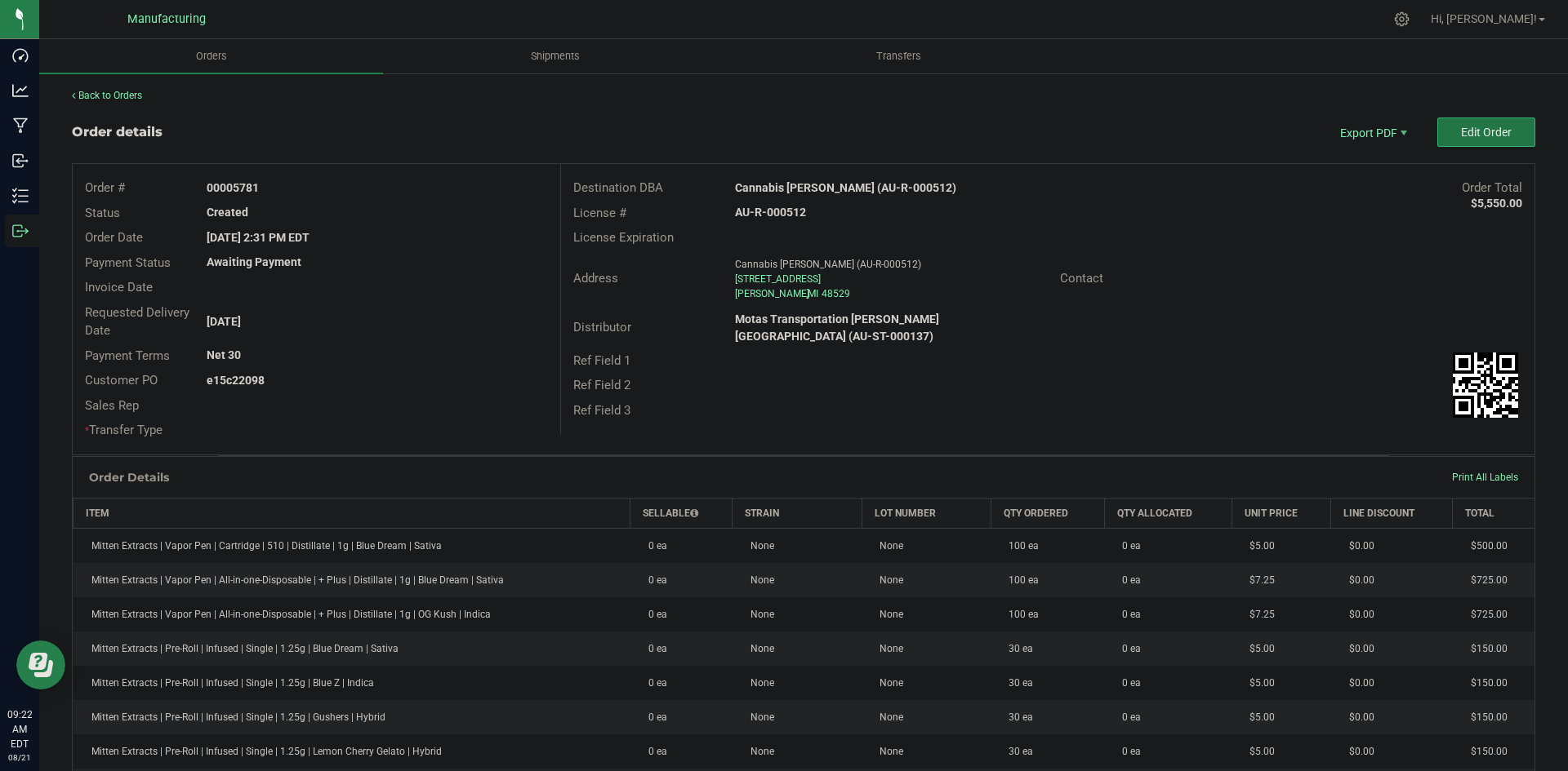
click at [1467, 124] on button "Edit Order" at bounding box center [1486, 132] width 98 height 30
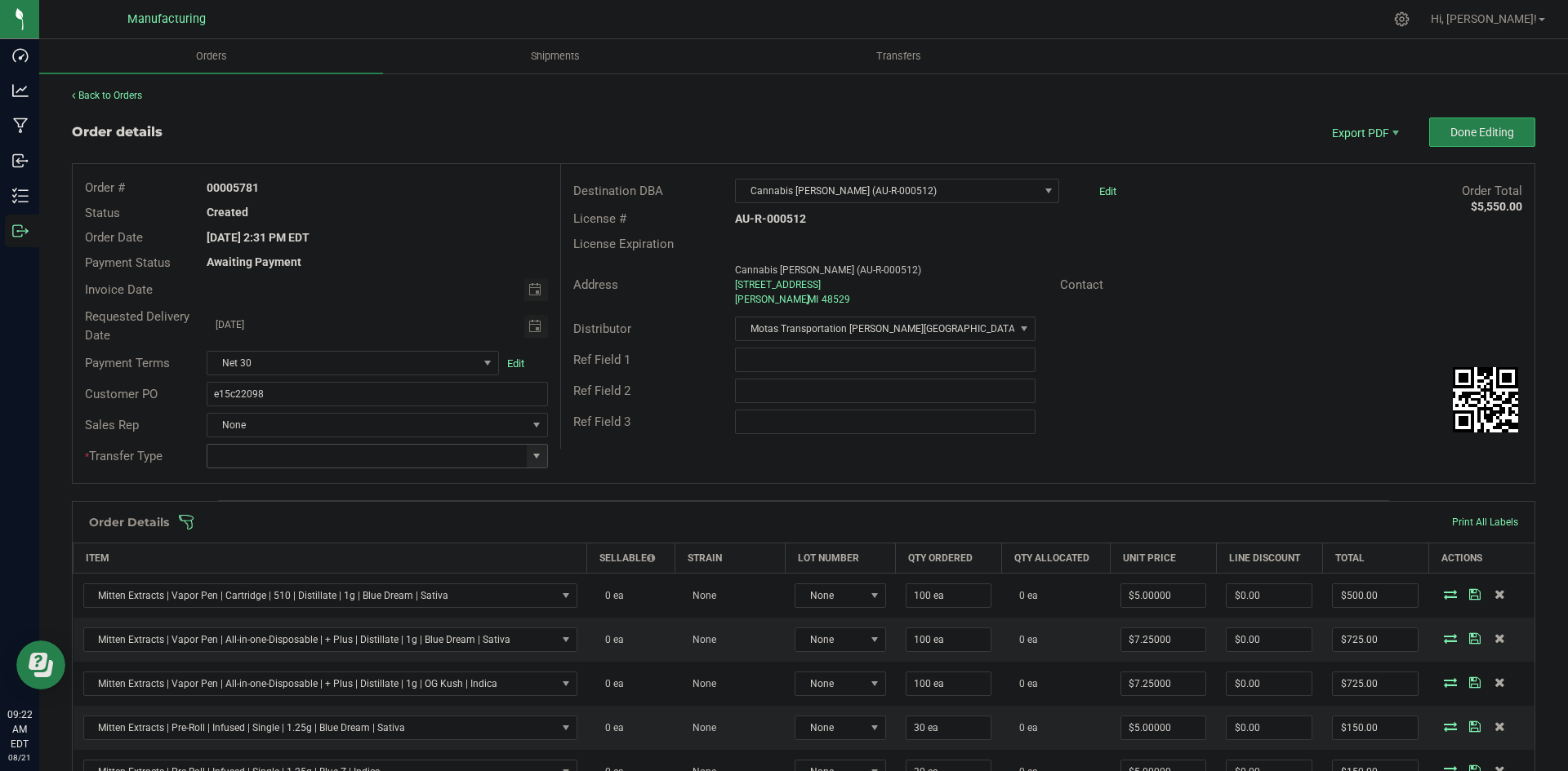
click at [530, 455] on span at bounding box center [536, 456] width 13 height 13
click at [269, 594] on li "Wholesale Transfer" at bounding box center [374, 594] width 336 height 28
type input "Wholesale Transfer"
click at [608, 446] on div "Destination DBA Cannabis King Burton (AU-R-000512) Edit Order Total $5,550.00 L…" at bounding box center [1047, 306] width 974 height 285
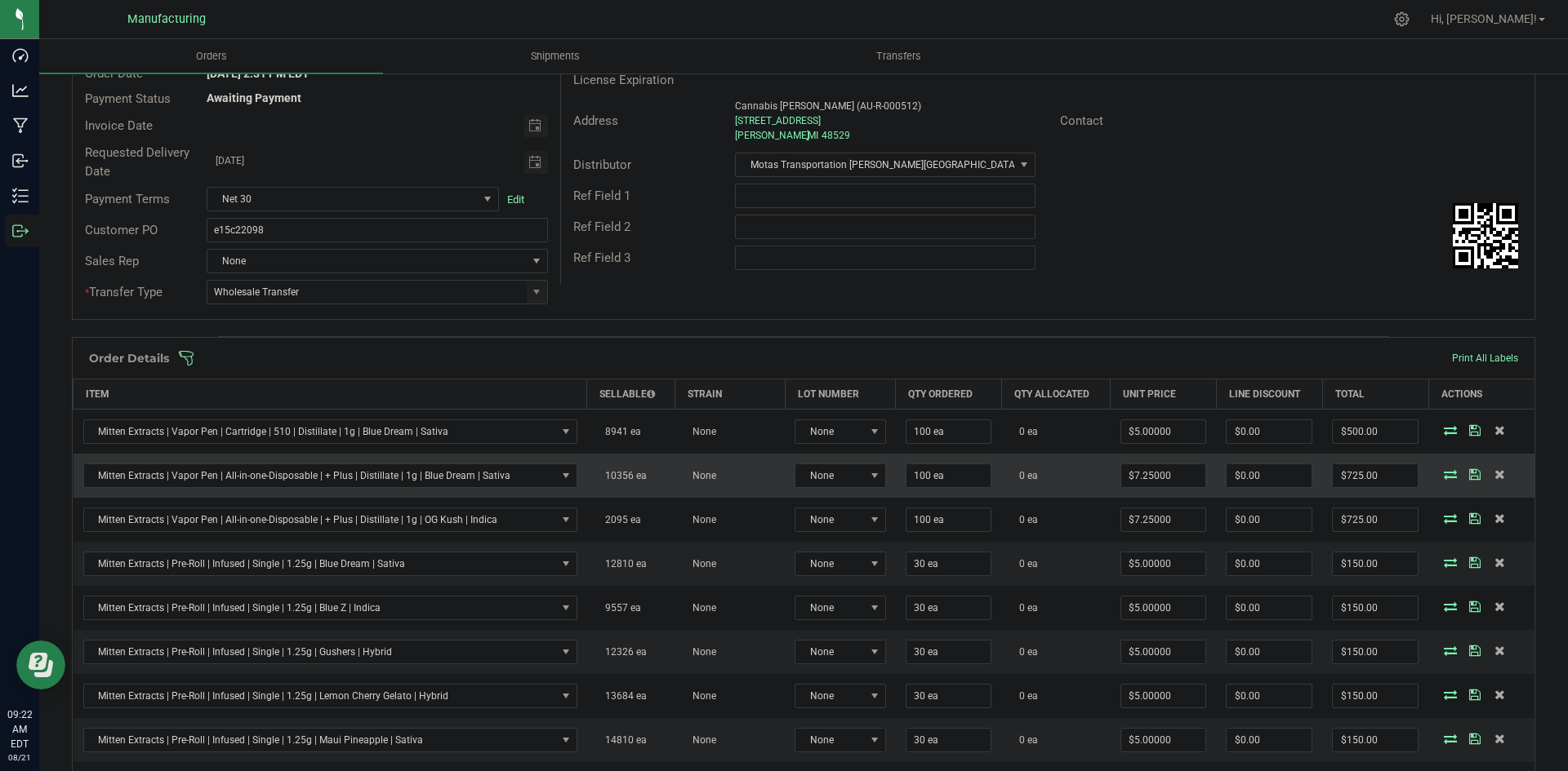
scroll to position [163, 0]
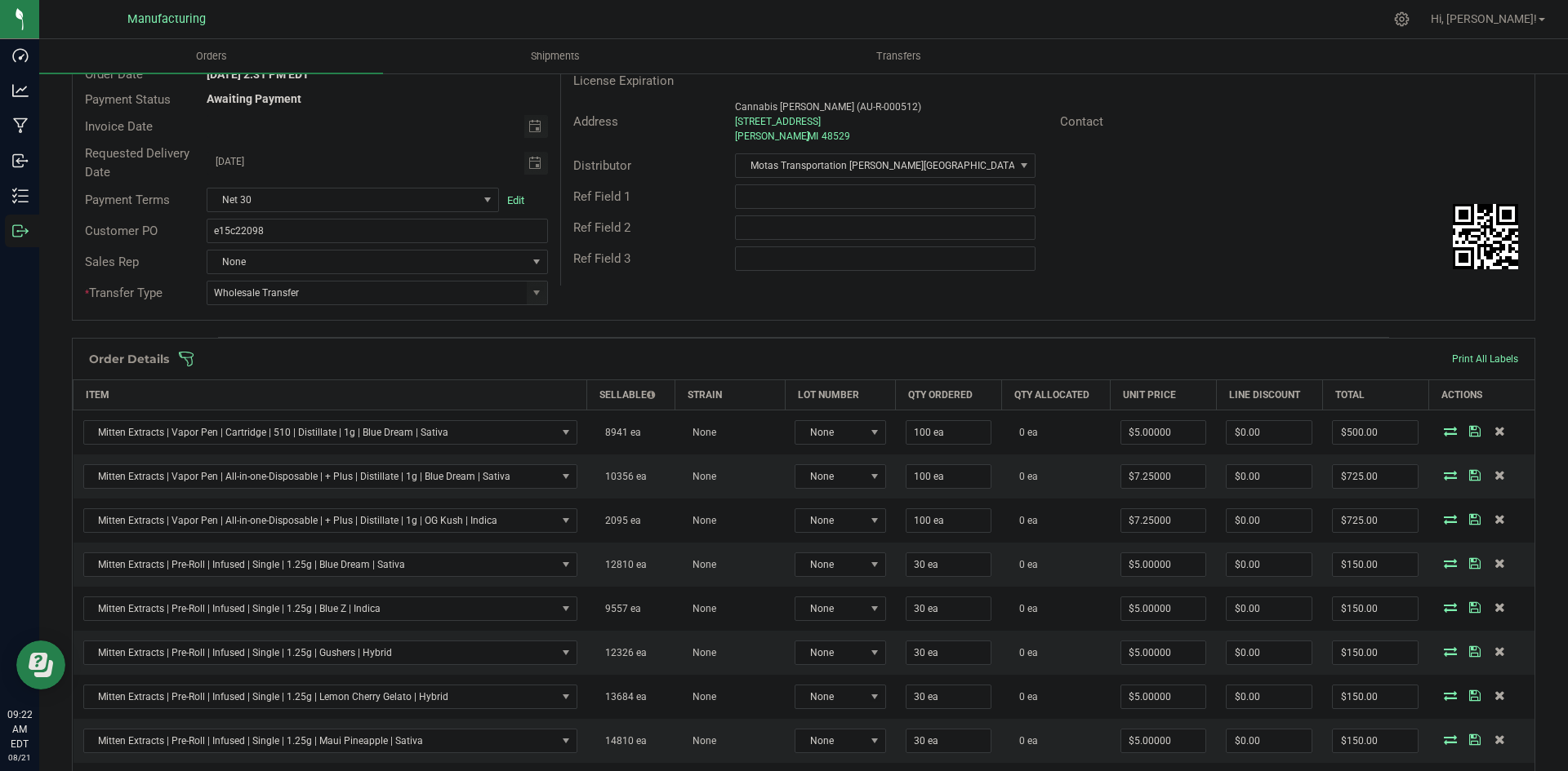
click at [536, 353] on span at bounding box center [910, 359] width 1464 height 17
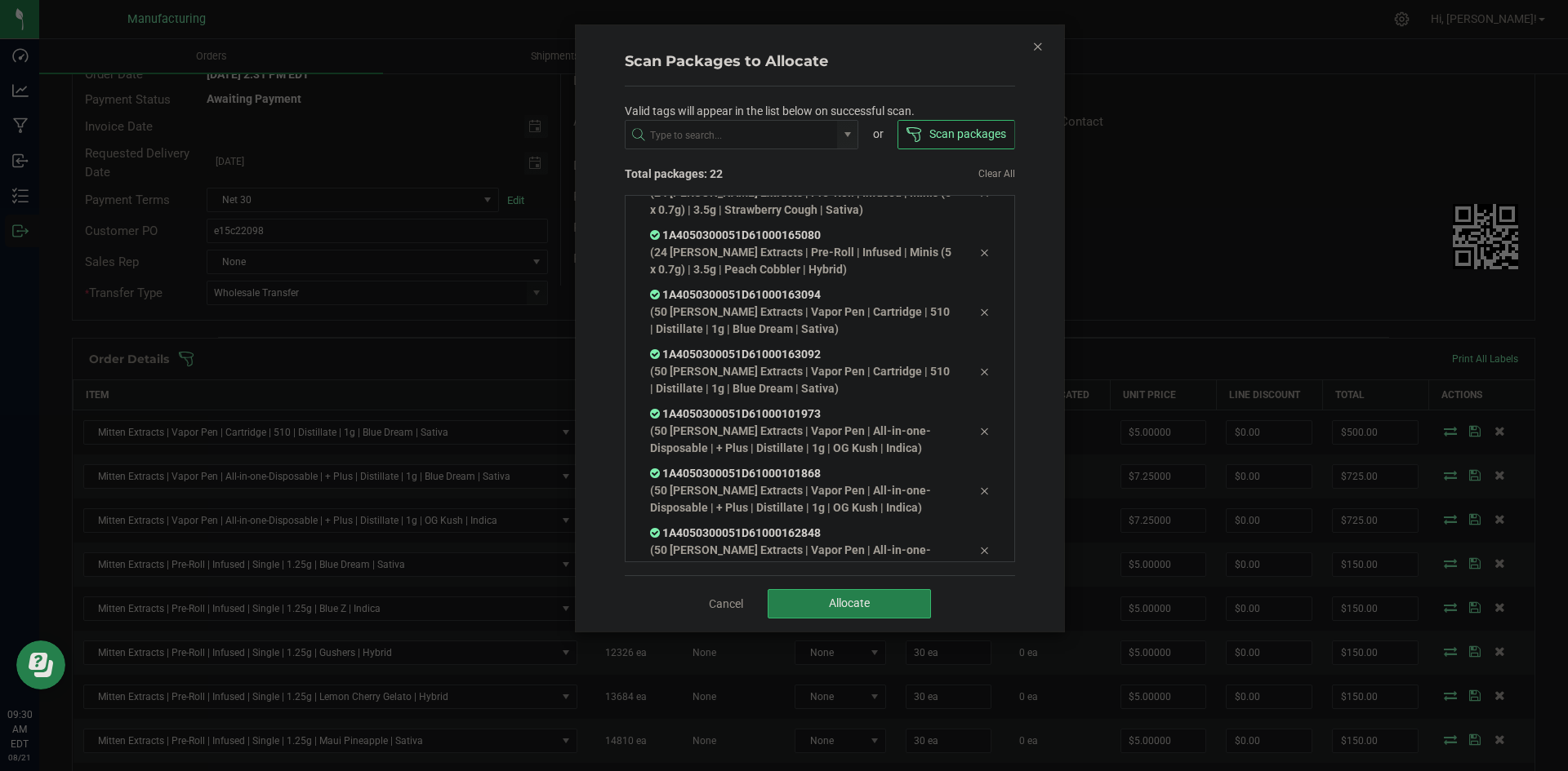
scroll to position [986, 0]
click at [843, 595] on button "Allocate" at bounding box center [849, 604] width 163 height 30
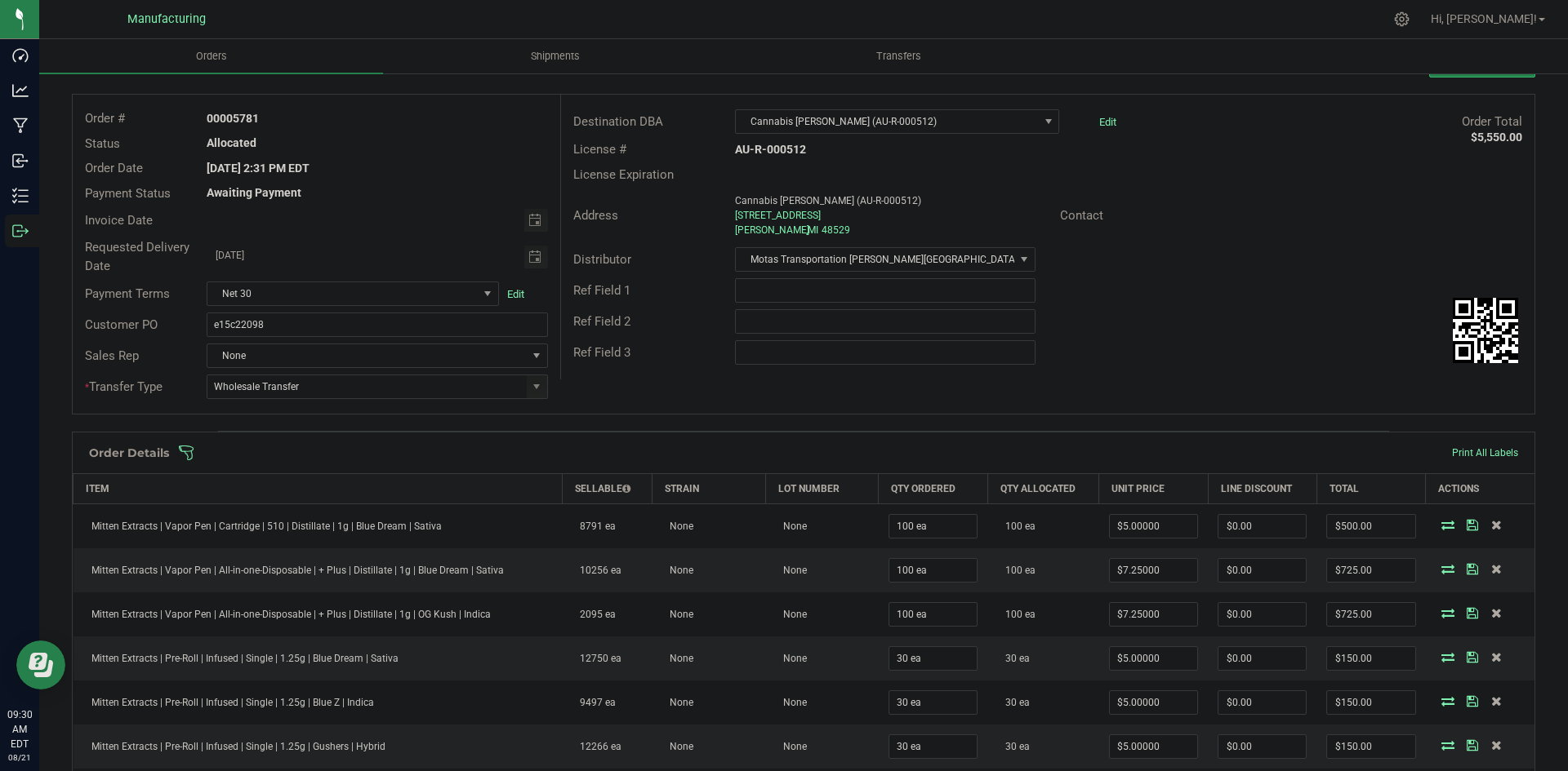
scroll to position [0, 0]
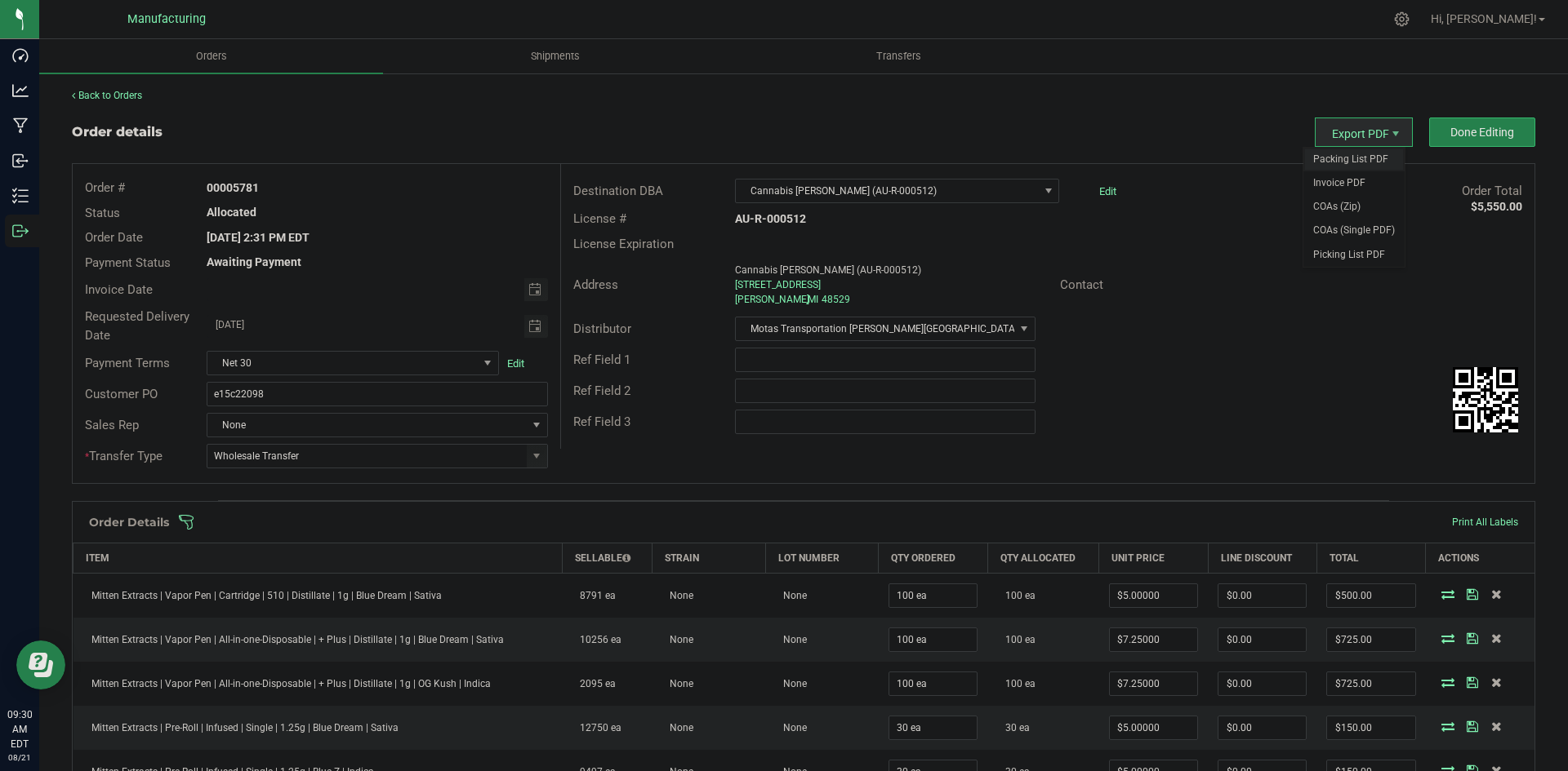
click at [1349, 160] on span "Packing List PDF" at bounding box center [1353, 159] width 101 height 24
click at [1464, 125] on span "Done Editing" at bounding box center [1482, 132] width 64 height 13
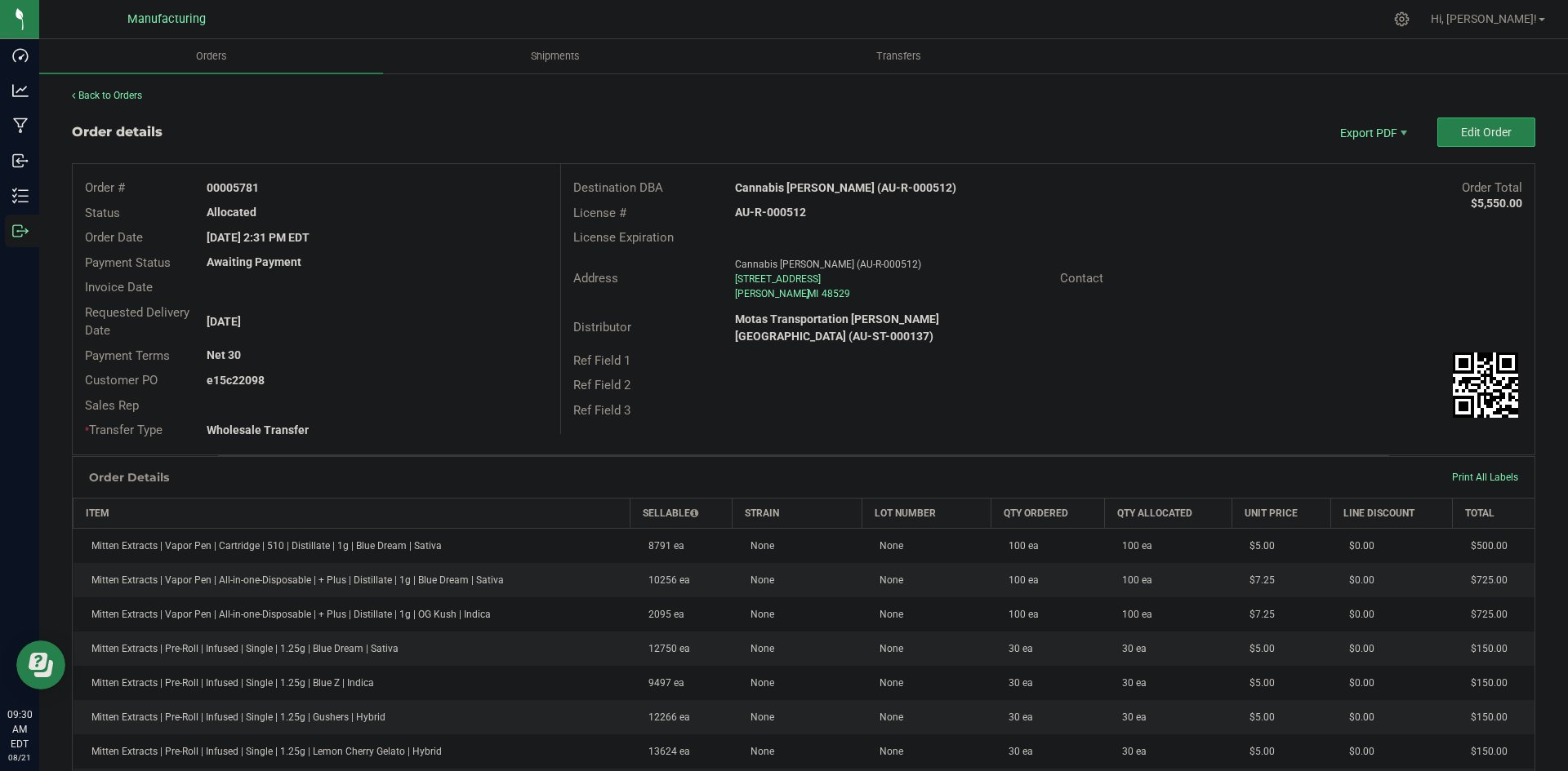
click at [829, 182] on strong "Cannabis King Burton (AU-R-000512)" at bounding box center [846, 188] width 221 height 13
copy strong "Cannabis King Burton (AU-R-000512)"
click at [765, 214] on strong "AU-R-000512" at bounding box center [770, 212] width 71 height 13
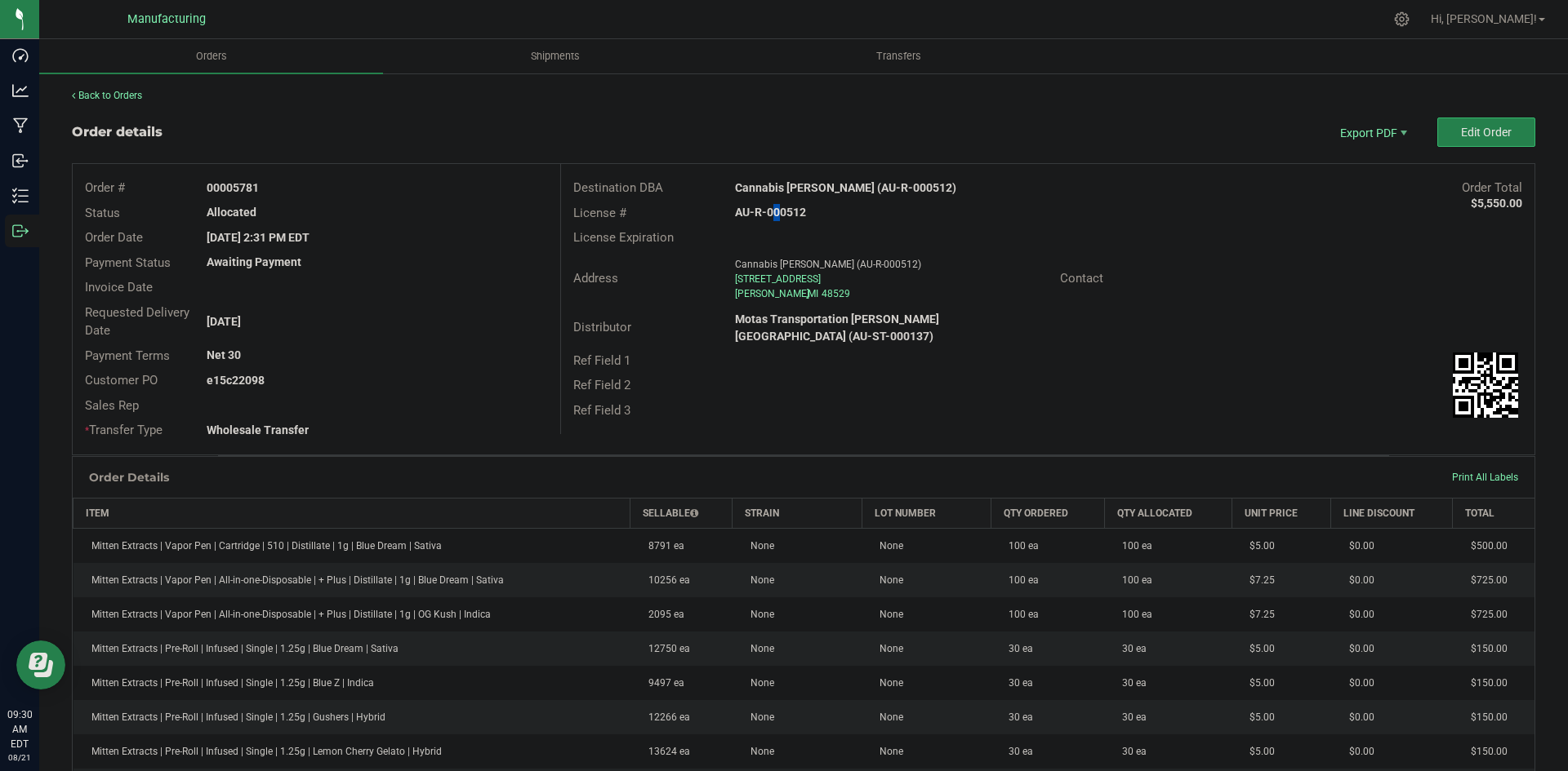
click at [765, 214] on strong "AU-R-000512" at bounding box center [770, 212] width 71 height 13
copy strong "AU-R-000512"
drag, startPoint x: 229, startPoint y: 185, endPoint x: 437, endPoint y: 193, distance: 208.2
click at [376, 185] on div "00005781" at bounding box center [376, 189] width 365 height 18
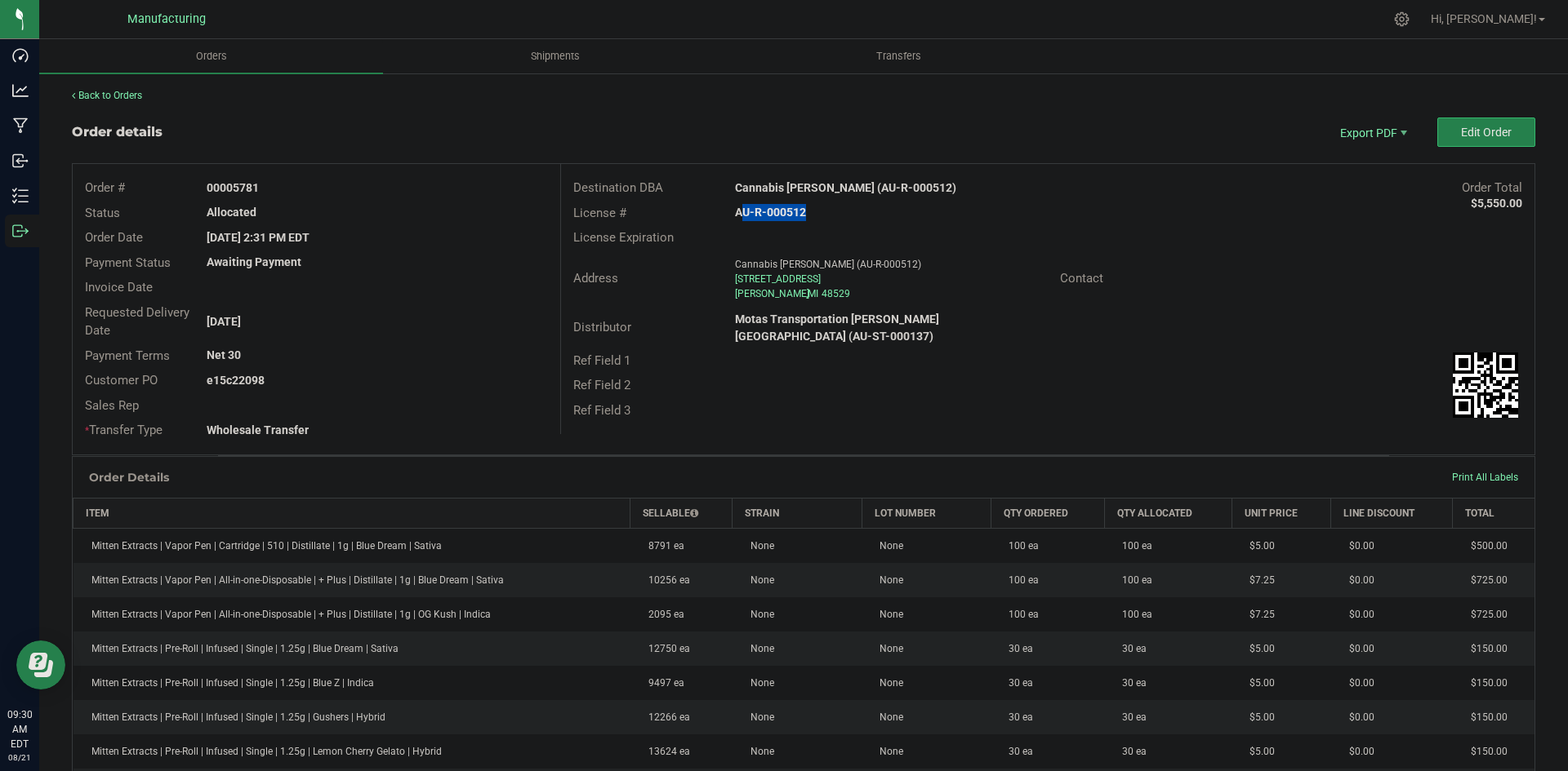
copy strong "05781"
drag, startPoint x: 228, startPoint y: 375, endPoint x: 241, endPoint y: 375, distance: 13.0
click at [241, 375] on strong "e15c22098" at bounding box center [235, 380] width 58 height 13
drag, startPoint x: 233, startPoint y: 377, endPoint x: 328, endPoint y: 381, distance: 95.1
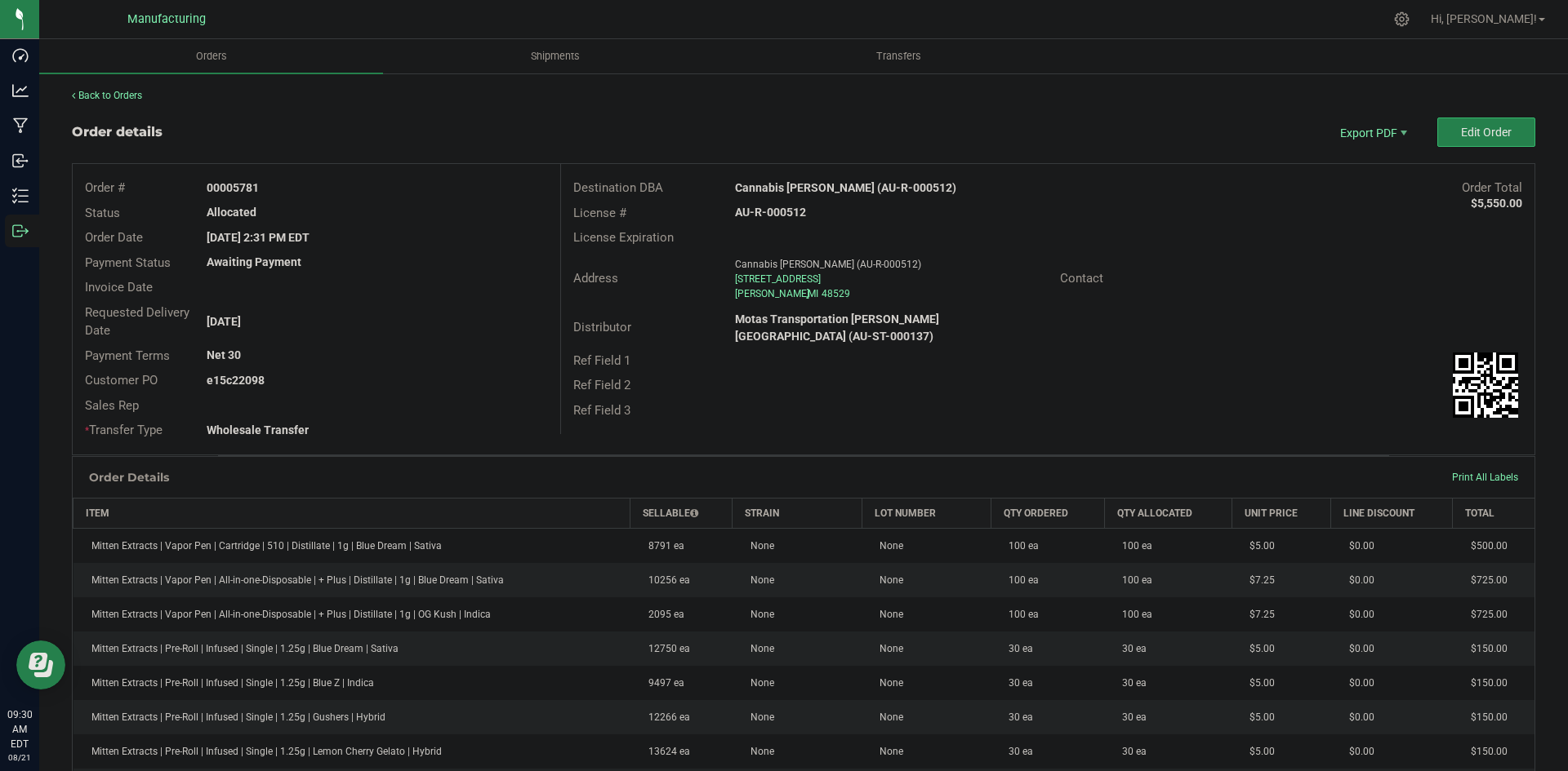
click at [320, 381] on div "e15c22098" at bounding box center [376, 381] width 365 height 18
copy strong "22098"
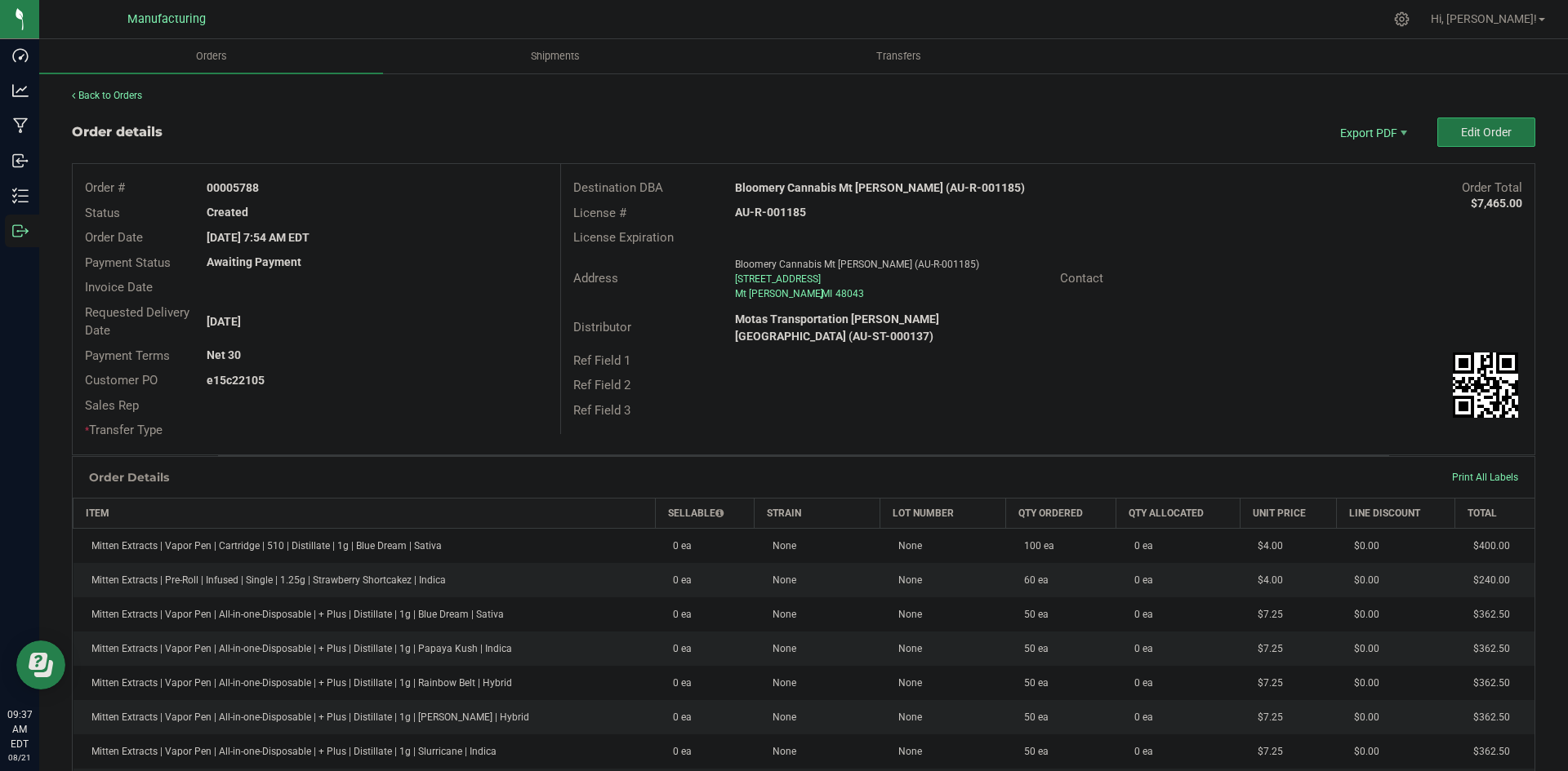
click at [1464, 118] on button "Edit Order" at bounding box center [1486, 132] width 98 height 30
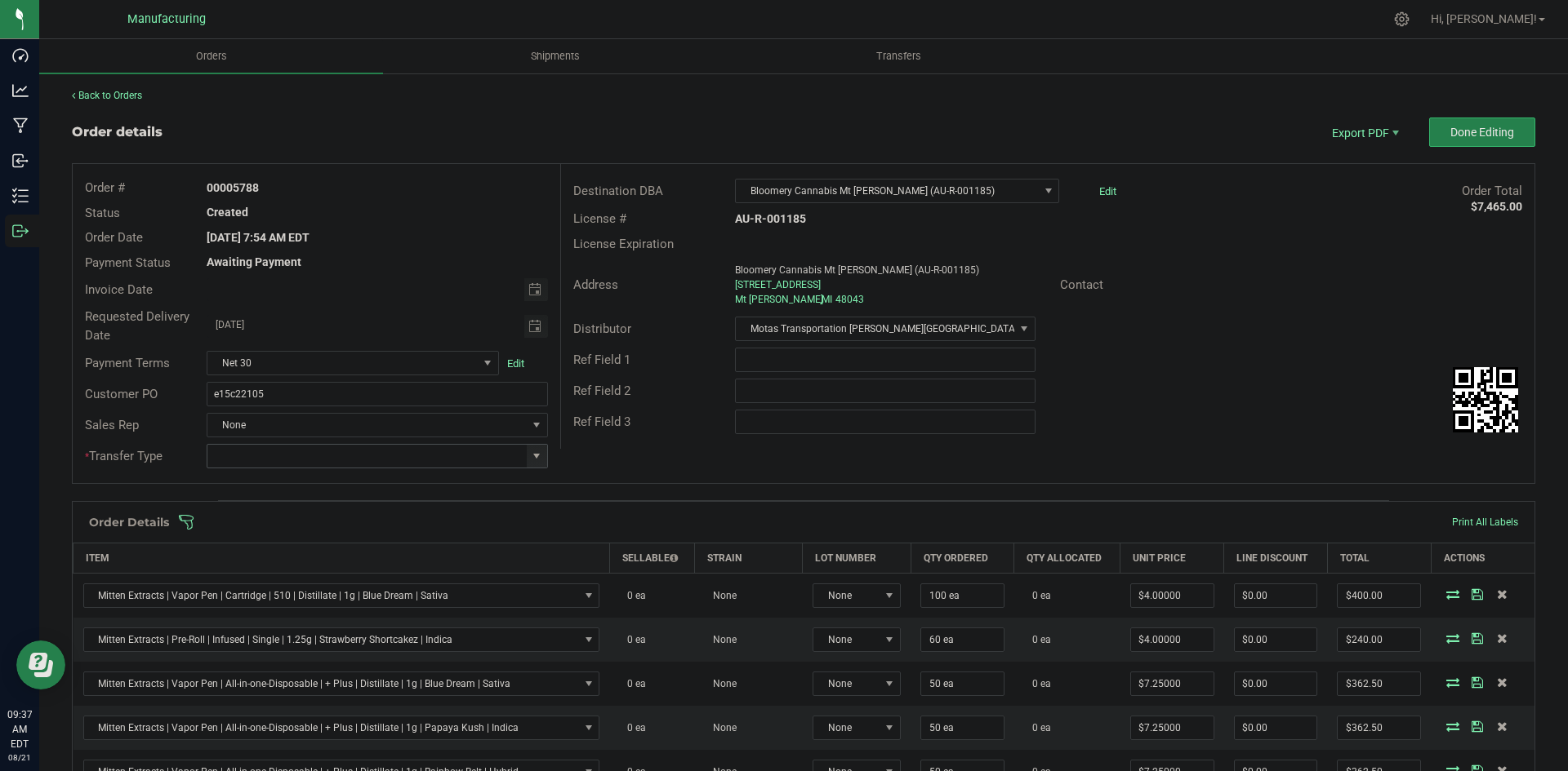
click at [539, 456] on span at bounding box center [536, 456] width 20 height 23
click at [288, 590] on li "Wholesale Transfer" at bounding box center [374, 594] width 336 height 28
type input "Wholesale Transfer"
click at [629, 445] on div "Destination DBA Bloomery Cannabis Mt Clemens (AU-R-001185) Edit Order Total $7,…" at bounding box center [1047, 306] width 974 height 285
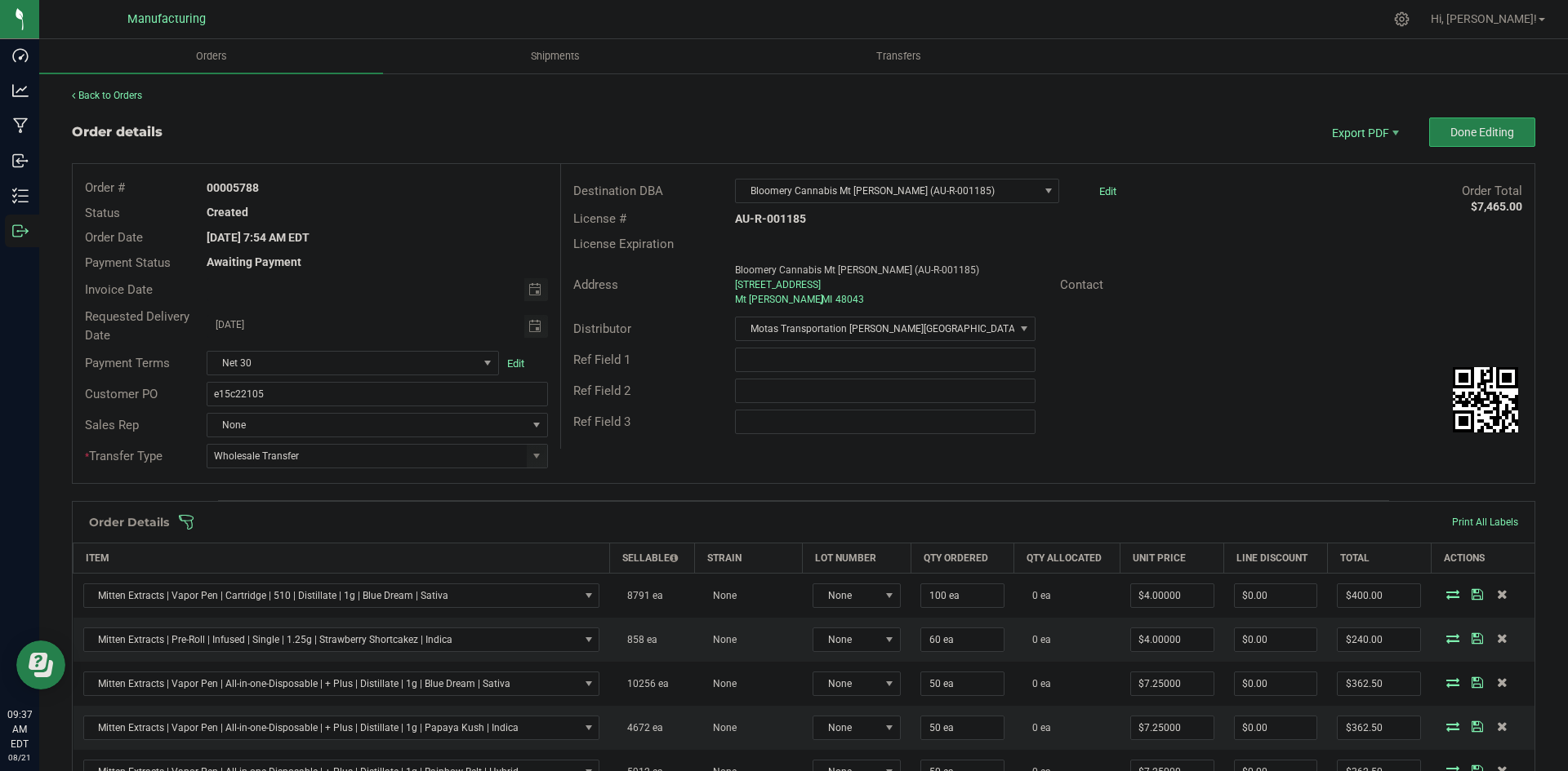
click at [613, 507] on div "Order Details Print All Labels" at bounding box center [804, 522] width 1462 height 41
click at [610, 511] on div "Order Details Print All Labels" at bounding box center [804, 522] width 1462 height 41
click at [612, 517] on span at bounding box center [910, 522] width 1464 height 17
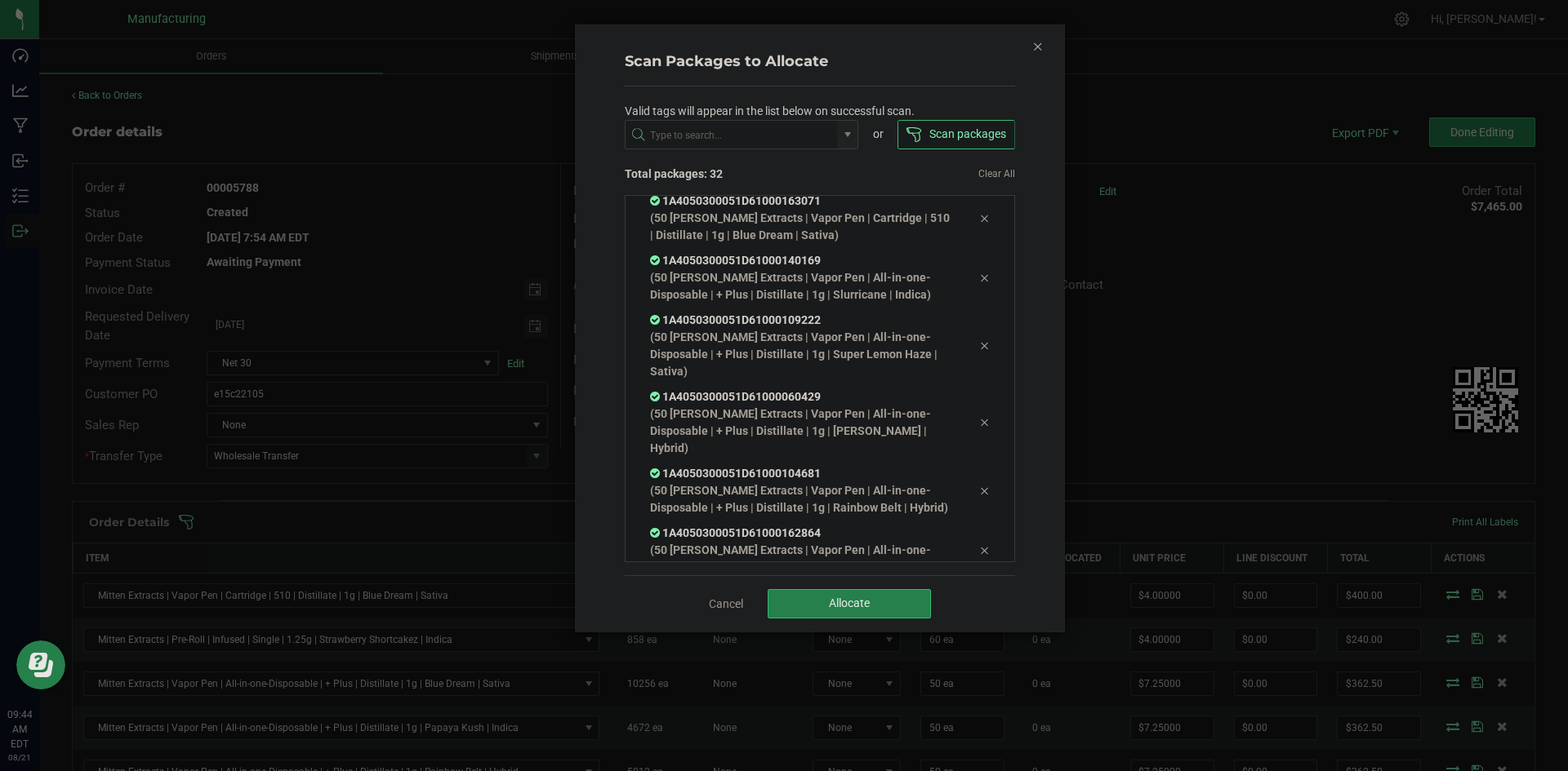
scroll to position [1617, 0]
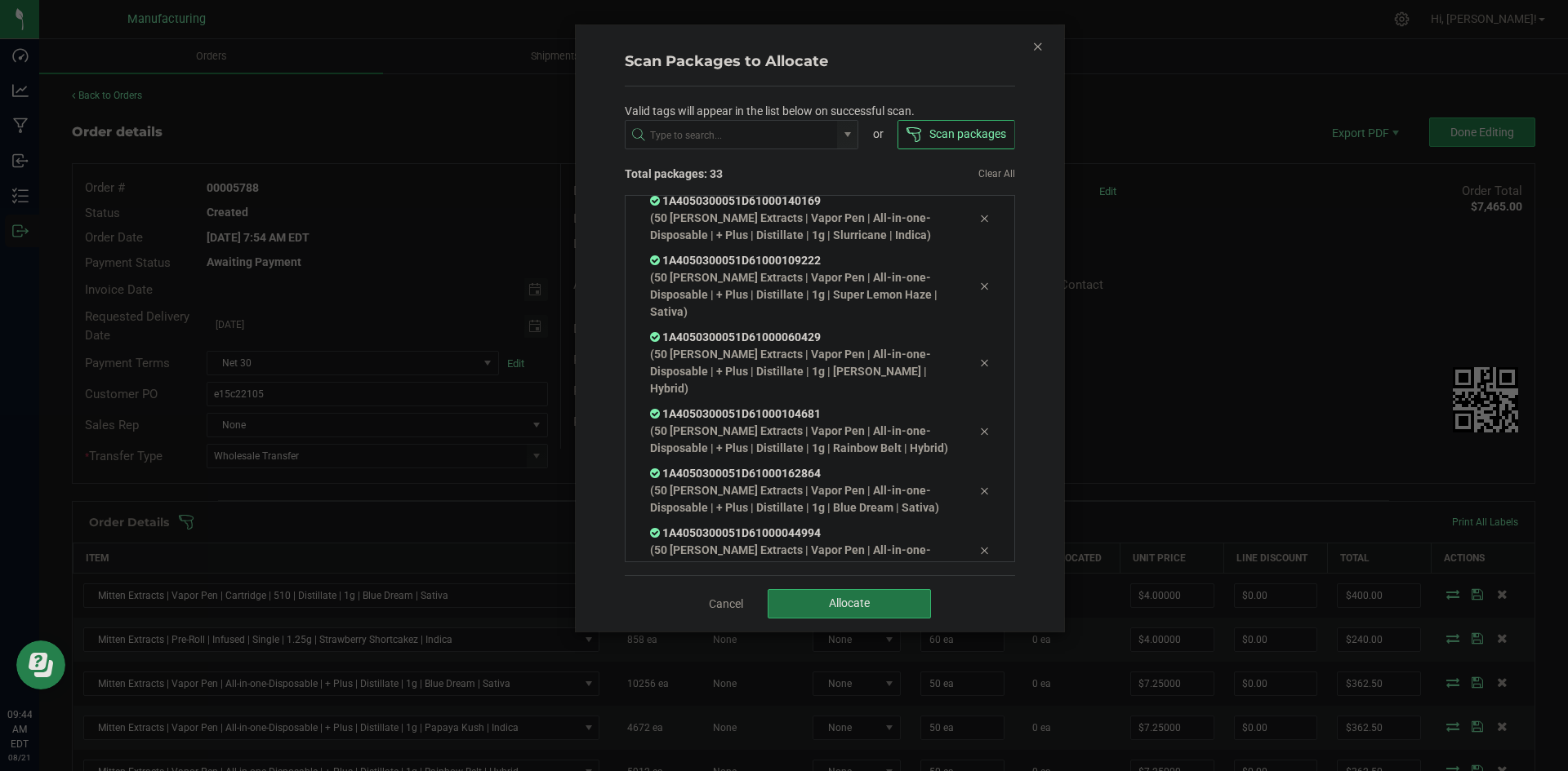
click at [785, 595] on button "Allocate" at bounding box center [849, 604] width 163 height 30
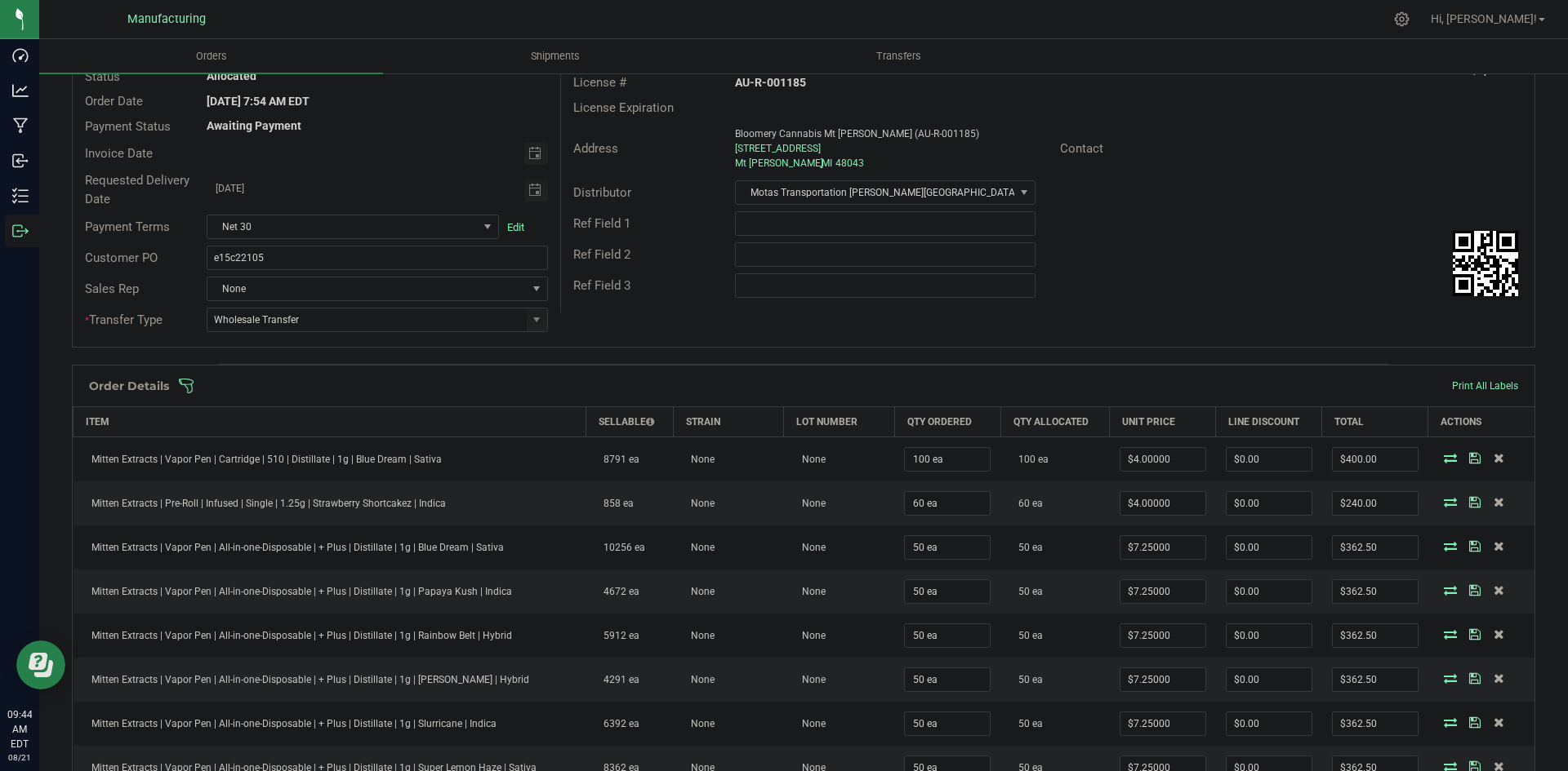
scroll to position [0, 0]
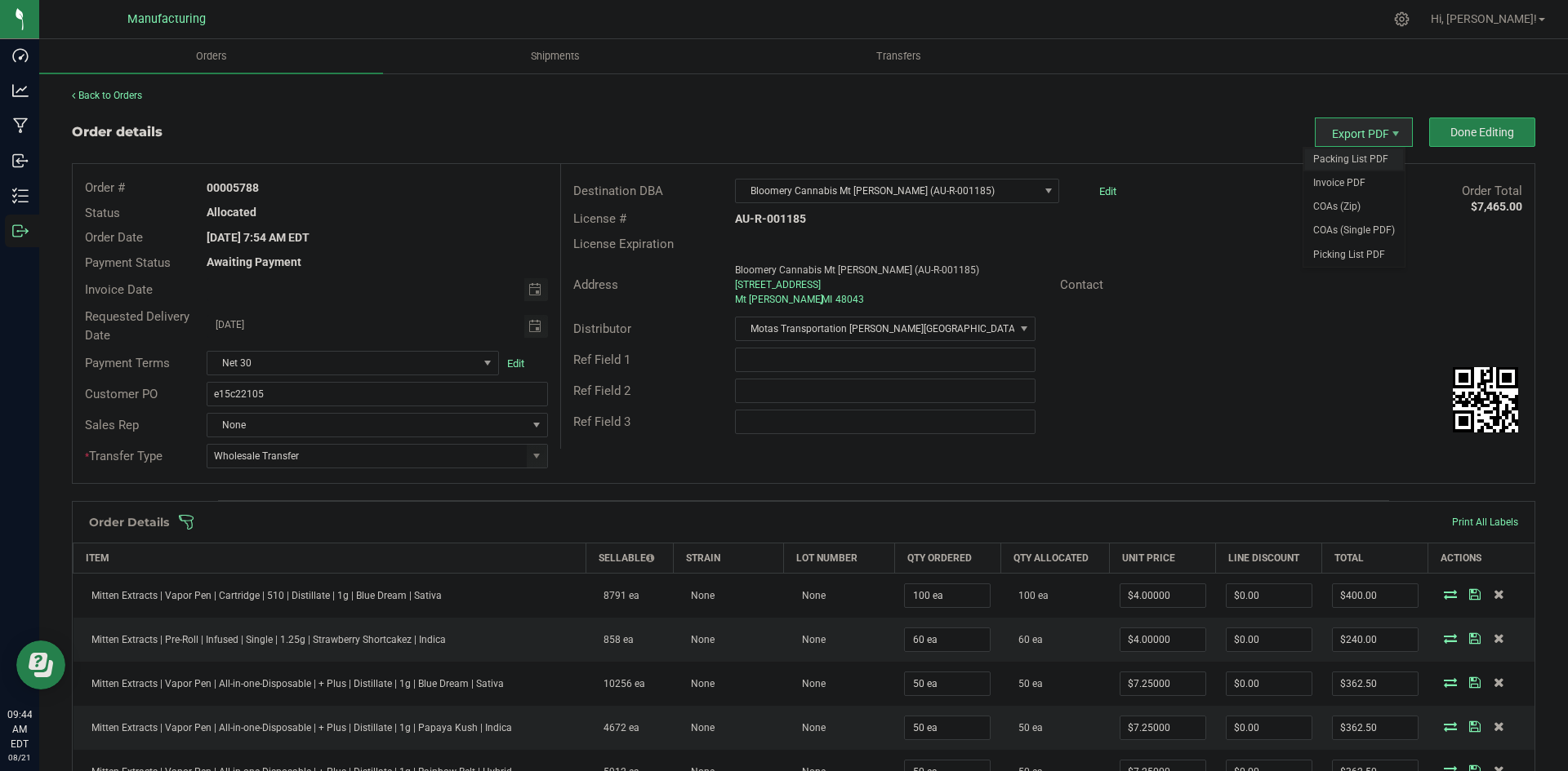
click at [1344, 168] on span "Packing List PDF" at bounding box center [1353, 159] width 101 height 24
click at [1450, 130] on span "Done Editing" at bounding box center [1482, 132] width 64 height 13
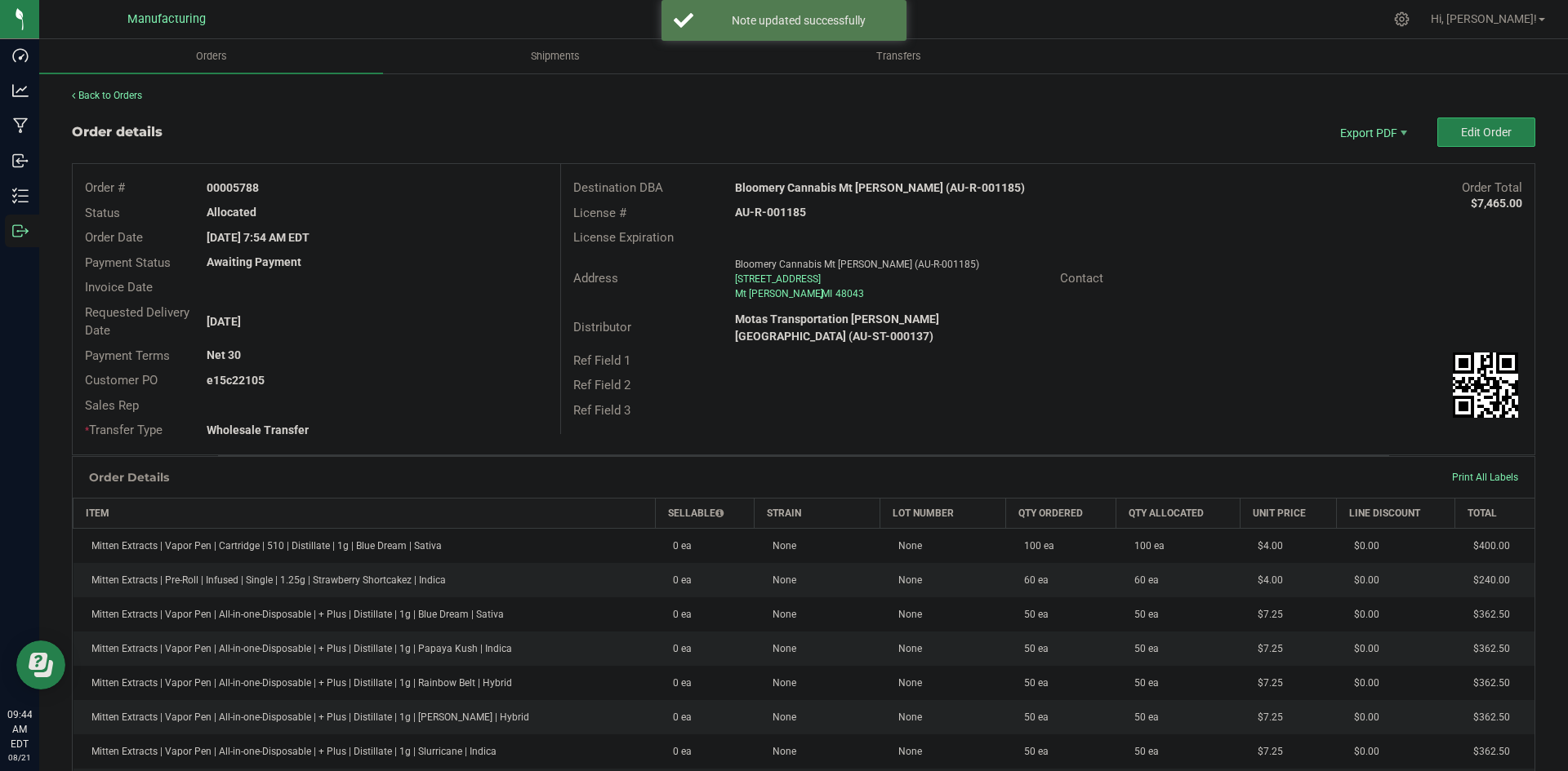
click at [805, 184] on strong "Bloomery Cannabis Mt Clemens (AU-R-001185)" at bounding box center [880, 188] width 290 height 13
copy strong "Bloomery Cannabis Mt Clemens (AU-R-001185)"
click at [763, 211] on strong "AU-R-001185" at bounding box center [770, 212] width 71 height 13
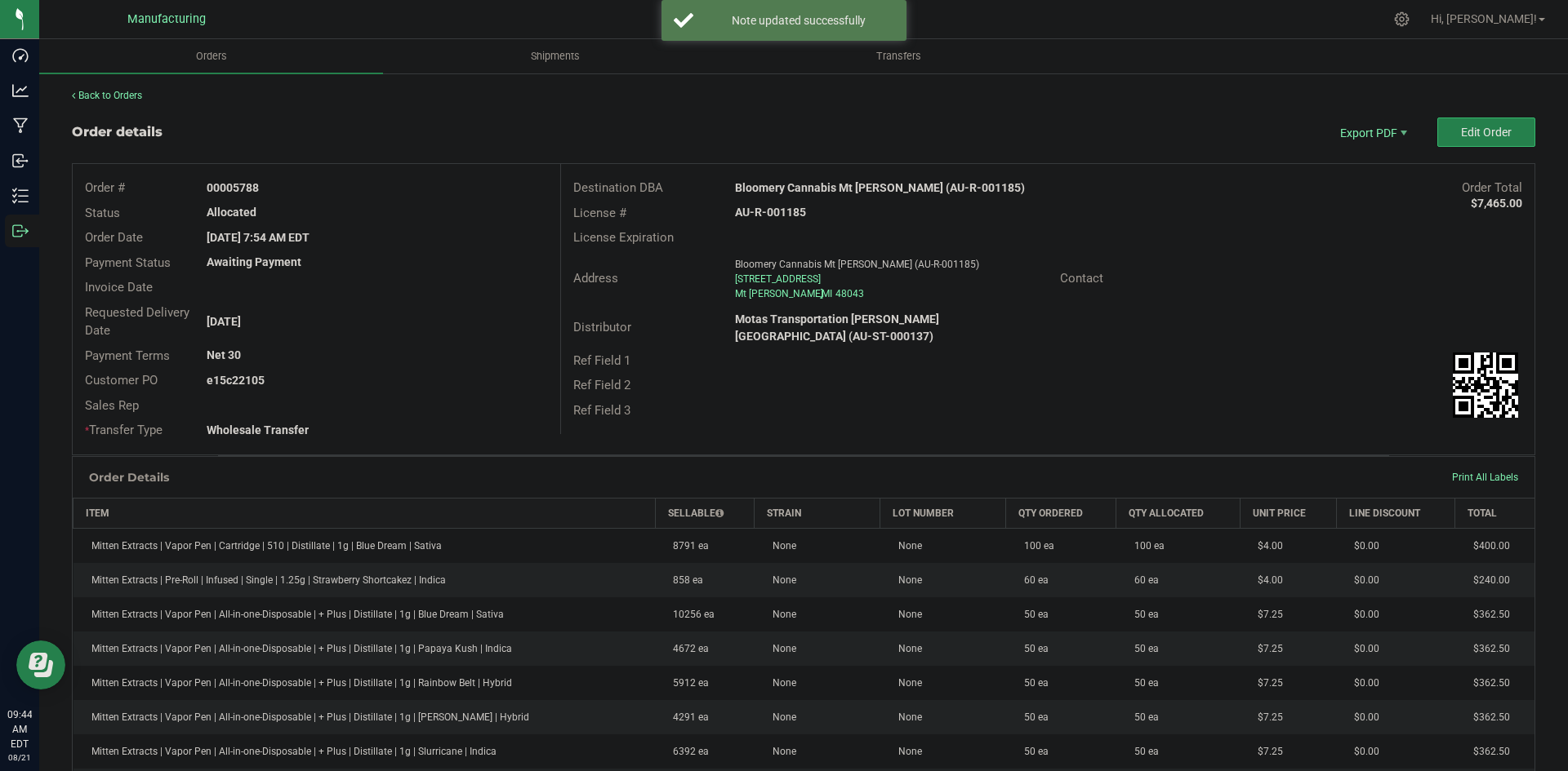
click at [763, 211] on strong "AU-R-001185" at bounding box center [770, 212] width 71 height 13
copy strong "AU-R-001185"
drag, startPoint x: 230, startPoint y: 187, endPoint x: 384, endPoint y: 189, distance: 154.0
click at [382, 187] on div "00005788" at bounding box center [376, 189] width 365 height 18
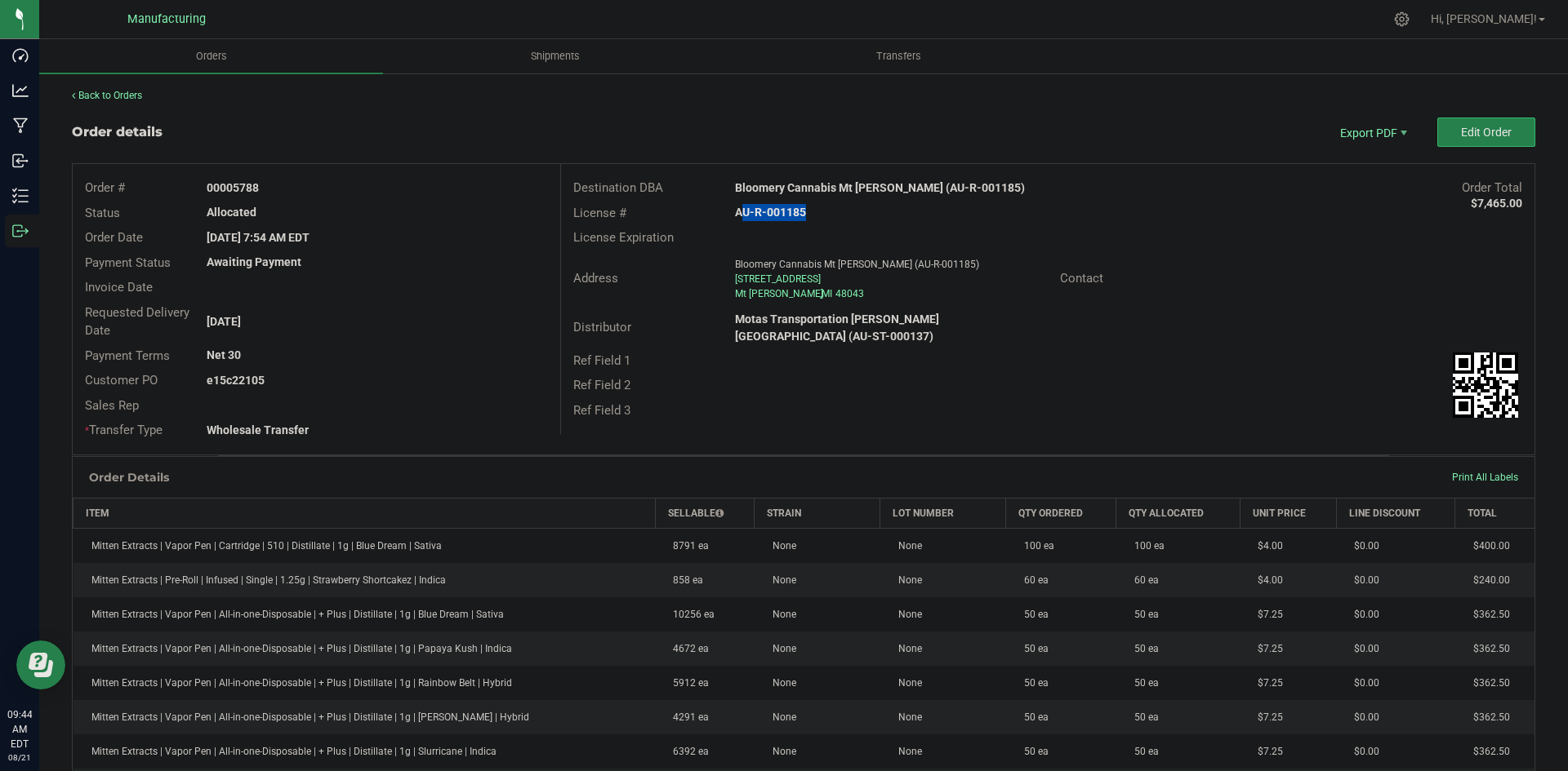
copy strong "5788"
drag, startPoint x: 233, startPoint y: 378, endPoint x: 339, endPoint y: 382, distance: 106.1
click at [339, 382] on div "e15c22105" at bounding box center [376, 381] width 365 height 18
copy strong "22105"
click at [1223, 434] on div "Order # 00005788 Status Allocated Order Date Aug 19, 2025 7:54 AM EDT Payment S…" at bounding box center [804, 309] width 1462 height 290
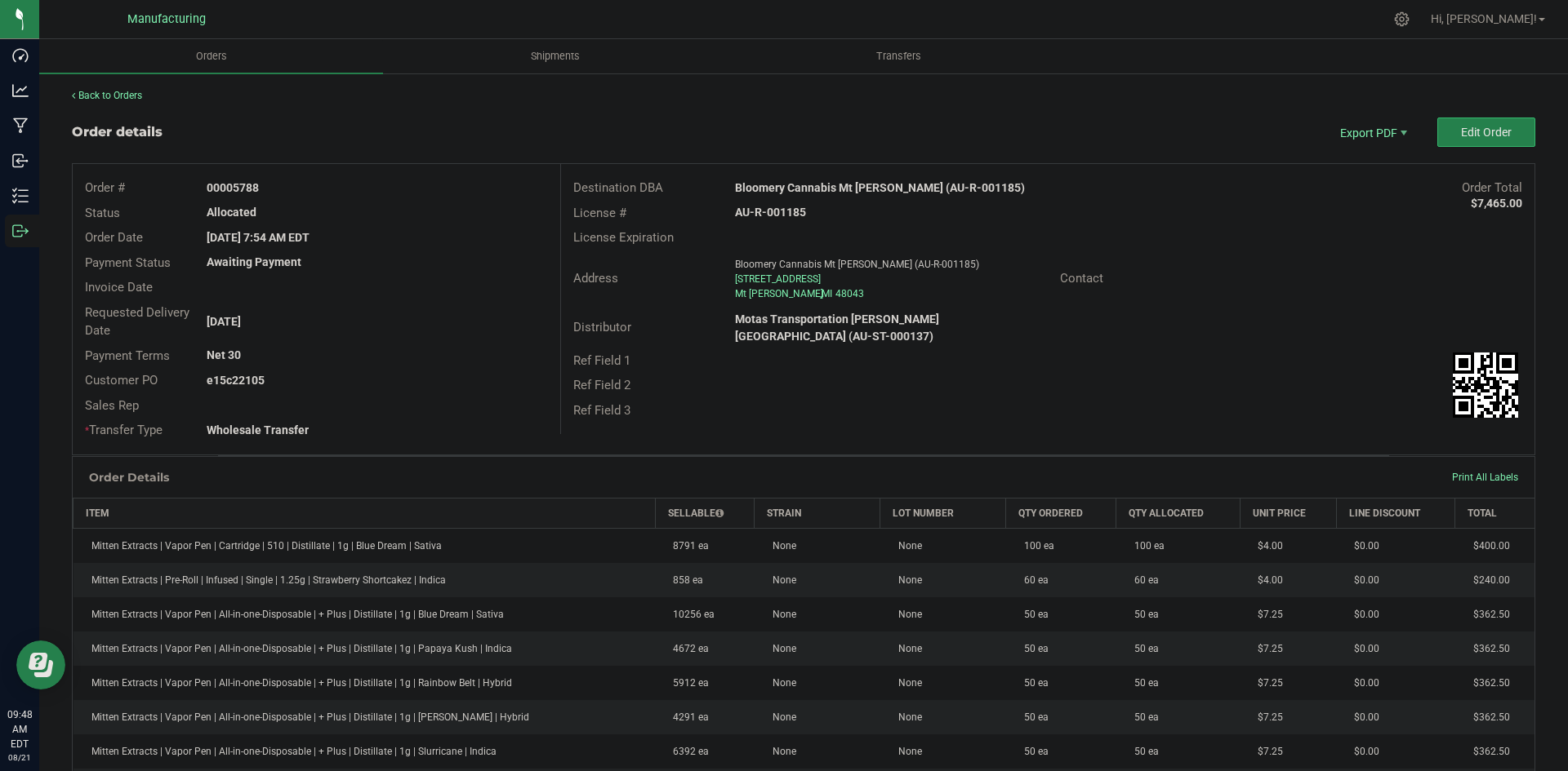
click at [1393, 443] on div "Order # 00005788 Status Allocated Order Date Aug 19, 2025 7:54 AM EDT Payment S…" at bounding box center [804, 309] width 1462 height 290
click at [1457, 122] on button "Edit Order" at bounding box center [1486, 132] width 98 height 30
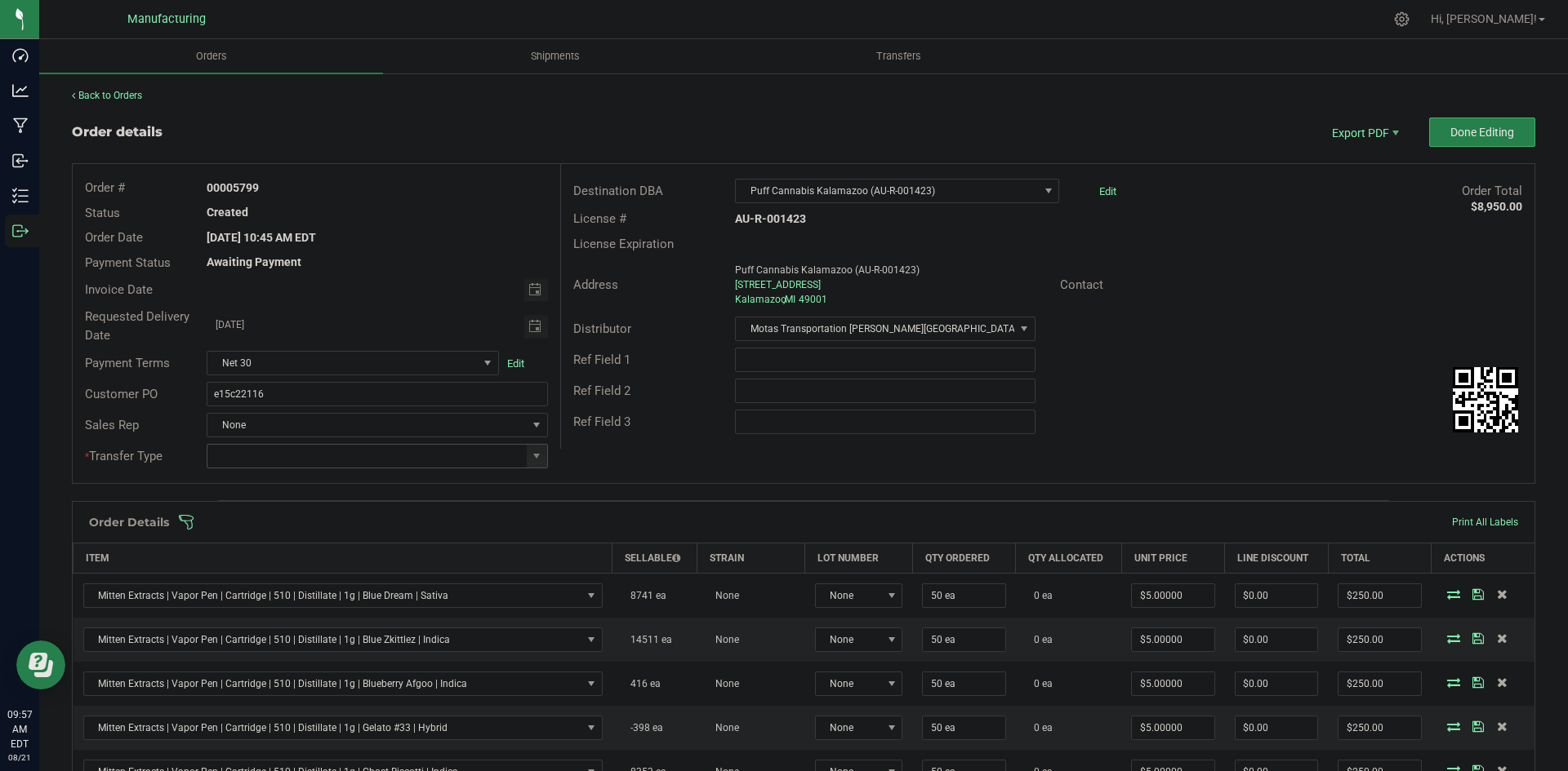
click at [528, 449] on span at bounding box center [536, 456] width 20 height 23
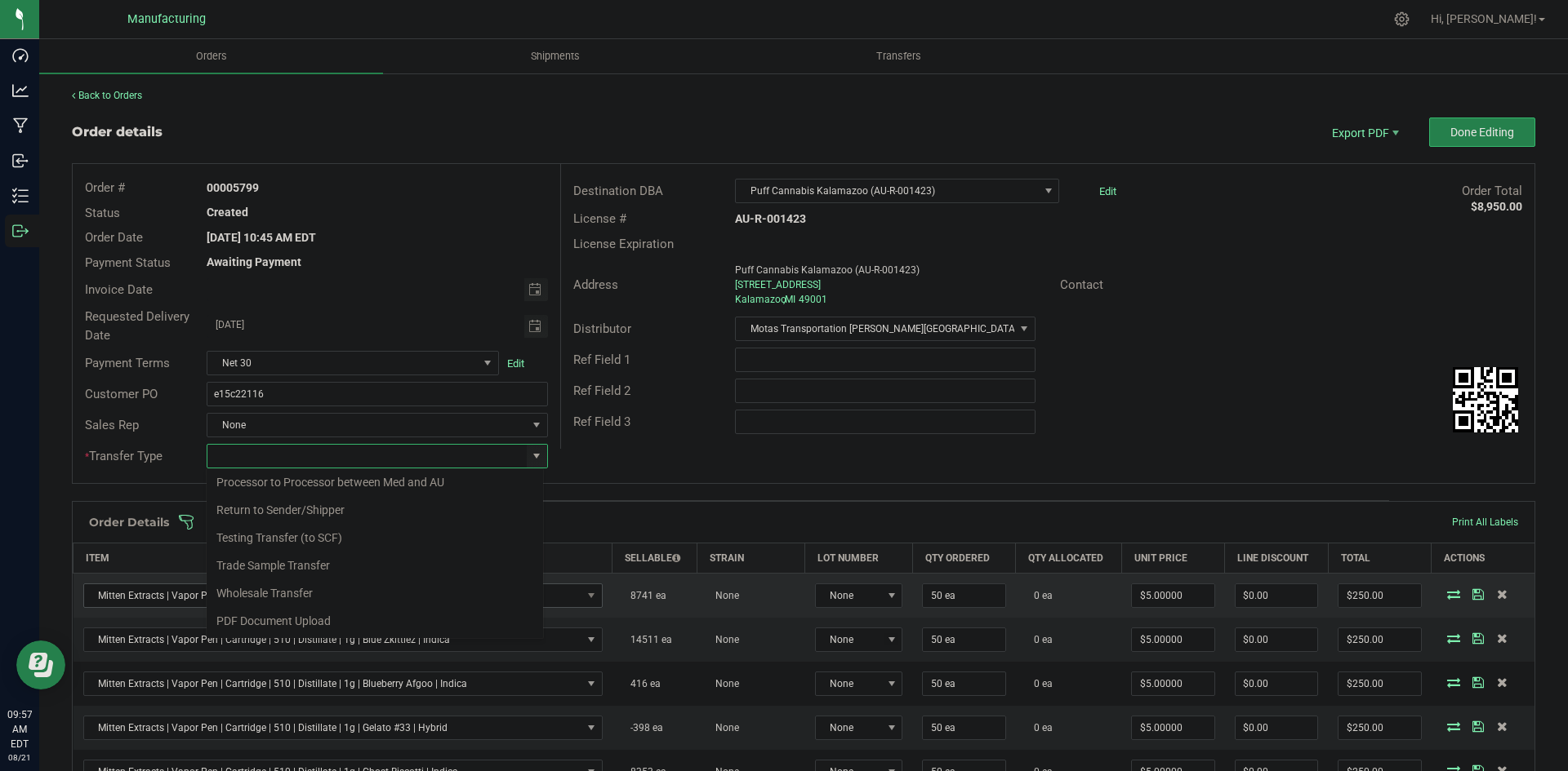
click at [303, 601] on li "Wholesale Transfer" at bounding box center [374, 594] width 336 height 28
type input "Wholesale Transfer"
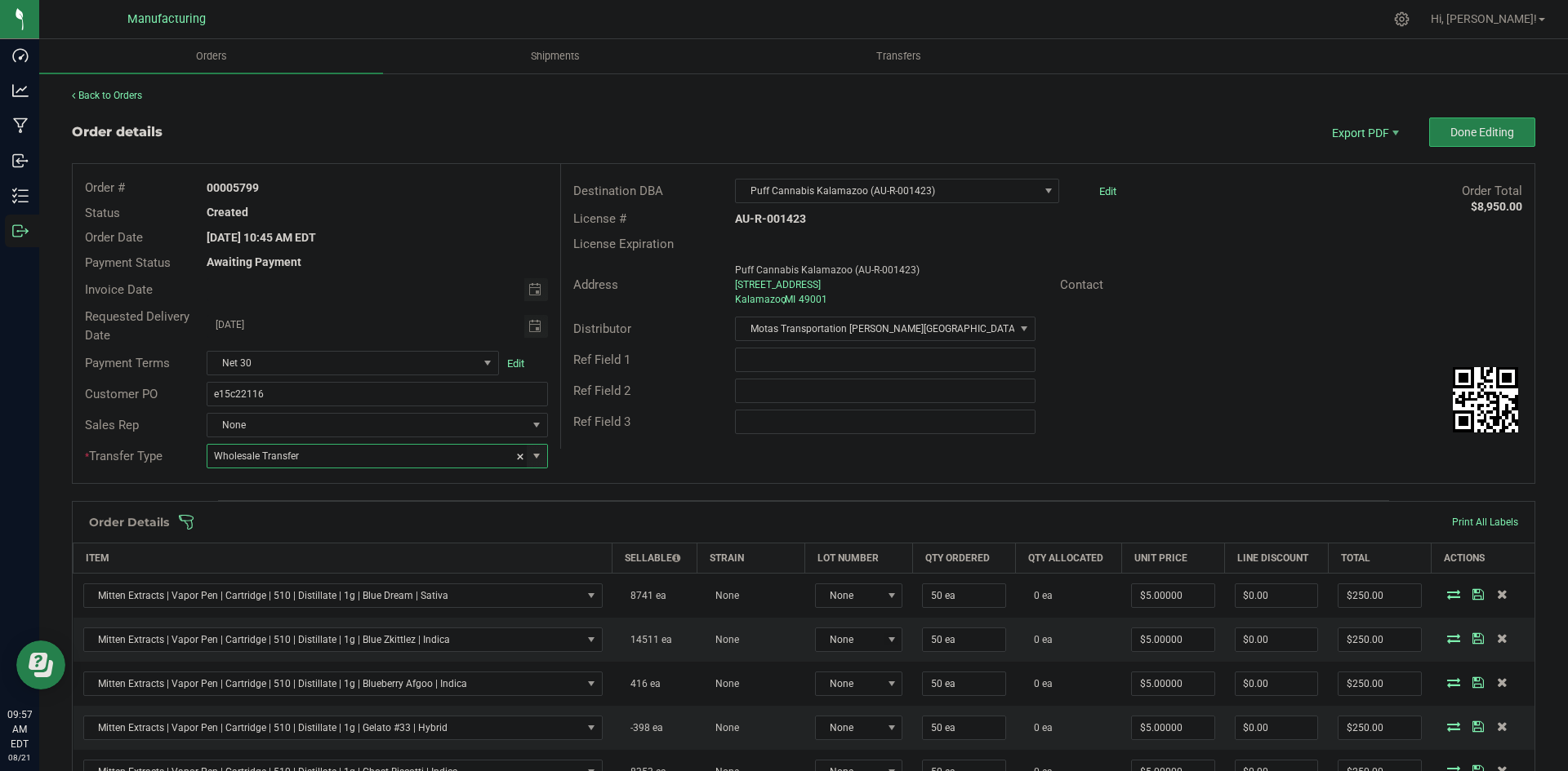
click at [614, 452] on div "Order # 00005799 Status Created Order Date [DATE] 10:45 AM EDT Payment Status A…" at bounding box center [804, 324] width 1462 height 319
click at [597, 515] on span at bounding box center [910, 522] width 1464 height 17
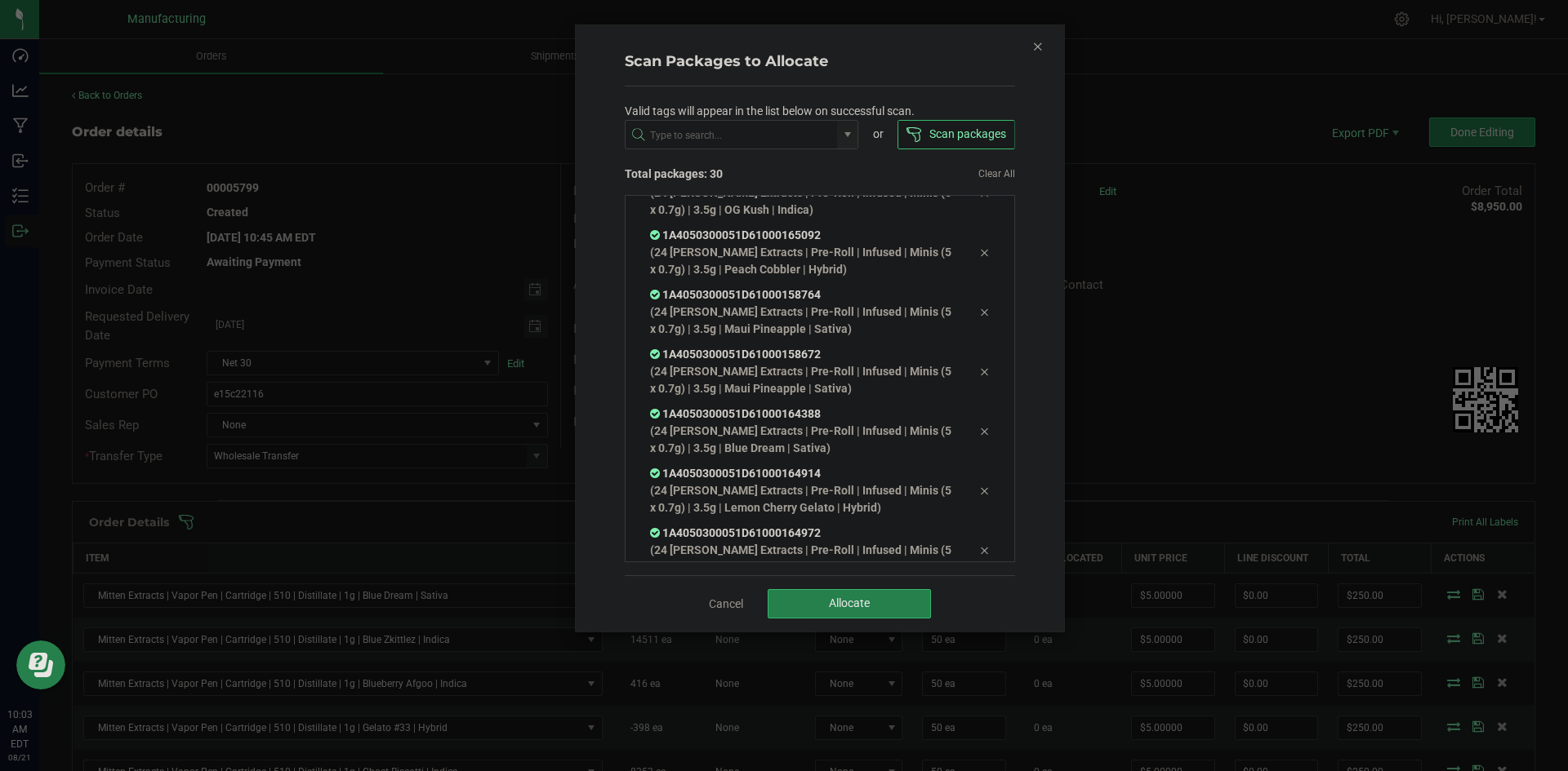
scroll to position [1480, 0]
click at [844, 596] on span "Allocate" at bounding box center [849, 603] width 41 height 13
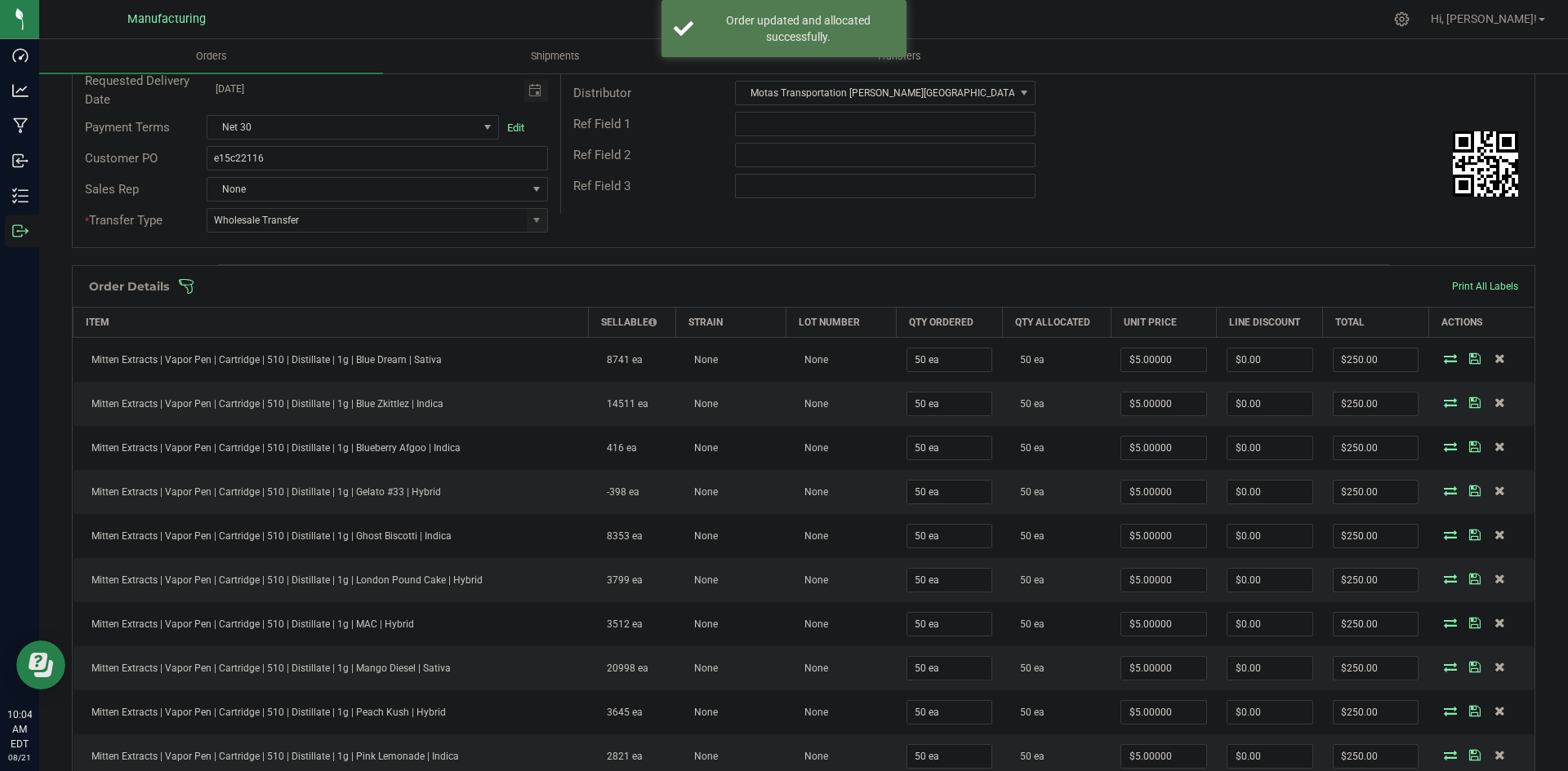
scroll to position [0, 0]
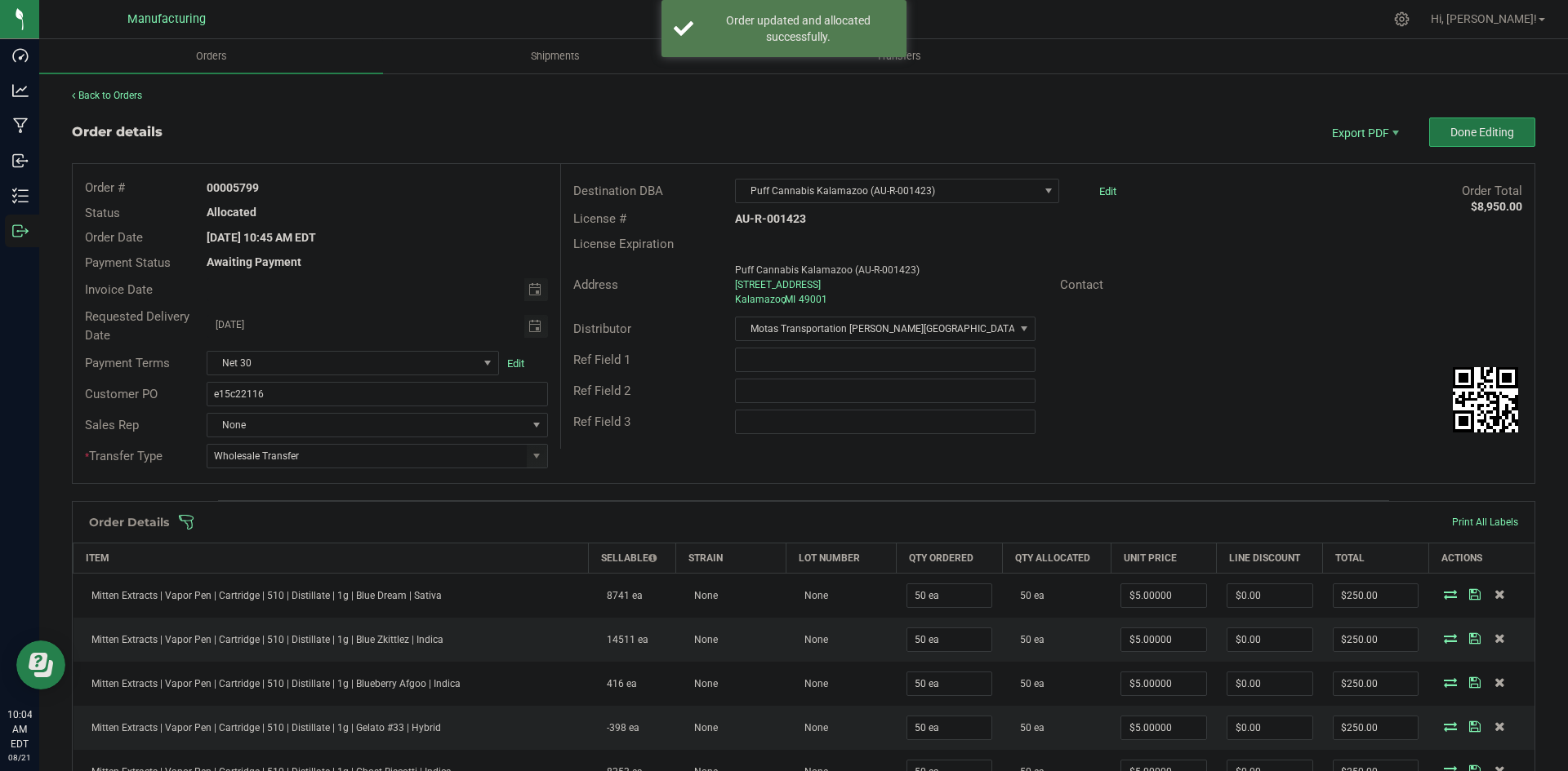
click at [1470, 146] on button "Done Editing" at bounding box center [1481, 132] width 106 height 30
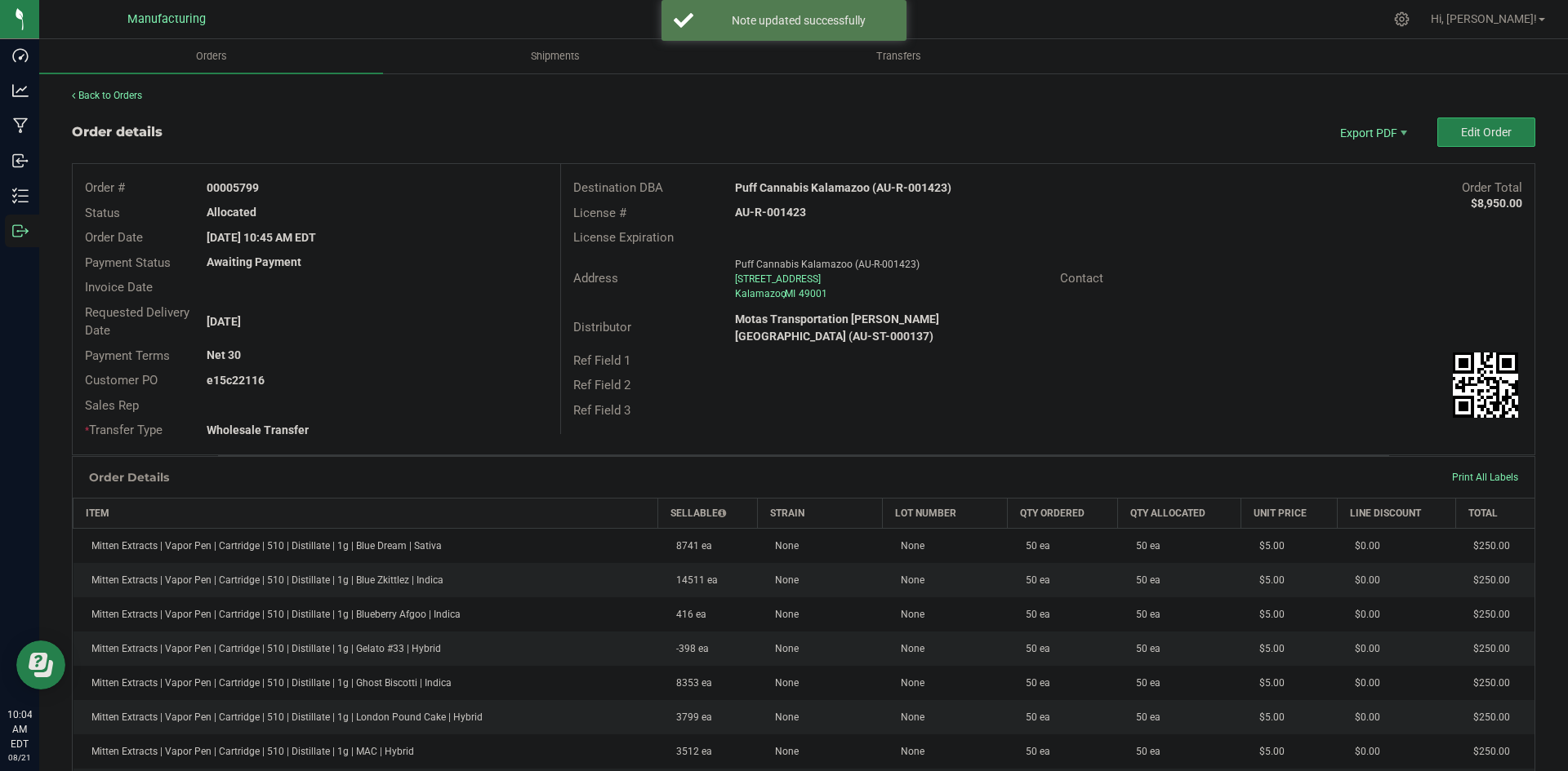
click at [836, 187] on strong "Puff Cannabis Kalamazoo (AU-R-001423)" at bounding box center [843, 188] width 217 height 13
copy strong "Puff Cannabis Kalamazoo (AU-R-001423)"
click at [771, 215] on strong "AU-R-001423" at bounding box center [770, 212] width 71 height 13
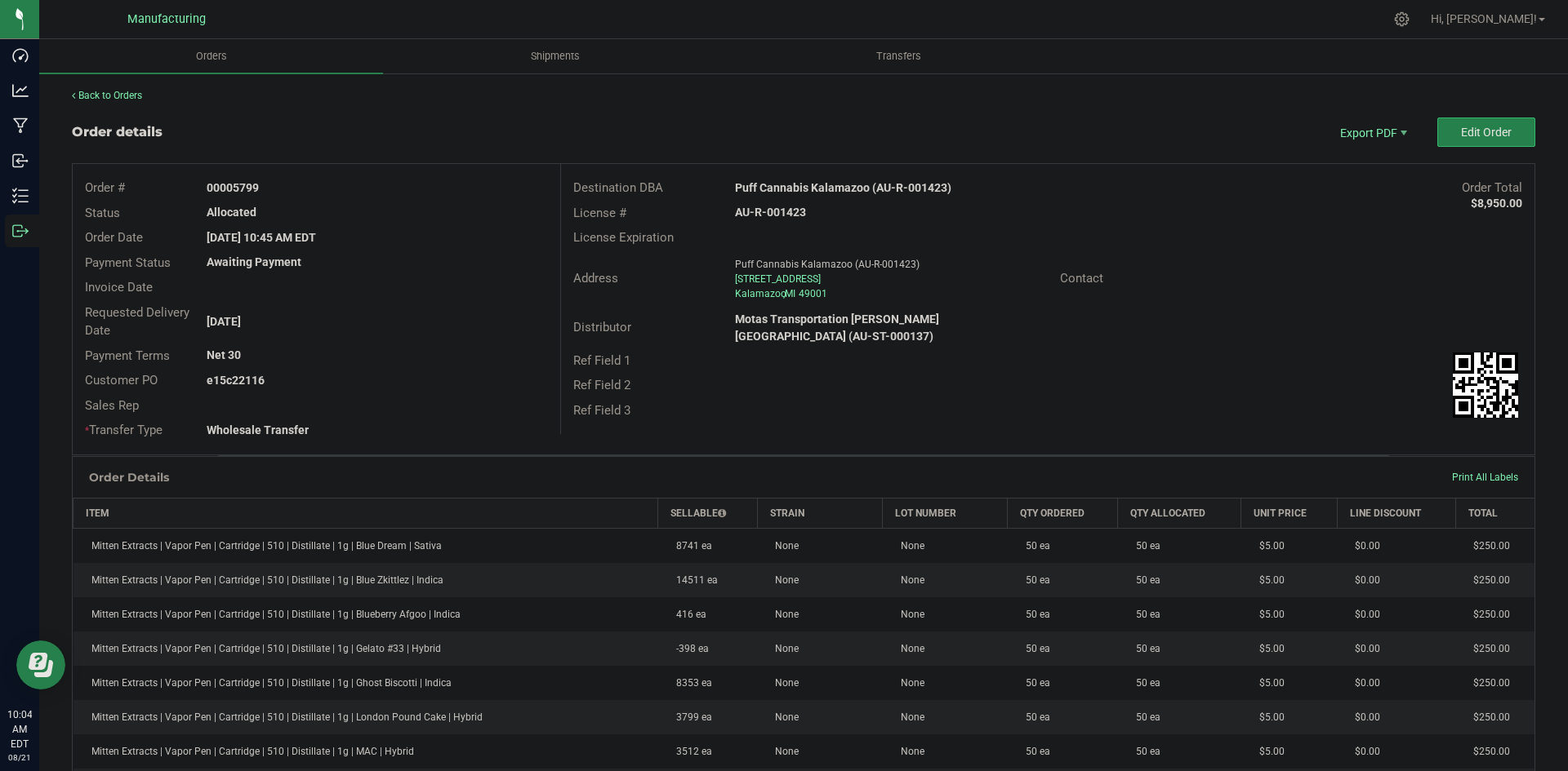
click at [771, 215] on strong "AU-R-001423" at bounding box center [770, 212] width 71 height 13
copy strong "AU-R-001423"
drag, startPoint x: 234, startPoint y: 187, endPoint x: 339, endPoint y: 192, distance: 105.1
click at [335, 190] on div "00005799" at bounding box center [376, 189] width 365 height 18
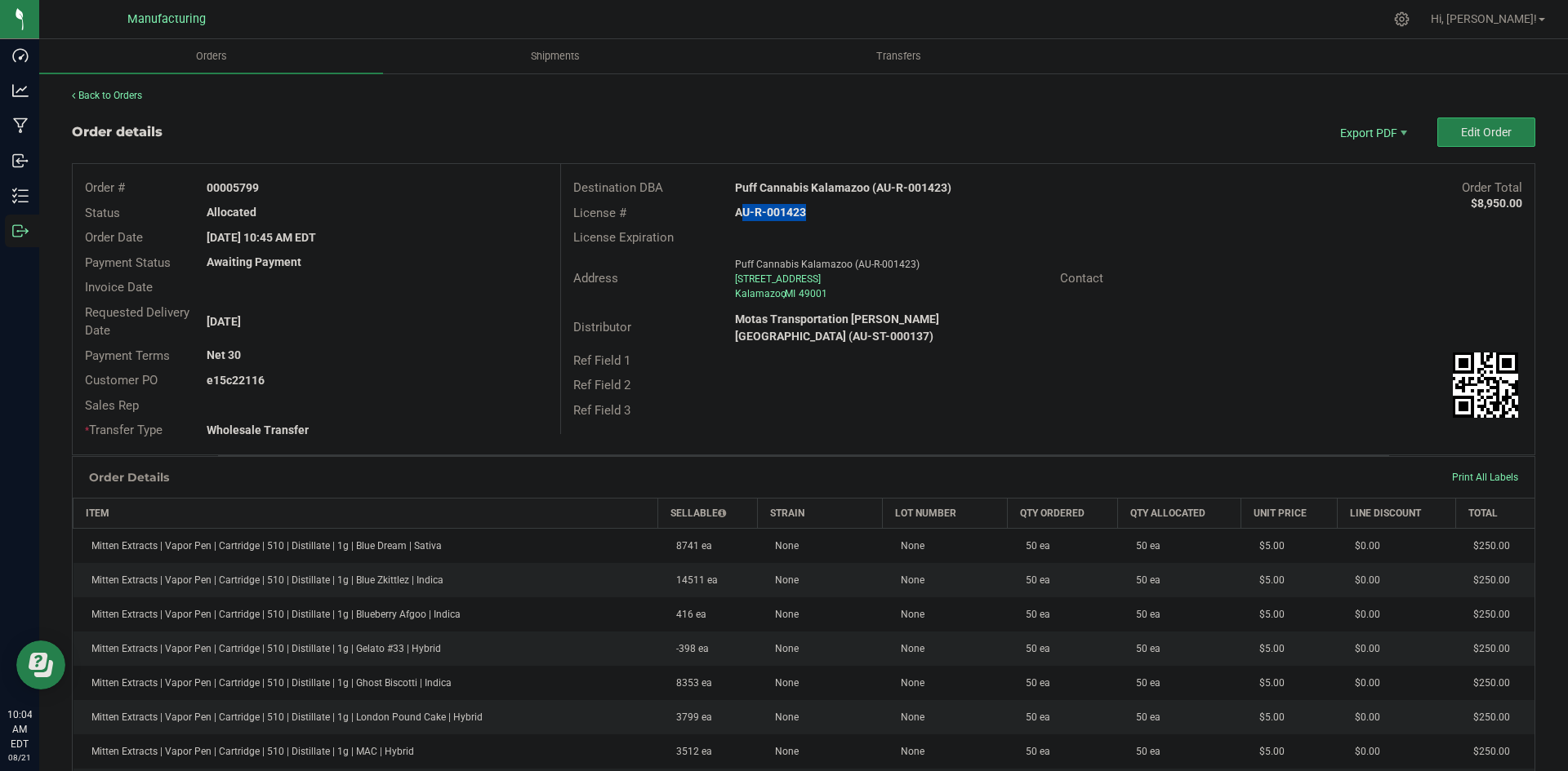
copy strong "5799"
drag, startPoint x: 233, startPoint y: 379, endPoint x: 411, endPoint y: 378, distance: 178.0
click at [405, 377] on div "e15c22116" at bounding box center [376, 381] width 365 height 18
copy strong "22116"
click at [1370, 152] on span "Packing List PDF" at bounding box center [1361, 159] width 101 height 24
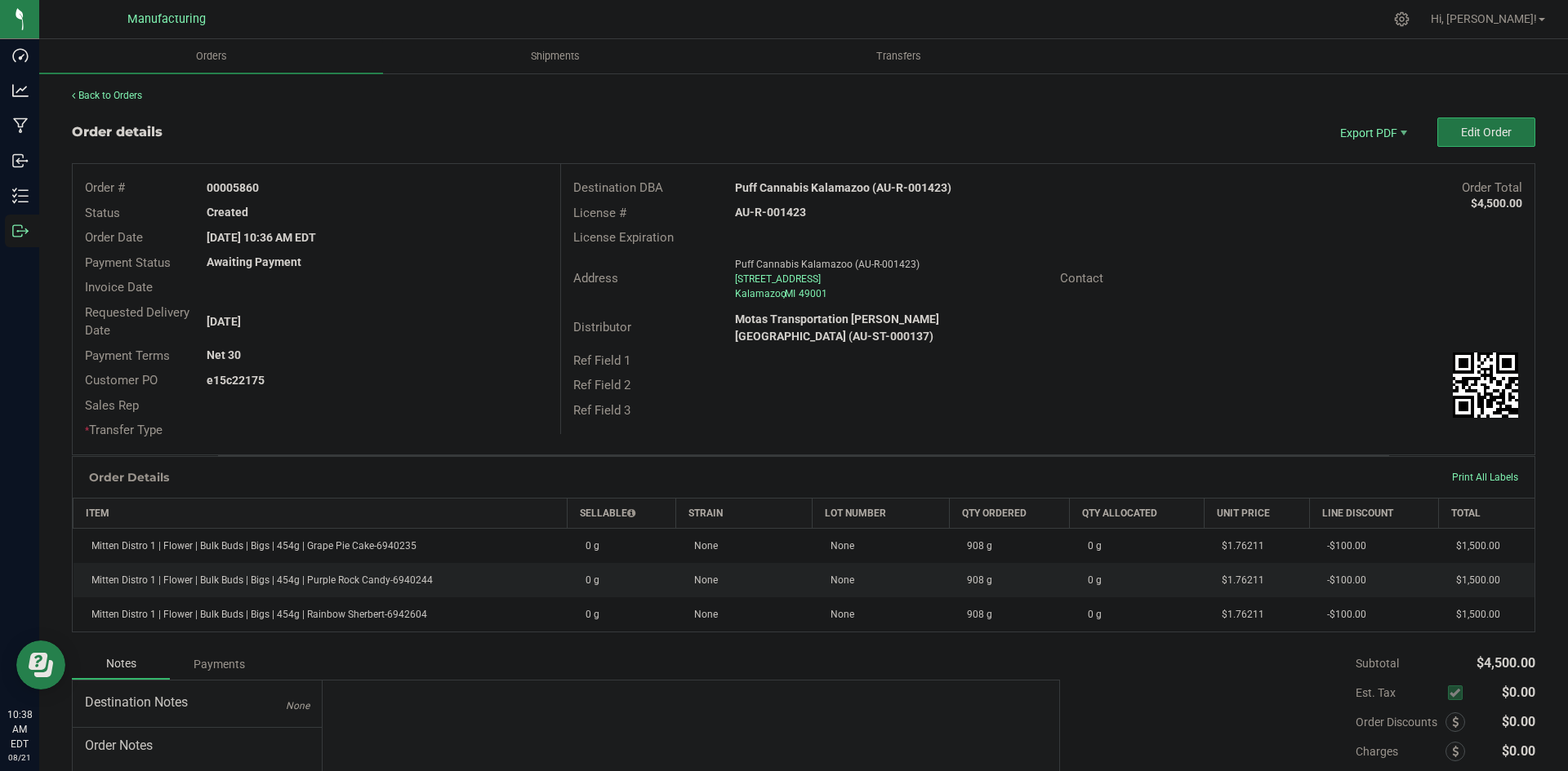
click at [1469, 120] on button "Edit Order" at bounding box center [1486, 132] width 98 height 30
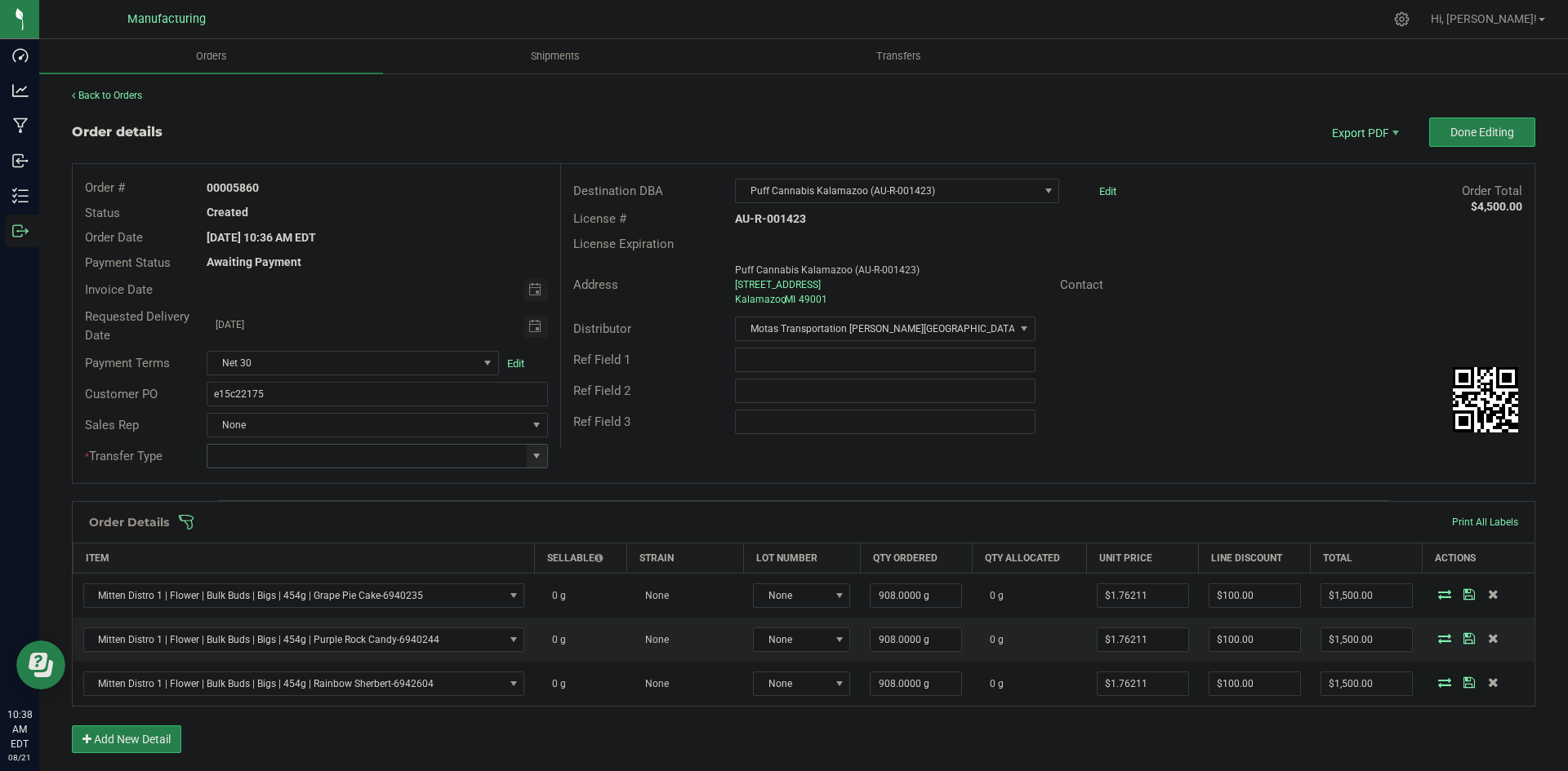
click at [539, 453] on span at bounding box center [536, 456] width 13 height 13
click at [285, 587] on li "Wholesale Transfer" at bounding box center [374, 594] width 336 height 28
type input "Wholesale Transfer"
click at [603, 469] on div "Order # 00005860 Status Created Order Date Aug 21, 2025 10:36 AM EDT Payment St…" at bounding box center [804, 324] width 1462 height 319
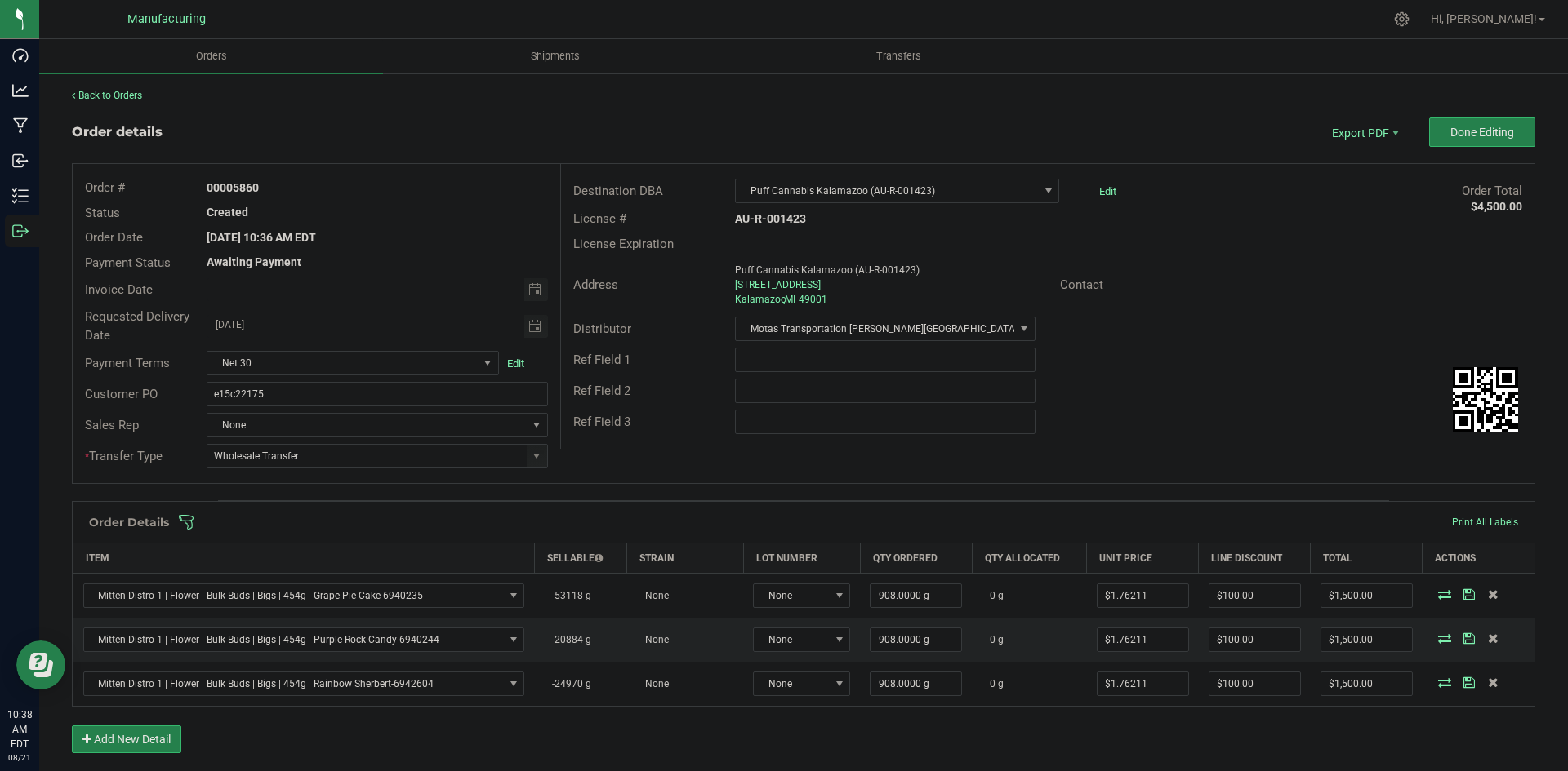
click at [584, 535] on div "Order Details Print All Labels" at bounding box center [804, 522] width 1462 height 41
click at [591, 519] on span at bounding box center [910, 522] width 1464 height 17
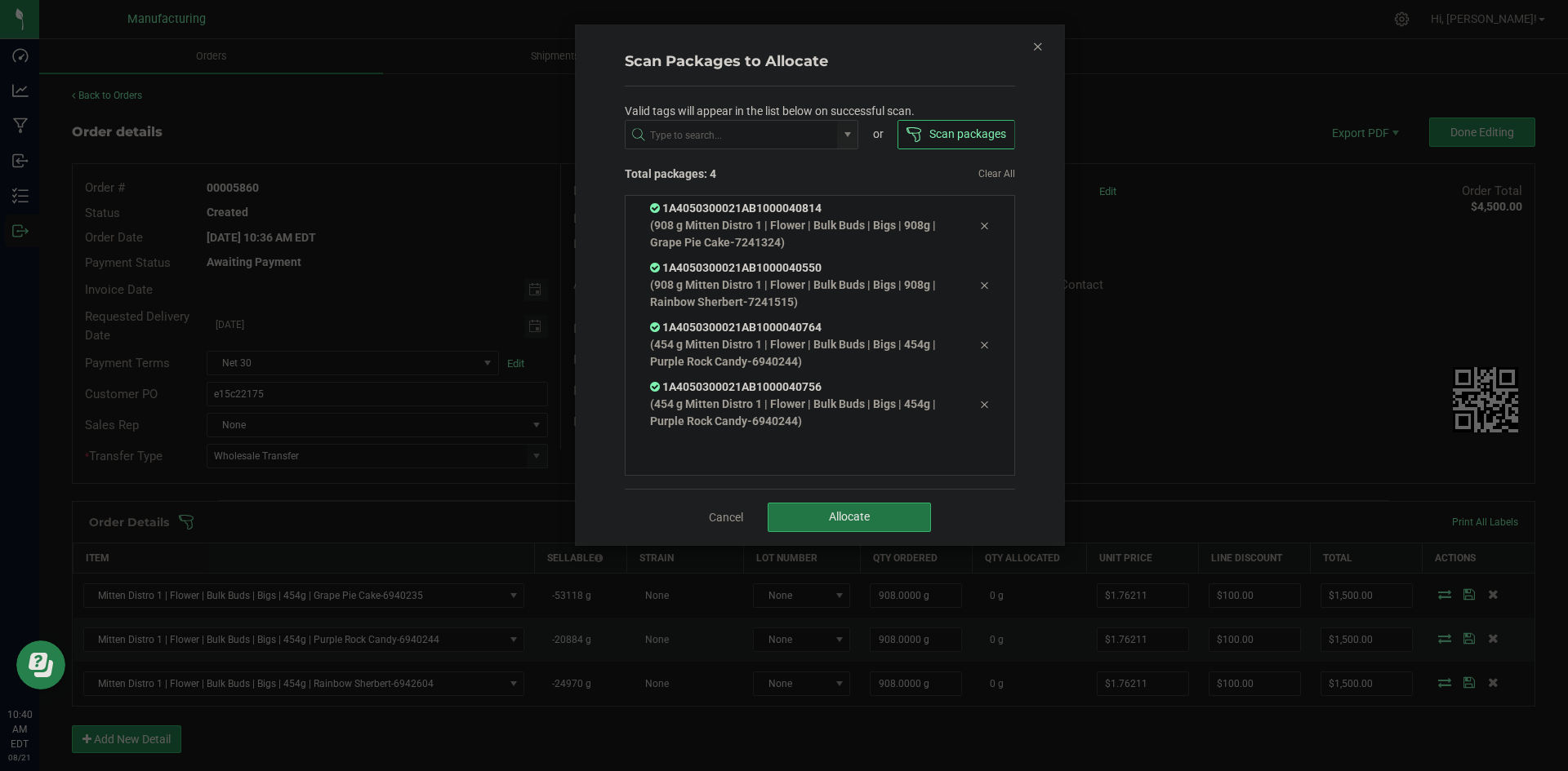
click at [814, 504] on button "Allocate" at bounding box center [849, 518] width 163 height 30
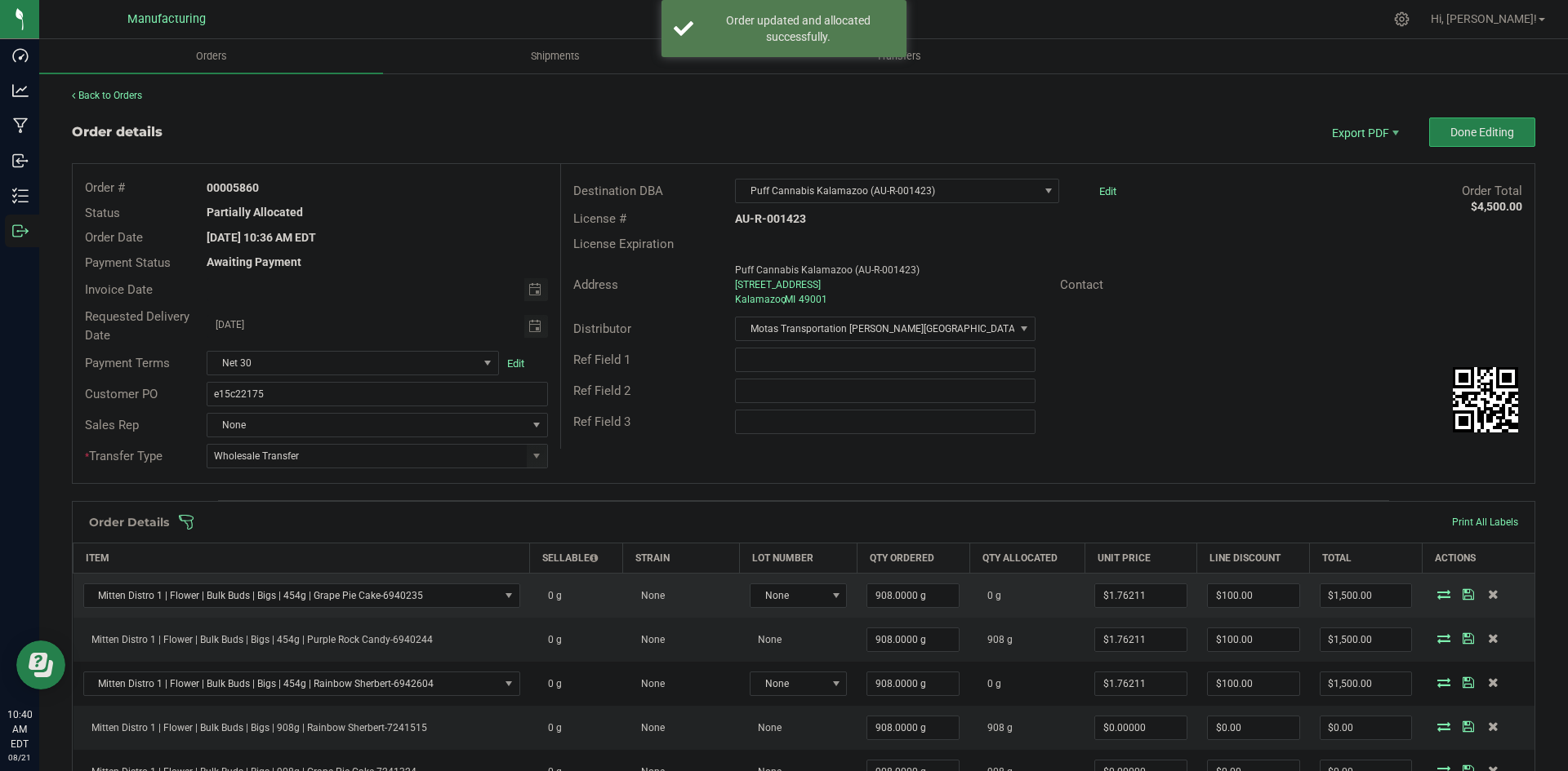
scroll to position [163, 0]
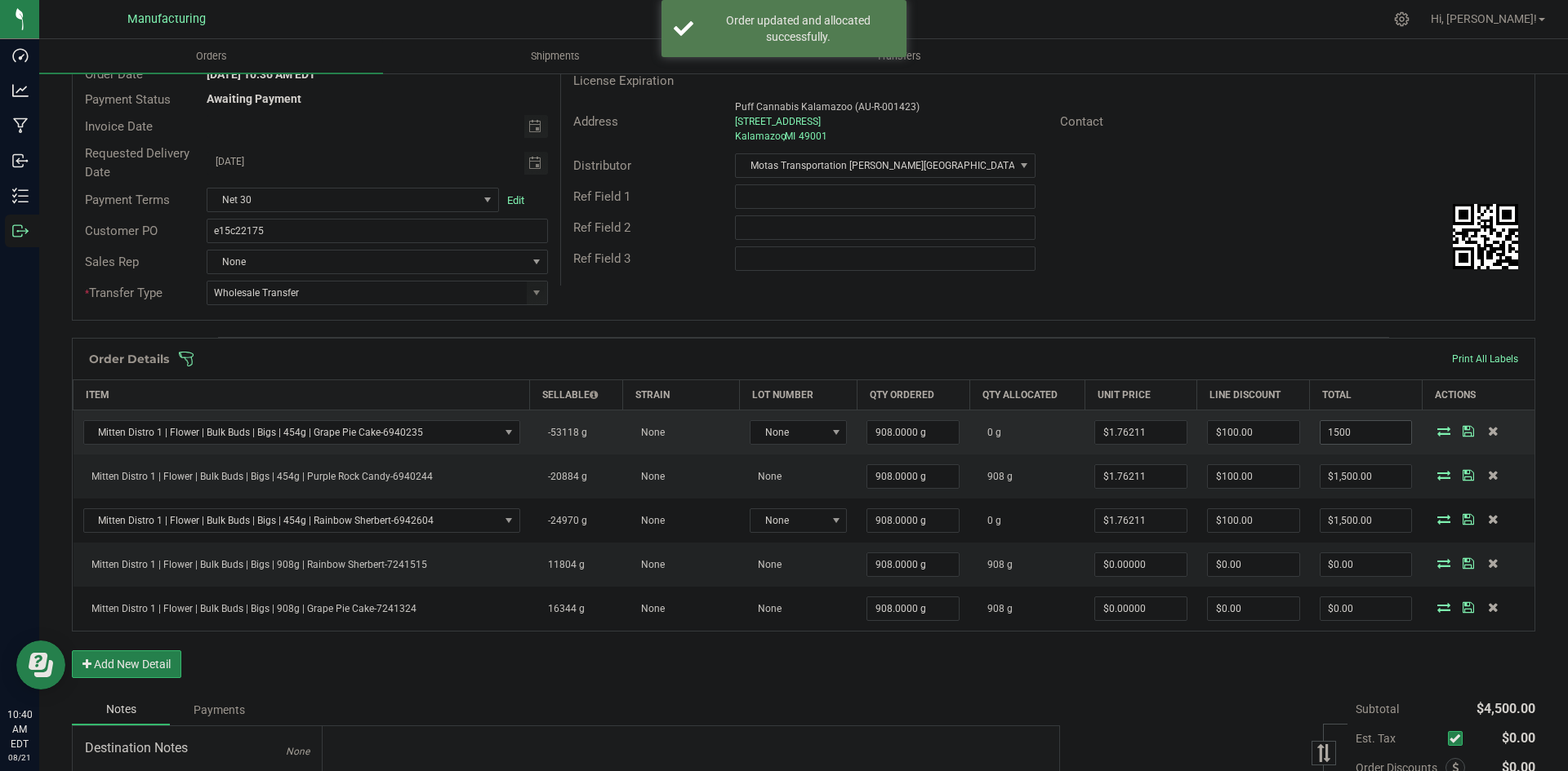
click at [1339, 432] on input "1500" at bounding box center [1366, 432] width 91 height 23
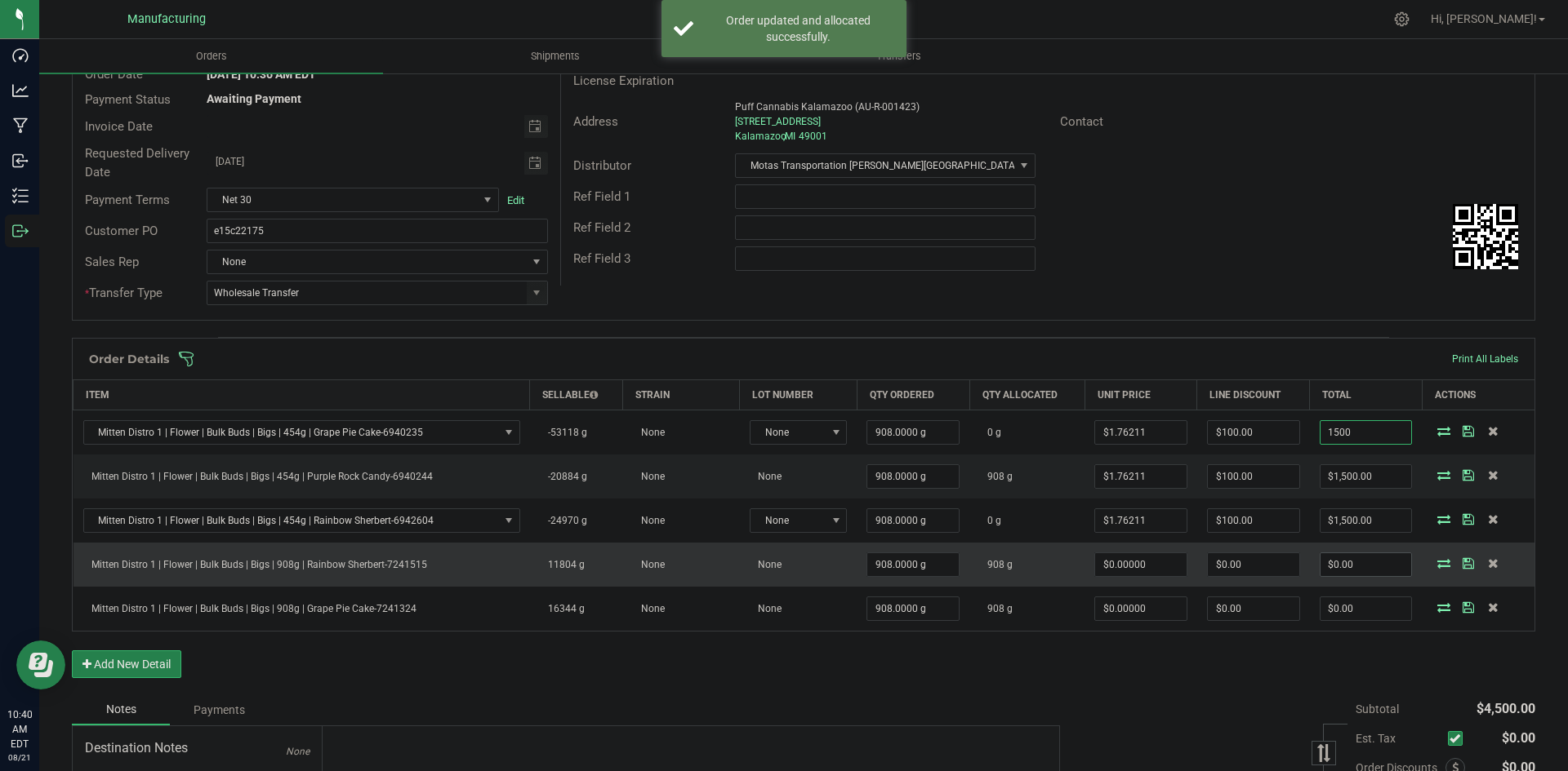
type input "$1,500.00"
click at [1357, 559] on input "0" at bounding box center [1366, 565] width 91 height 23
paste input "150"
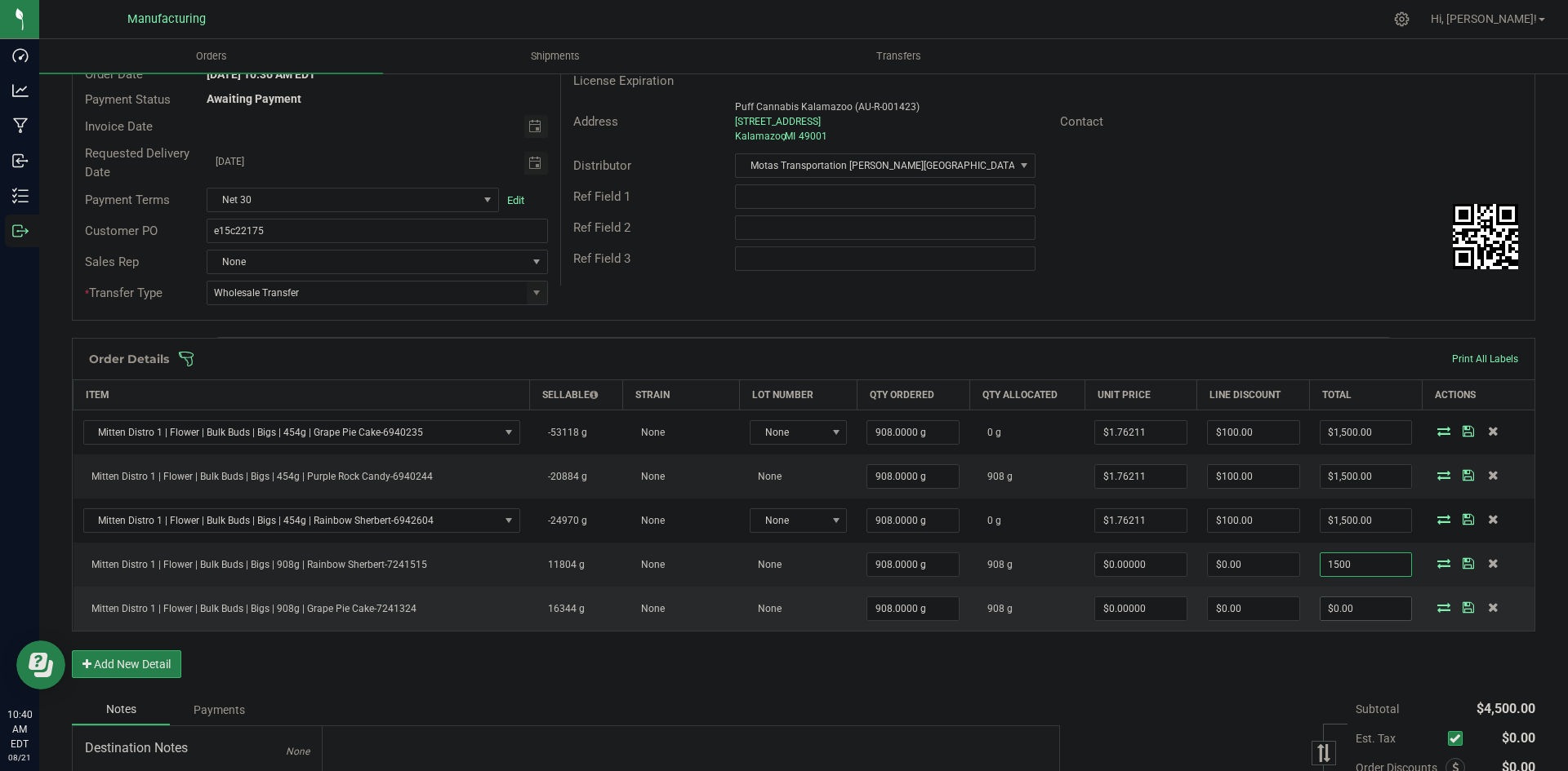
type input "1500"
type input "$1.65198"
type input "$1,500.00"
click at [1350, 598] on input "0" at bounding box center [1366, 609] width 91 height 23
paste input "150"
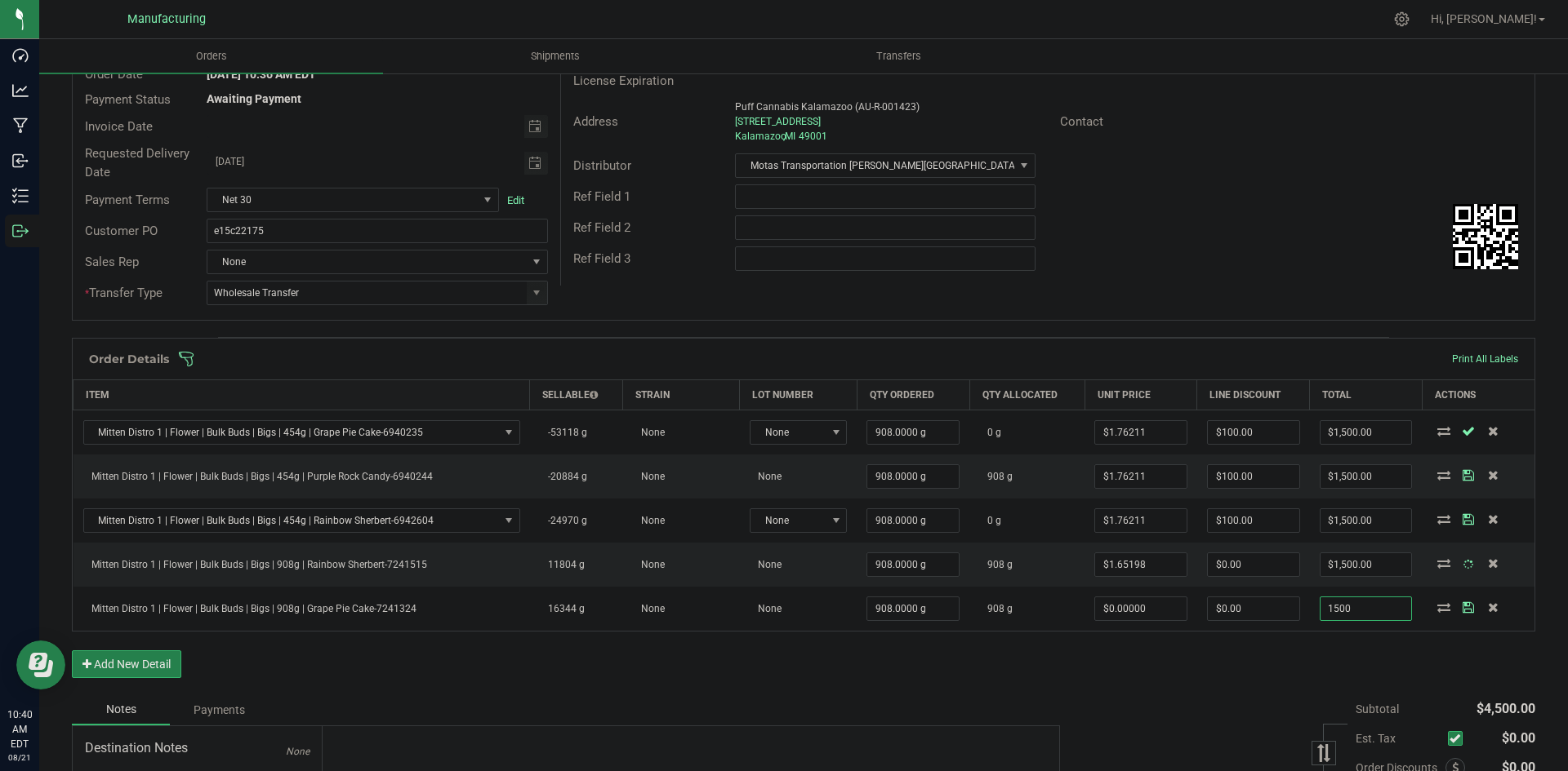
type input "1500"
type input "$1.65198"
type input "$1,500.00"
click at [1316, 670] on div "Order Details Print All Labels Item Sellable Strain Lot Number Qty Ordered Qty …" at bounding box center [804, 516] width 1464 height 357
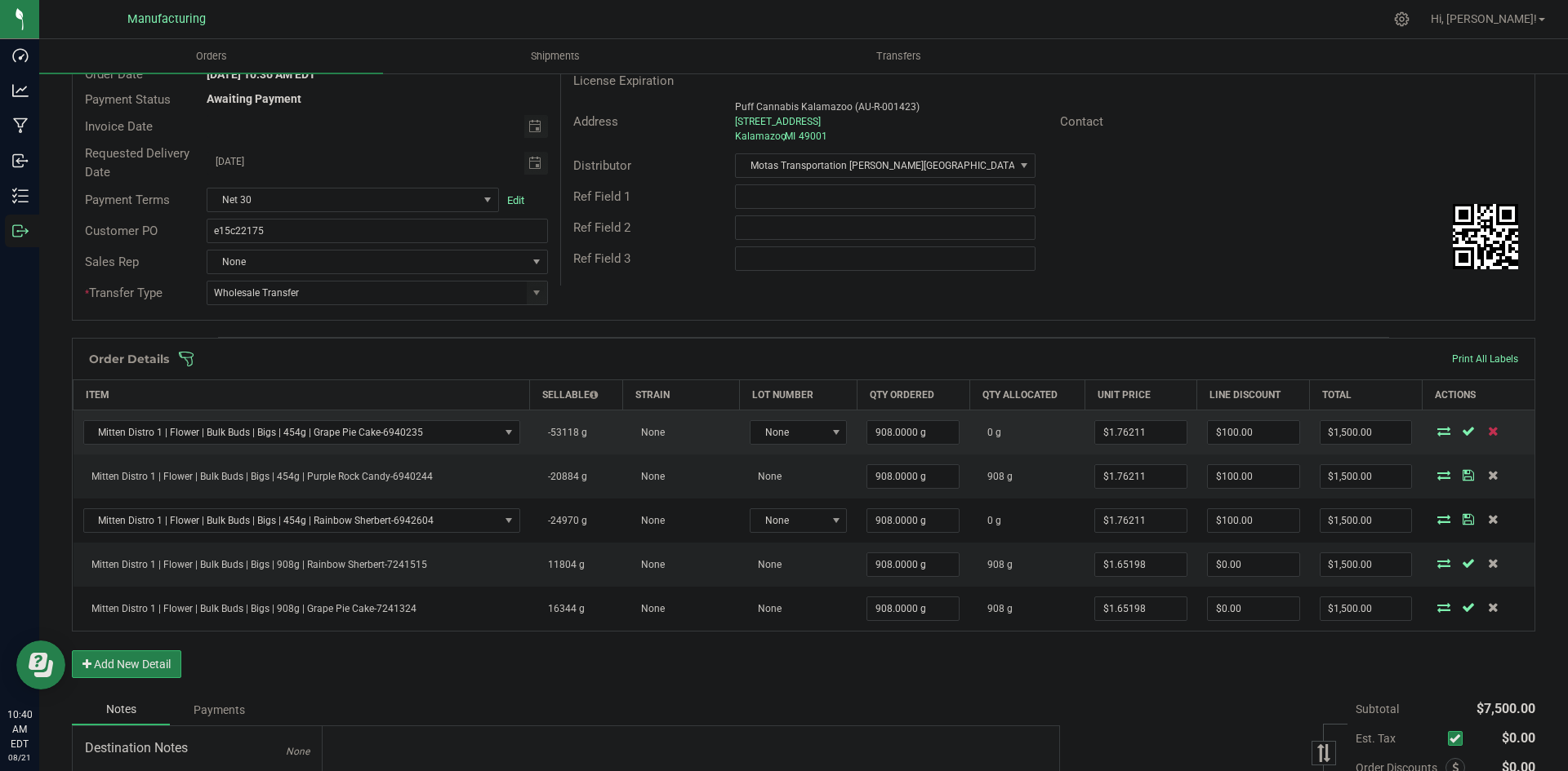
click at [1487, 433] on icon at bounding box center [1493, 431] width 11 height 10
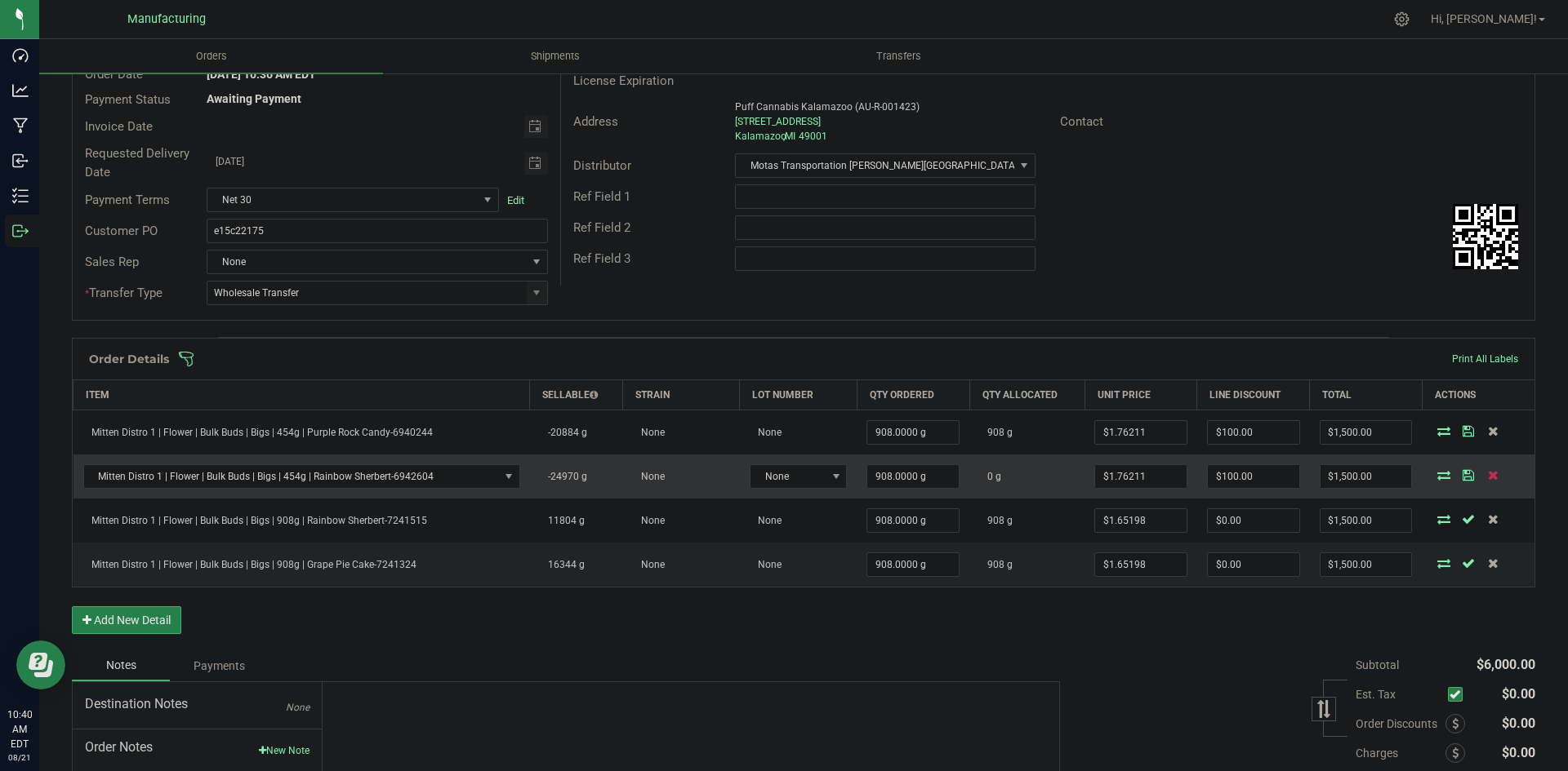
click at [1487, 476] on icon at bounding box center [1493, 475] width 11 height 10
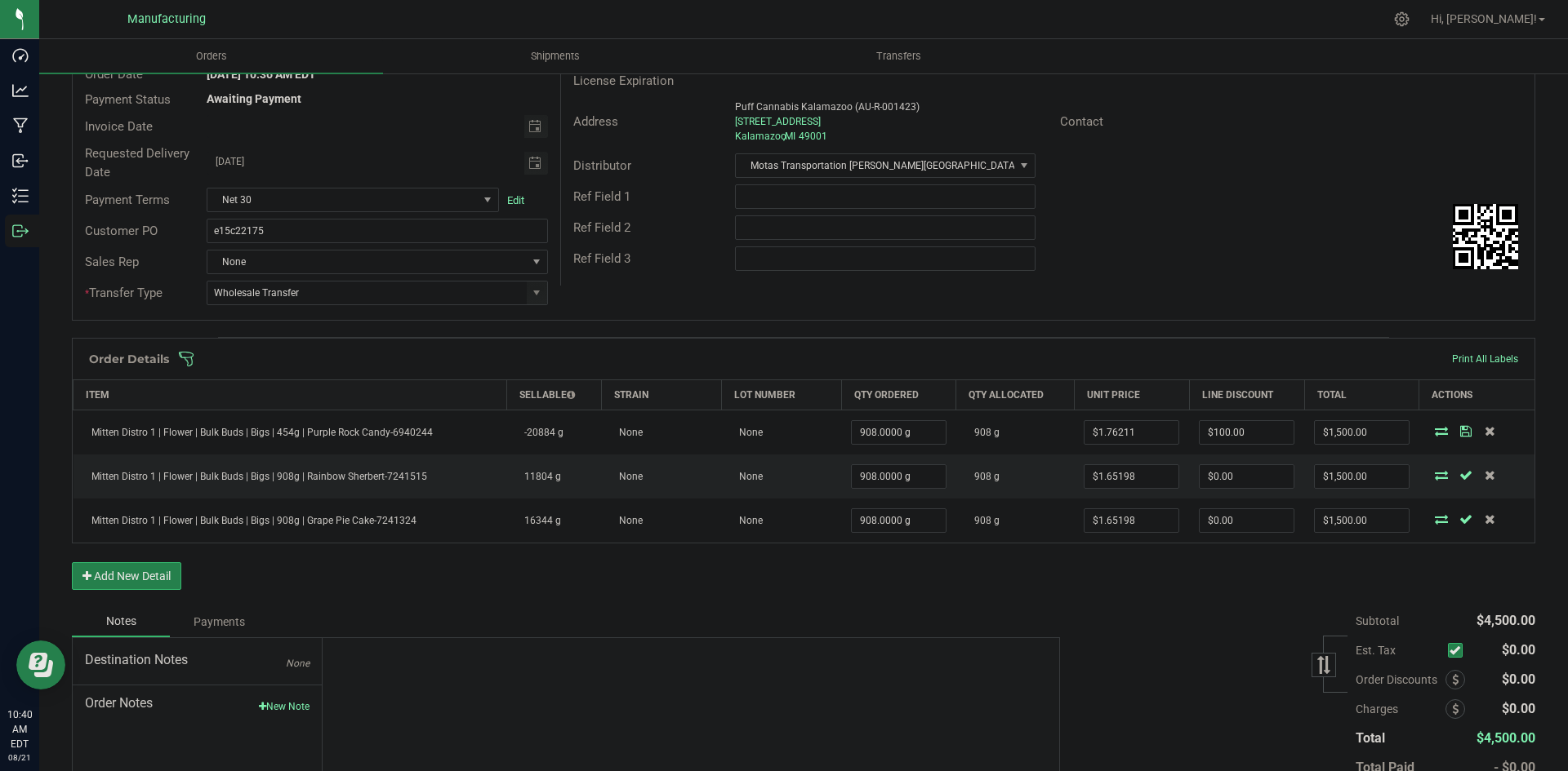
click at [1088, 617] on div "Subtotal $4,500.00 Est. Tax" at bounding box center [1292, 709] width 488 height 206
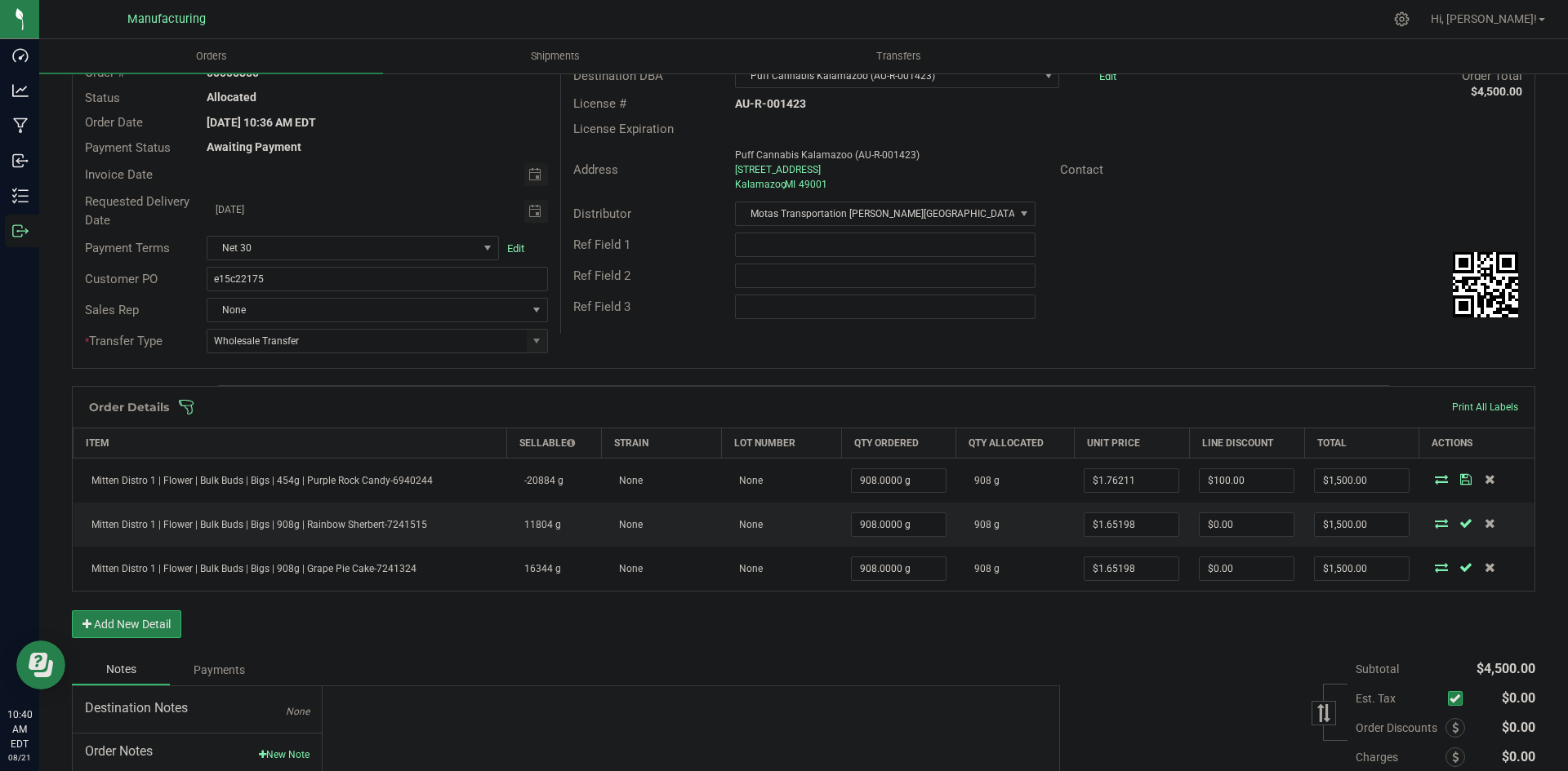
scroll to position [0, 0]
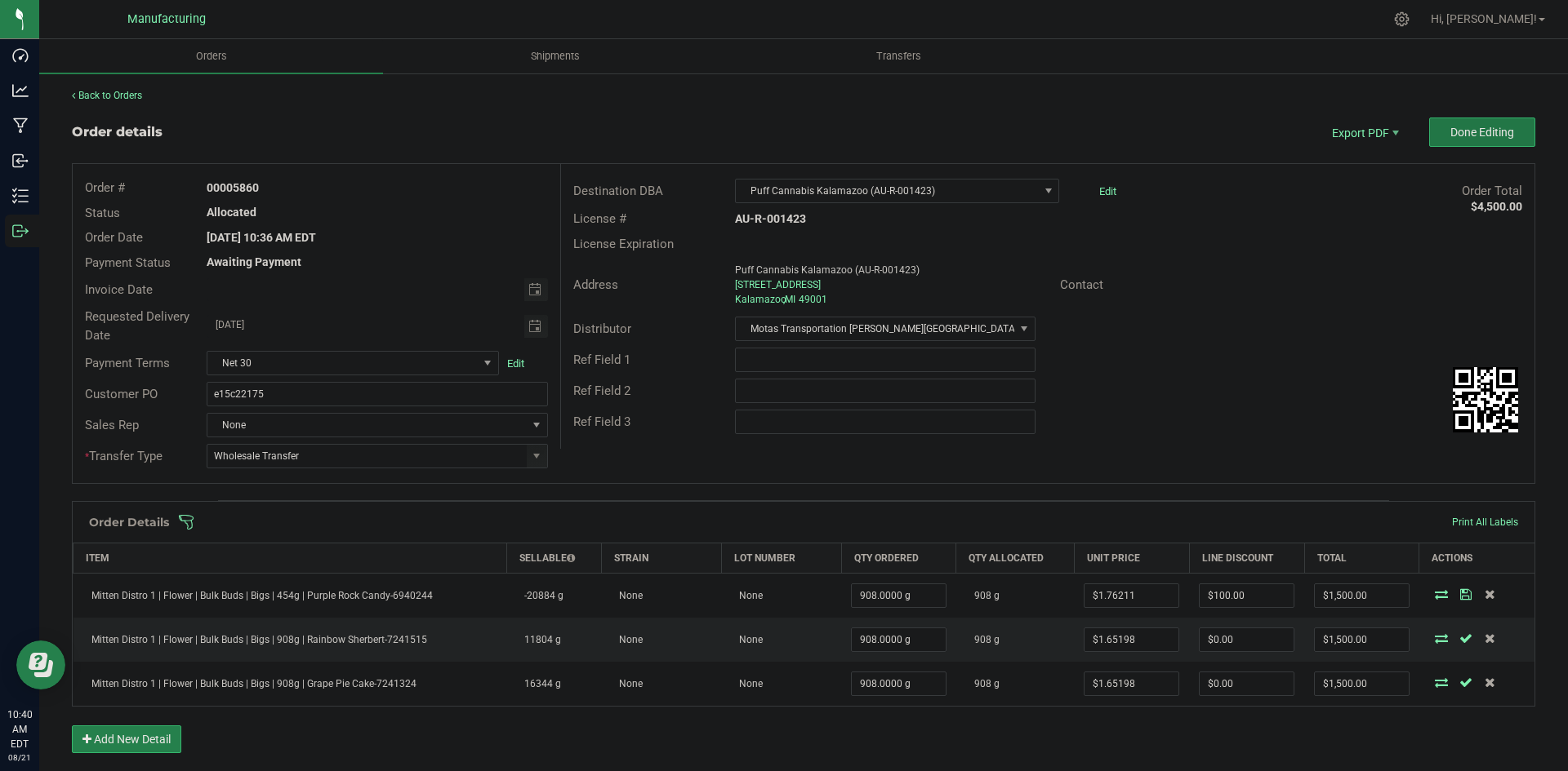
click at [1457, 132] on span "Done Editing" at bounding box center [1482, 132] width 64 height 13
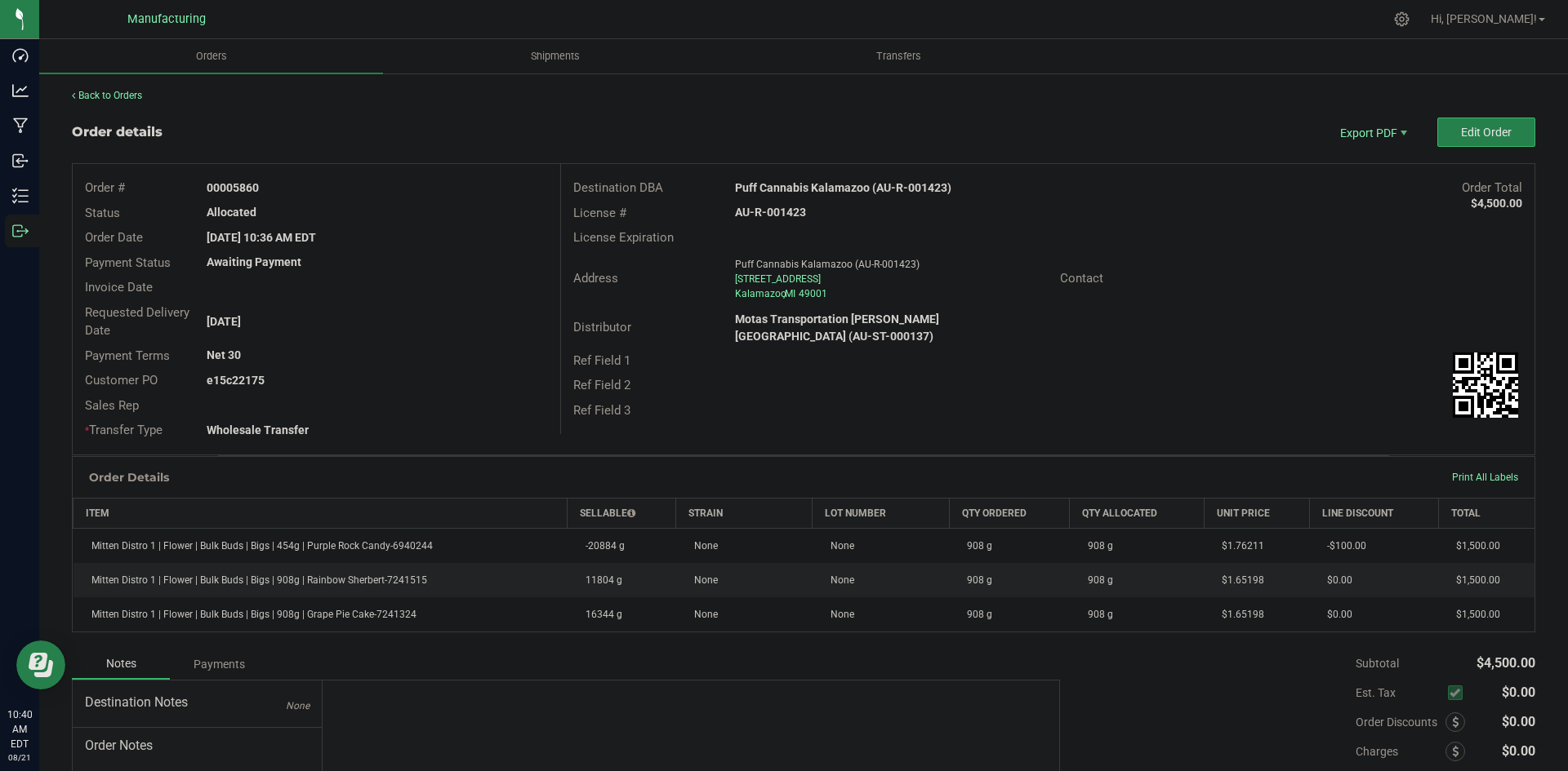
click at [817, 184] on strong "Puff Cannabis Kalamazoo (AU-R-001423)" at bounding box center [843, 188] width 217 height 13
drag, startPoint x: 818, startPoint y: 184, endPoint x: 828, endPoint y: 189, distance: 11.2
click at [819, 184] on strong "Puff Cannabis Kalamazoo (AU-R-001423)" at bounding box center [843, 188] width 217 height 13
copy strong "Puff Cannabis Kalamazoo (AU-R-001423)"
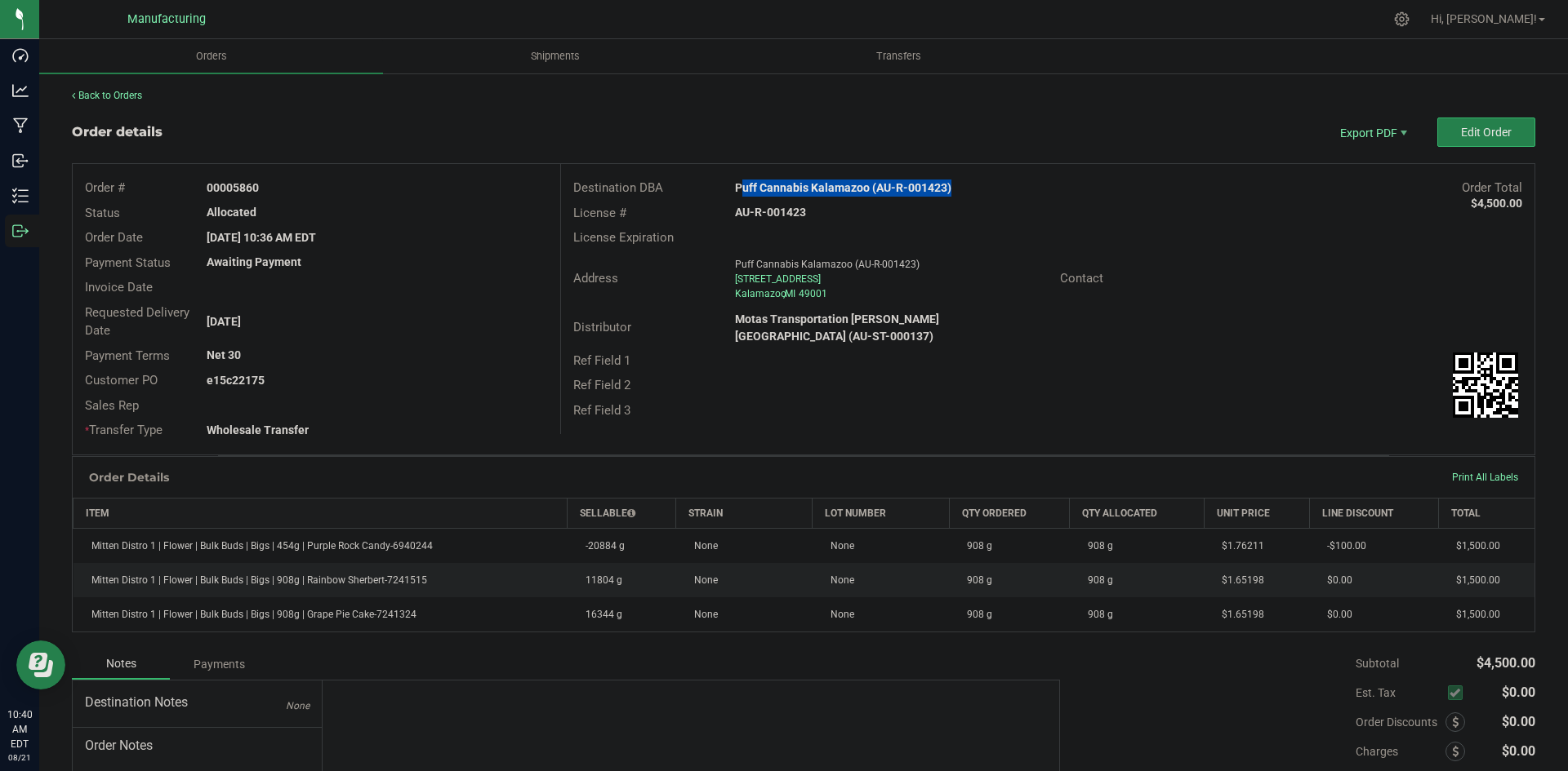
drag, startPoint x: 231, startPoint y: 187, endPoint x: 405, endPoint y: 187, distance: 174.0
click at [382, 185] on div "00005860" at bounding box center [376, 189] width 365 height 18
copy strong "5860"
drag, startPoint x: 233, startPoint y: 379, endPoint x: 356, endPoint y: 372, distance: 123.2
click at [348, 372] on div "e15c22175" at bounding box center [376, 381] width 365 height 18
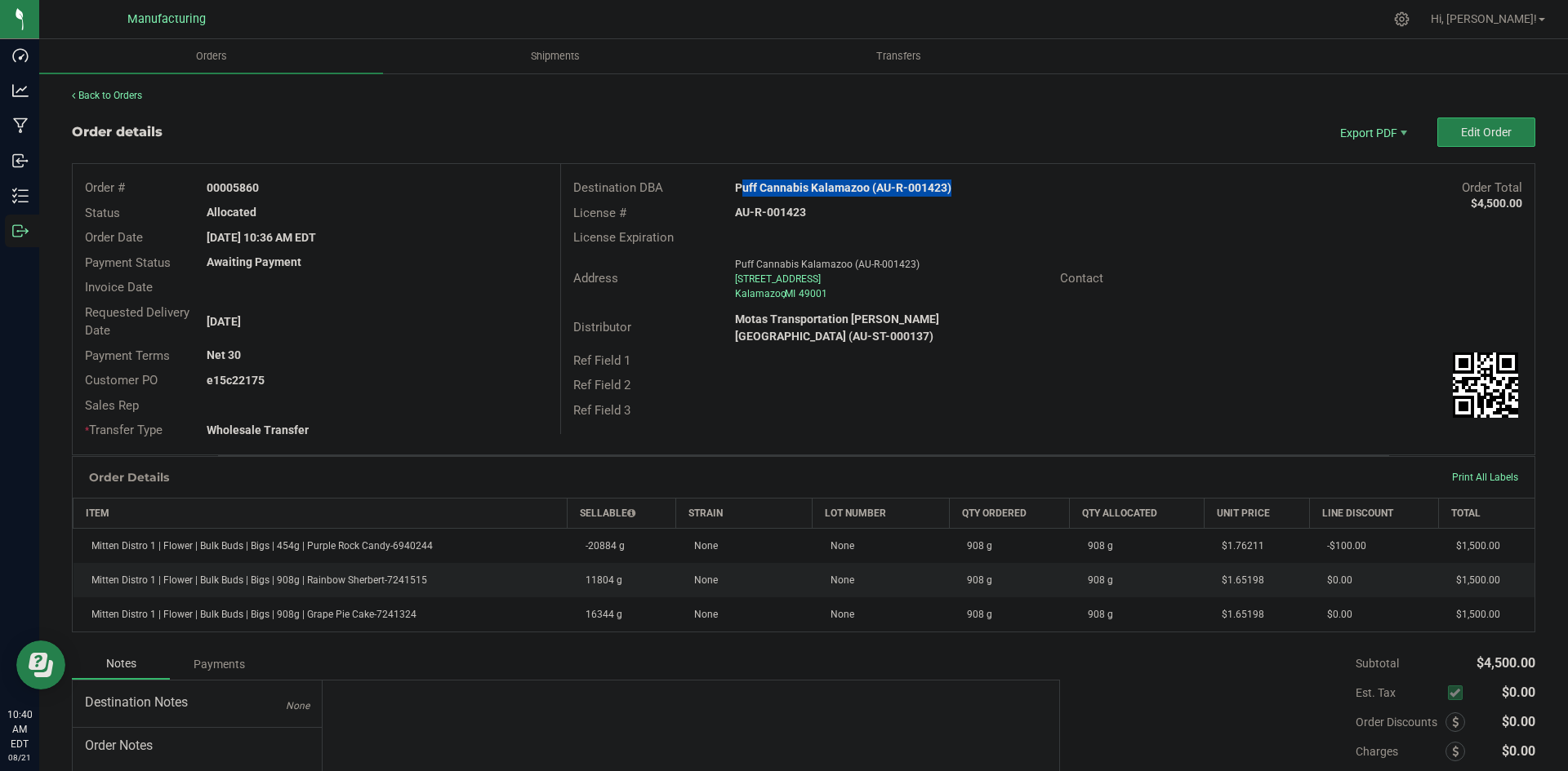
copy strong "22175"
click at [1363, 154] on span "Packing List PDF" at bounding box center [1361, 159] width 101 height 24
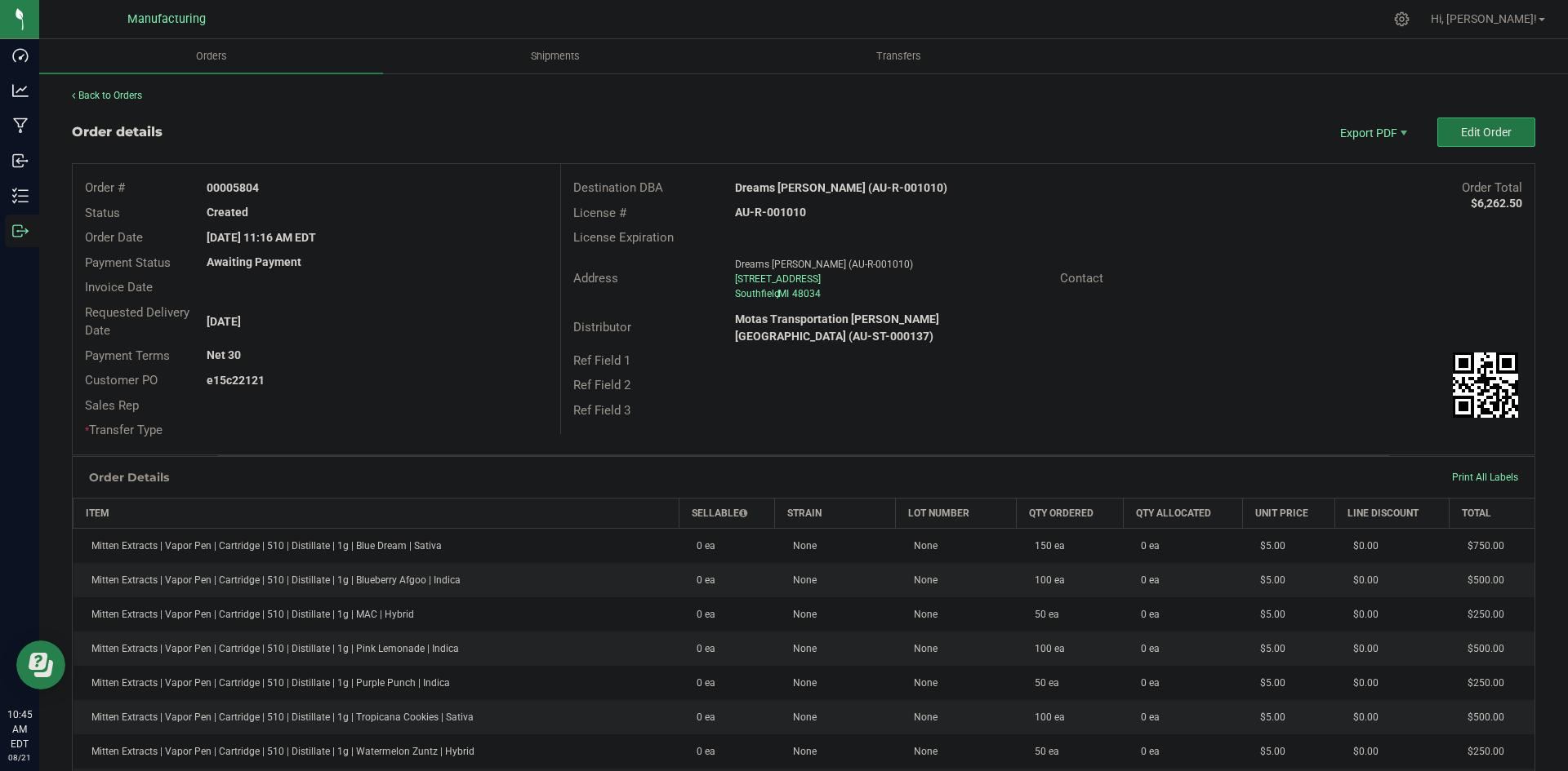
click at [1437, 134] on button "Edit Order" at bounding box center [1486, 132] width 98 height 30
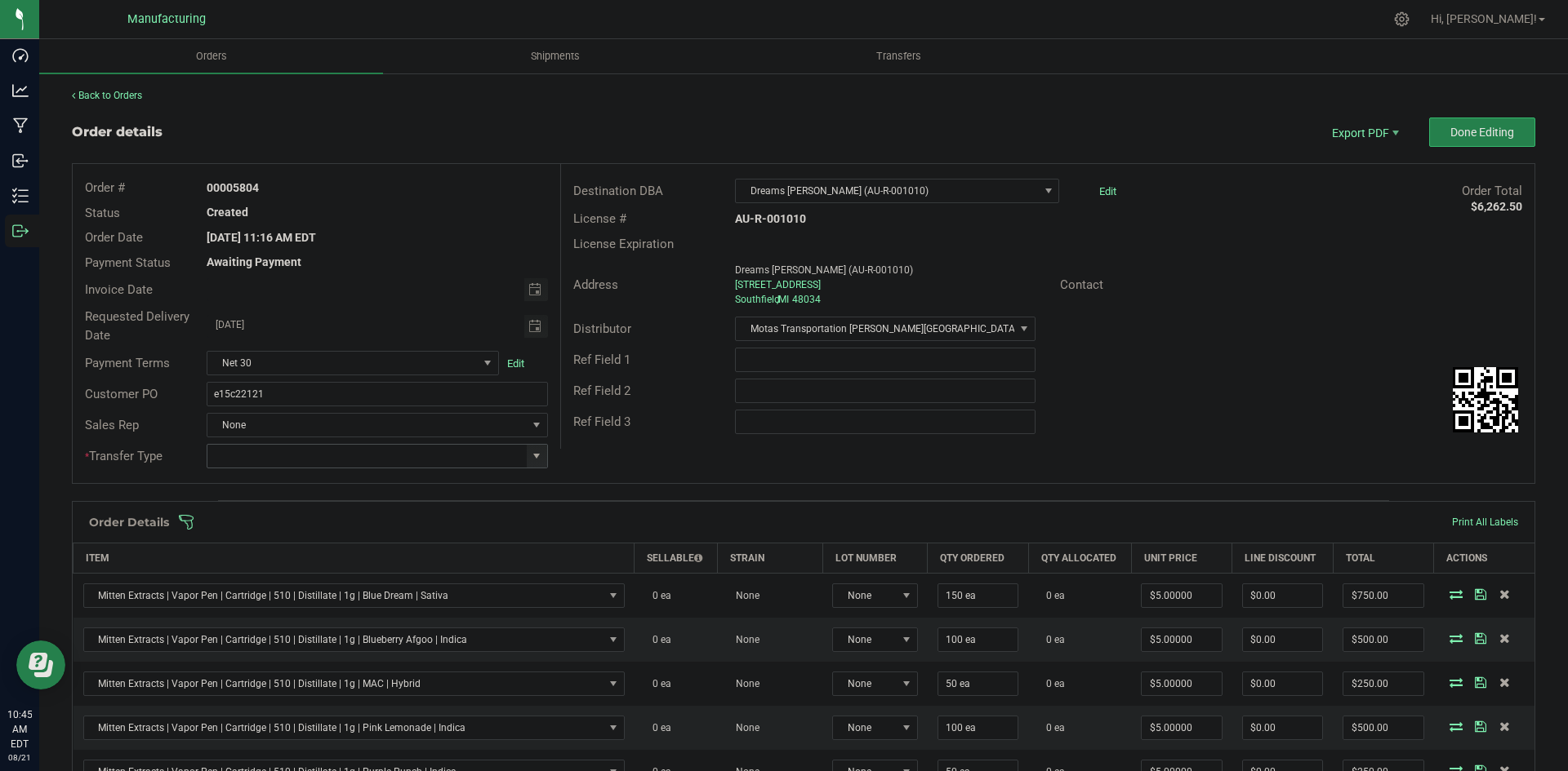
click at [537, 453] on span at bounding box center [536, 456] width 13 height 13
drag, startPoint x: 309, startPoint y: 584, endPoint x: 526, endPoint y: 497, distance: 233.8
click at [310, 584] on li "Wholesale Transfer" at bounding box center [374, 594] width 336 height 28
type input "Wholesale Transfer"
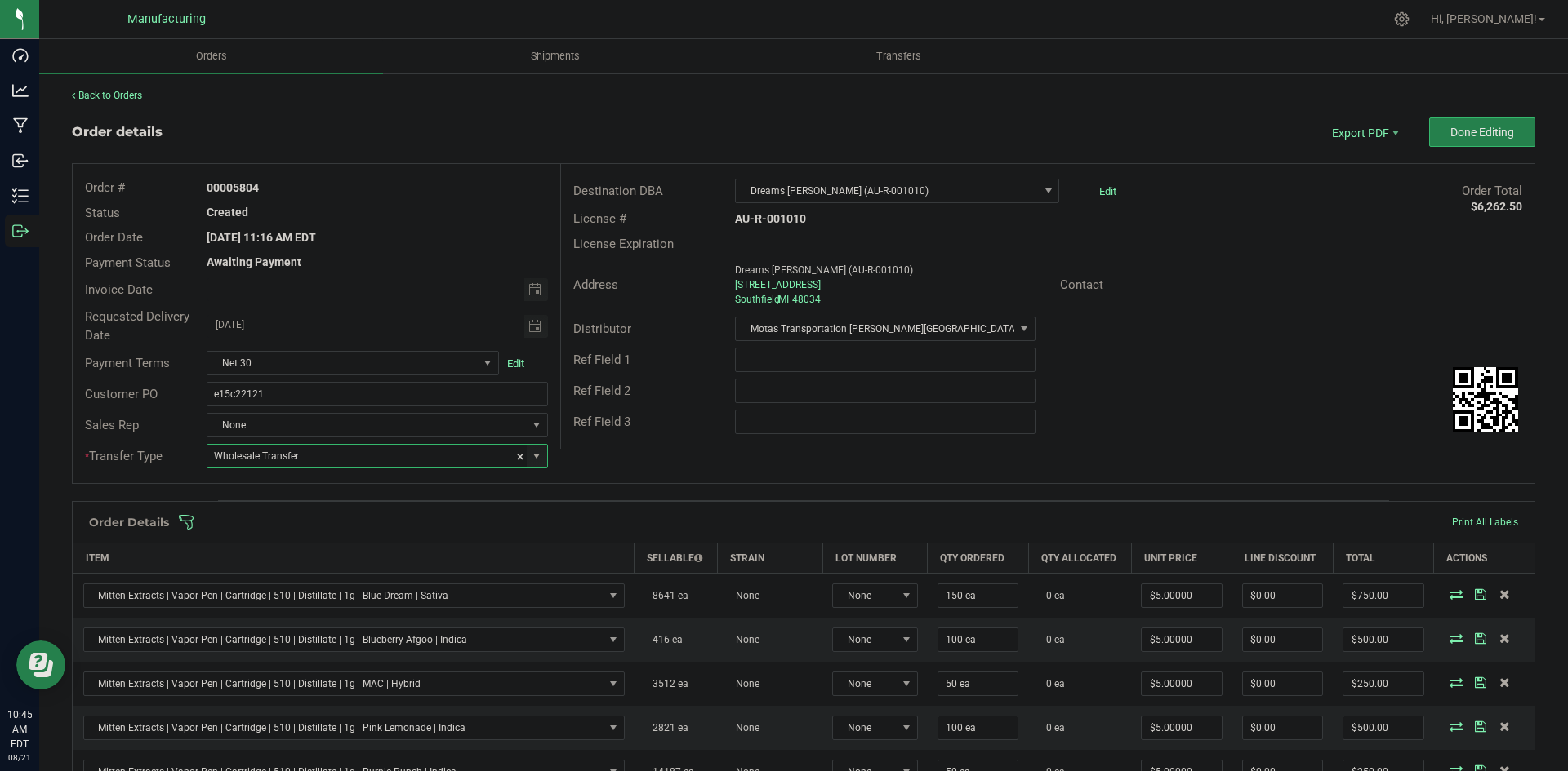
click at [653, 456] on div "Order # 00005804 Status Created Order Date [DATE] 11:16 AM EDT Payment Status A…" at bounding box center [804, 324] width 1462 height 319
click at [647, 516] on span at bounding box center [910, 522] width 1464 height 17
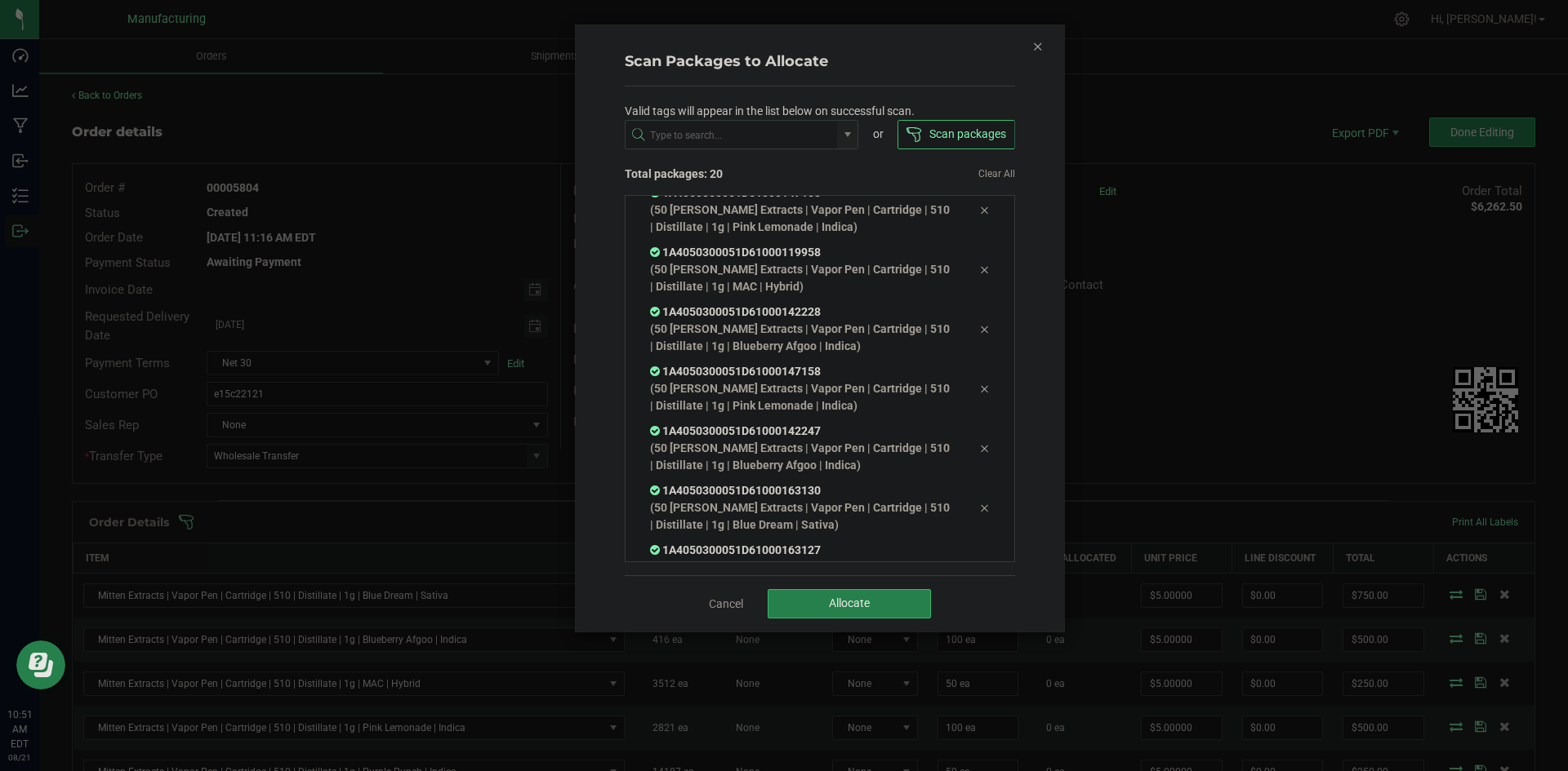
scroll to position [901, 0]
click at [832, 616] on button "Allocate" at bounding box center [849, 604] width 163 height 30
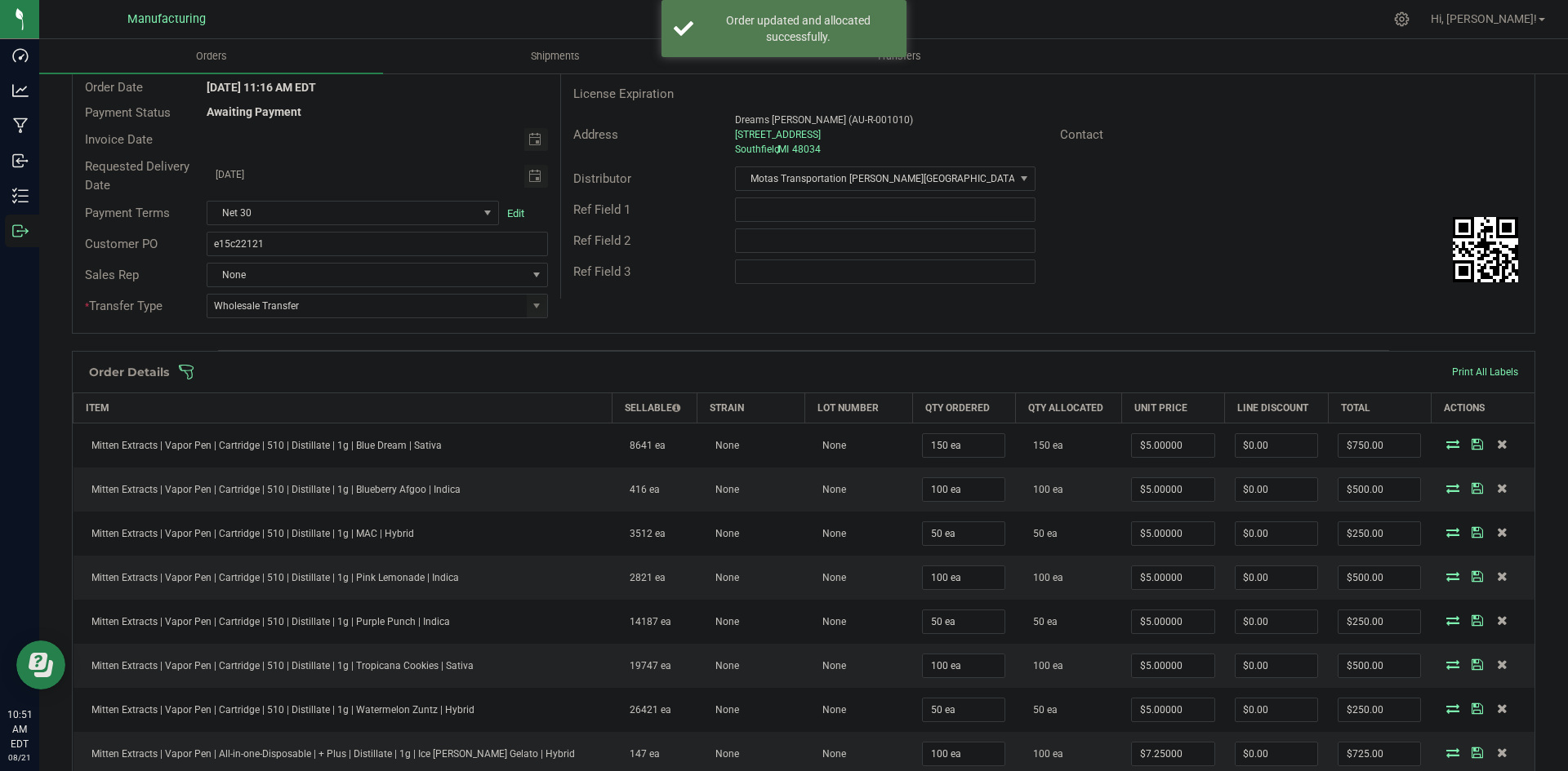
scroll to position [0, 0]
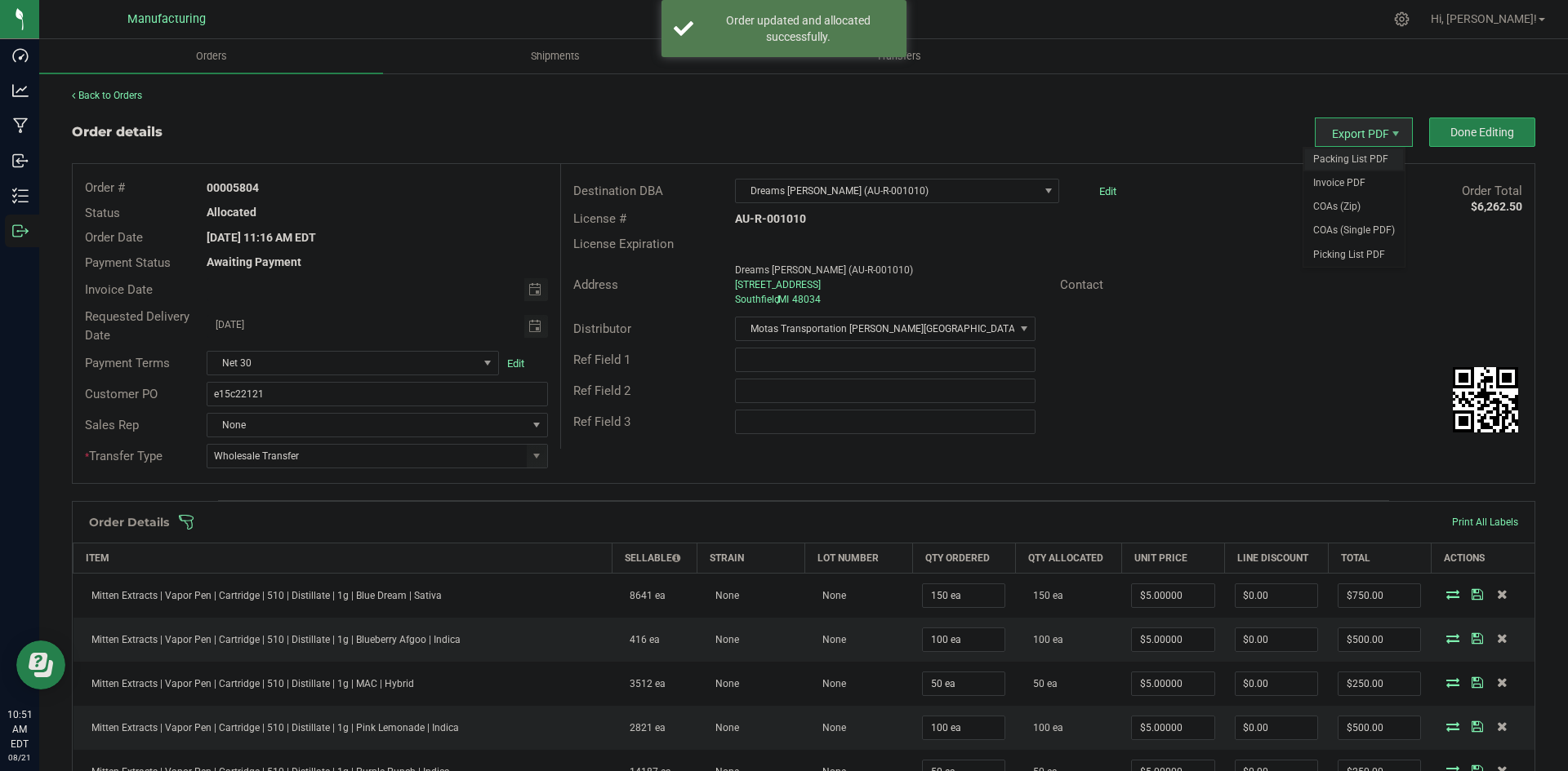
click at [1350, 154] on span "Packing List PDF" at bounding box center [1353, 159] width 101 height 24
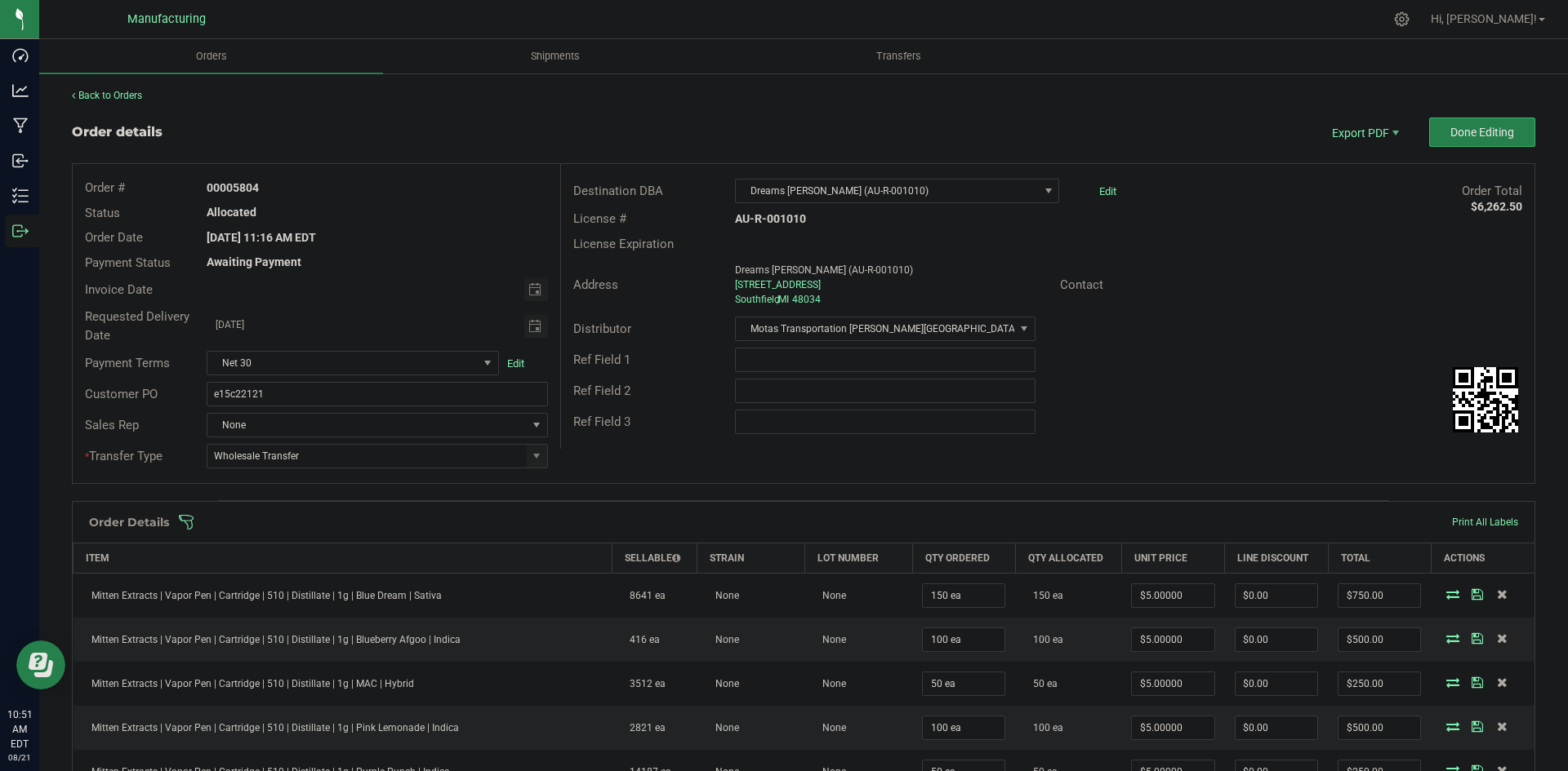
click at [1510, 115] on div "Back to Orders Order details Export PDF Done Editing Order # 00005804 Status Al…" at bounding box center [804, 775] width 1464 height 1374
click at [1496, 124] on button "Done Editing" at bounding box center [1481, 132] width 106 height 30
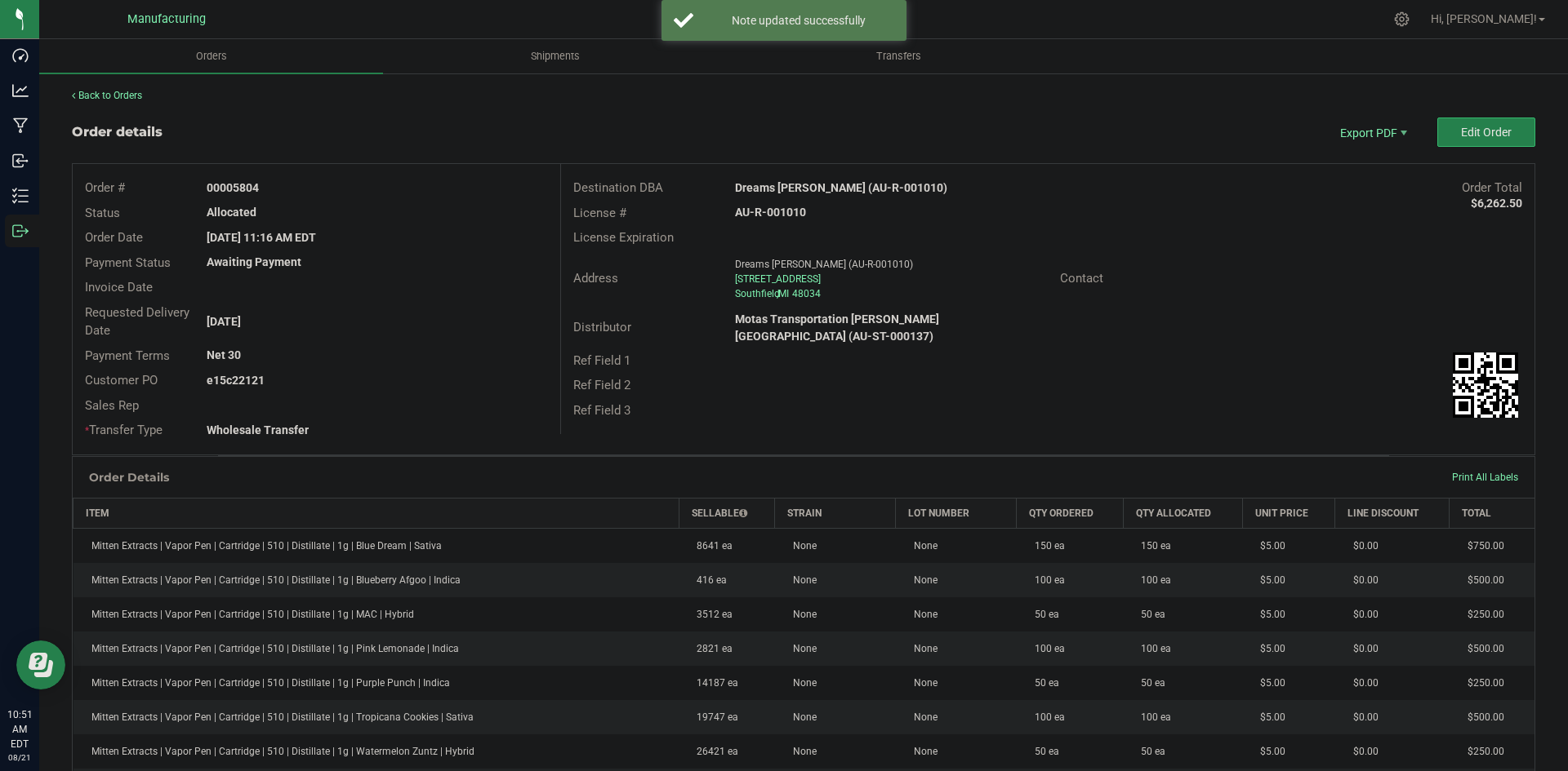
click at [850, 190] on strong "Dreams [PERSON_NAME] (AU-R-001010)" at bounding box center [841, 188] width 212 height 13
click at [851, 190] on strong "Dreams [PERSON_NAME] (AU-R-001010)" at bounding box center [841, 188] width 212 height 13
copy strong "Dreams [PERSON_NAME] (AU-R-001010)"
click at [773, 211] on strong "AU-R-001010" at bounding box center [770, 212] width 71 height 13
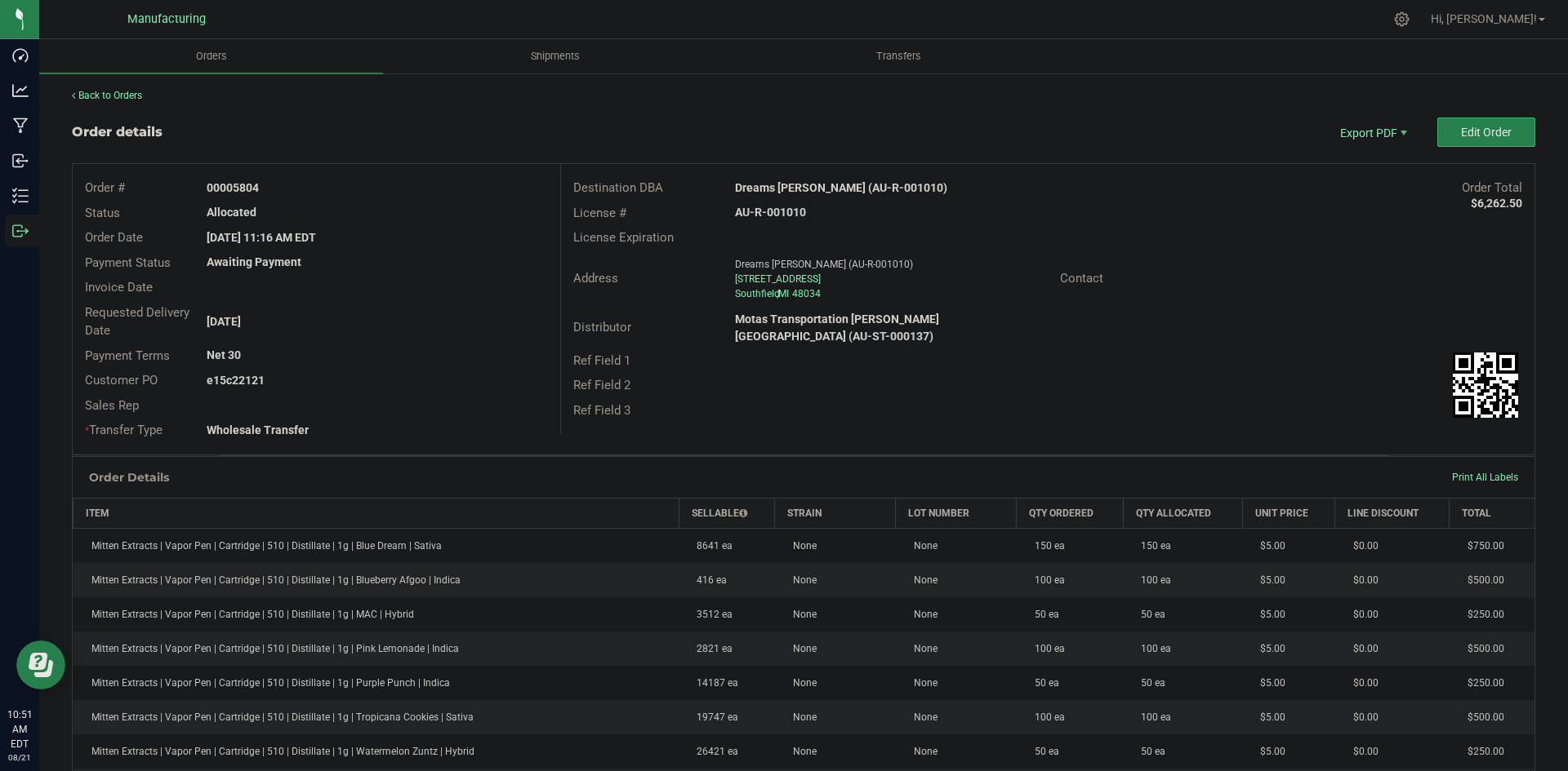
click at [773, 211] on strong "AU-R-001010" at bounding box center [770, 212] width 71 height 13
copy strong "AU-R-001010"
drag, startPoint x: 229, startPoint y: 189, endPoint x: 340, endPoint y: 192, distance: 111.0
click at [335, 189] on div "00005804" at bounding box center [376, 189] width 365 height 18
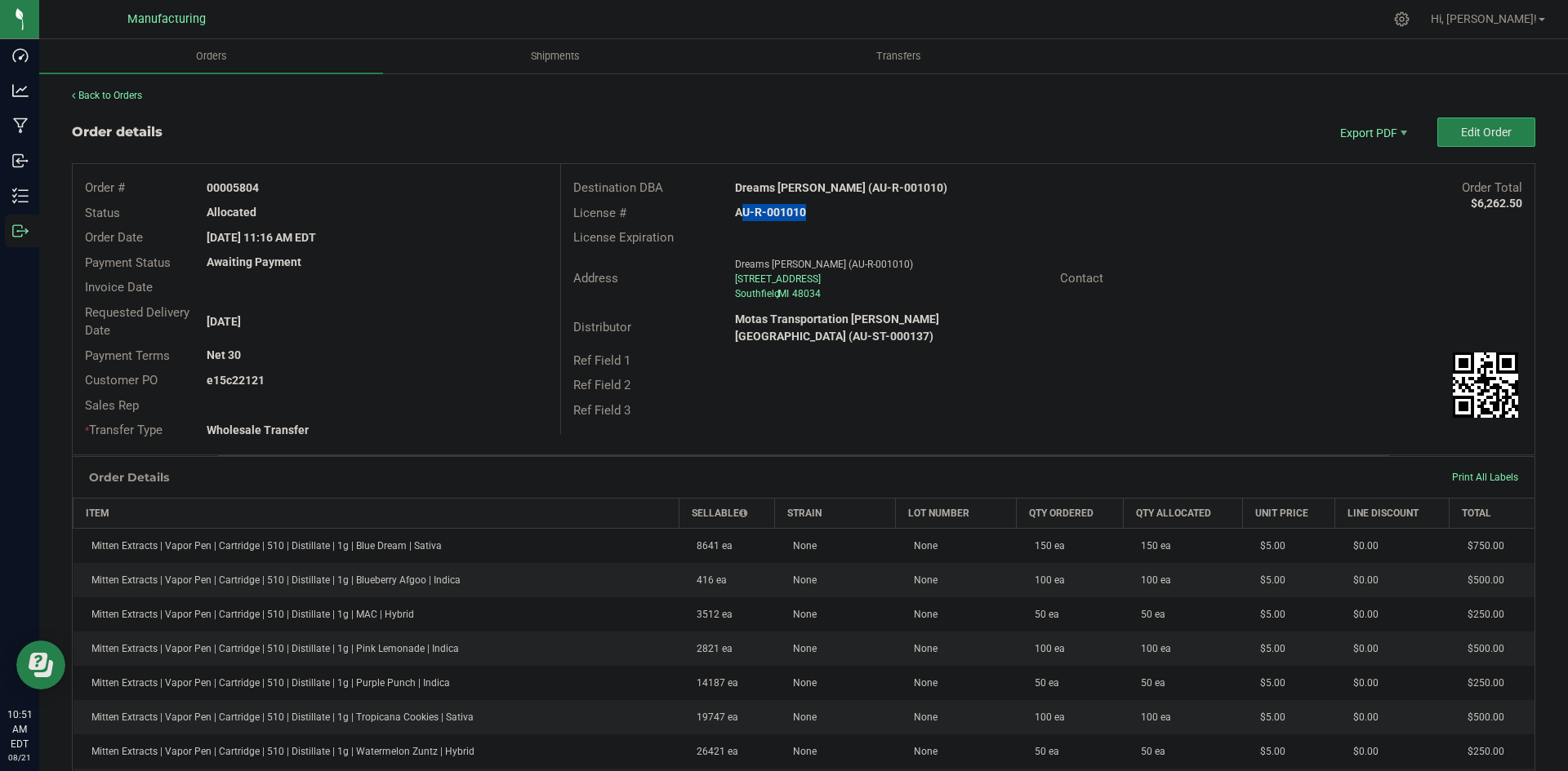
copy strong "5804"
drag, startPoint x: 233, startPoint y: 379, endPoint x: 313, endPoint y: 382, distance: 80.1
click at [304, 379] on div "e15c22121" at bounding box center [376, 381] width 365 height 18
copy strong "22121"
click at [1476, 125] on button "Edit Order" at bounding box center [1486, 132] width 98 height 30
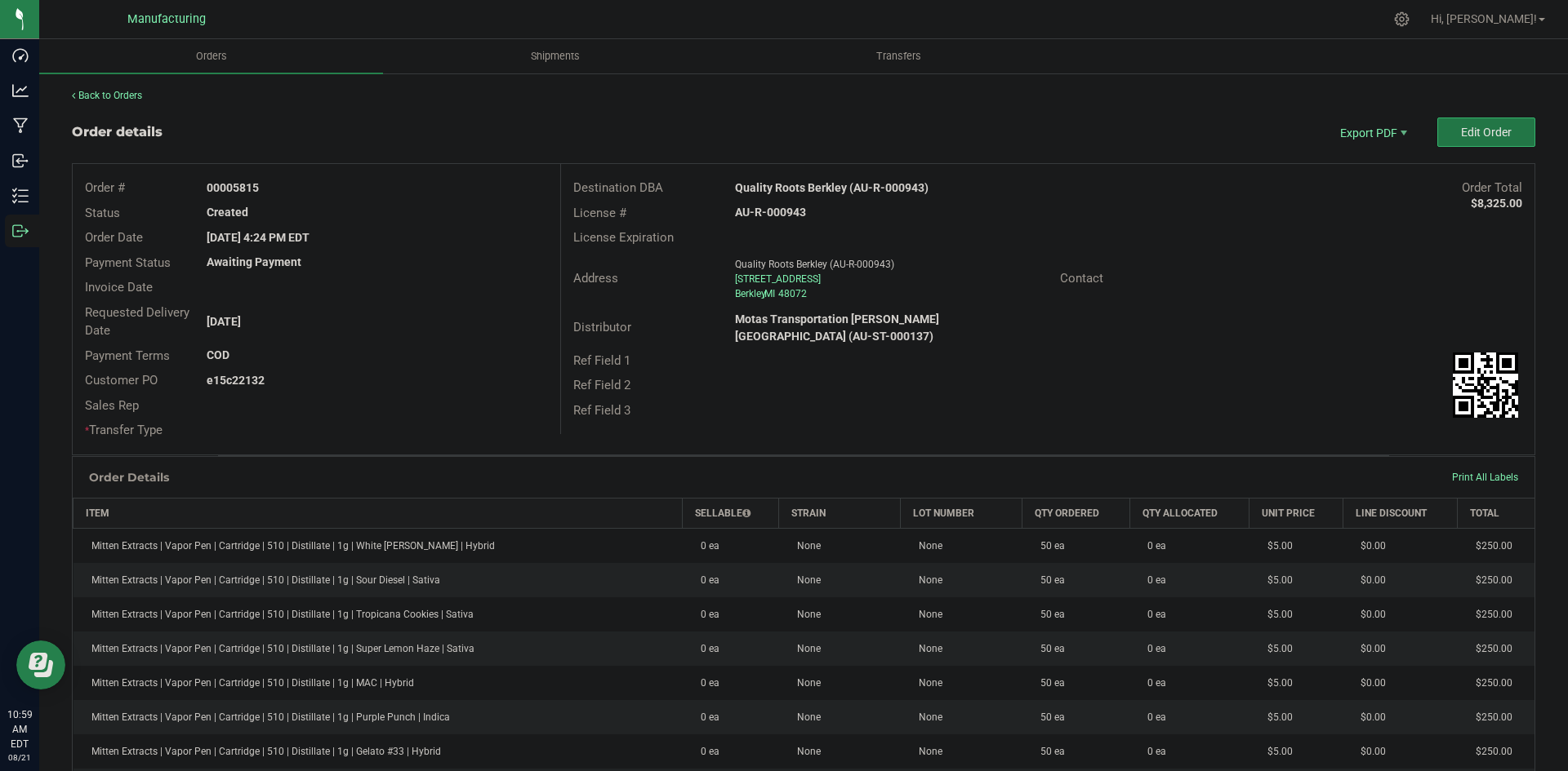
click at [1497, 132] on span "Edit Order" at bounding box center [1486, 132] width 51 height 13
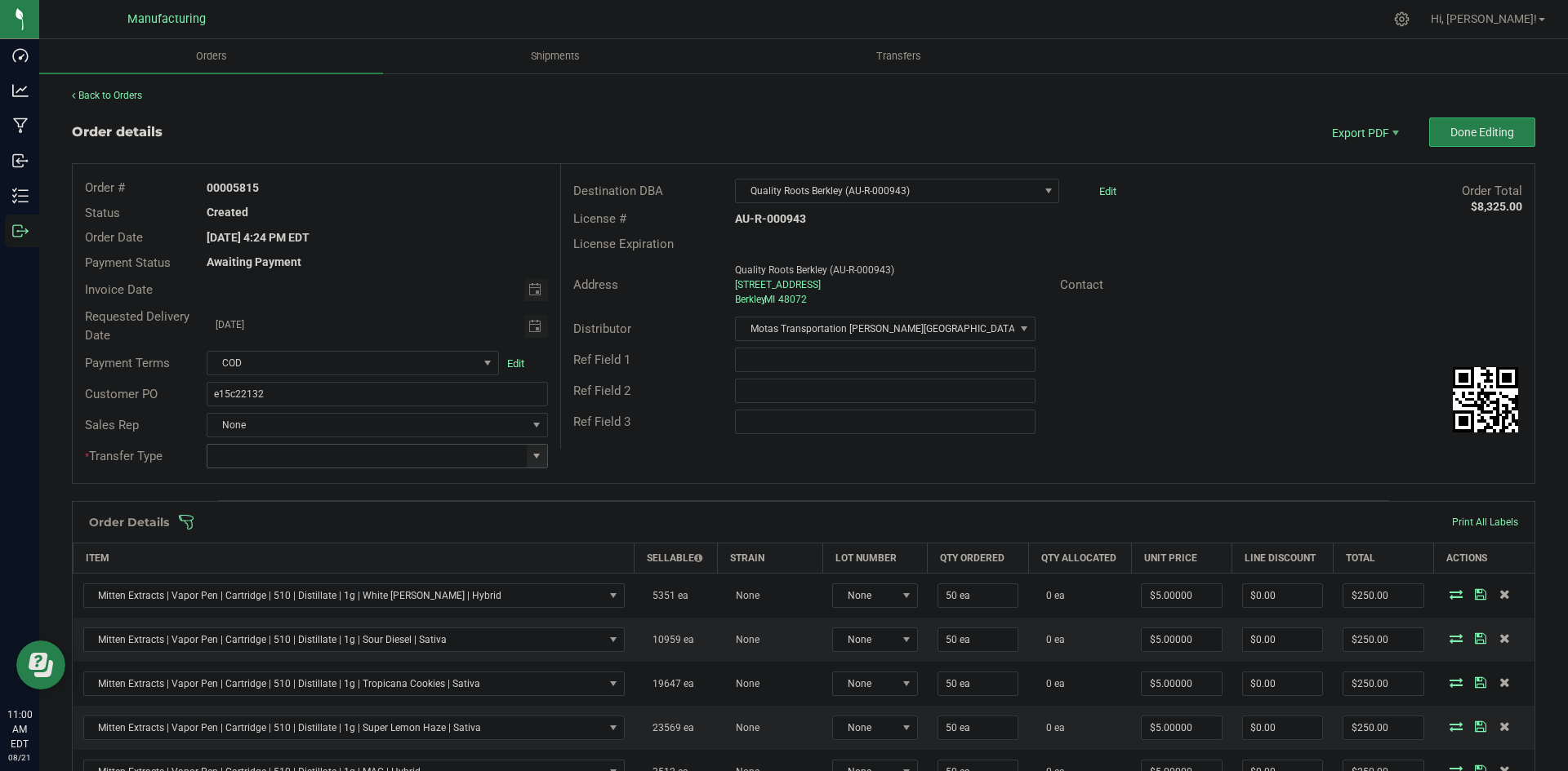
click at [531, 457] on span at bounding box center [536, 456] width 13 height 13
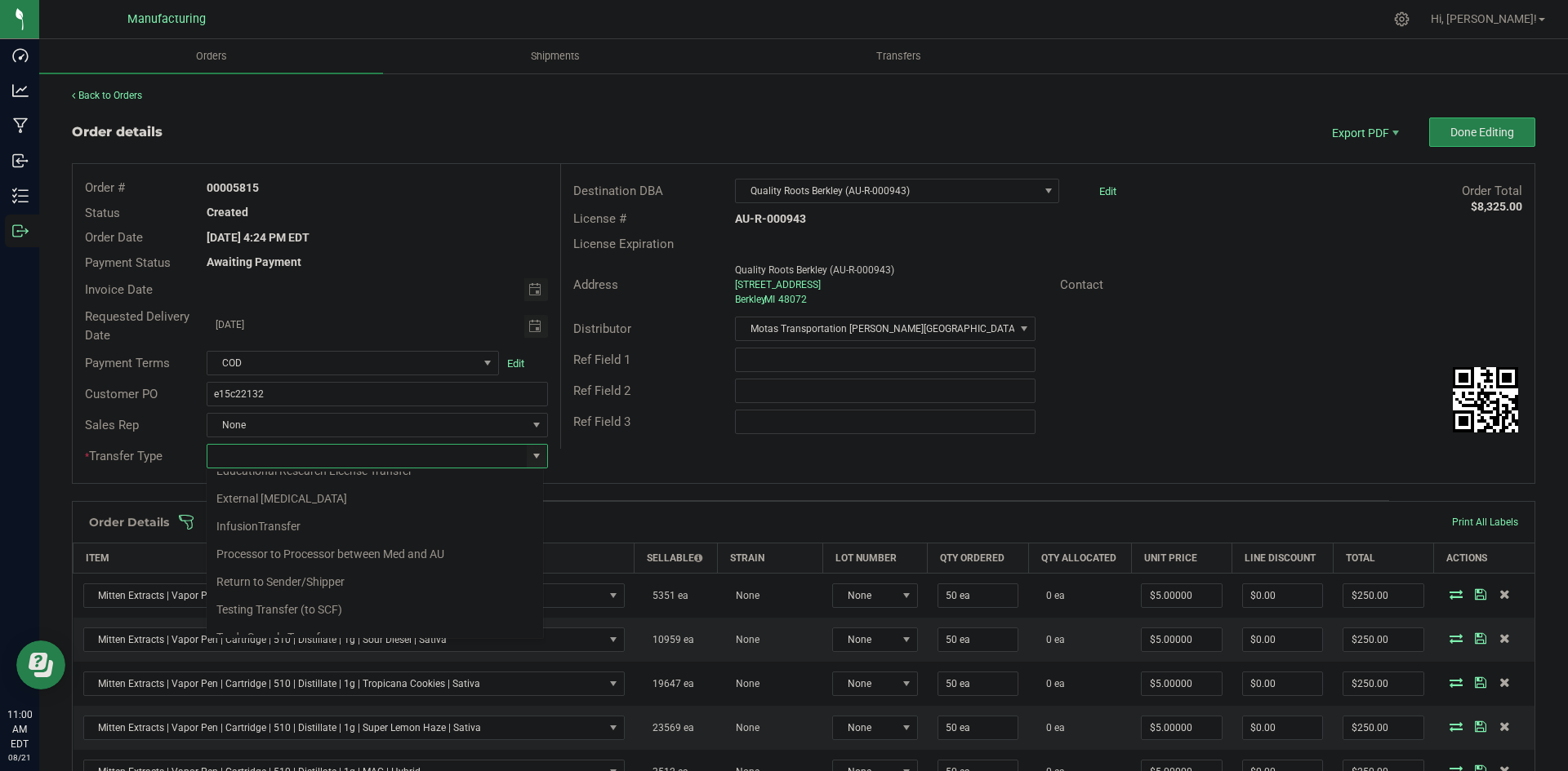
scroll to position [114, 0]
click at [273, 599] on li "Wholesale Transfer" at bounding box center [374, 594] width 336 height 28
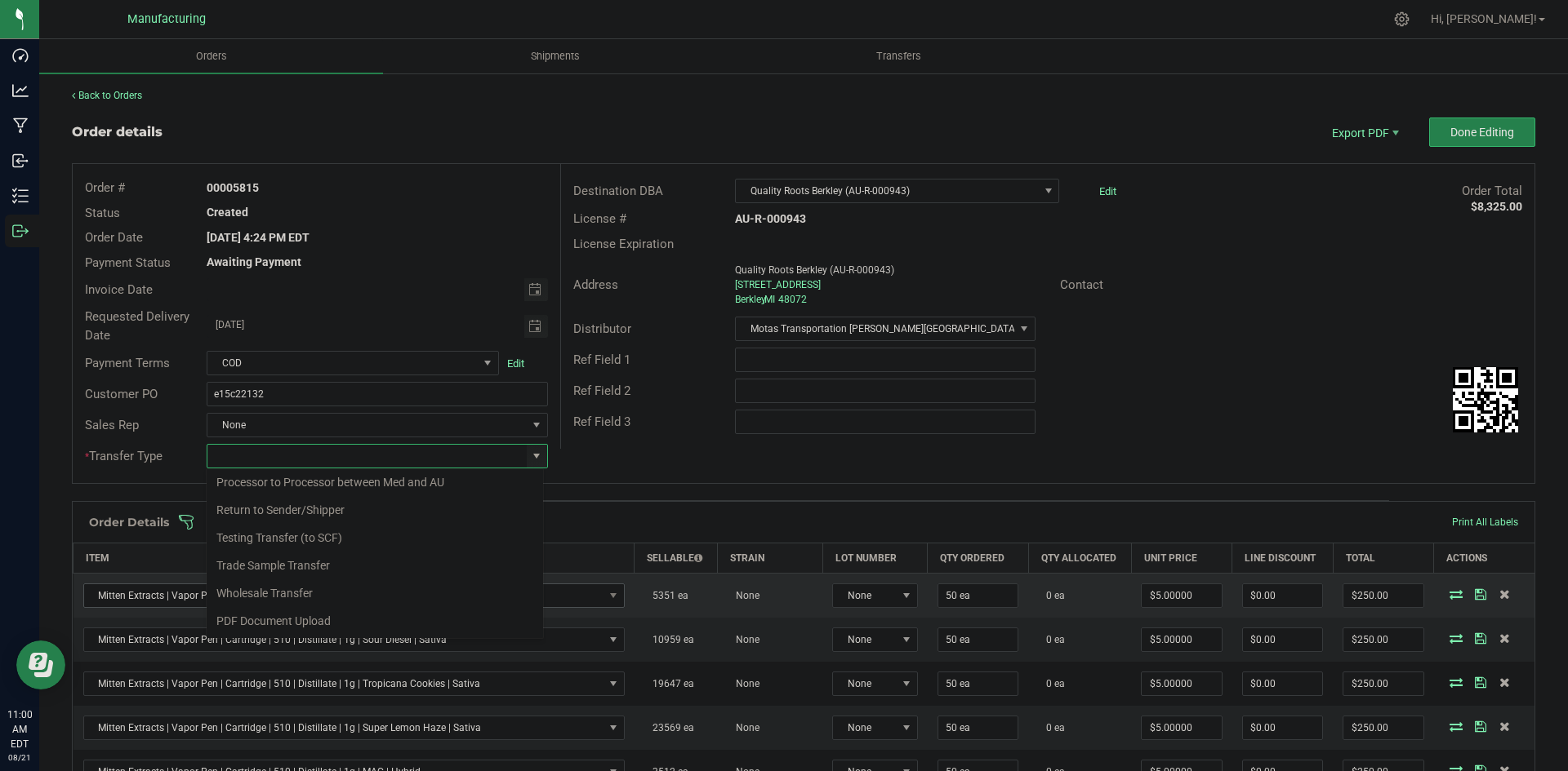
type input "Wholesale Transfer"
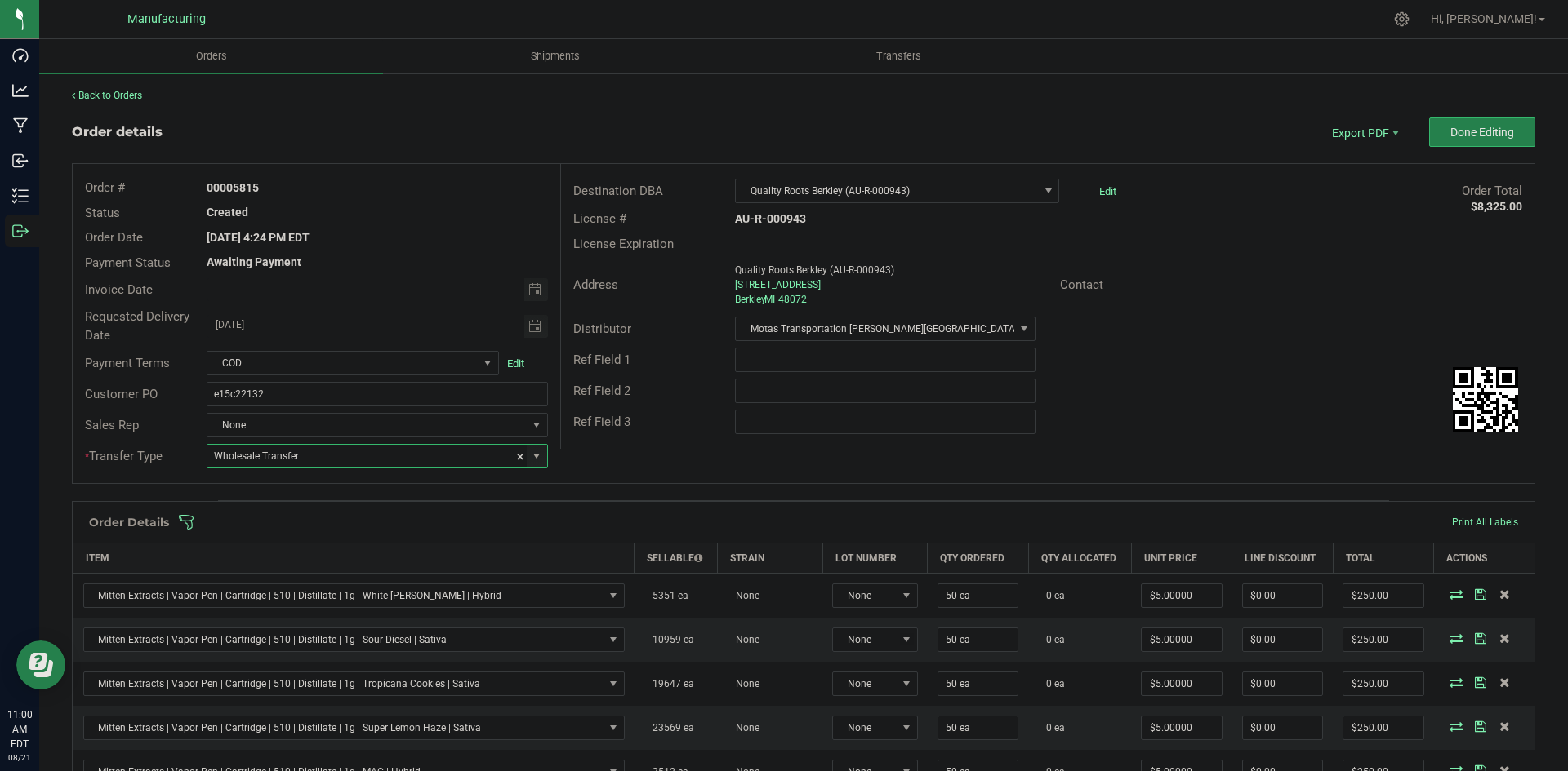
click at [696, 462] on div "Order # 00005815 Status Created Order Date [DATE] 4:24 PM EDT Payment Status Aw…" at bounding box center [804, 324] width 1462 height 319
click at [658, 522] on span at bounding box center [910, 522] width 1464 height 17
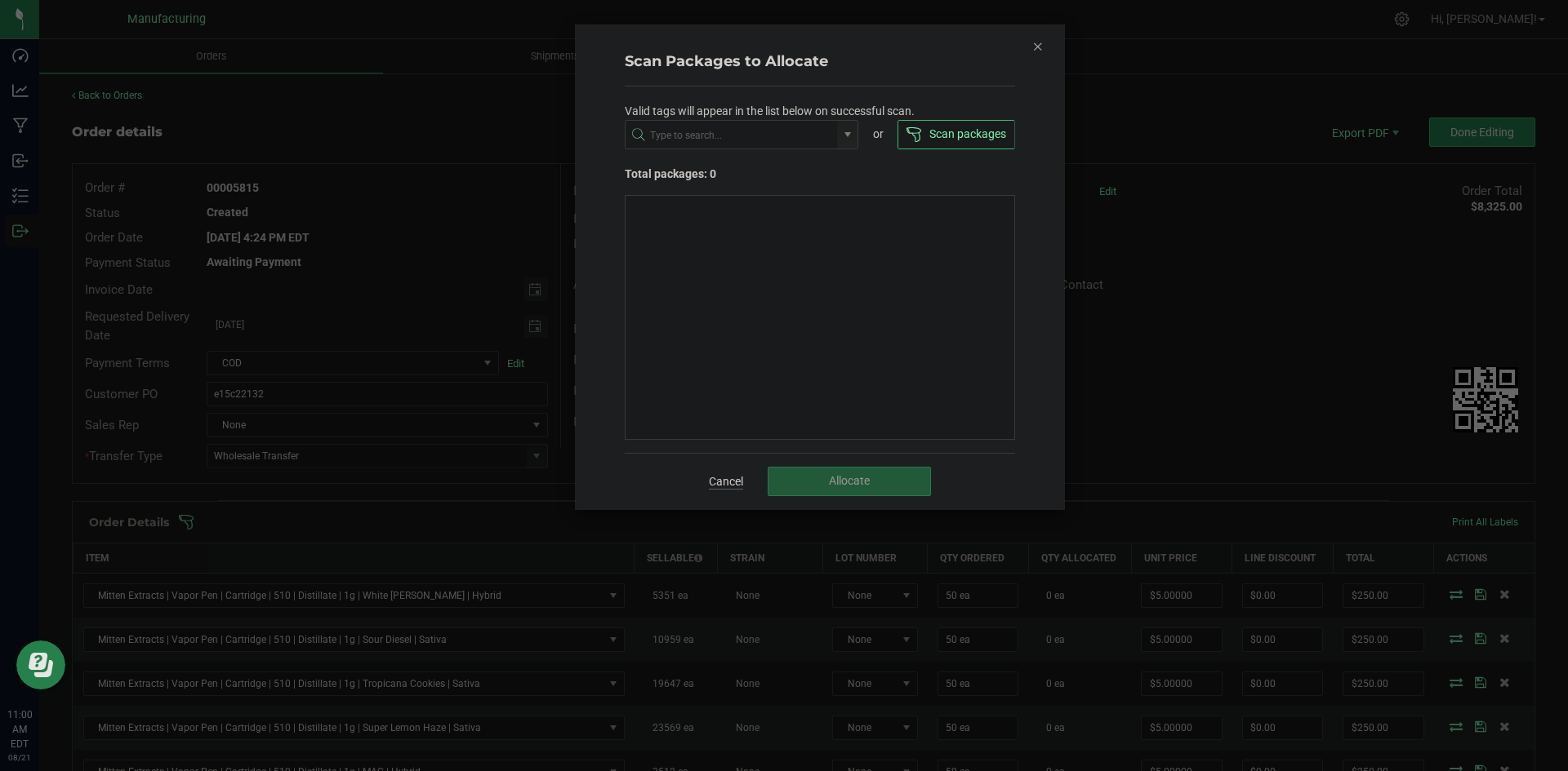
click at [714, 488] on link "Cancel" at bounding box center [726, 482] width 34 height 17
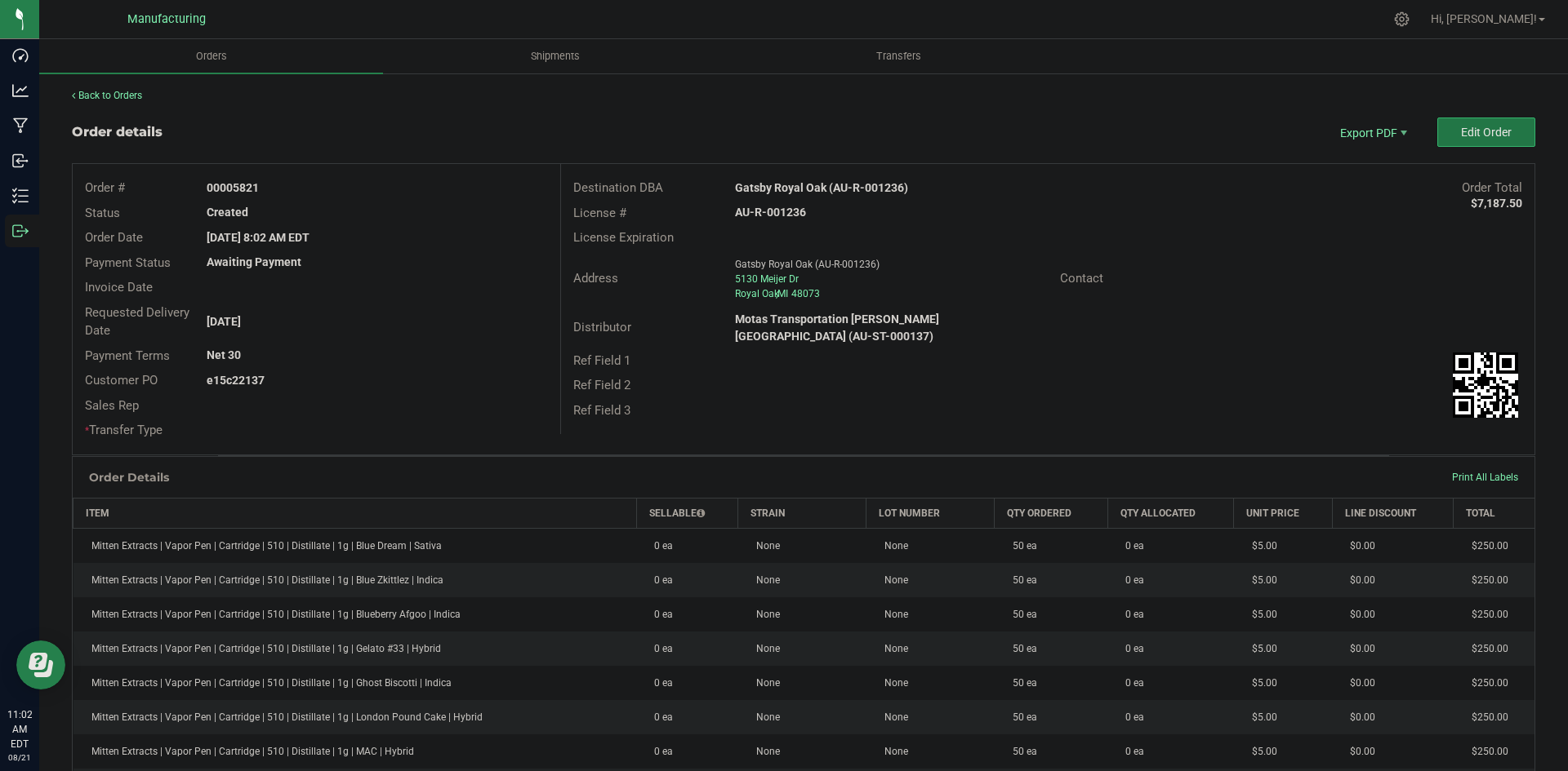
click at [1454, 140] on button "Edit Order" at bounding box center [1486, 132] width 98 height 30
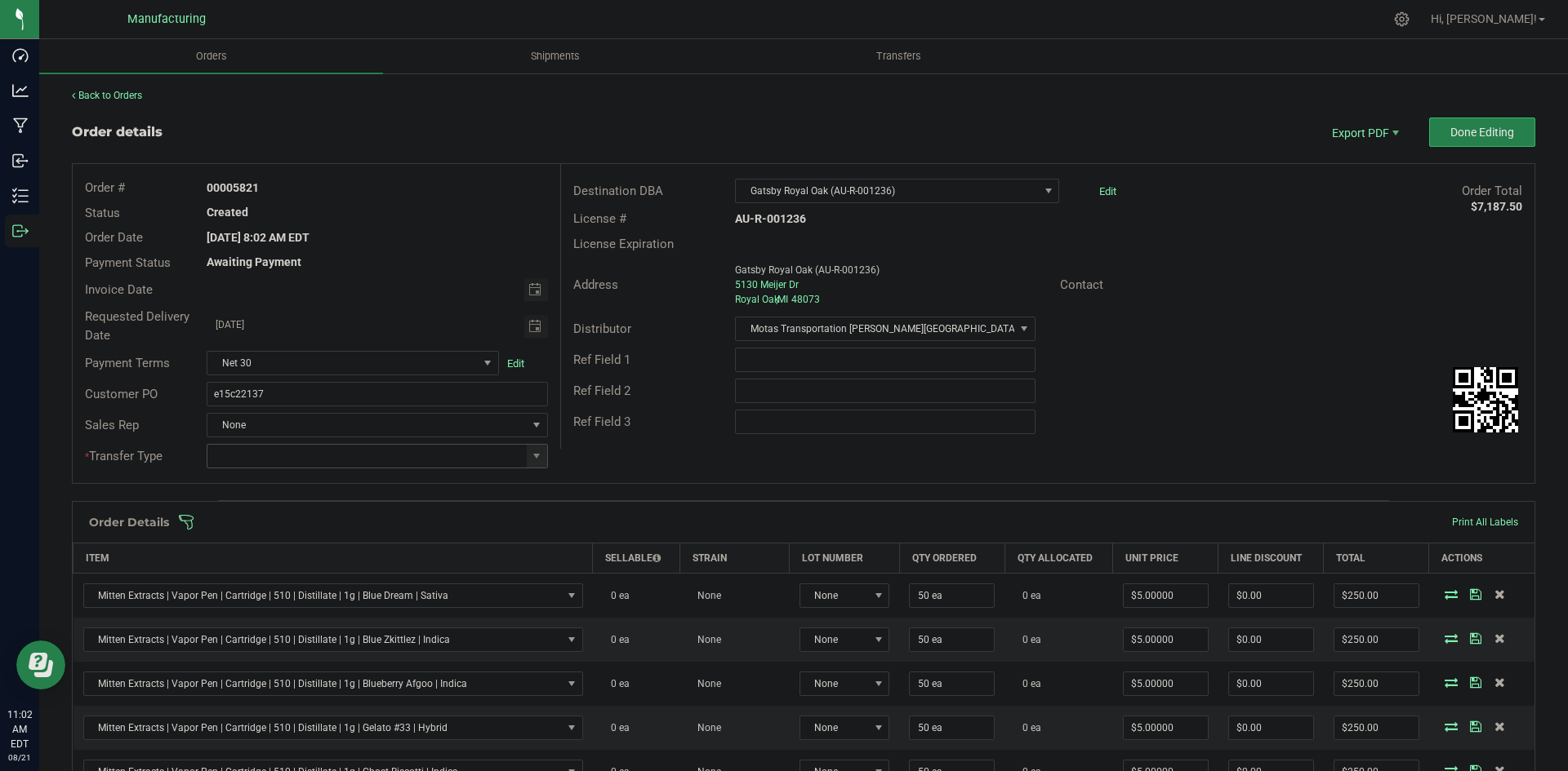
click at [522, 456] on span at bounding box center [376, 456] width 340 height 25
click at [535, 455] on span at bounding box center [536, 456] width 13 height 13
click at [269, 582] on li "Wholesale Transfer" at bounding box center [374, 594] width 336 height 28
type input "Wholesale Transfer"
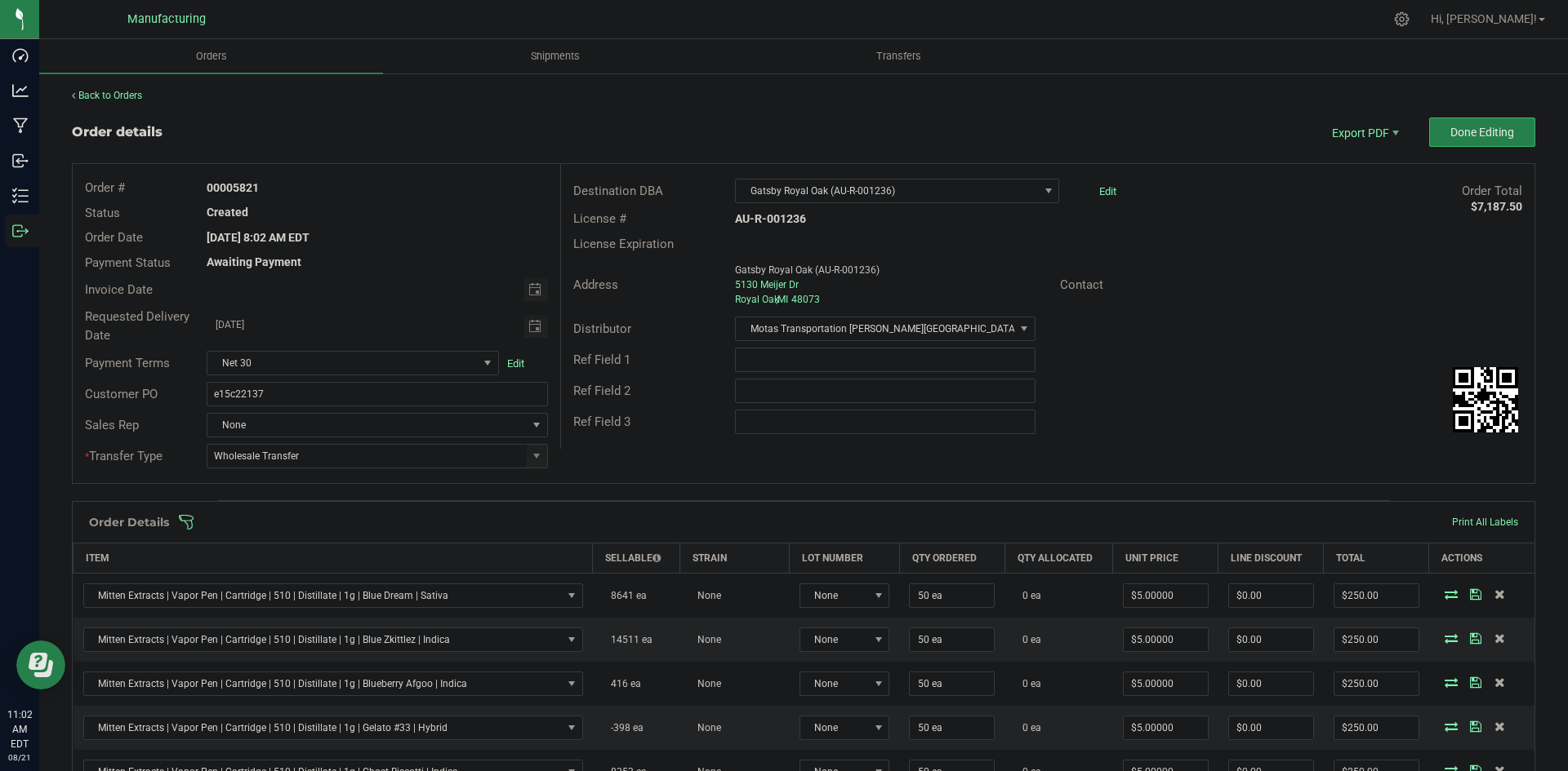
click at [578, 457] on div "Order # 00005821 Status Created Order Date [DATE] 8:02 AM EDT Payment Status Aw…" at bounding box center [804, 324] width 1462 height 319
click at [582, 520] on span at bounding box center [910, 522] width 1464 height 17
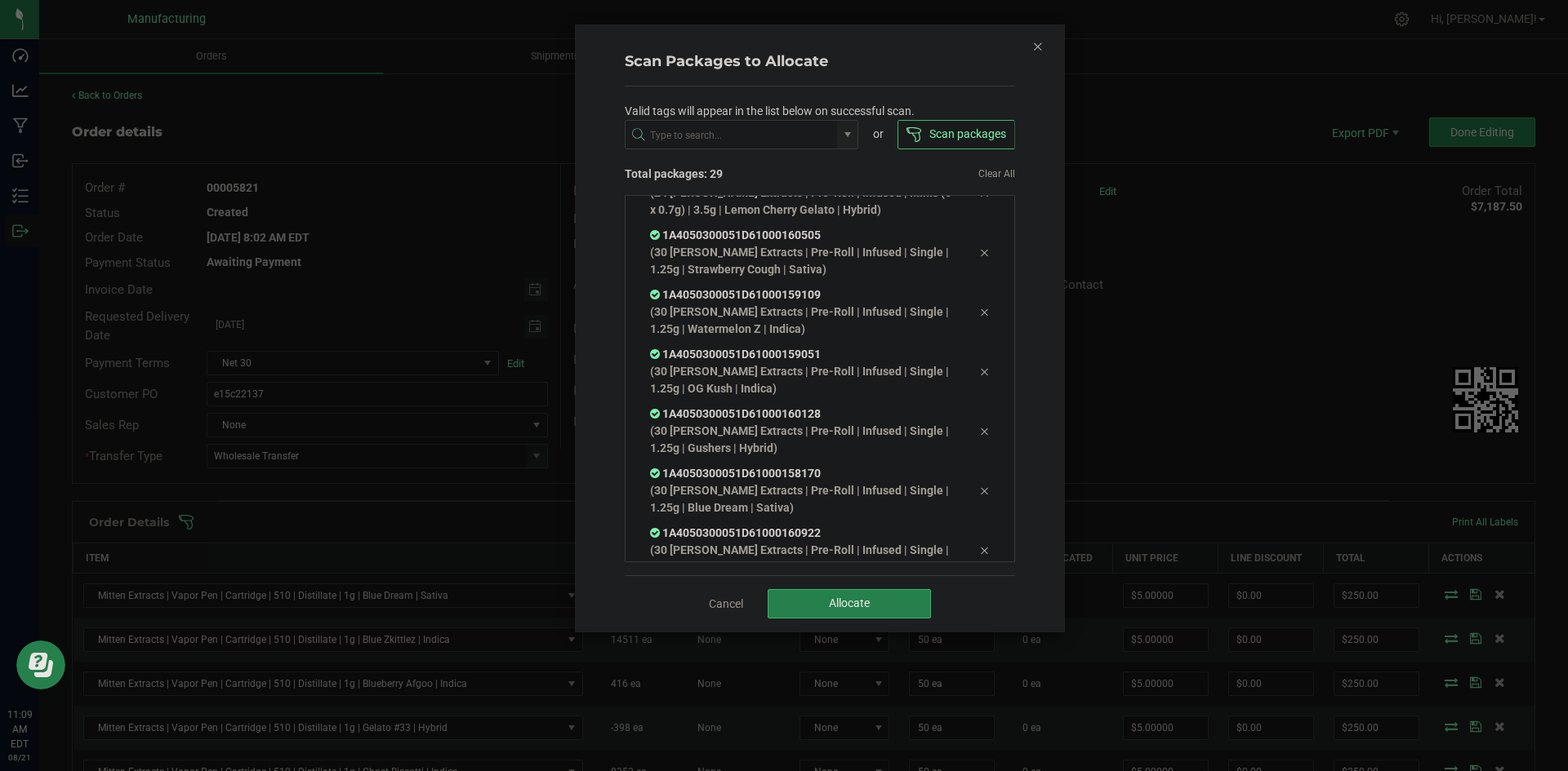
scroll to position [1344, 0]
click at [865, 594] on button "Allocate" at bounding box center [849, 604] width 163 height 30
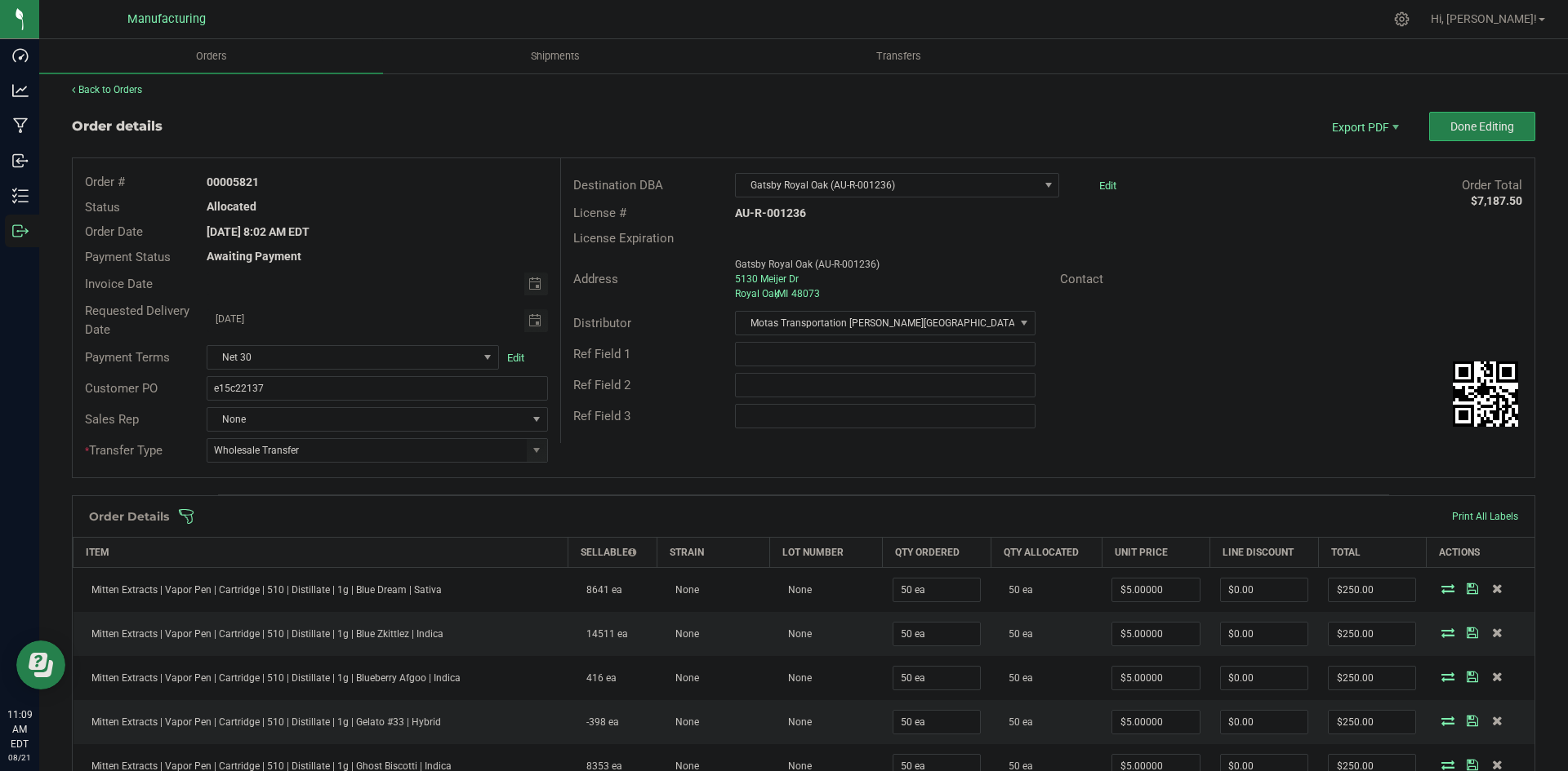
scroll to position [0, 0]
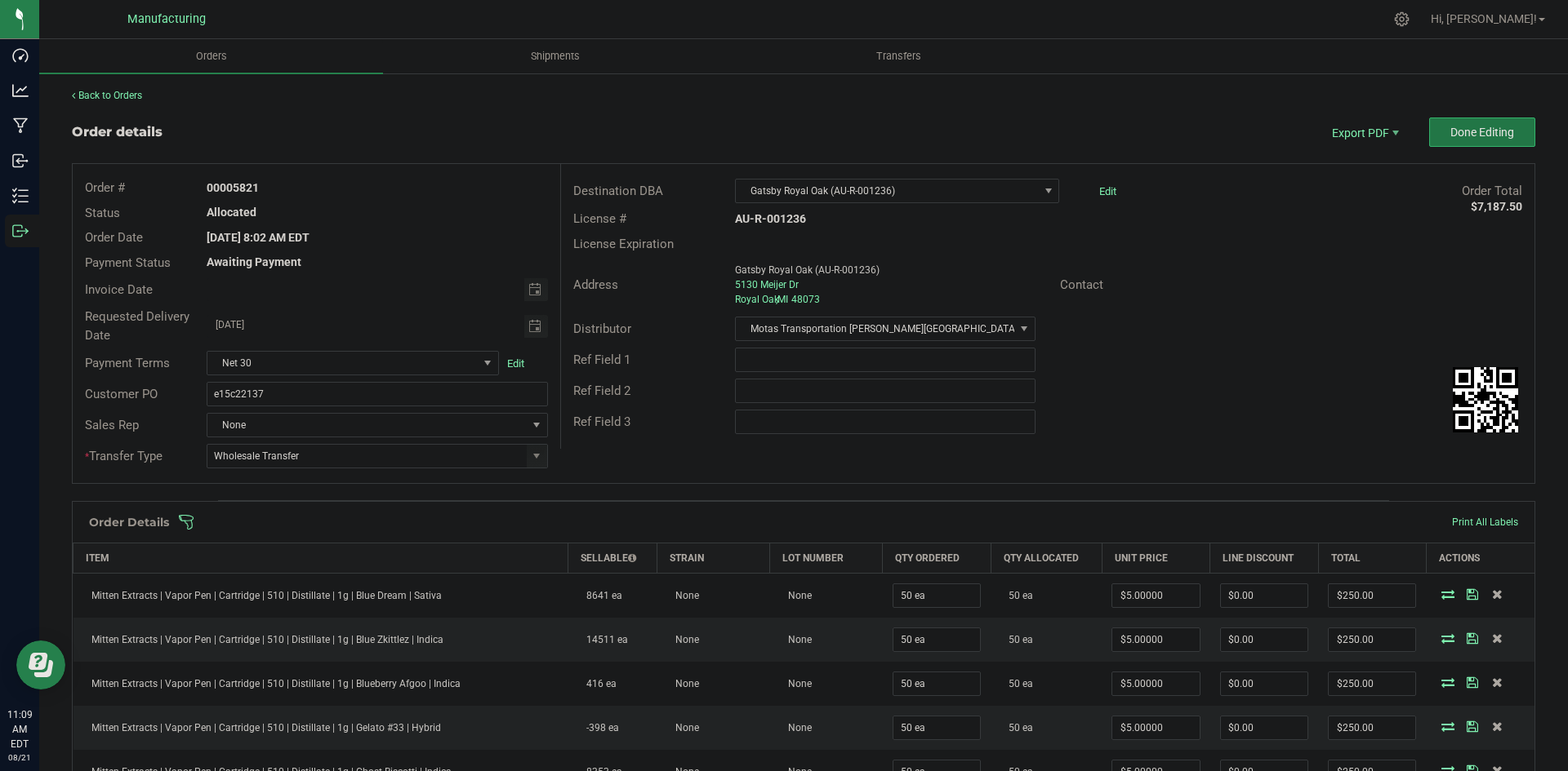
click at [1436, 139] on button "Done Editing" at bounding box center [1481, 132] width 106 height 30
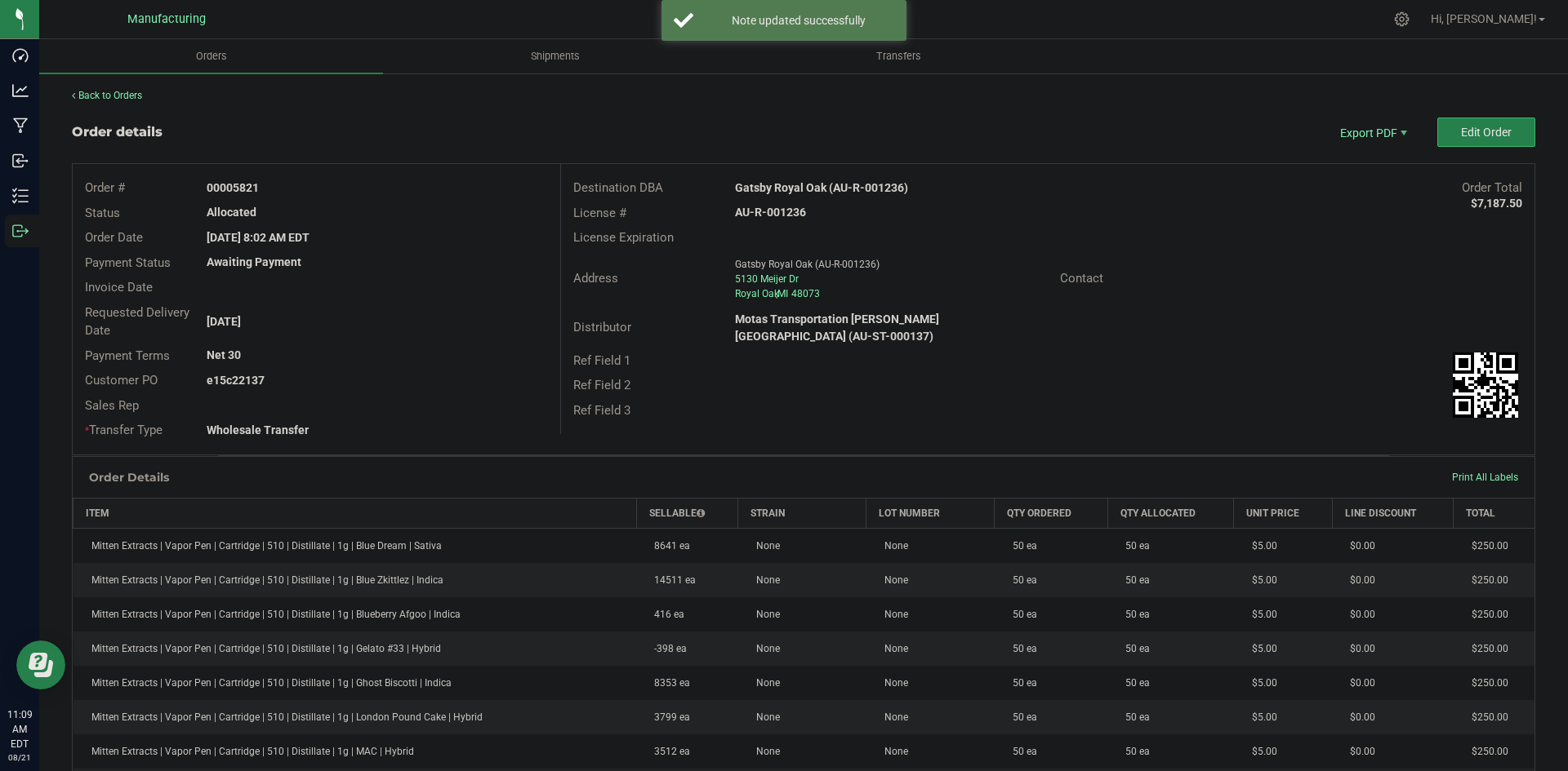
click at [805, 195] on div "Gatsby Royal Oak (AU-R-001236)" at bounding box center [926, 189] width 405 height 18
click at [805, 194] on strong "Gatsby Royal Oak (AU-R-001236)" at bounding box center [821, 188] width 173 height 13
copy strong "Gatsby Royal Oak (AU-R-001236)"
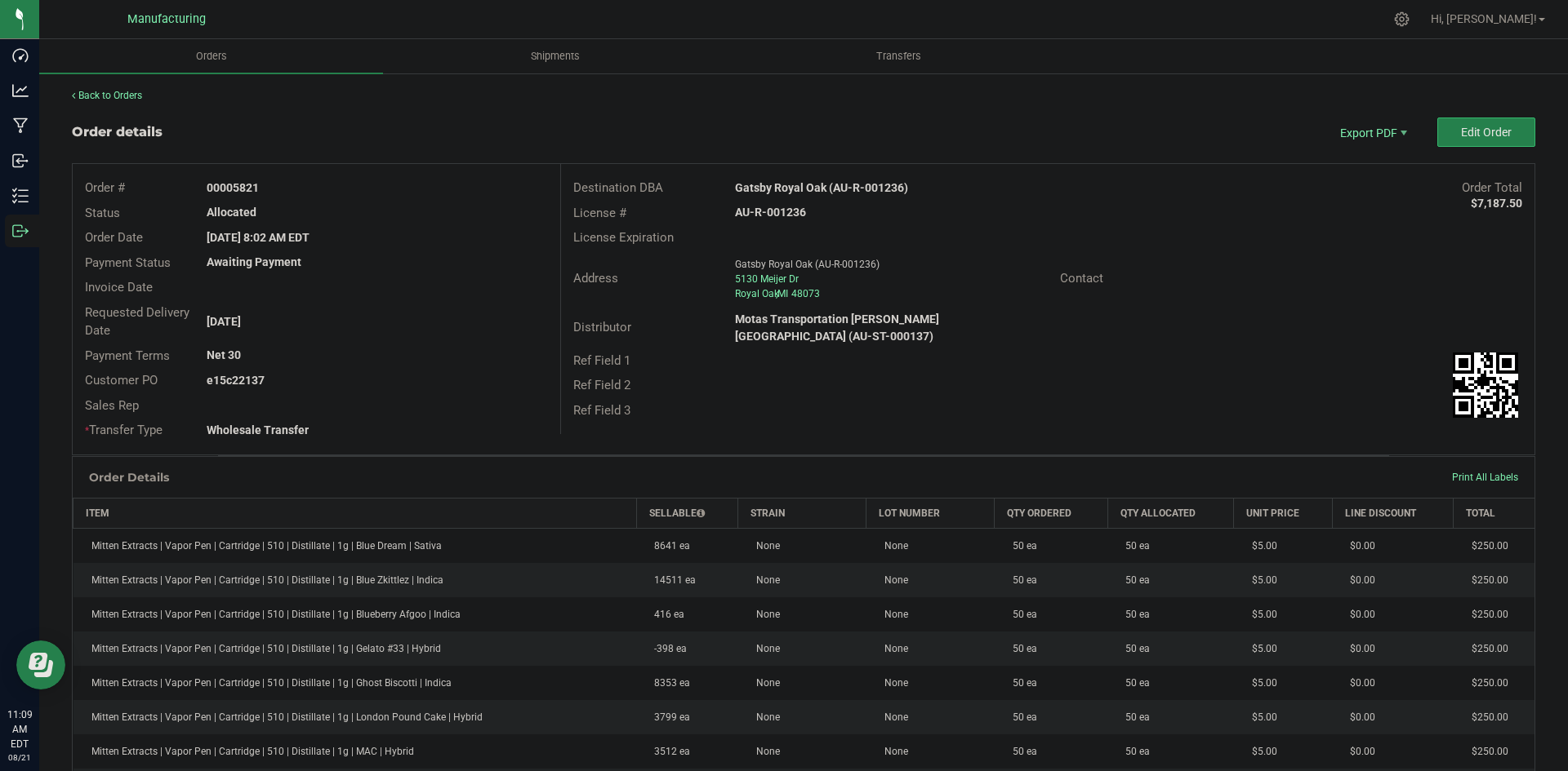
click at [775, 211] on strong "AU-R-001236" at bounding box center [770, 212] width 71 height 13
copy strong "AU-R-001236"
drag, startPoint x: 230, startPoint y: 187, endPoint x: 578, endPoint y: 196, distance: 348.1
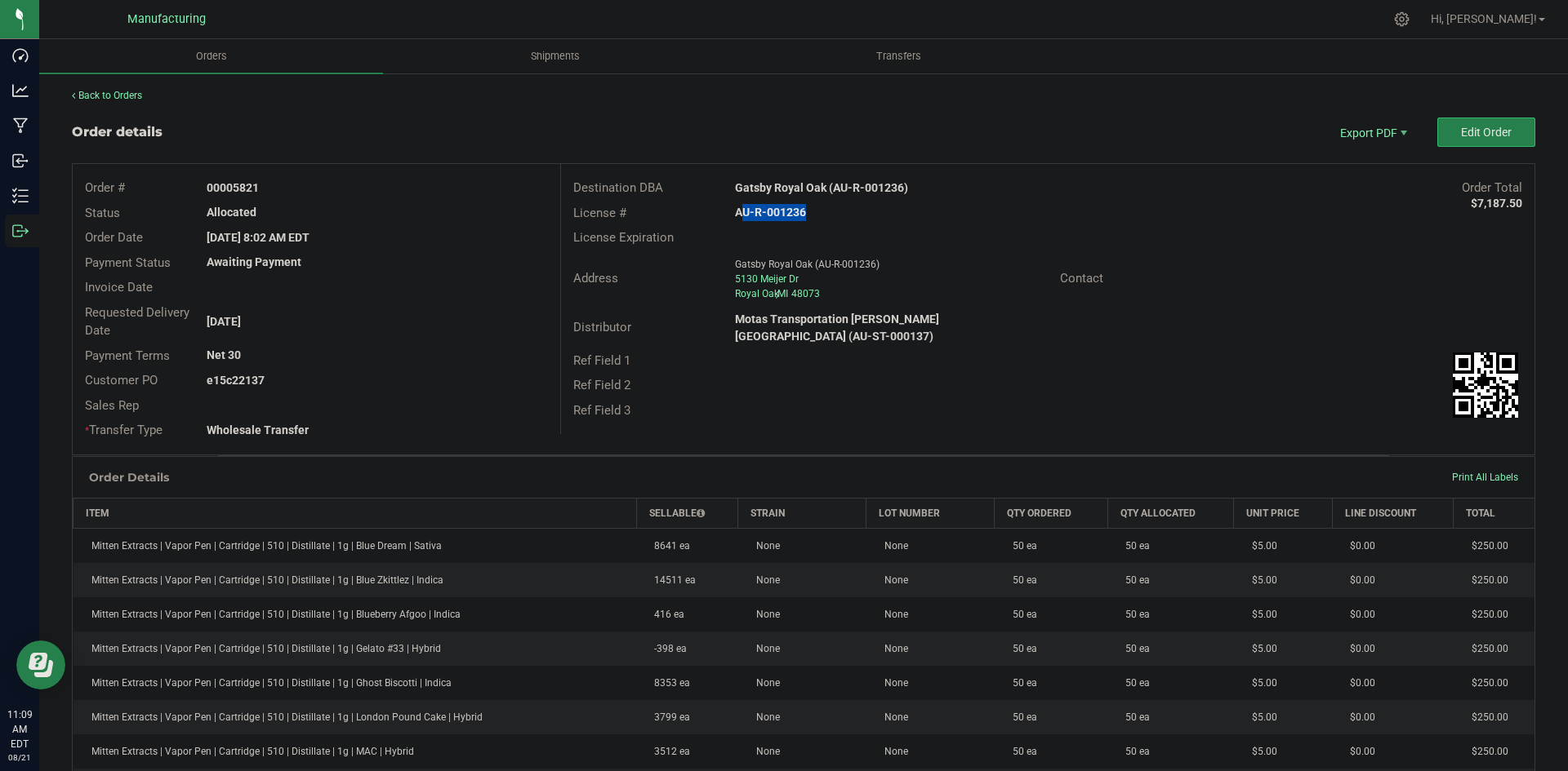
click at [570, 195] on div "Order # 00005821 Status Allocated Order Date [DATE] 8:02 AM EDT Payment Status …" at bounding box center [804, 309] width 1462 height 290
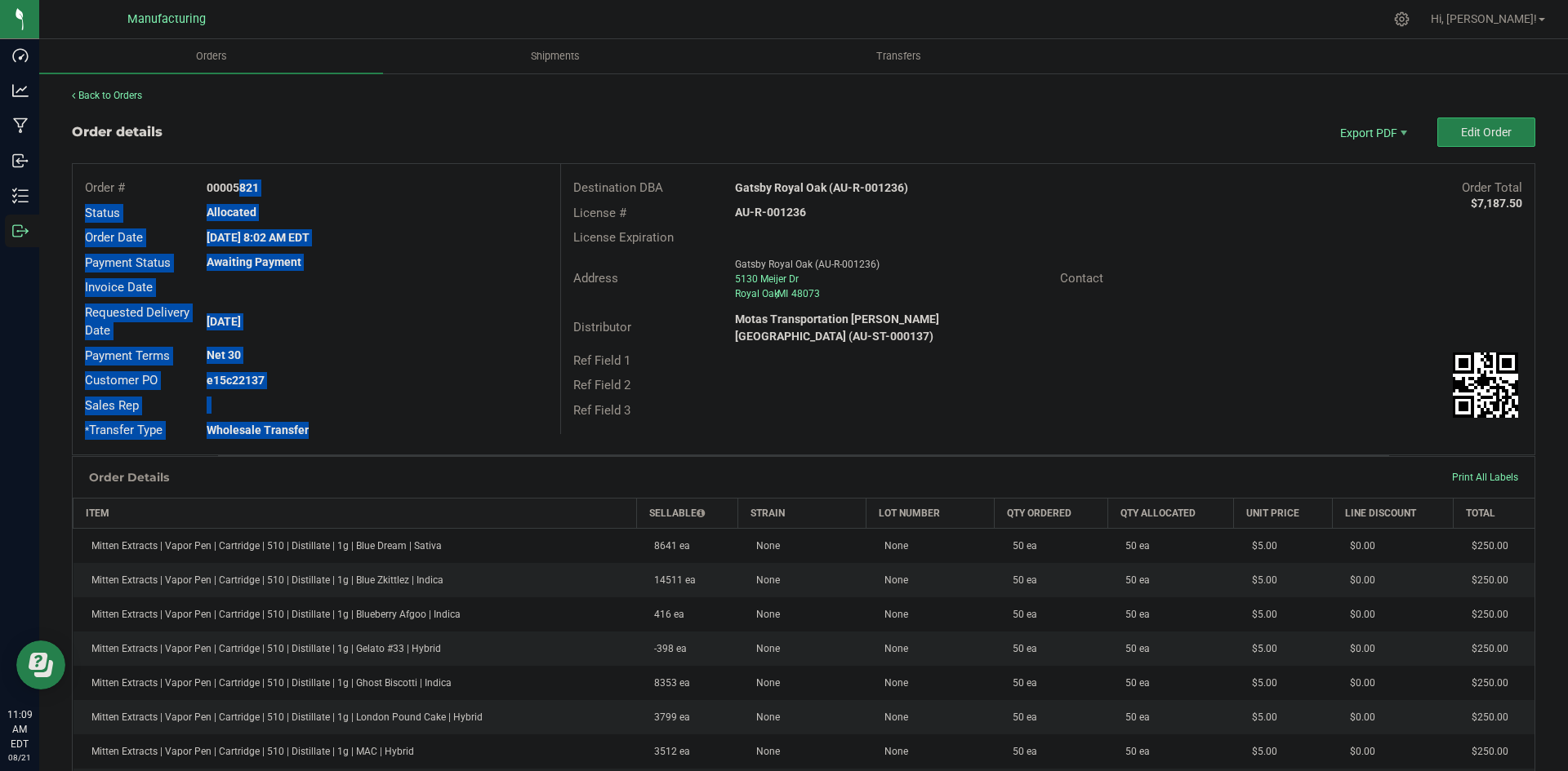
copy div "5821 Status Allocated Order Date [DATE] 8:02 AM EDT Payment Status Awaiting Pay…"
click at [272, 401] on div at bounding box center [376, 405] width 365 height 18
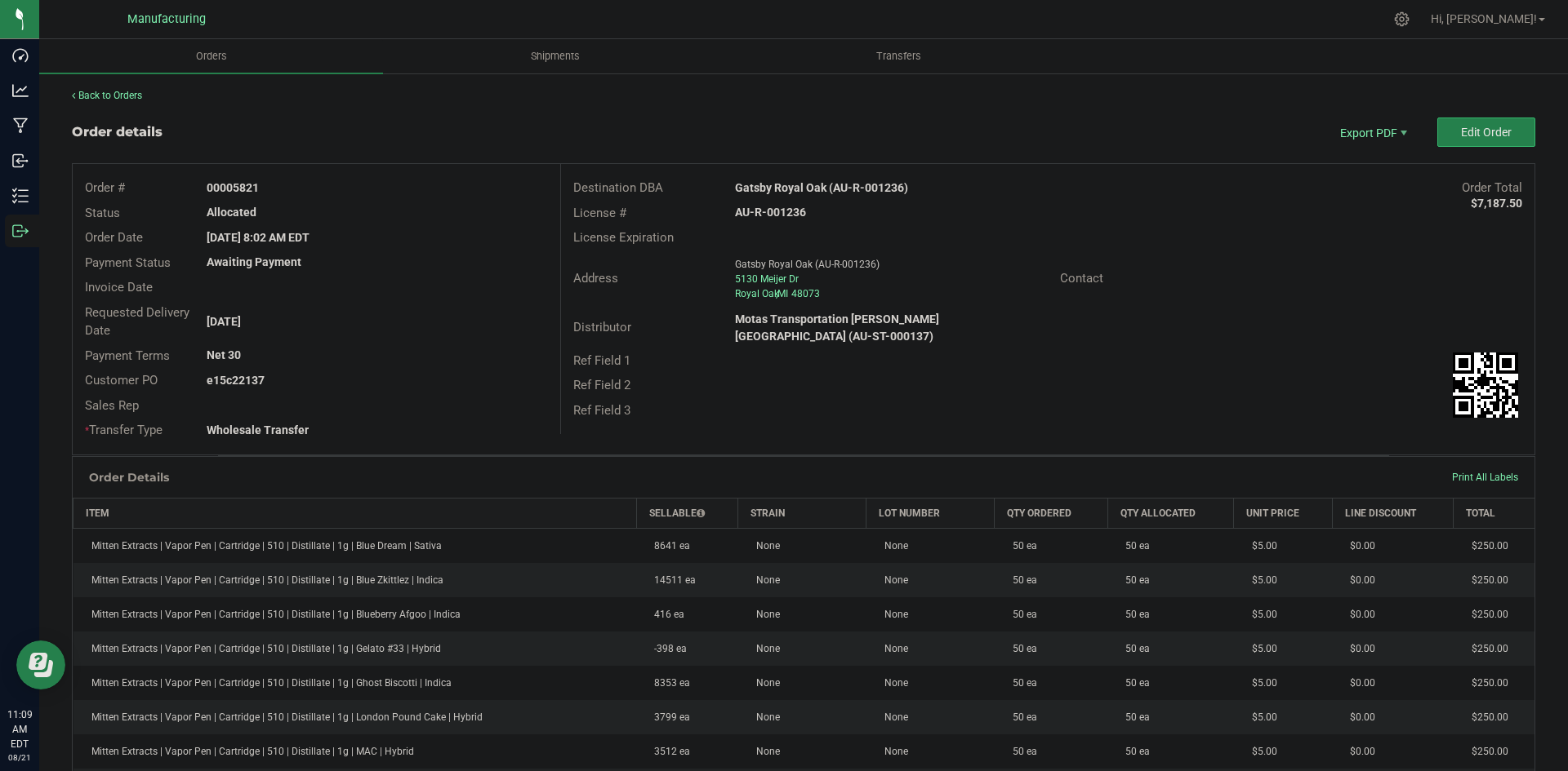
drag, startPoint x: 230, startPoint y: 375, endPoint x: 483, endPoint y: 382, distance: 253.1
click at [413, 375] on div "e15c22137" at bounding box center [376, 381] width 365 height 18
copy strong "22137"
click at [1355, 159] on span "Packing List PDF" at bounding box center [1361, 159] width 101 height 24
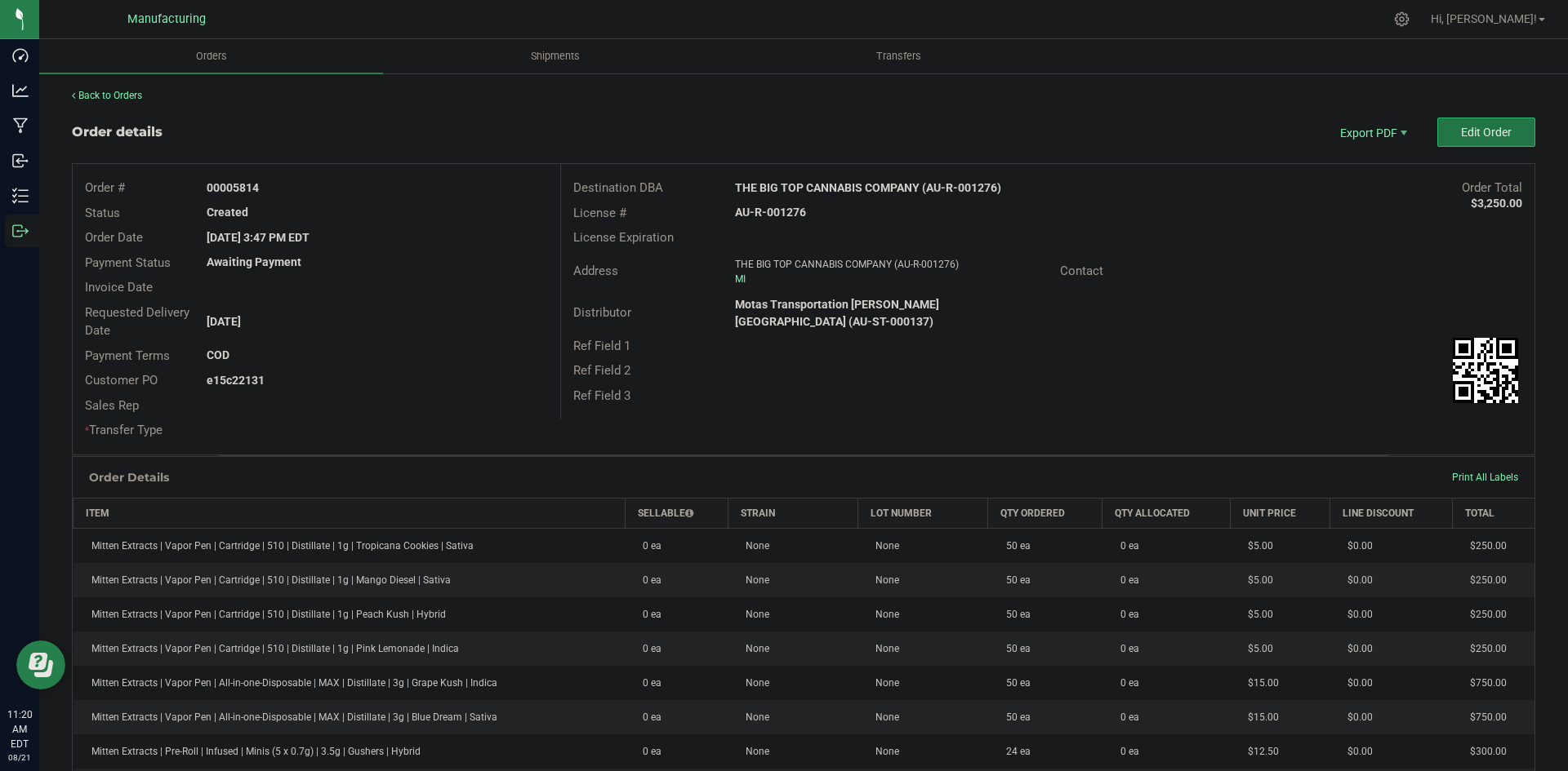
click at [1461, 134] on span "Edit Order" at bounding box center [1486, 132] width 51 height 13
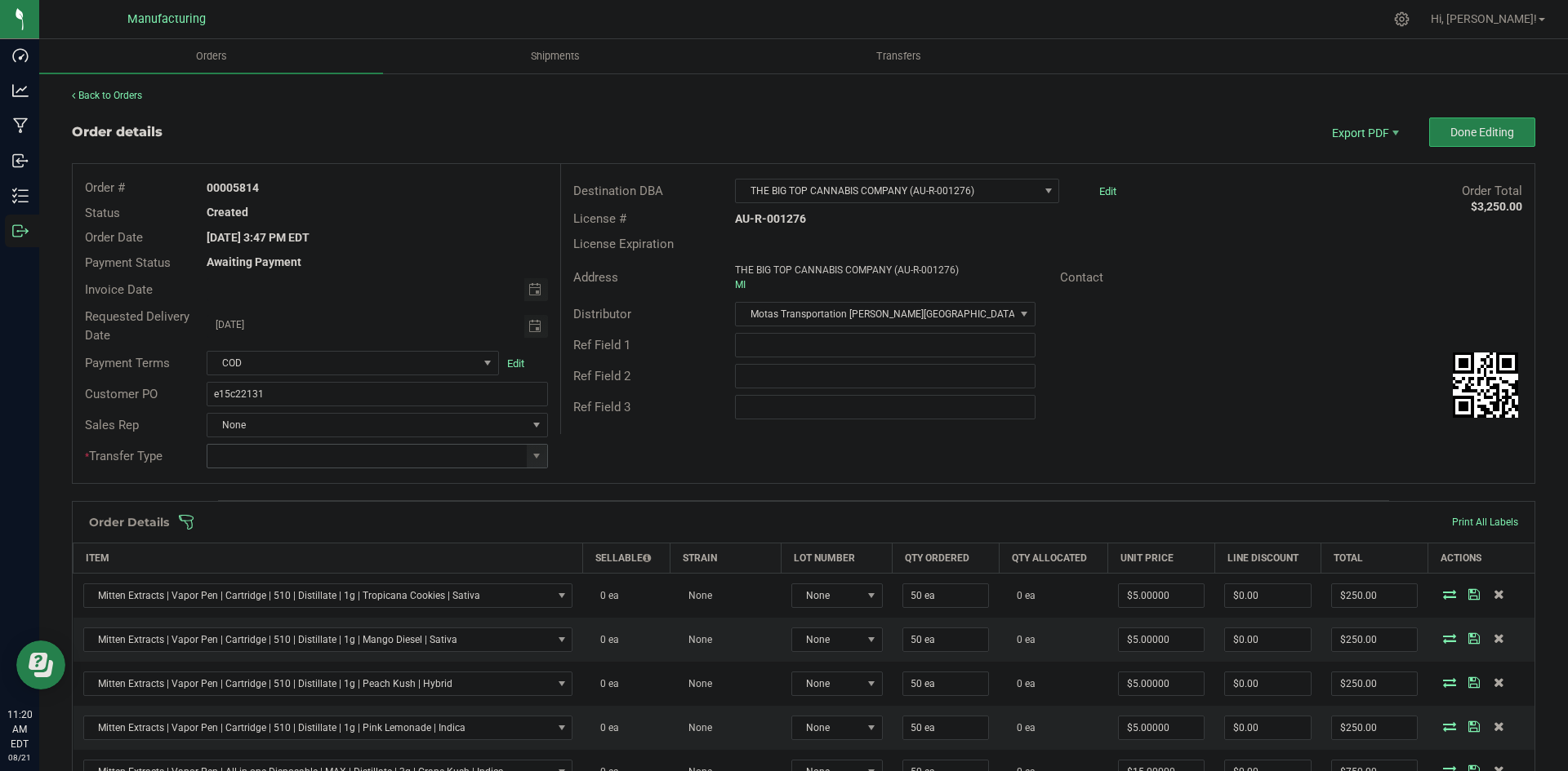
click at [539, 463] on span at bounding box center [536, 456] width 20 height 23
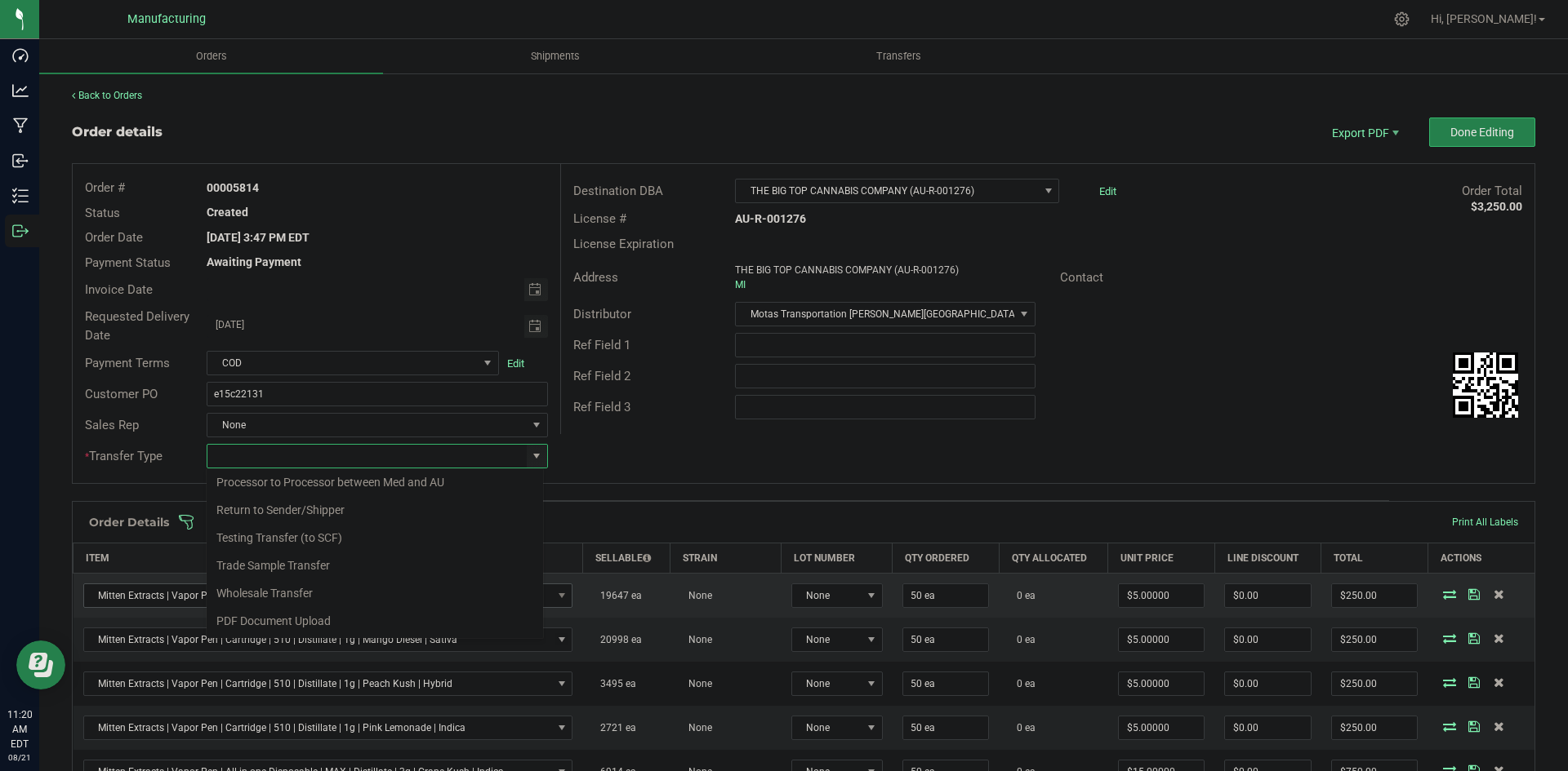
click at [272, 599] on li "Wholesale Transfer" at bounding box center [374, 594] width 336 height 28
type input "Wholesale Transfer"
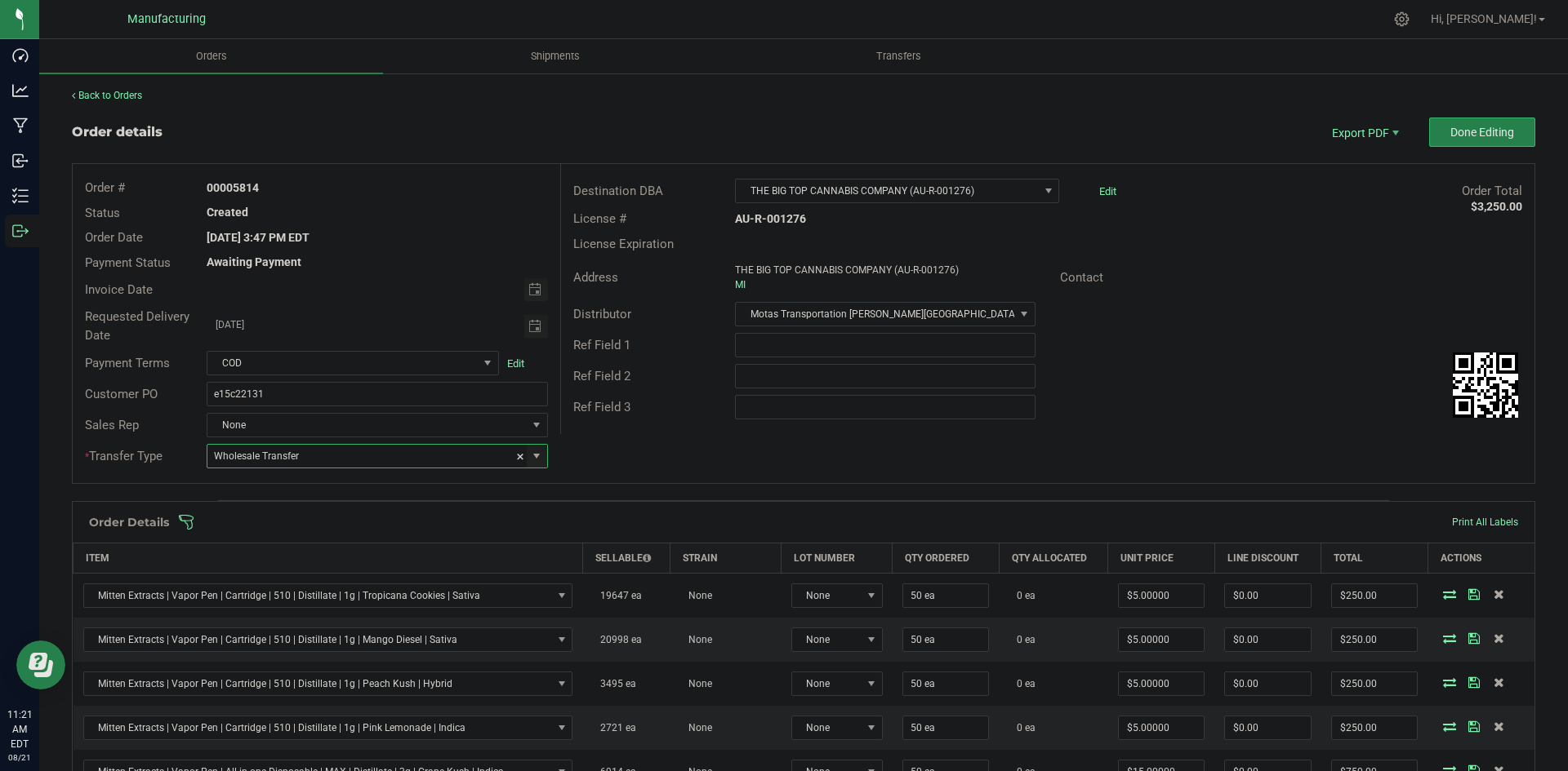
click at [707, 455] on div "Order # 00005814 Status Created Order Date [DATE] 3:47 PM EDT Payment Status Aw…" at bounding box center [804, 324] width 1462 height 319
click at [613, 519] on span at bounding box center [910, 522] width 1464 height 17
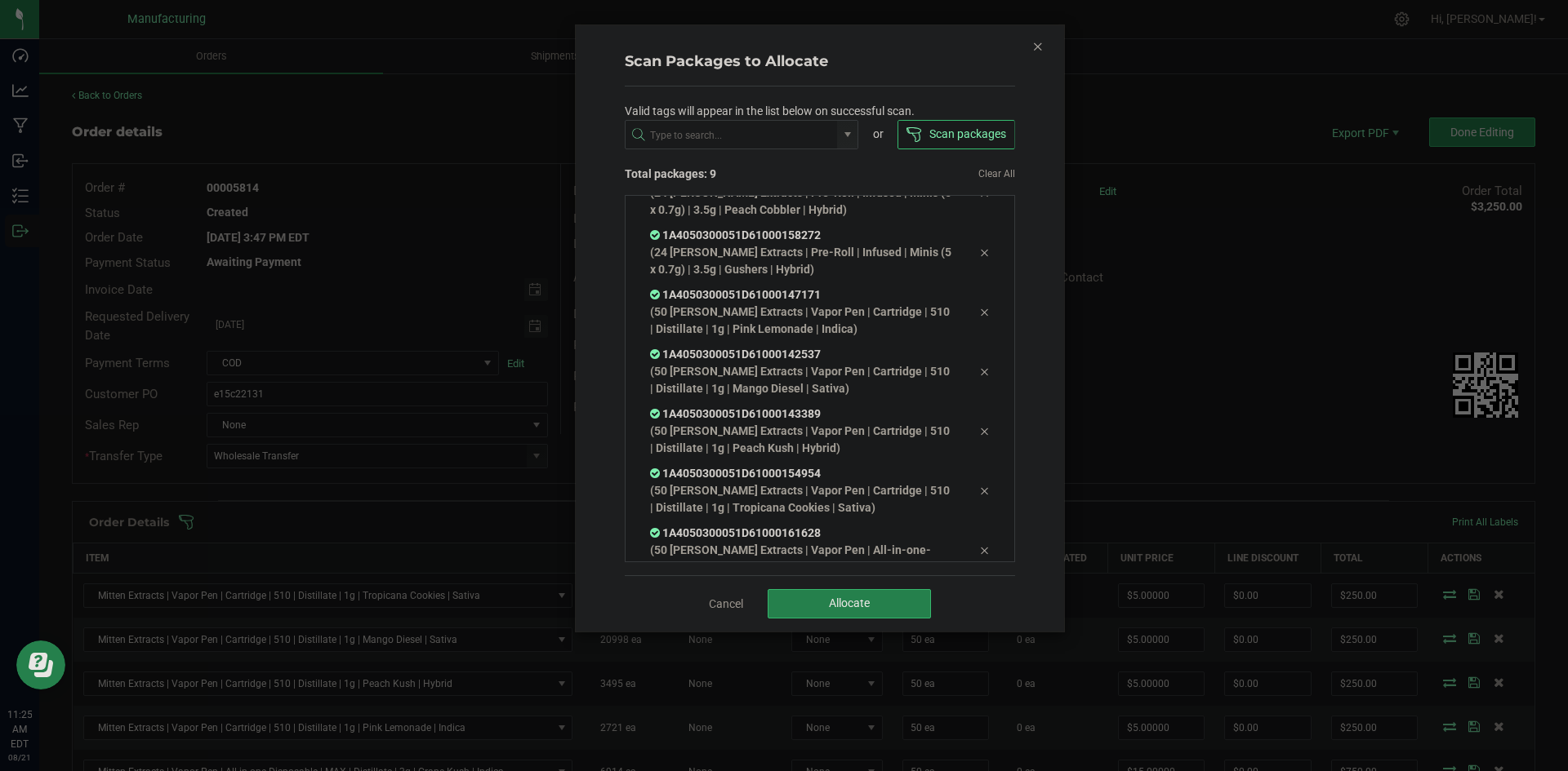
scroll to position [152, 0]
click at [791, 593] on button "Allocate" at bounding box center [849, 604] width 163 height 30
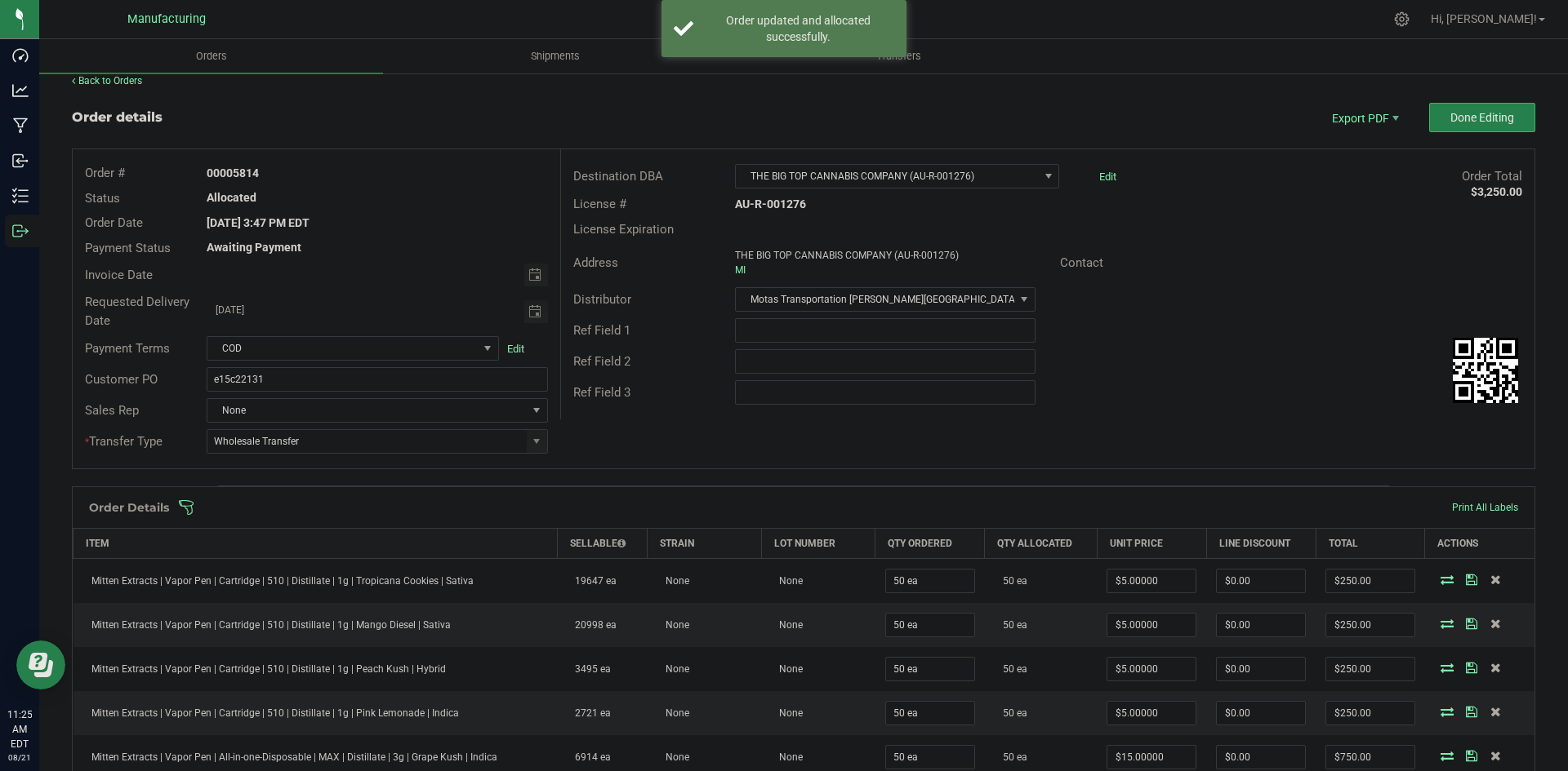
scroll to position [0, 0]
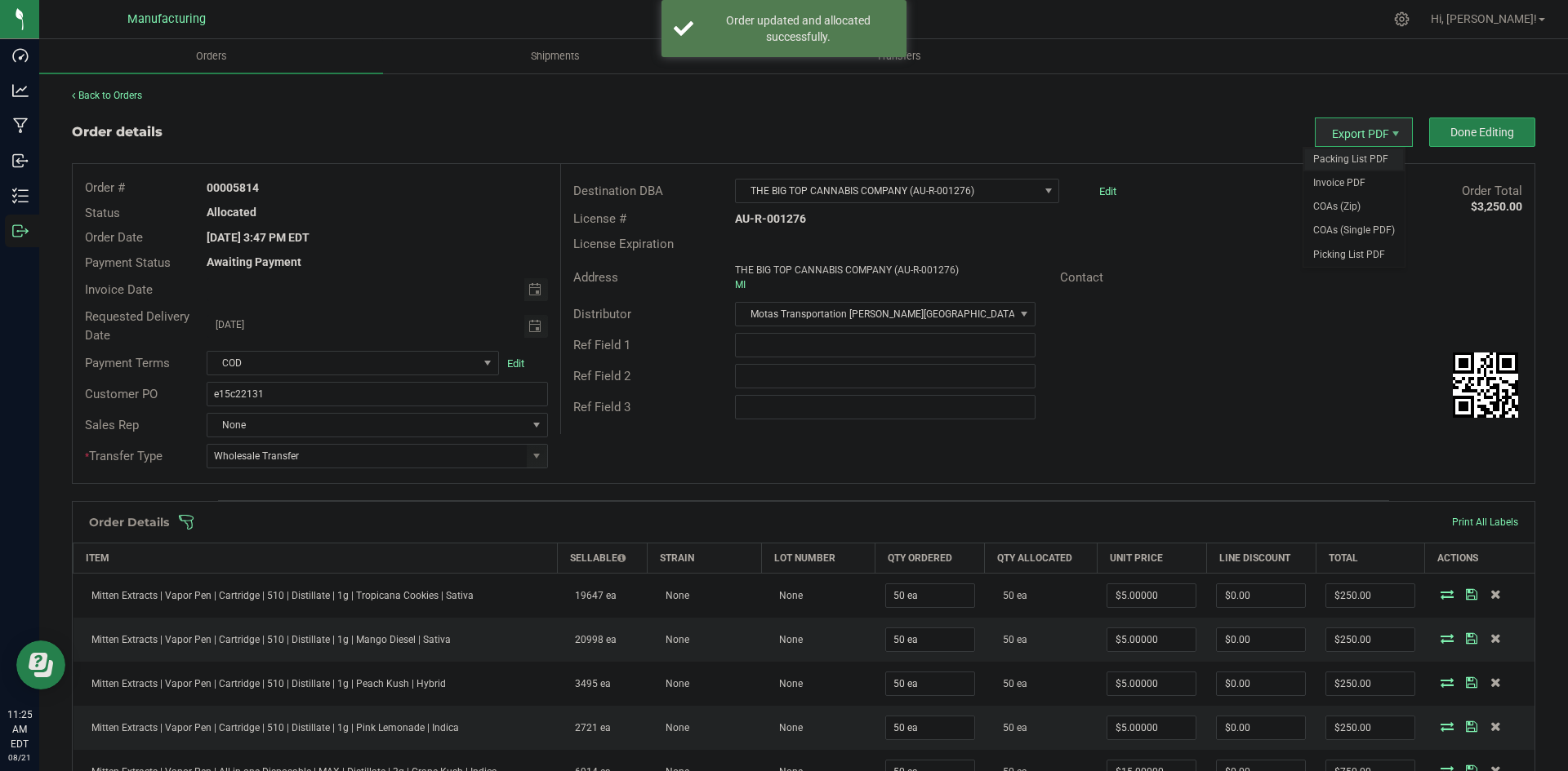
click at [1348, 153] on span "Packing List PDF" at bounding box center [1353, 159] width 101 height 24
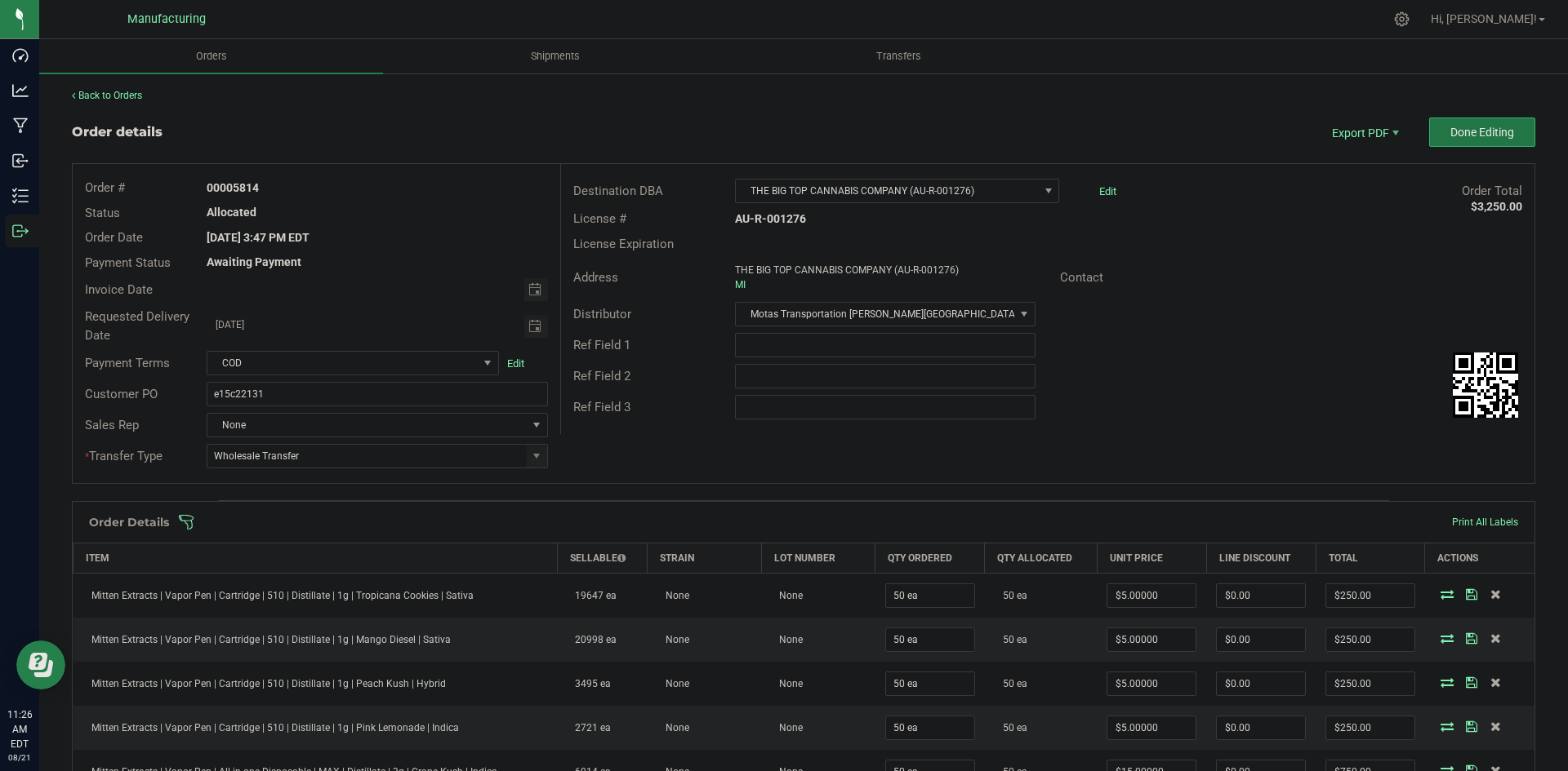
click at [1450, 125] on span "Done Editing" at bounding box center [1482, 132] width 64 height 13
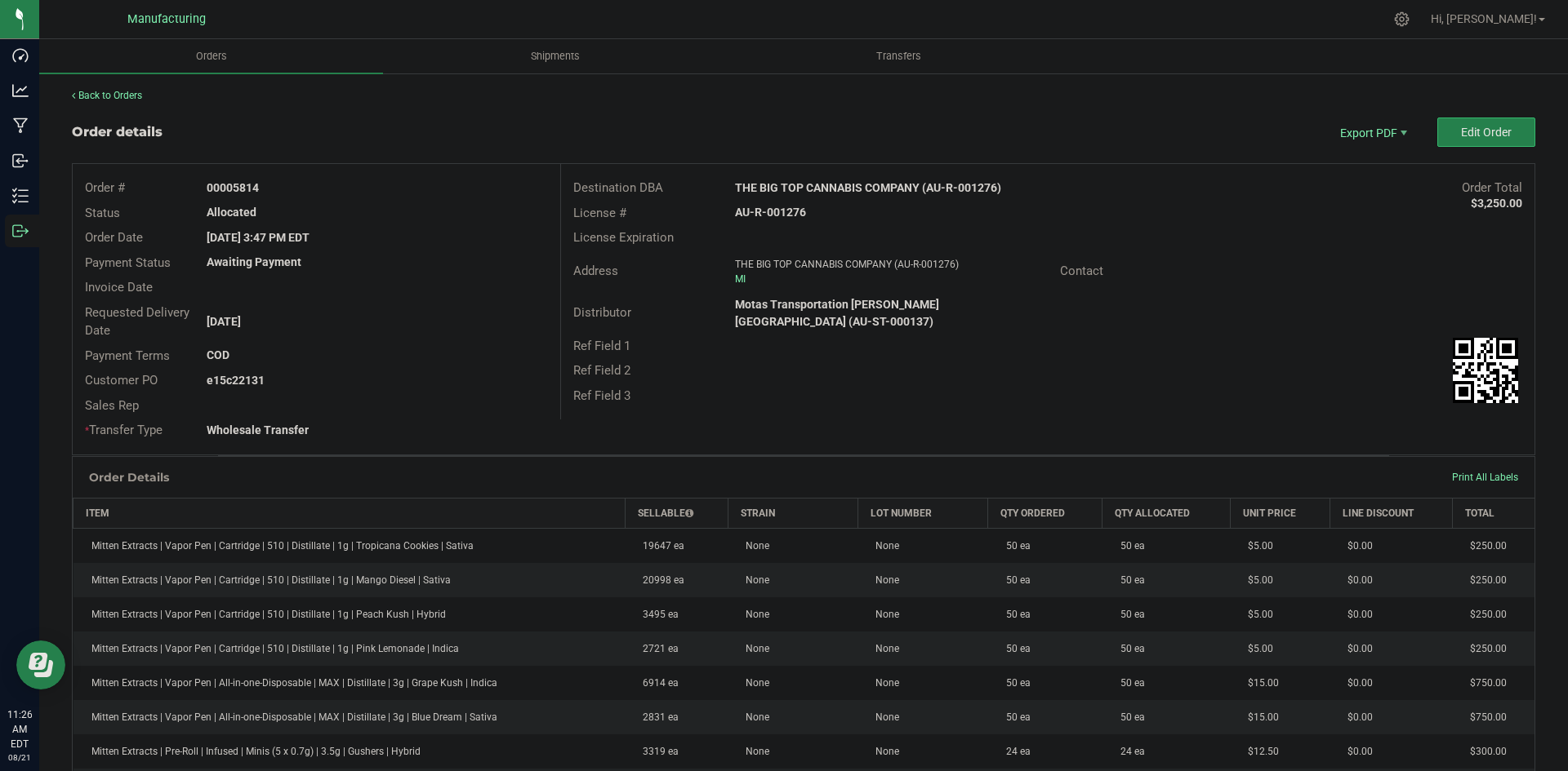
click at [895, 184] on strong "THE BIG TOP CANNABIS COMPANY (AU-R-001276)" at bounding box center [868, 188] width 266 height 13
copy strong "THE BIG TOP CANNABIS COMPANY (AU-R-001276)"
click at [784, 209] on strong "AU-R-001276" at bounding box center [770, 212] width 71 height 13
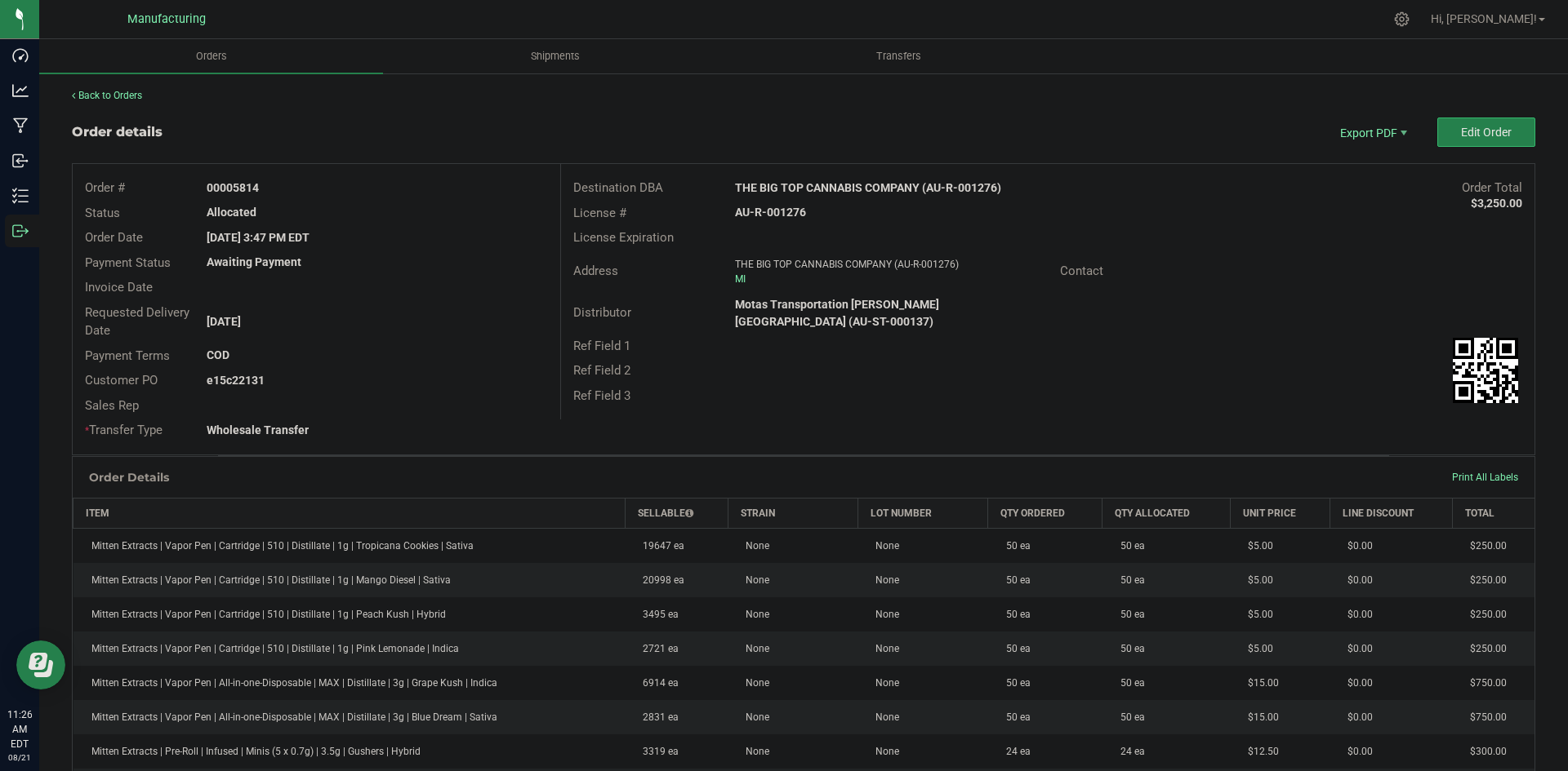
click at [784, 209] on strong "AU-R-001276" at bounding box center [770, 212] width 71 height 13
copy strong "AU-R-001276"
drag, startPoint x: 231, startPoint y: 187, endPoint x: 462, endPoint y: 194, distance: 231.1
click at [428, 189] on div "00005814" at bounding box center [376, 189] width 365 height 18
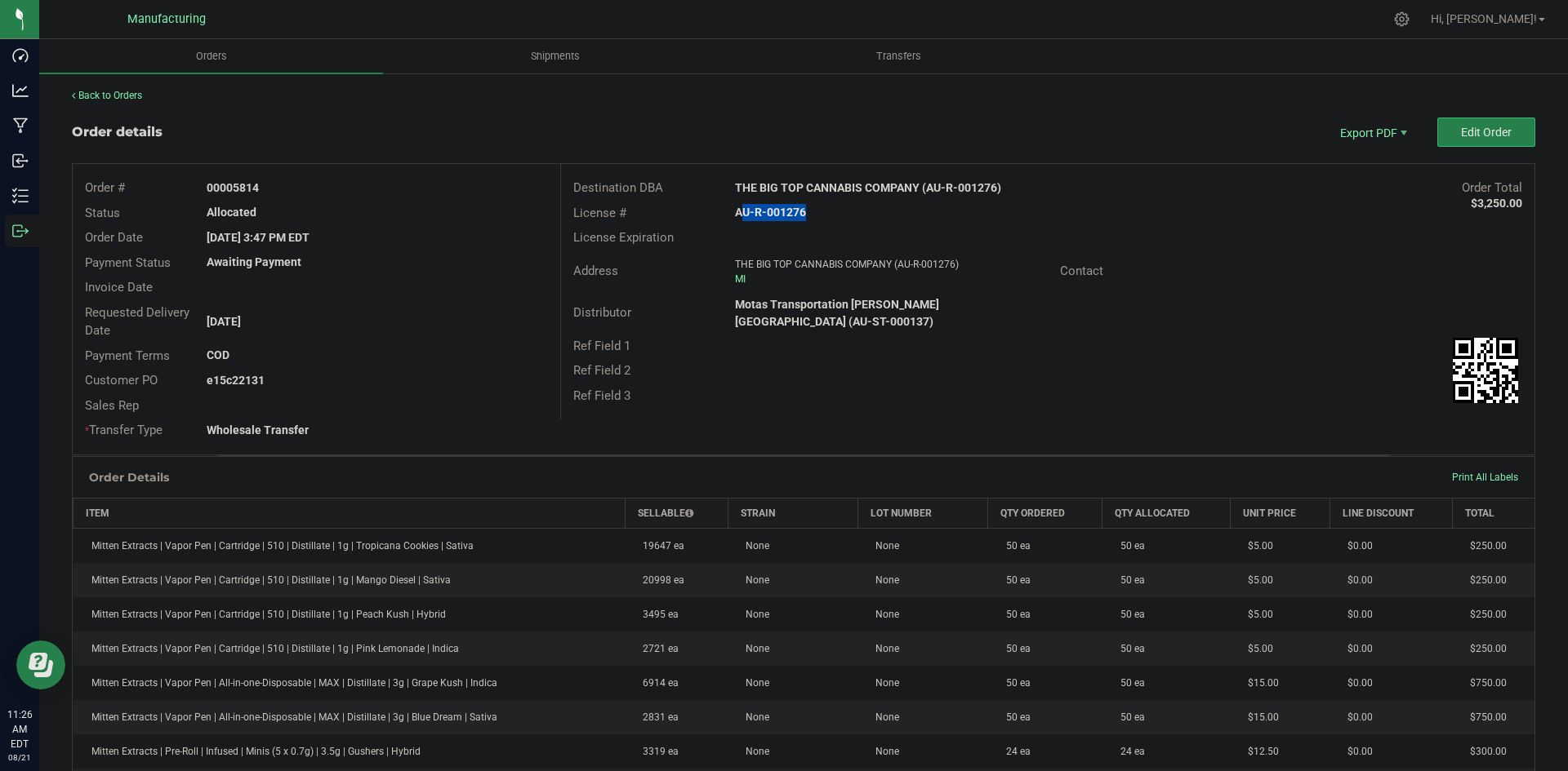
copy strong "5814"
drag, startPoint x: 230, startPoint y: 378, endPoint x: 372, endPoint y: 384, distance: 142.1
click at [369, 384] on div "e15c22131" at bounding box center [376, 381] width 365 height 18
copy strong "22131"
